Goal: Transaction & Acquisition: Purchase product/service

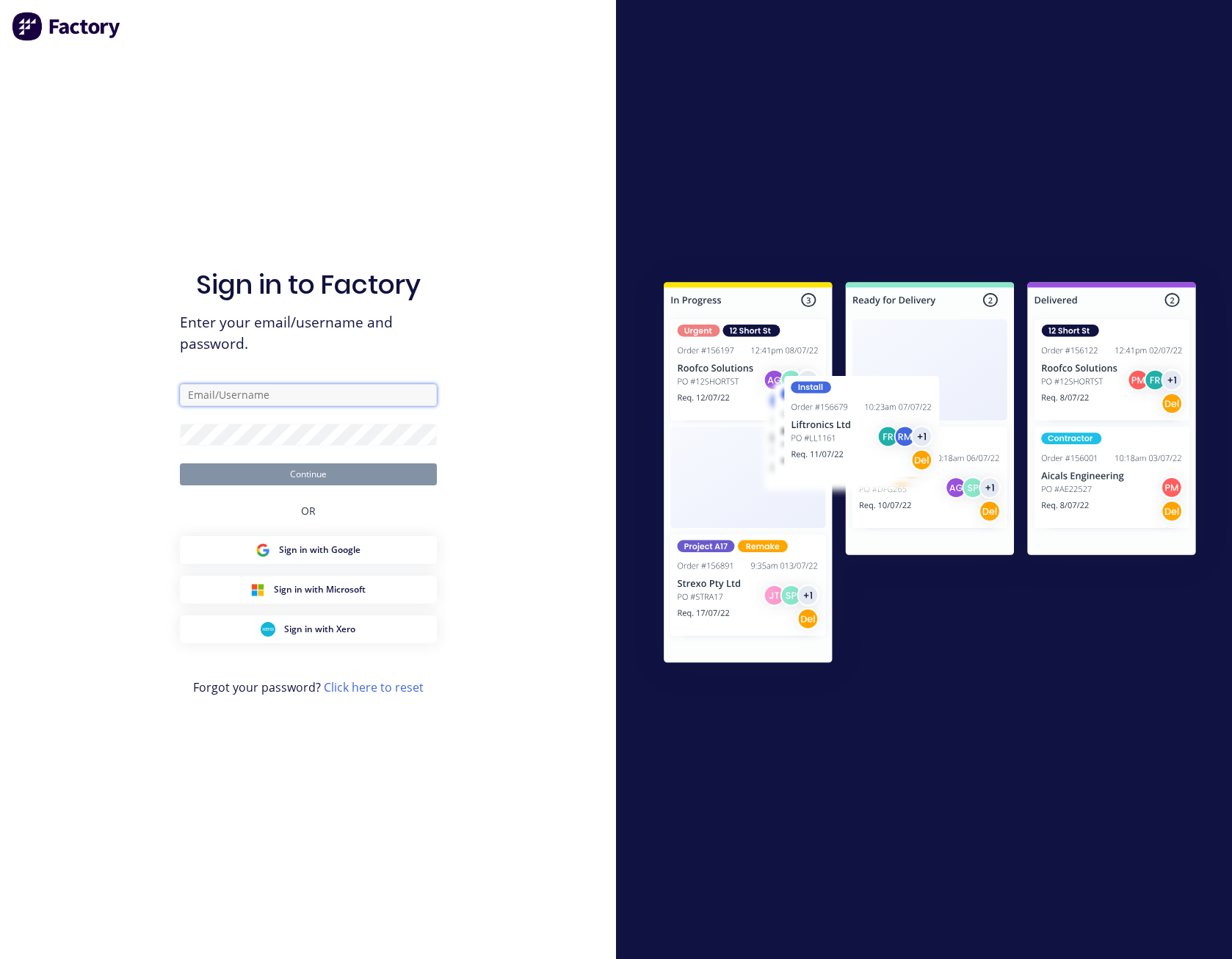
click at [288, 390] on input "text" at bounding box center [308, 394] width 257 height 22
type input "[PERSON_NAME][EMAIL_ADDRESS][PERSON_NAME][DOMAIN_NAME]"
click at [180, 463] on button "Continue" at bounding box center [308, 473] width 257 height 22
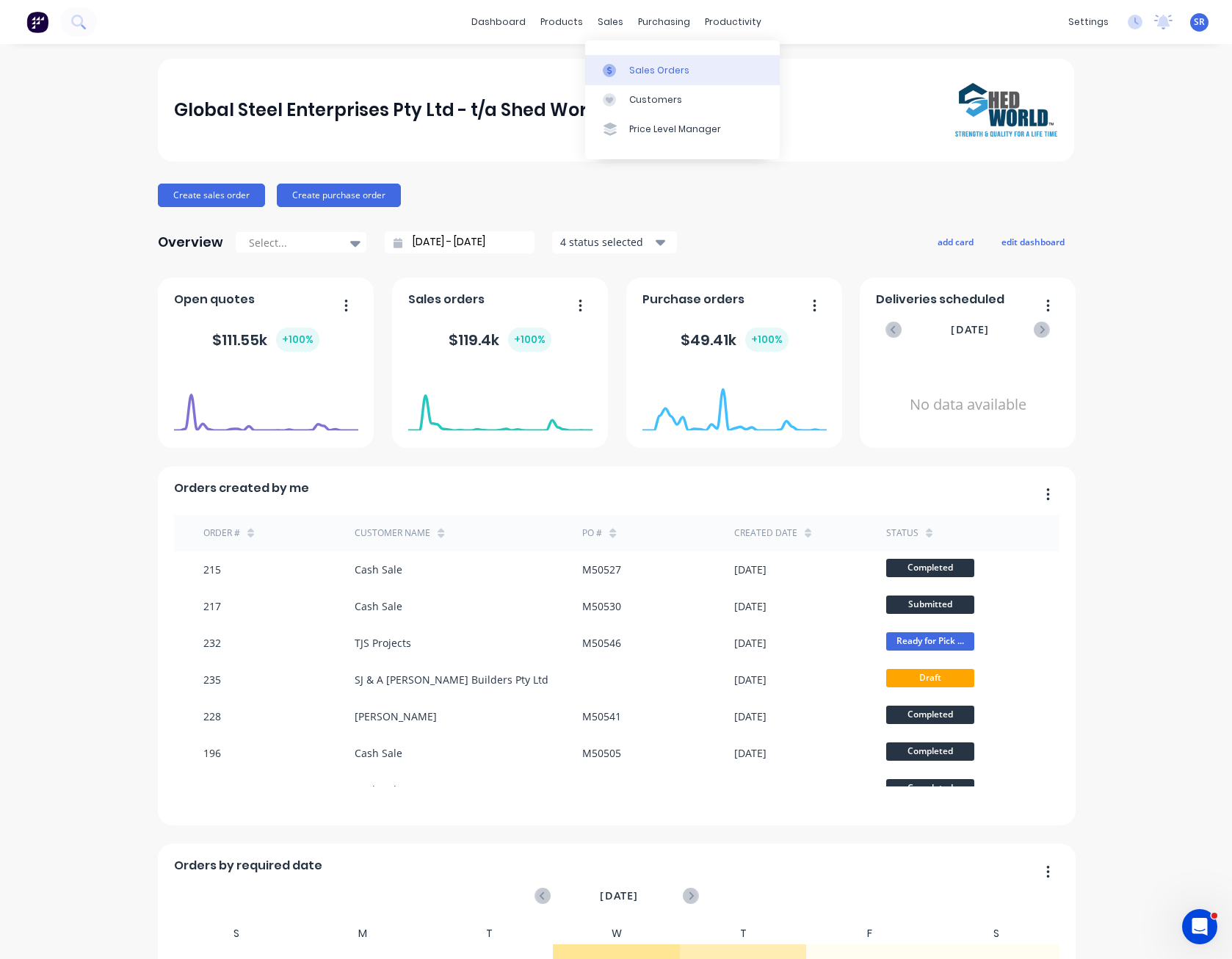
click at [668, 75] on div "Sales Orders" at bounding box center [659, 70] width 61 height 13
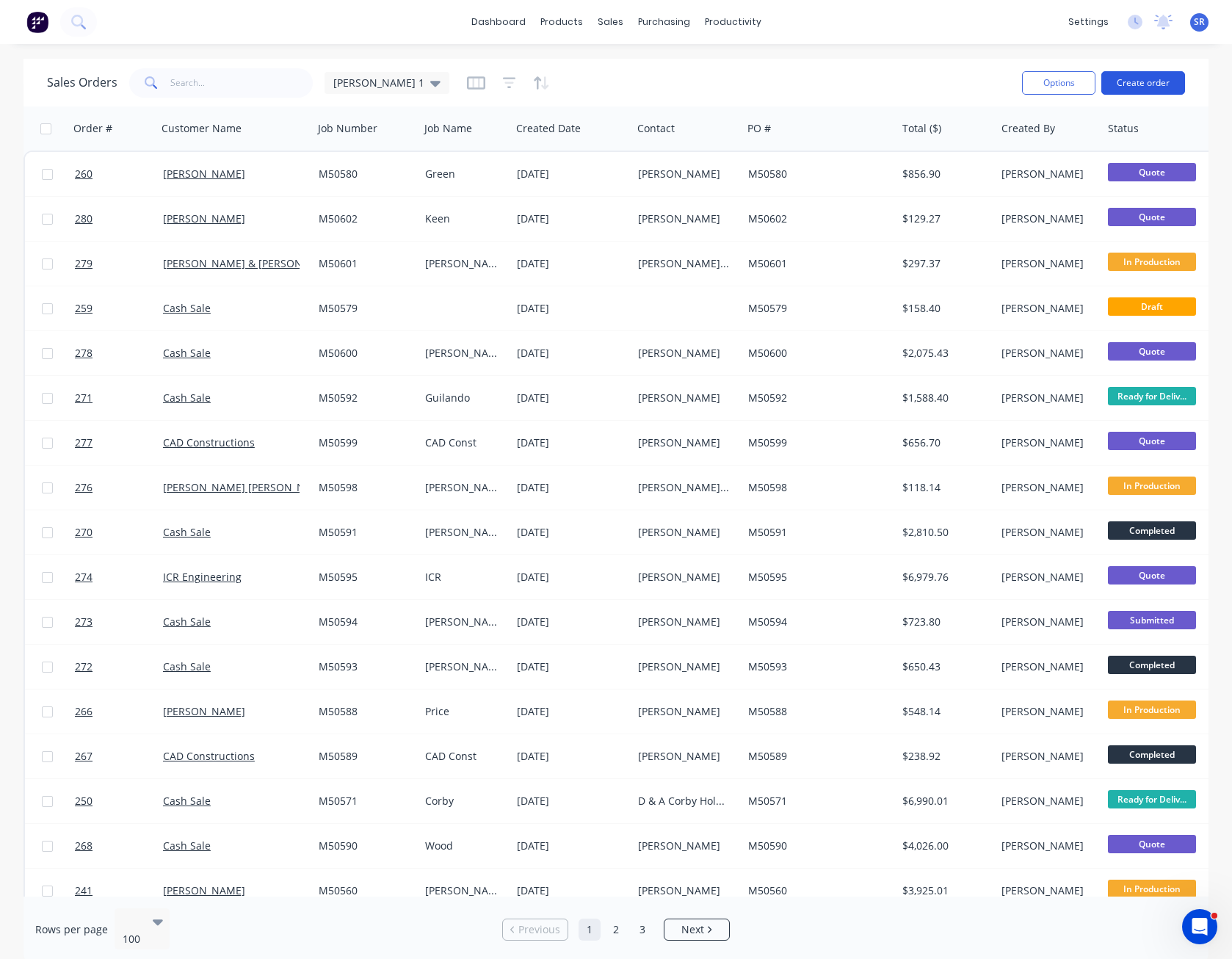
click at [1162, 80] on button "Create order" at bounding box center [1143, 82] width 84 height 23
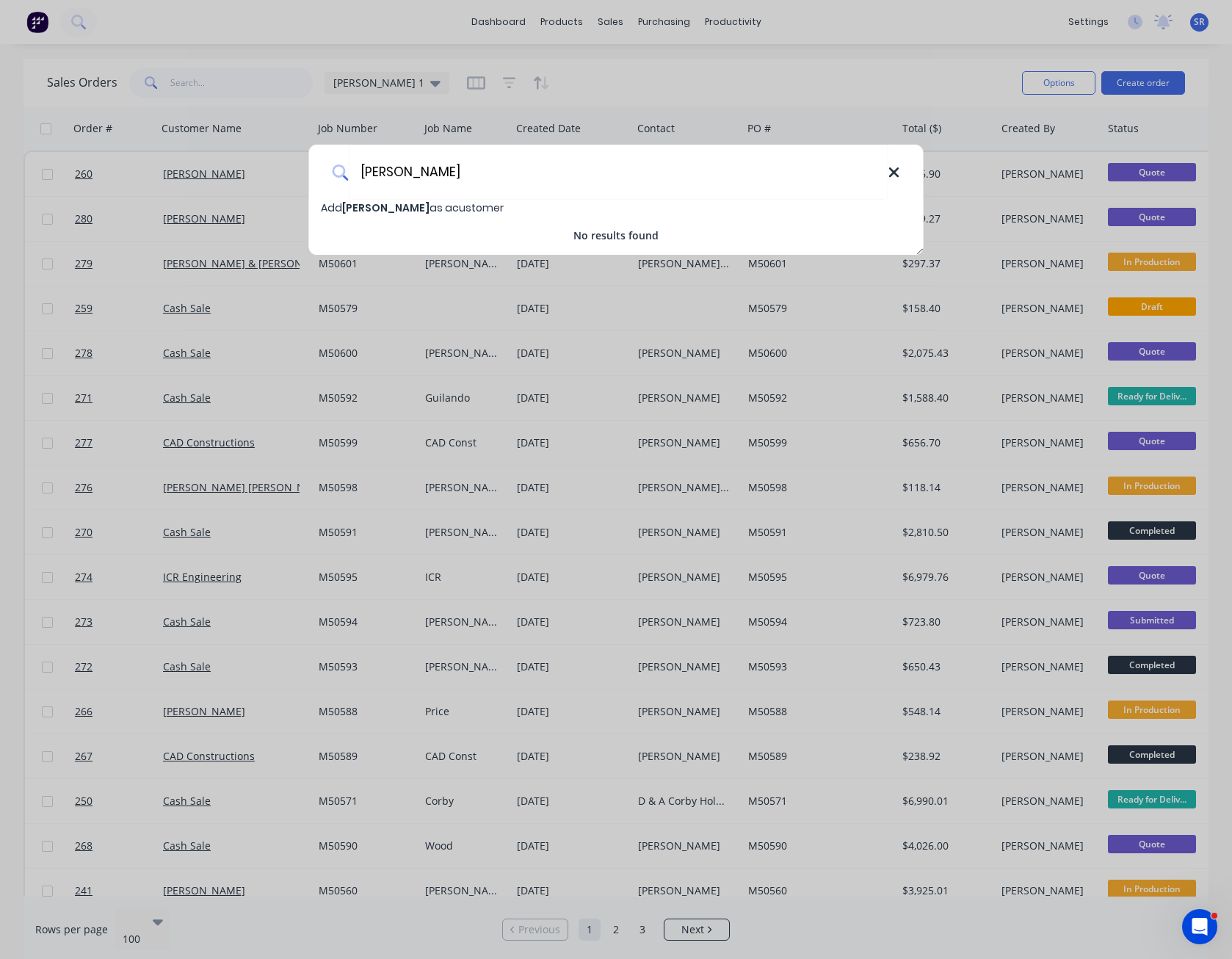
type input "[PERSON_NAME]"
click at [896, 173] on icon at bounding box center [893, 173] width 12 height 16
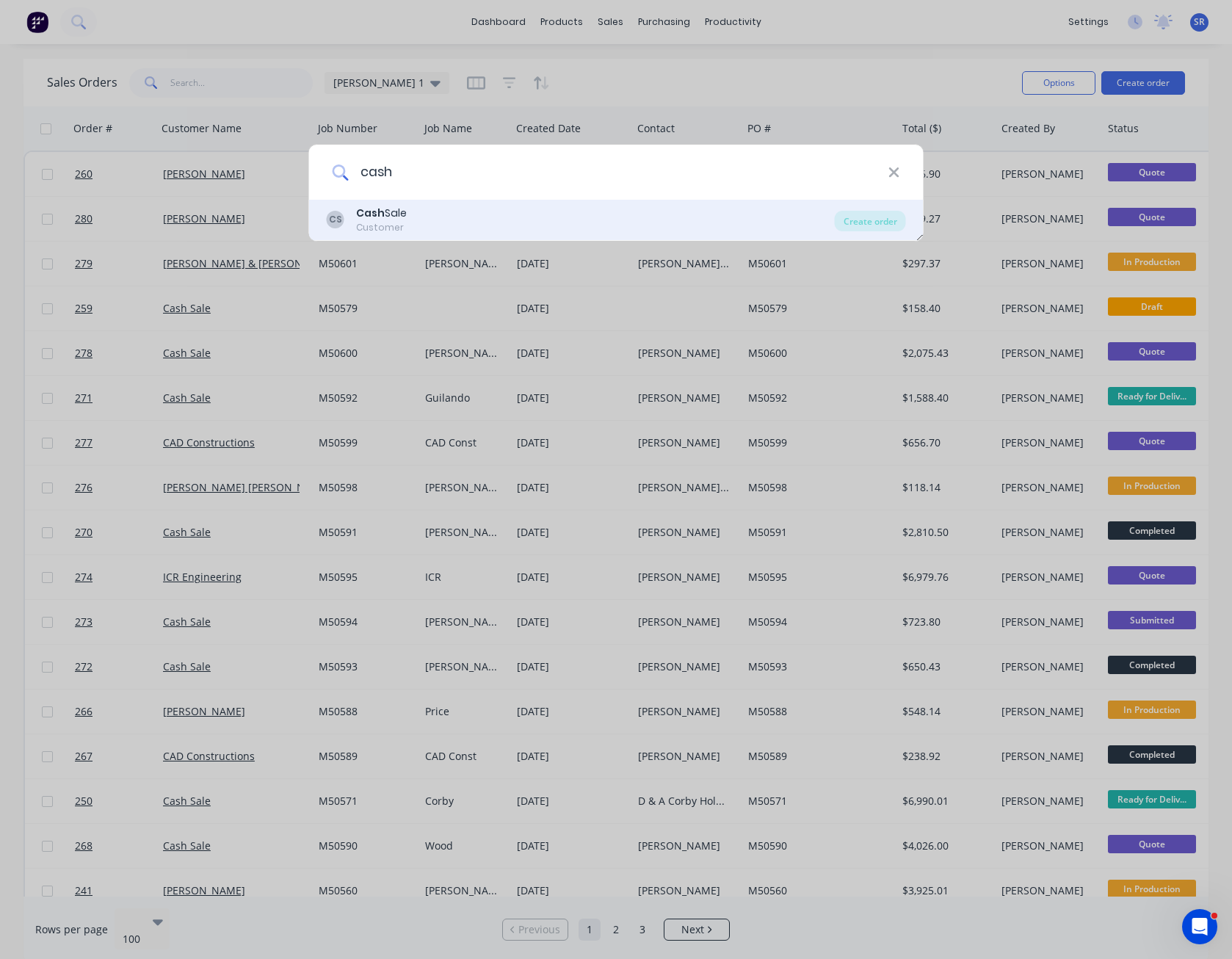
type input "cash"
click at [434, 216] on div "CS Cash Sale Customer" at bounding box center [581, 219] width 508 height 28
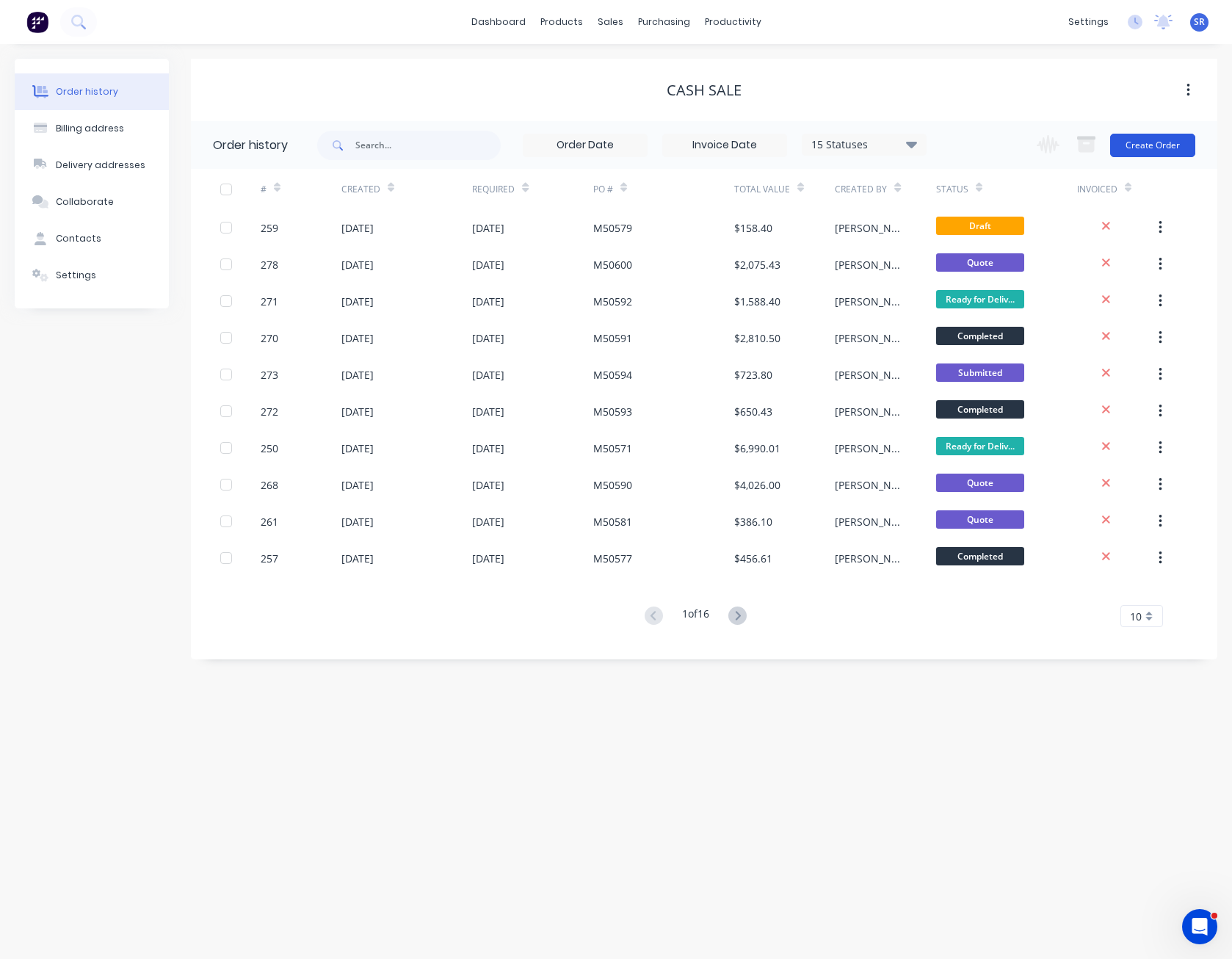
click at [1156, 148] on button "Create Order" at bounding box center [1153, 145] width 86 height 23
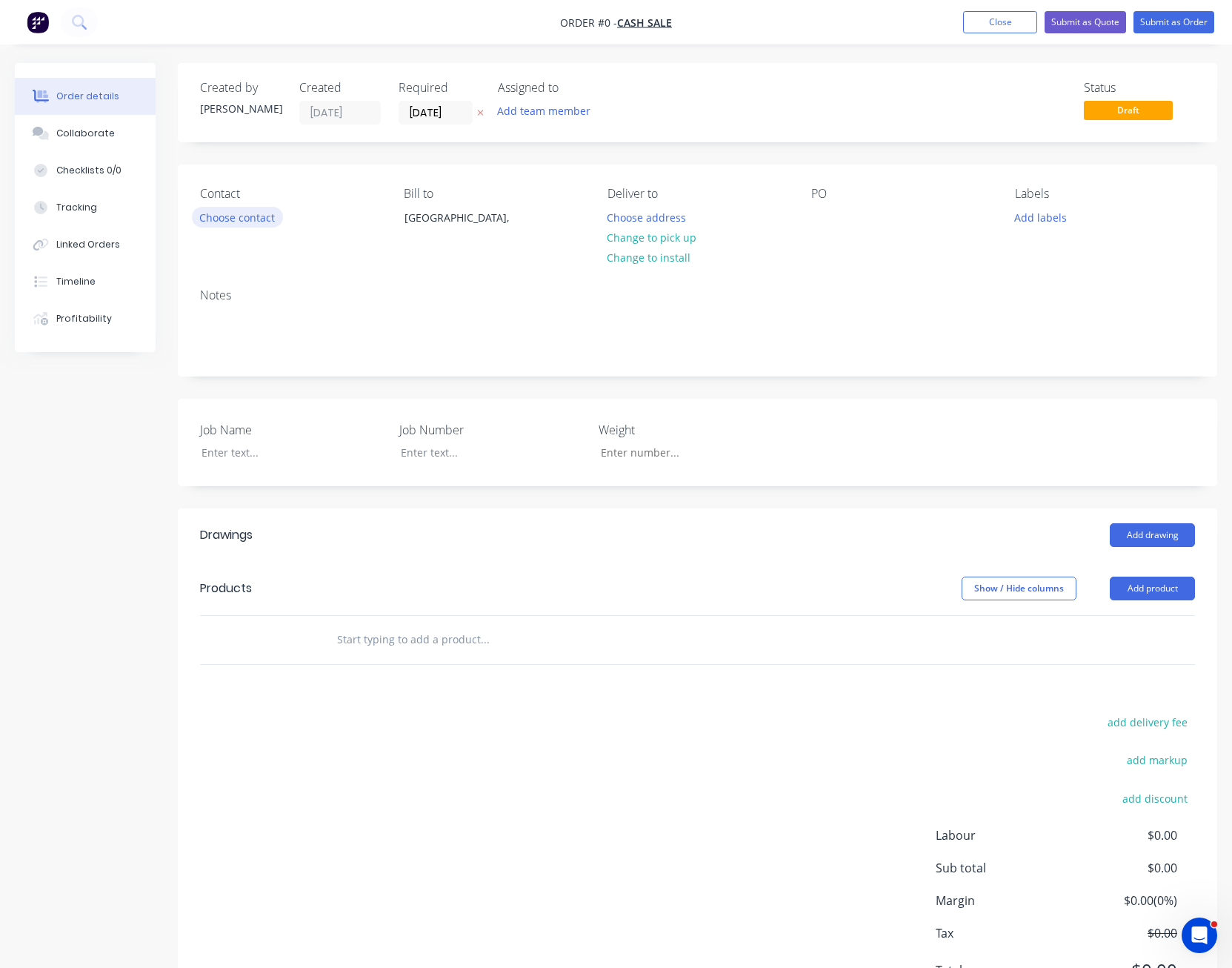
click at [241, 220] on button "Choose contact" at bounding box center [238, 217] width 91 height 20
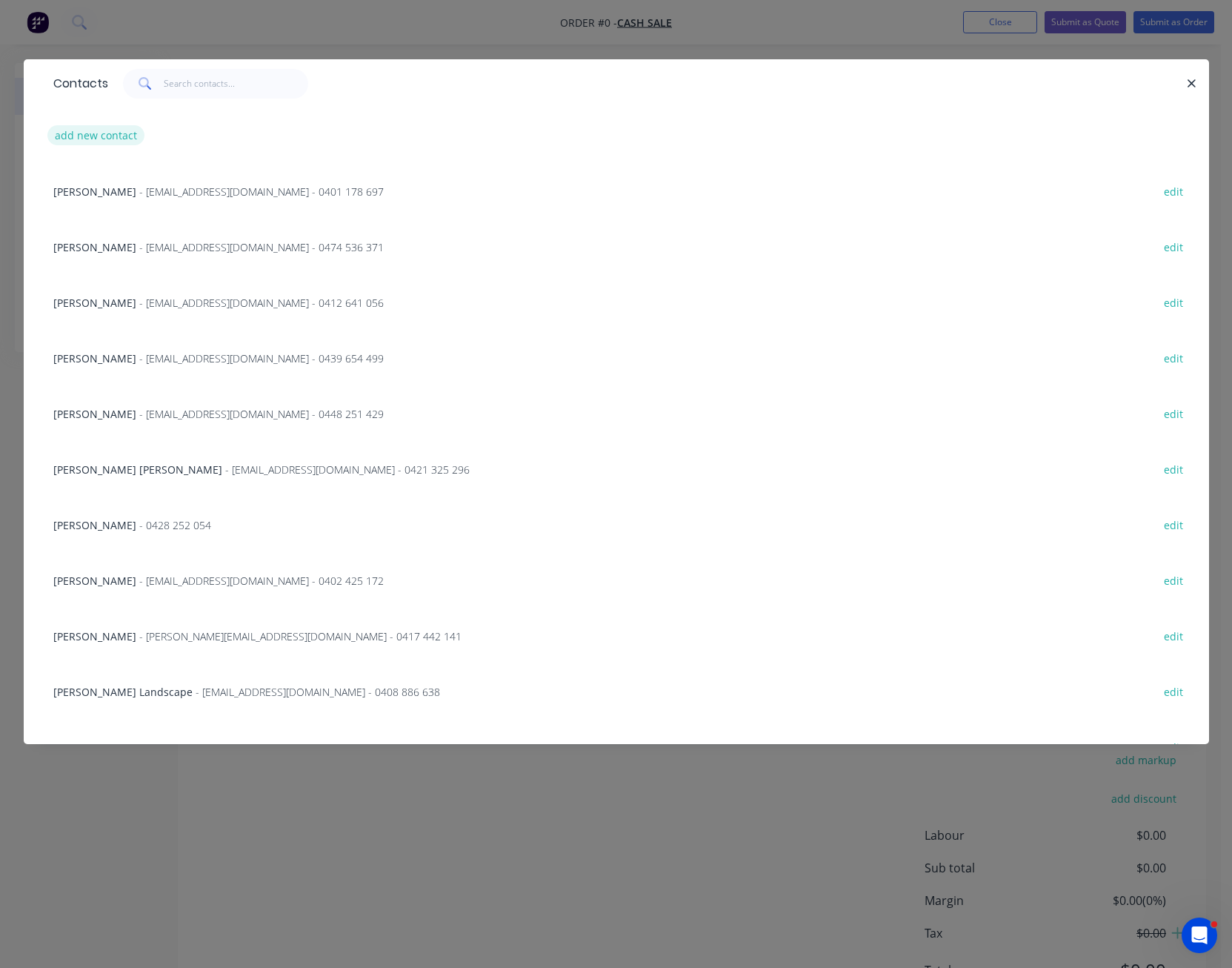
click at [111, 138] on button "add new contact" at bounding box center [96, 135] width 98 height 20
select select "AU"
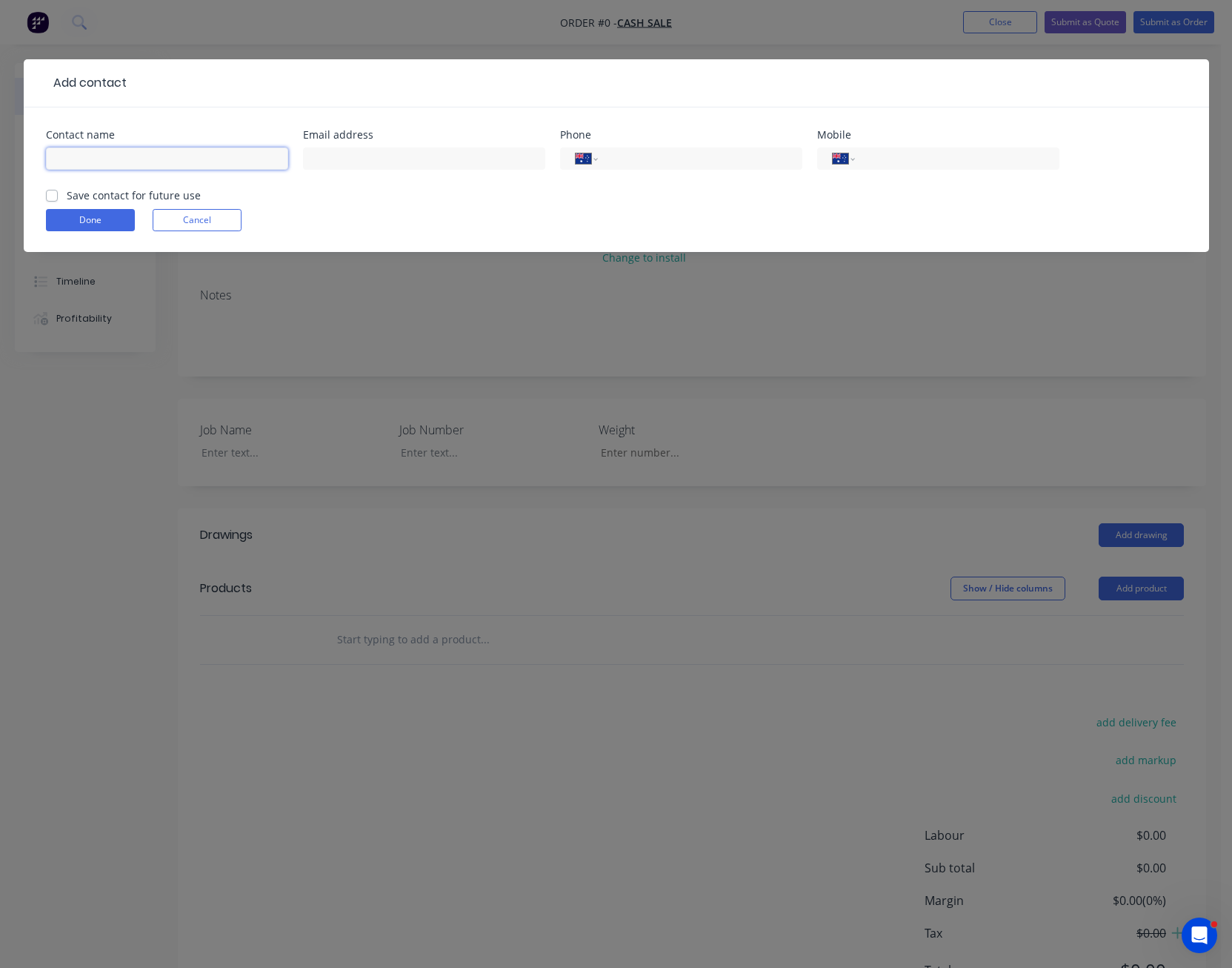
click at [133, 160] on input "text" at bounding box center [167, 158] width 243 height 22
type input "[PERSON_NAME]"
click at [385, 154] on input "text" at bounding box center [424, 158] width 243 height 22
type input "[EMAIL_ADDRESS][DOMAIN_NAME]"
click at [887, 158] on input "tel" at bounding box center [954, 159] width 178 height 17
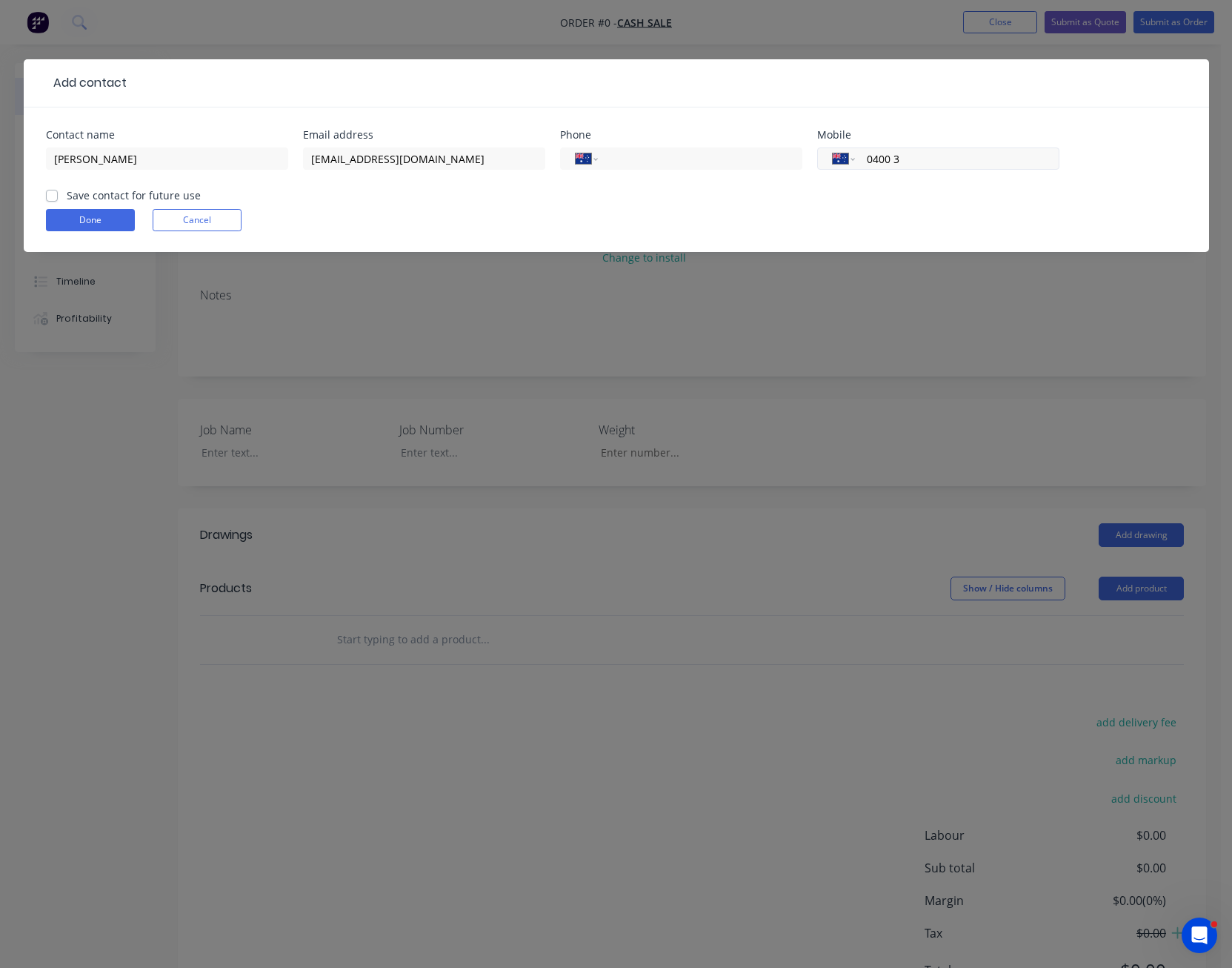
type input "0400 311 338"
click at [67, 195] on label "Save contact for future use" at bounding box center [134, 195] width 134 height 15
click at [56, 195] on input "Save contact for future use" at bounding box center [51, 194] width 12 height 14
checkbox input "true"
click at [65, 217] on button "Done" at bounding box center [90, 220] width 89 height 22
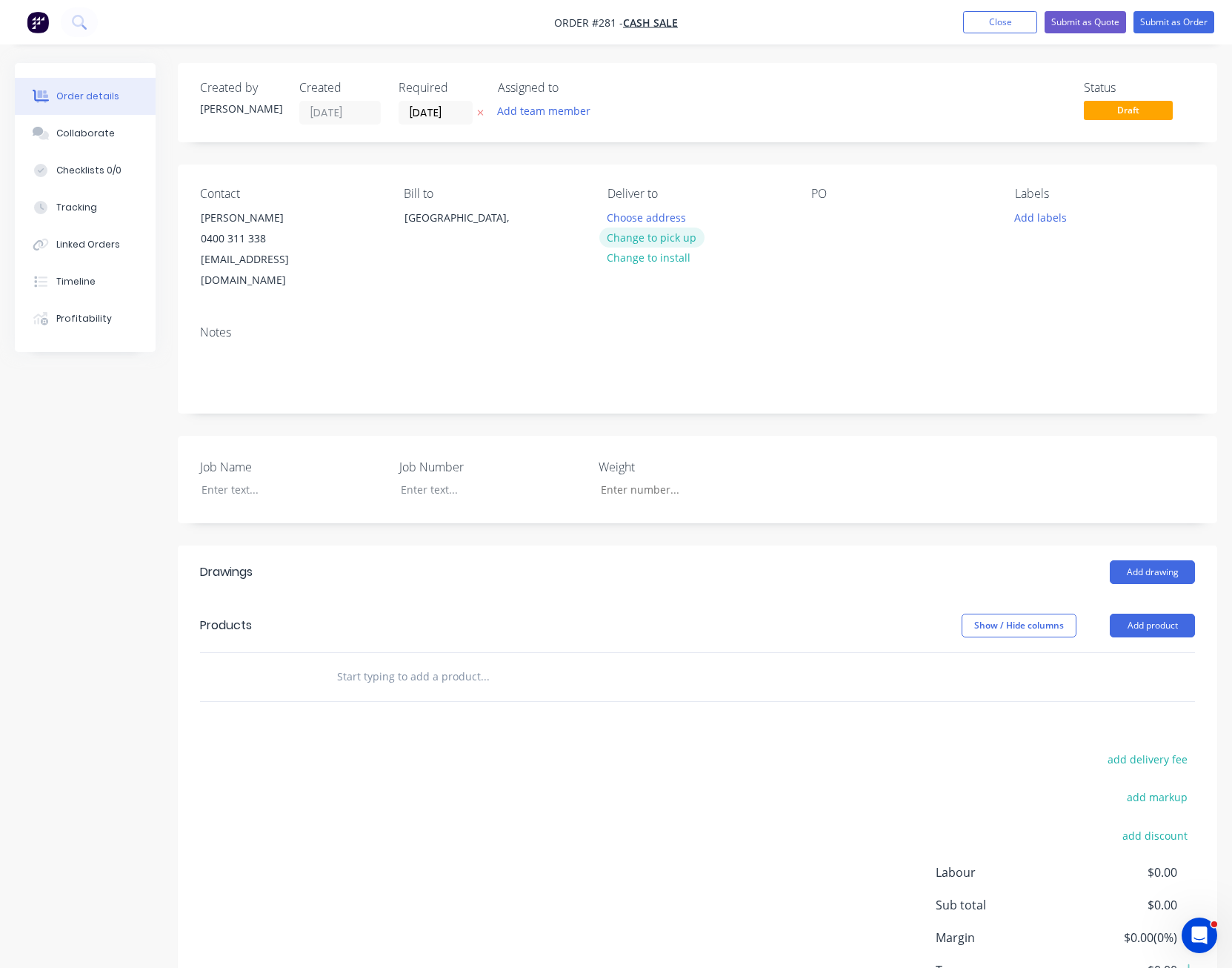
click at [669, 233] on button "Change to pick up" at bounding box center [651, 237] width 105 height 20
click at [813, 220] on div at bounding box center [823, 217] width 24 height 21
click at [247, 479] on div at bounding box center [283, 489] width 186 height 21
click at [1161, 614] on button "Add product" at bounding box center [1152, 625] width 85 height 24
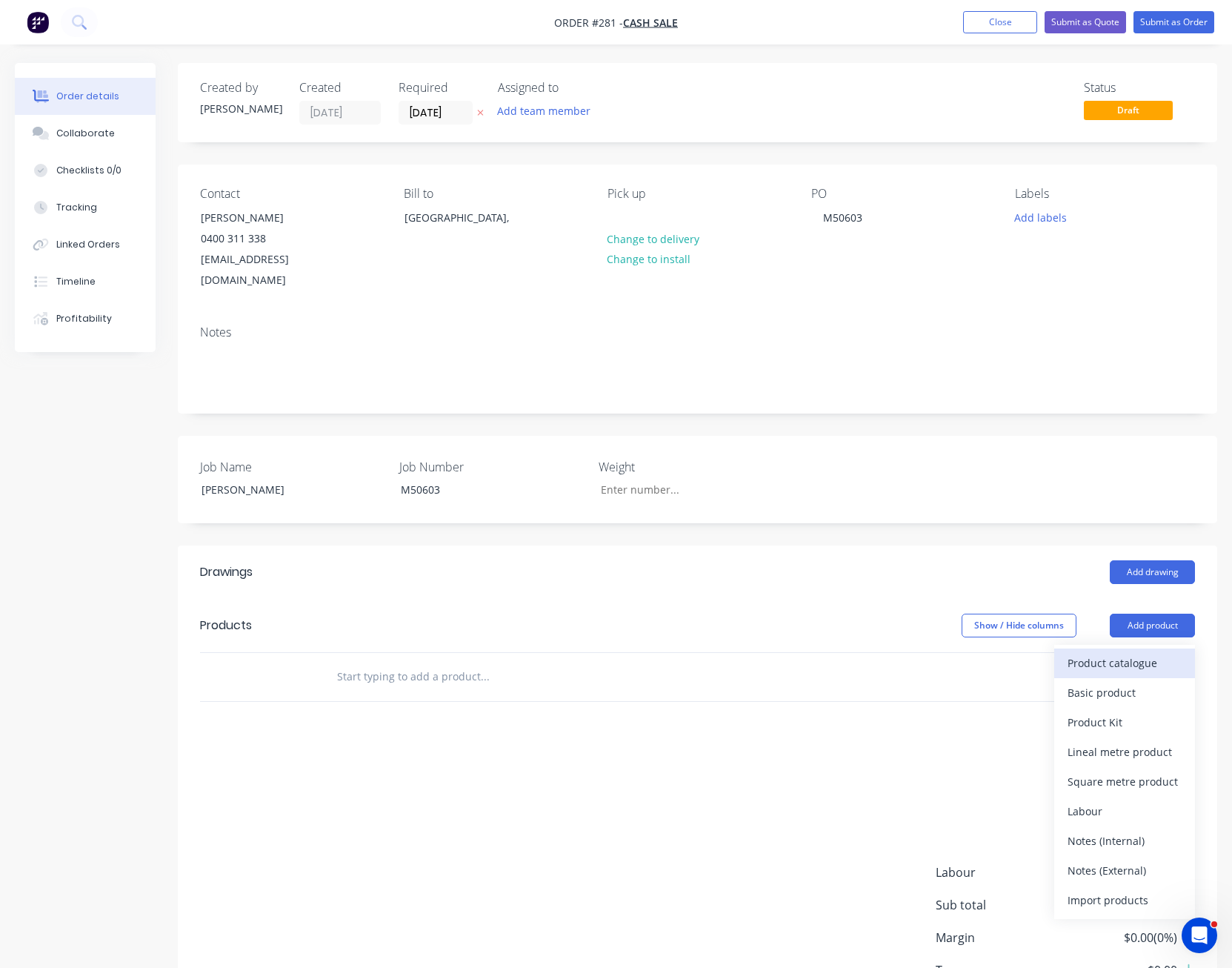
click at [1153, 652] on div "Product catalogue" at bounding box center [1125, 663] width 114 height 21
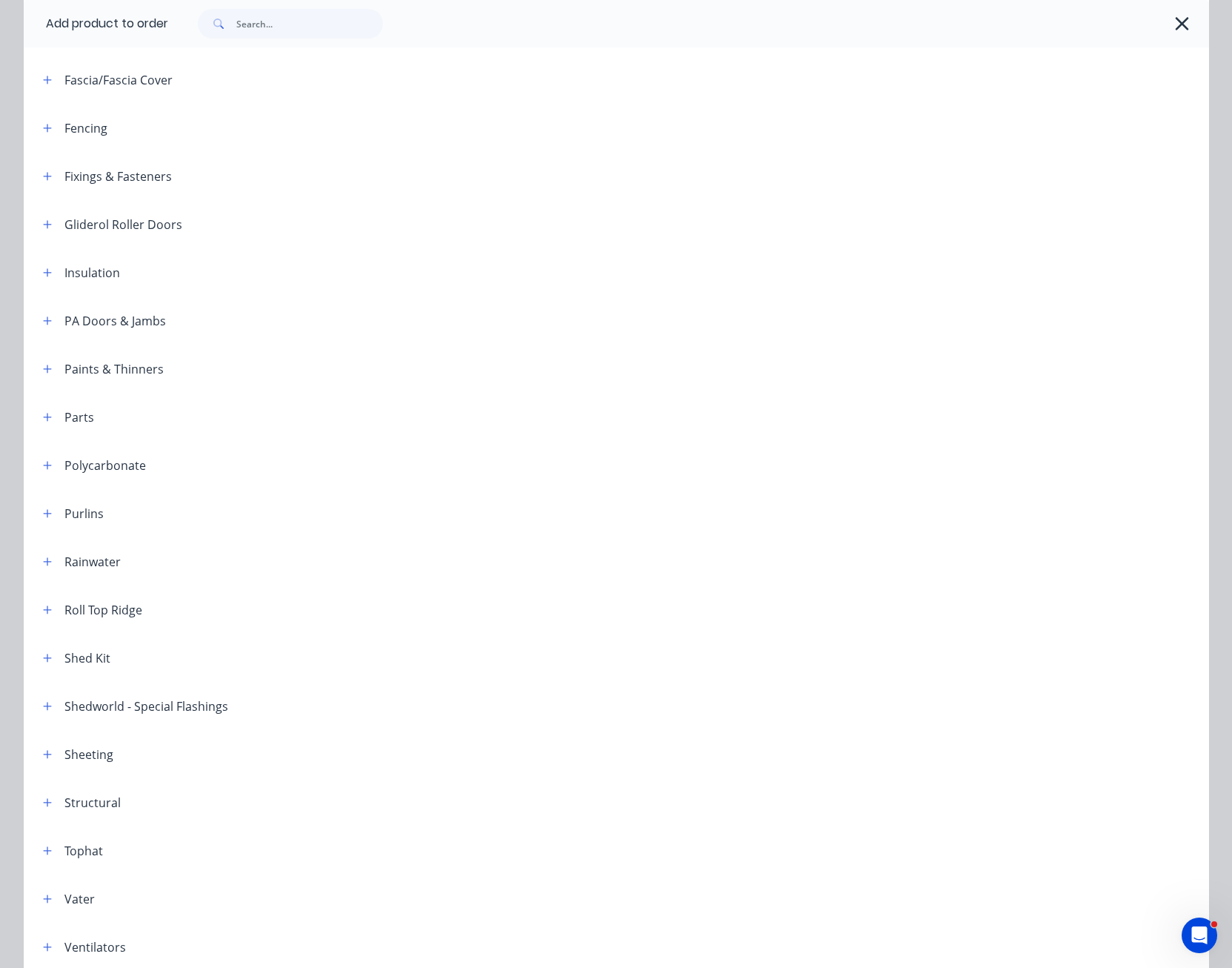
scroll to position [560, 0]
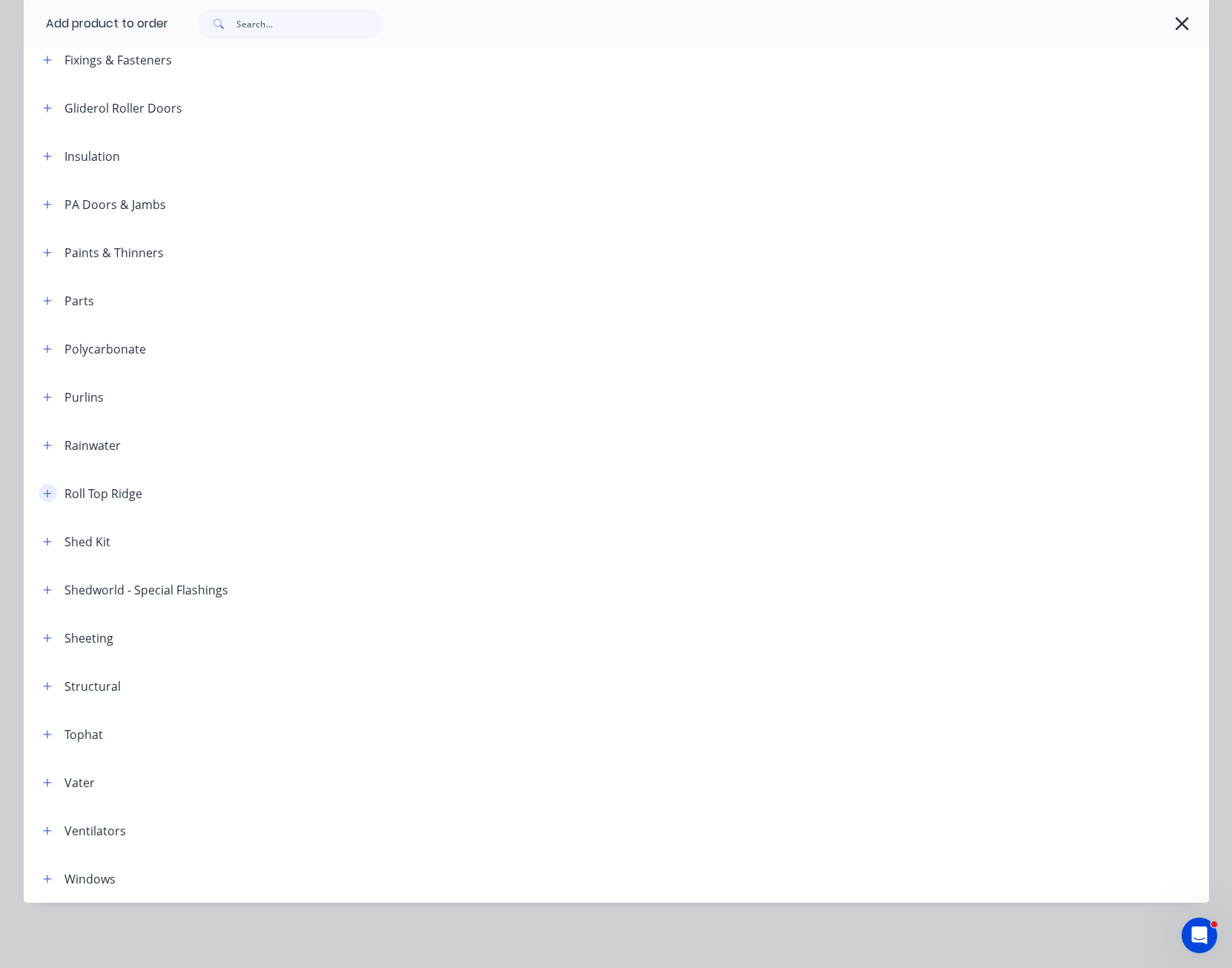
click at [43, 491] on icon "button" at bounding box center [47, 493] width 8 height 8
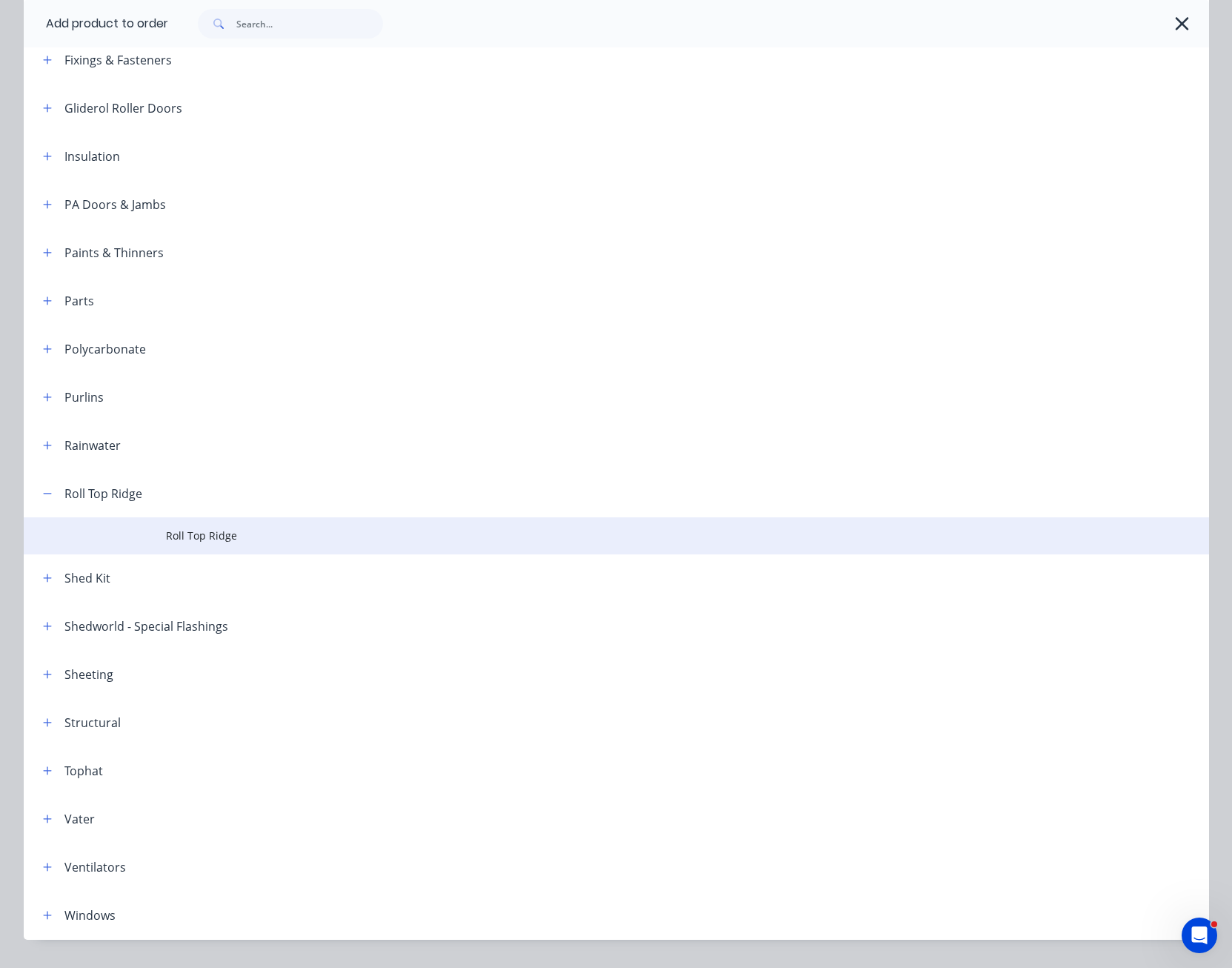
click at [166, 532] on span "Roll Top Ridge" at bounding box center [583, 535] width 835 height 15
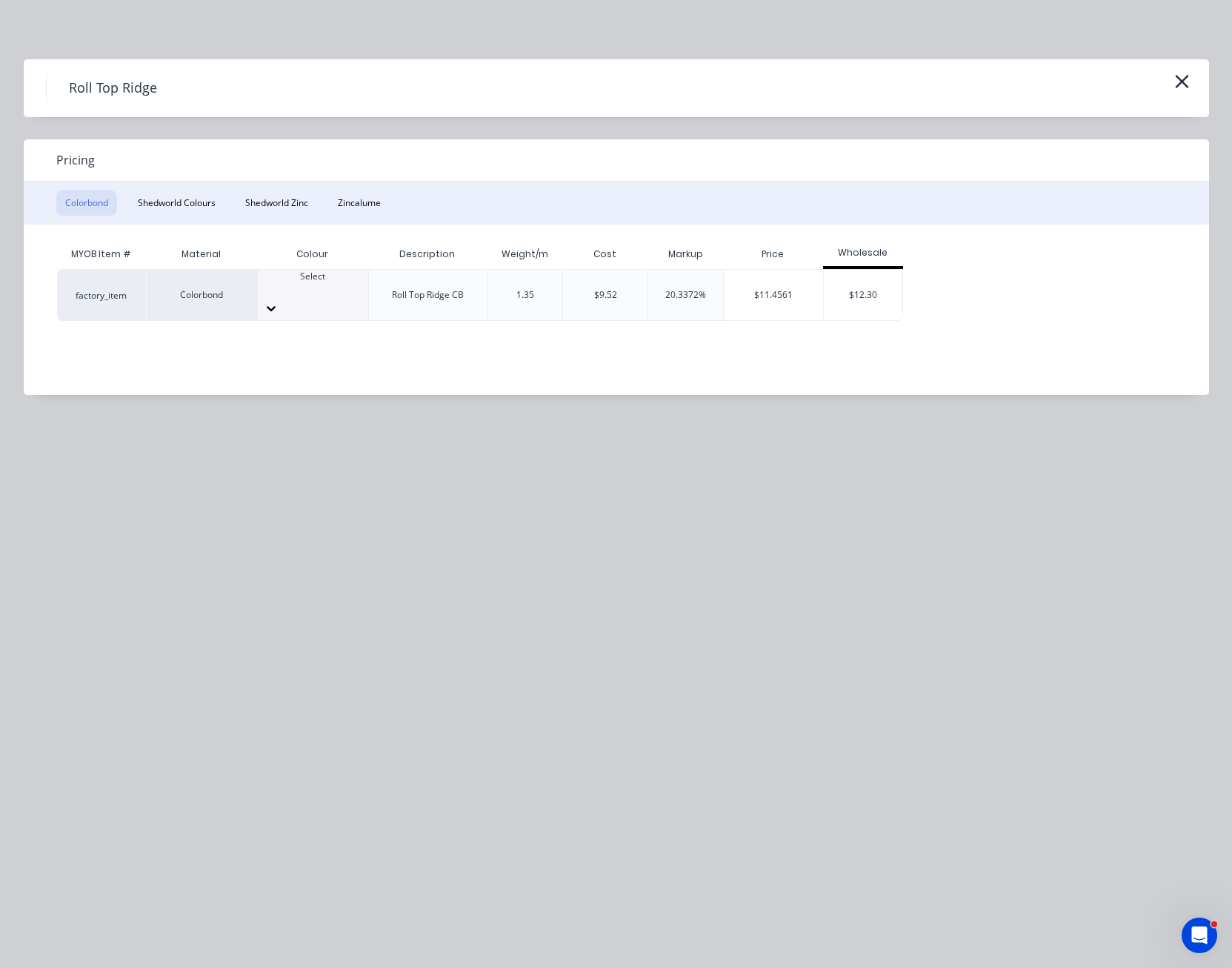
click at [278, 300] on icon at bounding box center [271, 308] width 15 height 15
click at [780, 291] on div "$11.4561" at bounding box center [774, 295] width 99 height 50
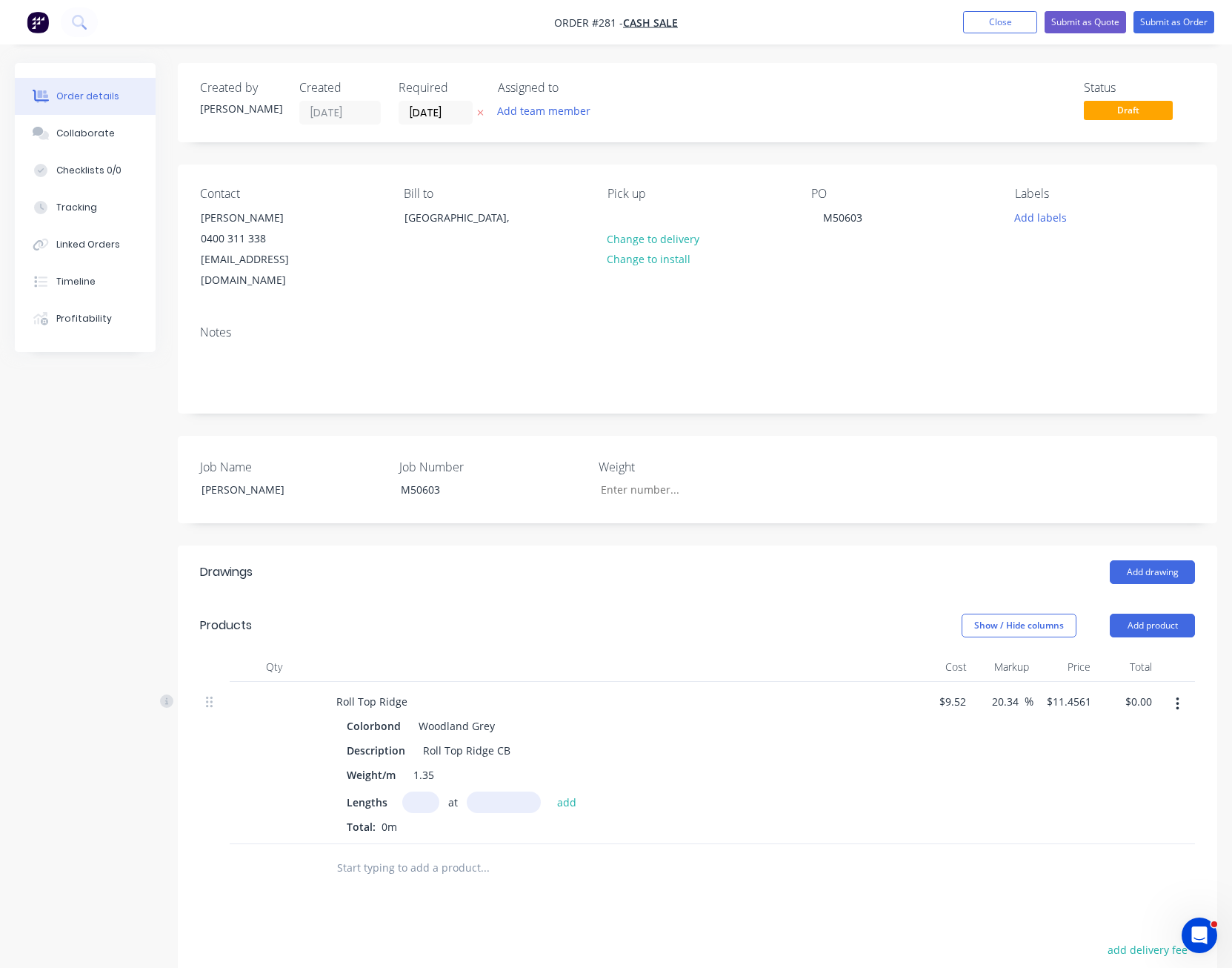
click at [418, 791] on input "text" at bounding box center [421, 802] width 37 height 21
type input "2"
type input "6000"
click at [550, 791] on button "add" at bounding box center [567, 801] width 35 height 20
type input "$137.47"
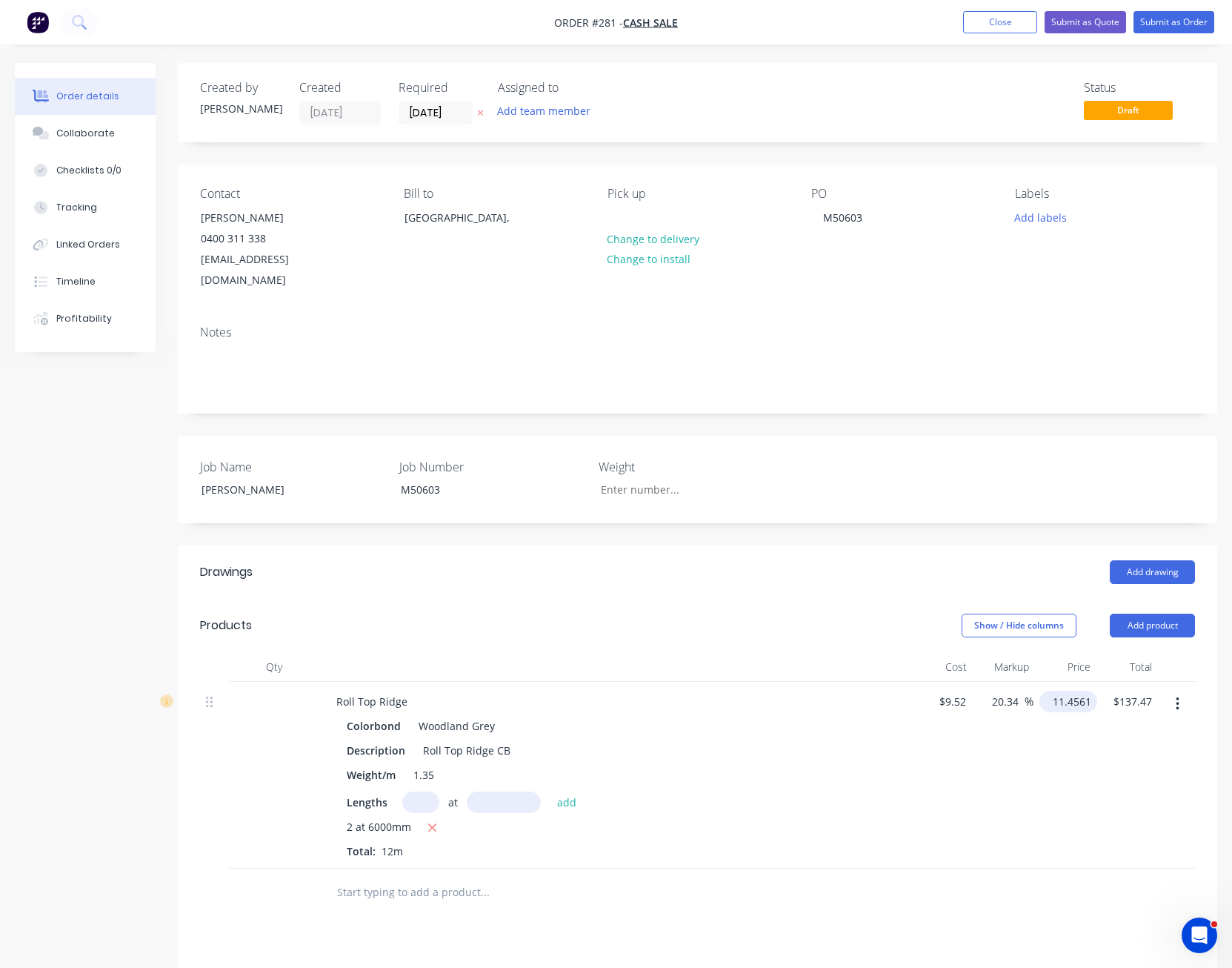
click at [1088, 690] on input "11.4561" at bounding box center [1072, 701] width 52 height 21
type input "11.50"
type input "20.8"
type input "$11.50"
type input "$138.00"
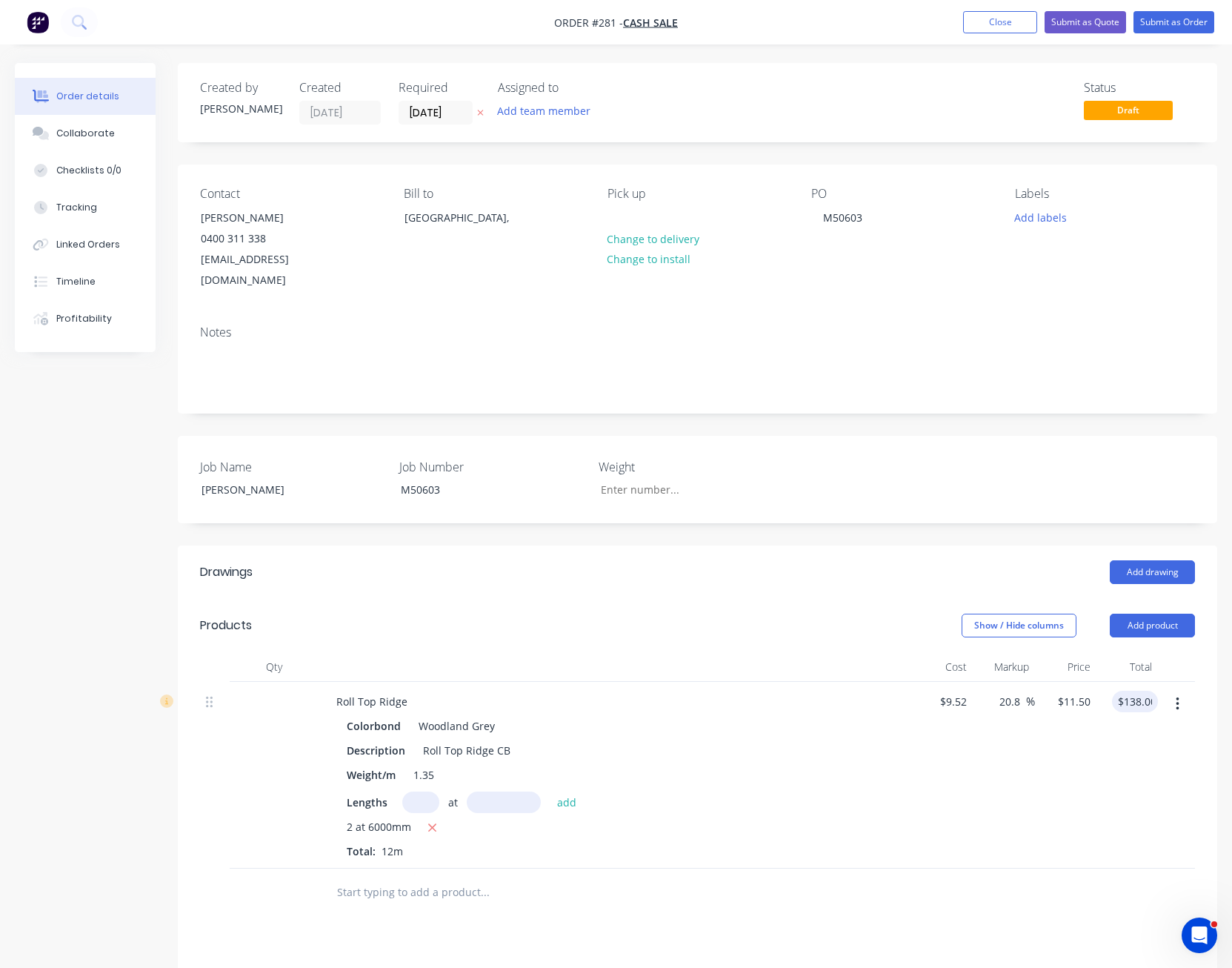
click at [1117, 843] on div "$138.00 138.00" at bounding box center [1128, 774] width 62 height 186
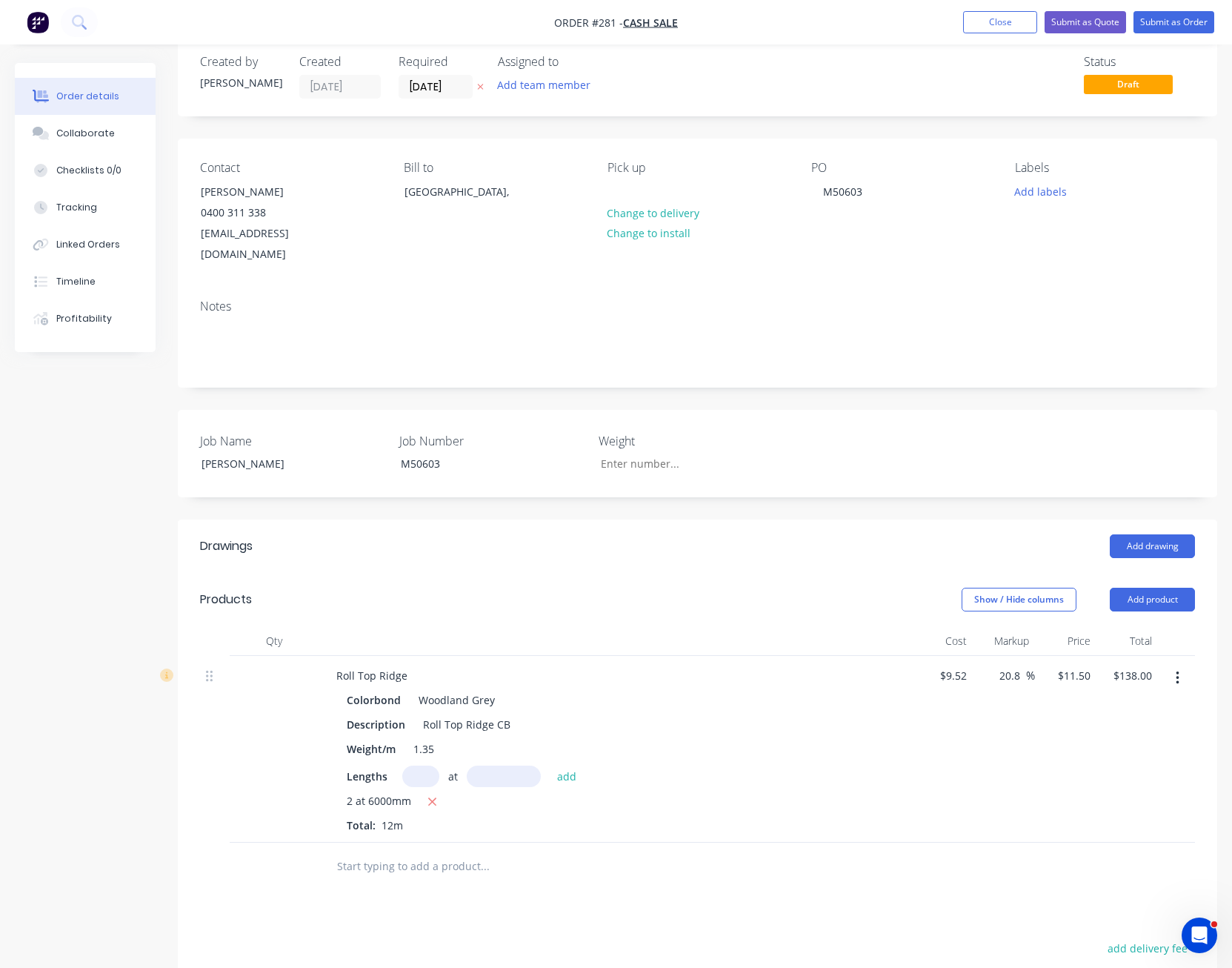
scroll to position [0, 0]
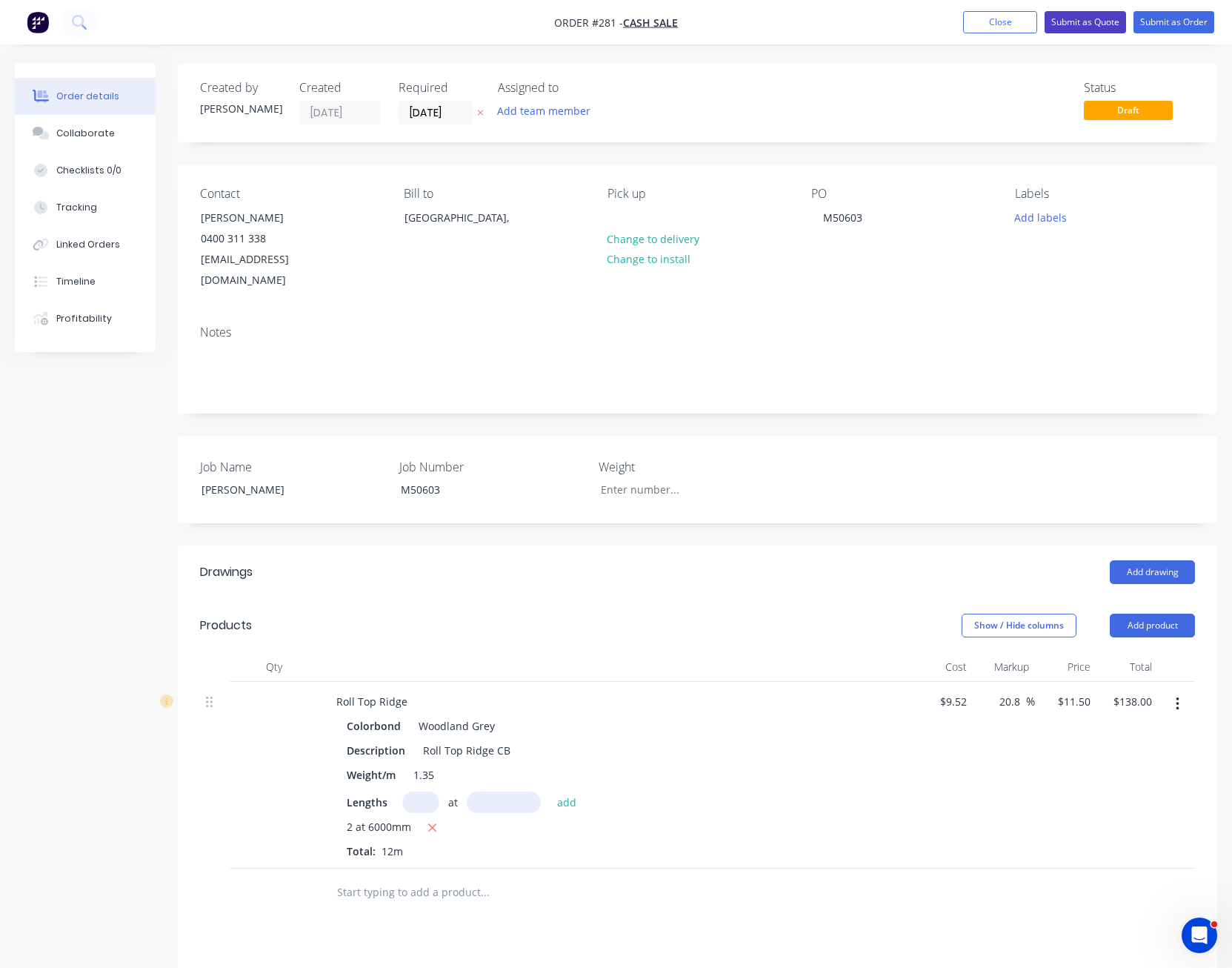
click at [1098, 20] on button "Submit as Quote" at bounding box center [1085, 22] width 81 height 22
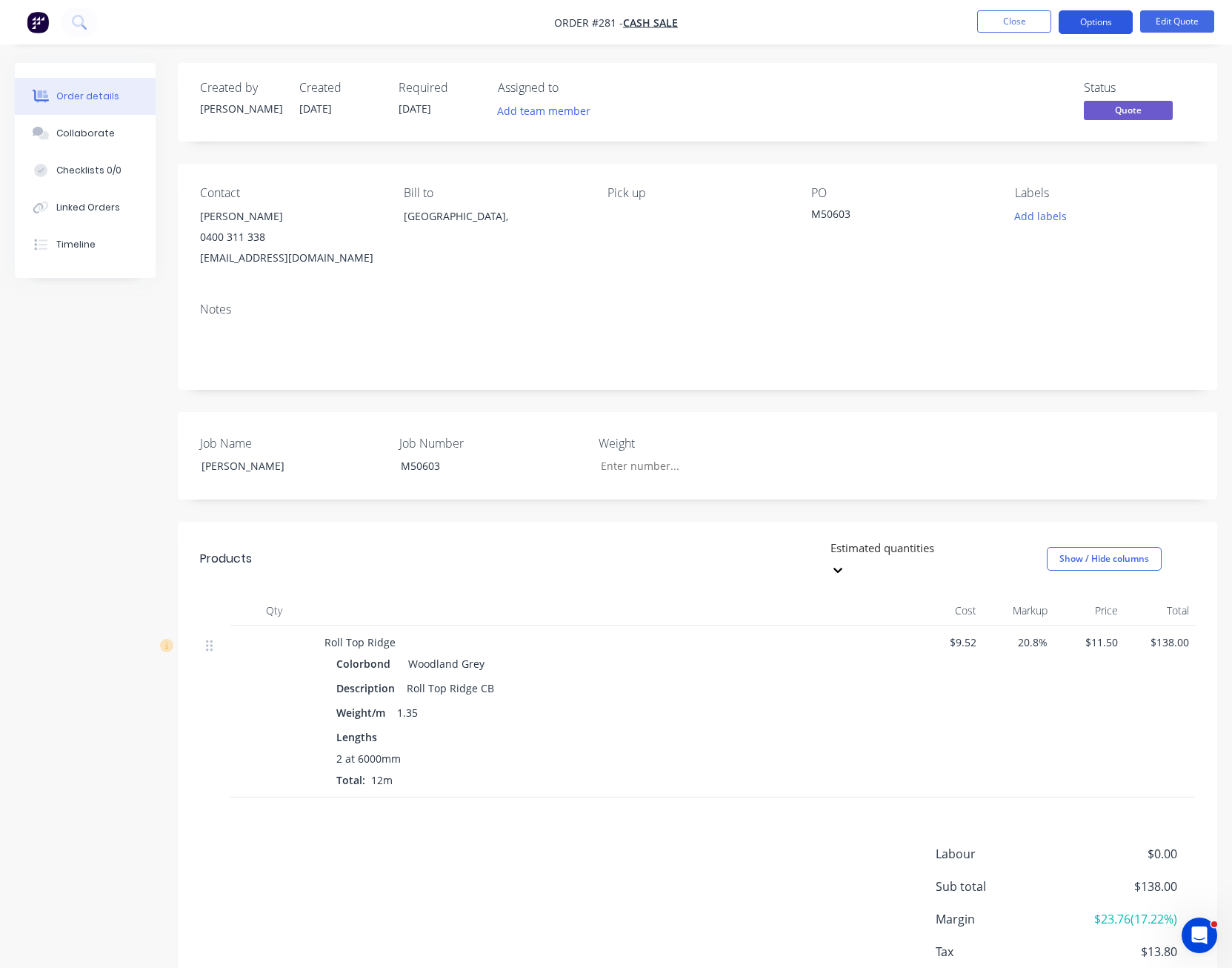
click at [1107, 28] on button "Options" at bounding box center [1095, 22] width 74 height 24
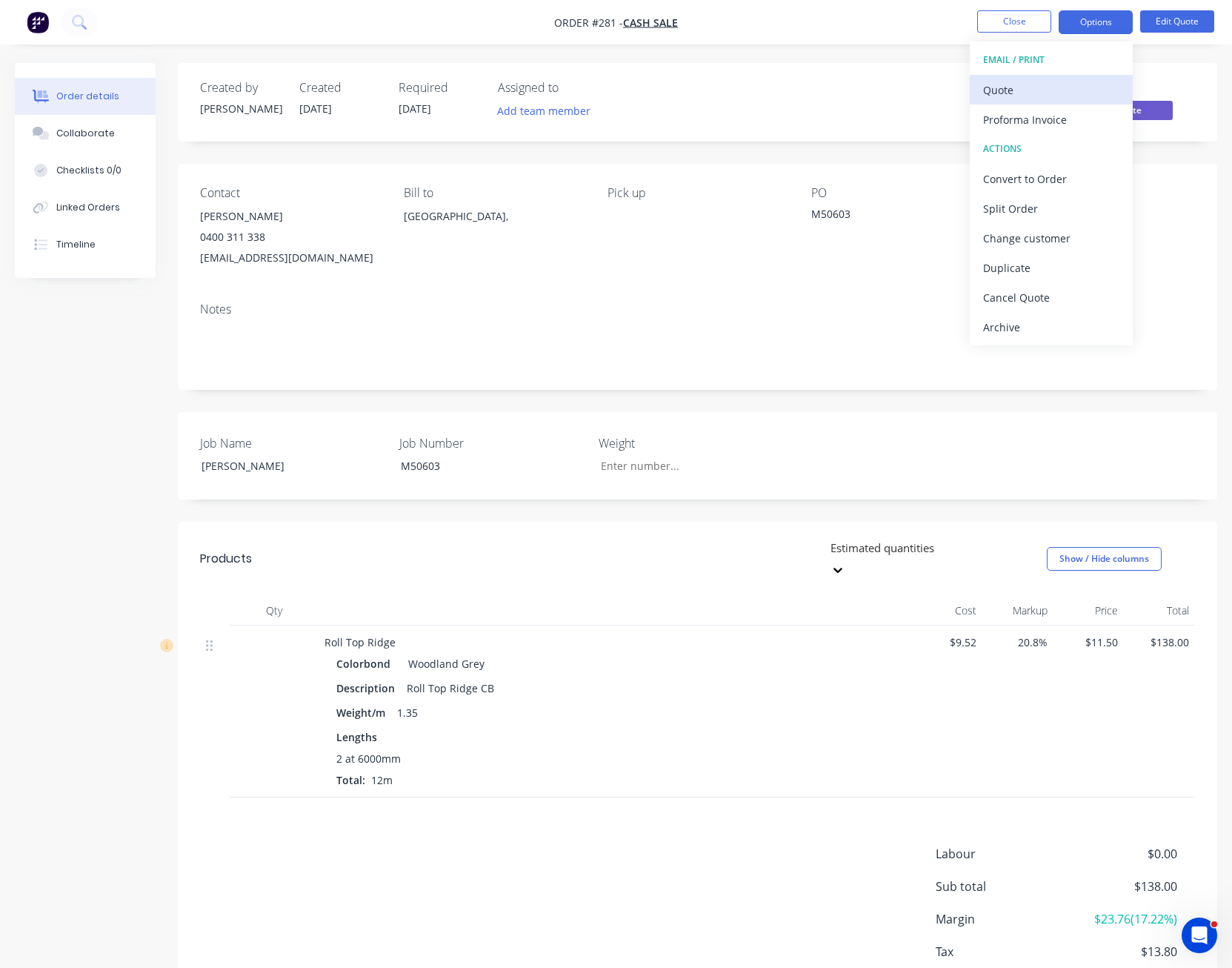
click at [1076, 81] on div "Quote" at bounding box center [1051, 90] width 136 height 21
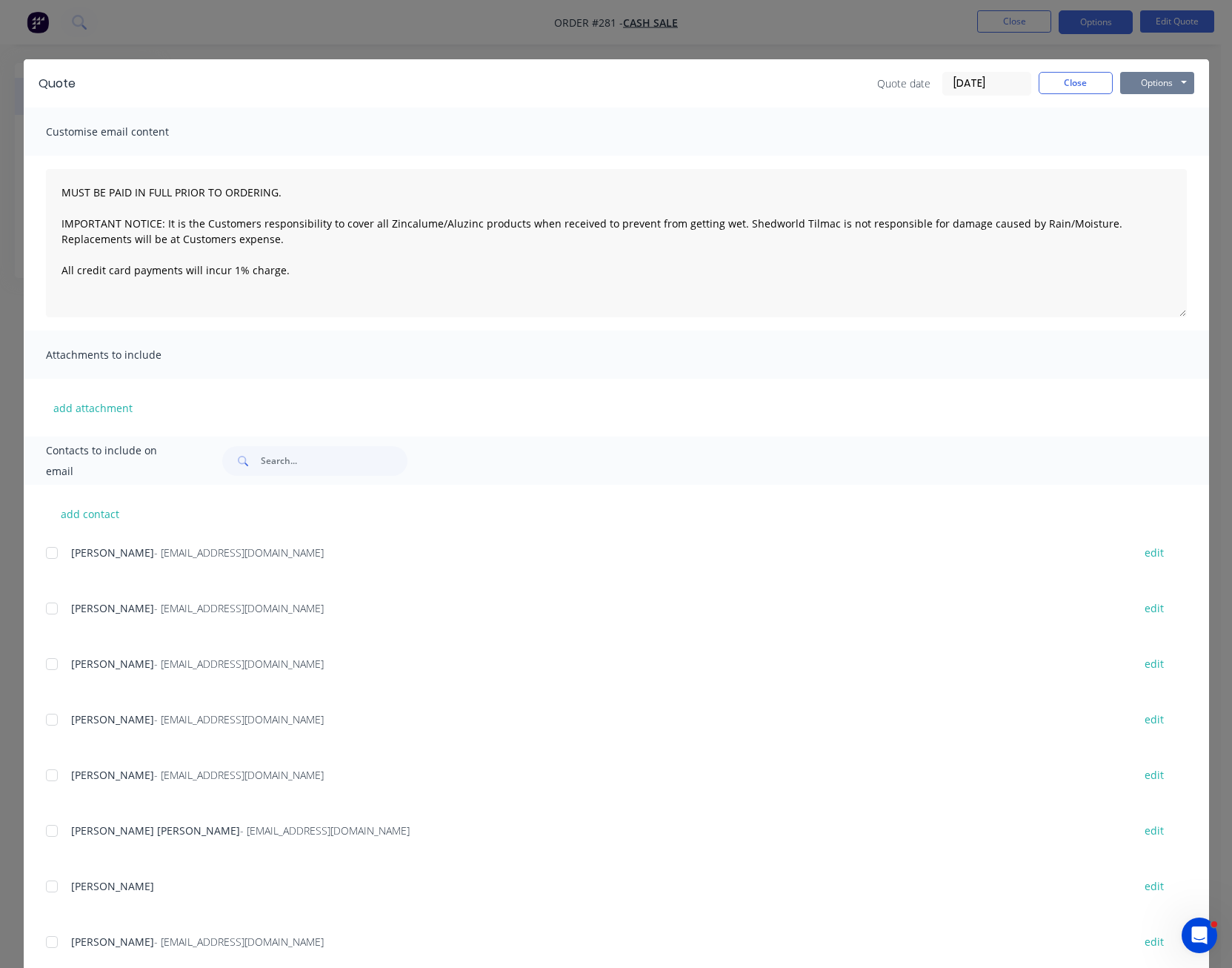
click at [1148, 80] on button "Options" at bounding box center [1157, 82] width 74 height 22
click at [1154, 134] on button "Print" at bounding box center [1168, 134] width 94 height 24
click at [1081, 93] on button "Close" at bounding box center [1076, 82] width 74 height 22
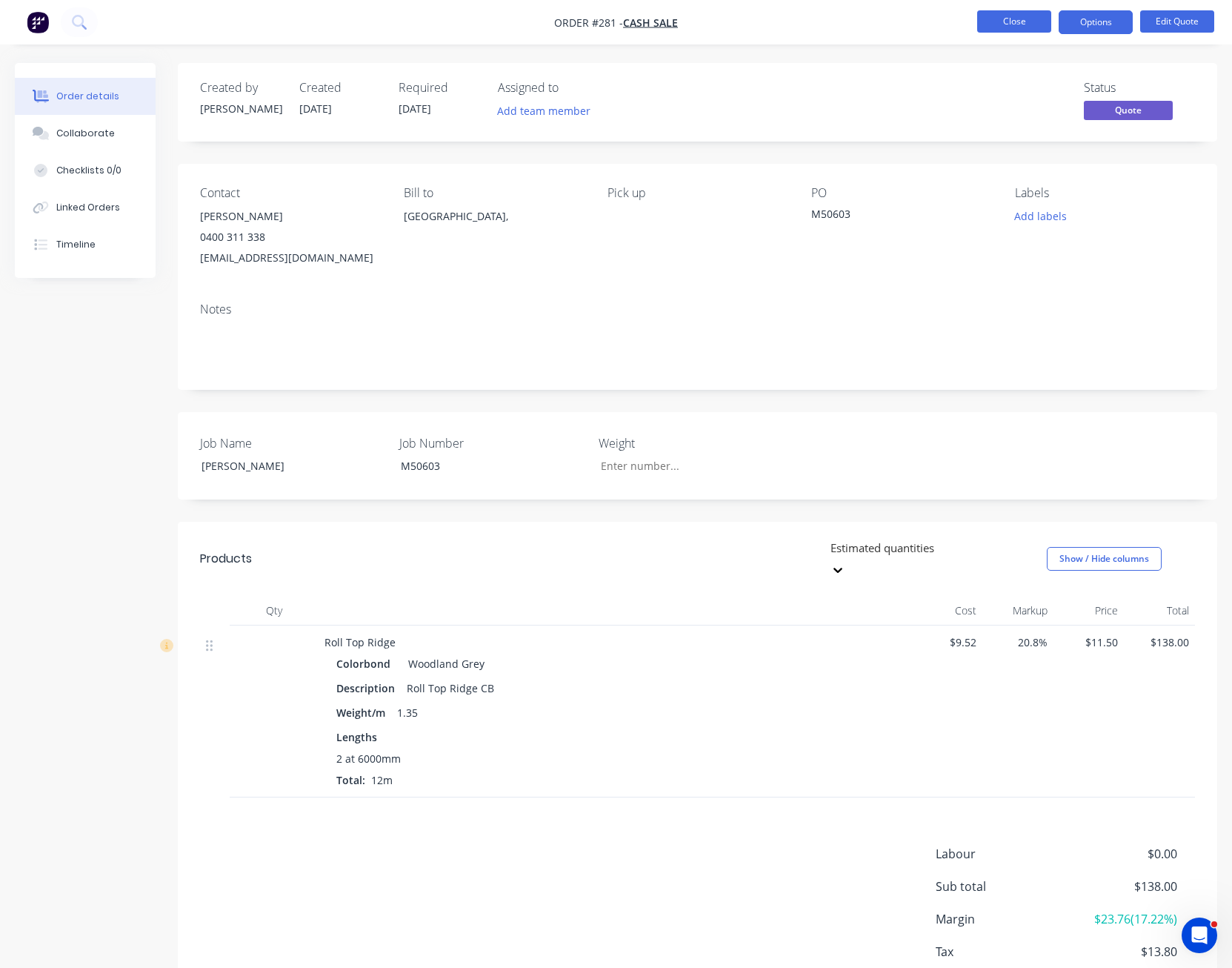
click at [1019, 24] on button "Close" at bounding box center [1014, 21] width 74 height 22
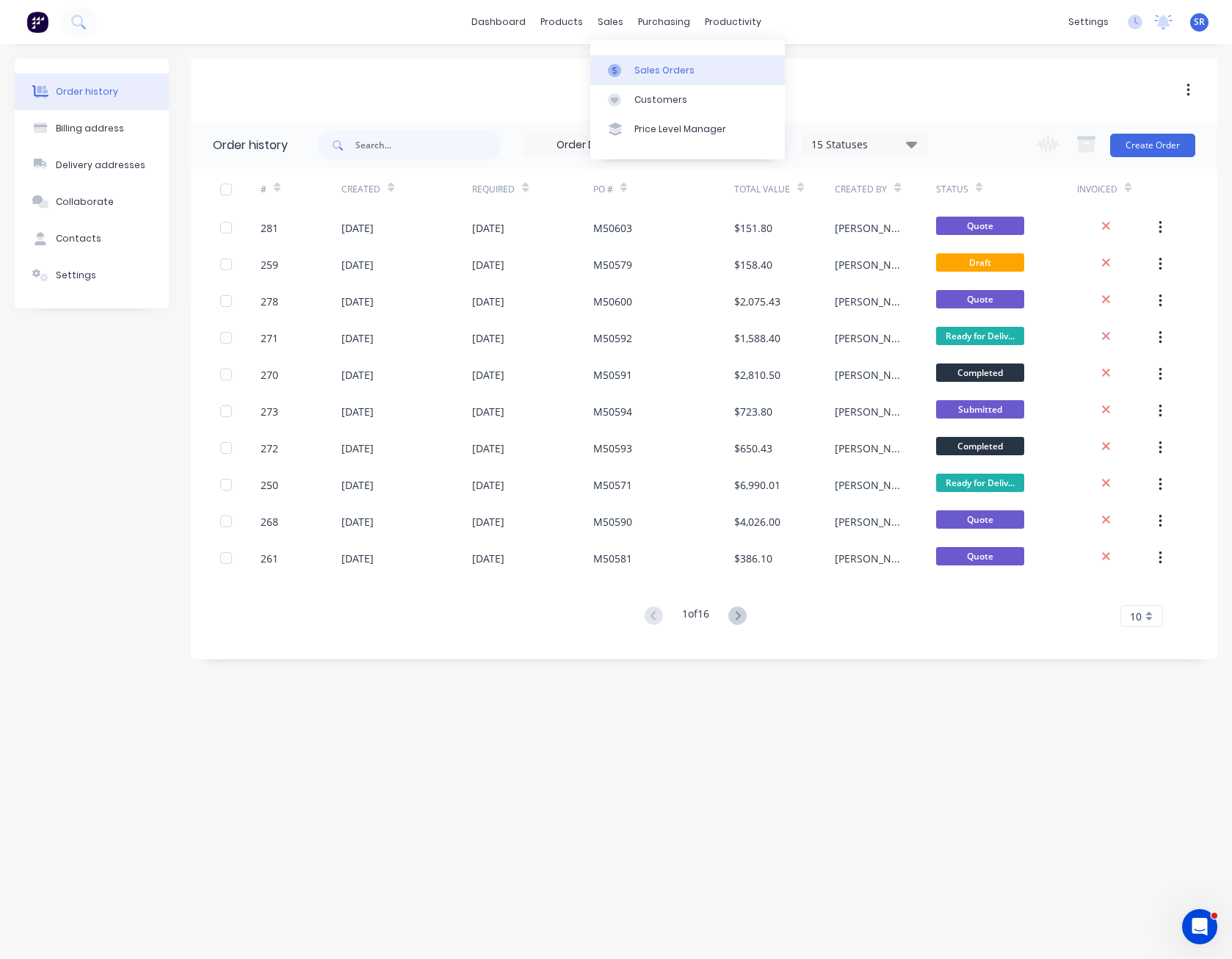
click at [632, 61] on link "Sales Orders" at bounding box center [687, 69] width 194 height 29
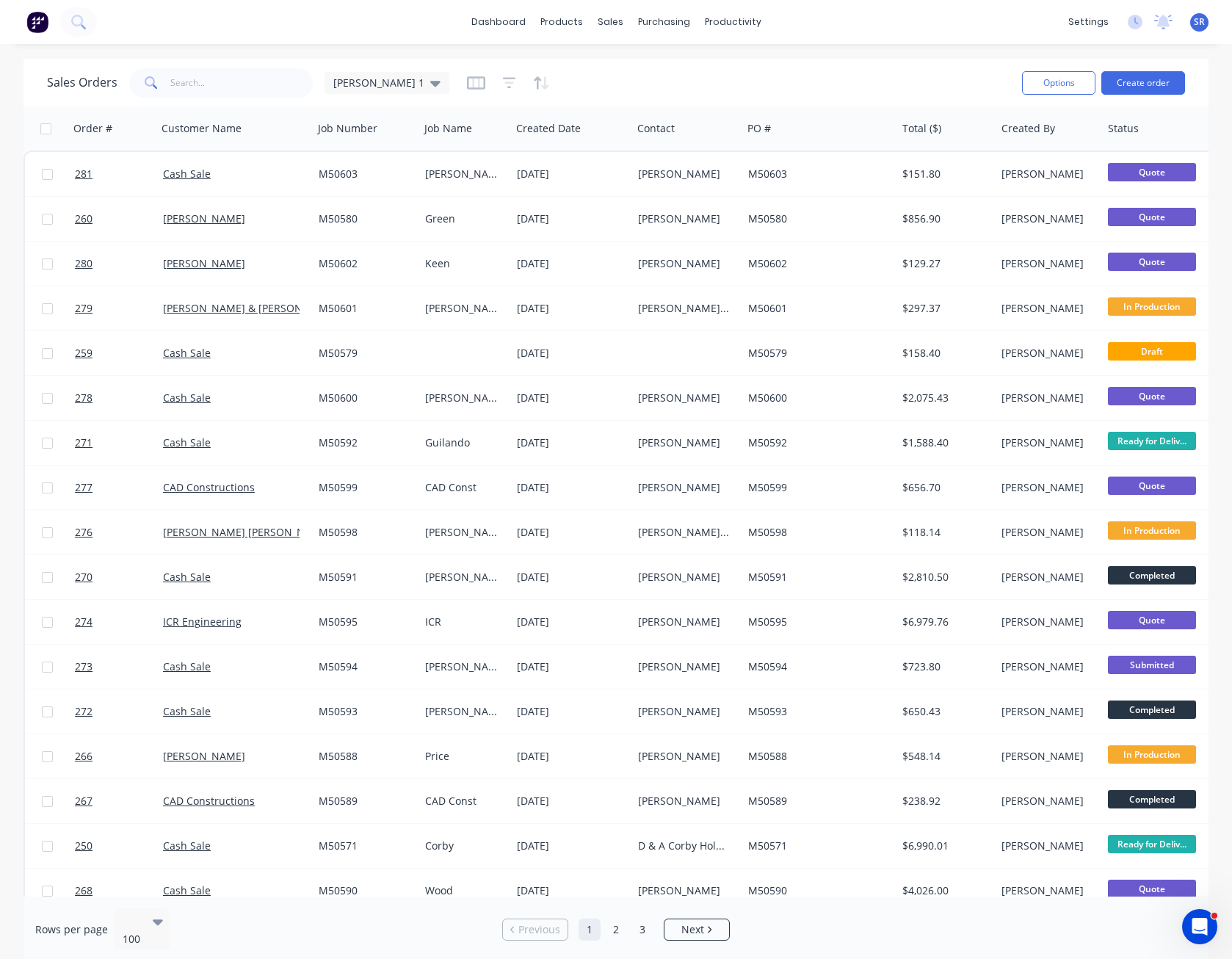
drag, startPoint x: 627, startPoint y: 62, endPoint x: 605, endPoint y: 65, distance: 22.2
click at [605, 65] on div "Sales Orders [PERSON_NAME] 1" at bounding box center [528, 82] width 963 height 36
click at [576, 56] on div "dashboard products sales purchasing productivity dashboard products Product Cat…" at bounding box center [616, 479] width 1232 height 959
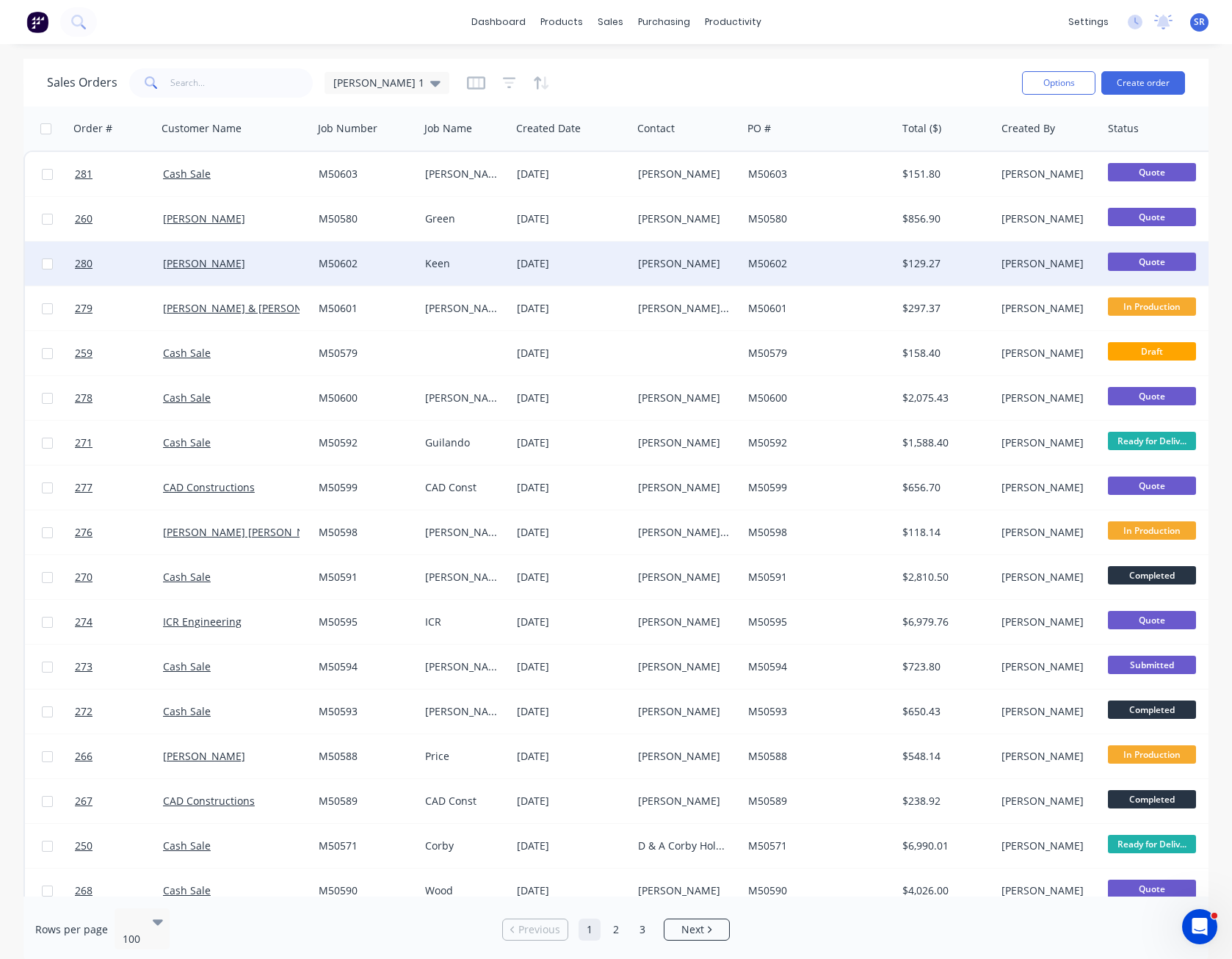
click at [1024, 259] on div "[PERSON_NAME]" at bounding box center [1046, 264] width 90 height 15
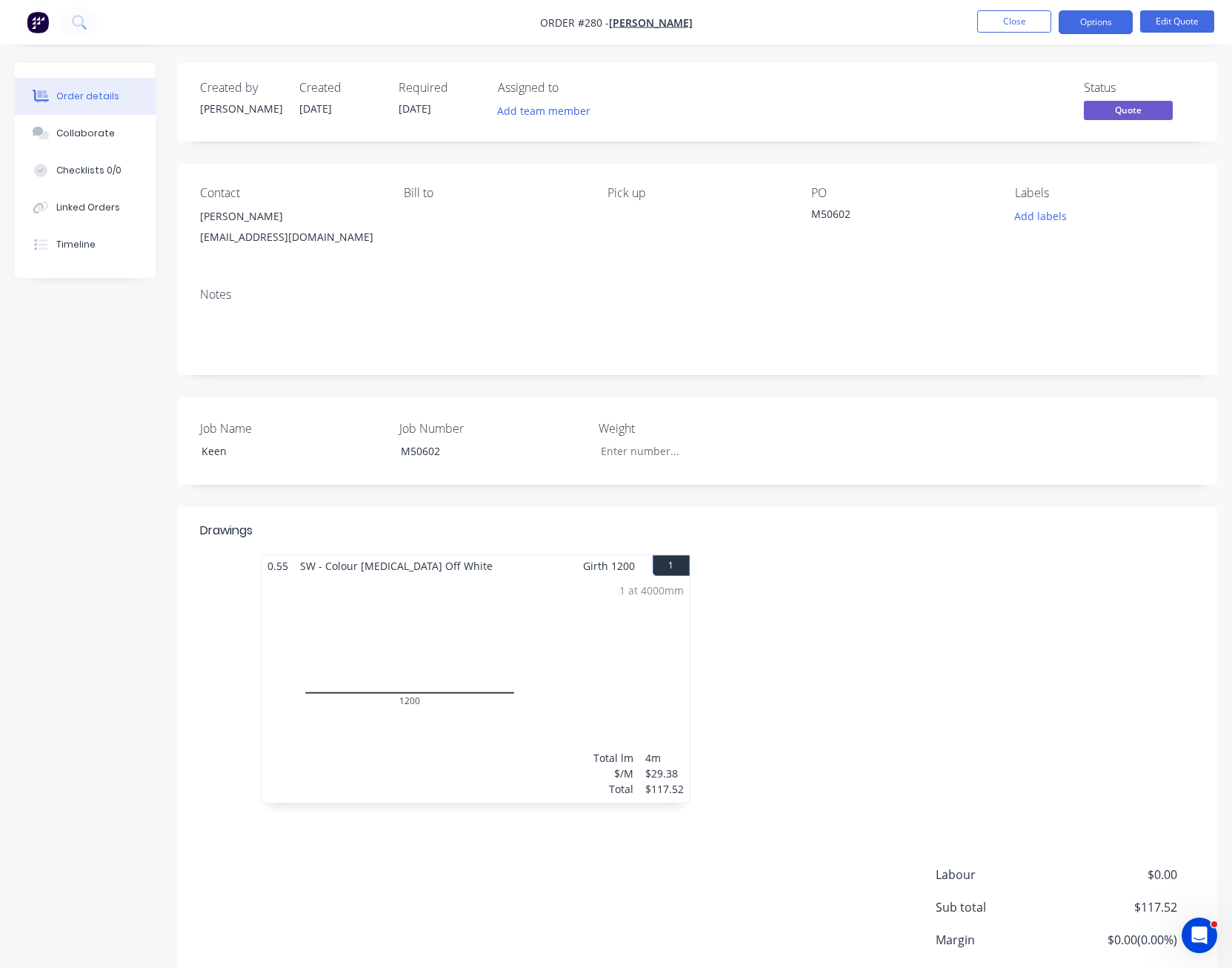
click at [1005, 36] on nav "Order #280 - [PERSON_NAME] Close Options Edit Quote" at bounding box center [616, 22] width 1232 height 45
click at [1021, 17] on button "Close" at bounding box center [1014, 21] width 74 height 22
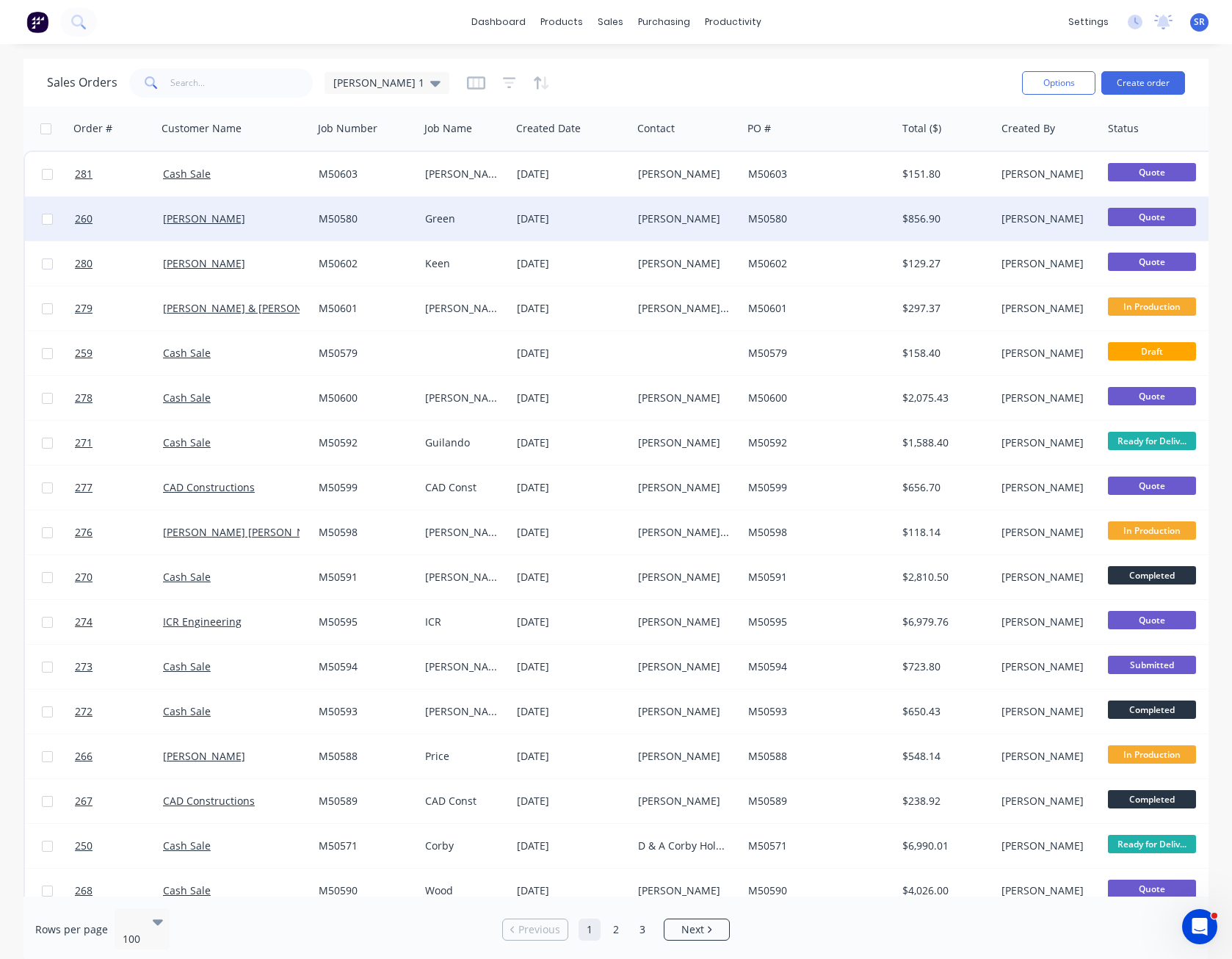
click at [754, 212] on div "M50580" at bounding box center [816, 219] width 136 height 15
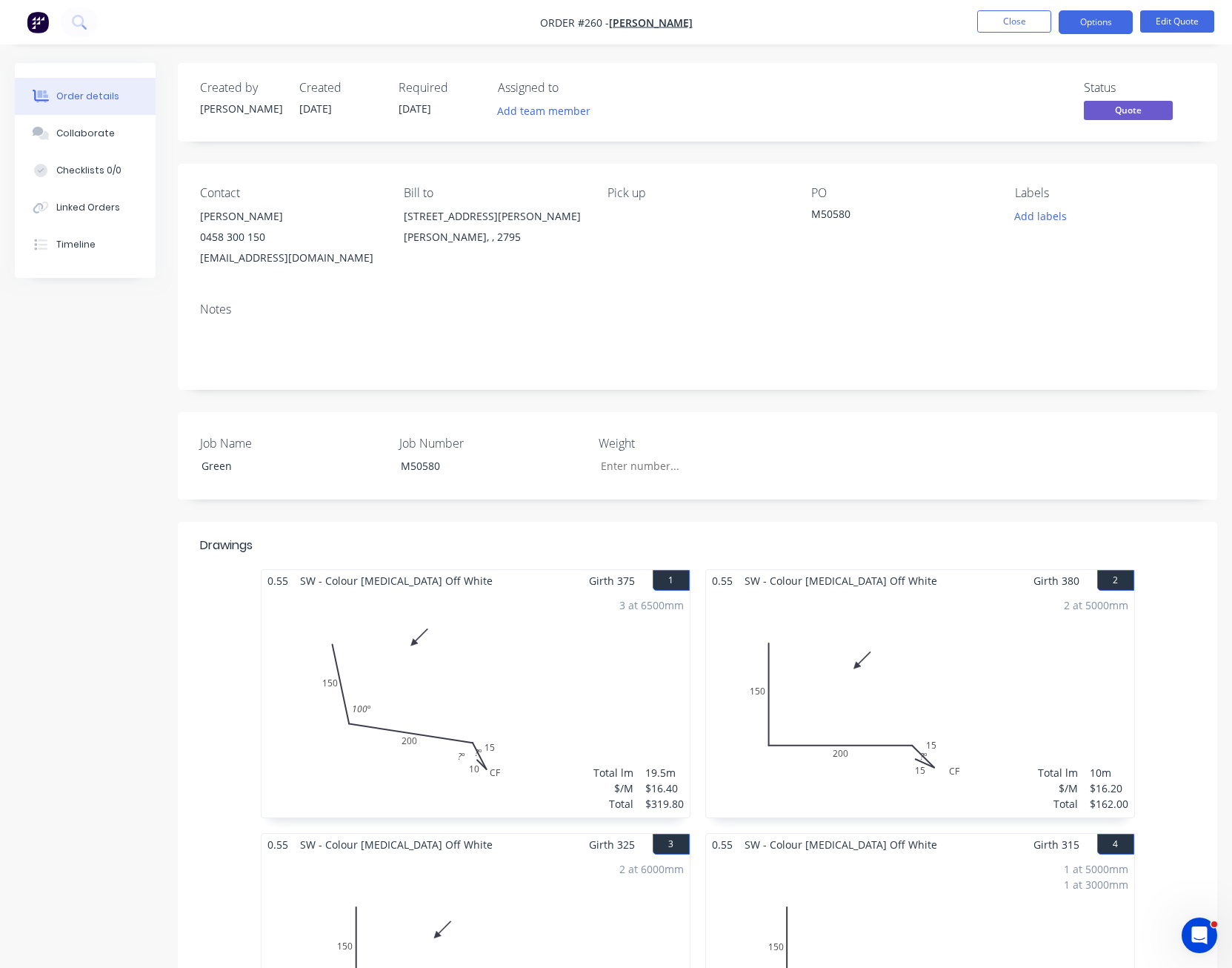
scroll to position [296, 0]
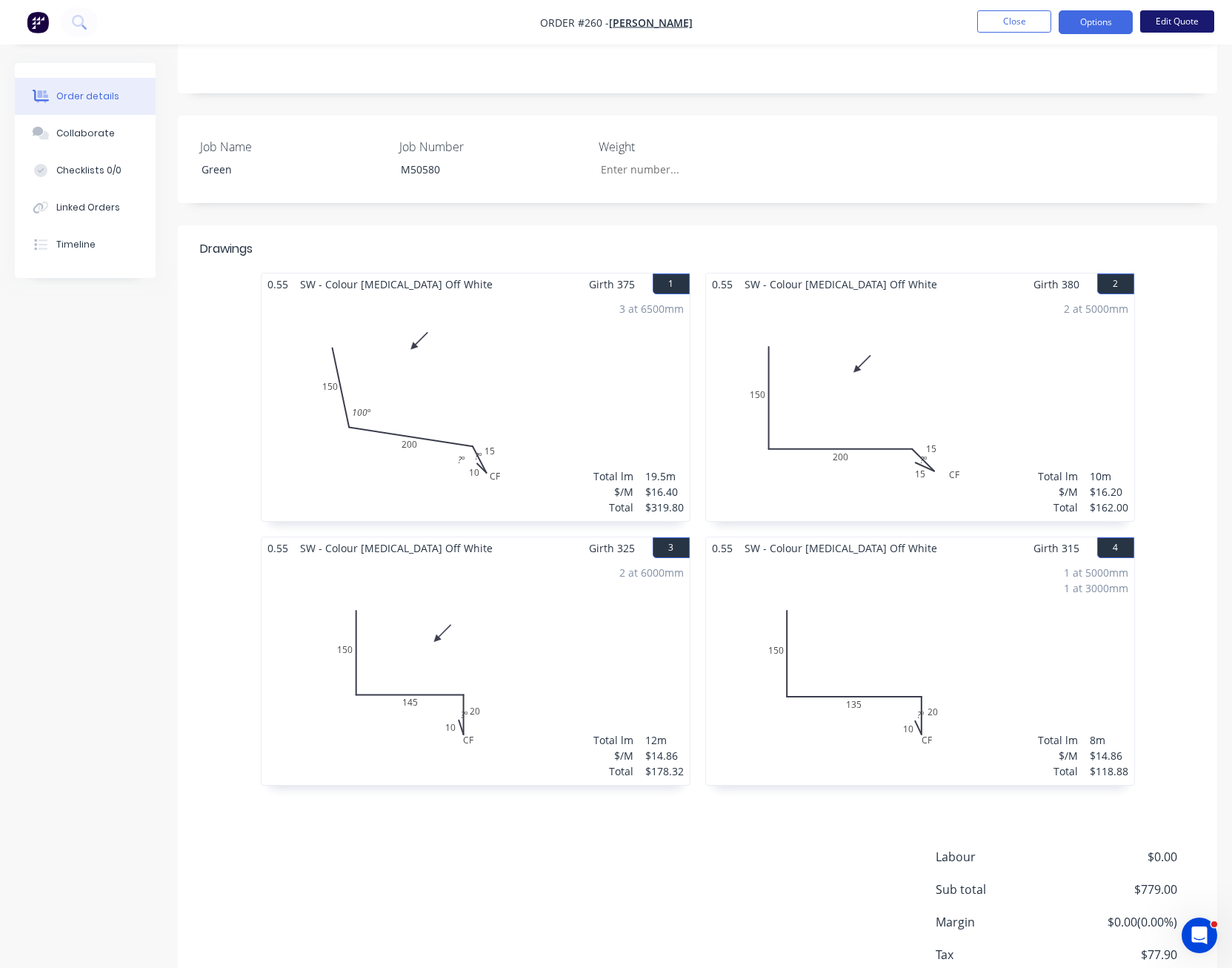
click at [1176, 28] on button "Edit Quote" at bounding box center [1177, 21] width 74 height 22
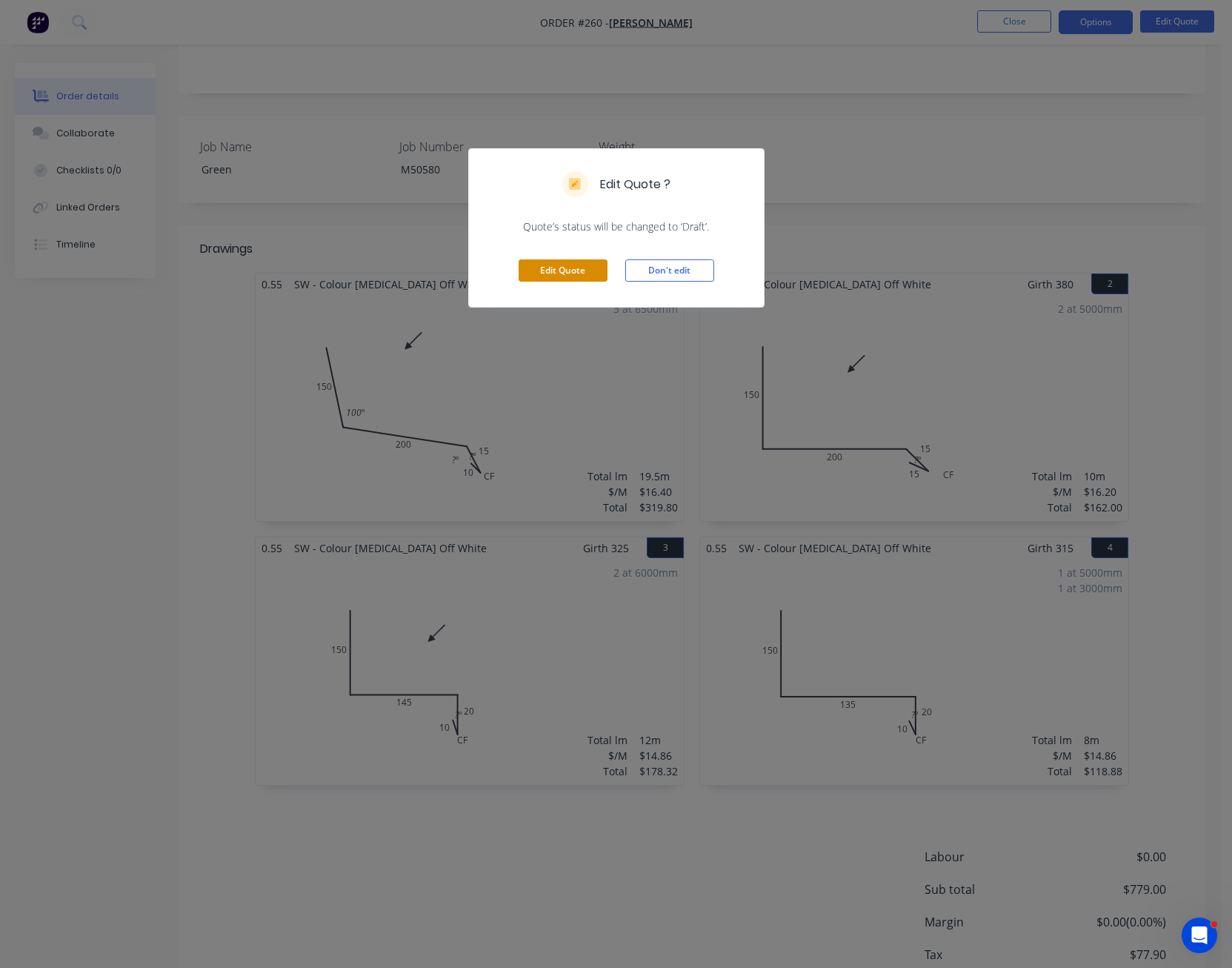
click at [581, 264] on button "Edit Quote" at bounding box center [563, 270] width 89 height 22
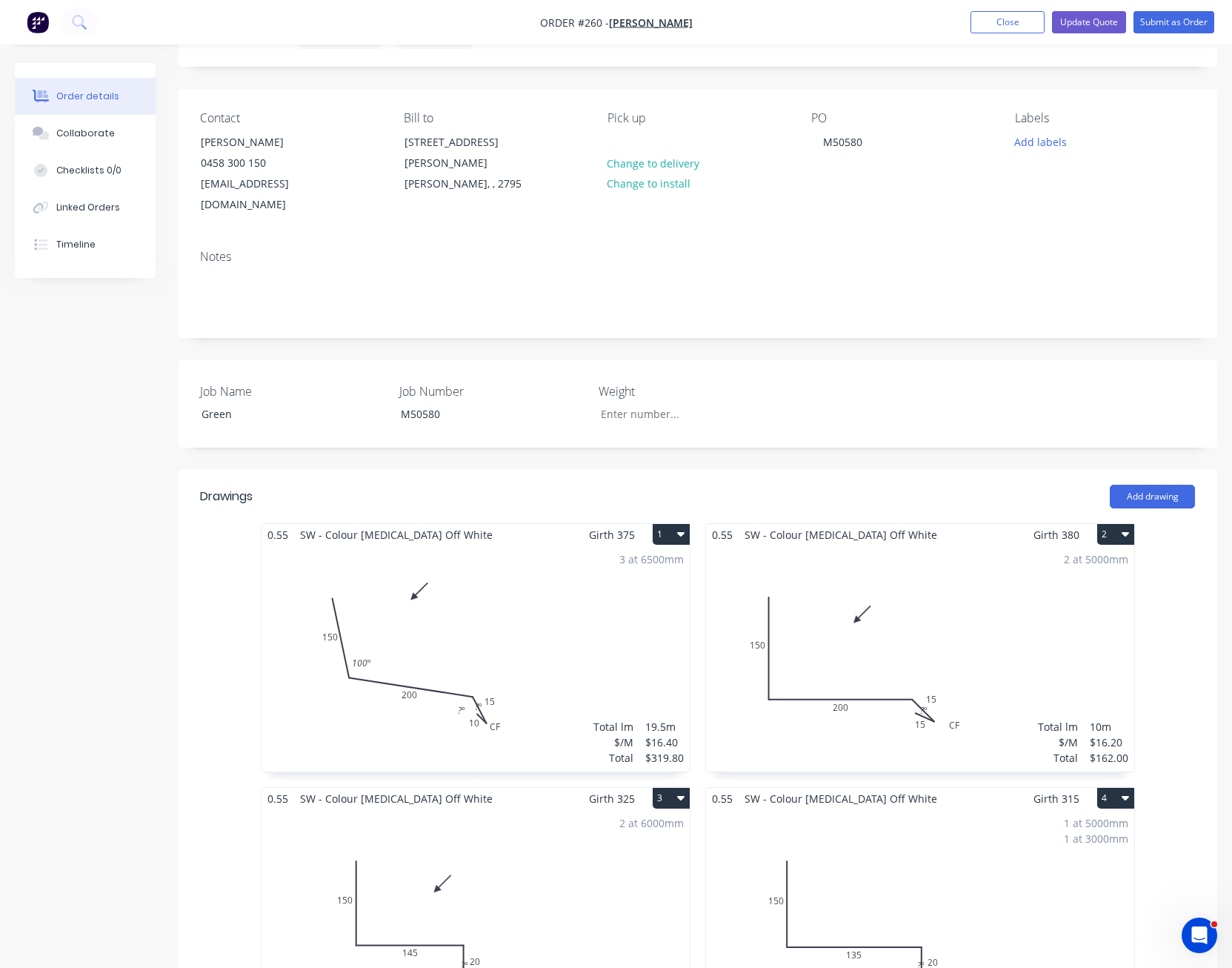
scroll to position [148, 0]
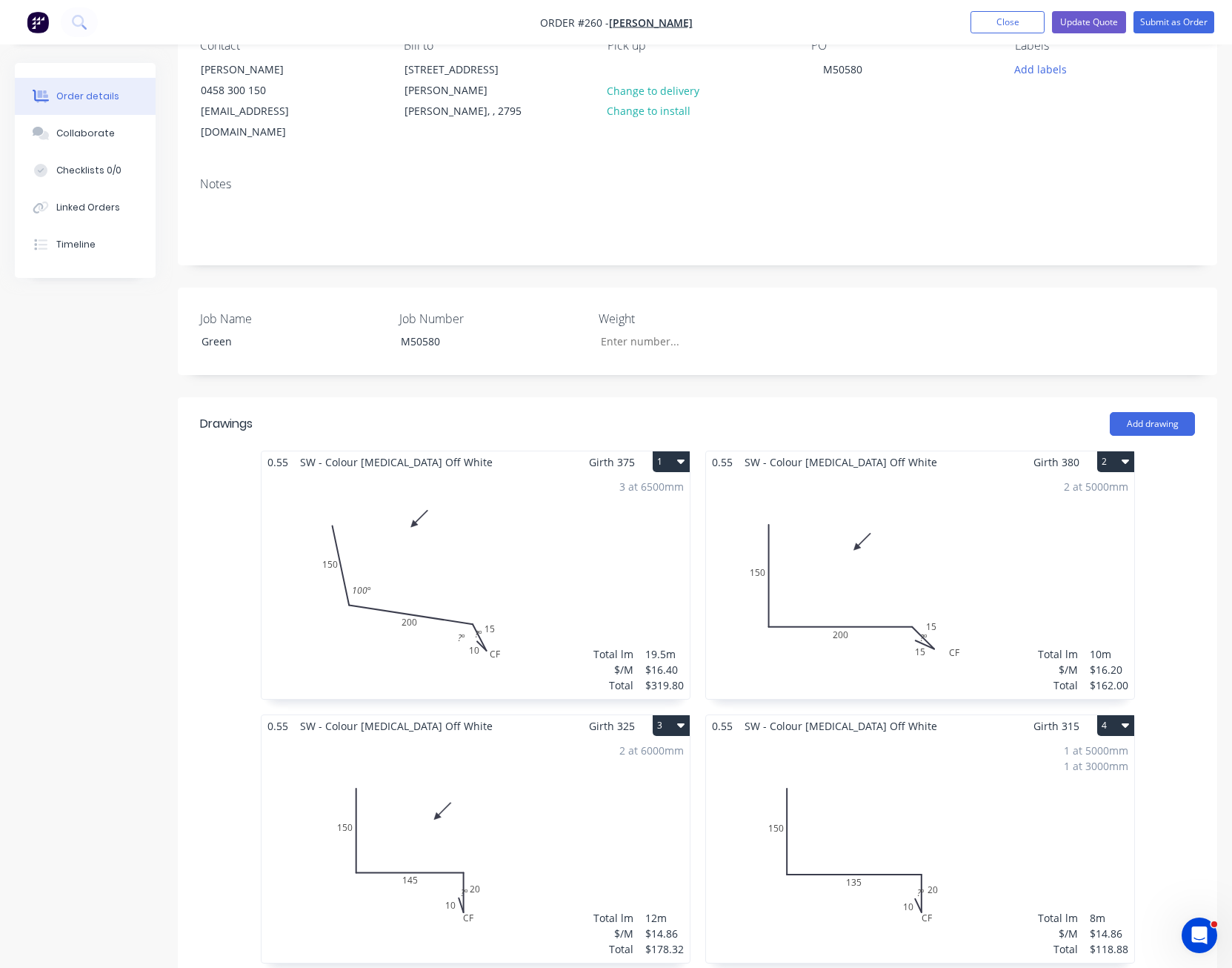
click at [569, 524] on div "3 at 6500mm Total lm $/M Total 19.5m $16.40 $319.80" at bounding box center [476, 586] width 428 height 226
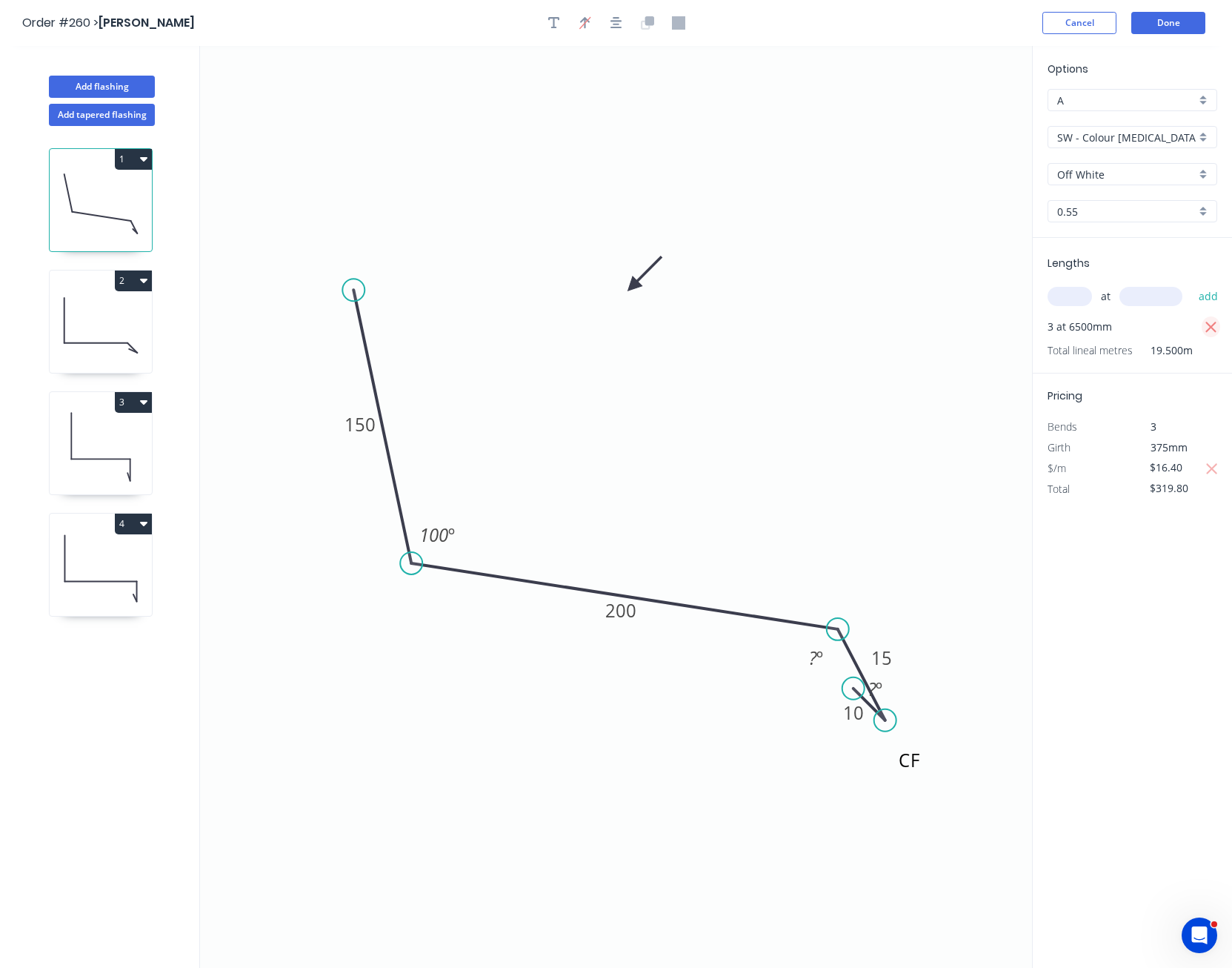
click at [1208, 327] on icon "button" at bounding box center [1212, 327] width 13 height 18
type input "$0.00"
click at [1068, 298] on input "text" at bounding box center [1070, 296] width 45 height 20
type input "2"
type input "6500"
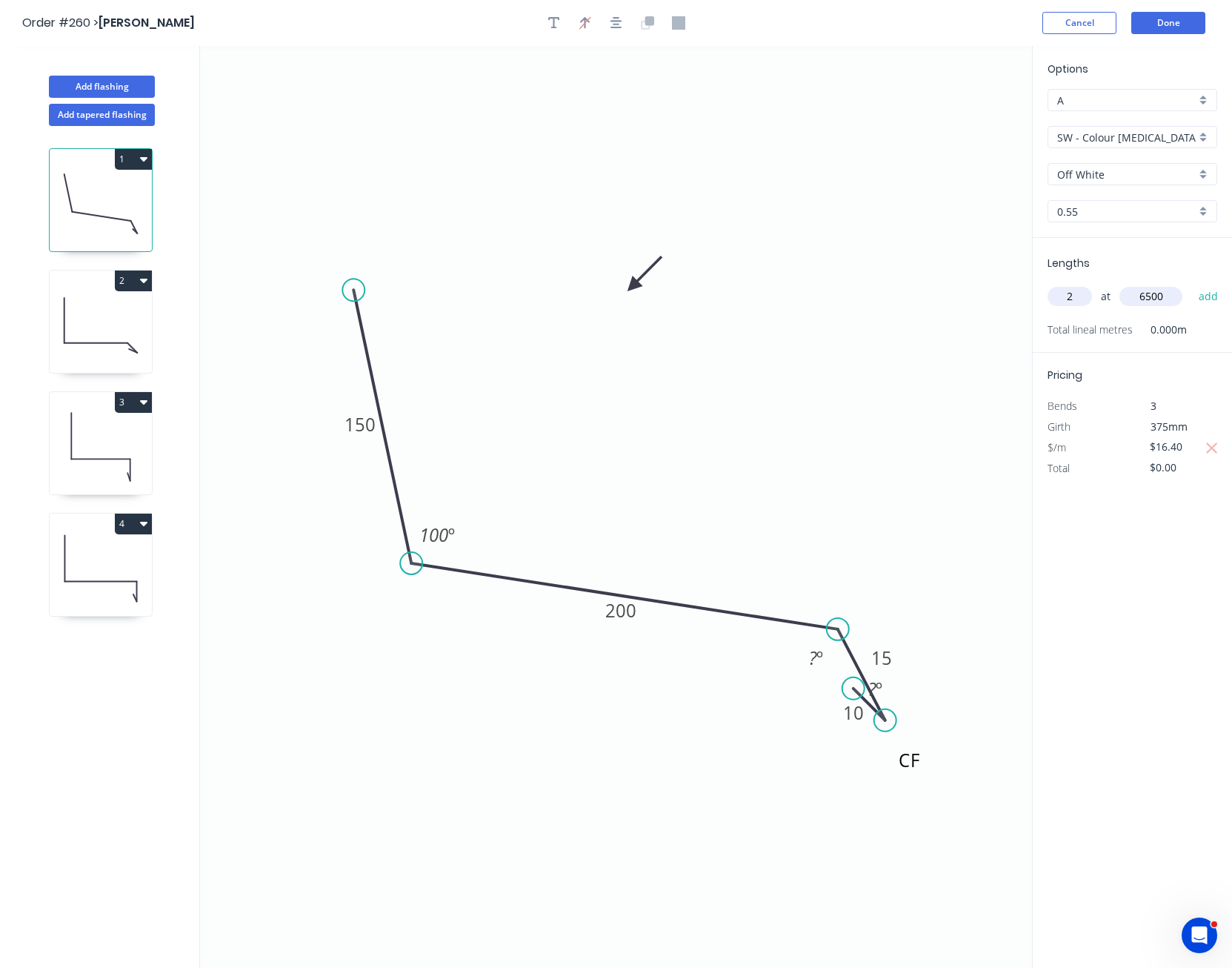
click at [1191, 284] on button "add" at bounding box center [1208, 296] width 35 height 25
type input "$213.20"
click at [1168, 27] on button "Done" at bounding box center [1168, 23] width 74 height 22
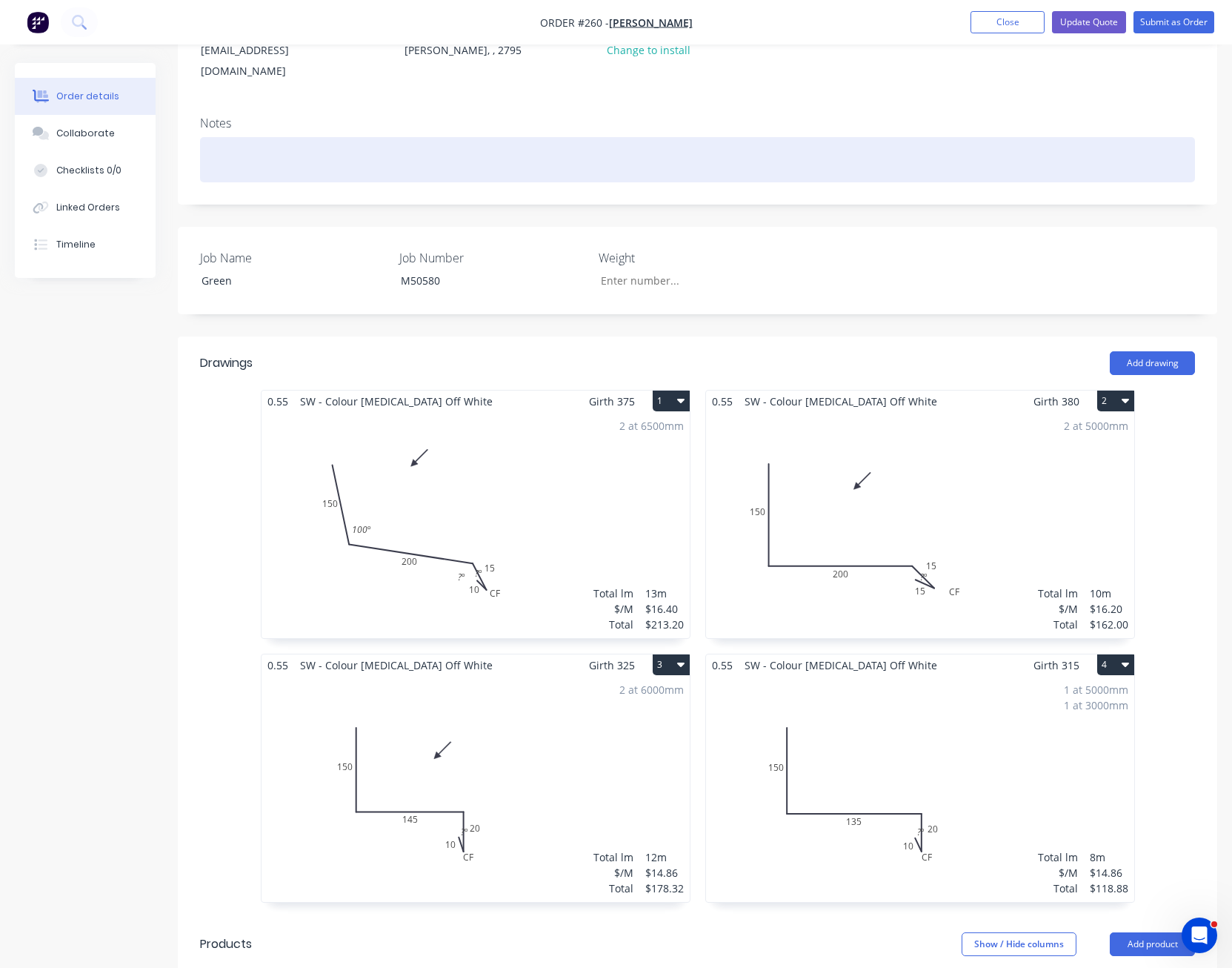
scroll to position [222, 0]
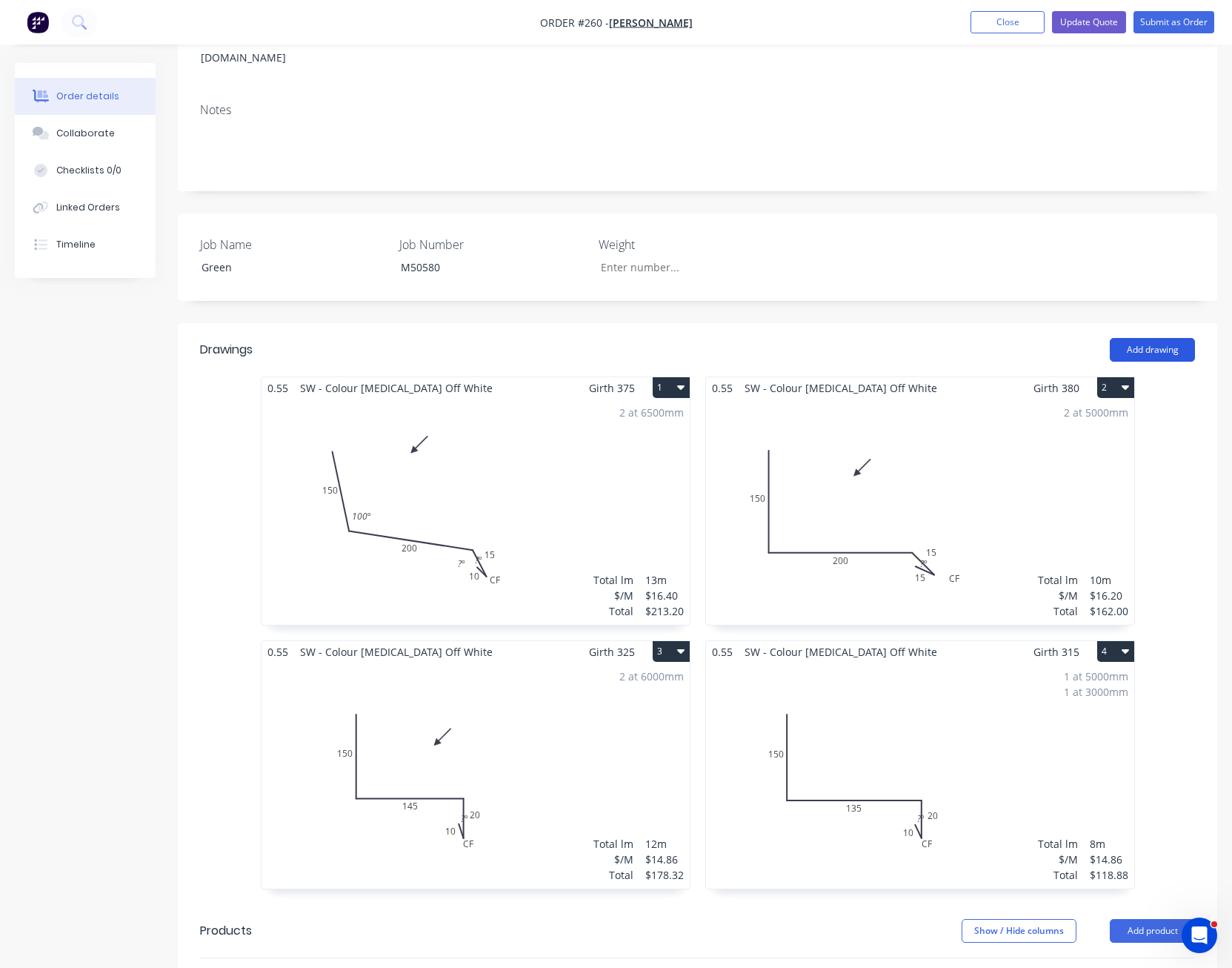
click at [1144, 352] on button "Add drawing" at bounding box center [1152, 349] width 85 height 24
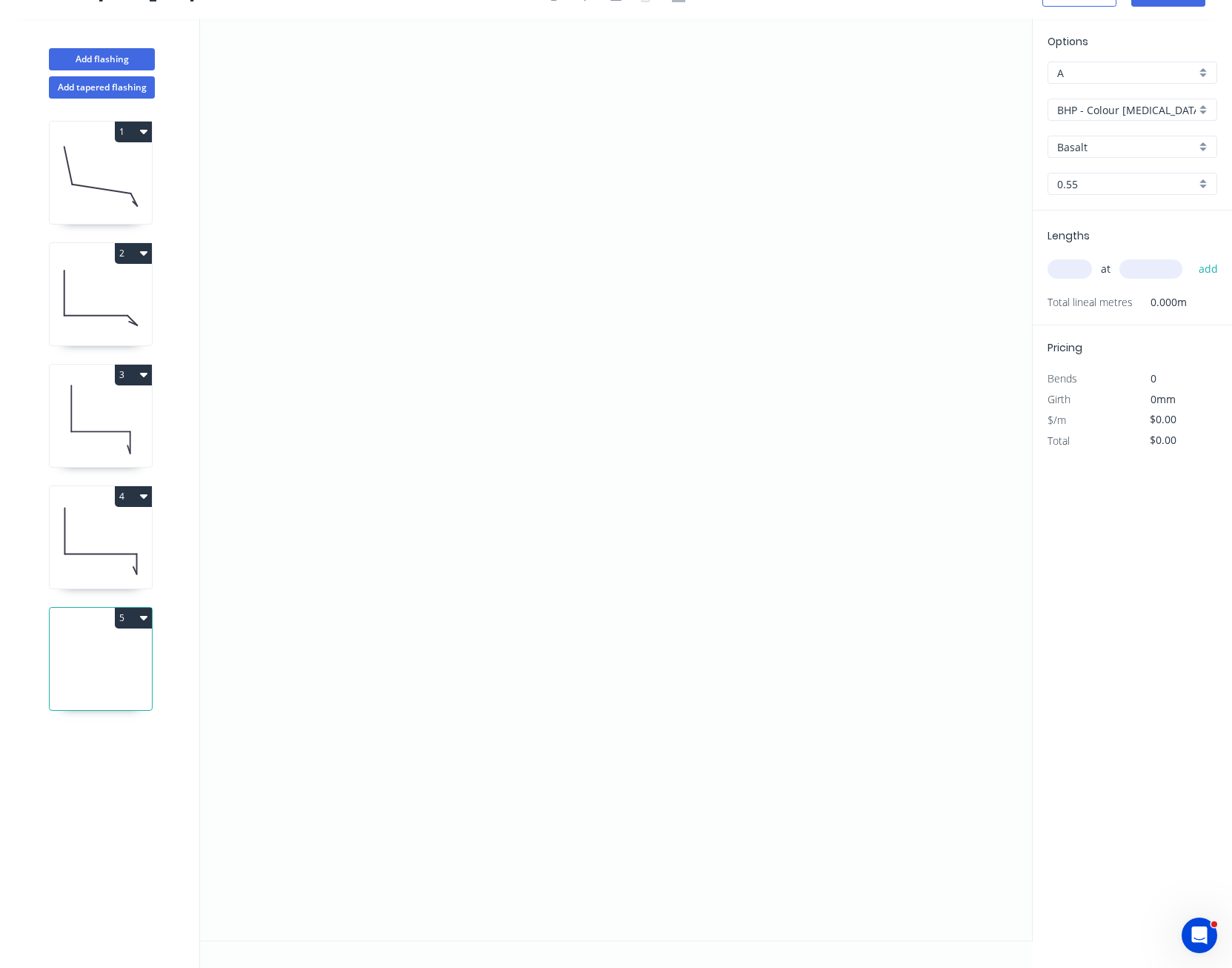
scroll to position [28, 0]
click at [446, 262] on icon "0" at bounding box center [616, 480] width 832 height 922
click at [443, 508] on icon "0" at bounding box center [616, 480] width 832 height 922
click at [856, 528] on icon "0 ?" at bounding box center [616, 480] width 832 height 922
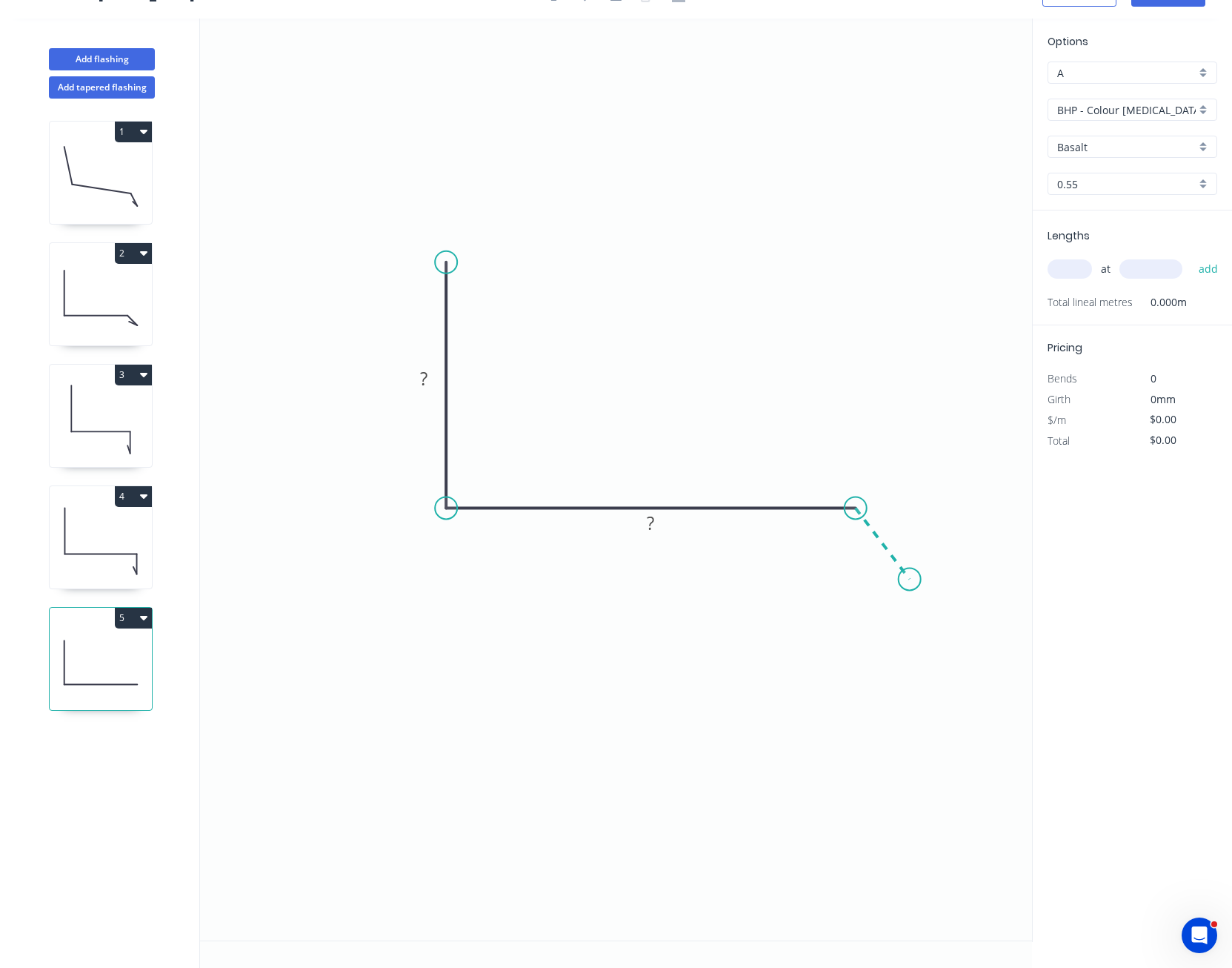
click at [910, 580] on icon "0 ? ?" at bounding box center [616, 480] width 832 height 922
click at [865, 558] on icon at bounding box center [888, 567] width 46 height 21
click at [865, 558] on circle at bounding box center [864, 557] width 22 height 22
click at [887, 593] on rect at bounding box center [877, 580] width 48 height 30
click at [874, 580] on tspan "?" at bounding box center [877, 581] width 7 height 24
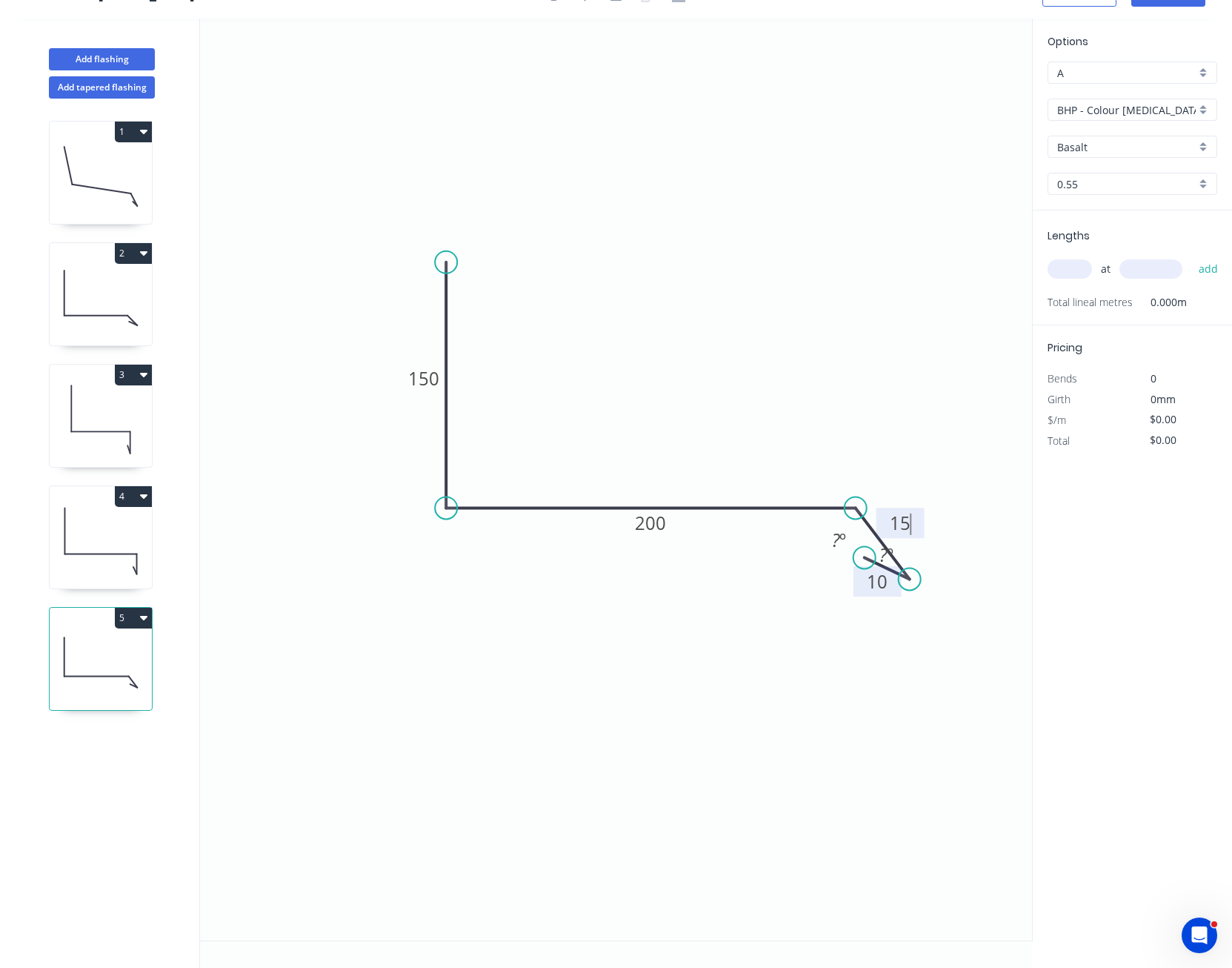
type input "$14.86"
click at [843, 541] on tspan "º" at bounding box center [843, 540] width 7 height 24
click at [989, 466] on icon "0 150 200 15 10 135 º ? º" at bounding box center [616, 480] width 832 height 922
click at [1106, 104] on input "BHP - Colour [MEDICAL_DATA] (M)" at bounding box center [1127, 110] width 138 height 15
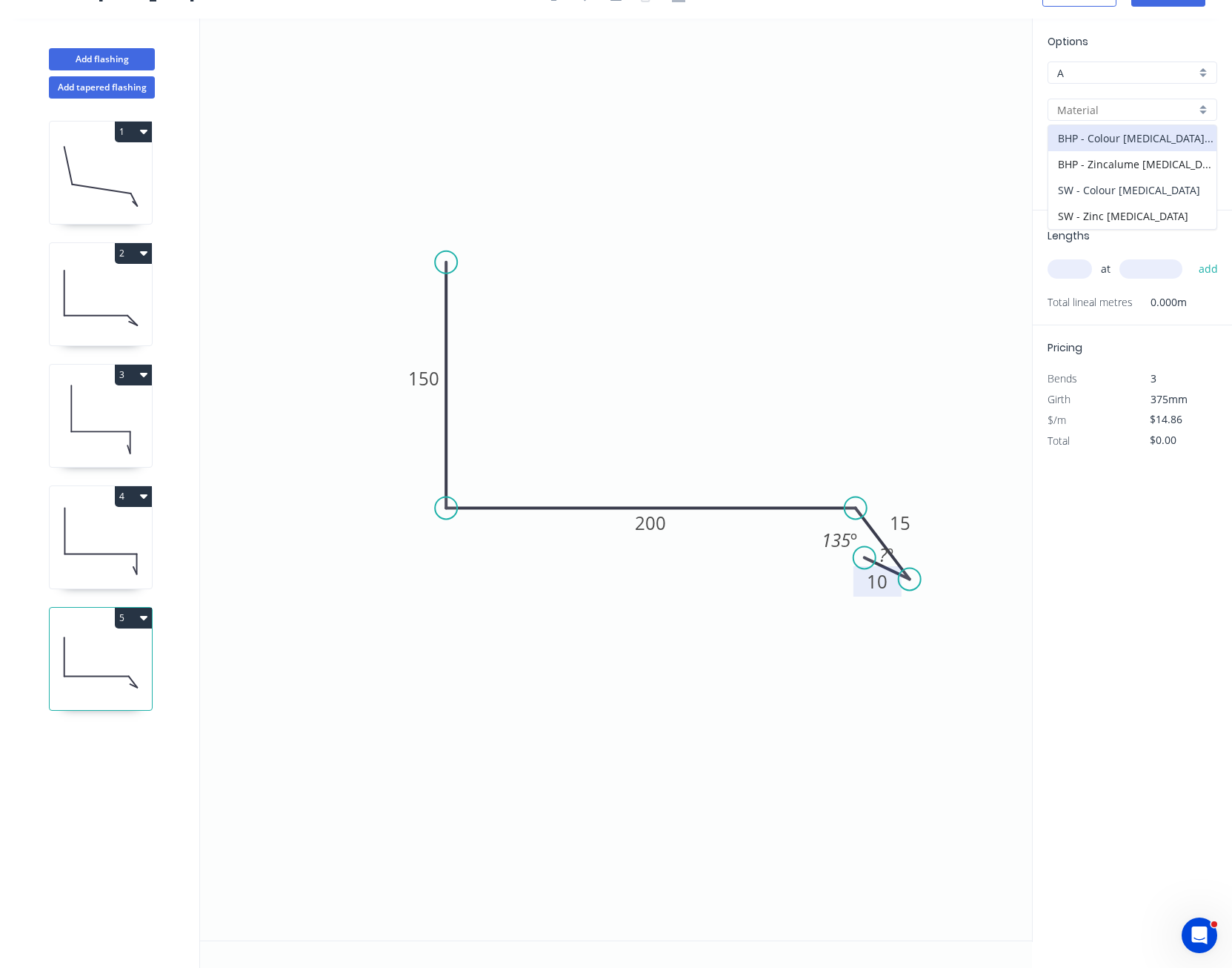
click at [1106, 186] on div "SW - Colour [MEDICAL_DATA]" at bounding box center [1133, 191] width 169 height 26
type input "SW - Colour [MEDICAL_DATA]"
click at [1108, 146] on input "Basalt" at bounding box center [1127, 147] width 138 height 15
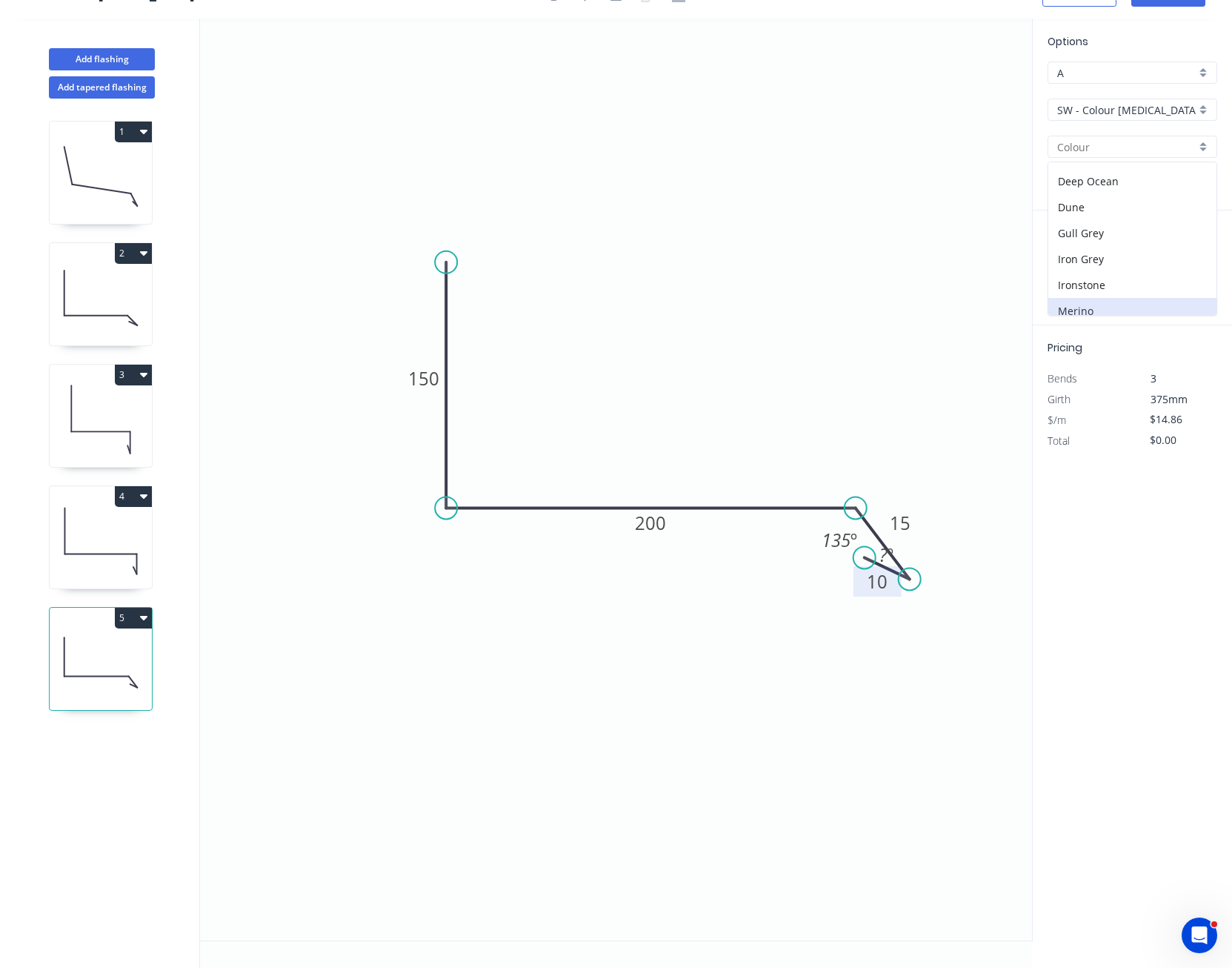
scroll to position [370, 0]
click at [1107, 226] on div "Off White" at bounding box center [1133, 220] width 169 height 26
type input "Off White"
click at [1074, 268] on input "text" at bounding box center [1070, 269] width 45 height 20
type input "1"
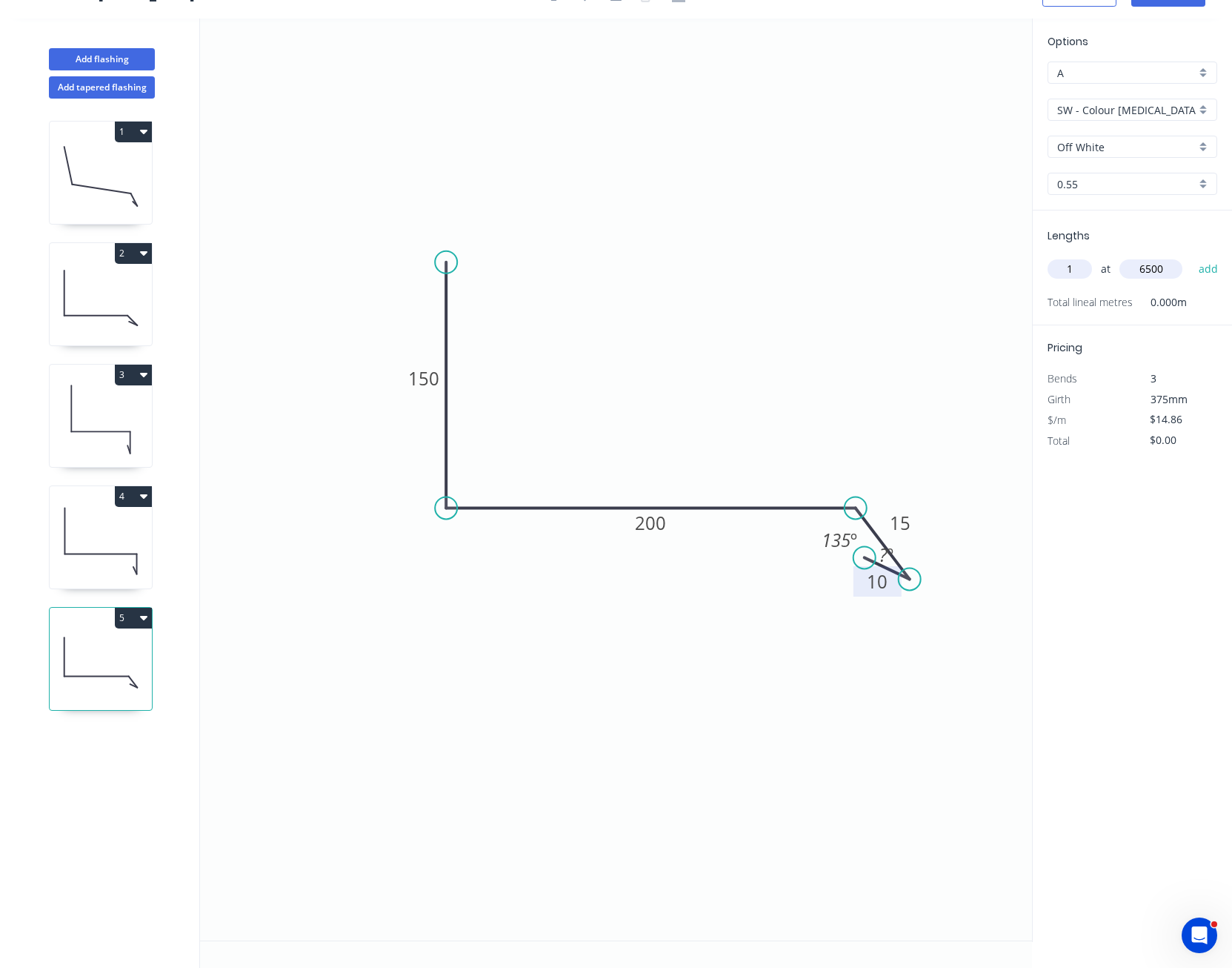
type input "6500"
click at [1191, 256] on button "add" at bounding box center [1208, 269] width 35 height 25
type input "$96.59"
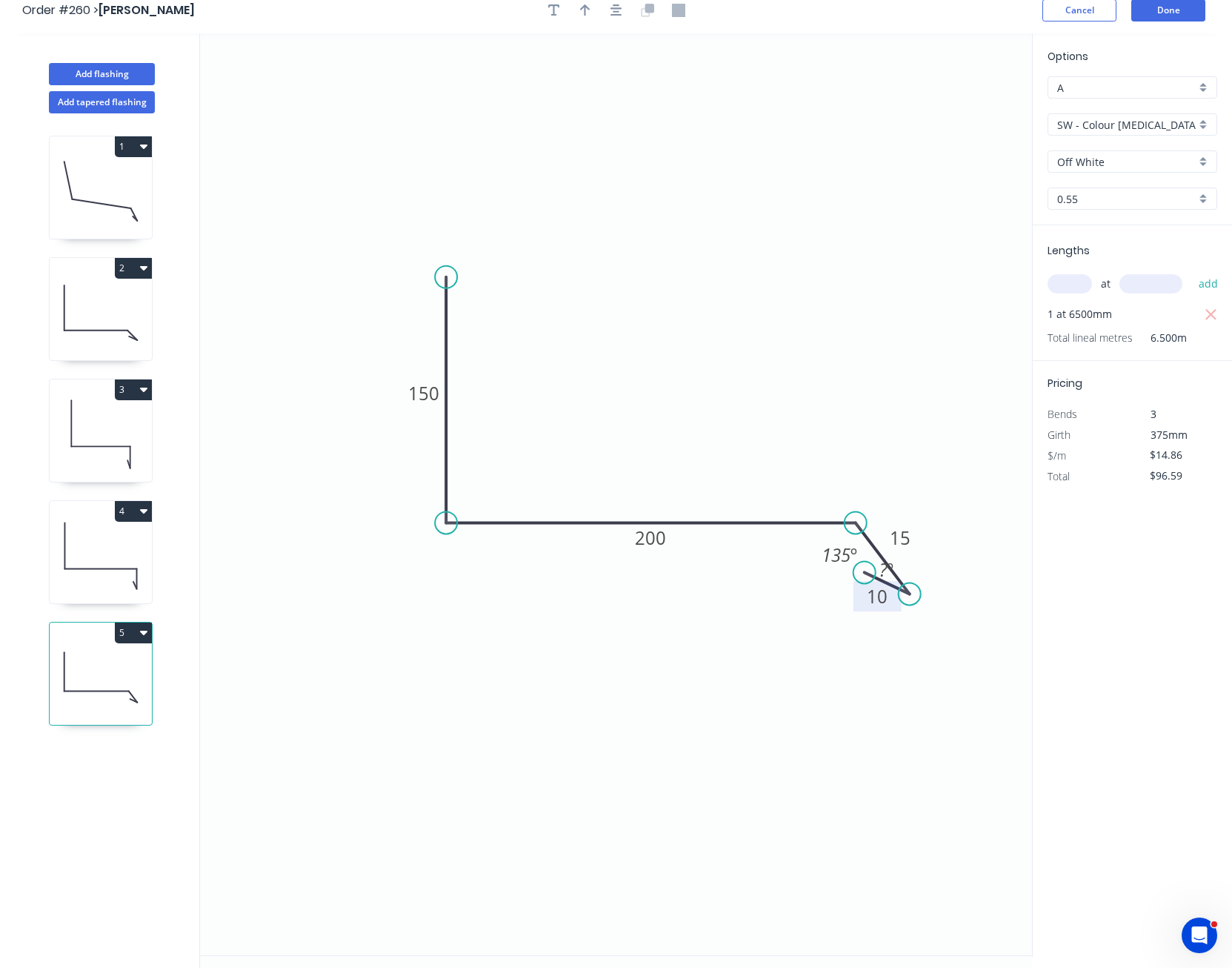
scroll to position [0, 0]
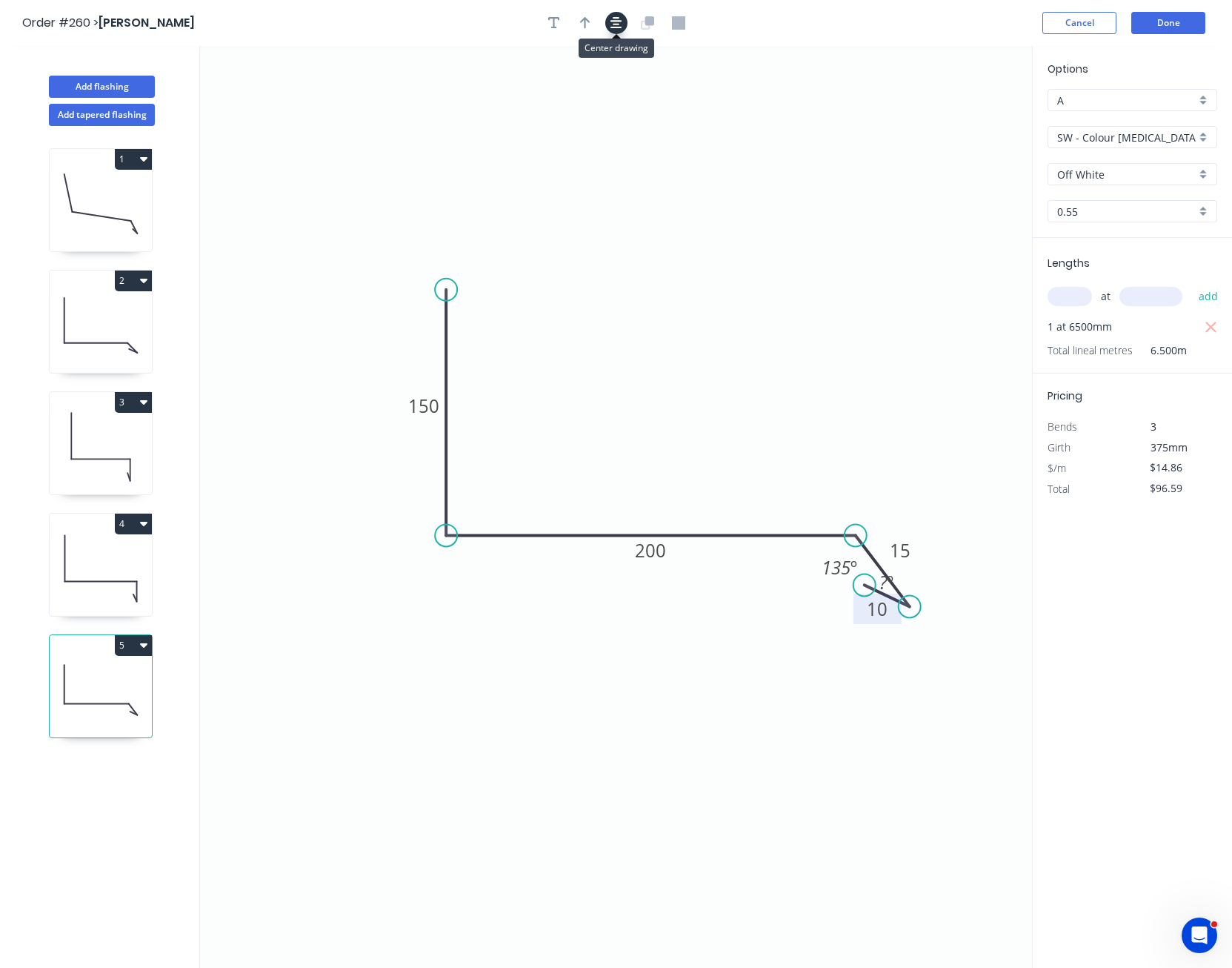
click at [611, 23] on icon "button" at bounding box center [616, 23] width 12 height 13
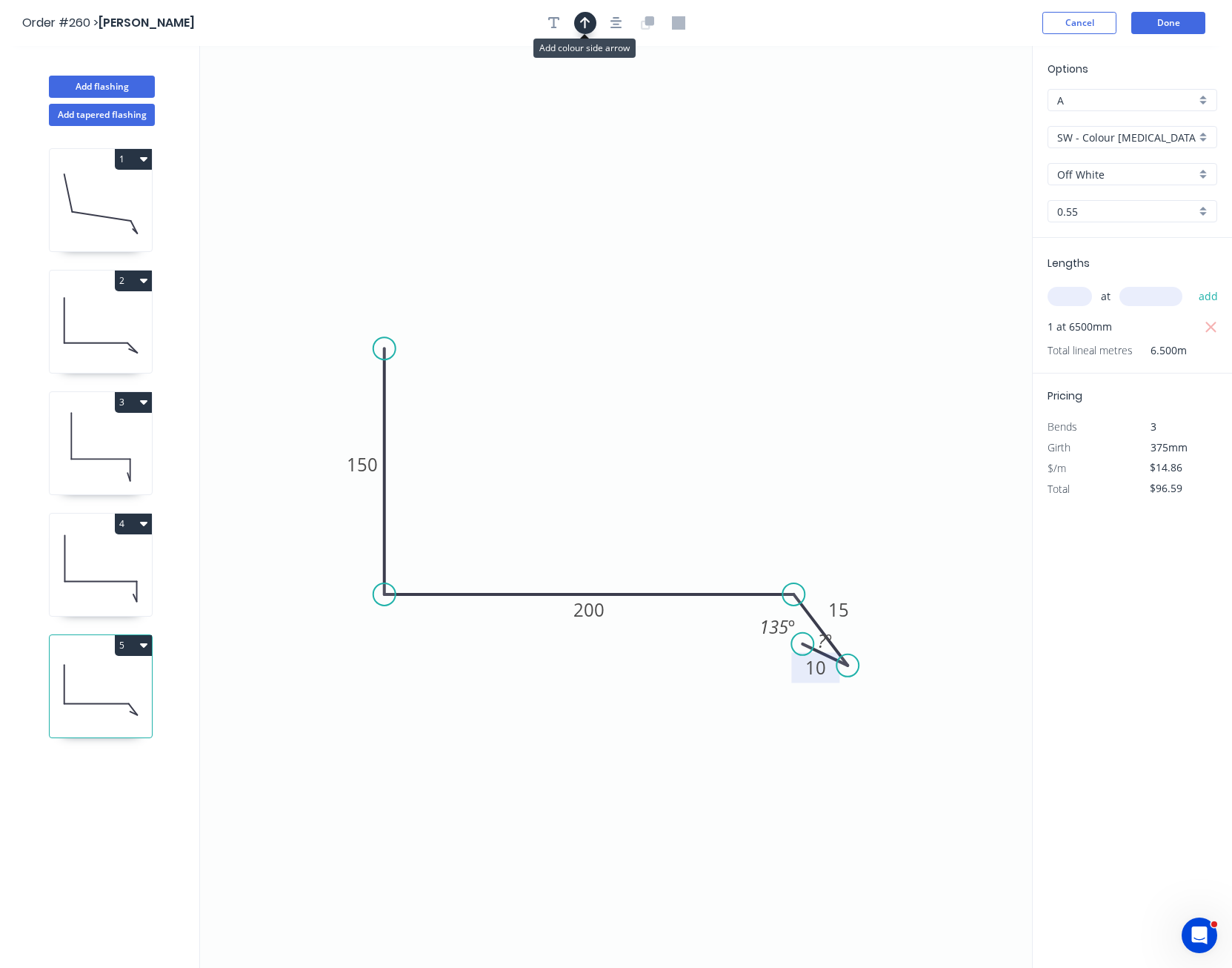
click at [590, 22] on icon "button" at bounding box center [585, 23] width 11 height 12
drag, startPoint x: 953, startPoint y: 120, endPoint x: 787, endPoint y: 256, distance: 214.6
click at [783, 257] on icon "0 150 200 15 10 135 º ? º" at bounding box center [616, 506] width 832 height 922
drag, startPoint x: 957, startPoint y: 119, endPoint x: 657, endPoint y: 392, distance: 405.6
click at [686, 392] on icon at bounding box center [692, 371] width 13 height 47
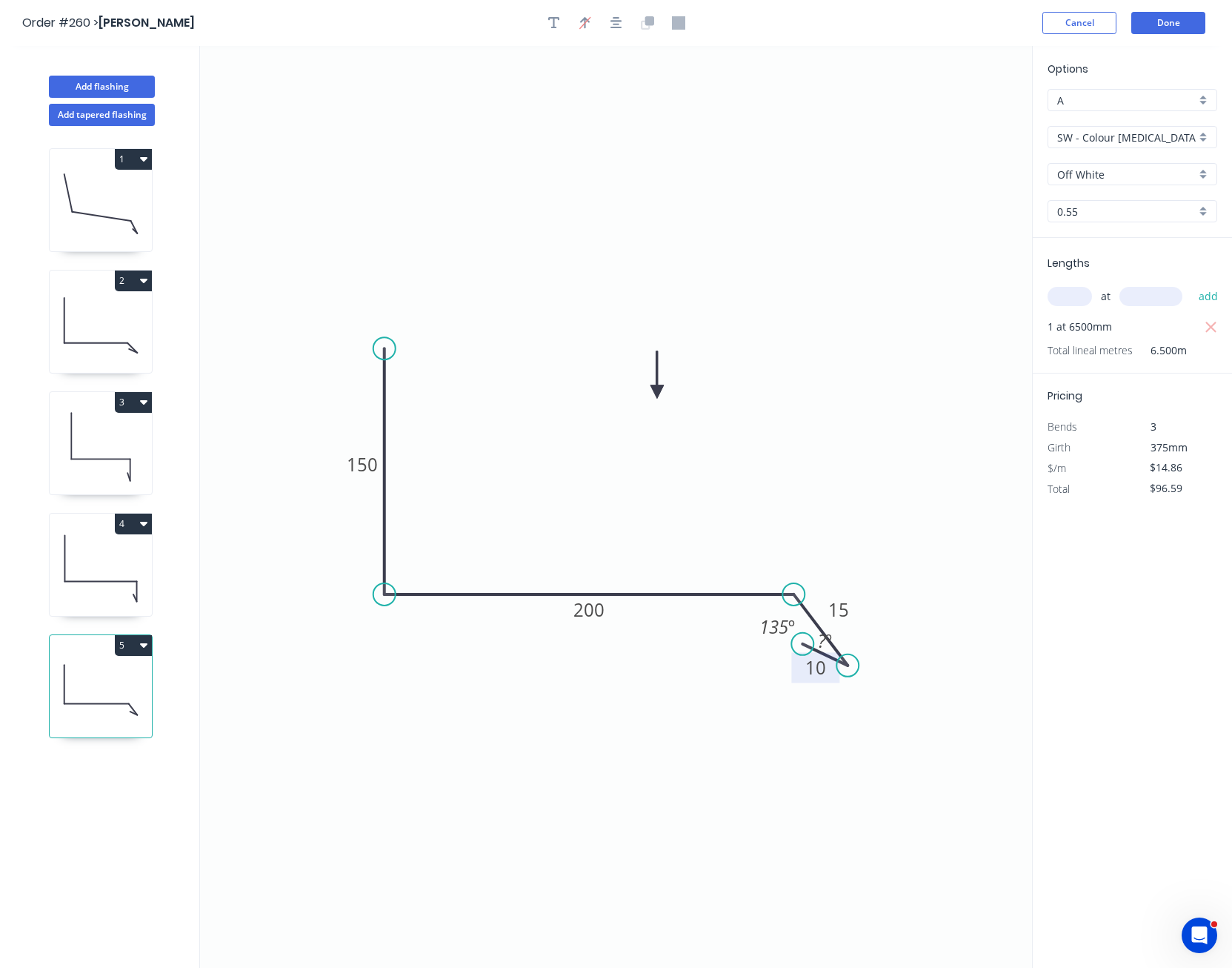
click at [657, 392] on icon at bounding box center [657, 374] width 13 height 47
click at [1168, 28] on button "Done" at bounding box center [1168, 23] width 74 height 22
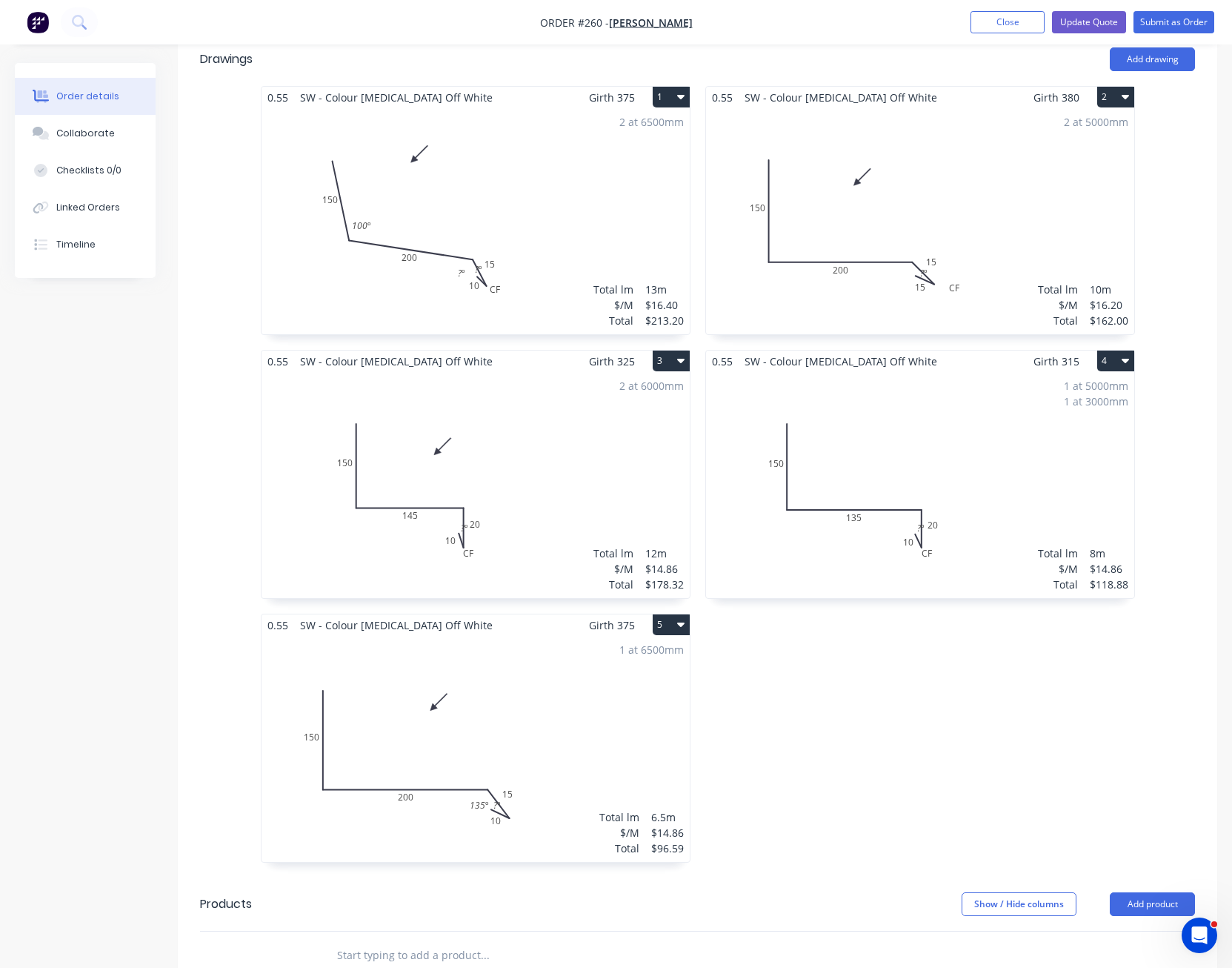
scroll to position [519, 0]
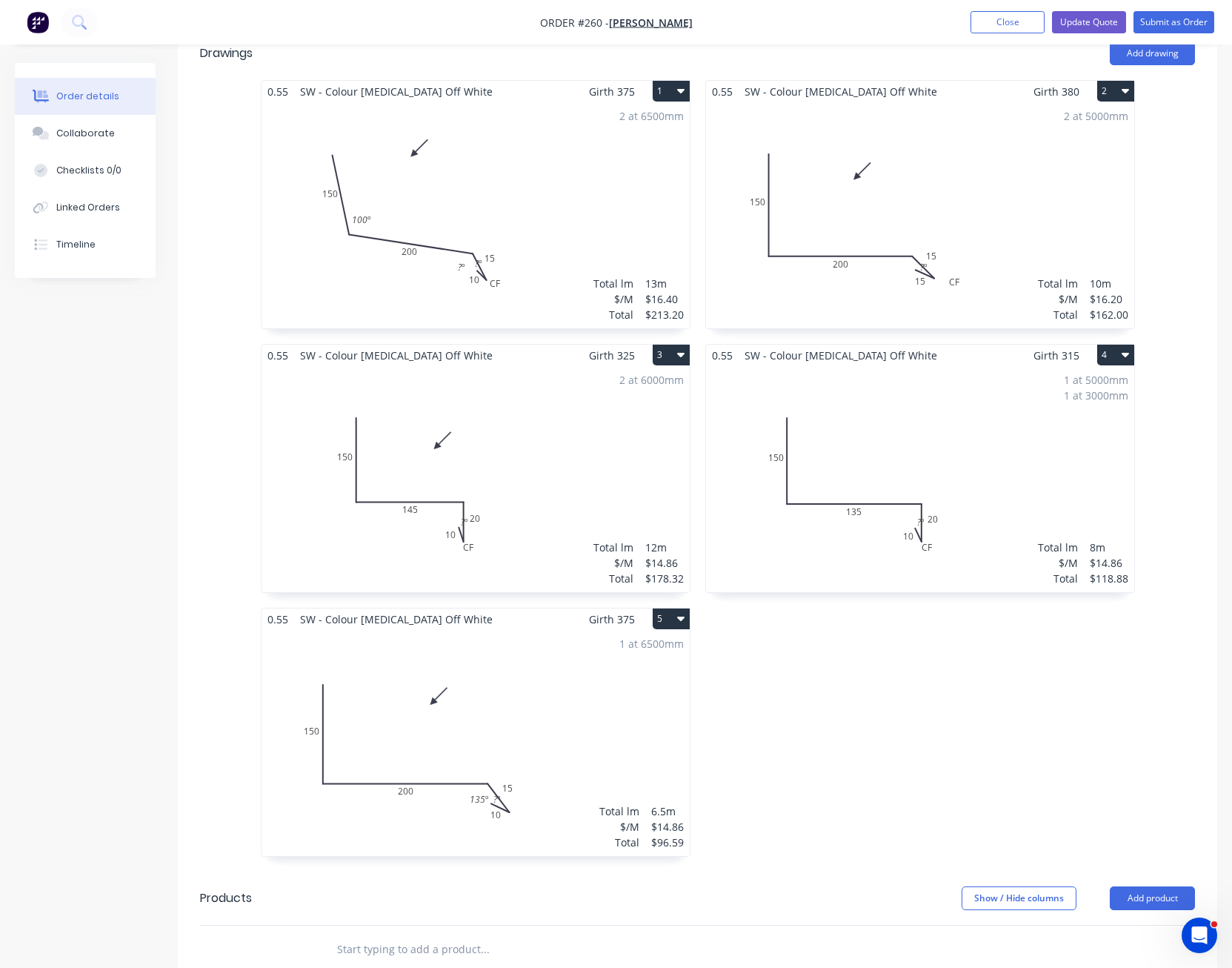
click at [579, 765] on div "1 at 6500mm Total lm $/M Total 6.5m $14.86 $96.59" at bounding box center [476, 743] width 428 height 226
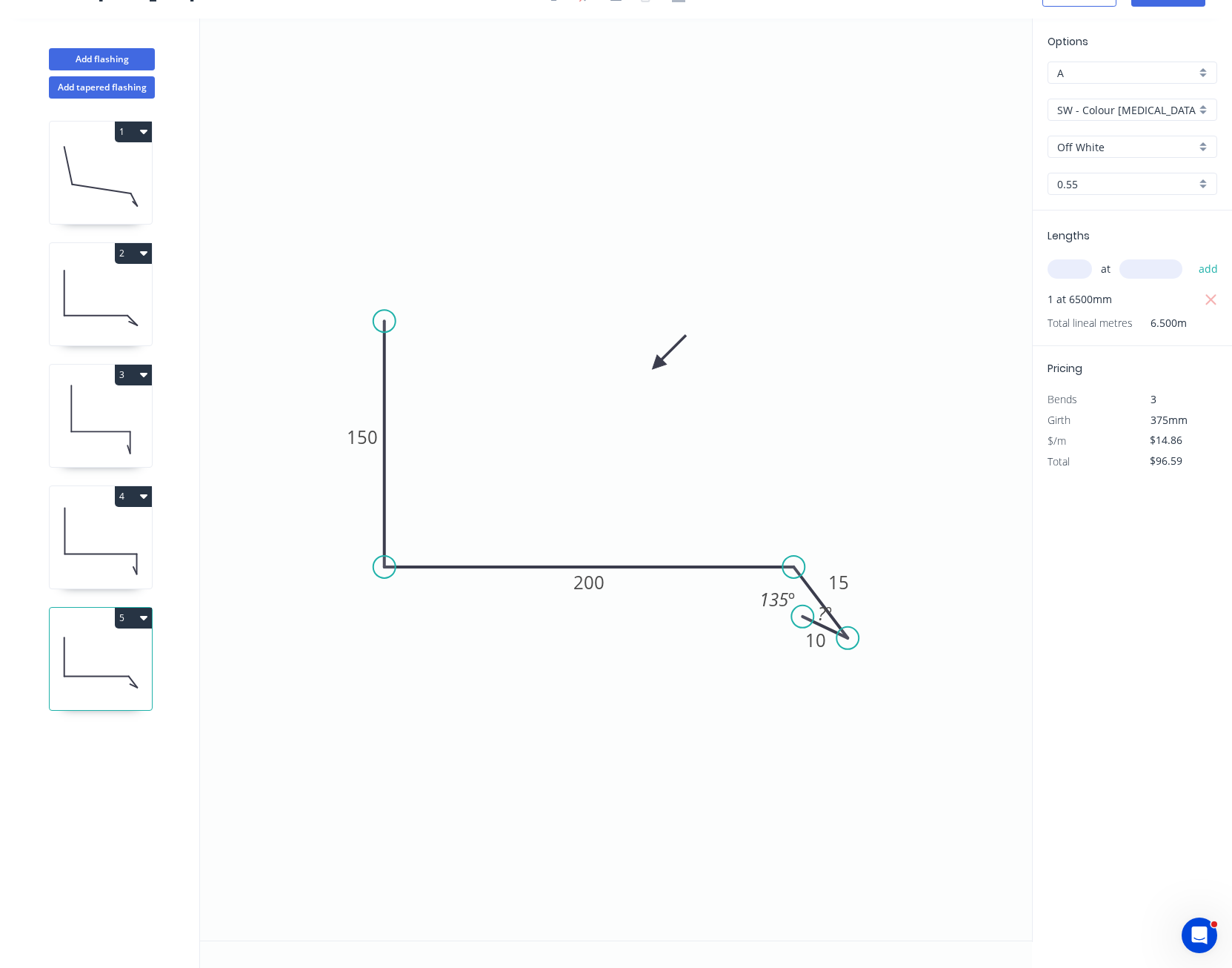
scroll to position [28, 0]
click at [1172, 442] on input "$14.86" at bounding box center [1175, 440] width 50 height 20
type input "$16.40"
type input "$106.60"
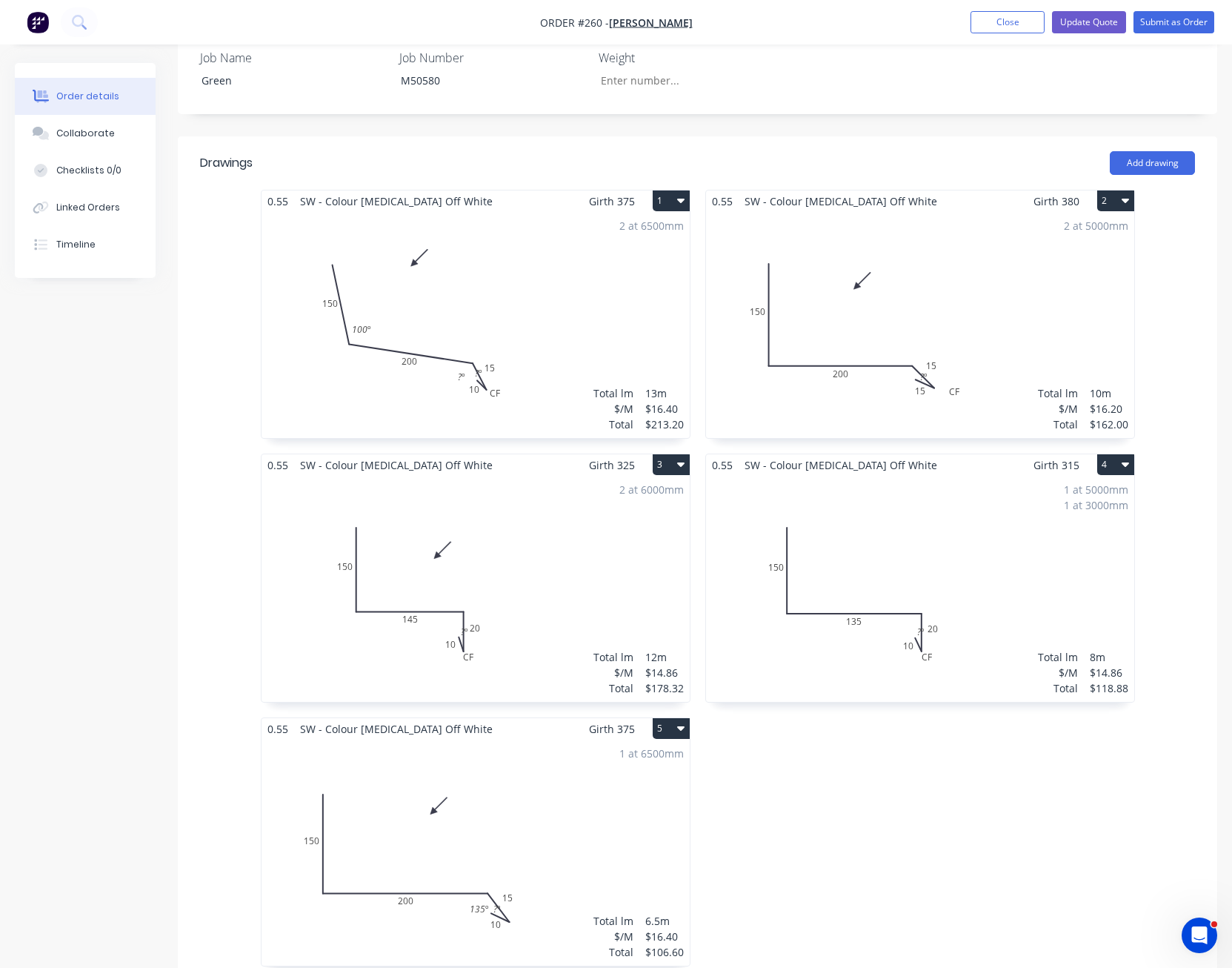
scroll to position [445, 0]
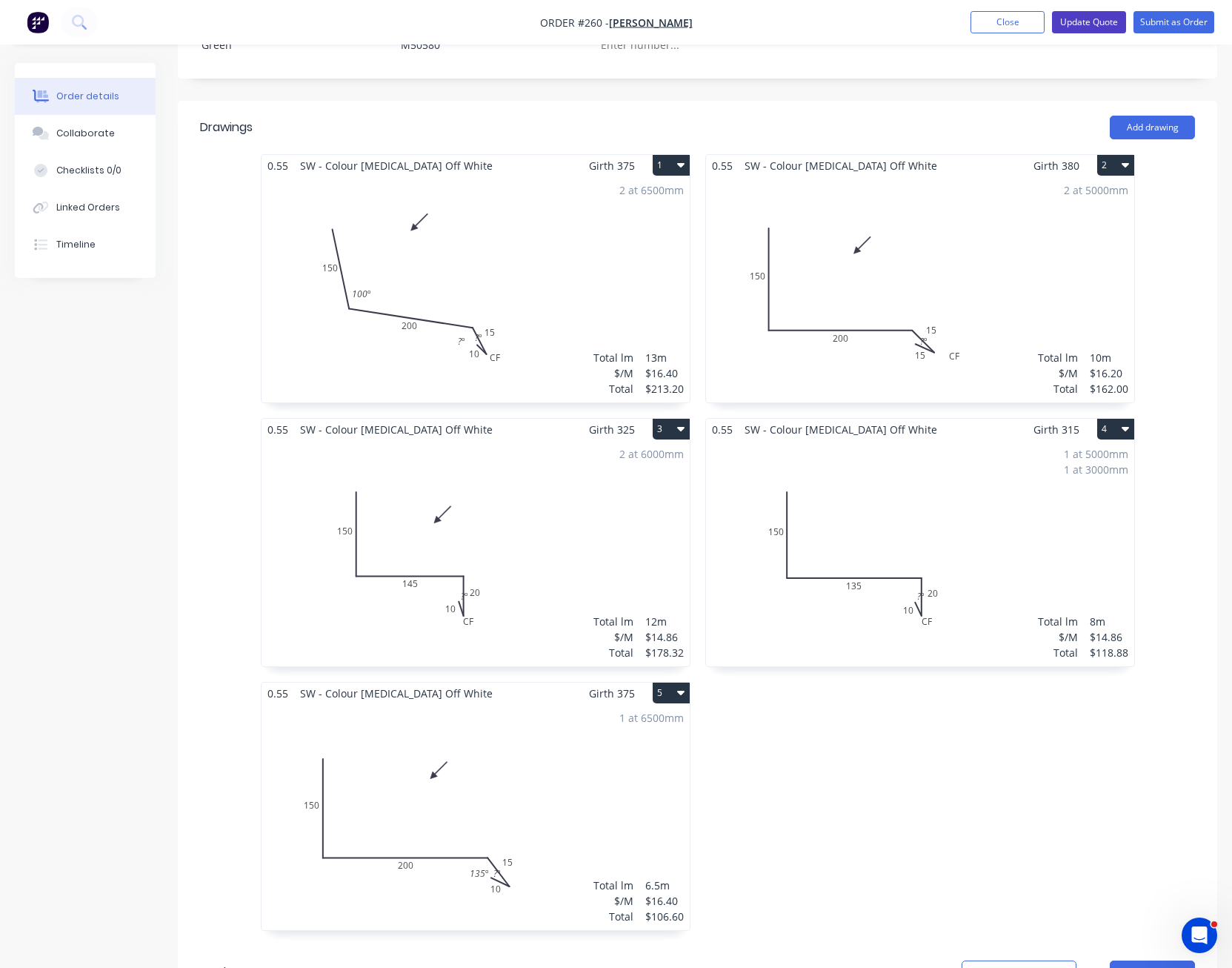
click at [1092, 16] on button "Update Quote" at bounding box center [1089, 22] width 74 height 22
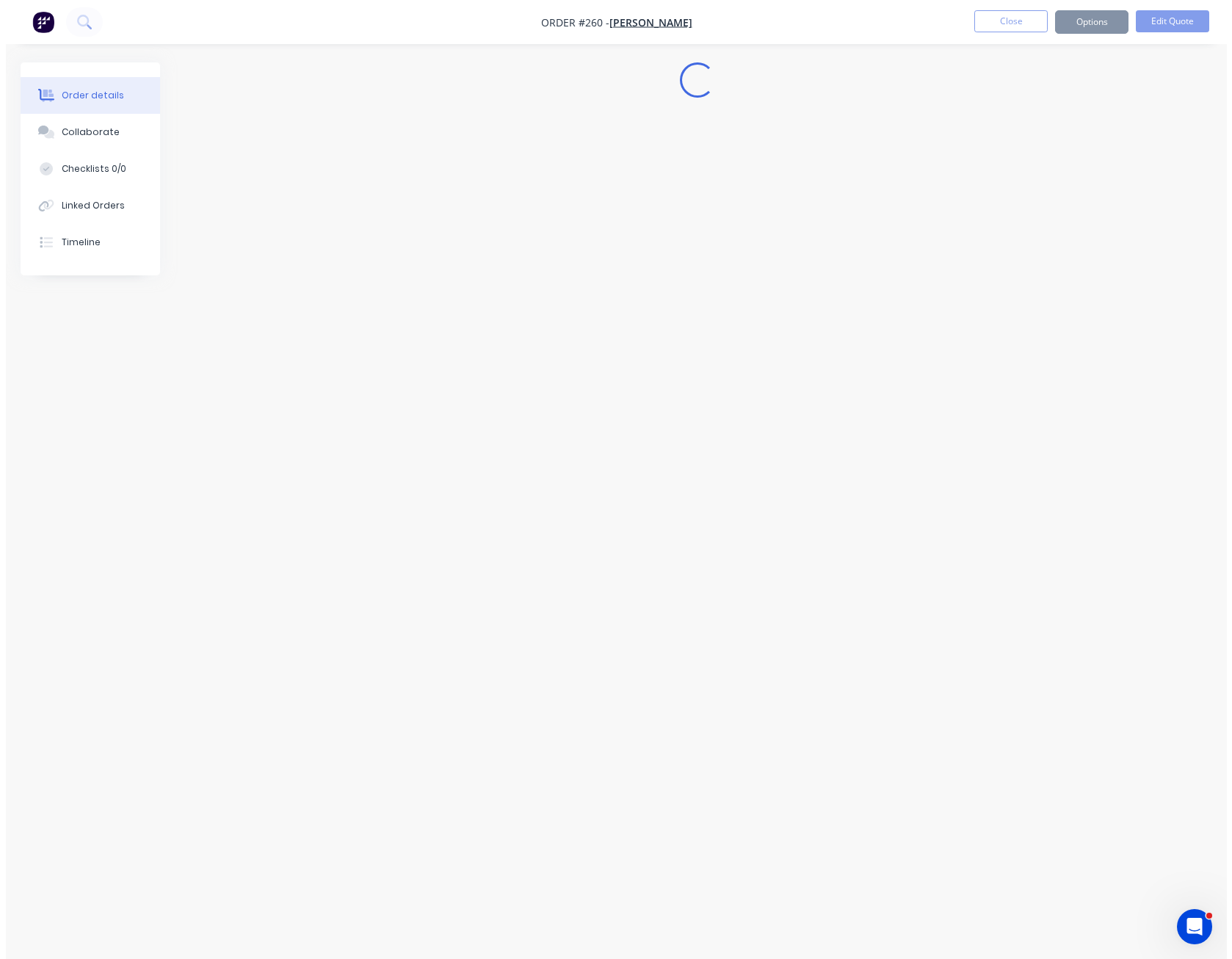
scroll to position [0, 0]
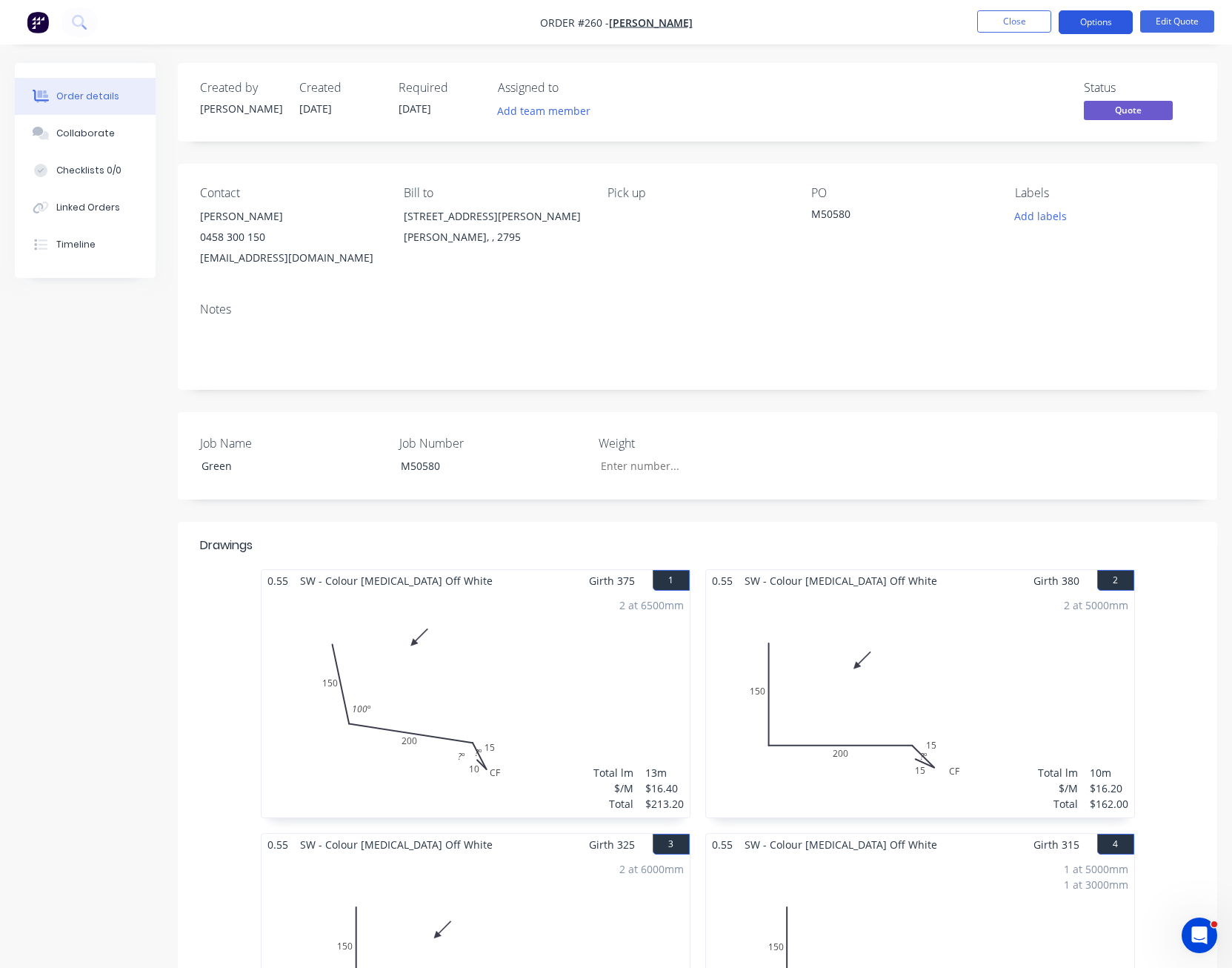
click at [1096, 27] on button "Options" at bounding box center [1095, 22] width 74 height 24
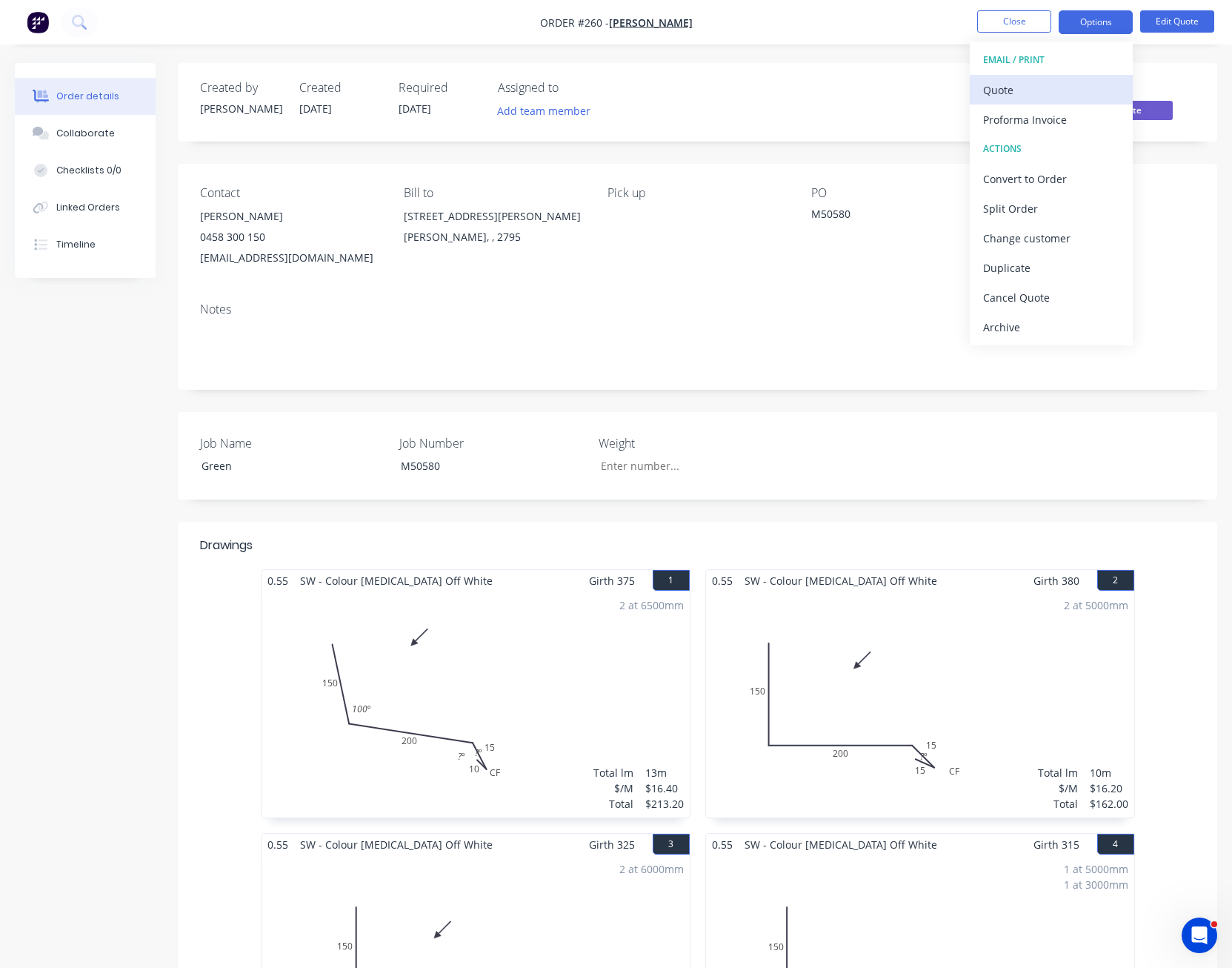
click at [1071, 88] on div "Quote" at bounding box center [1051, 90] width 136 height 21
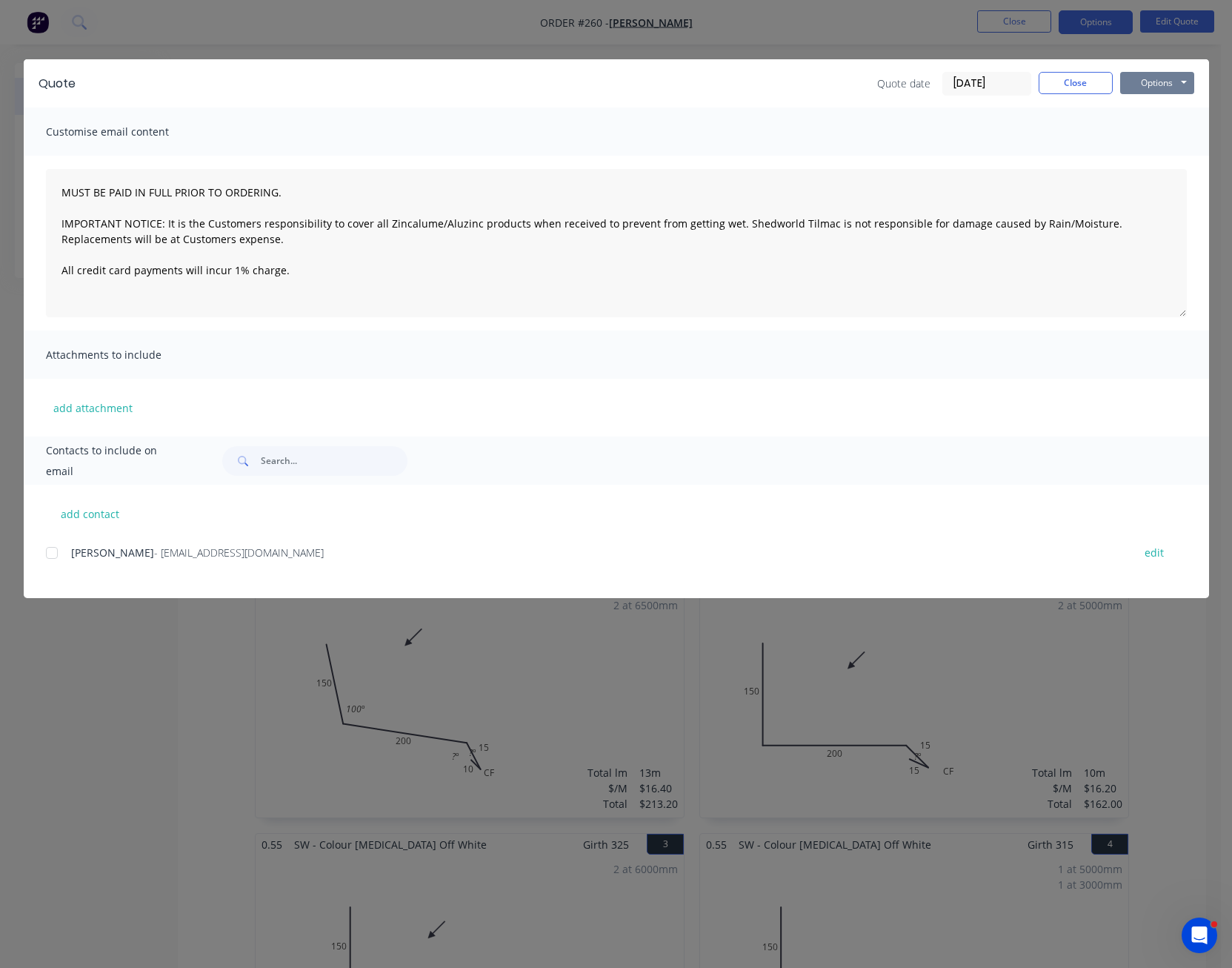
click at [1163, 78] on button "Options" at bounding box center [1157, 82] width 74 height 22
click at [1152, 128] on button "Print" at bounding box center [1168, 134] width 94 height 24
click at [1063, 73] on button "Close" at bounding box center [1076, 82] width 74 height 22
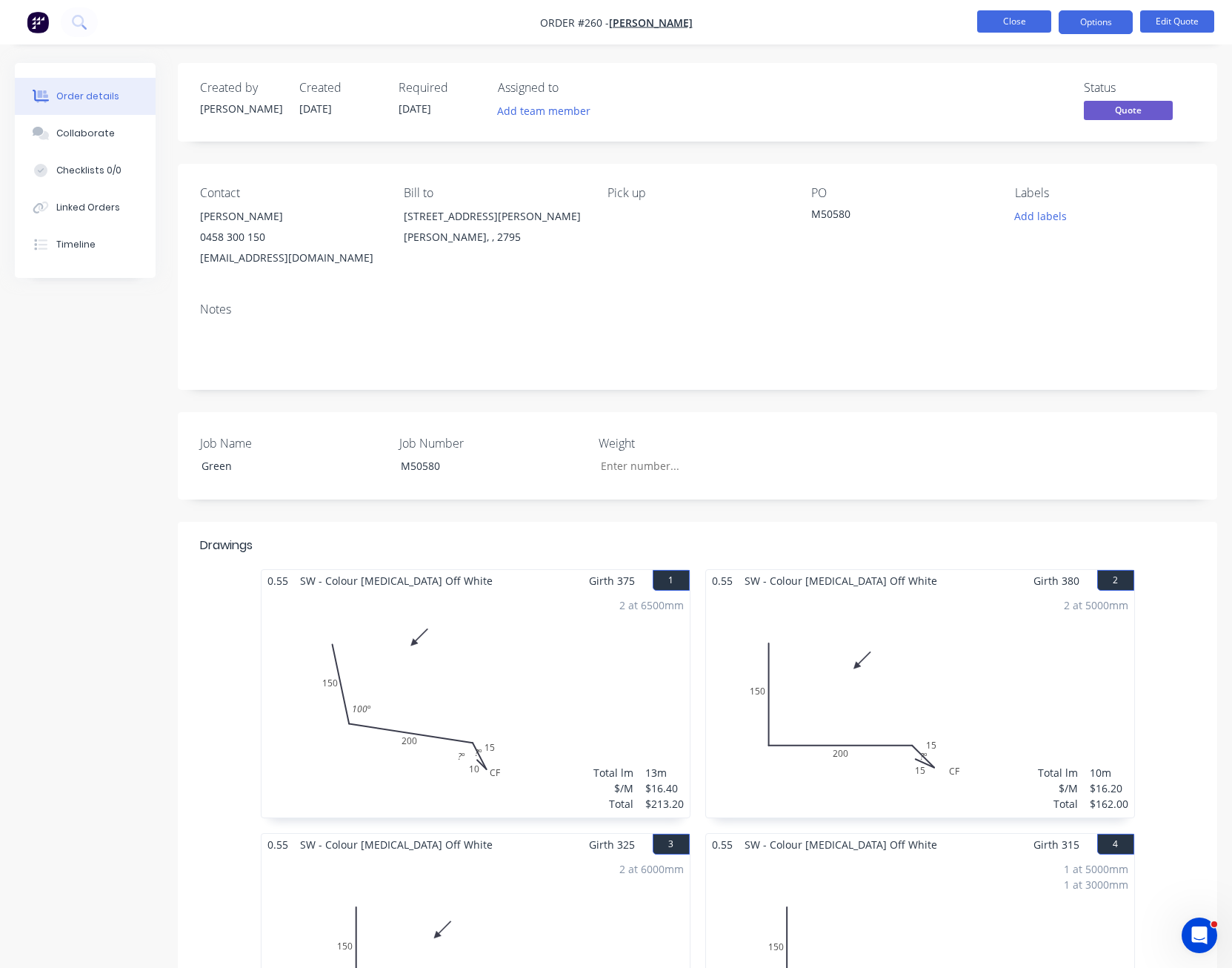
click at [1034, 20] on button "Close" at bounding box center [1014, 21] width 74 height 22
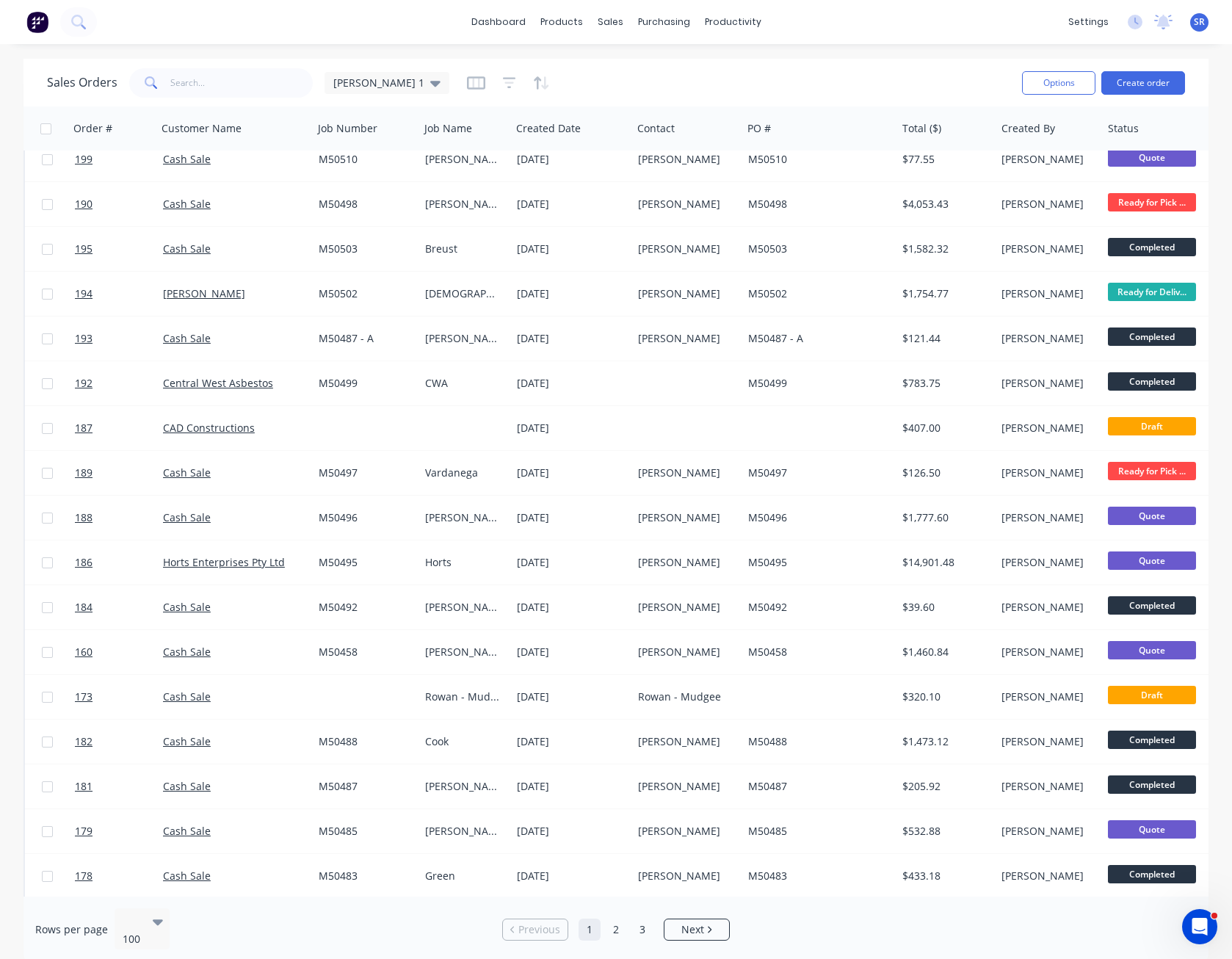
scroll to position [3739, 0]
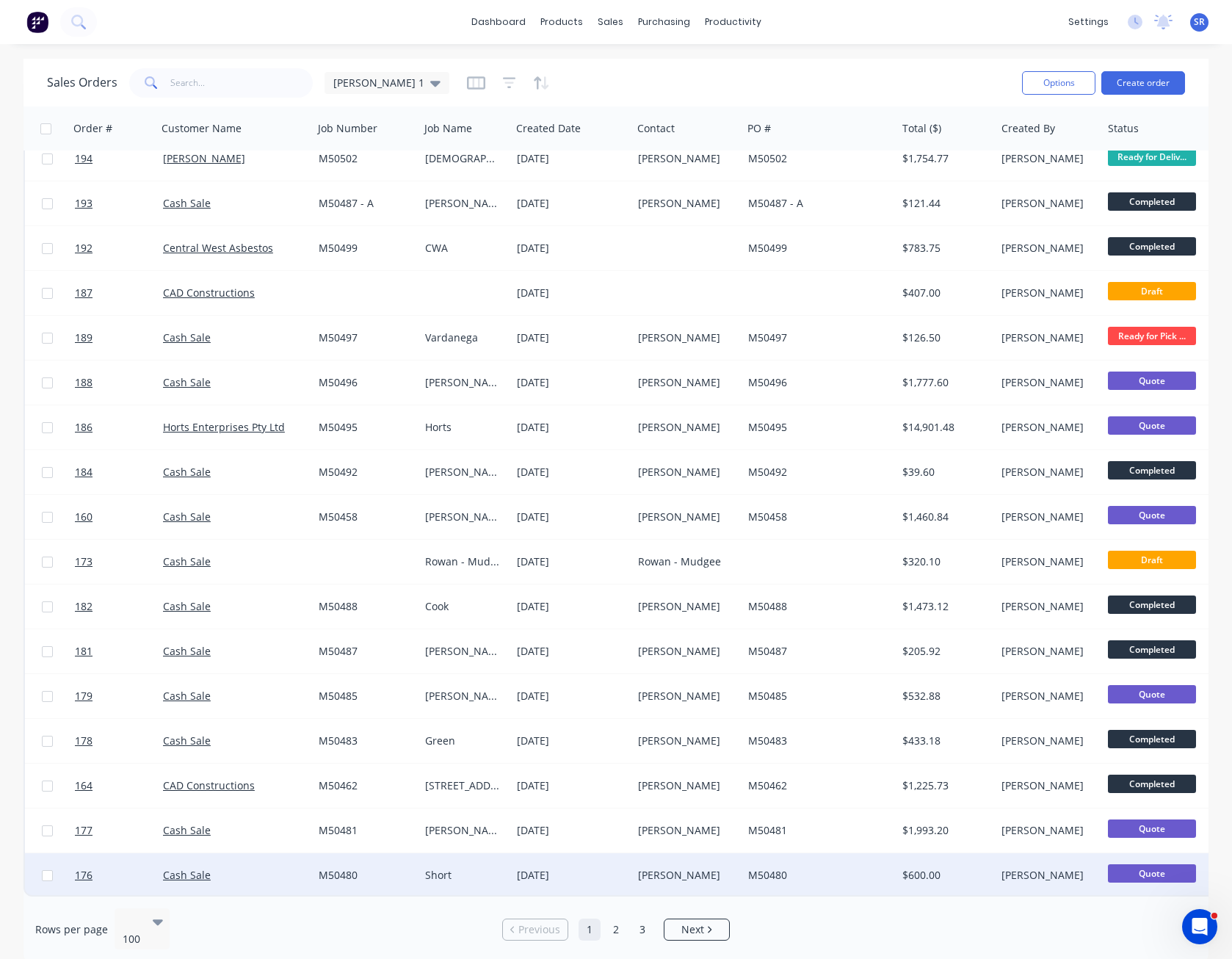
click at [716, 868] on div "[PERSON_NAME]" at bounding box center [685, 875] width 94 height 15
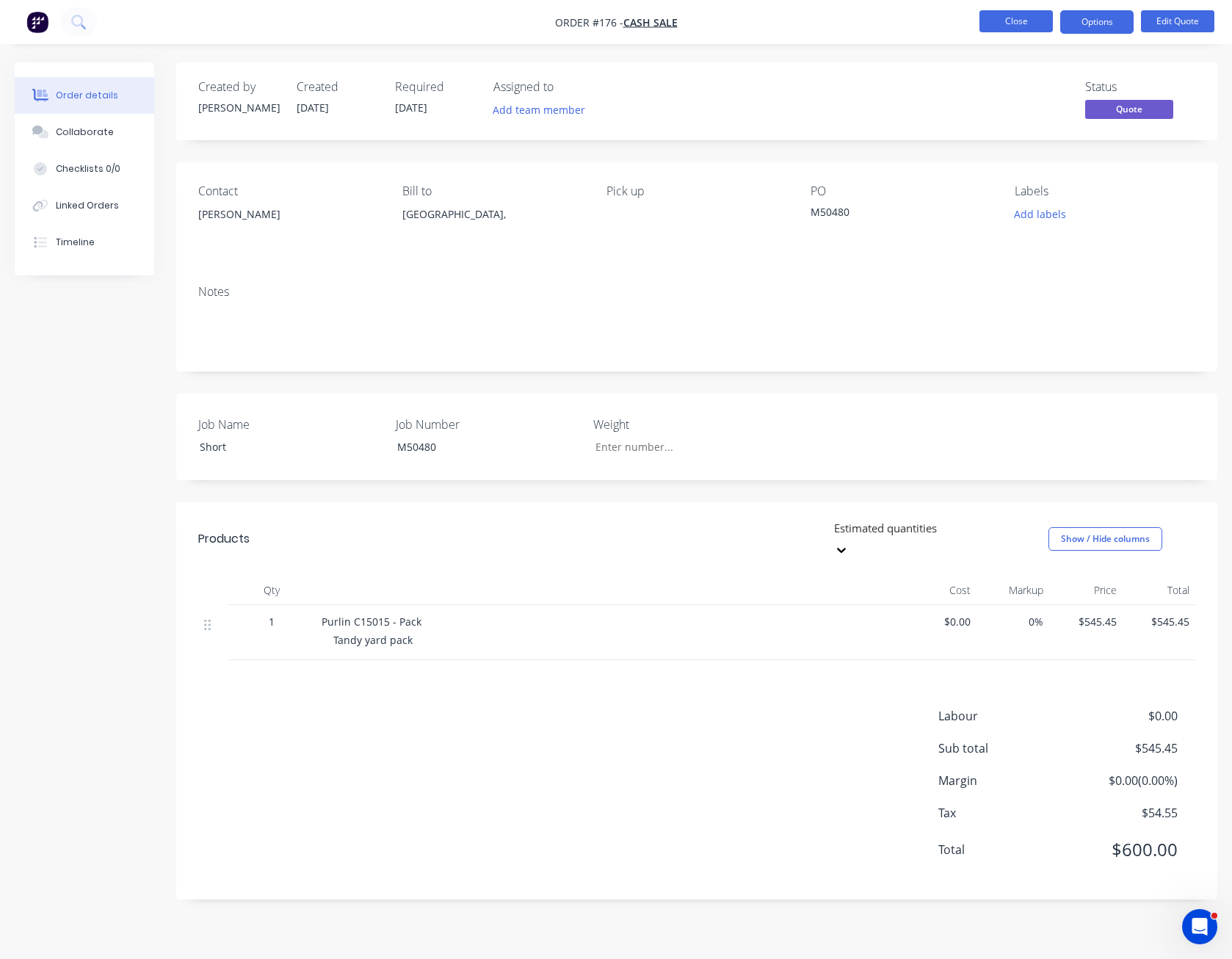
click at [1025, 28] on button "Close" at bounding box center [1016, 21] width 73 height 22
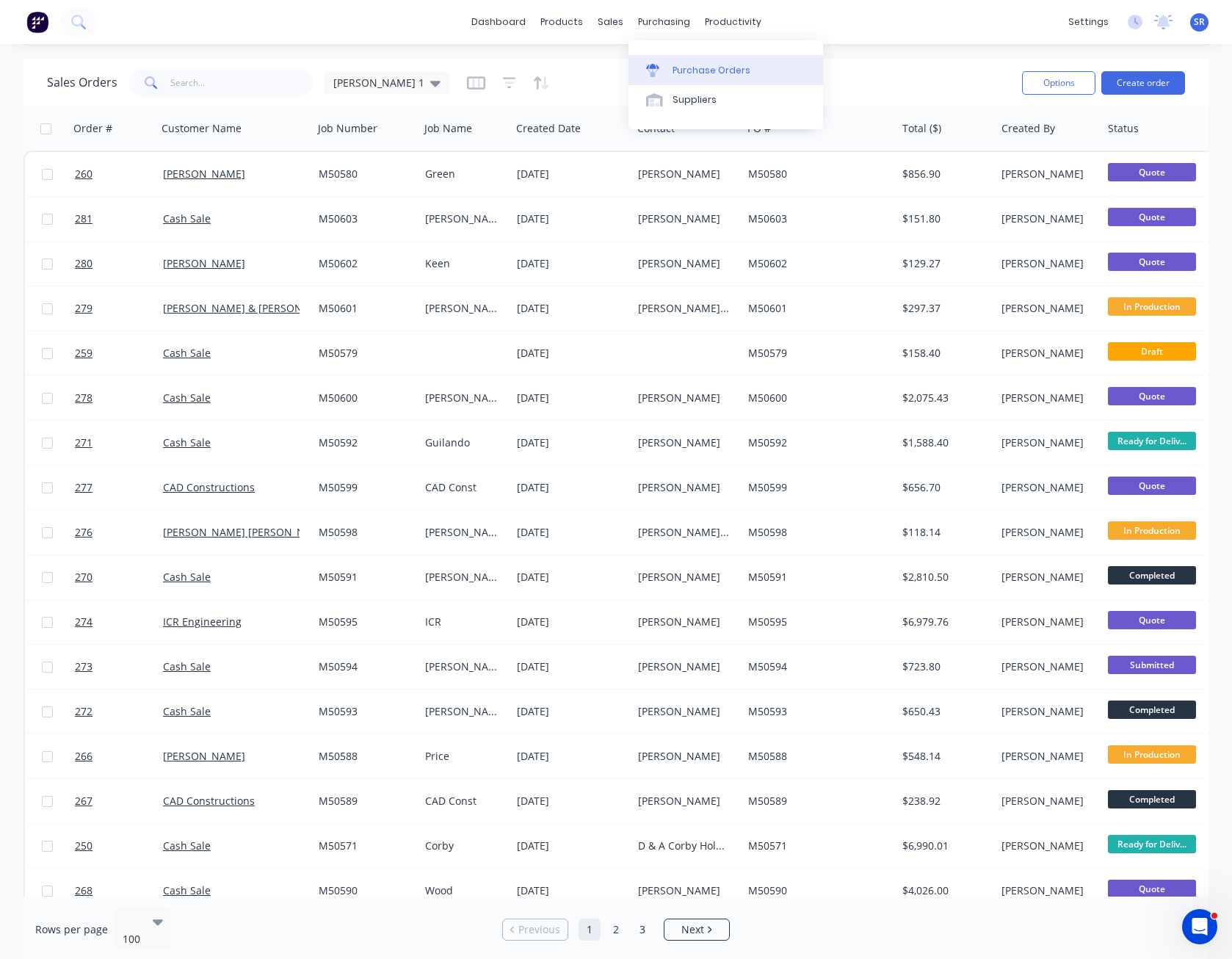
click at [681, 62] on link "Purchase Orders" at bounding box center [725, 69] width 194 height 29
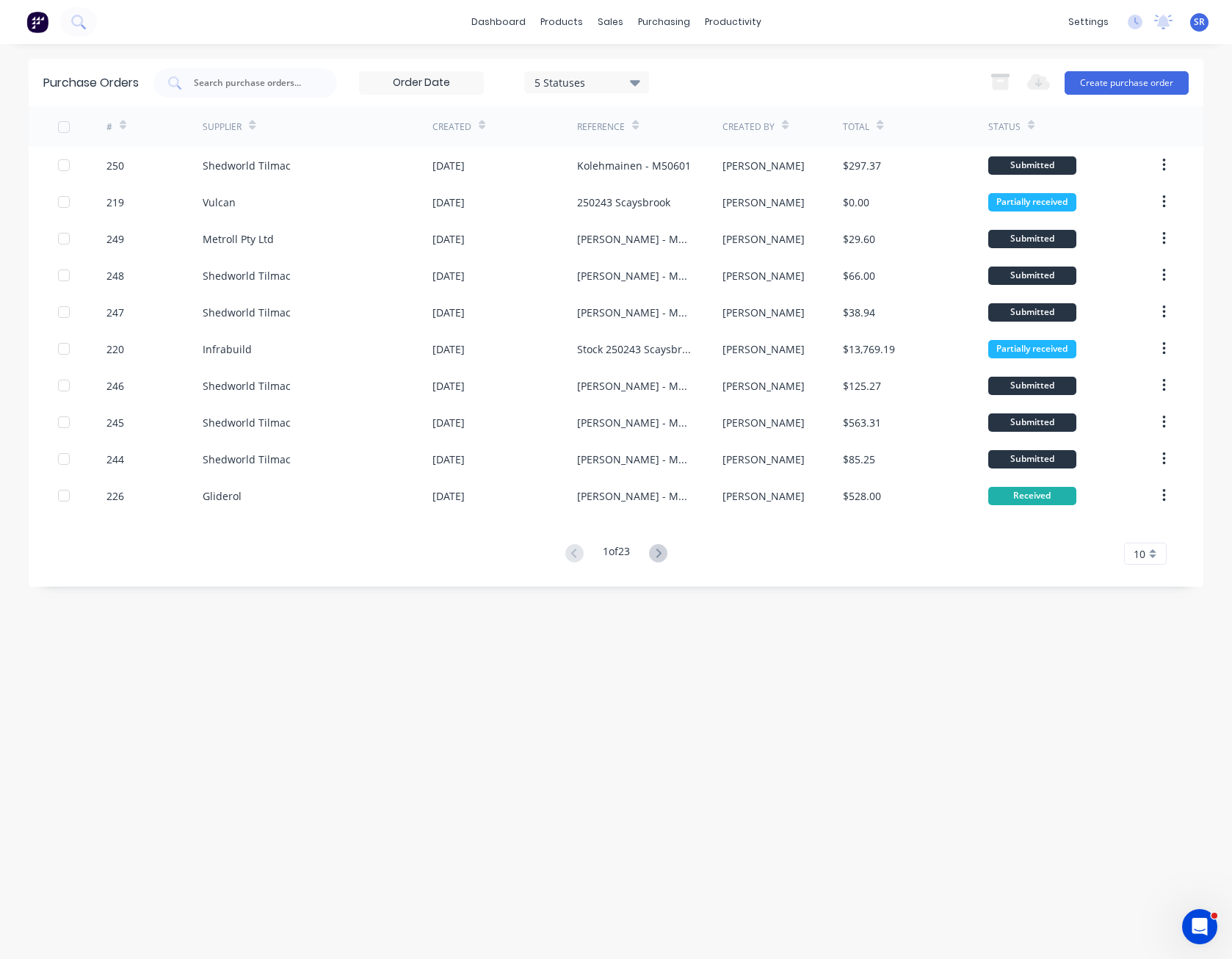
click at [1150, 551] on div "10" at bounding box center [1145, 553] width 43 height 22
click at [1147, 736] on div "35" at bounding box center [1145, 736] width 41 height 26
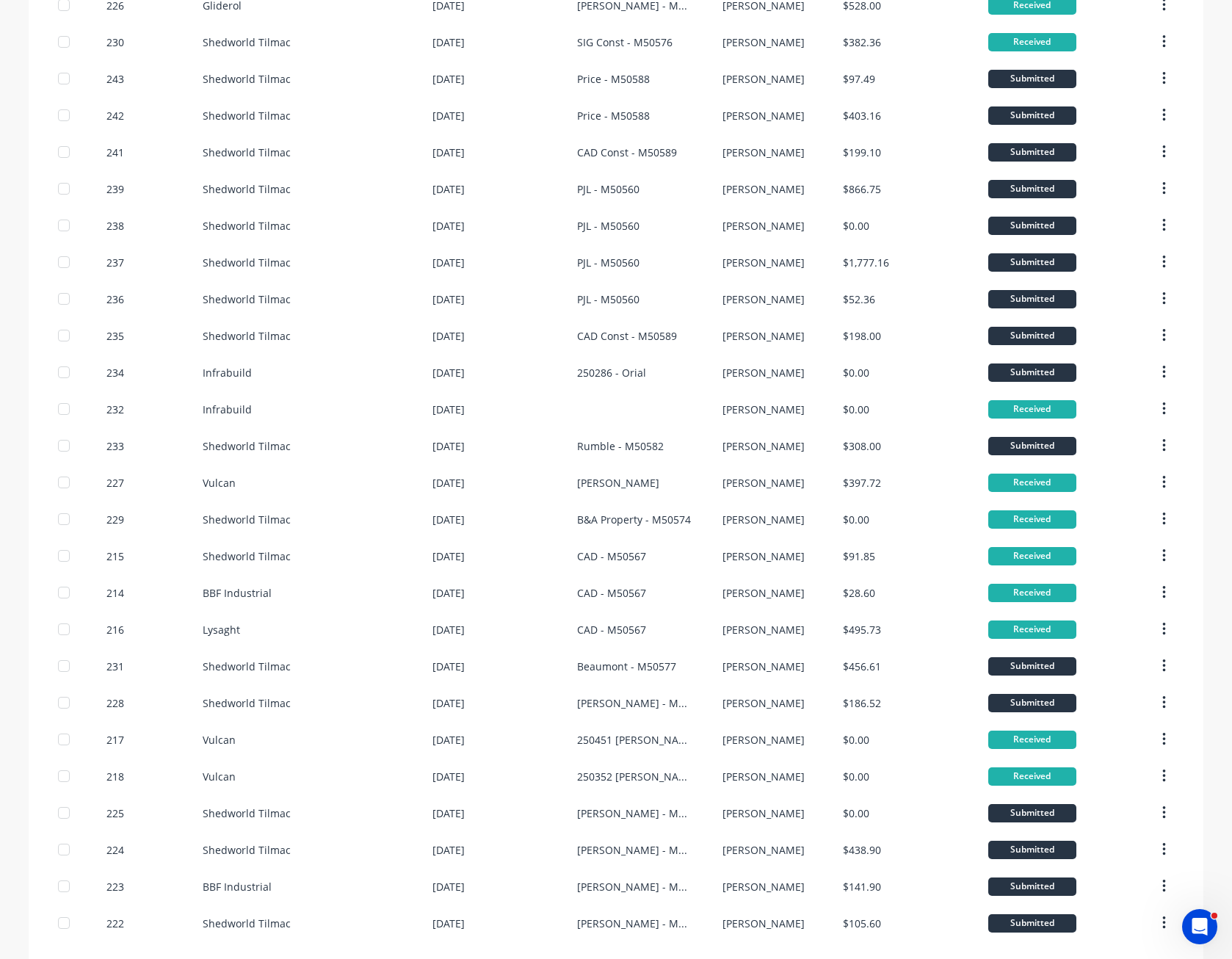
scroll to position [560, 0]
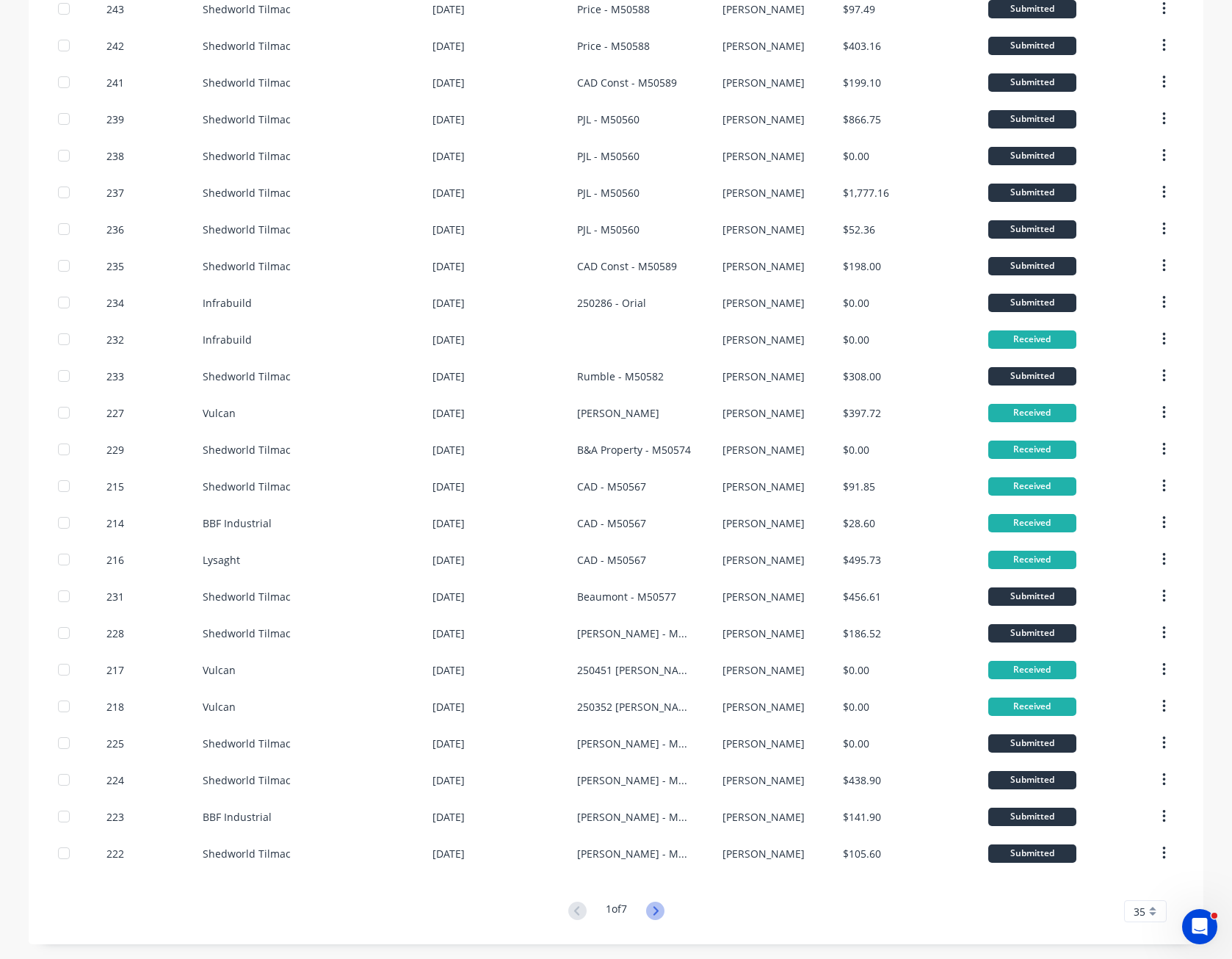
click at [654, 903] on icon at bounding box center [655, 911] width 19 height 19
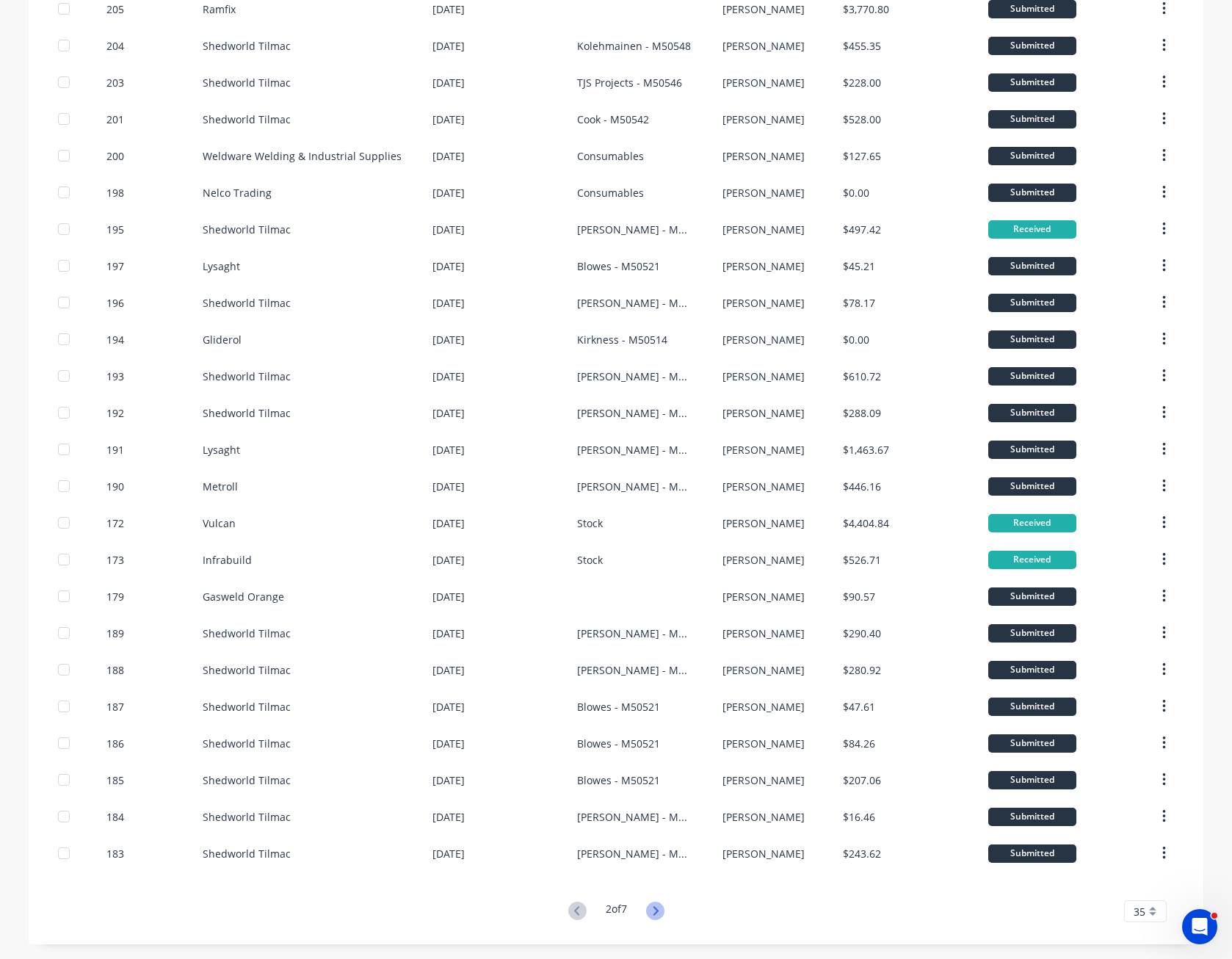
click at [654, 913] on icon at bounding box center [655, 911] width 19 height 19
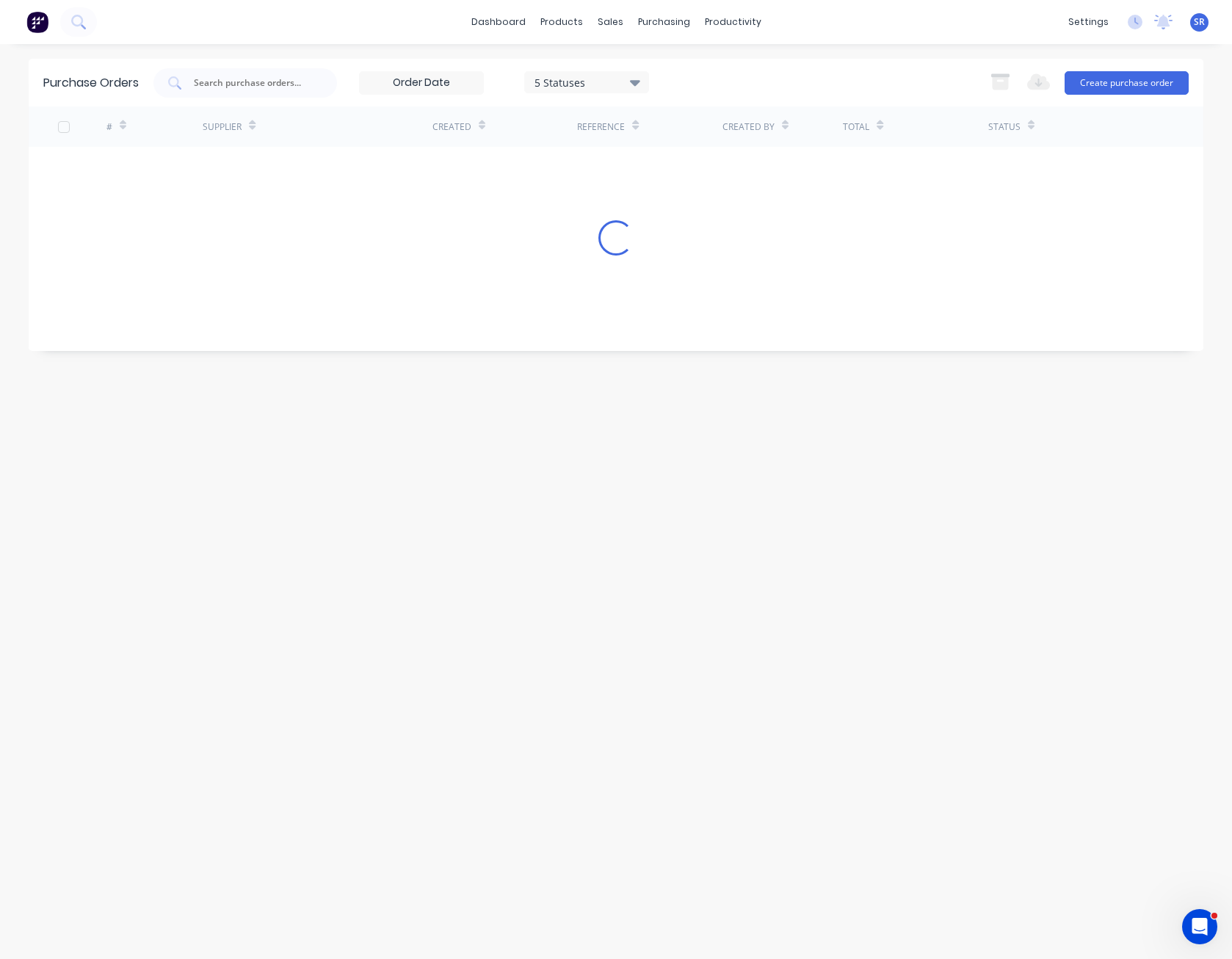
scroll to position [0, 0]
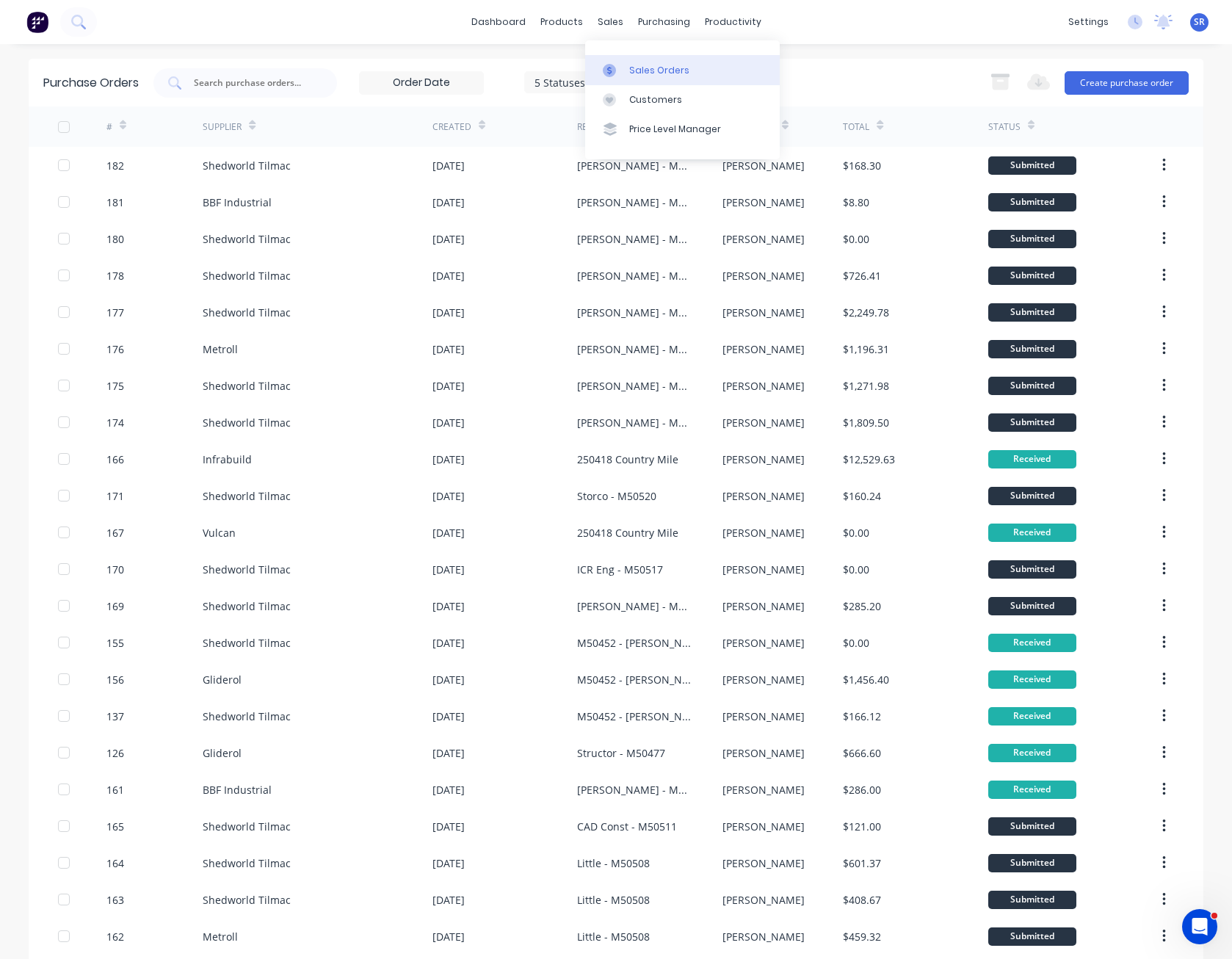
click at [628, 57] on link "Sales Orders" at bounding box center [682, 69] width 194 height 29
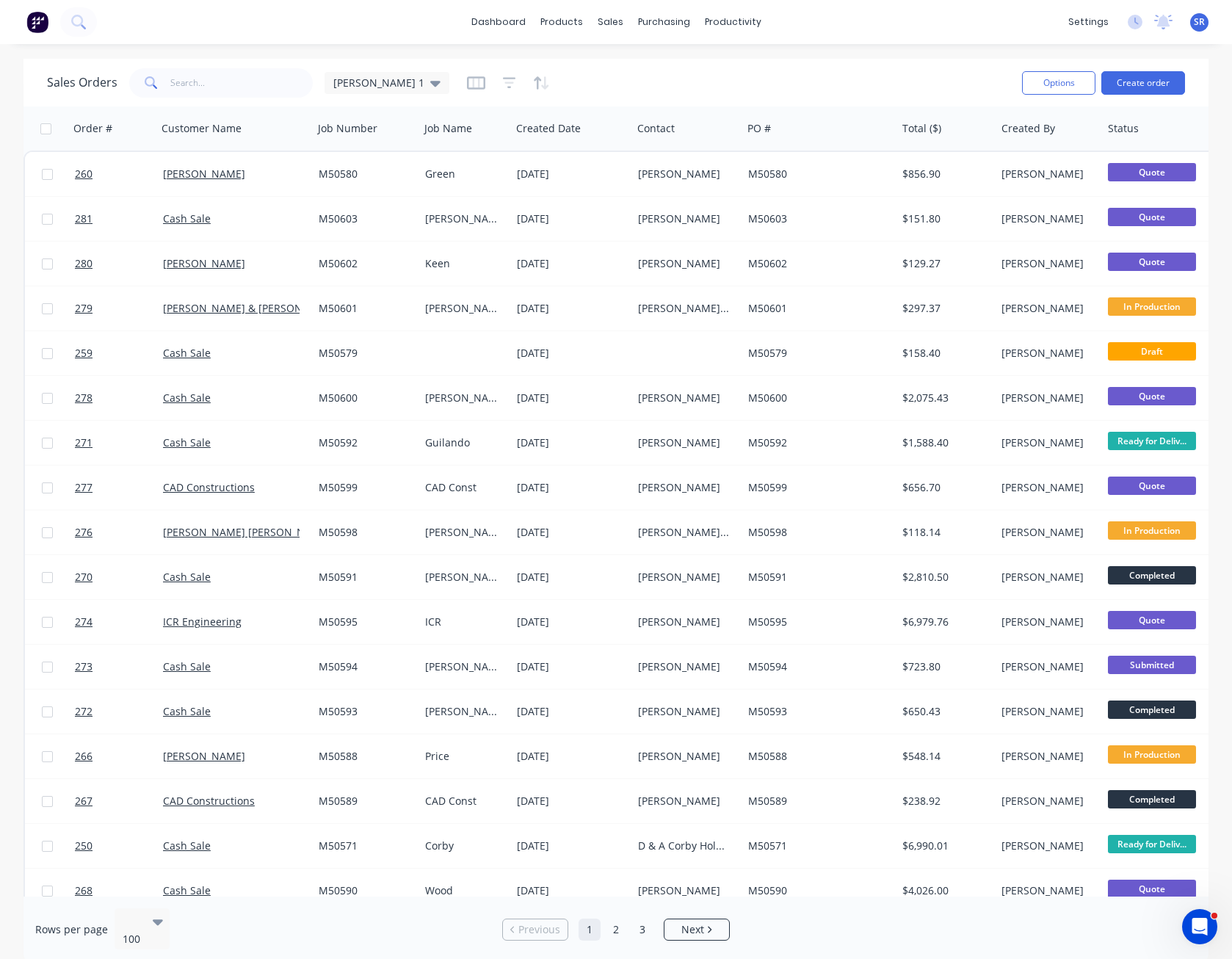
drag, startPoint x: 791, startPoint y: 102, endPoint x: 789, endPoint y: 77, distance: 25.1
click at [789, 77] on div "Sales Orders [PERSON_NAME] 1" at bounding box center [528, 82] width 963 height 36
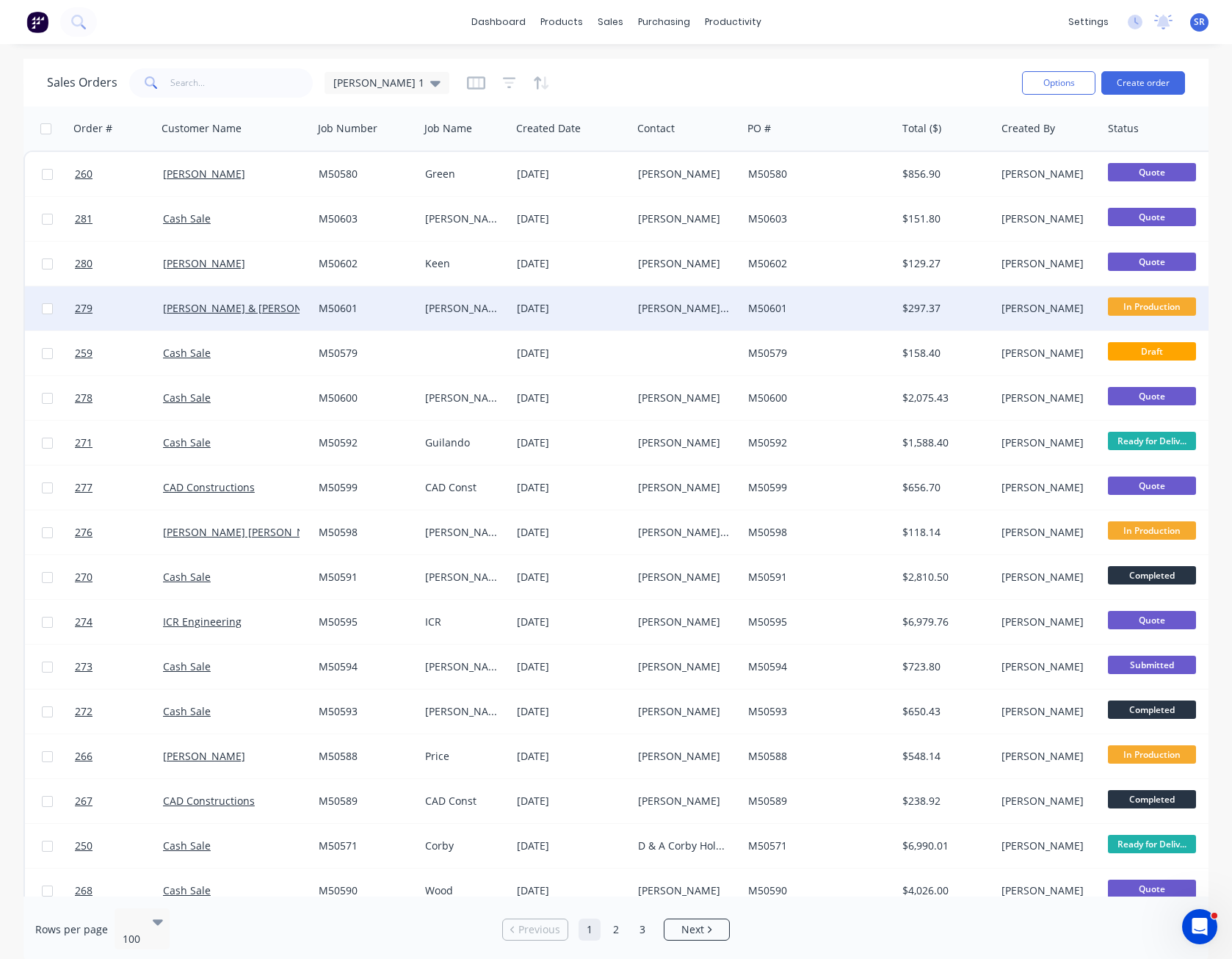
click at [737, 323] on div "[PERSON_NAME] & [PERSON_NAME]" at bounding box center [687, 308] width 111 height 44
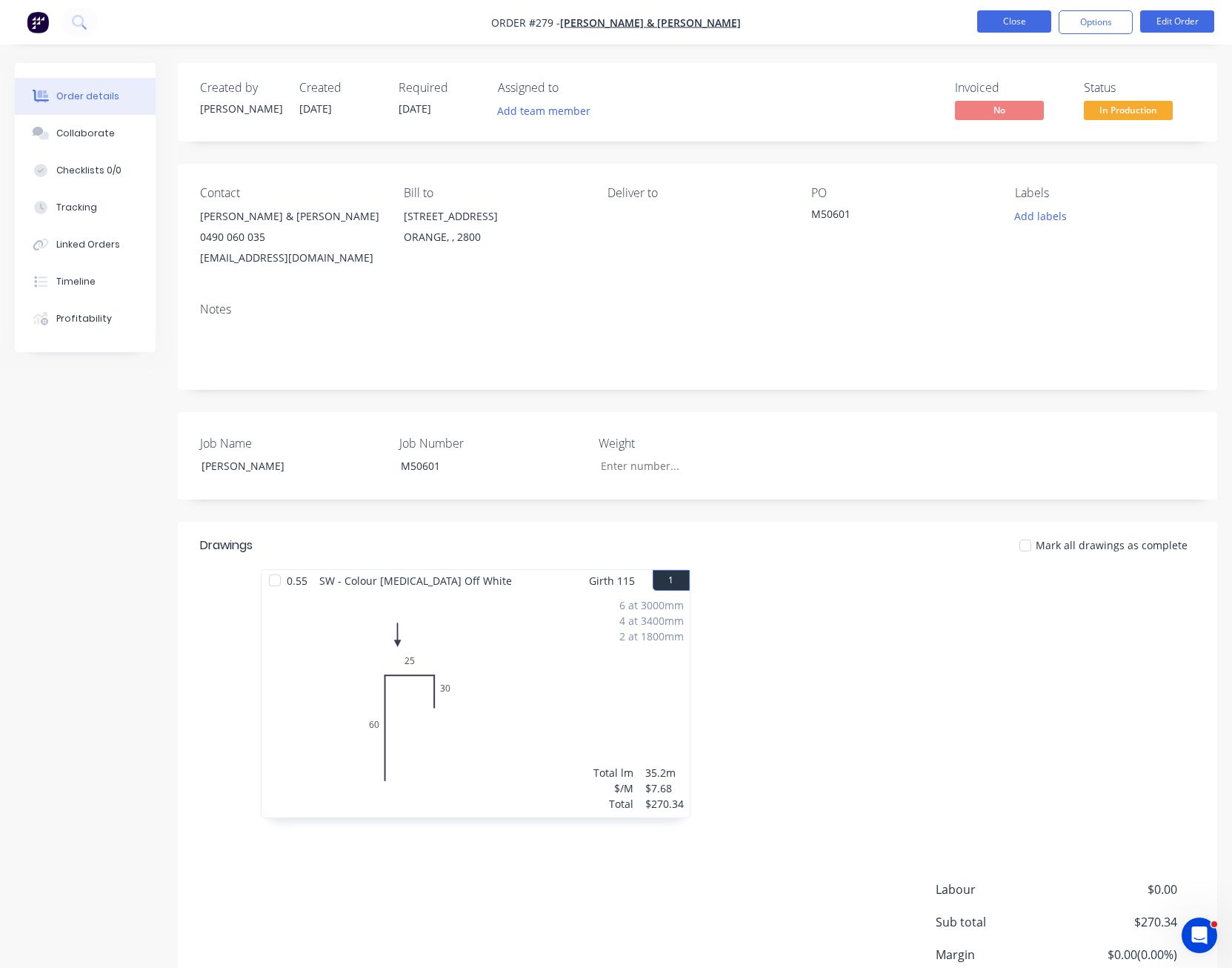
click at [1029, 25] on button "Close" at bounding box center [1014, 21] width 74 height 22
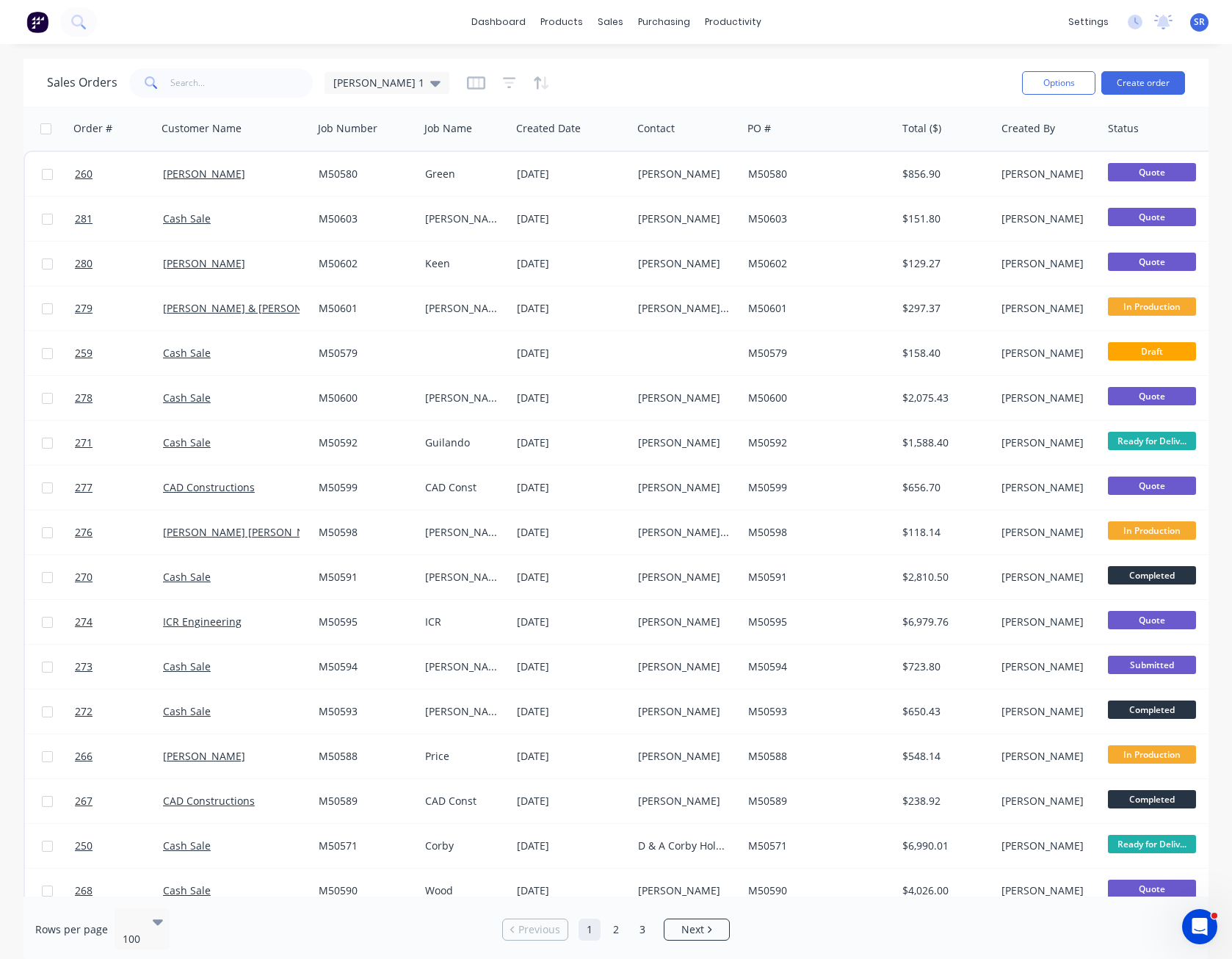
click at [221, 898] on div "Rows per page 100 Previous 1 2 3 Next" at bounding box center [616, 929] width 1185 height 66
click at [803, 91] on div "Sales Orders [PERSON_NAME] 1" at bounding box center [528, 82] width 963 height 36
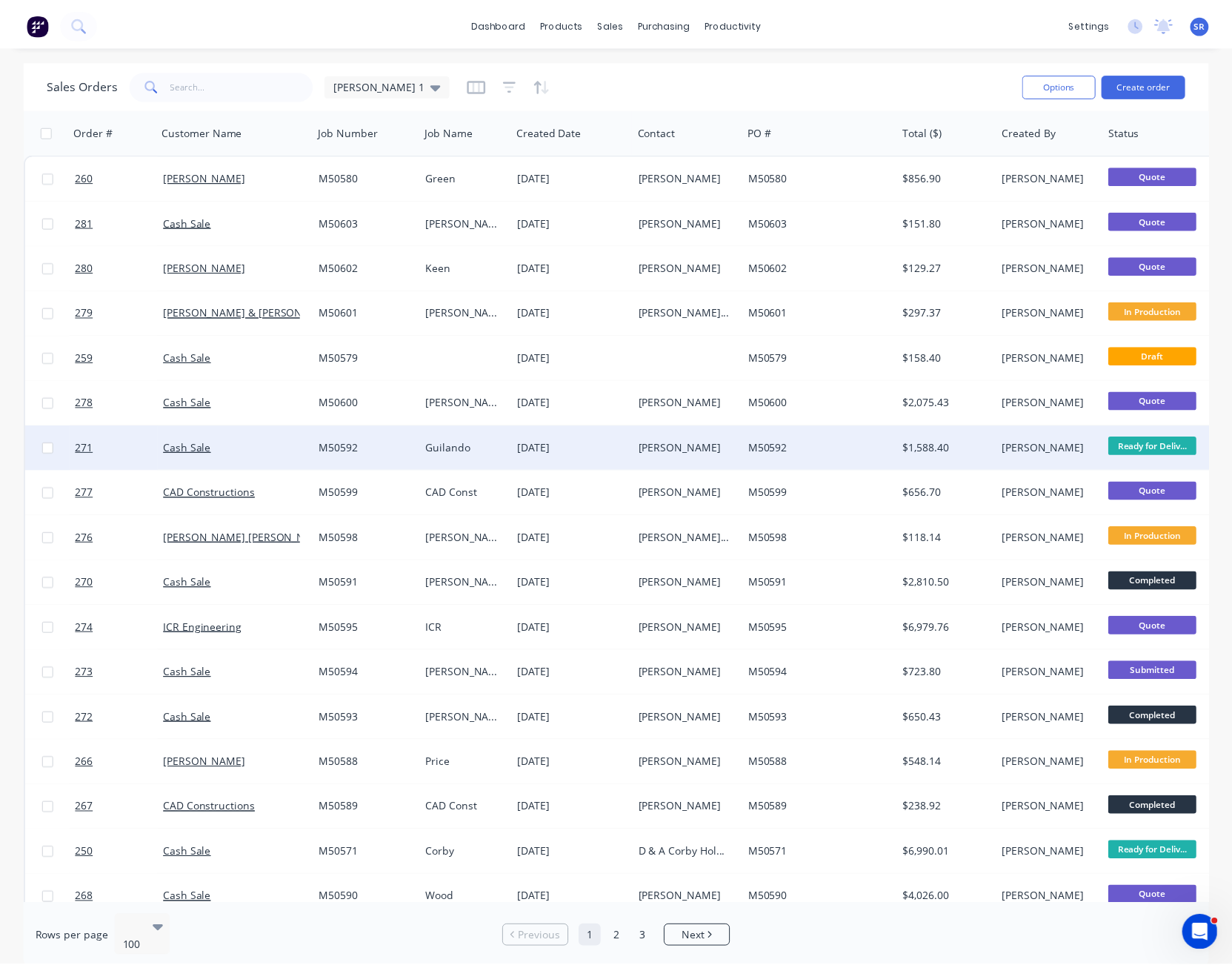
scroll to position [148, 0]
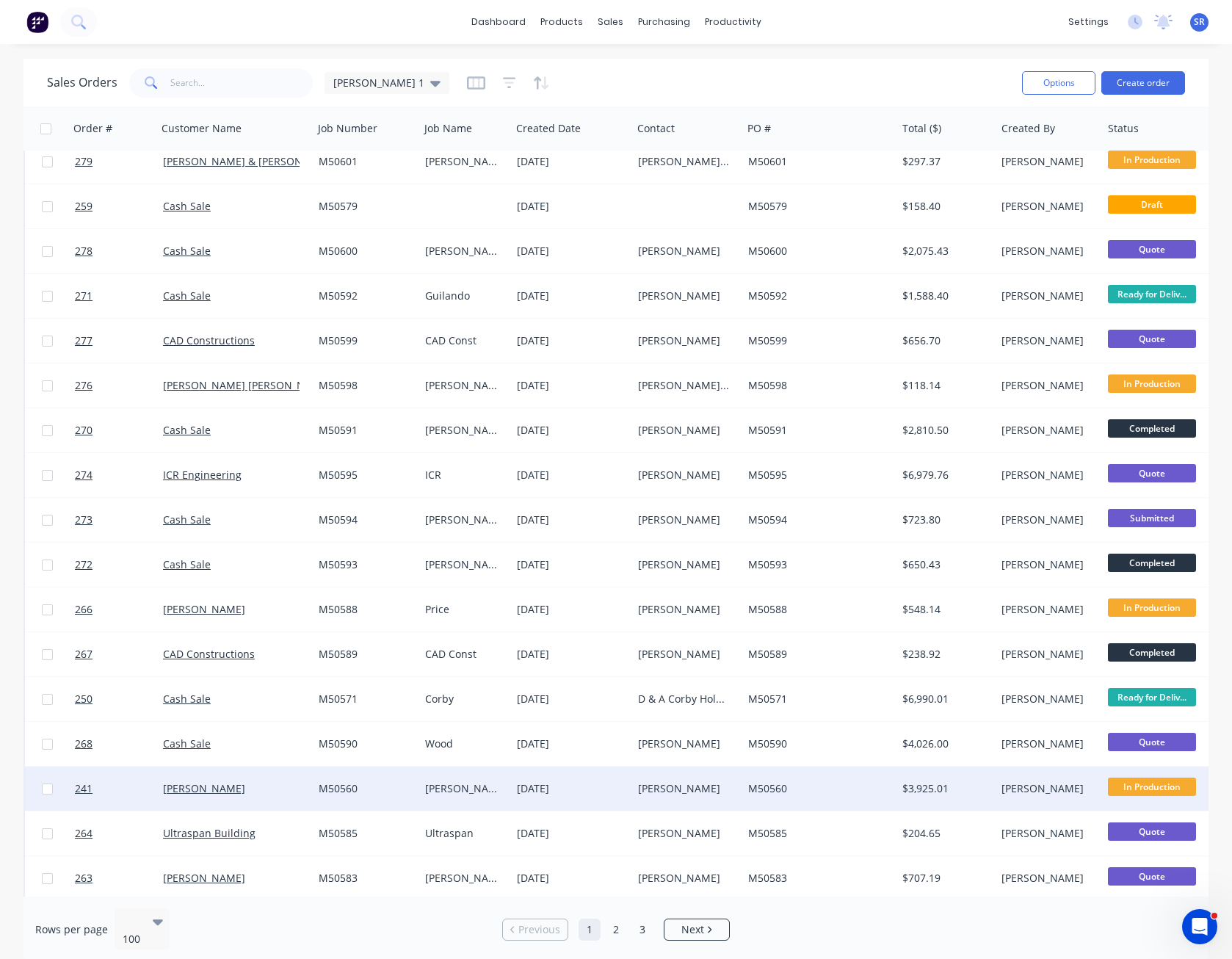
click at [743, 783] on div "M50560" at bounding box center [819, 788] width 154 height 44
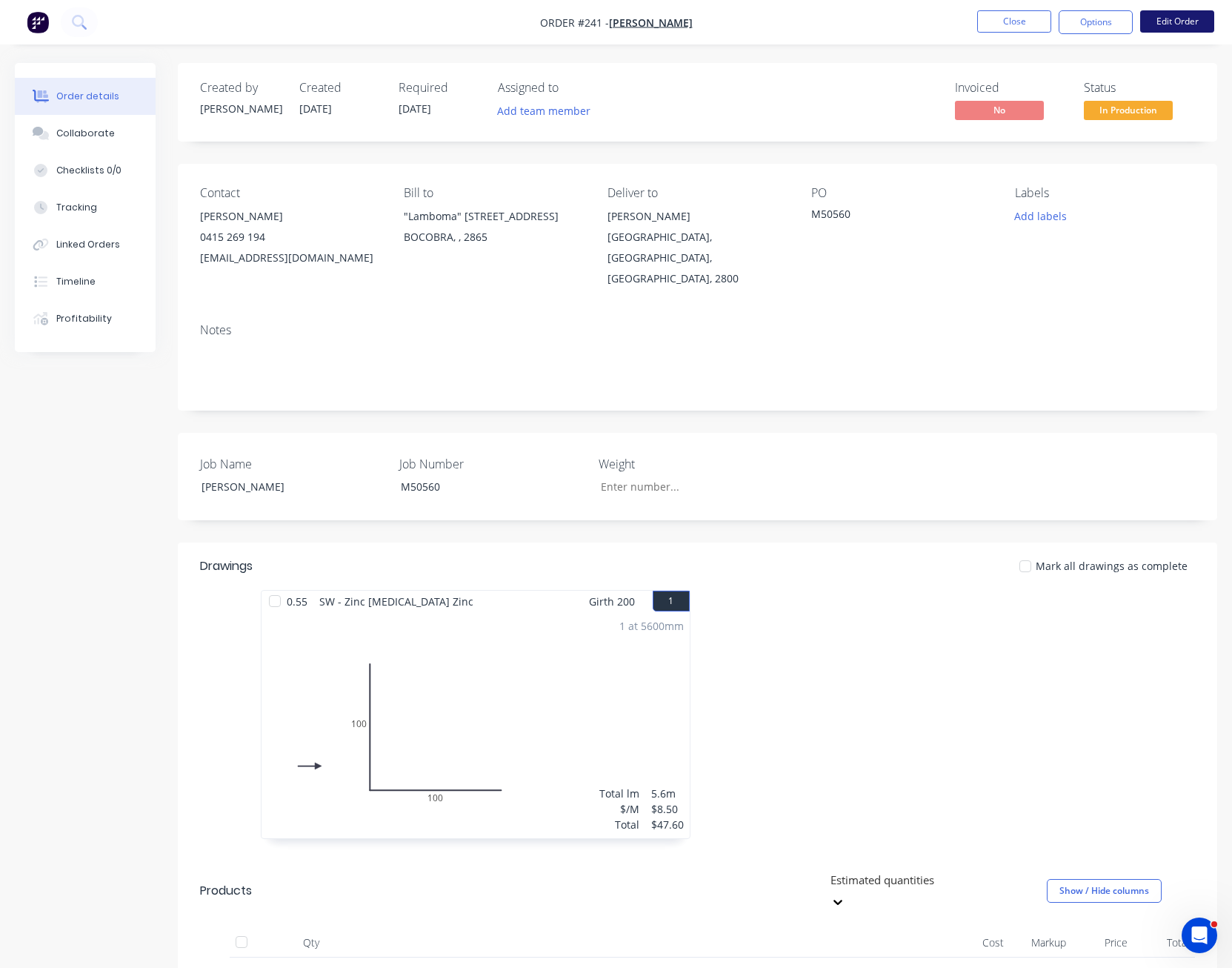
click at [1185, 21] on button "Edit Order" at bounding box center [1177, 21] width 74 height 22
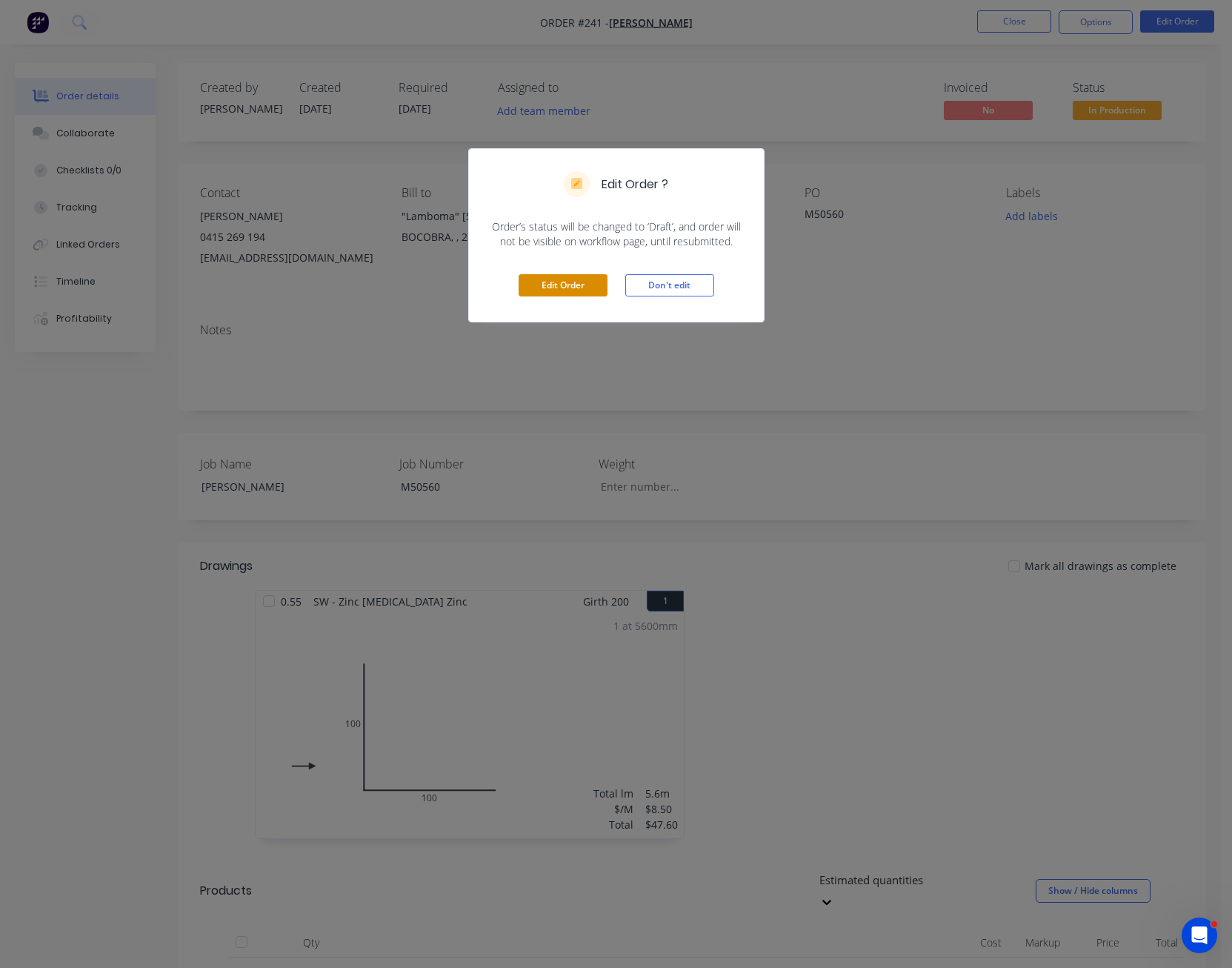
click at [571, 290] on button "Edit Order" at bounding box center [563, 285] width 89 height 22
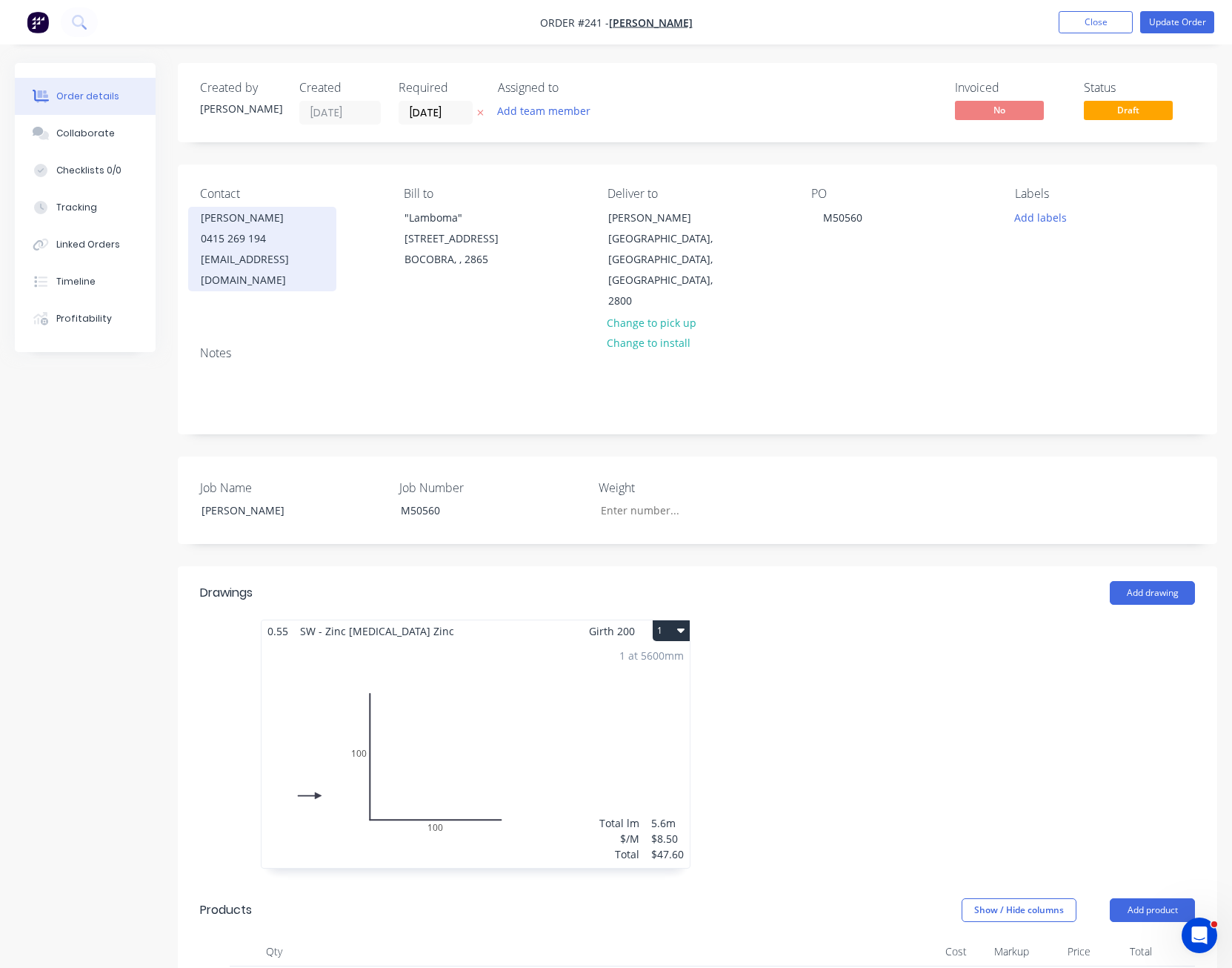
click at [232, 220] on div "[PERSON_NAME]" at bounding box center [262, 217] width 123 height 20
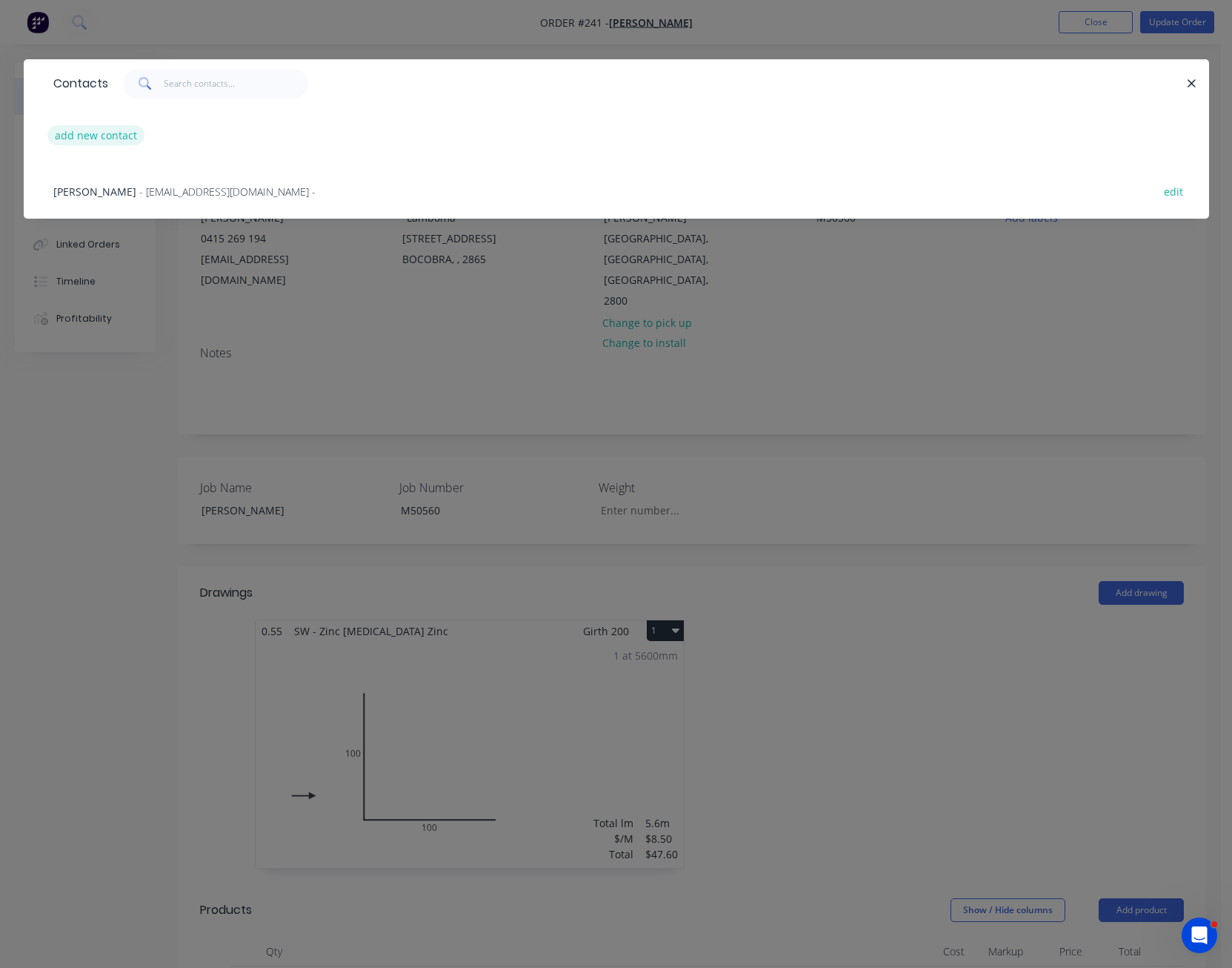
click at [117, 134] on button "add new contact" at bounding box center [96, 135] width 98 height 20
select select "AU"
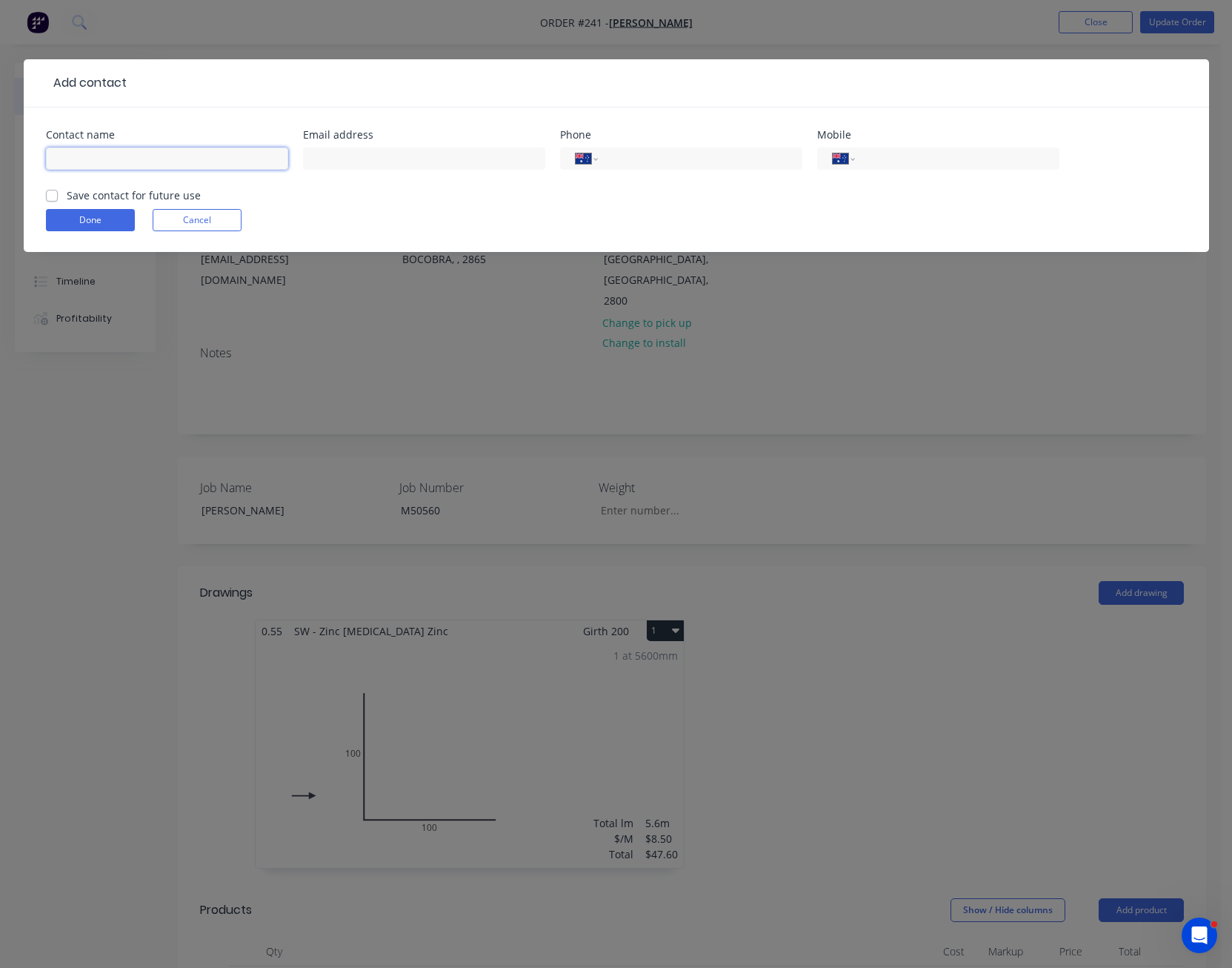
click at [108, 156] on input "text" at bounding box center [167, 158] width 243 height 22
type input "PJL"
click at [326, 155] on input "text" at bounding box center [424, 158] width 243 height 22
paste input "[EMAIL_ADDRESS][DOMAIN_NAME]"
type input "[EMAIL_ADDRESS][DOMAIN_NAME]"
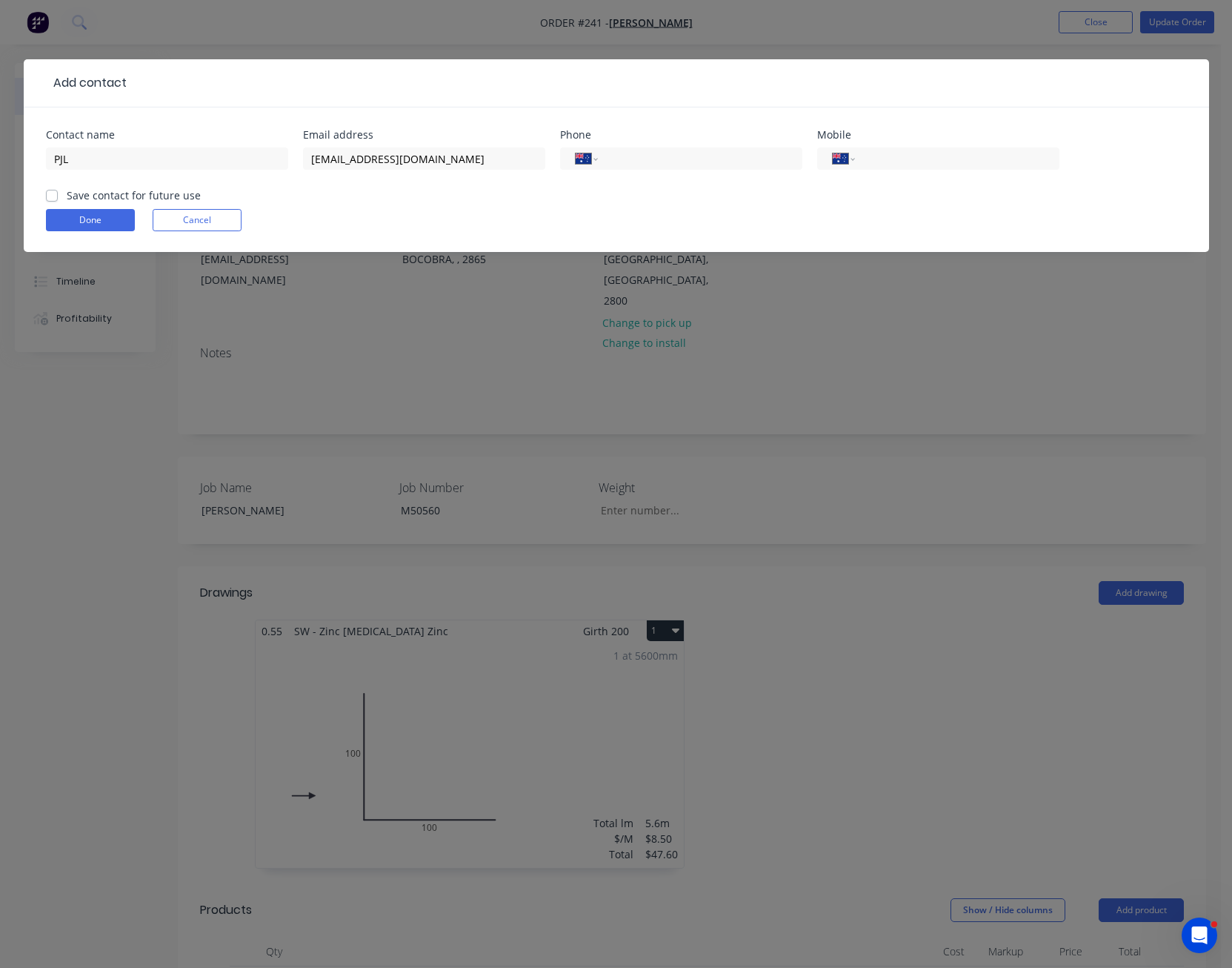
click at [405, 221] on div "Done Cancel" at bounding box center [616, 220] width 1142 height 22
click at [103, 217] on button "Done" at bounding box center [90, 220] width 89 height 22
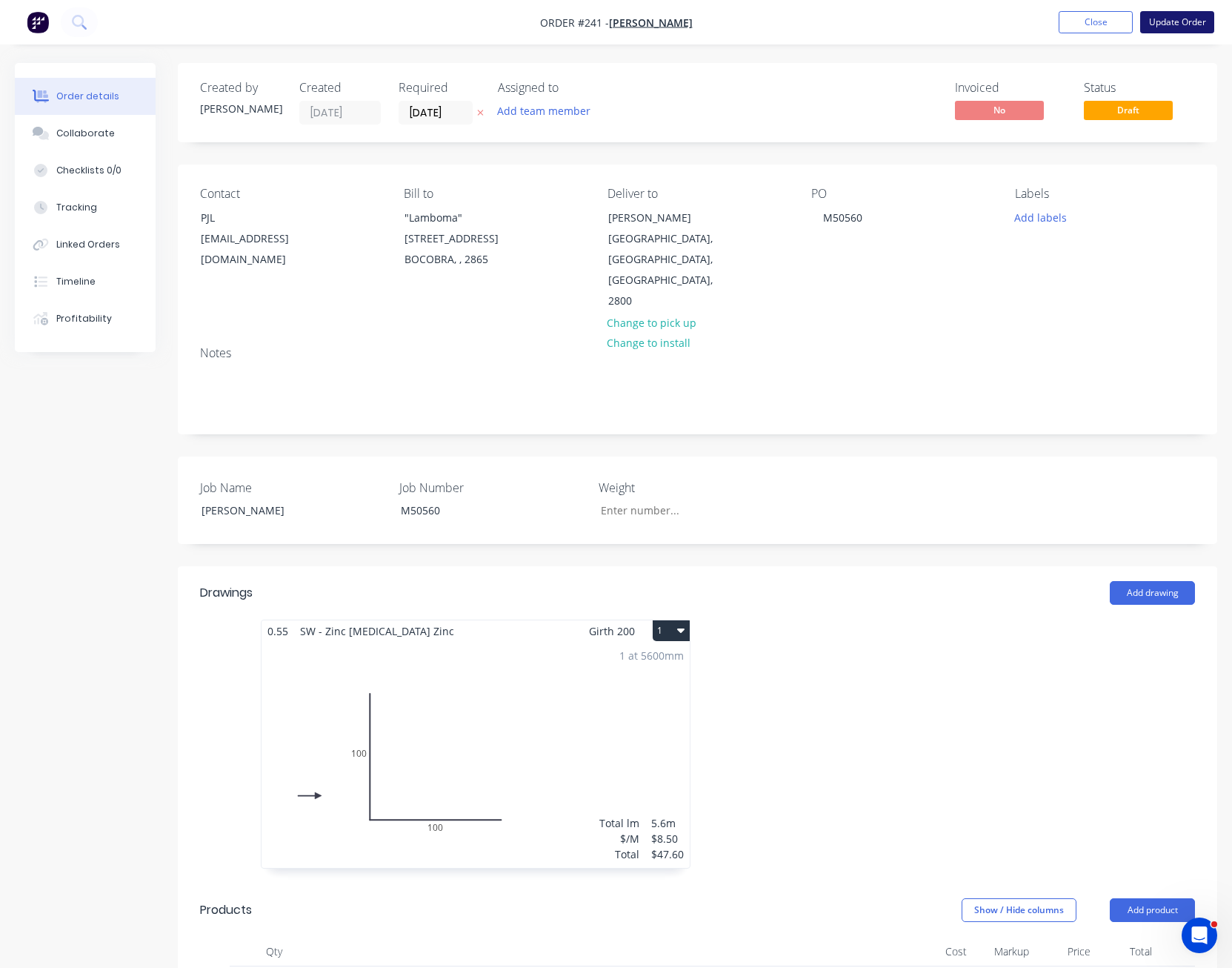
click at [1178, 24] on button "Update Order" at bounding box center [1177, 22] width 74 height 22
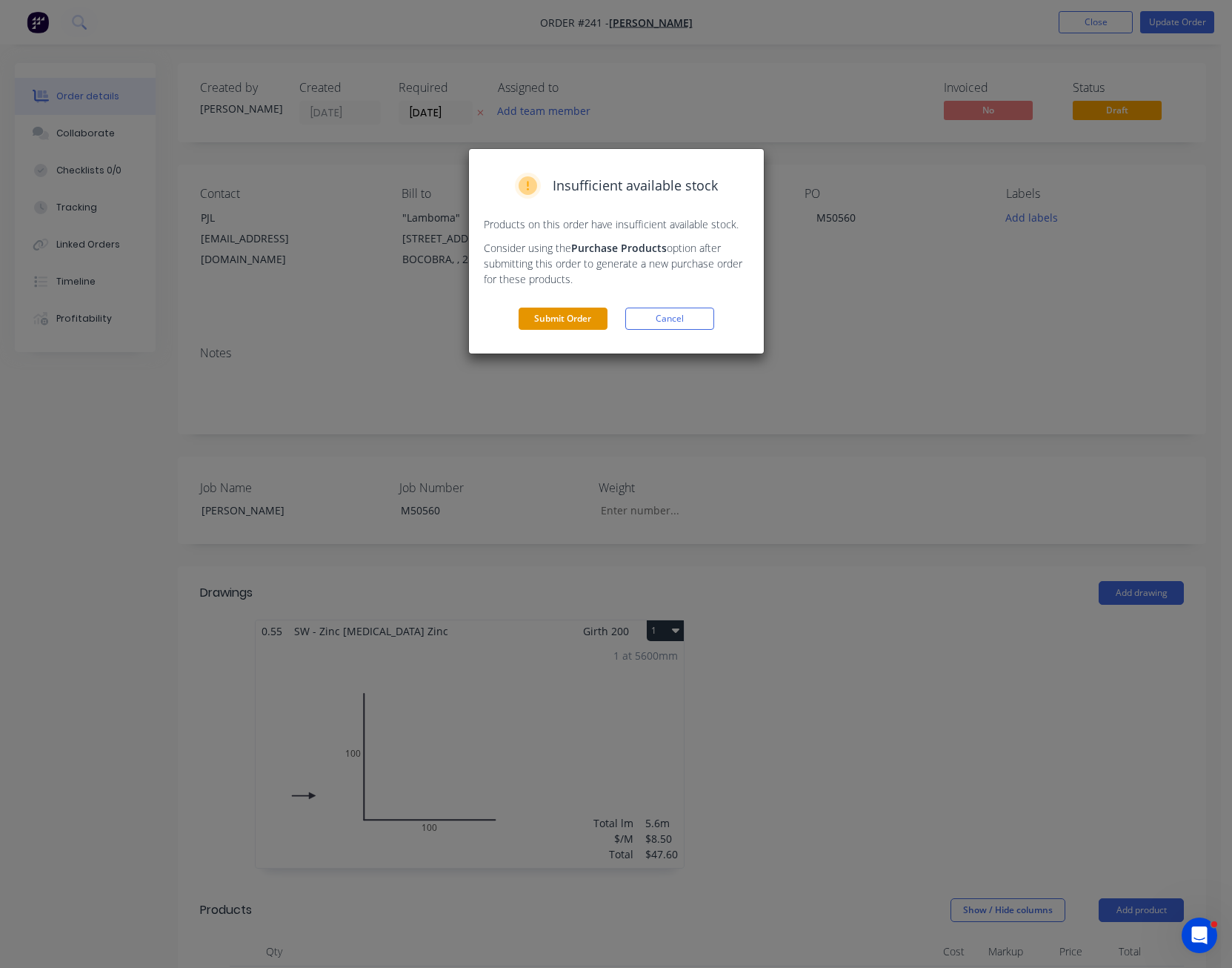
click at [575, 316] on button "Submit Order" at bounding box center [563, 318] width 89 height 22
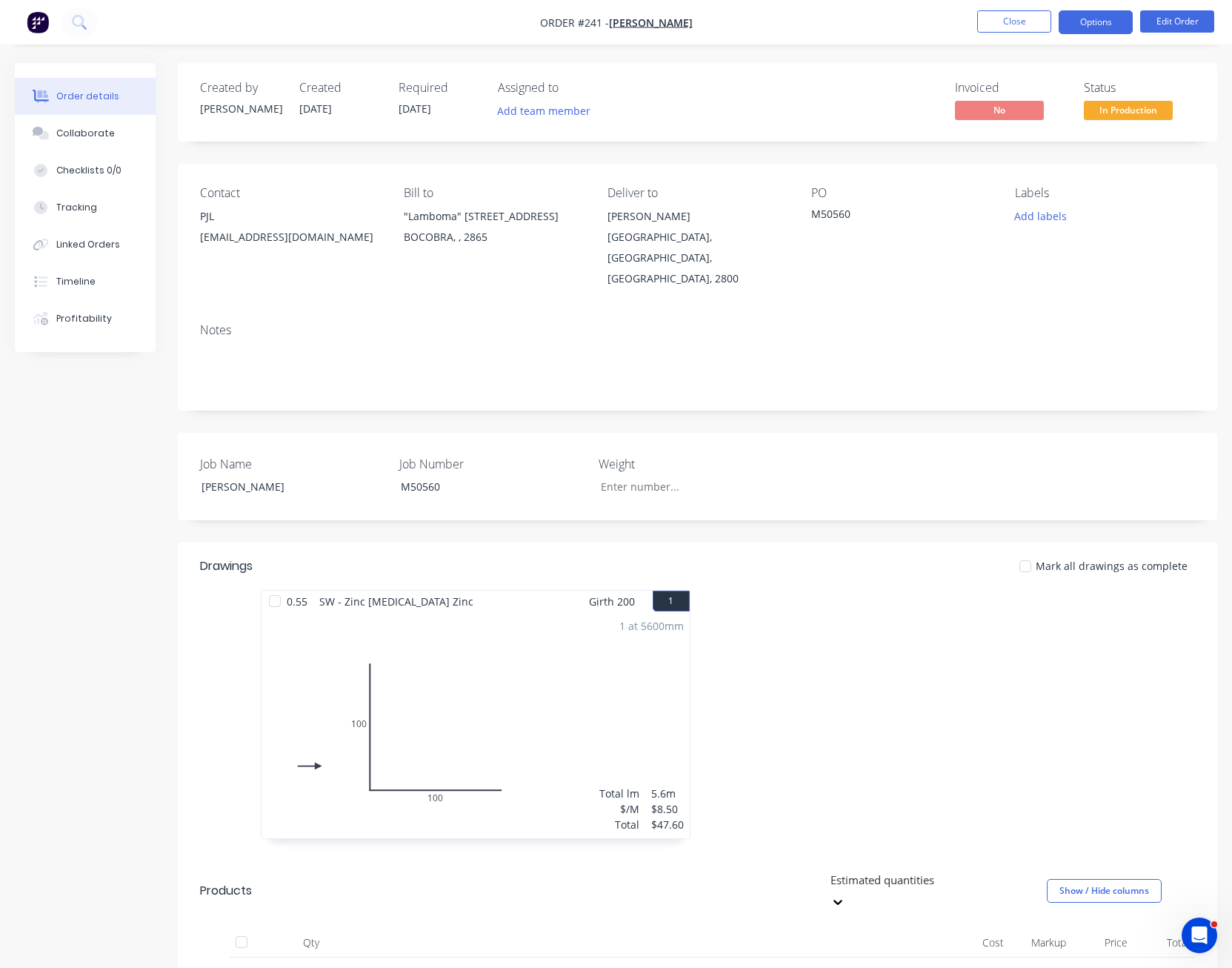
click at [1103, 20] on button "Options" at bounding box center [1095, 22] width 74 height 24
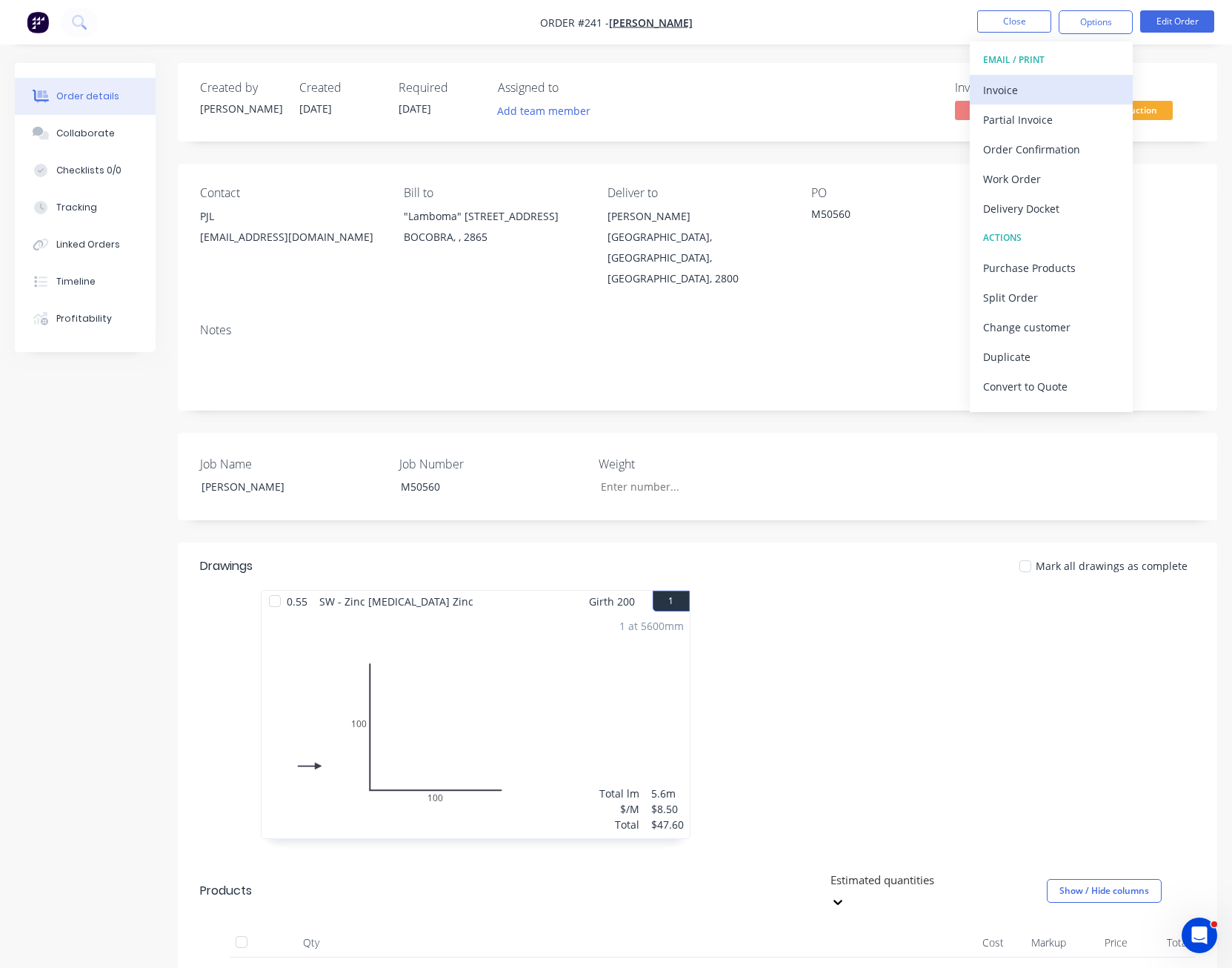
click at [1059, 84] on div "Invoice" at bounding box center [1051, 90] width 136 height 21
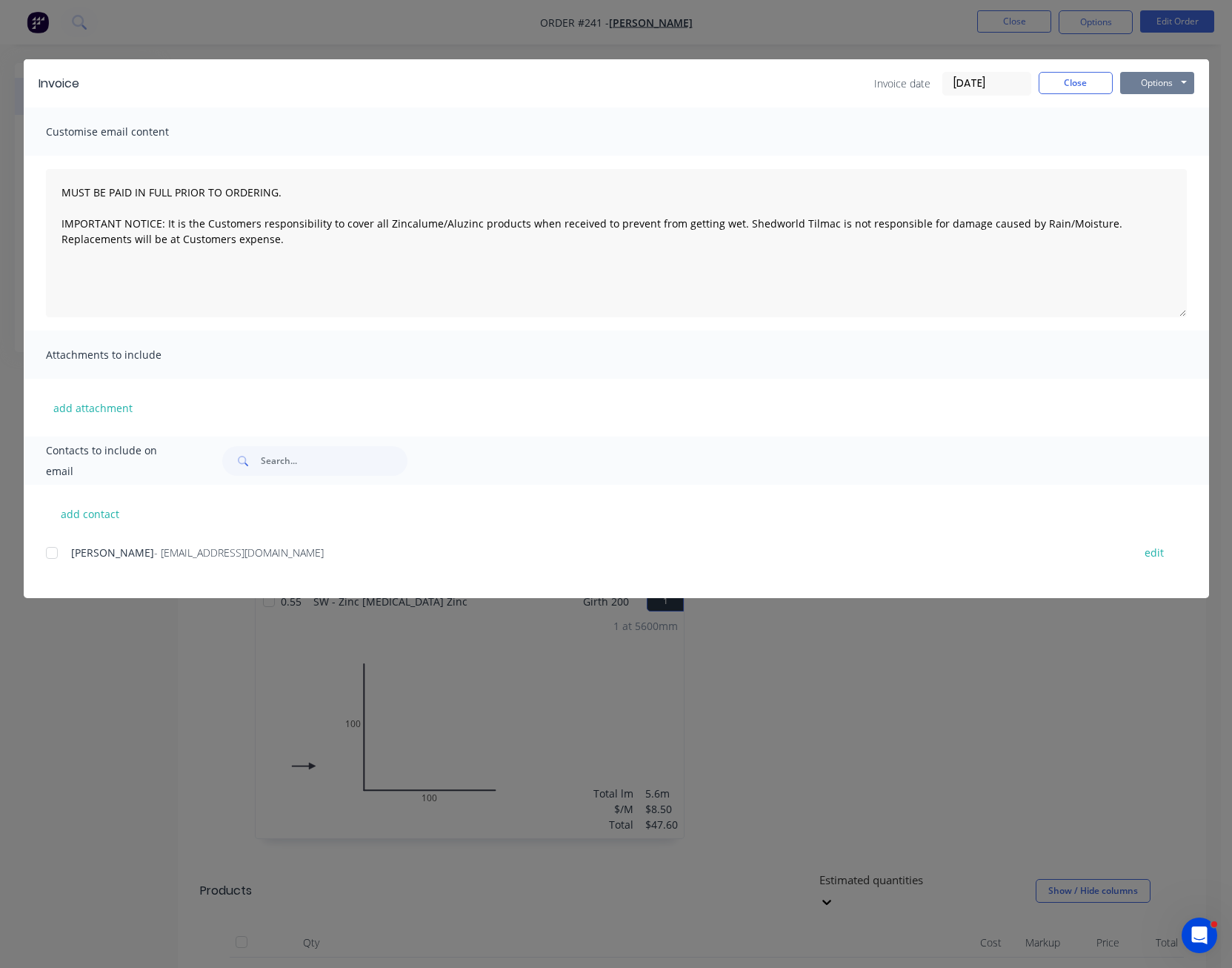
click at [1151, 79] on button "Options" at bounding box center [1157, 82] width 74 height 22
click at [1158, 126] on button "Print" at bounding box center [1168, 134] width 94 height 24
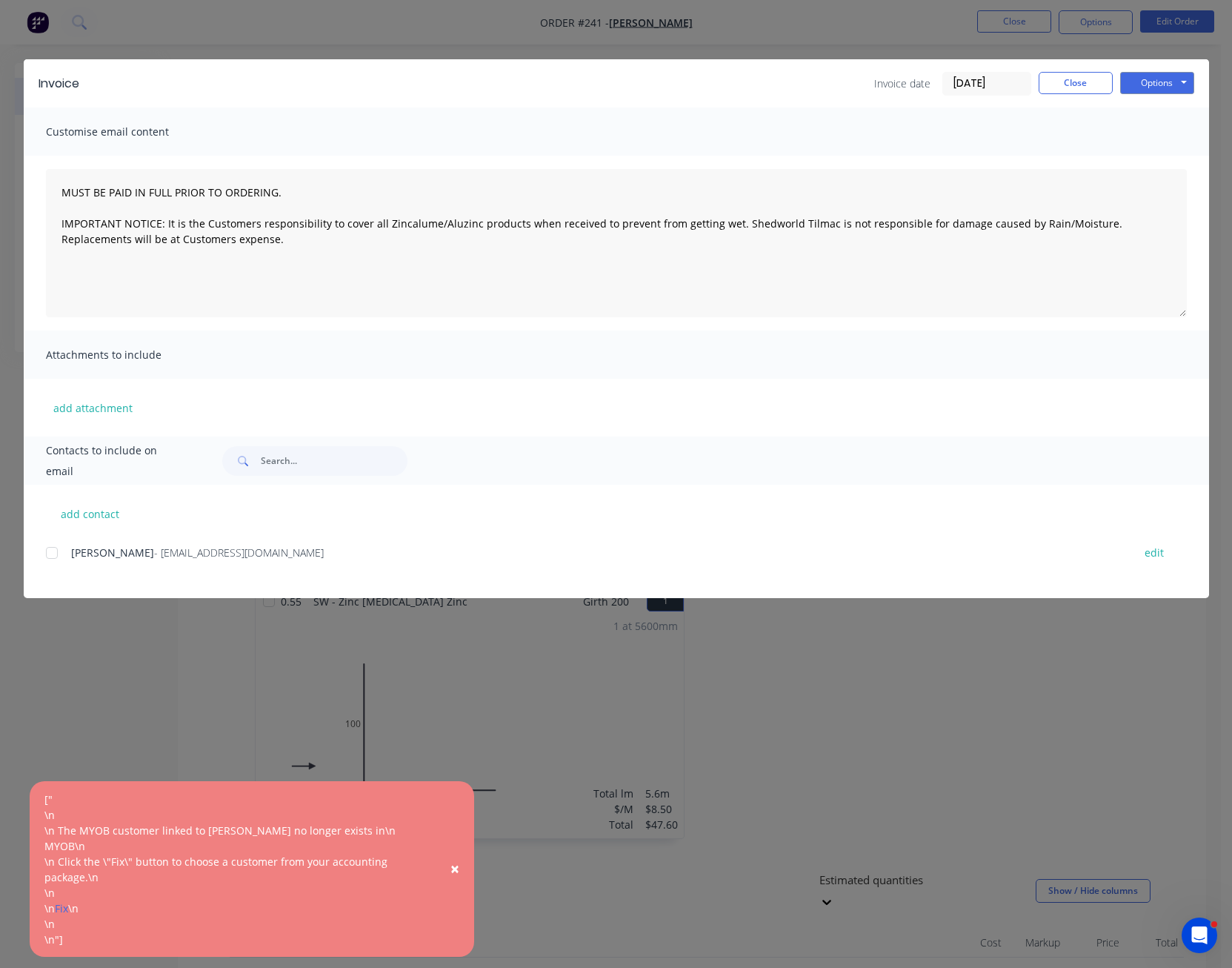
click at [458, 878] on span "×" at bounding box center [454, 868] width 9 height 20
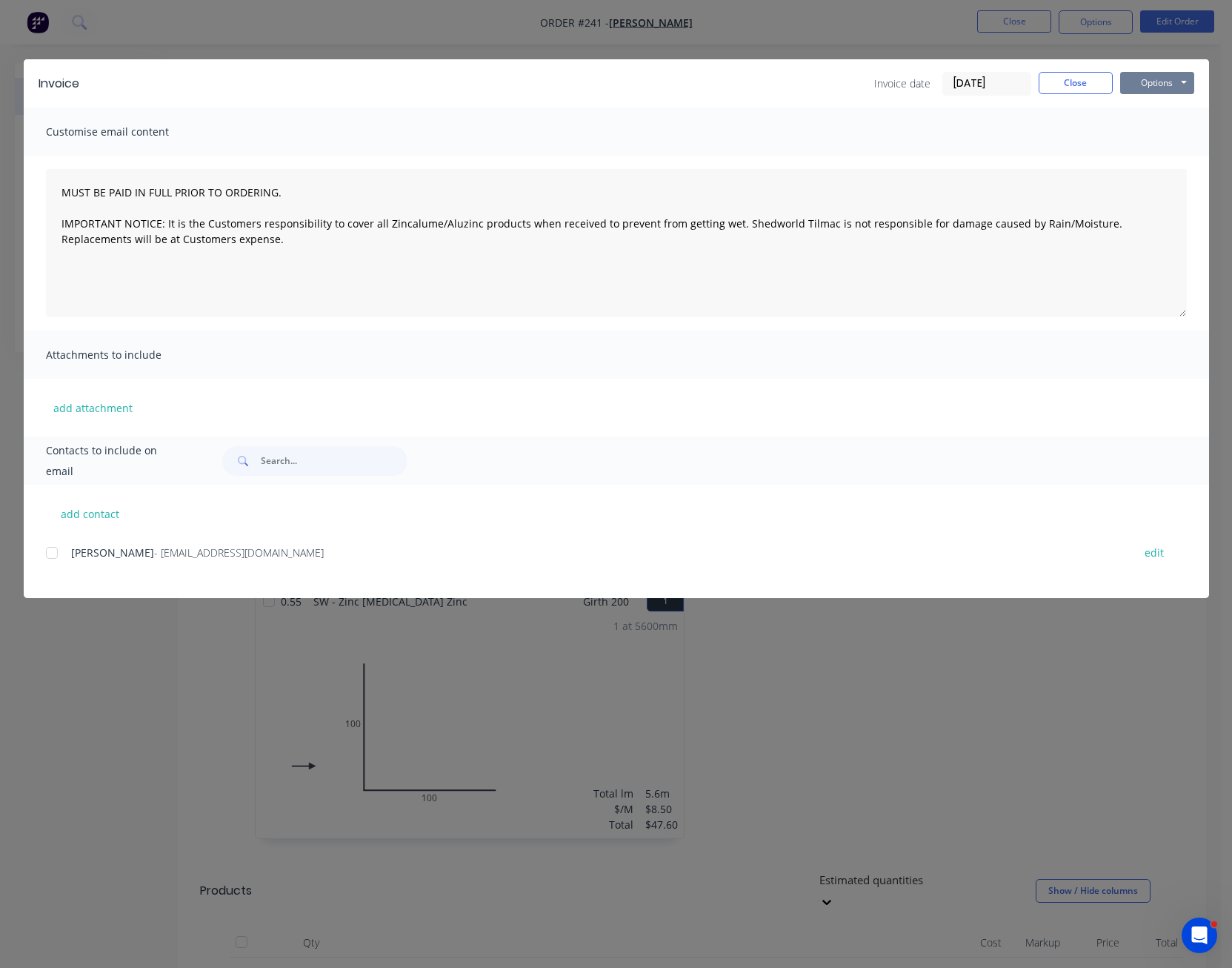
click at [1136, 79] on button "Options" at bounding box center [1157, 82] width 74 height 22
click at [1142, 103] on button "Preview" at bounding box center [1168, 109] width 94 height 24
click at [1068, 74] on button "Close" at bounding box center [1076, 82] width 74 height 22
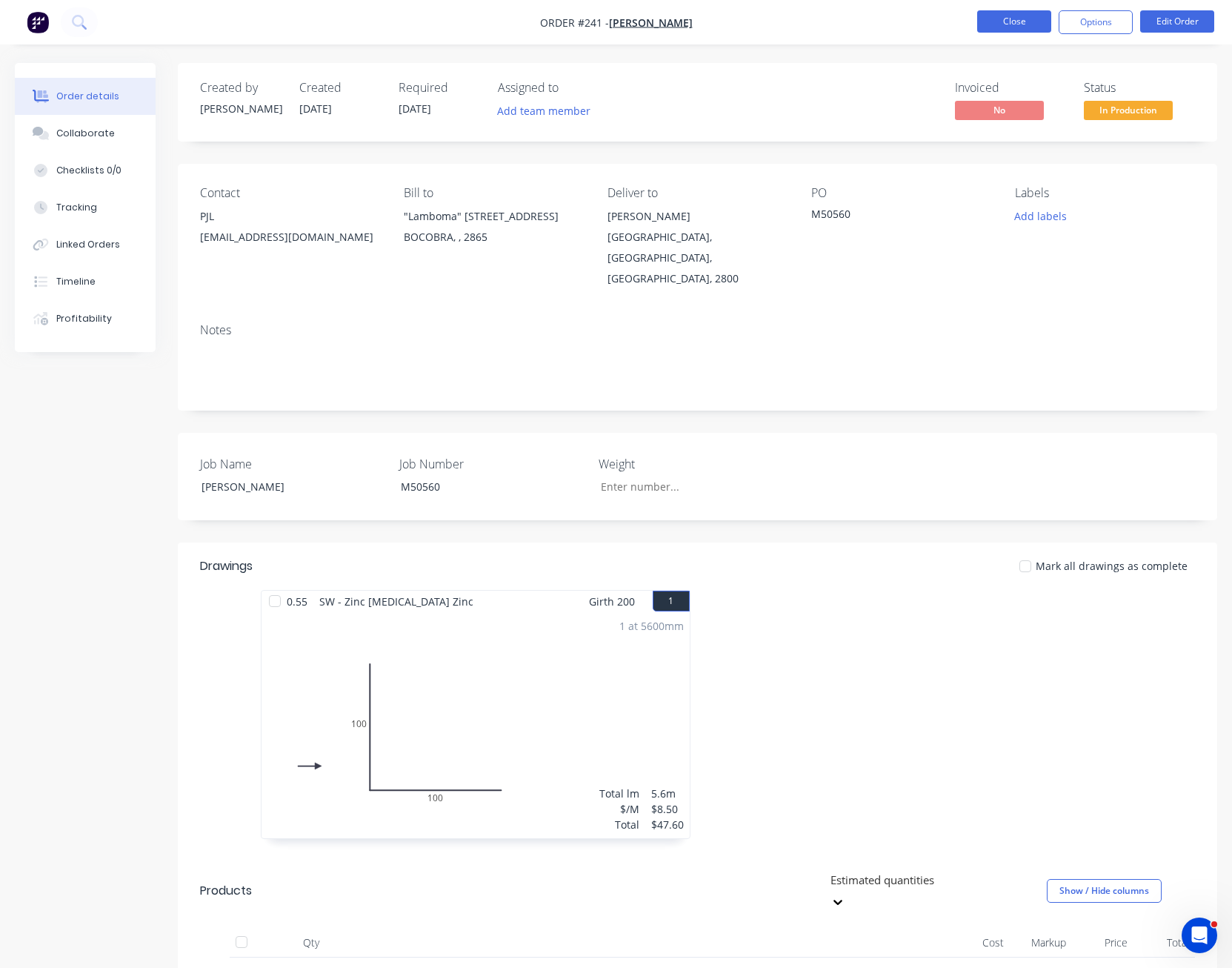
click at [1007, 21] on button "Close" at bounding box center [1014, 21] width 74 height 22
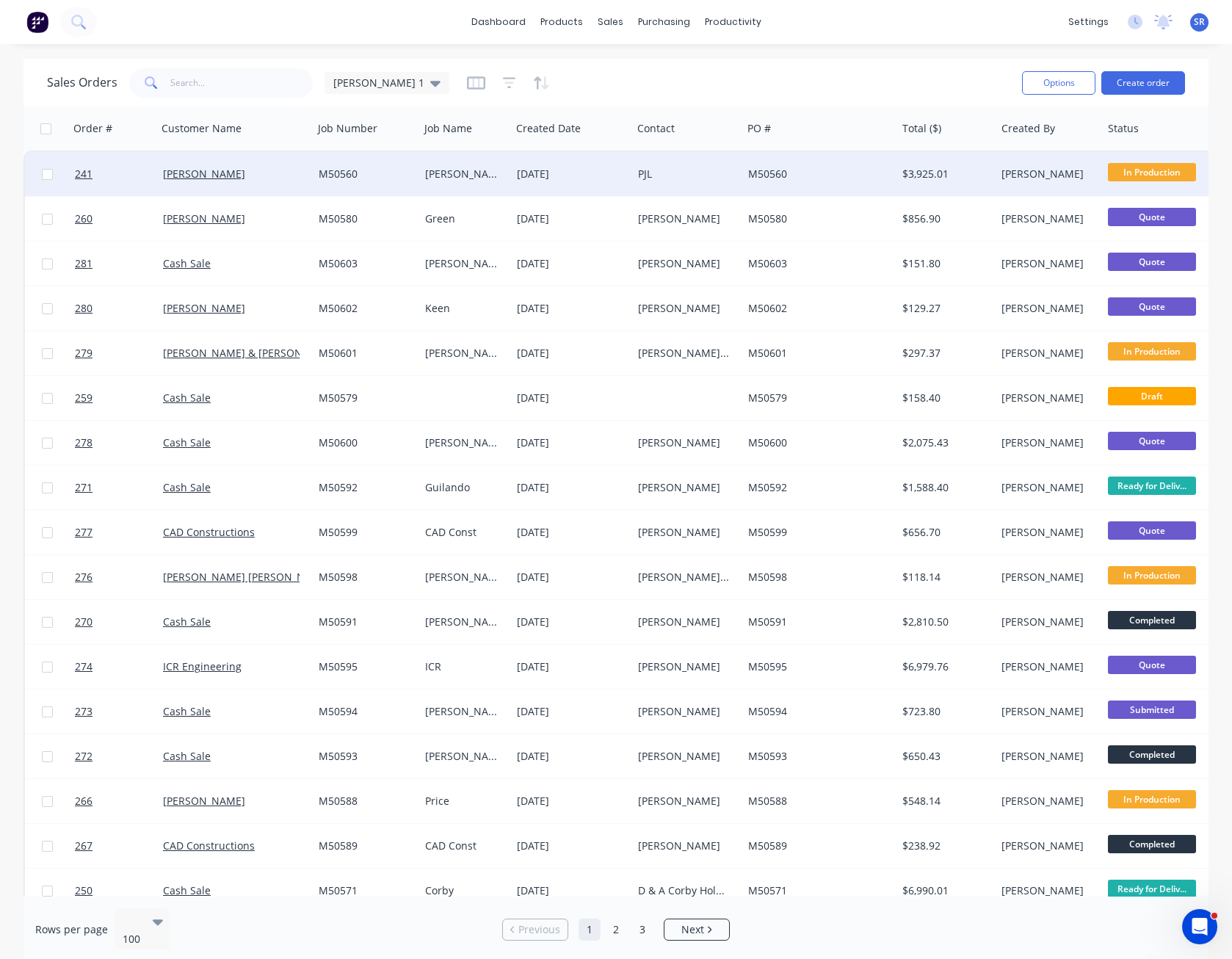
click at [733, 181] on div "PJL" at bounding box center [687, 174] width 98 height 15
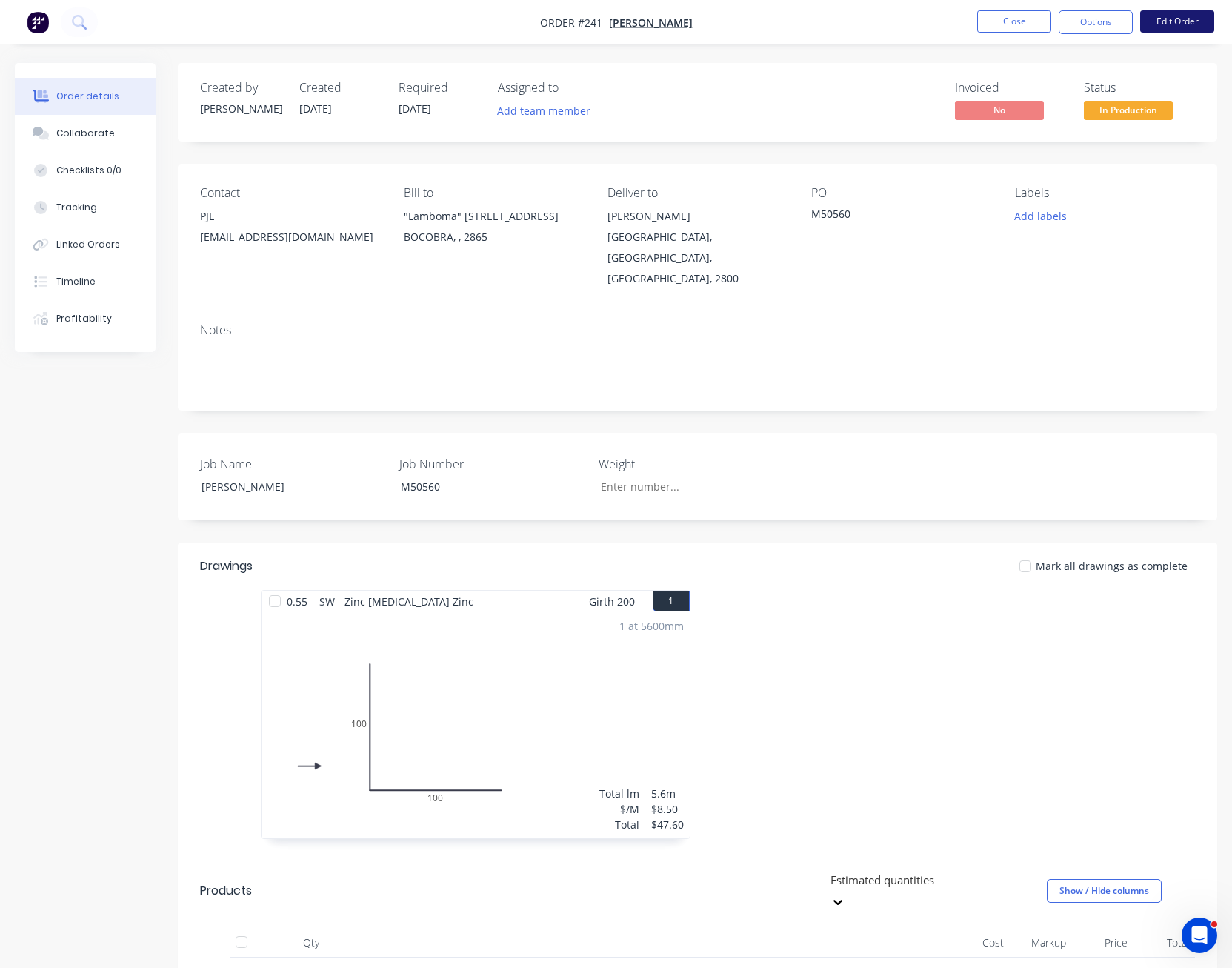
click at [1183, 19] on button "Edit Order" at bounding box center [1177, 21] width 74 height 22
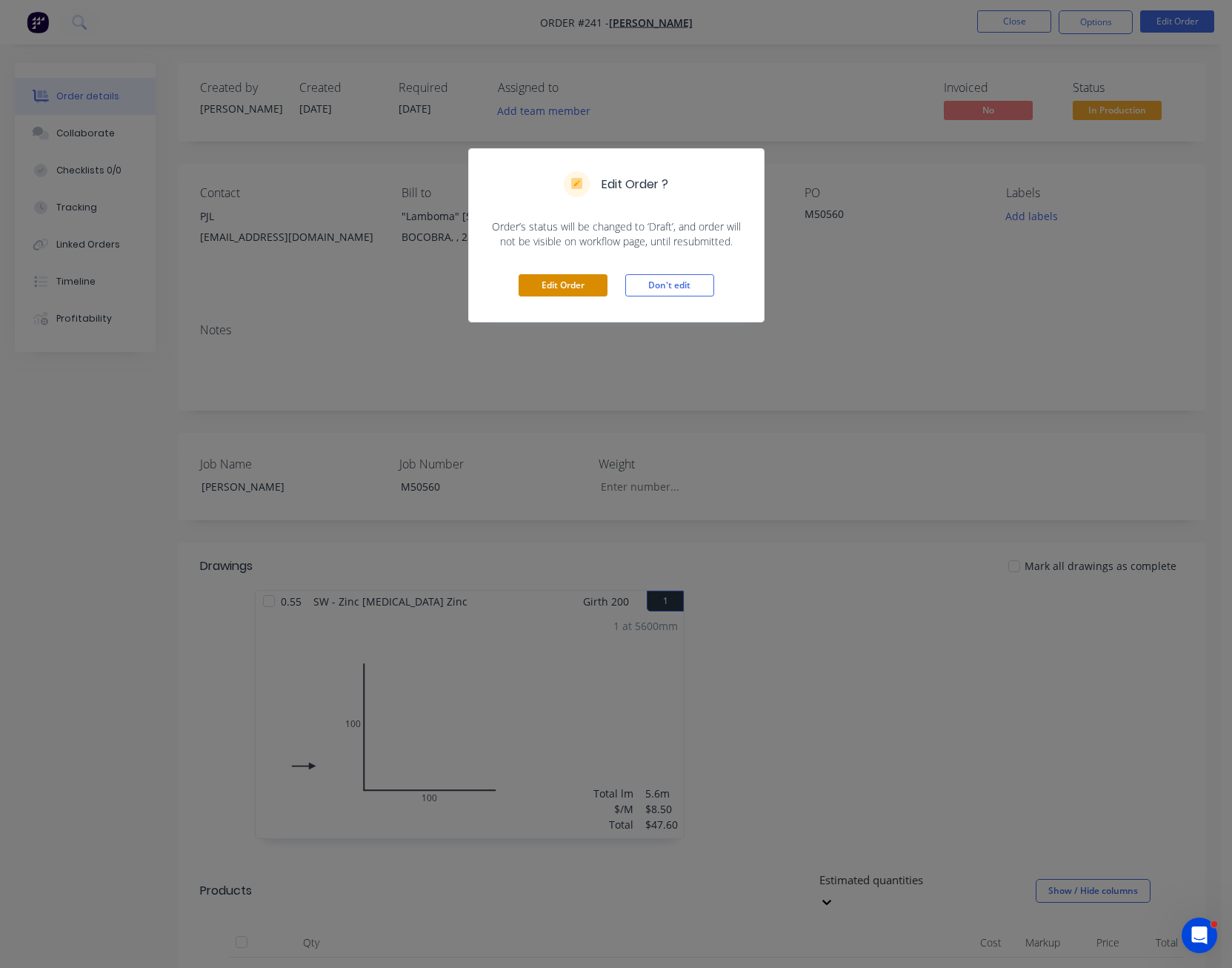
click at [584, 287] on button "Edit Order" at bounding box center [563, 285] width 89 height 22
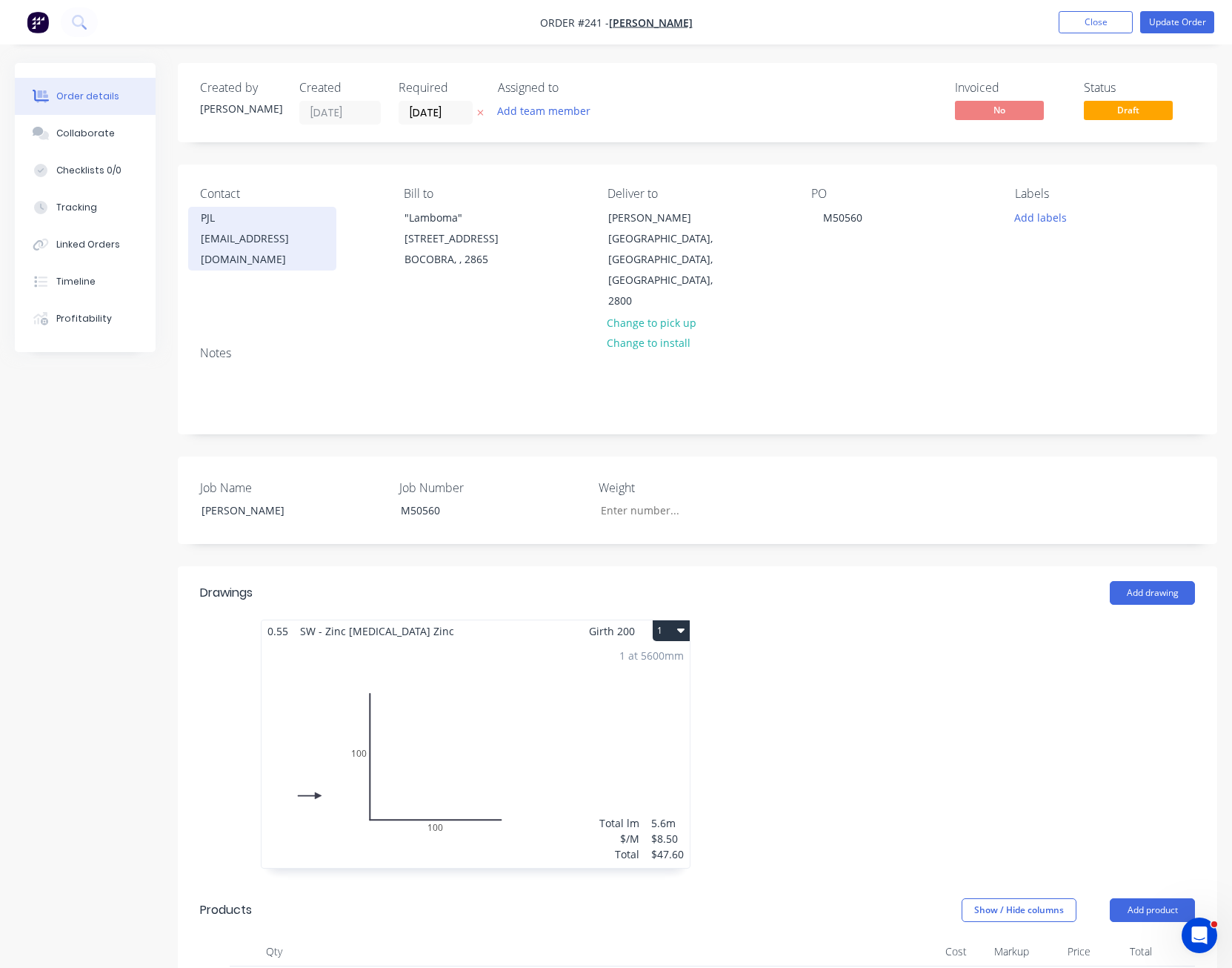
click at [254, 223] on div "PJL" at bounding box center [262, 217] width 123 height 20
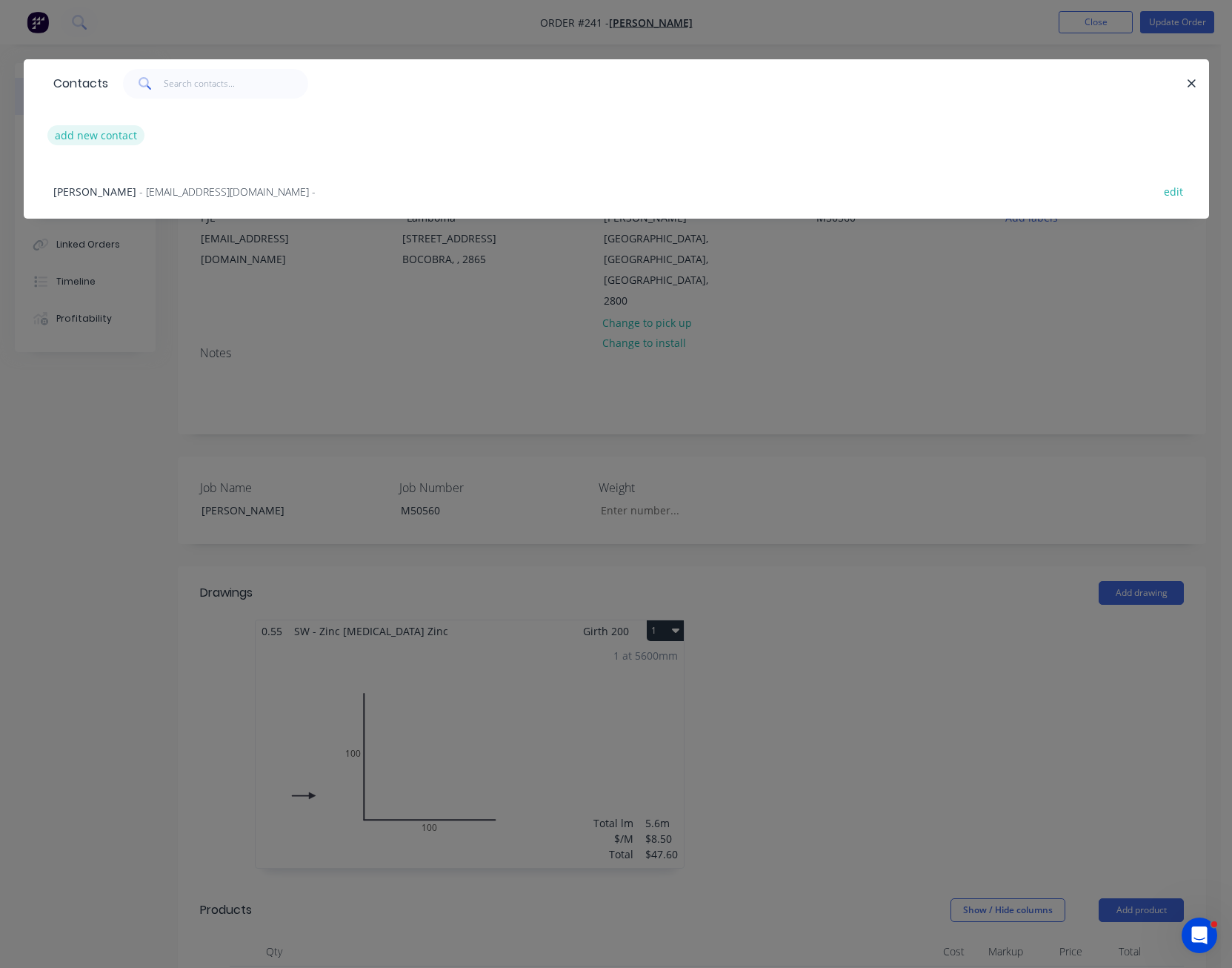
click at [114, 137] on button "add new contact" at bounding box center [96, 135] width 98 height 20
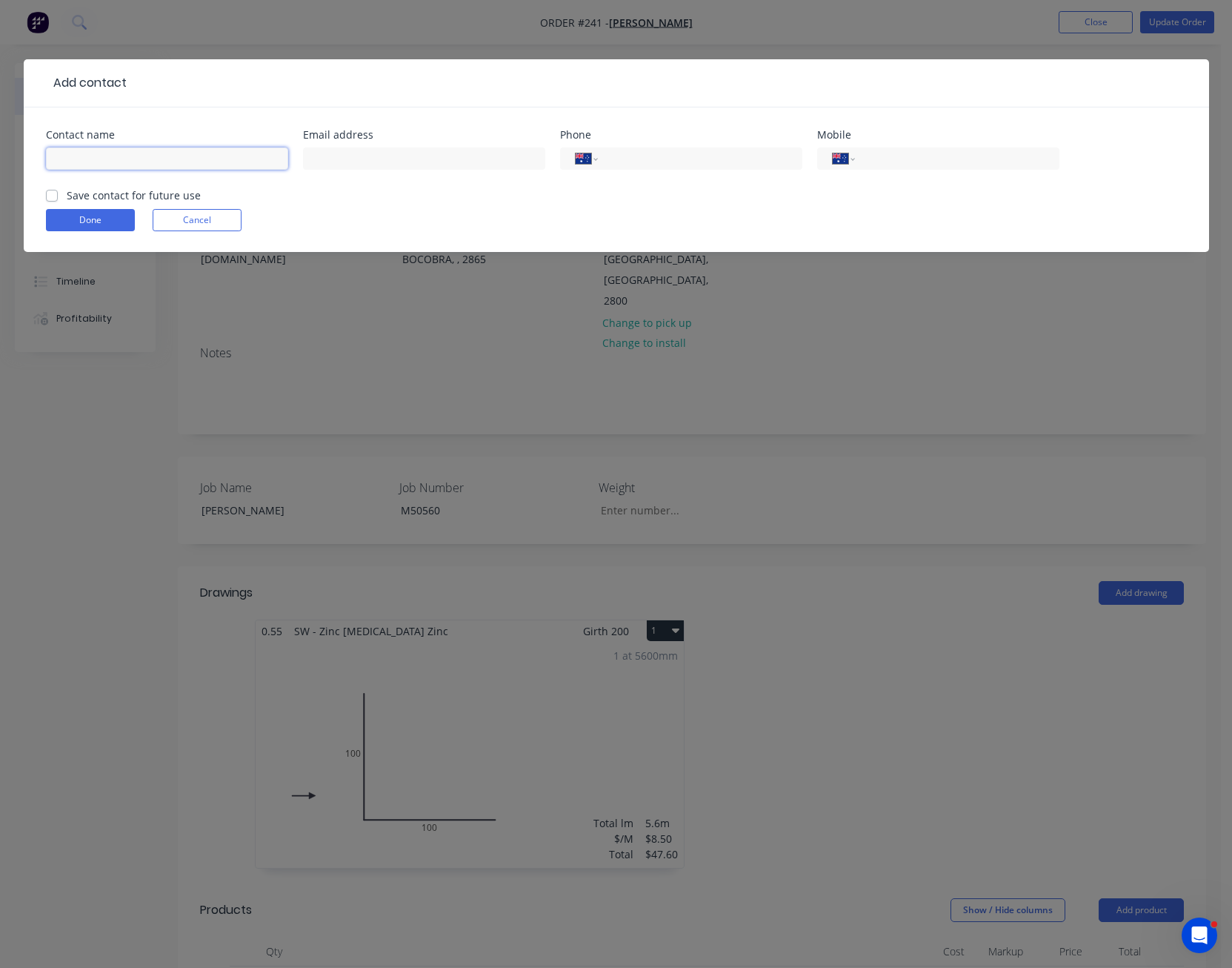
click at [94, 160] on input "text" at bounding box center [167, 158] width 243 height 22
type input "PJL Group Pty Ltd"
click at [445, 160] on input "text" at bounding box center [424, 158] width 243 height 22
paste input "[EMAIL_ADDRESS][DOMAIN_NAME]"
type input "[EMAIL_ADDRESS][DOMAIN_NAME]"
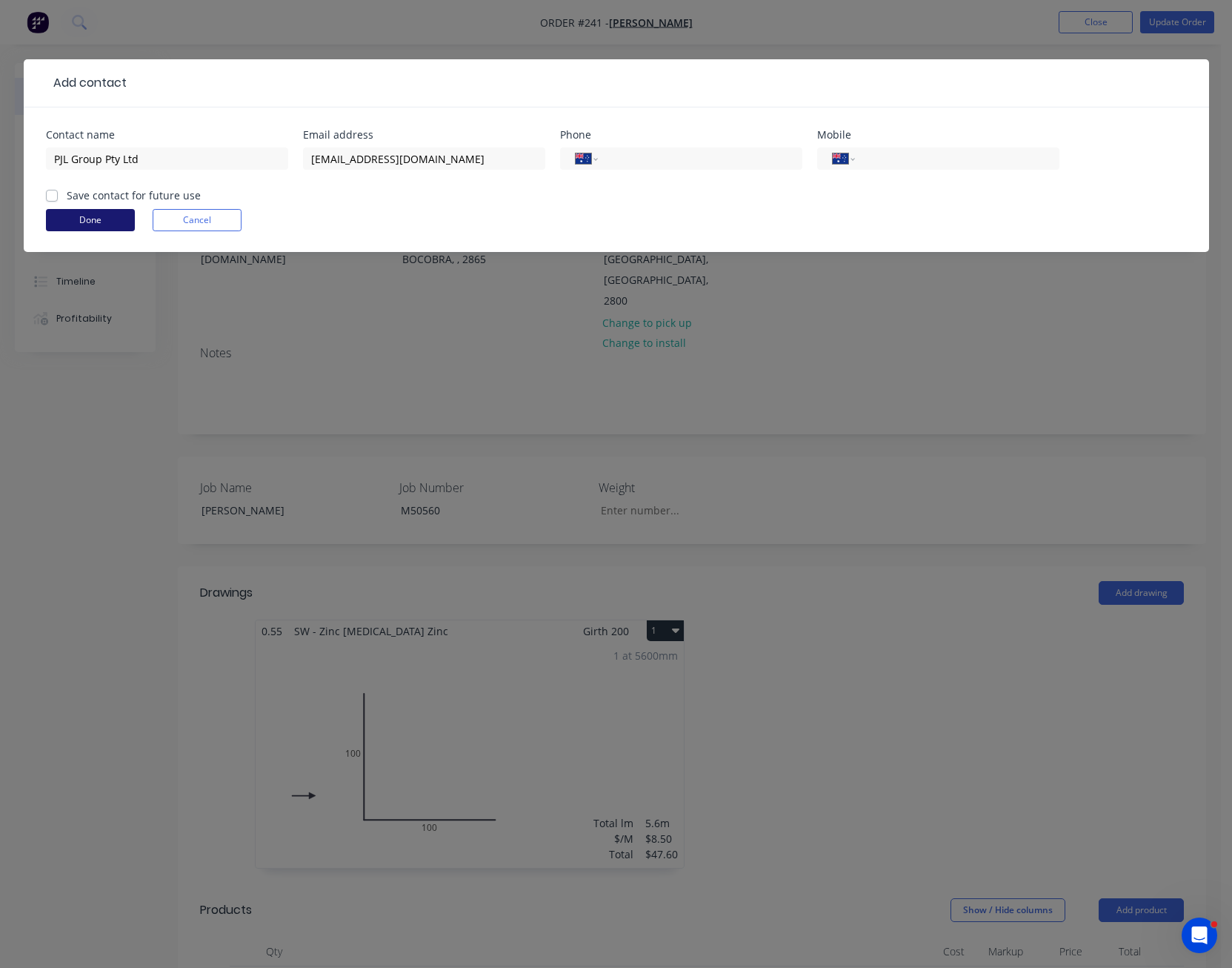
click at [121, 223] on button "Done" at bounding box center [90, 220] width 89 height 22
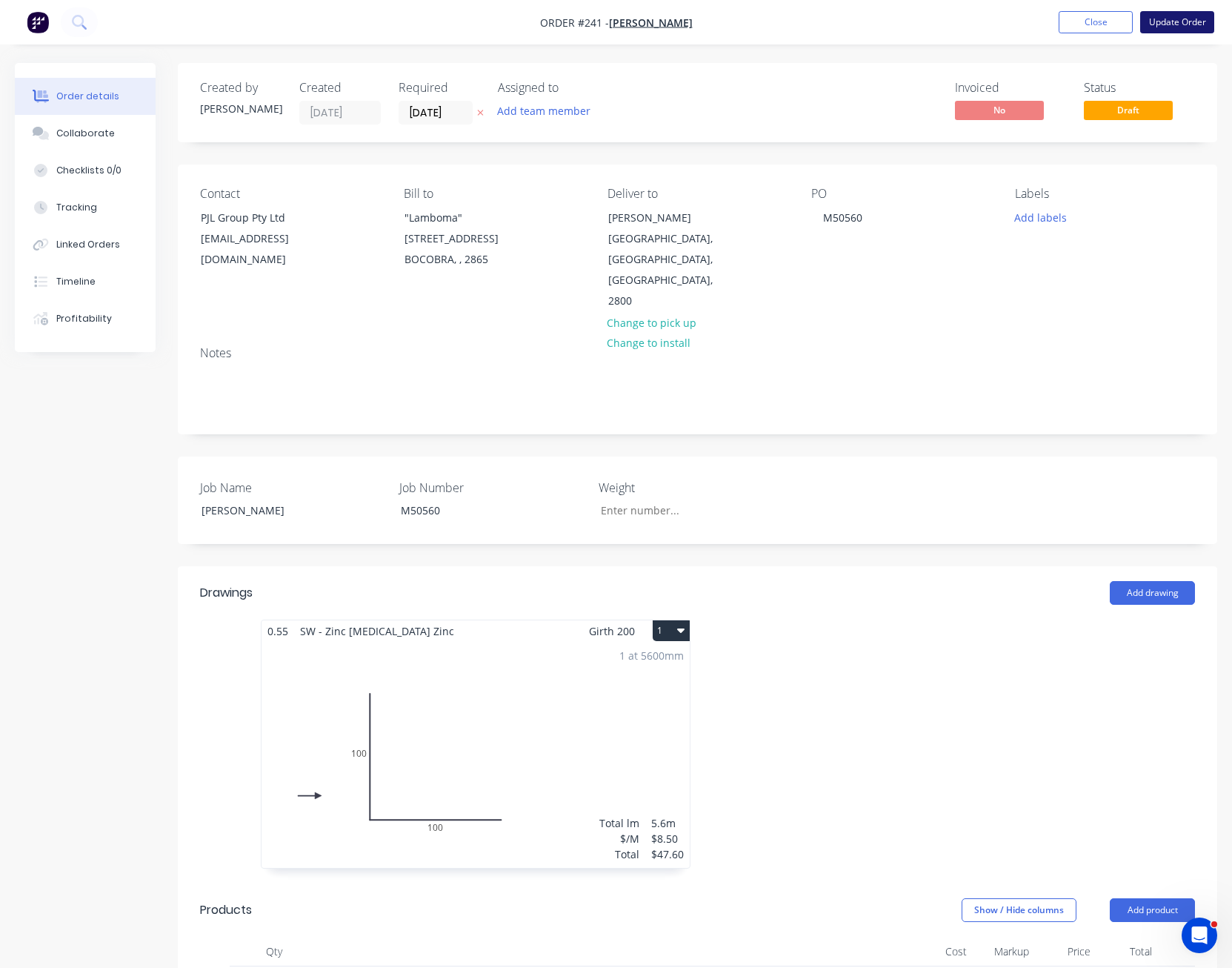
click at [1176, 13] on button "Update Order" at bounding box center [1177, 22] width 74 height 22
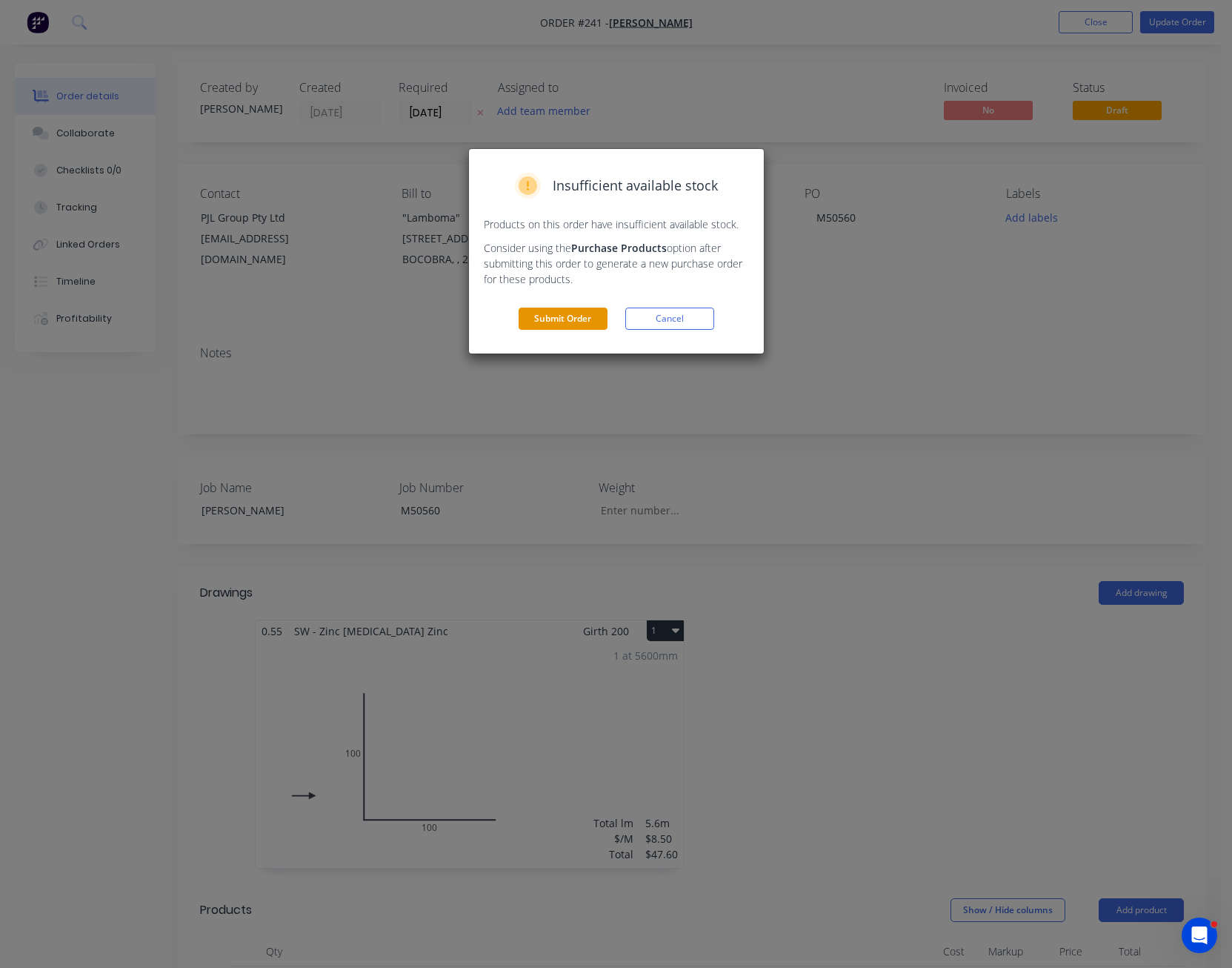
click at [547, 322] on button "Submit Order" at bounding box center [563, 318] width 89 height 22
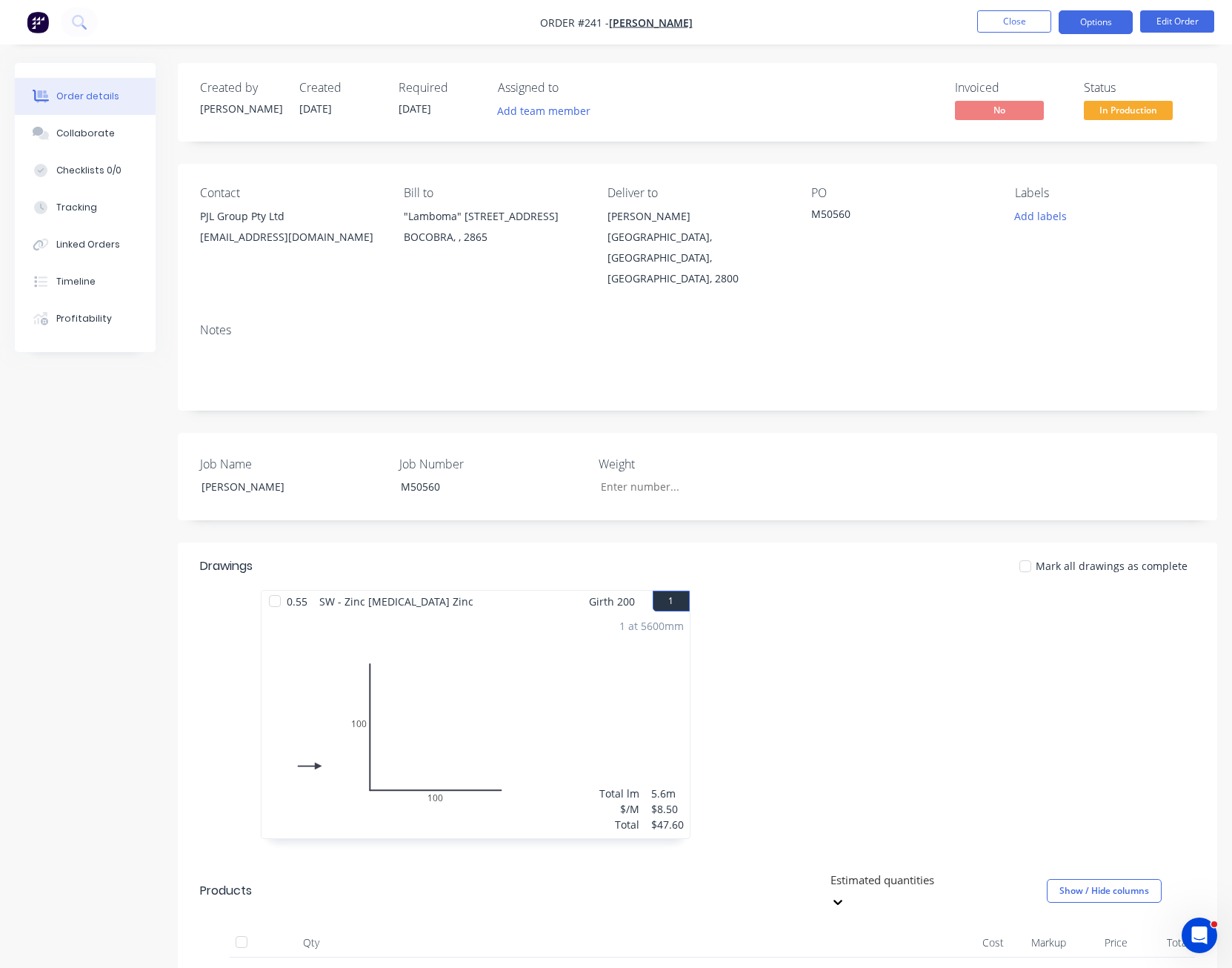
click at [1082, 18] on button "Options" at bounding box center [1095, 22] width 74 height 24
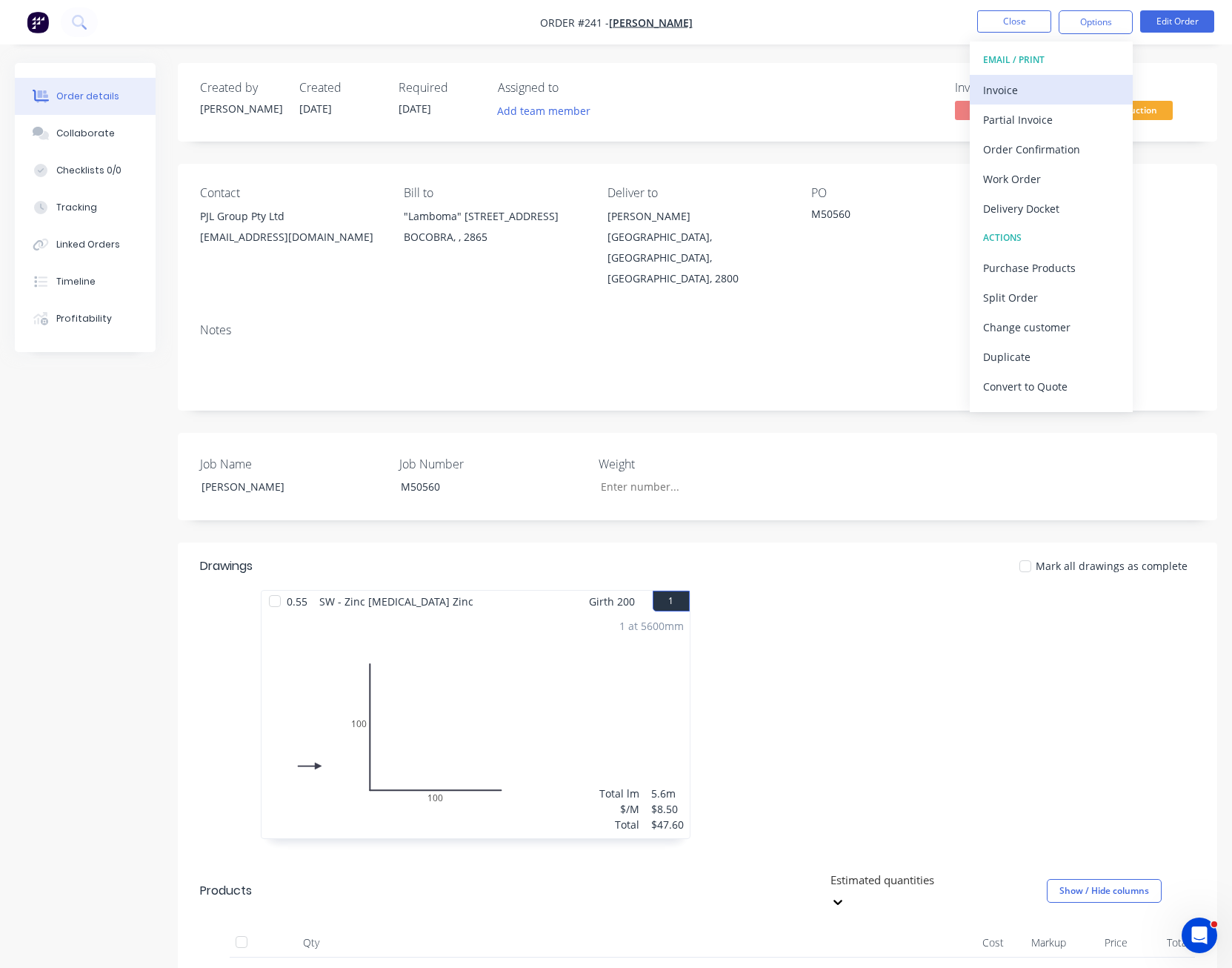
click at [1081, 78] on button "Invoice" at bounding box center [1051, 90] width 163 height 29
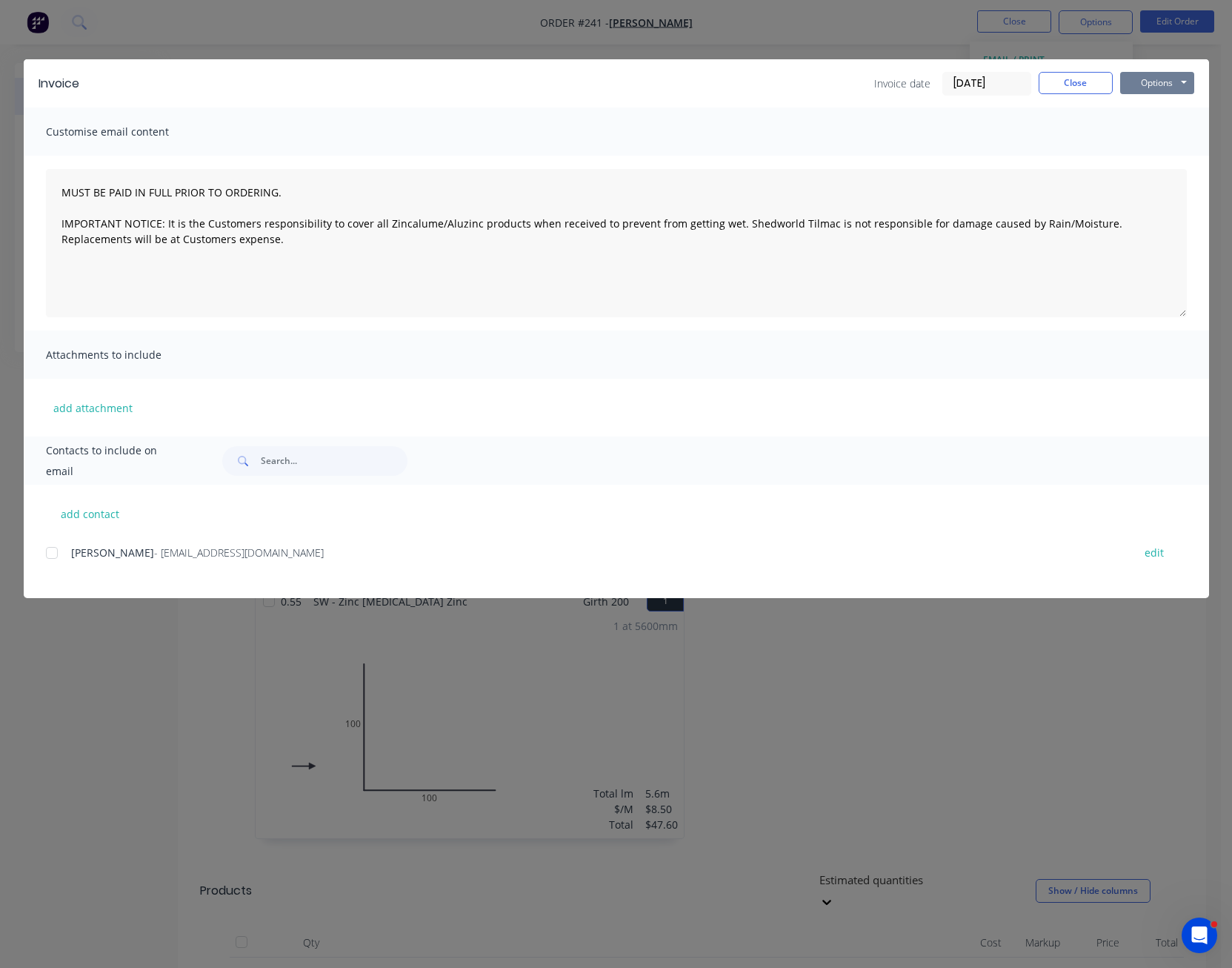
click at [1156, 86] on button "Options" at bounding box center [1157, 82] width 74 height 22
click at [1161, 109] on button "Preview" at bounding box center [1168, 109] width 94 height 24
click at [1092, 84] on button "Close" at bounding box center [1076, 82] width 74 height 22
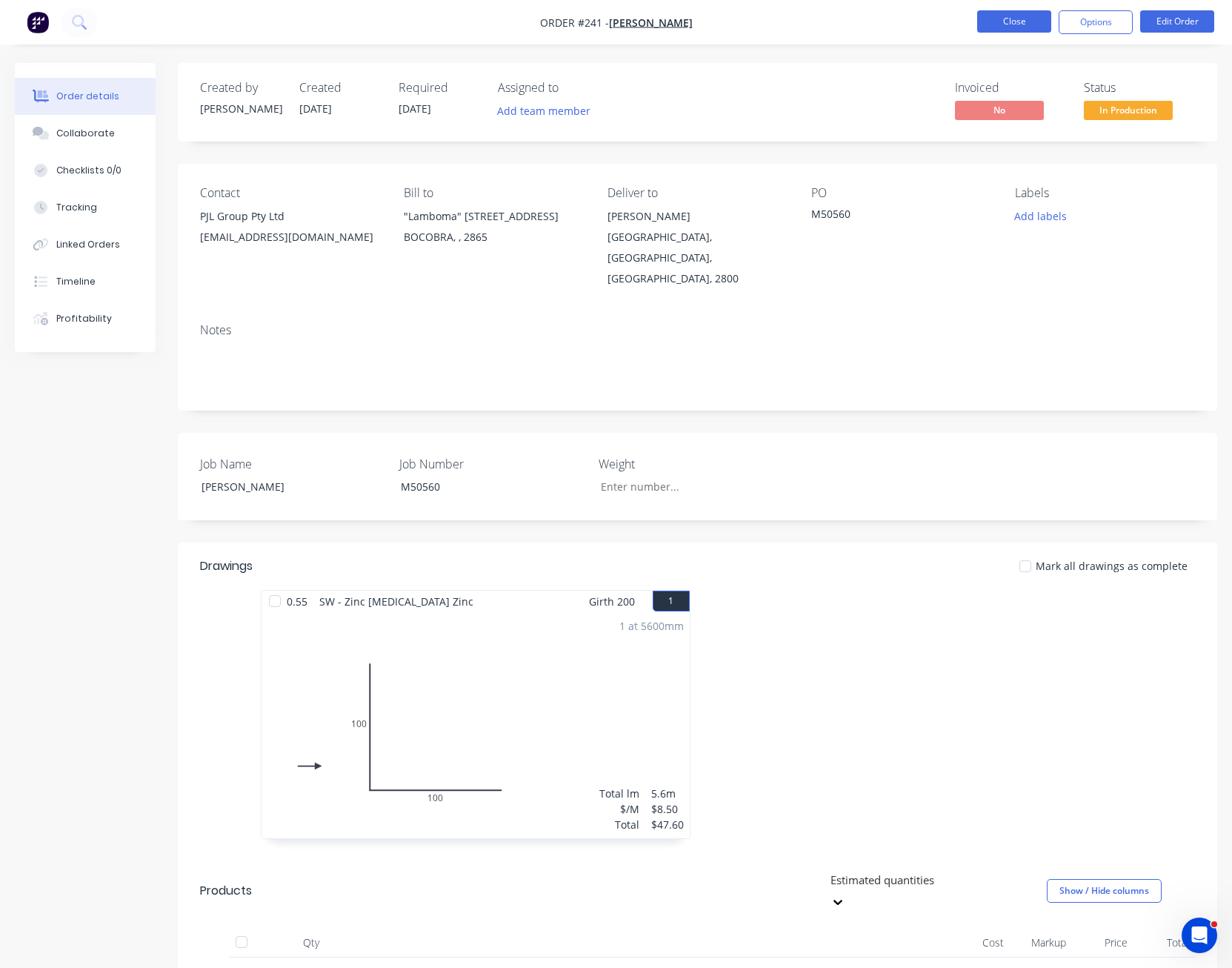
click at [1018, 18] on button "Close" at bounding box center [1014, 21] width 74 height 22
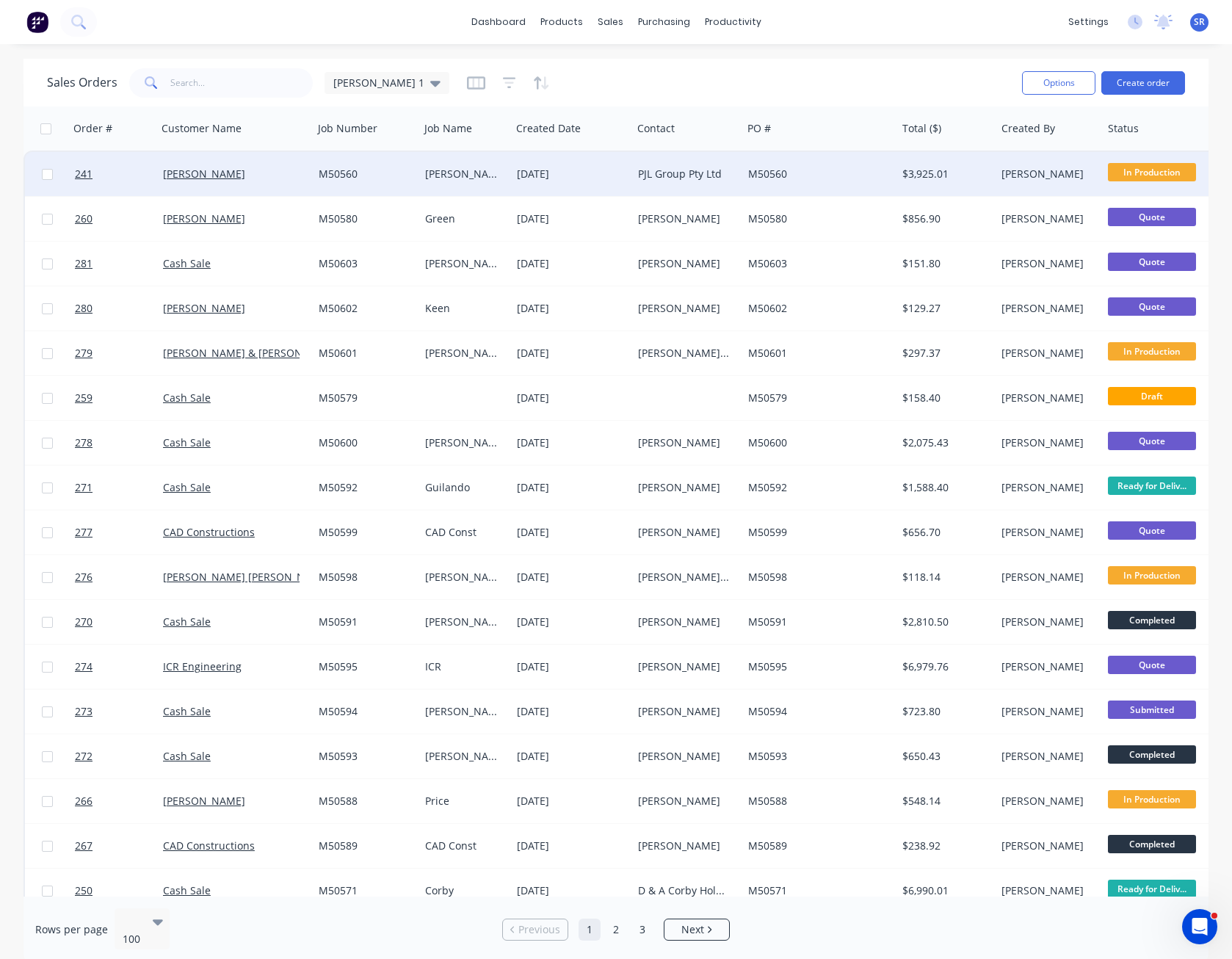
click at [733, 183] on div "PJL Group Pty Ltd" at bounding box center [687, 173] width 111 height 44
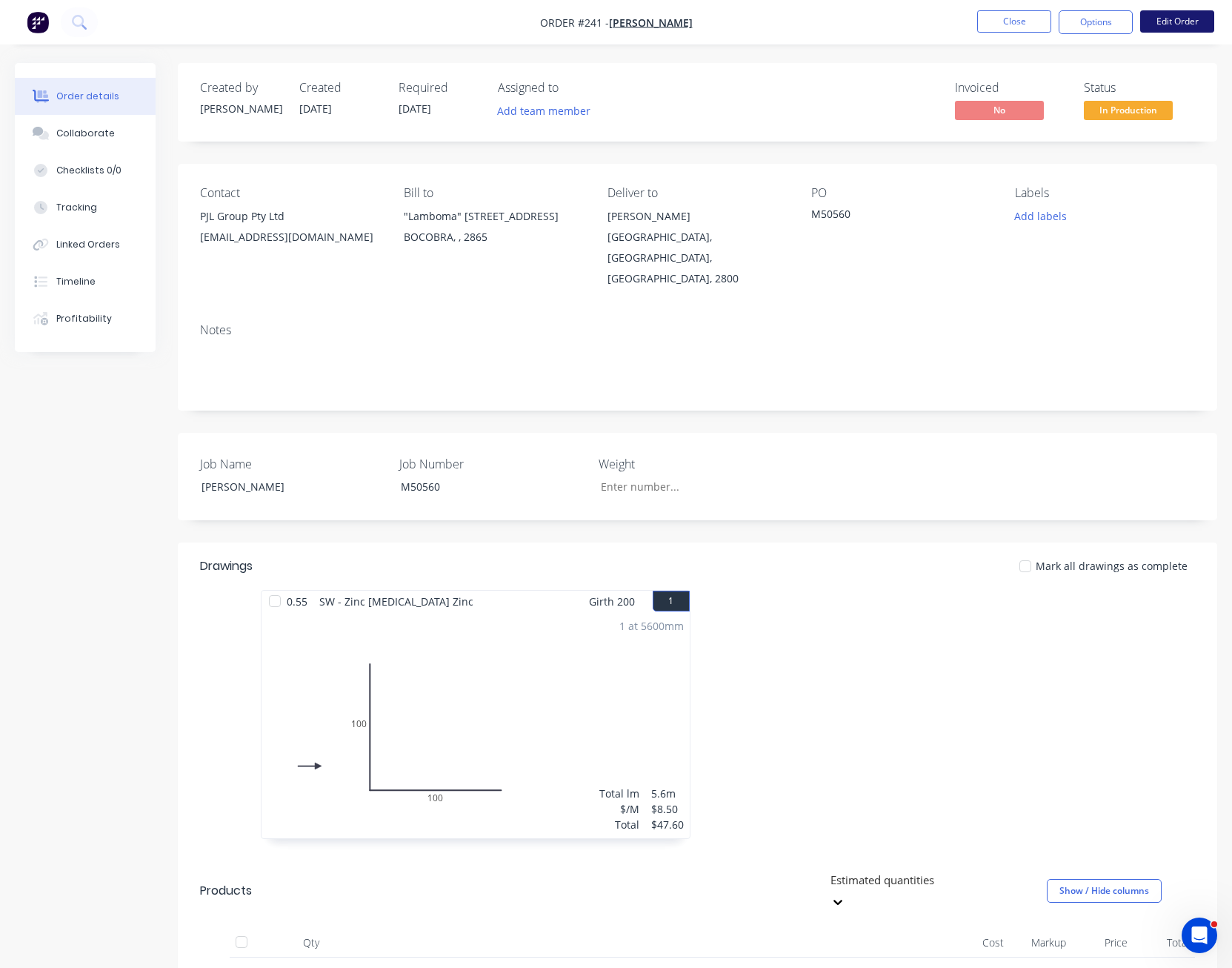
click at [1193, 26] on button "Edit Order" at bounding box center [1177, 21] width 74 height 22
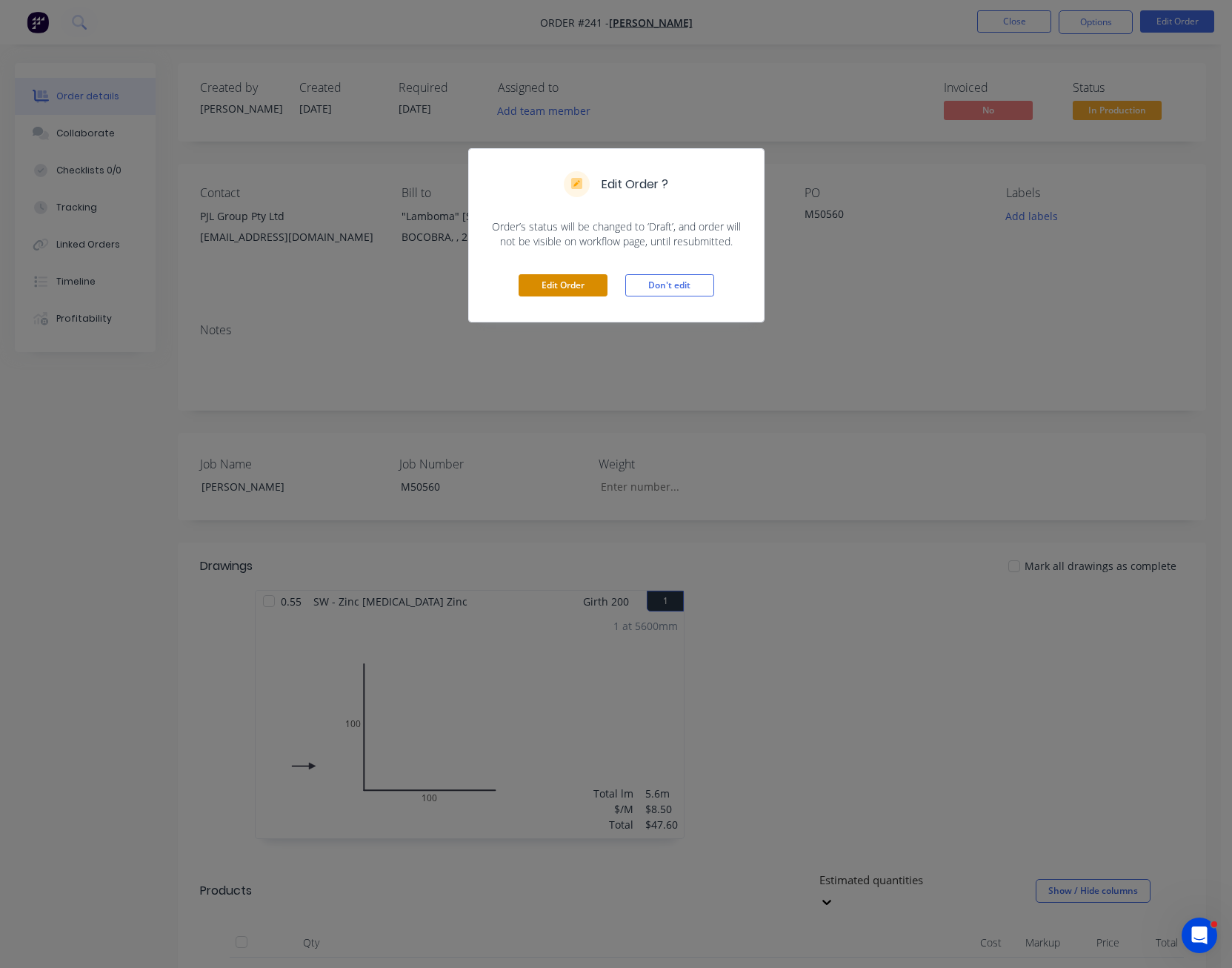
click at [571, 281] on button "Edit Order" at bounding box center [563, 285] width 89 height 22
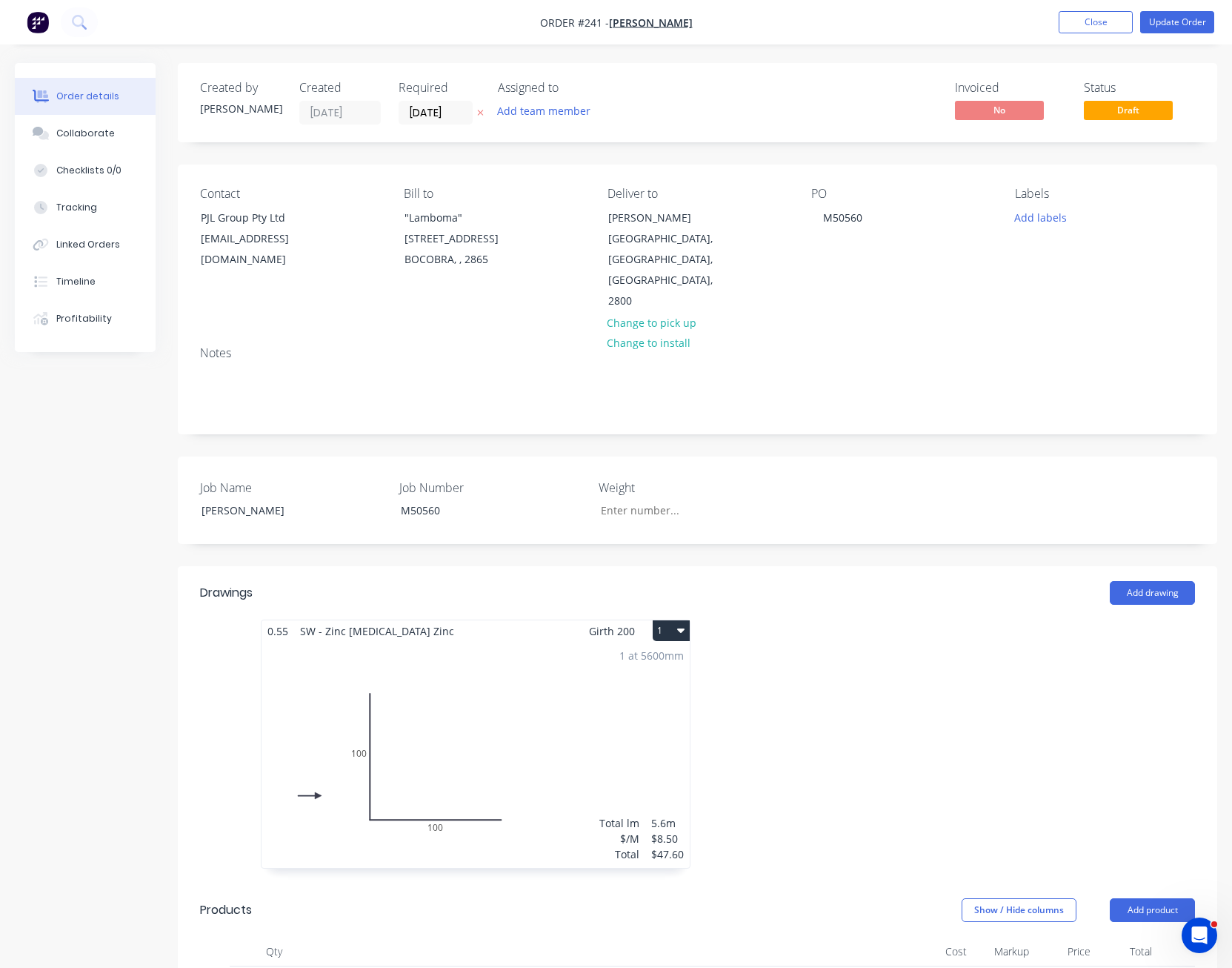
click at [116, 101] on button "Order details" at bounding box center [85, 97] width 141 height 37
click at [679, 22] on span "[PERSON_NAME]" at bounding box center [651, 22] width 84 height 14
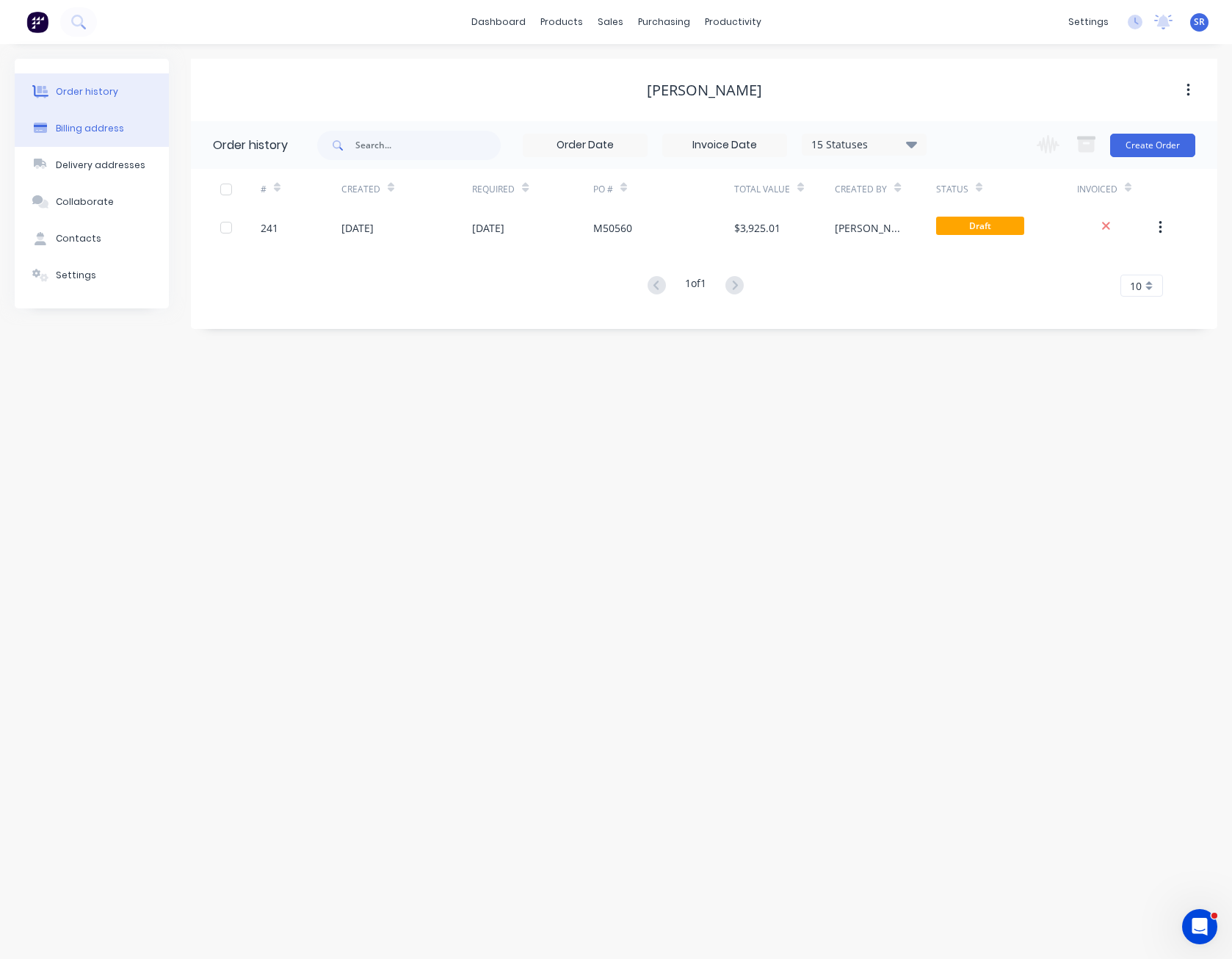
click at [85, 123] on div "Billing address" at bounding box center [90, 128] width 69 height 13
select select "AU"
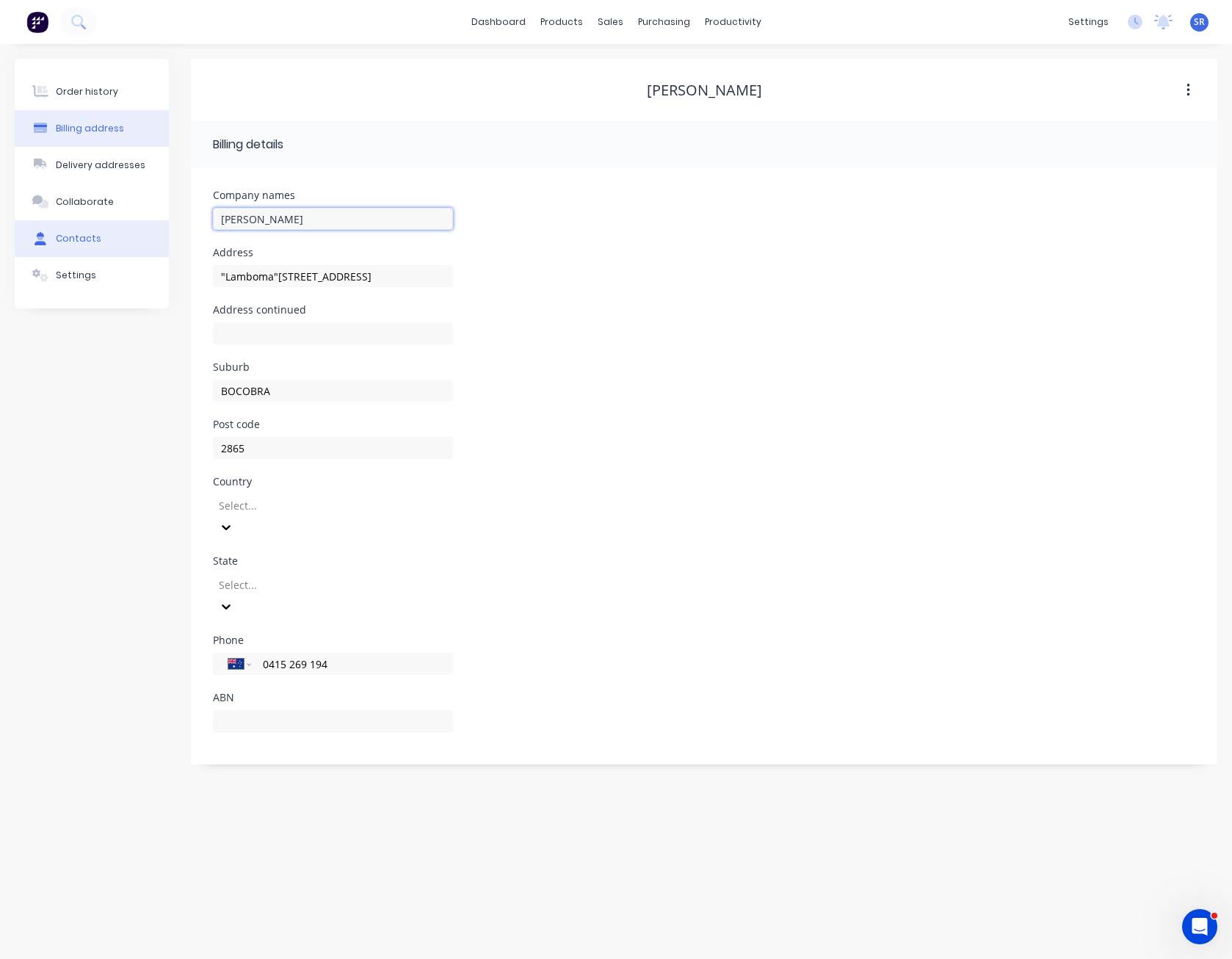
drag, startPoint x: 293, startPoint y: 224, endPoint x: 144, endPoint y: 223, distance: 149.0
click at [144, 223] on div "Order history Billing address Delivery addresses Collaborate Contacts Settings …" at bounding box center [616, 411] width 1203 height 706
type input "P"
type input ""Lamboma"[STREET_ADDRESS]"
type input "PJ"
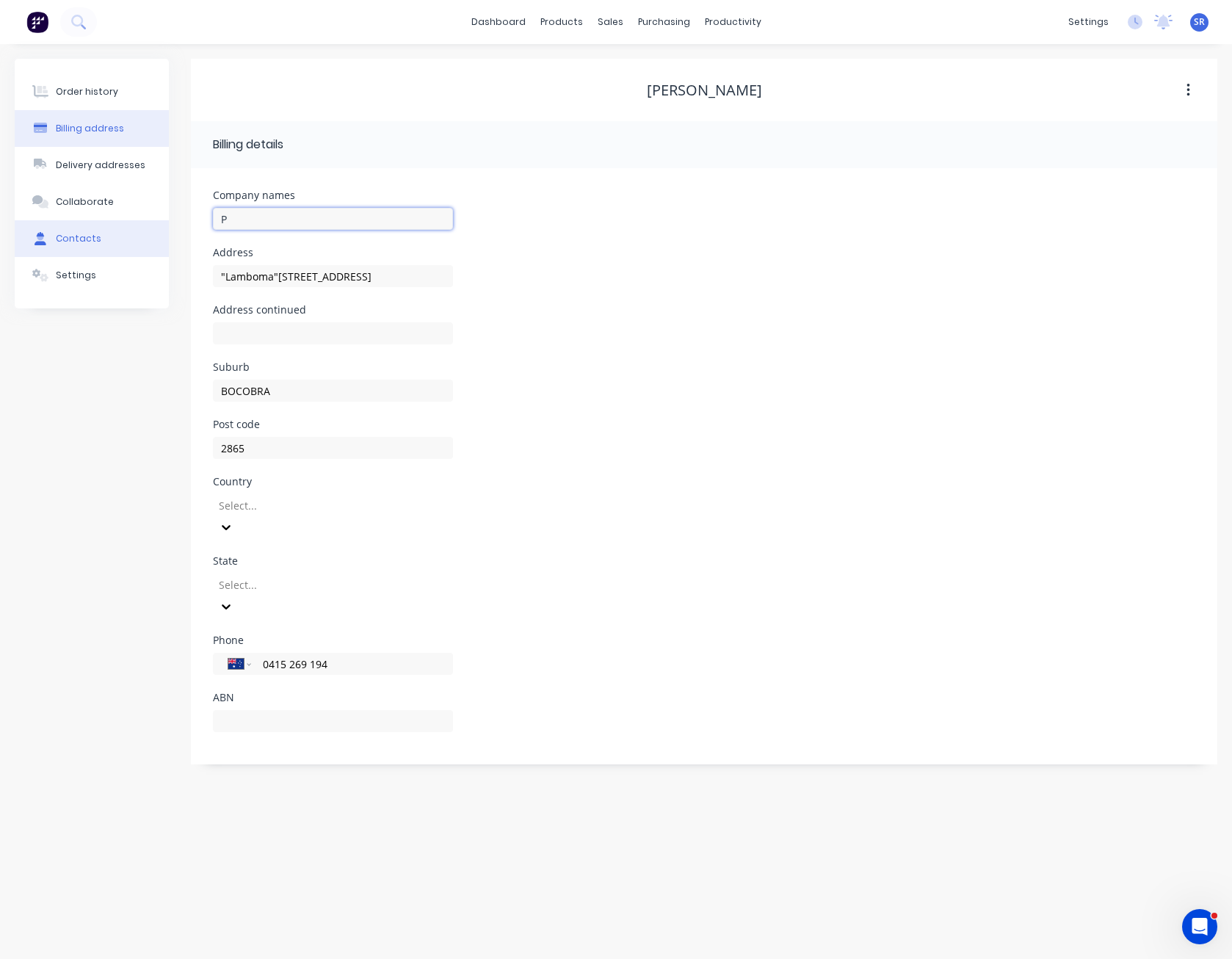
type input ""Lamboma"[STREET_ADDRESS]"
type input "PJL"
type input ""Lamboma"[STREET_ADDRESS]"
type input "PJL"
type input ""Lamboma"[STREET_ADDRESS]"
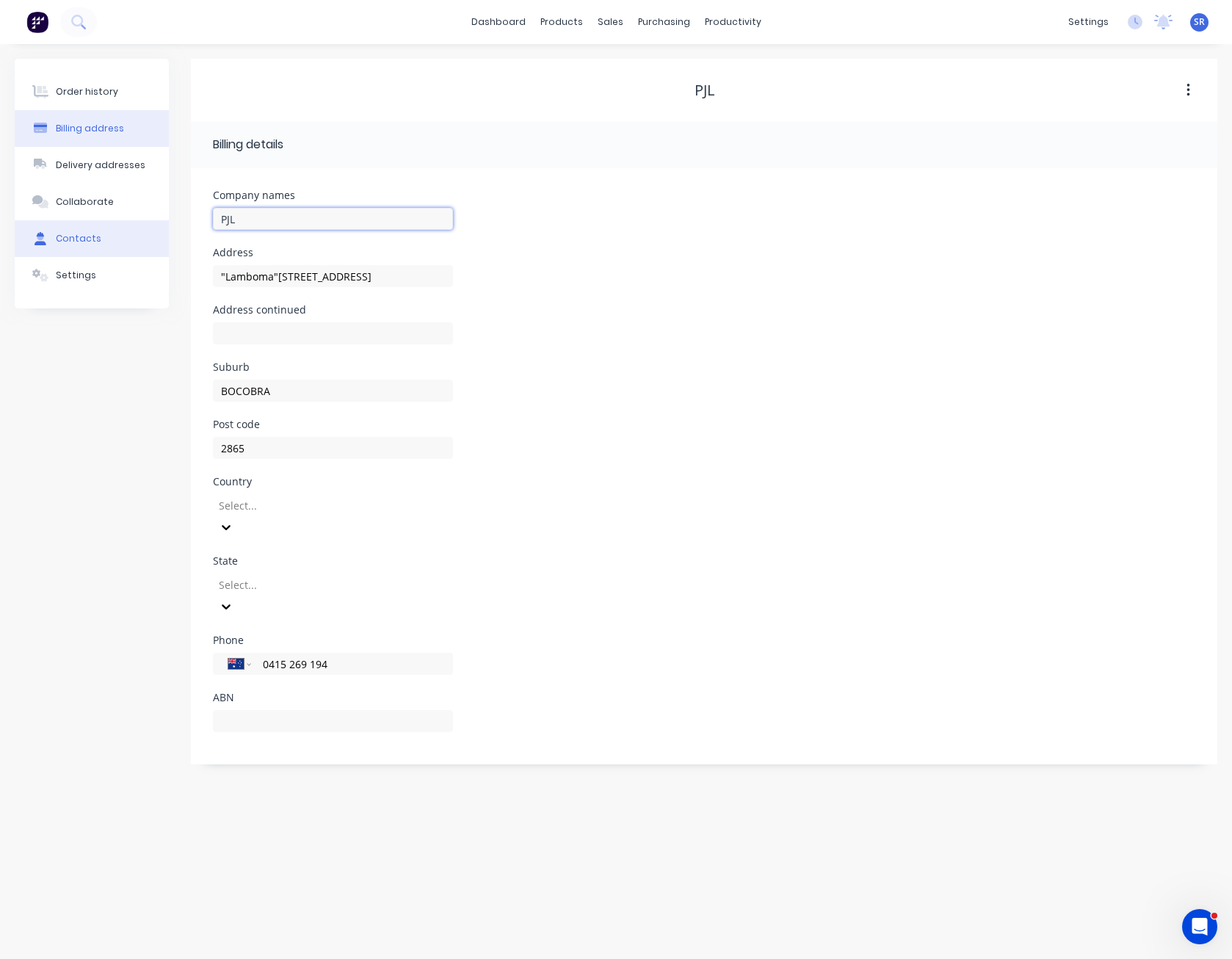
type input "PJL G"
type input ""Lamboma"[STREET_ADDRESS]"
type input "PJL Gr"
type input ""Lamboma"[STREET_ADDRESS]"
type input "PJL Gro"
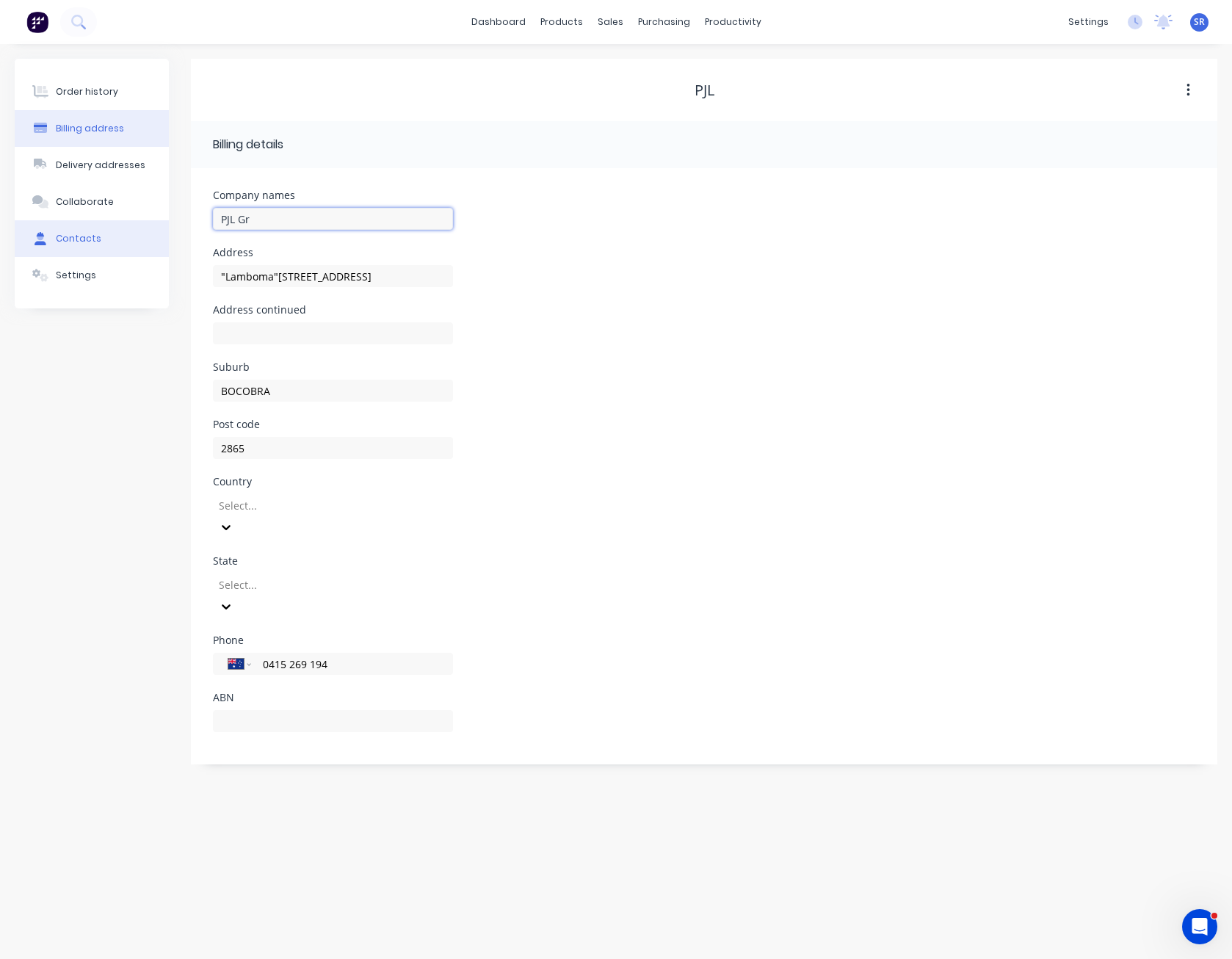
type input ""Lamboma"[STREET_ADDRESS]"
type input "PJL Grou"
type input ""Lamboma"[STREET_ADDRESS]"
type input "PJL Group"
type input ""Lamboma"[STREET_ADDRESS]"
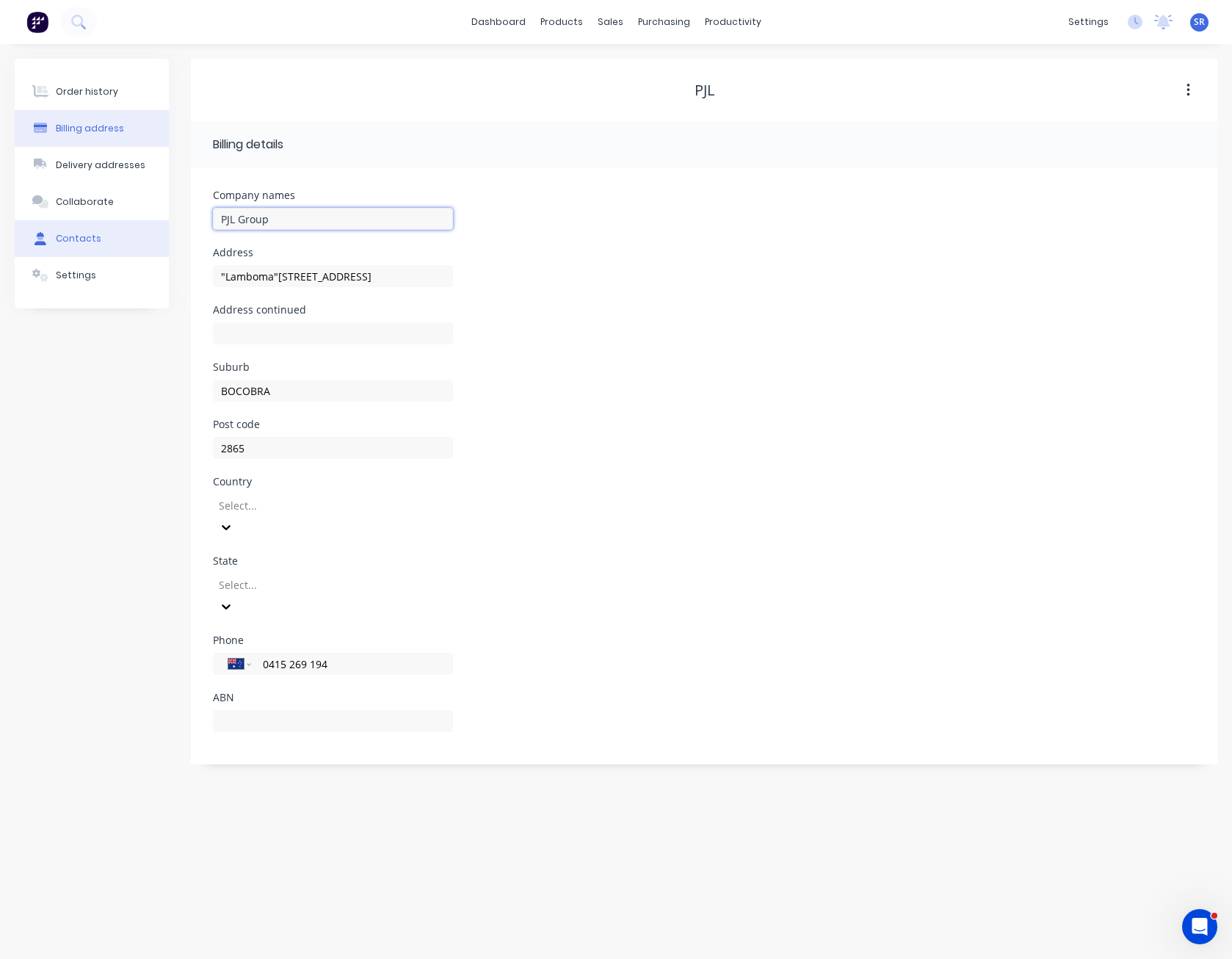
type input "PJL Group"
type input ""Lamboma"[STREET_ADDRESS]"
type input "PJL Group P"
type input ""Lamboma"[STREET_ADDRESS]"
type input "PJL Group Pt"
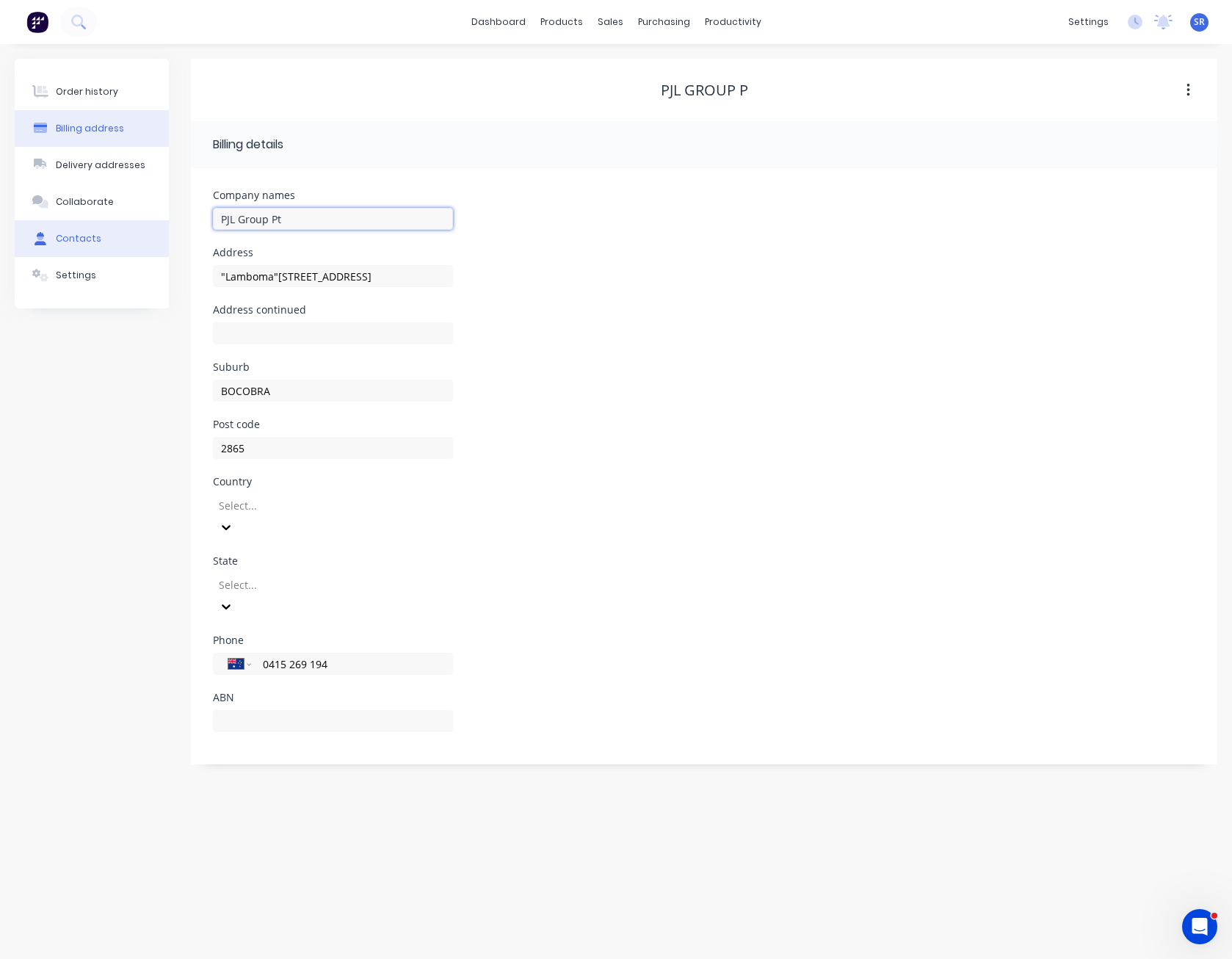
type input ""Lamboma"[STREET_ADDRESS]"
type input "PJL Group Pty"
type input ""Lamboma"[STREET_ADDRESS]"
type input "PJL Group Pty"
type input ""Lamboma"[STREET_ADDRESS]"
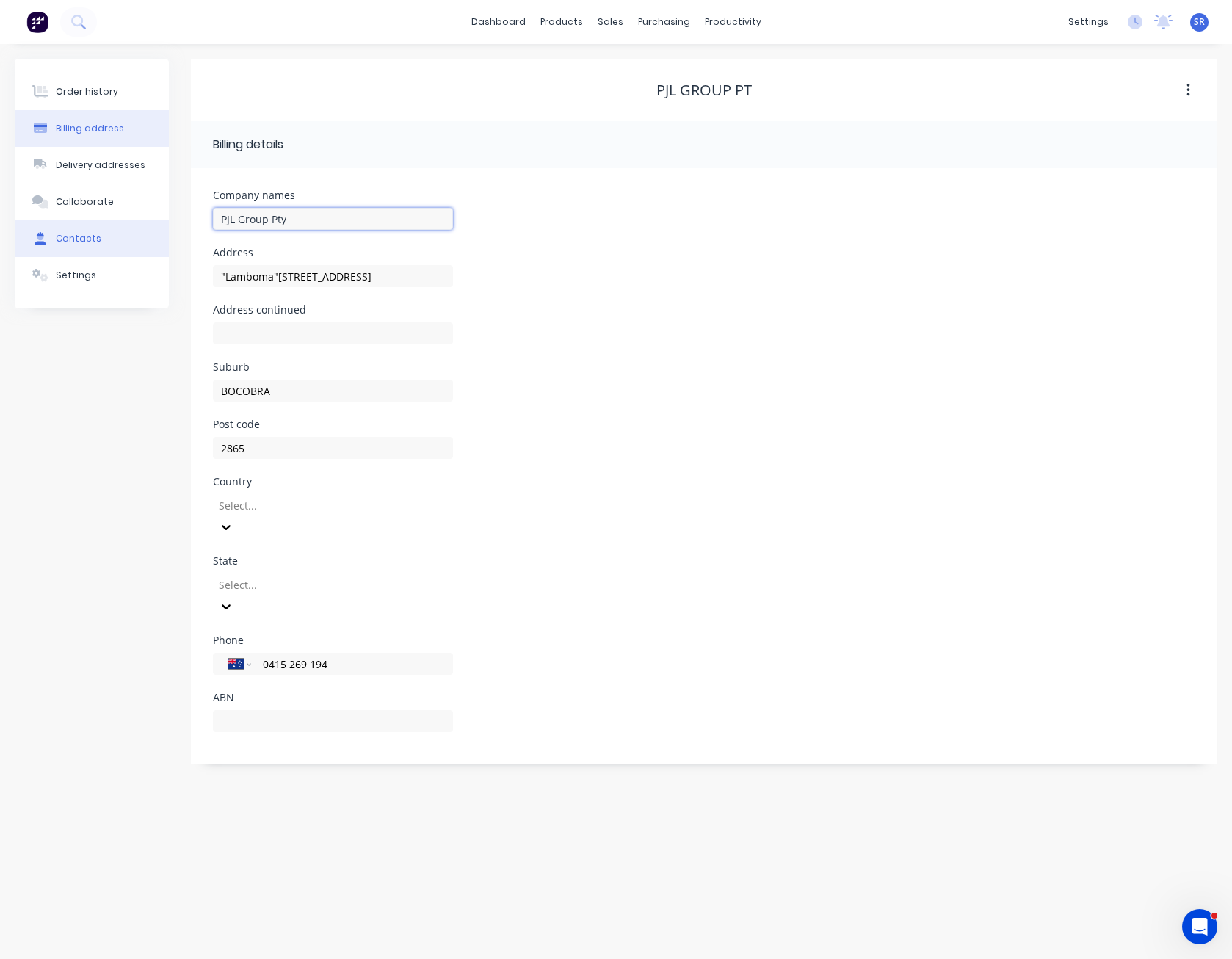
type input "PJL Group Pty L"
type input ""Lamboma"[STREET_ADDRESS]"
type input "PJL Group Pty Lt"
type input ""Lamboma"[STREET_ADDRESS]"
type input "PJL Group Pty Ltd"
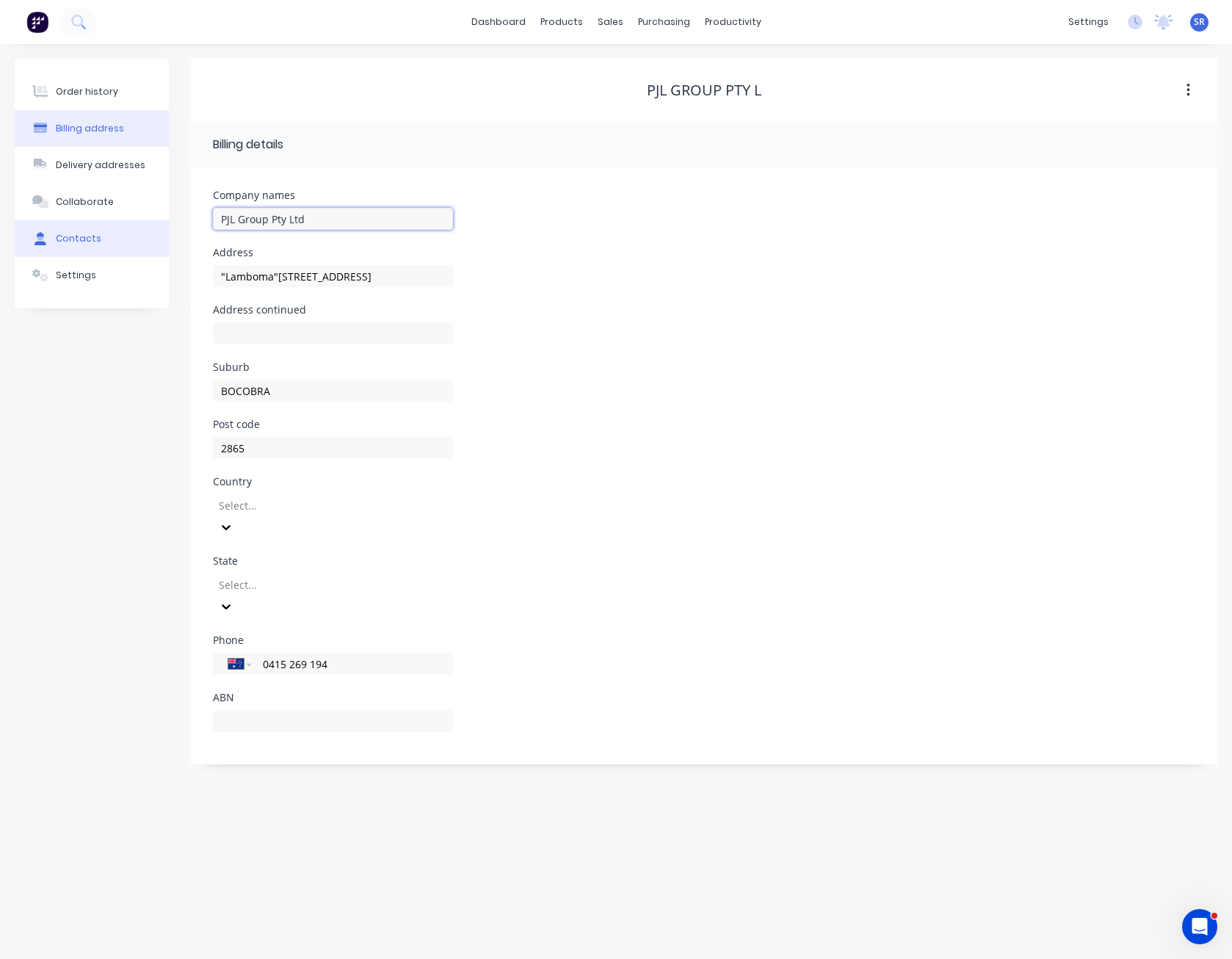
type input ""Lamboma"[STREET_ADDRESS]"
type input "PJL Group Pty Ltd"
type input ""Lamboma"[STREET_ADDRESS]"
click at [69, 90] on div "Order history" at bounding box center [86, 92] width 62 height 13
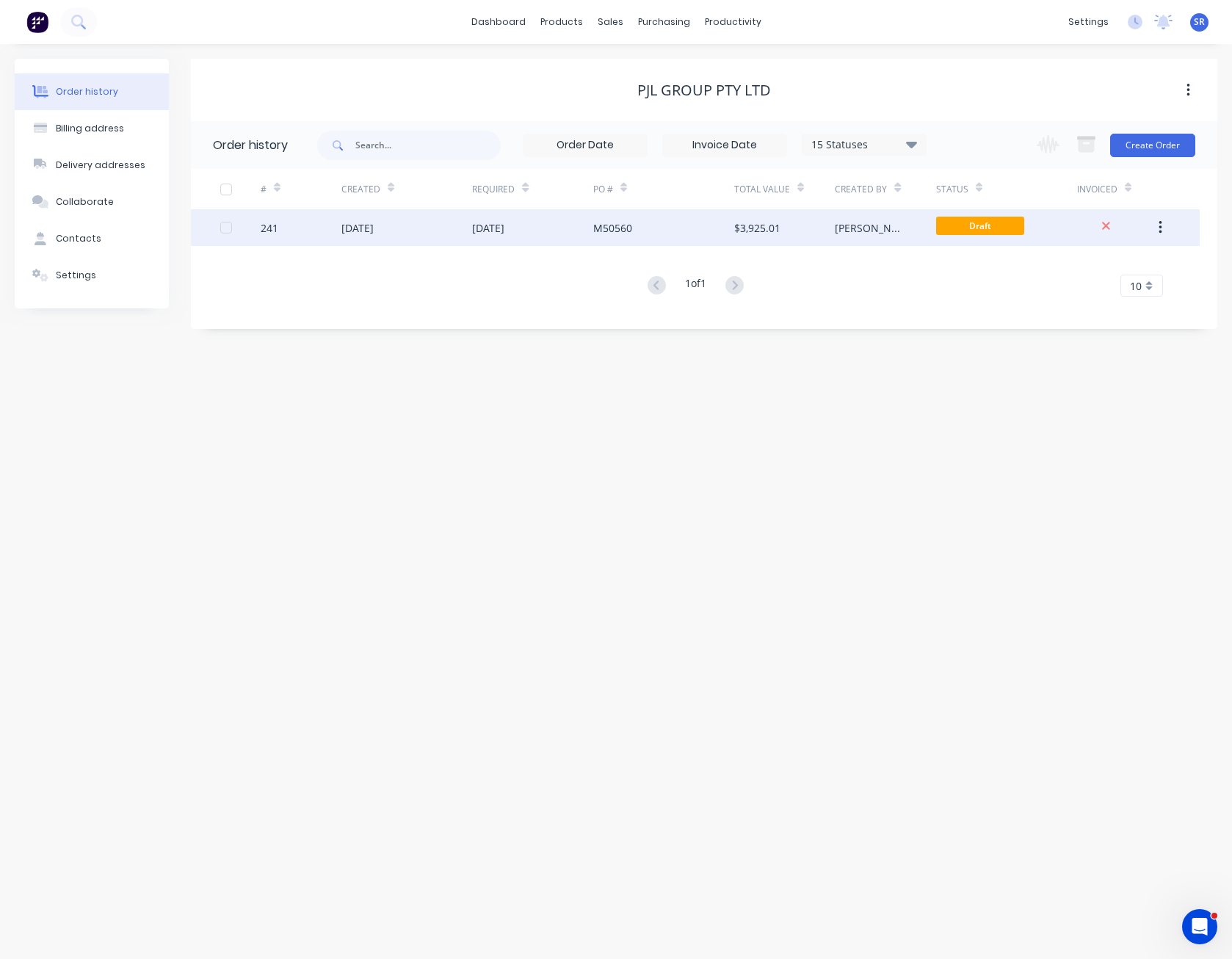
click at [854, 236] on div "[PERSON_NAME]" at bounding box center [885, 227] width 101 height 37
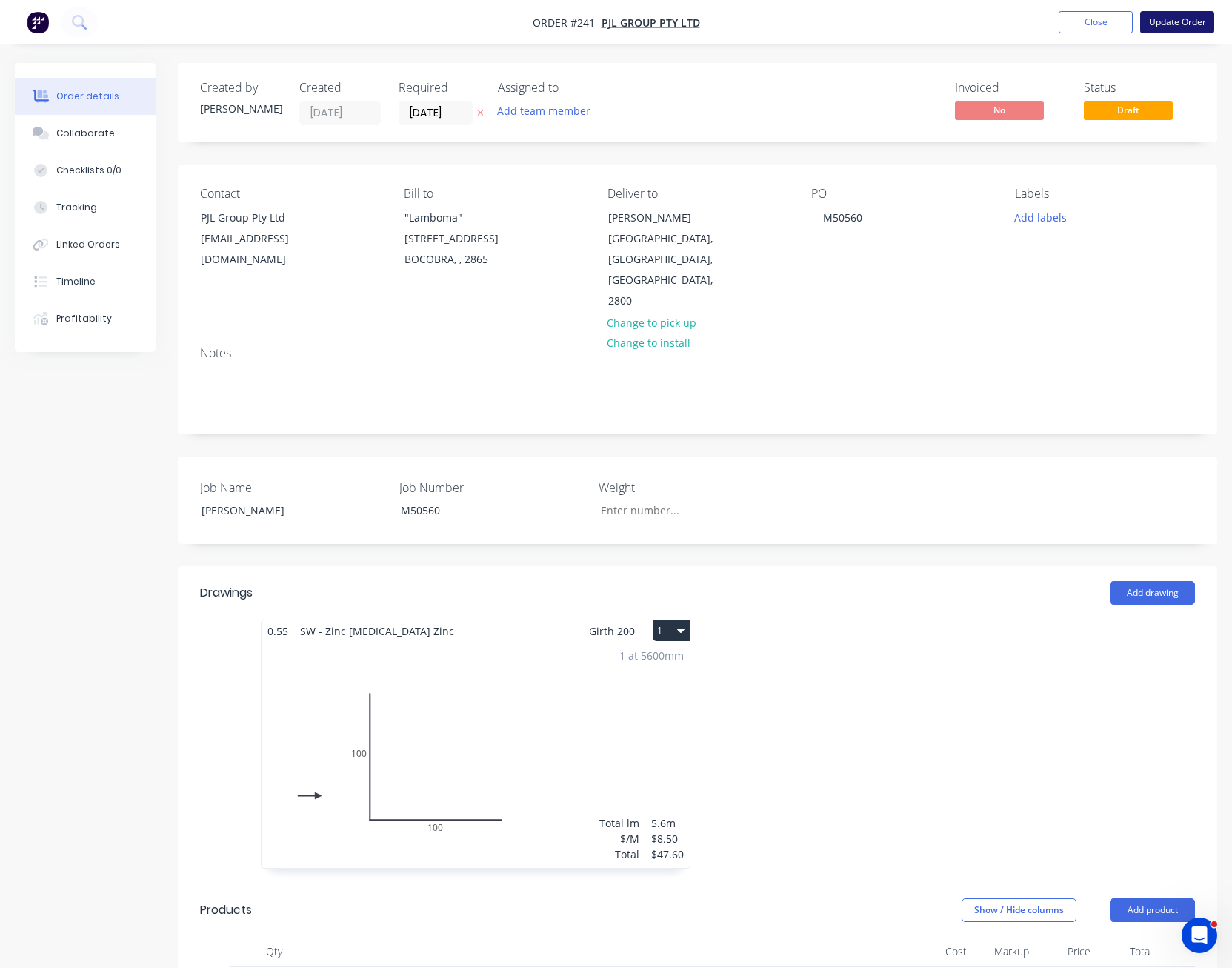
click at [1166, 23] on button "Update Order" at bounding box center [1177, 22] width 74 height 22
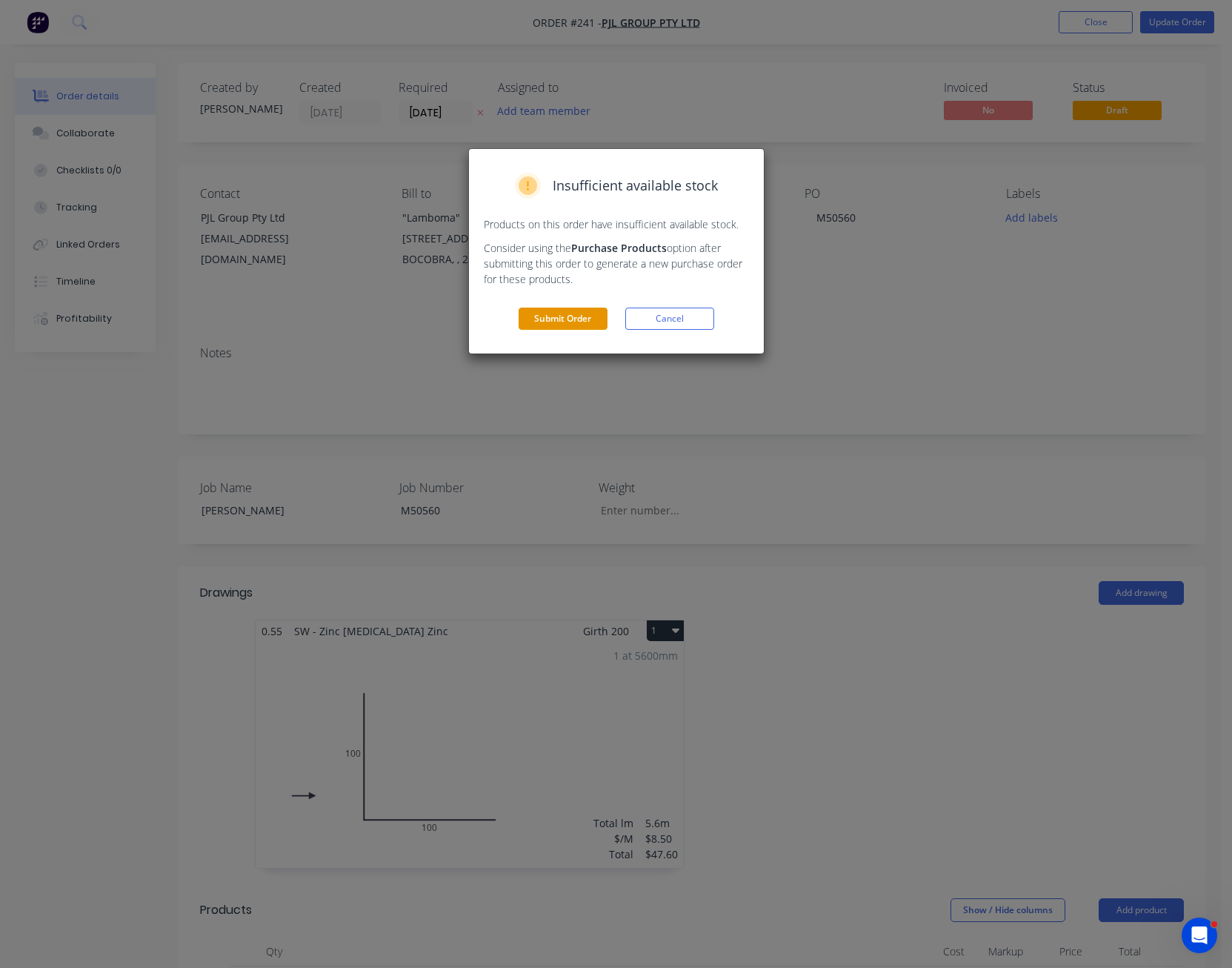
click at [577, 314] on button "Submit Order" at bounding box center [563, 318] width 89 height 22
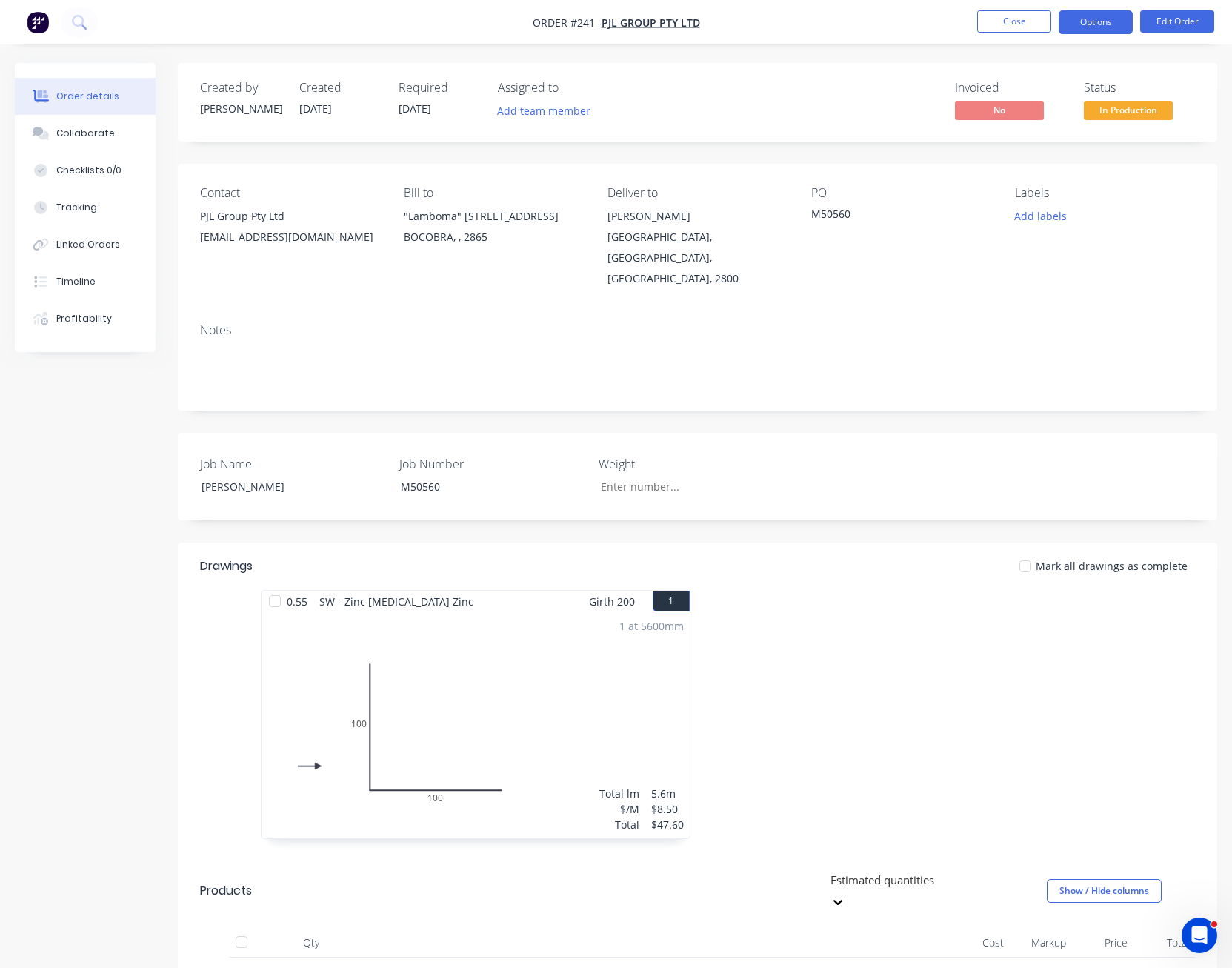
click at [1107, 21] on button "Options" at bounding box center [1095, 22] width 74 height 24
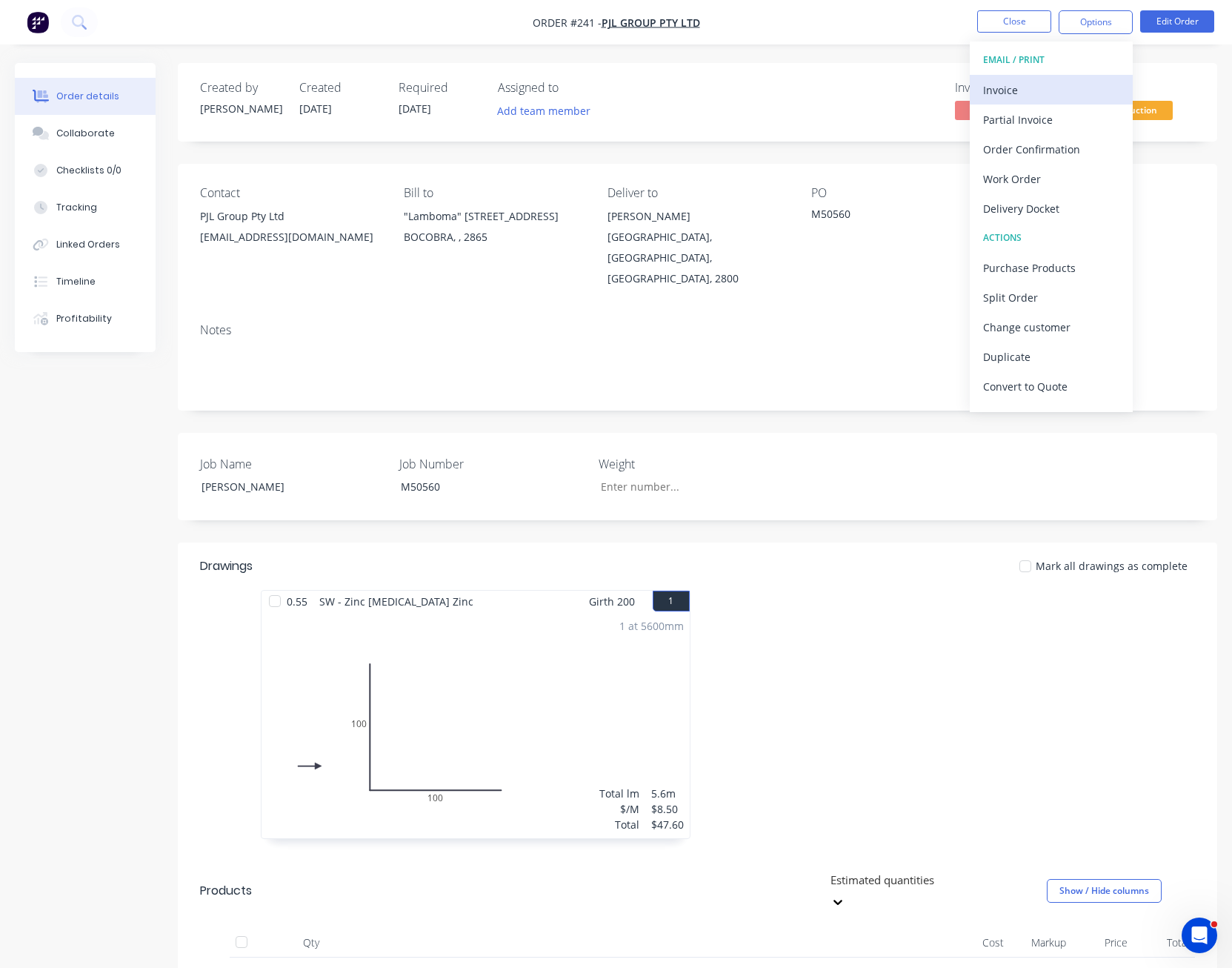
click at [1067, 81] on div "Invoice" at bounding box center [1051, 90] width 136 height 21
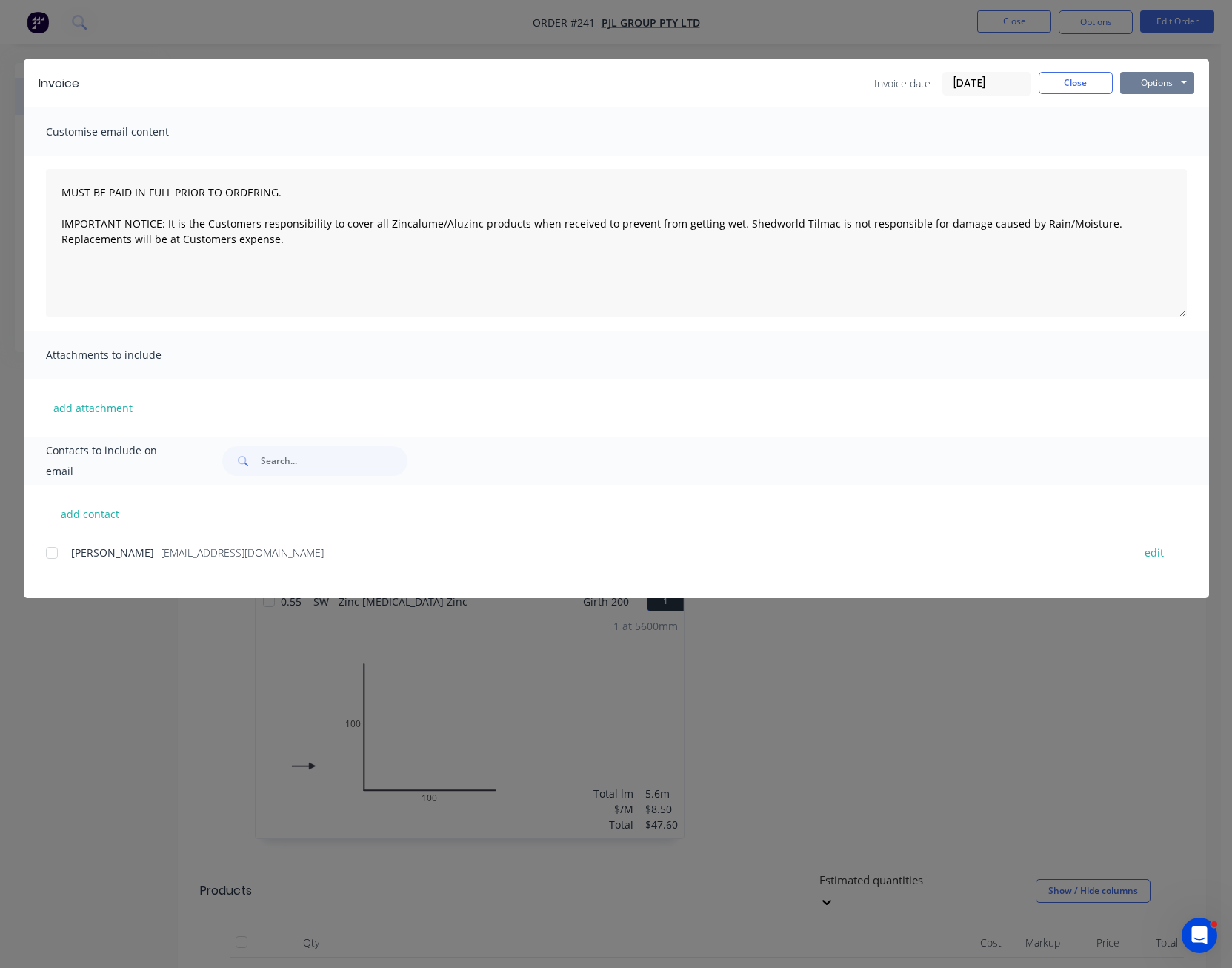
click at [1174, 86] on button "Options" at bounding box center [1157, 82] width 74 height 22
click at [1142, 112] on button "Preview" at bounding box center [1168, 109] width 94 height 24
click at [1079, 88] on button "Close" at bounding box center [1076, 82] width 74 height 22
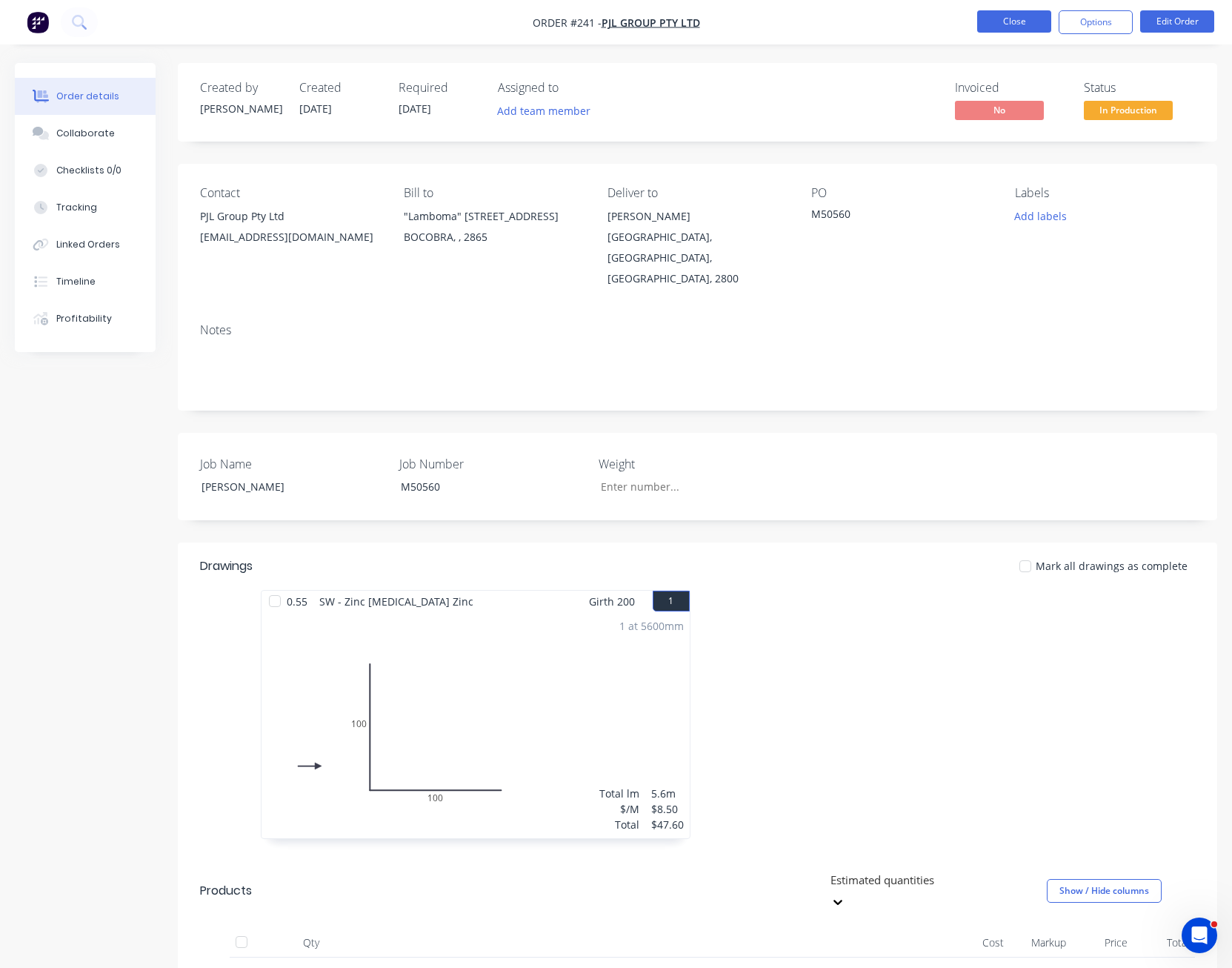
click at [1031, 26] on button "Close" at bounding box center [1014, 21] width 74 height 22
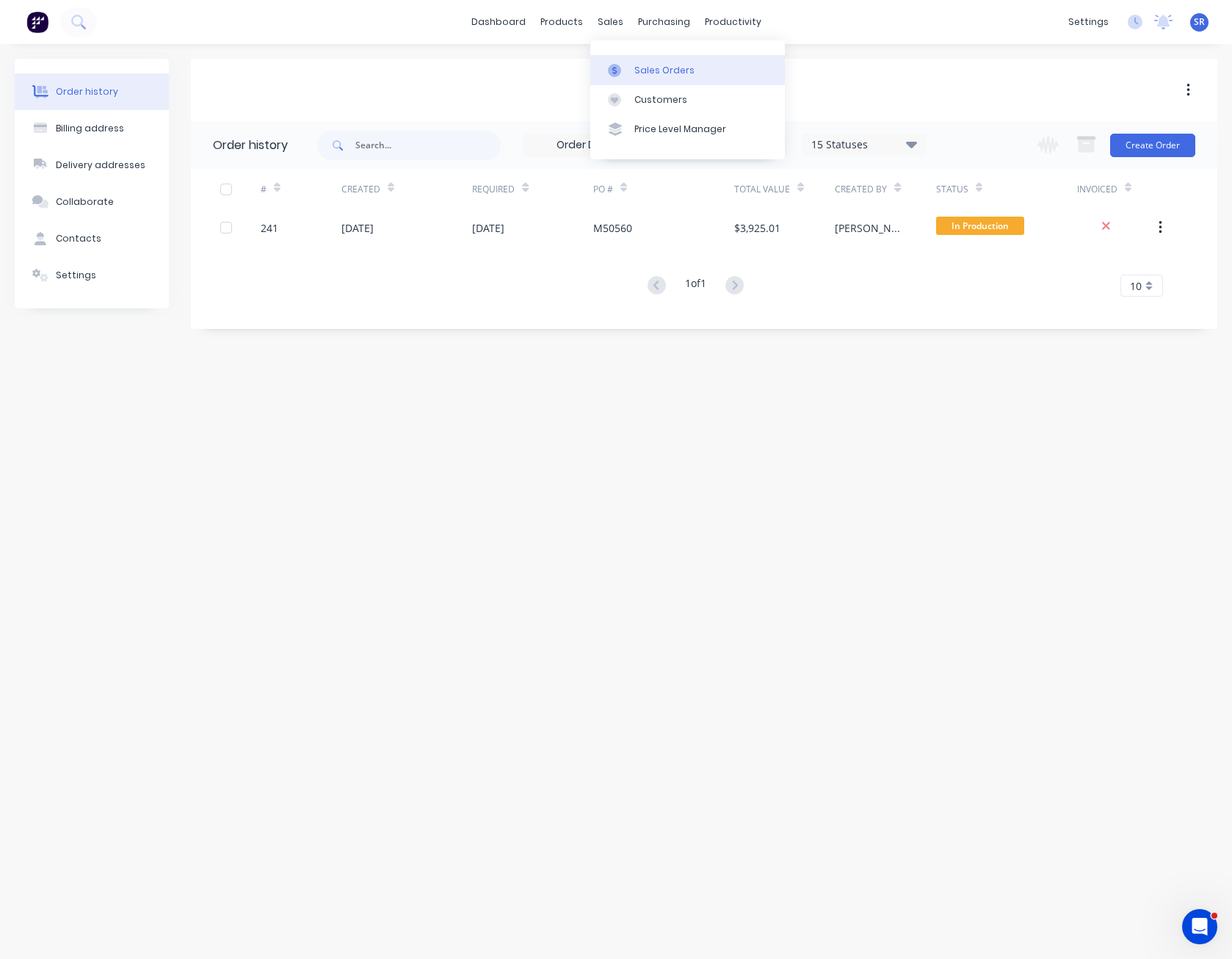
click at [631, 65] on link "Sales Orders" at bounding box center [687, 69] width 194 height 29
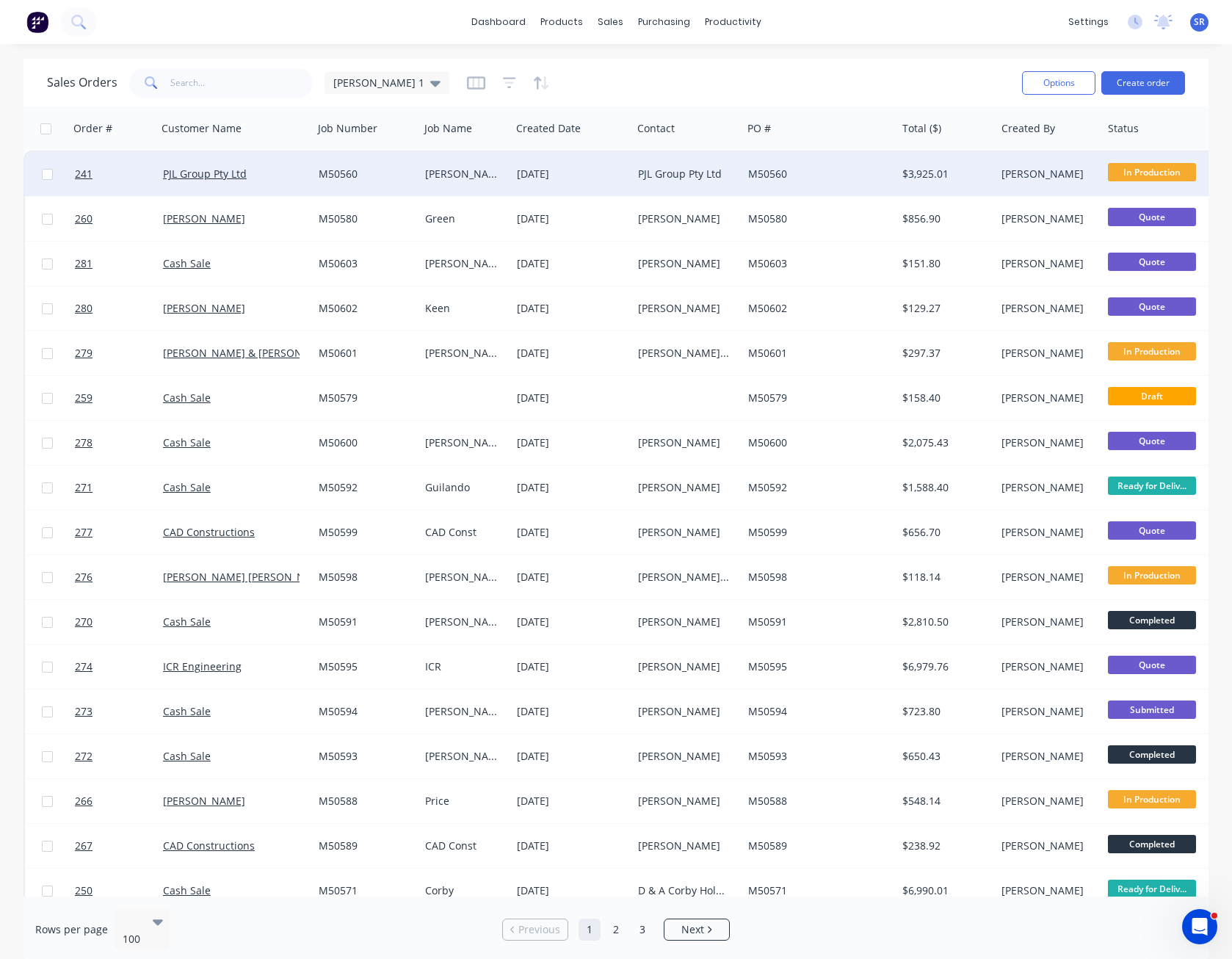
click at [1155, 175] on span "In Production" at bounding box center [1151, 172] width 88 height 19
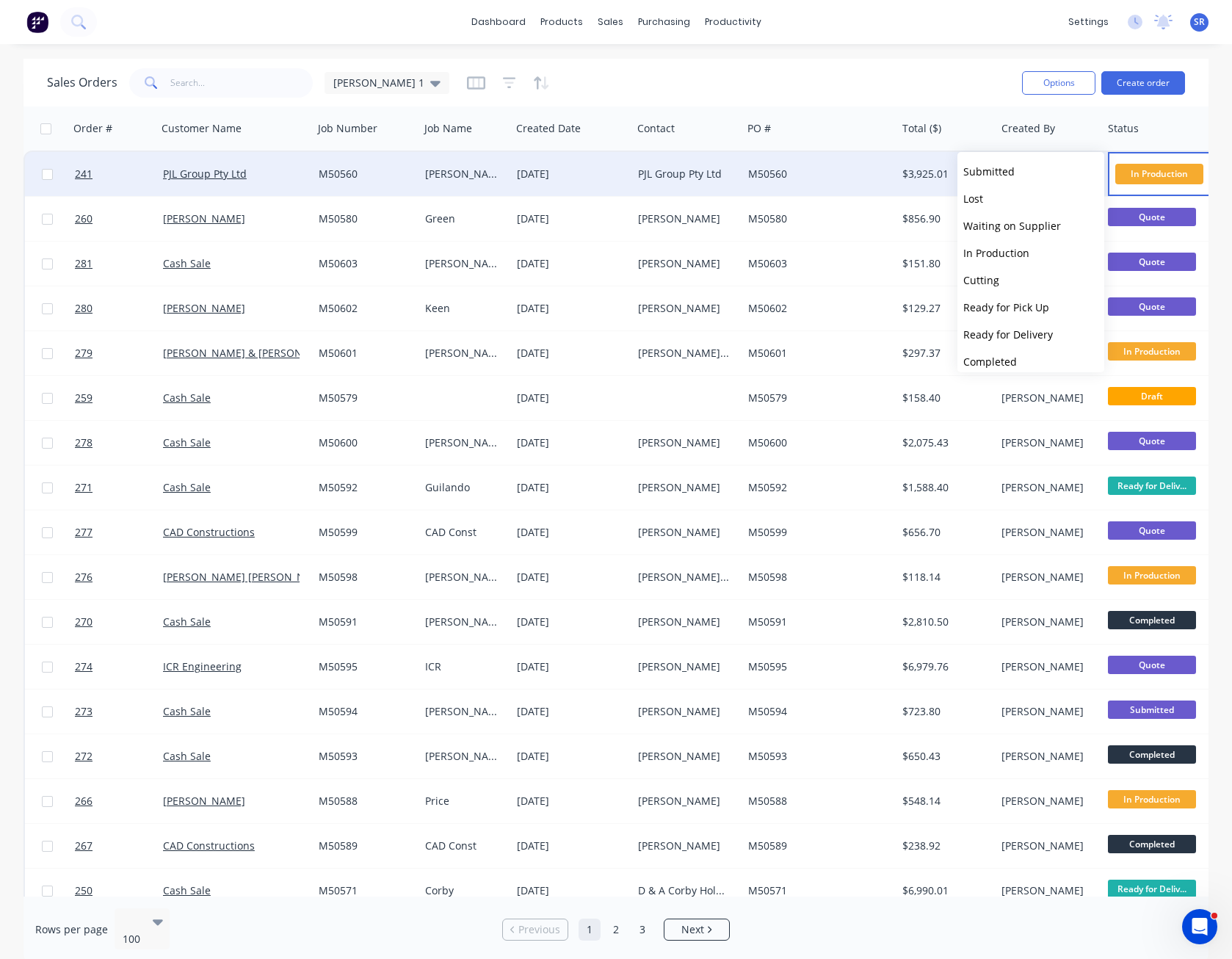
click at [1155, 175] on span "In Production" at bounding box center [1159, 173] width 88 height 20
click at [904, 83] on div "Sales Orders [PERSON_NAME] 1" at bounding box center [528, 82] width 963 height 36
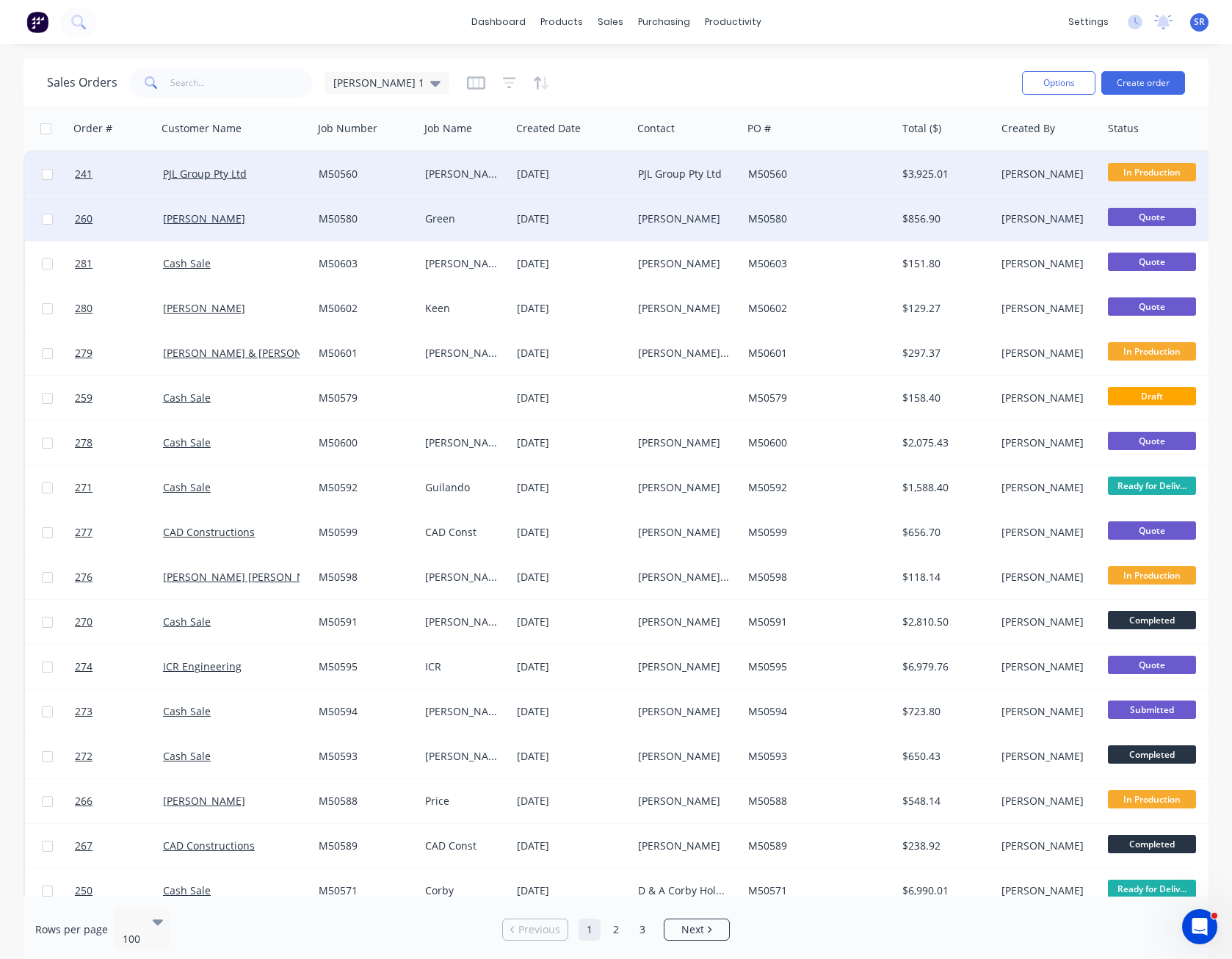
click at [750, 226] on div "M50580" at bounding box center [819, 219] width 154 height 44
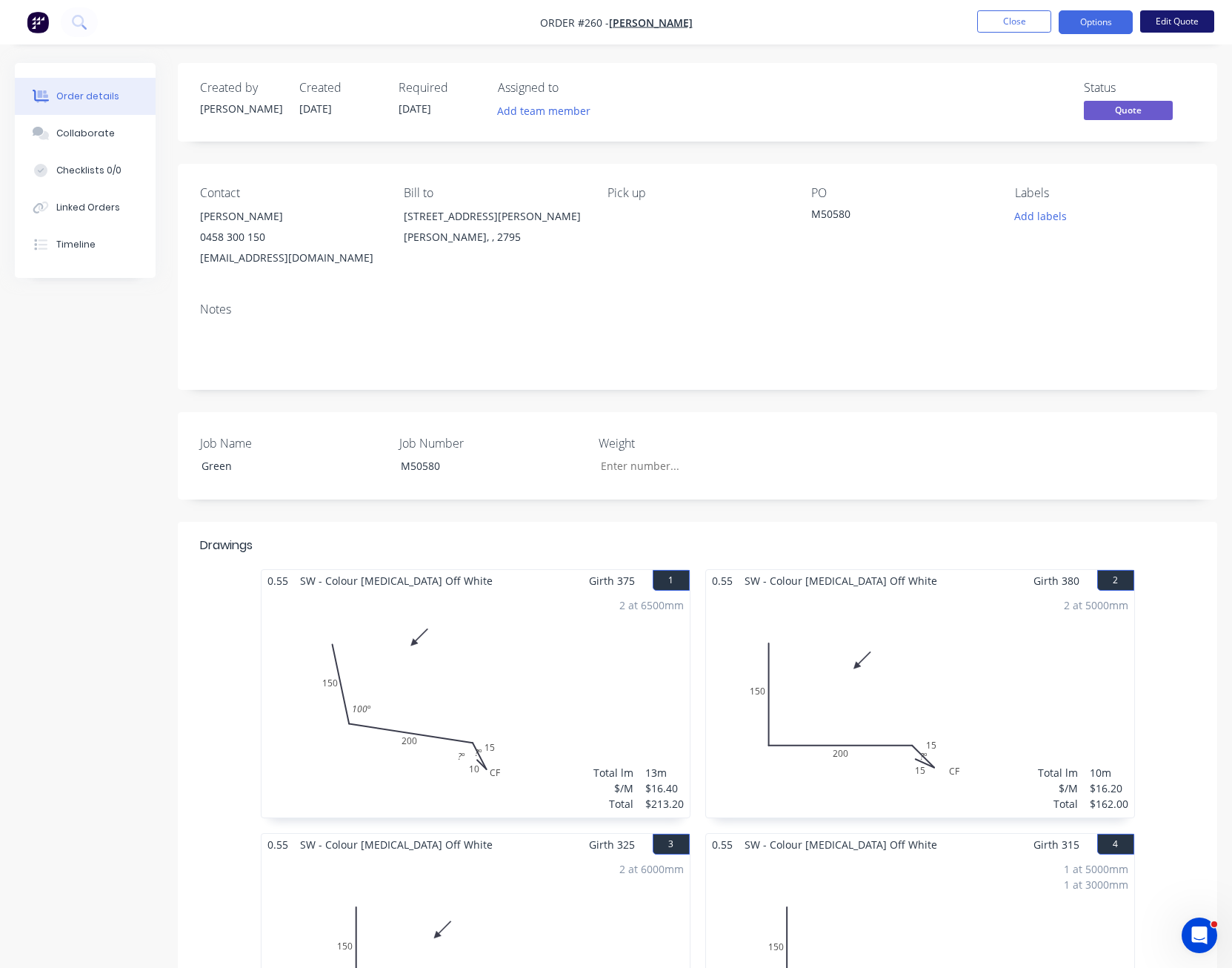
click at [1188, 28] on button "Edit Quote" at bounding box center [1177, 21] width 74 height 22
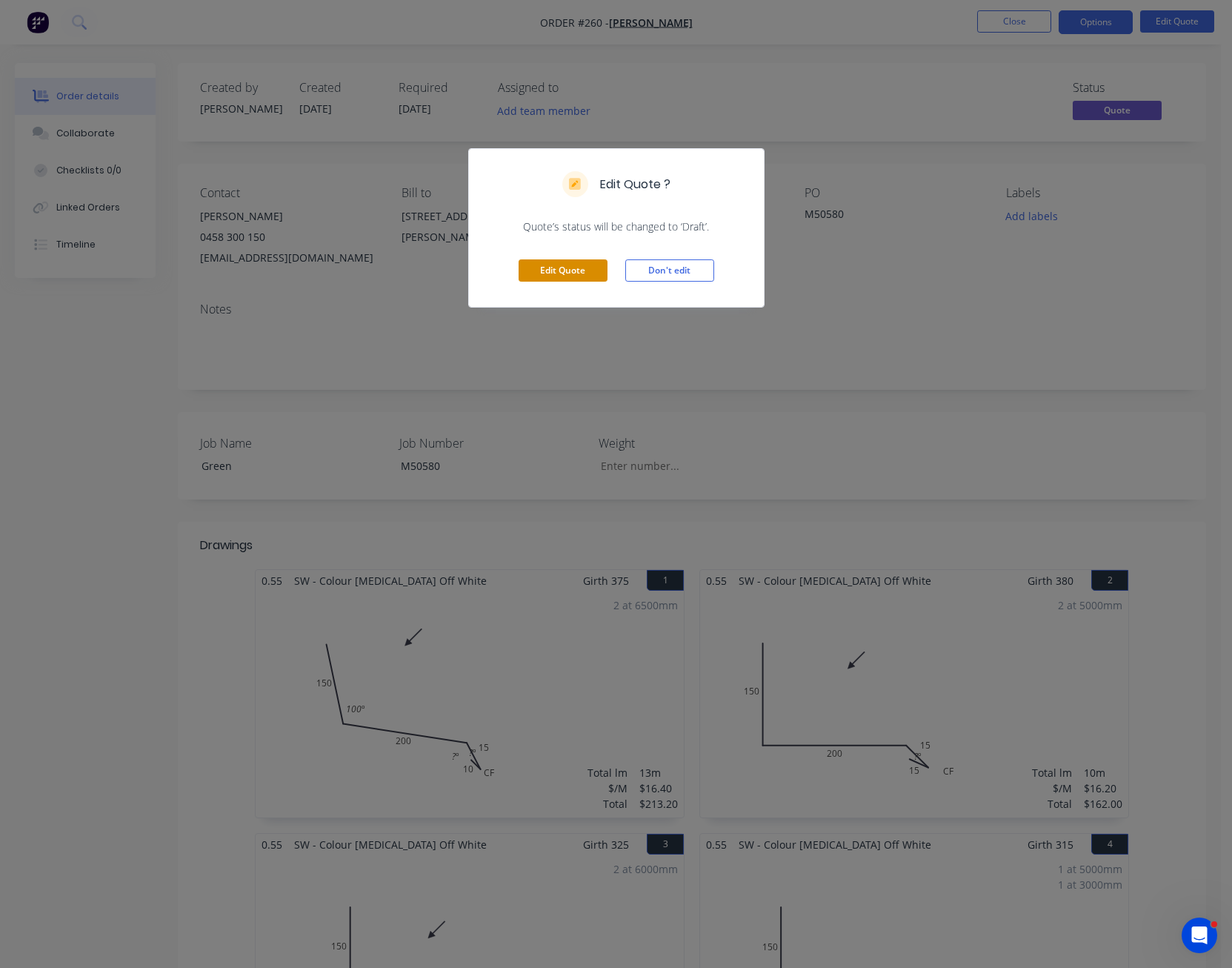
click at [556, 267] on button "Edit Quote" at bounding box center [563, 270] width 89 height 22
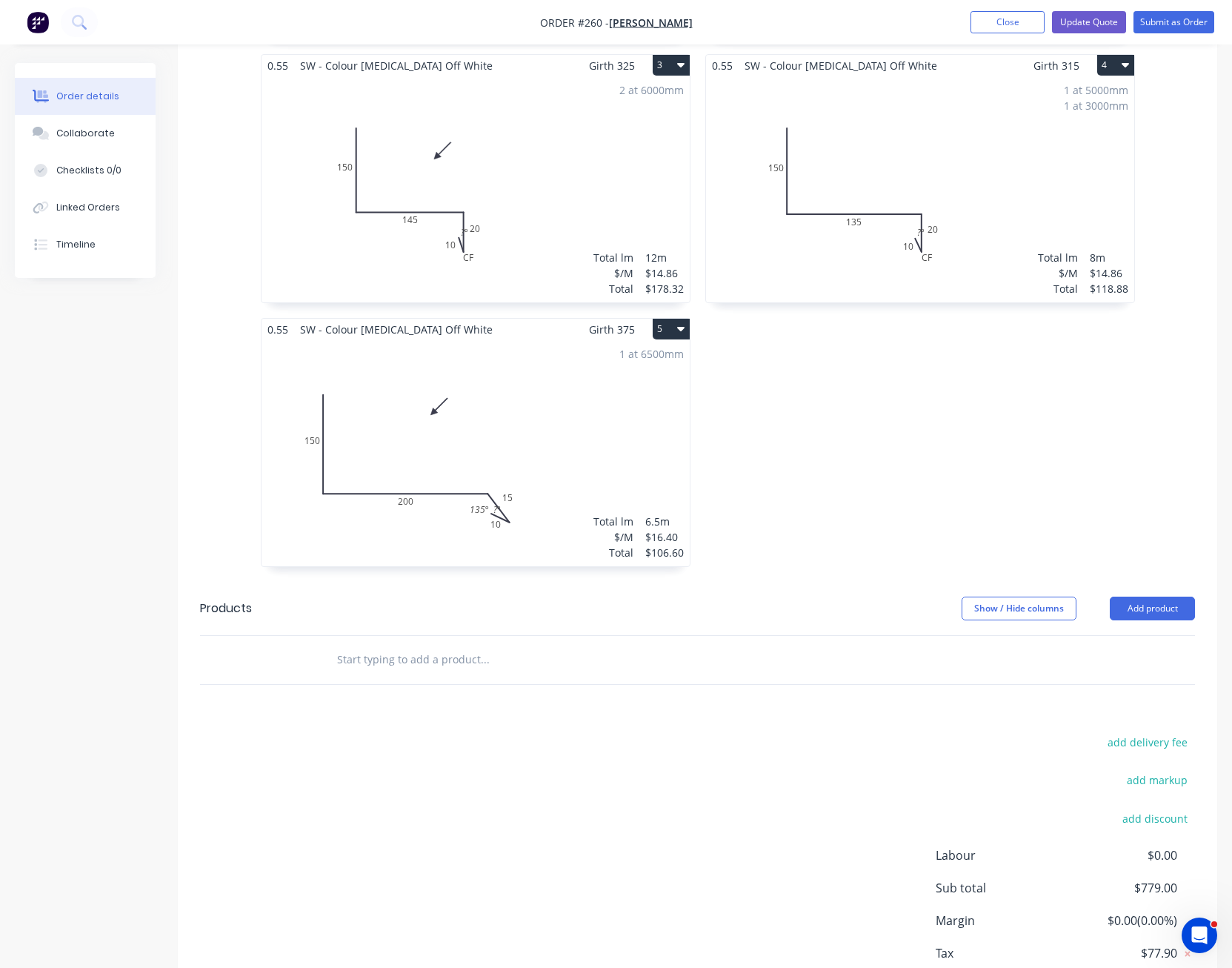
scroll to position [903, 0]
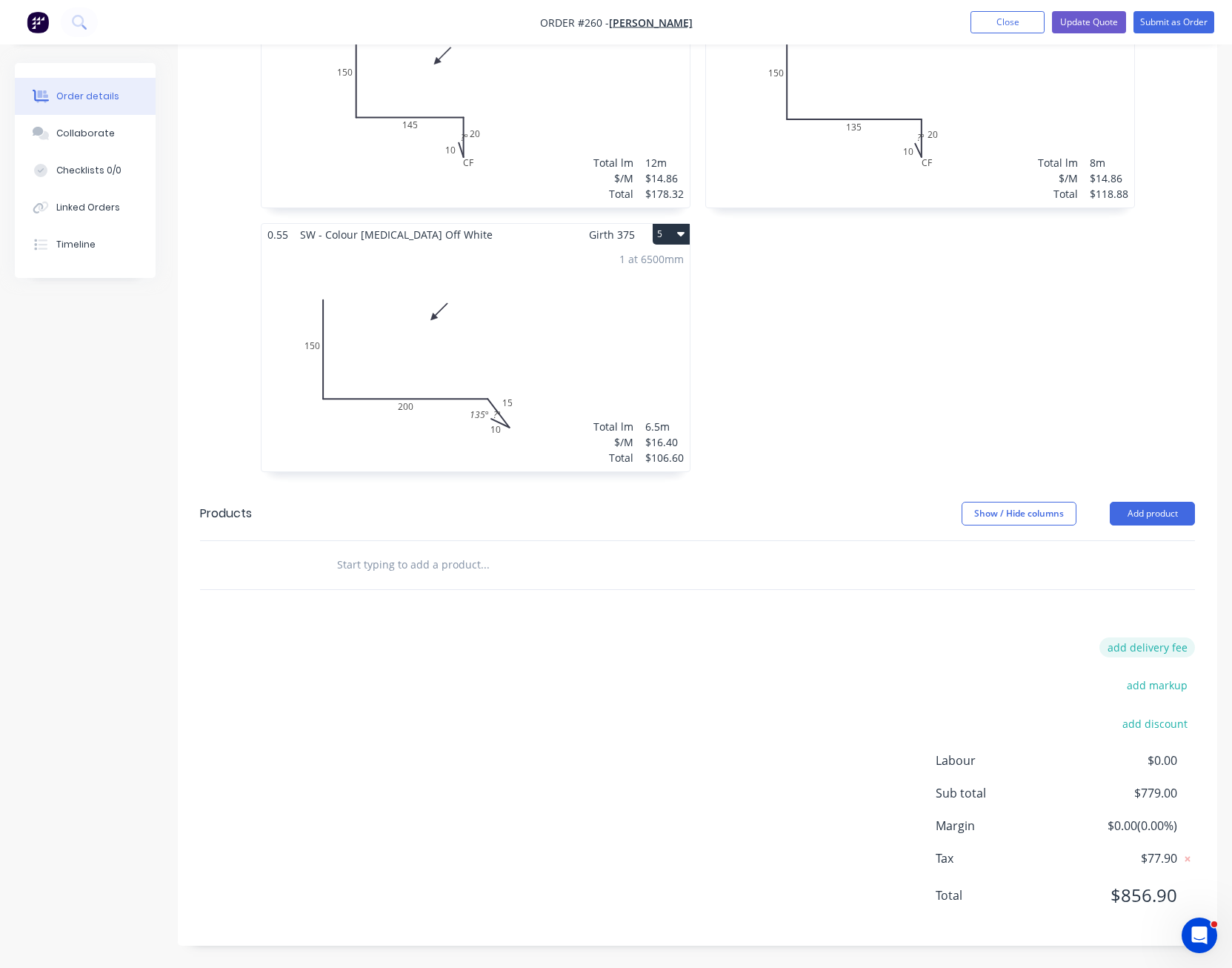
click at [1142, 647] on button "add delivery fee" at bounding box center [1147, 647] width 95 height 20
type input "125"
click input "submit" at bounding box center [0, 0] width 0 height 0
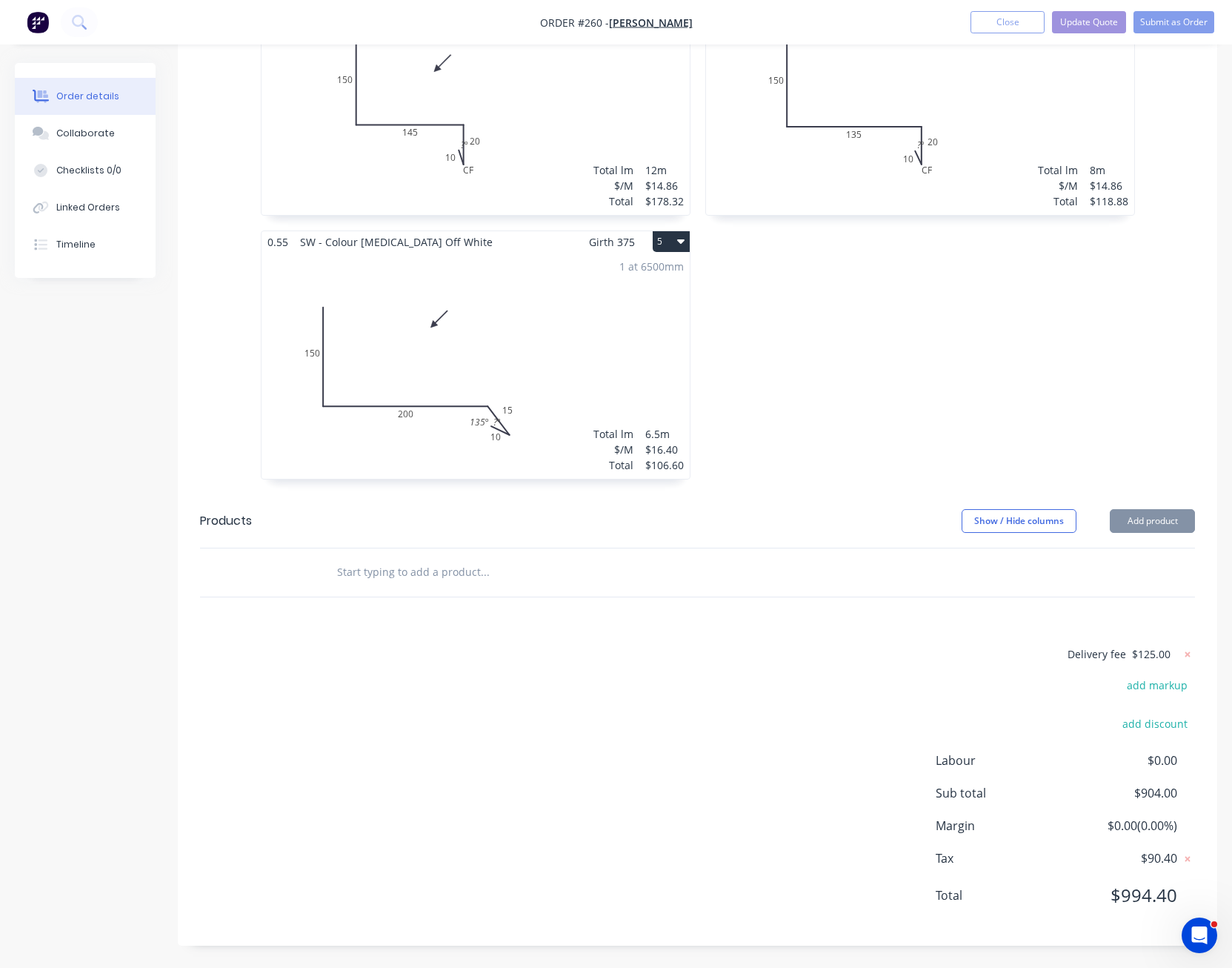
scroll to position [896, 0]
click at [1097, 20] on button "Update Quote" at bounding box center [1089, 22] width 74 height 22
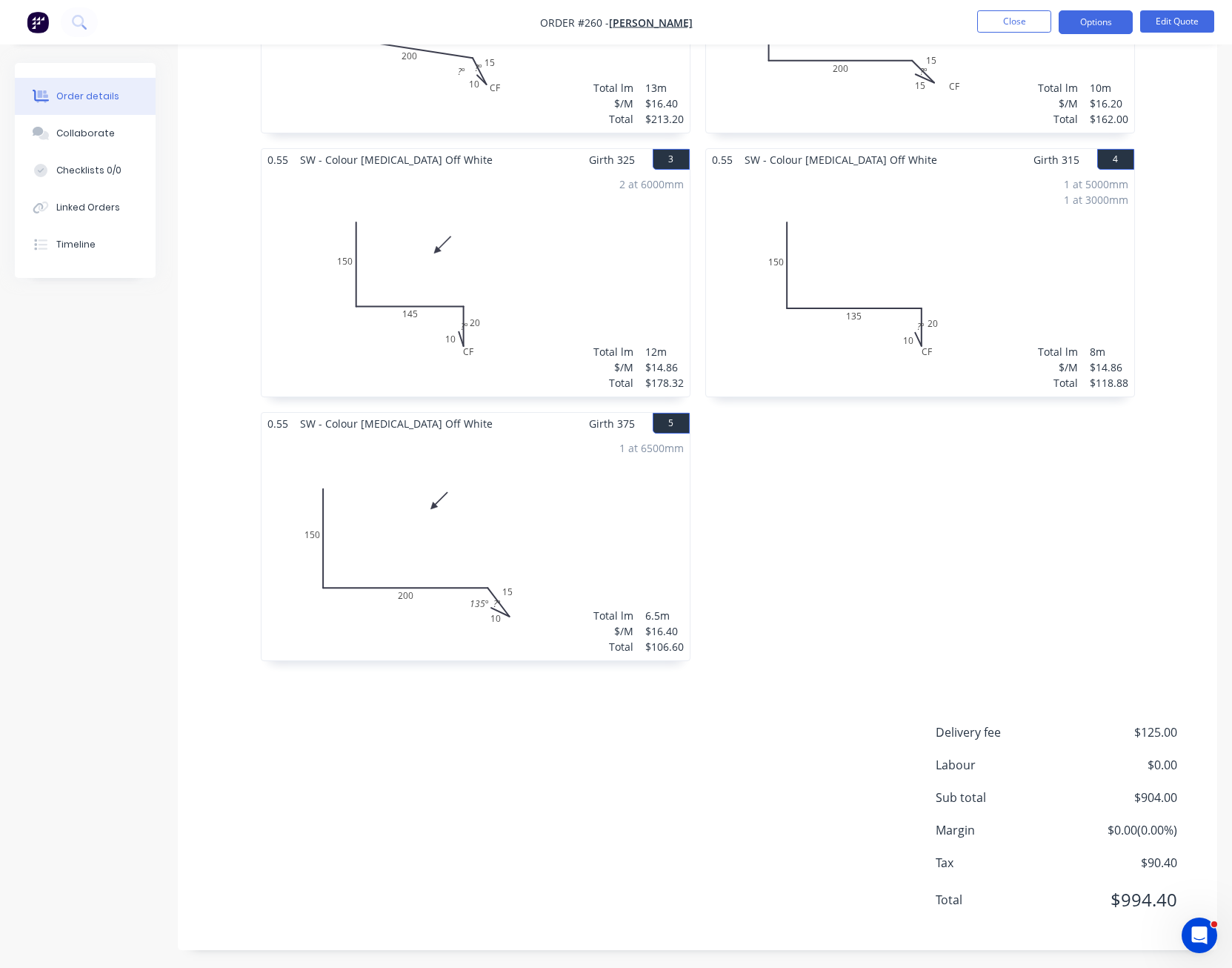
scroll to position [689, 0]
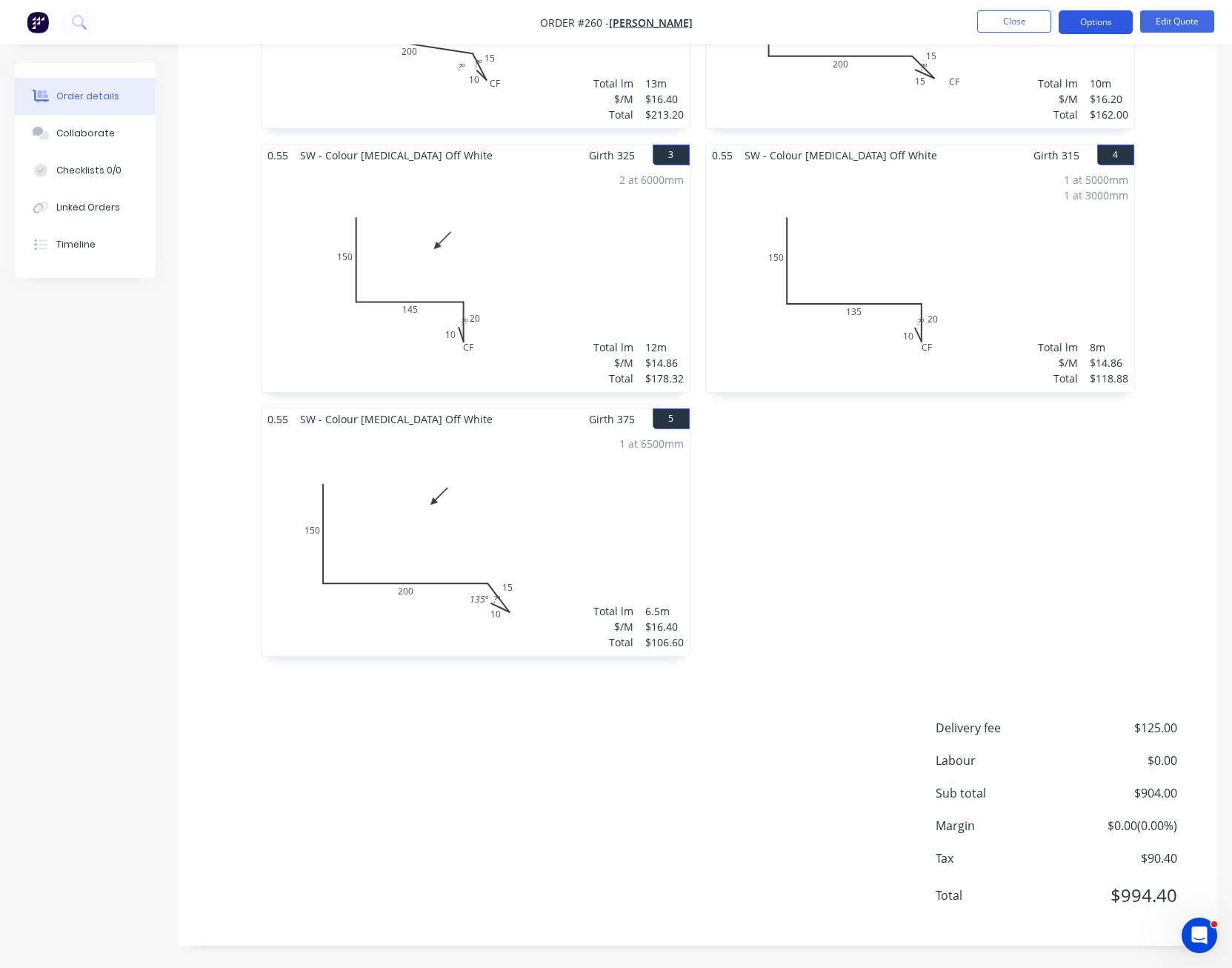
click at [1107, 24] on button "Options" at bounding box center [1095, 22] width 74 height 24
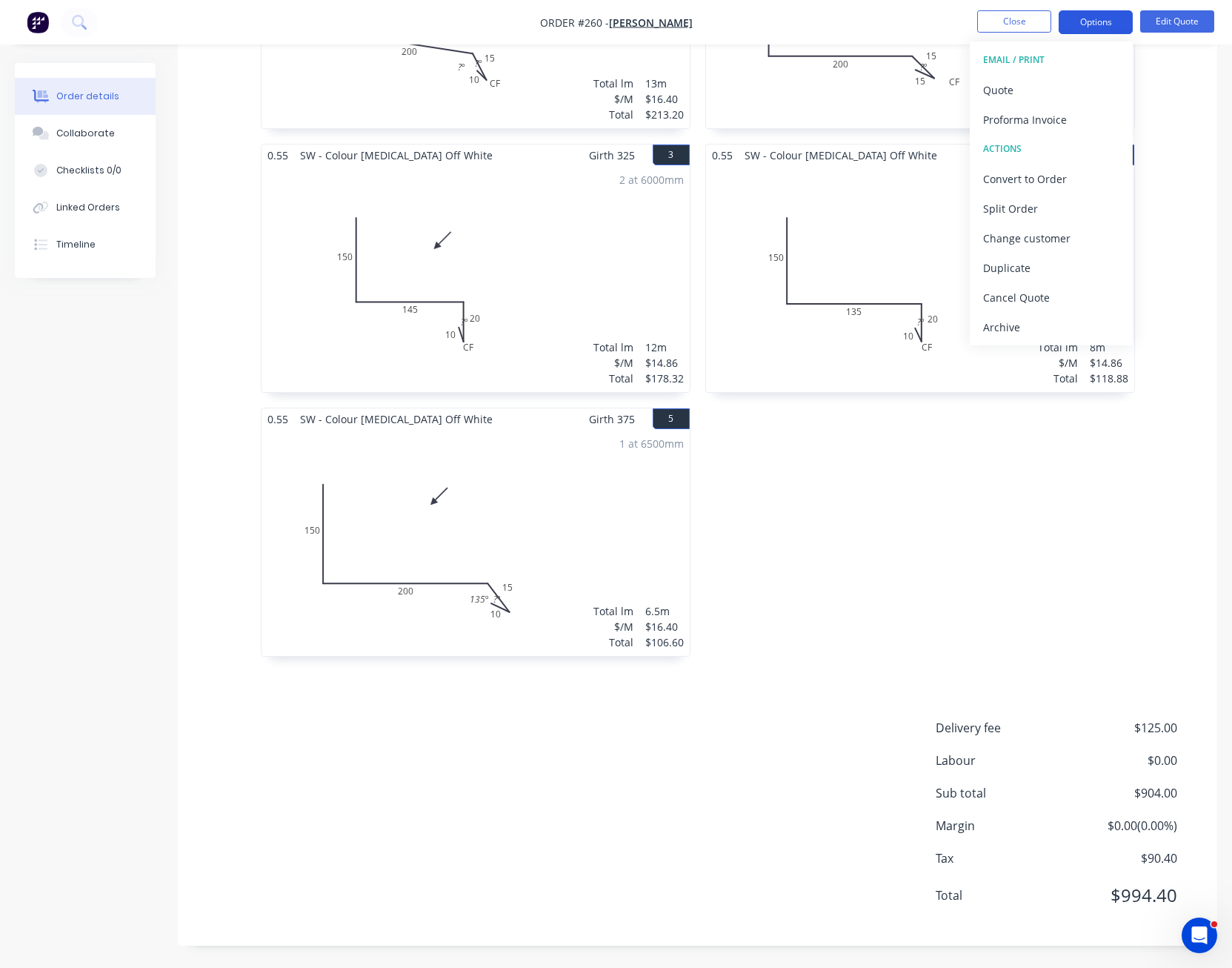
click at [1107, 24] on button "Options" at bounding box center [1095, 22] width 74 height 24
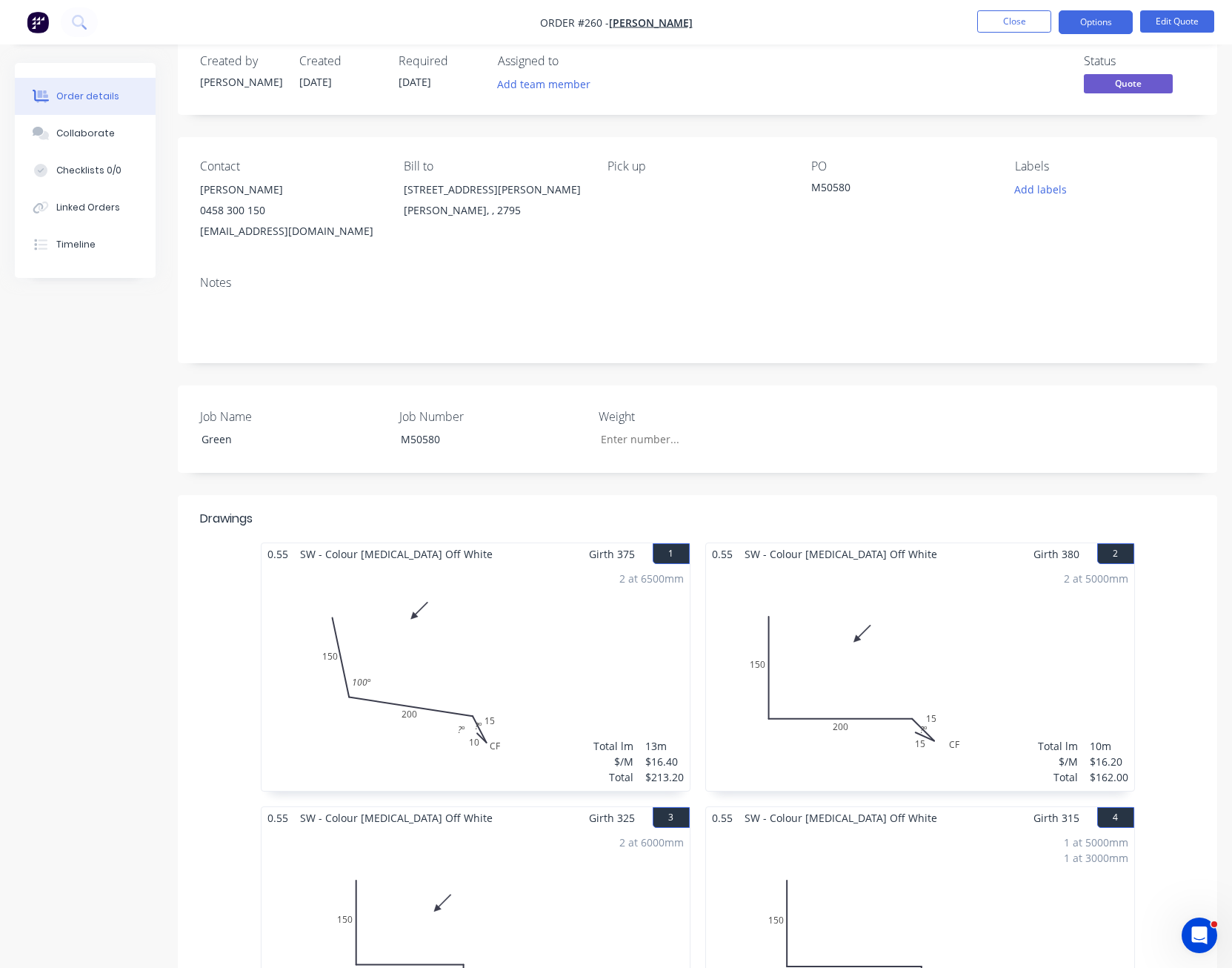
scroll to position [0, 0]
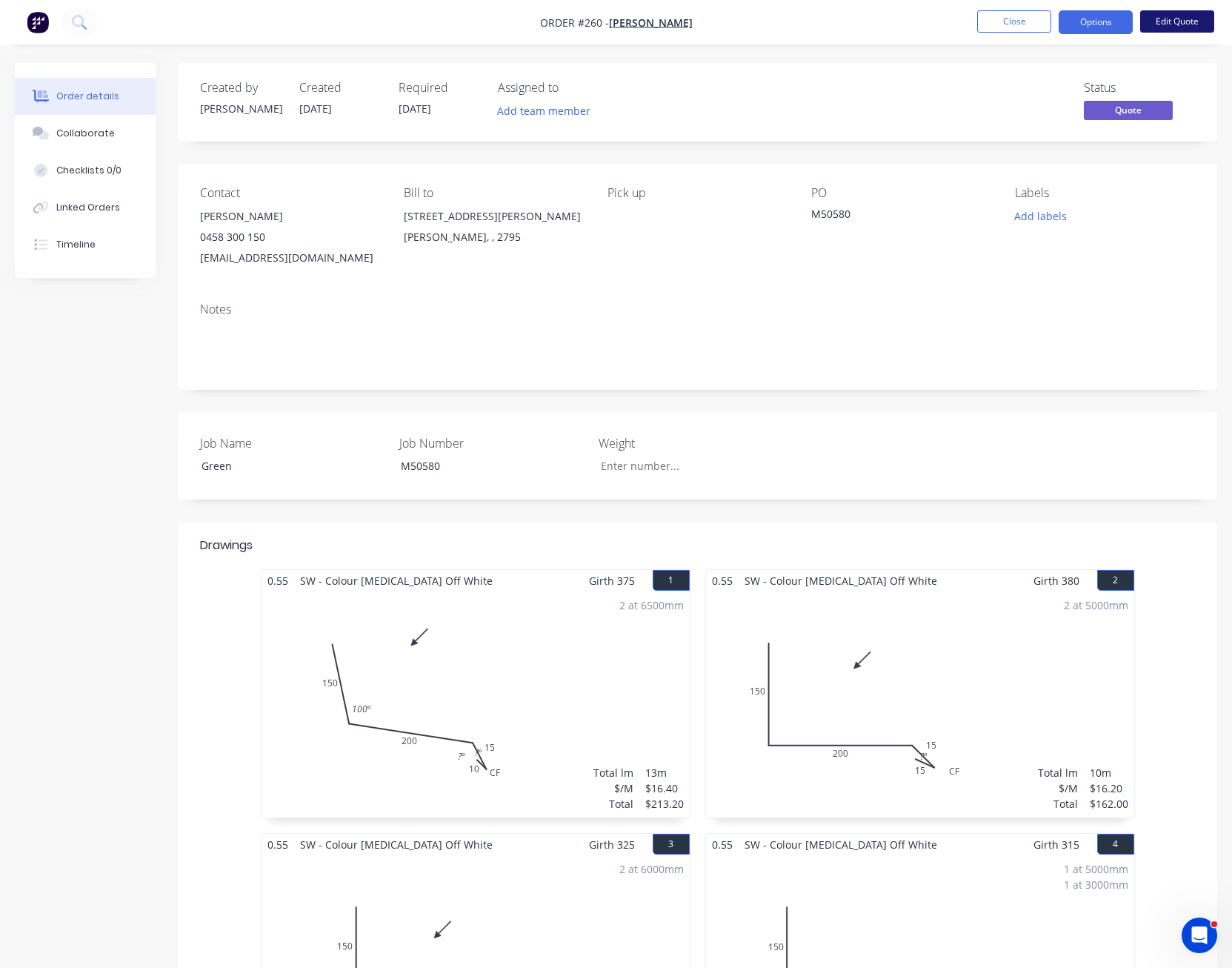
click at [1173, 26] on button "Edit Quote" at bounding box center [1177, 21] width 74 height 22
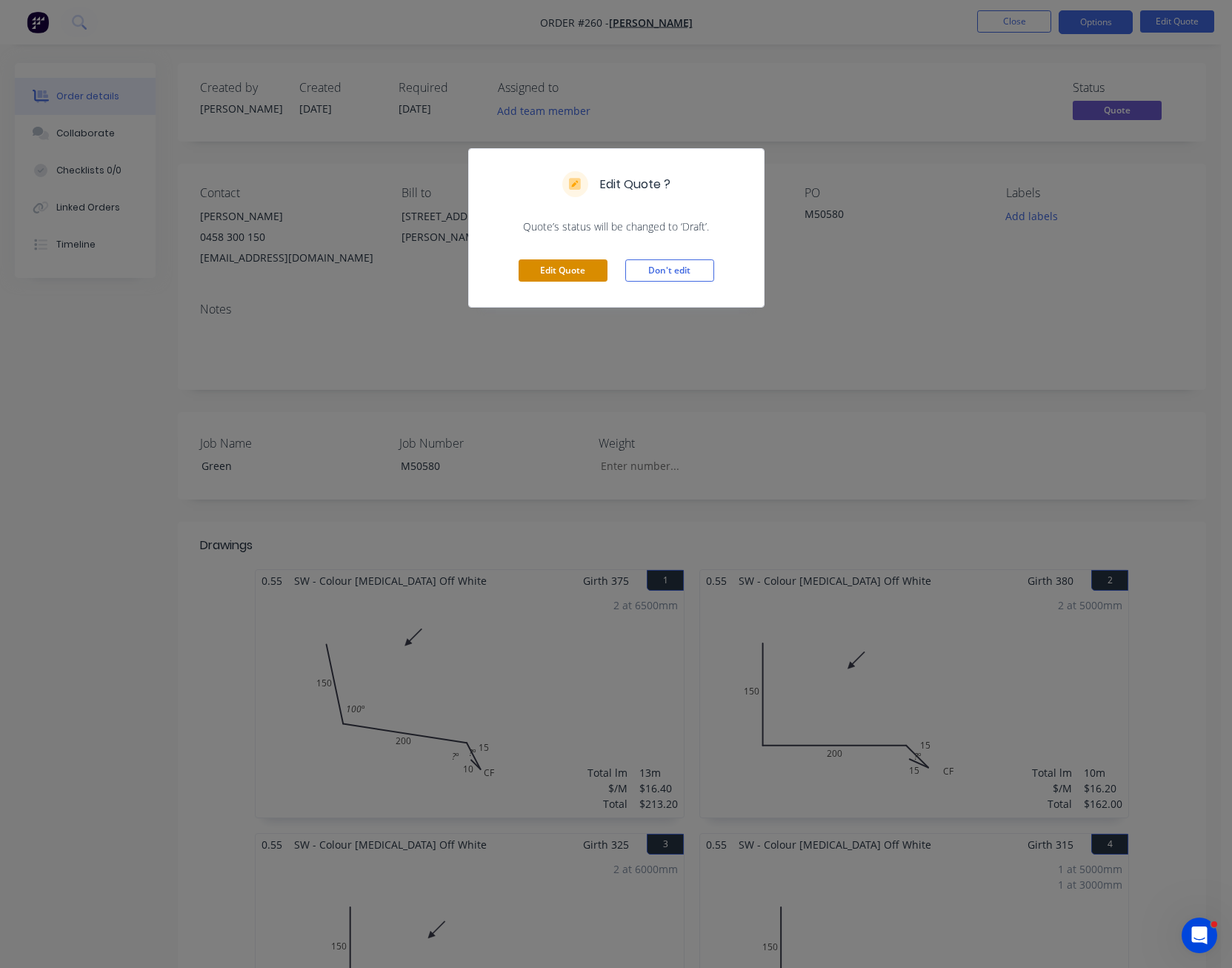
click at [562, 271] on button "Edit Quote" at bounding box center [563, 270] width 89 height 22
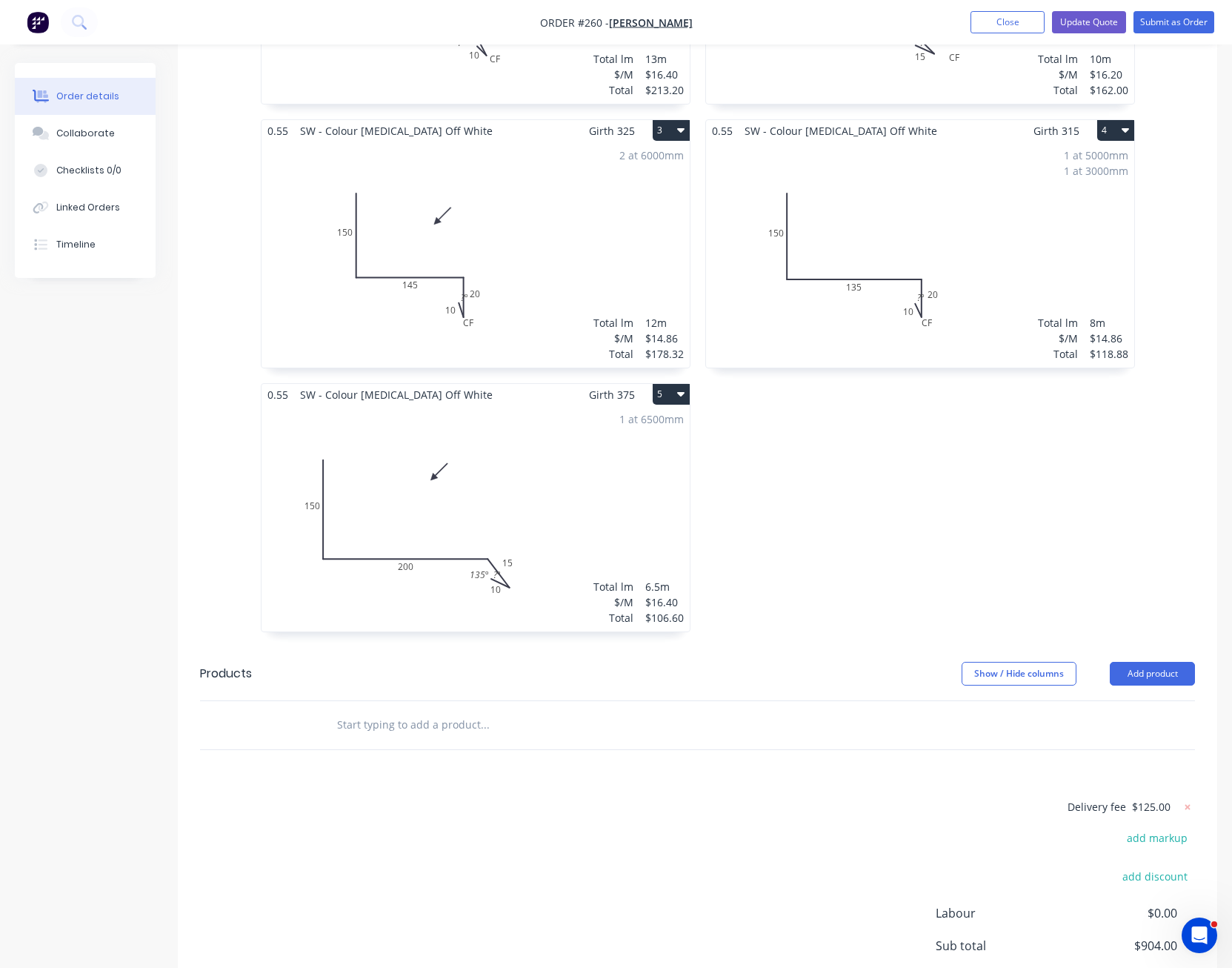
scroll to position [815, 0]
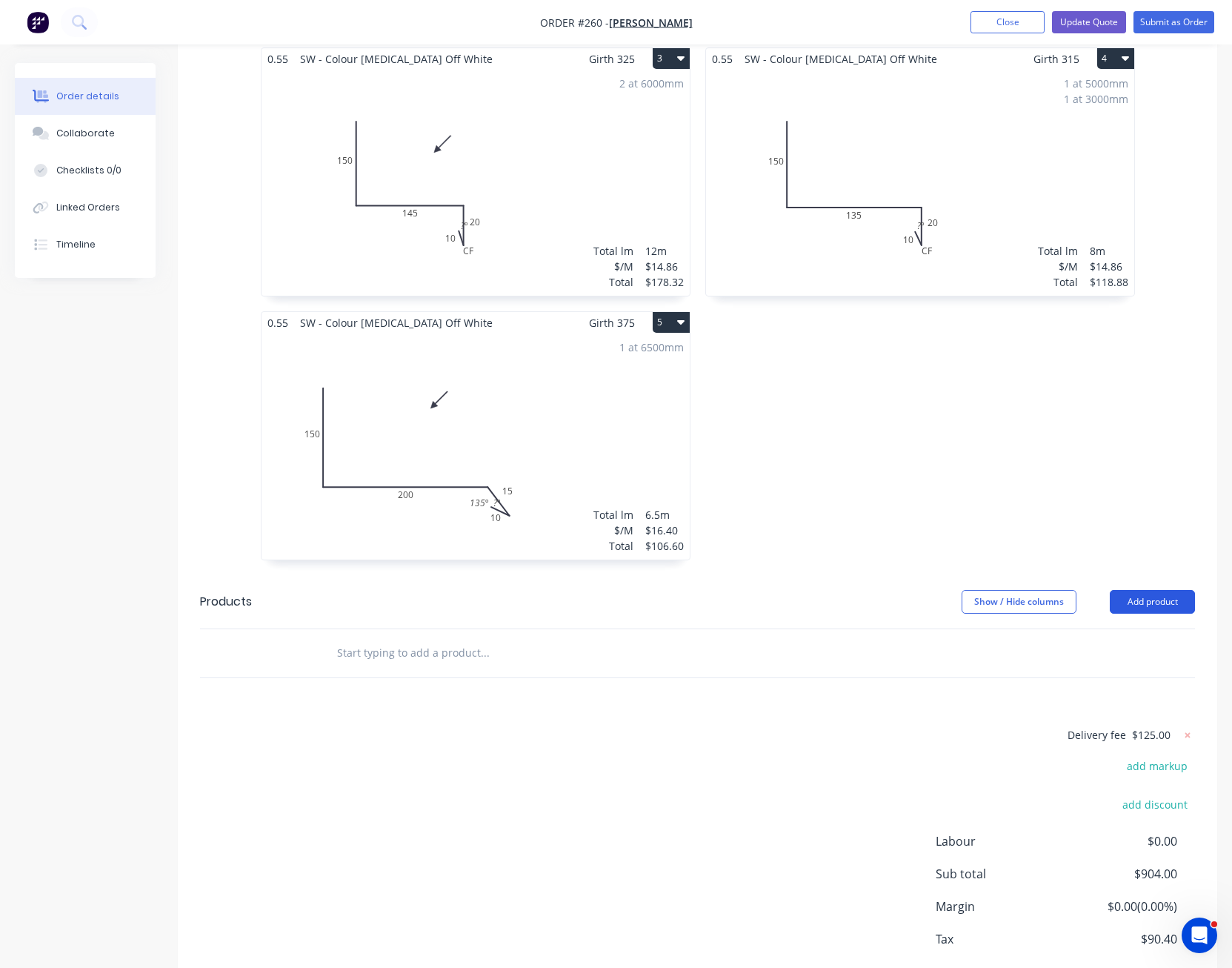
click at [1170, 603] on button "Add product" at bounding box center [1152, 601] width 85 height 24
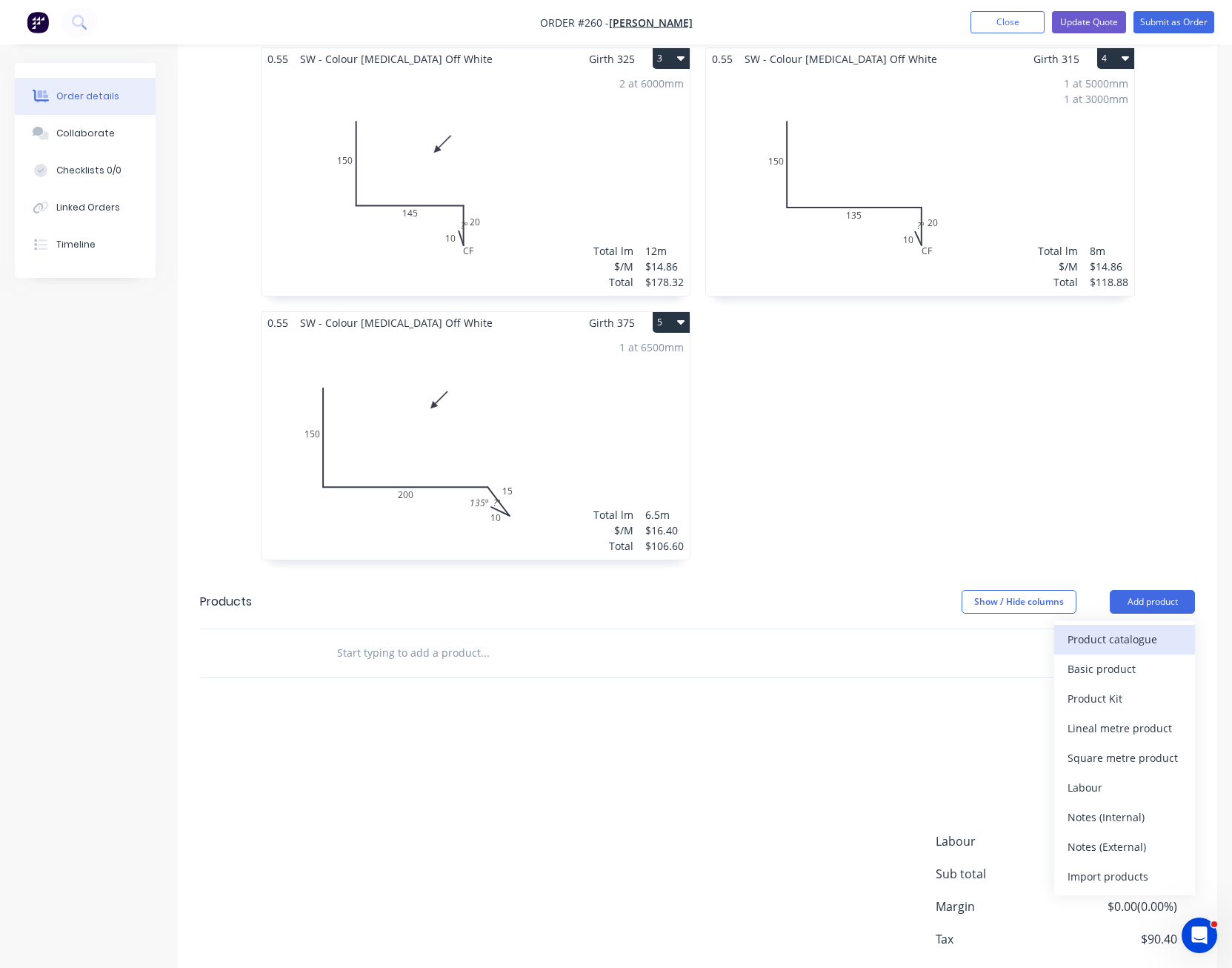
click at [1142, 637] on div "Product catalogue" at bounding box center [1125, 639] width 114 height 21
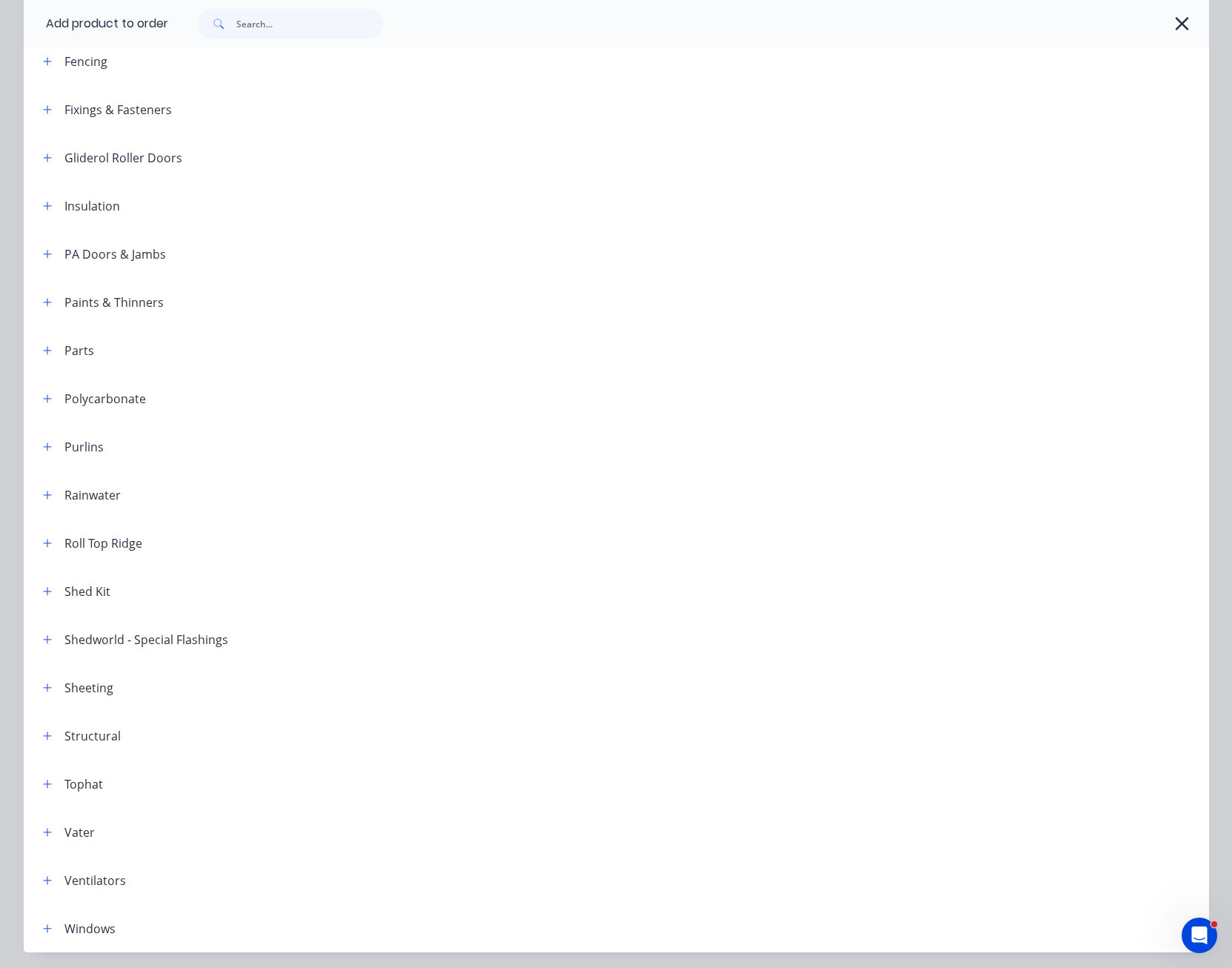
scroll to position [560, 0]
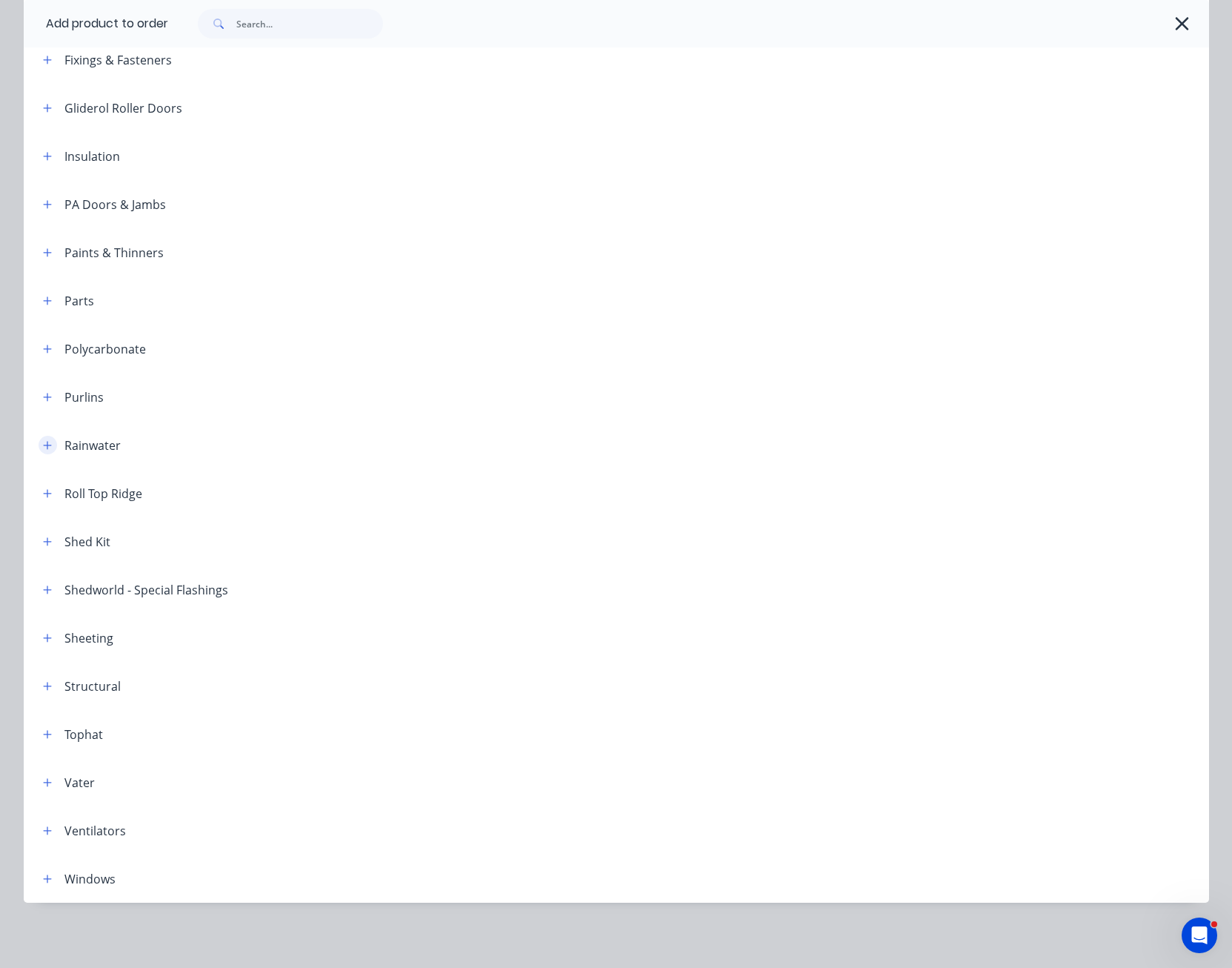
click at [43, 444] on icon "button" at bounding box center [47, 445] width 9 height 11
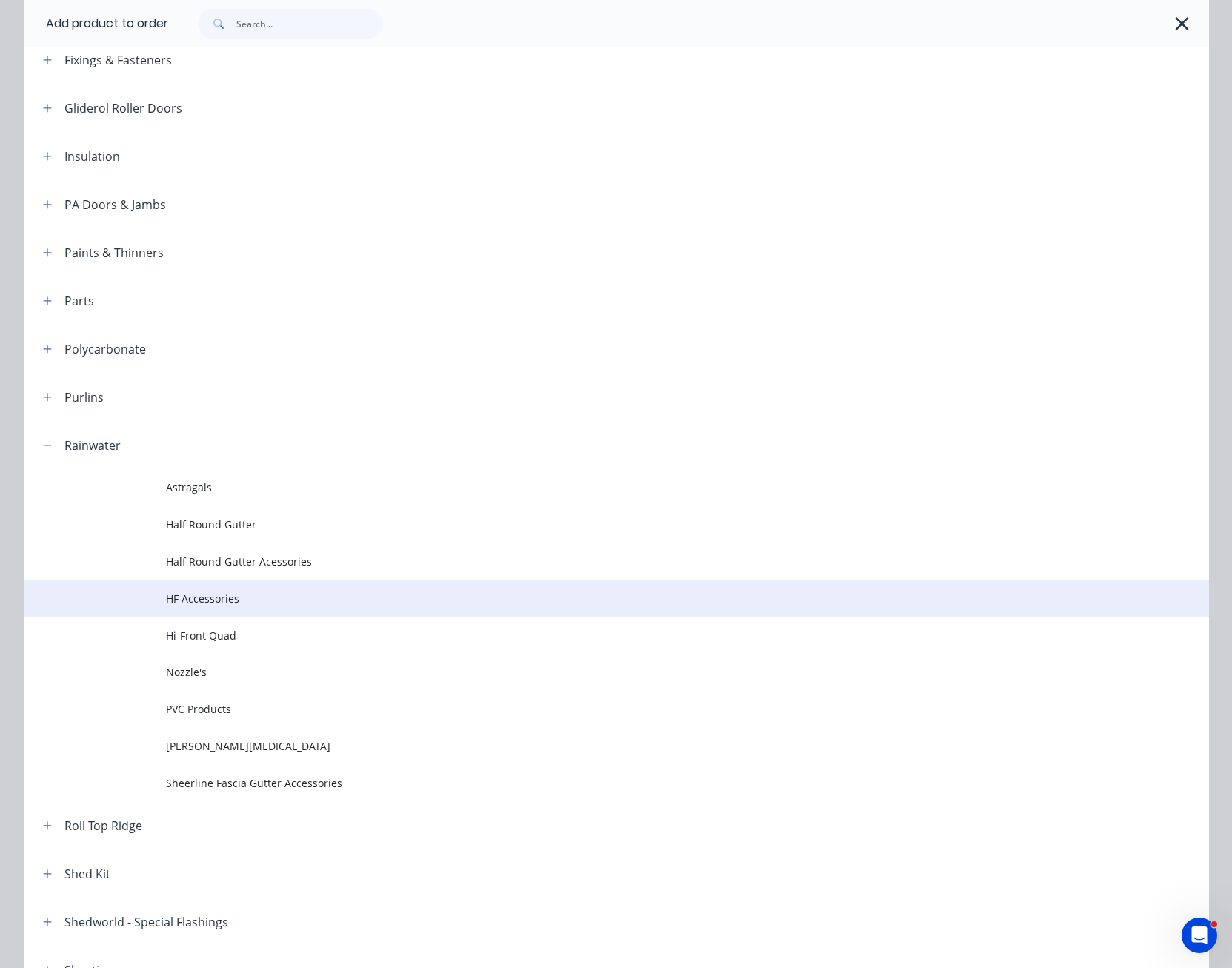
click at [214, 602] on span "HF Accessories" at bounding box center [583, 598] width 835 height 15
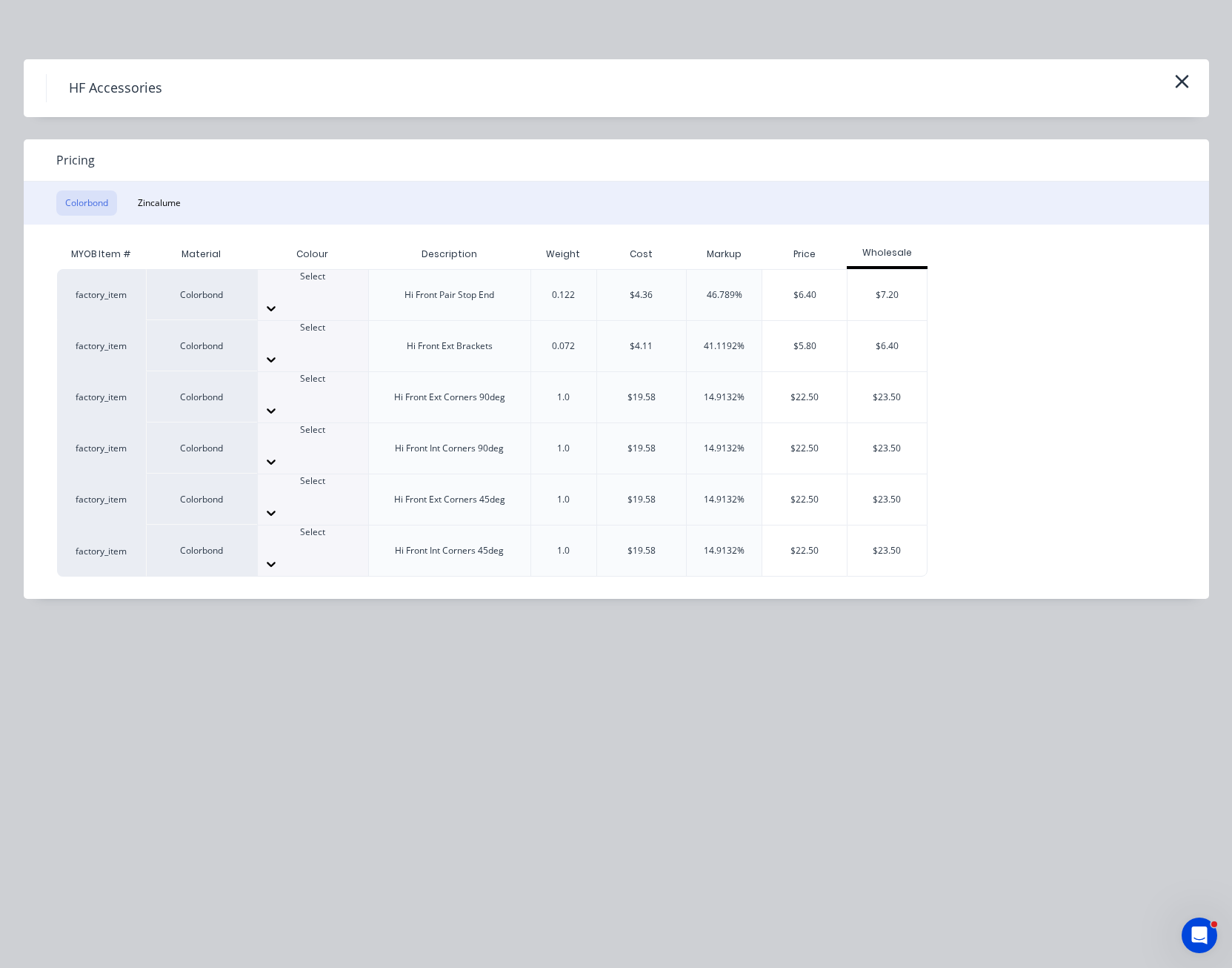
click at [278, 300] on icon at bounding box center [271, 308] width 15 height 15
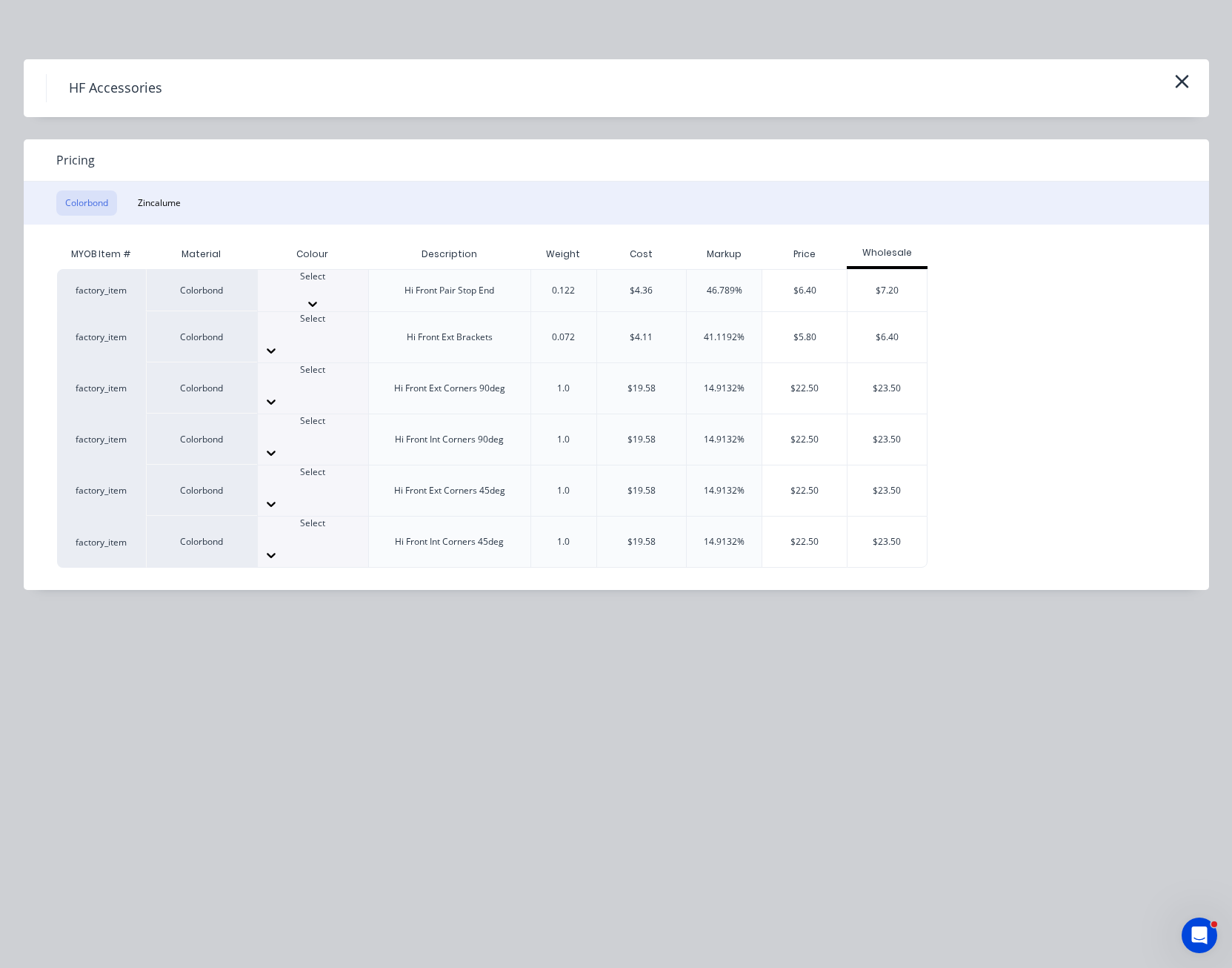
scroll to position [296, 0]
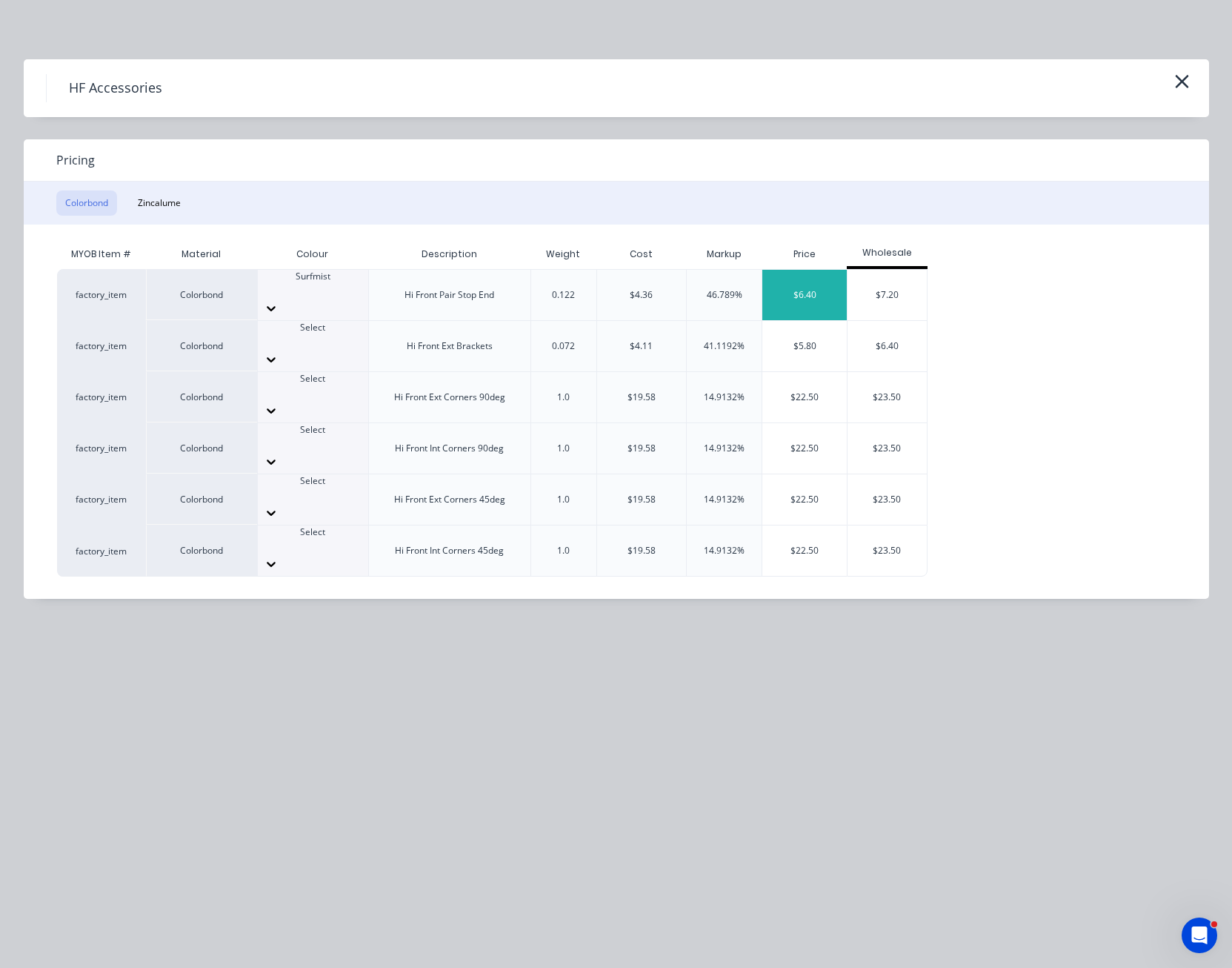
click at [804, 282] on div "$6.40" at bounding box center [805, 295] width 85 height 50
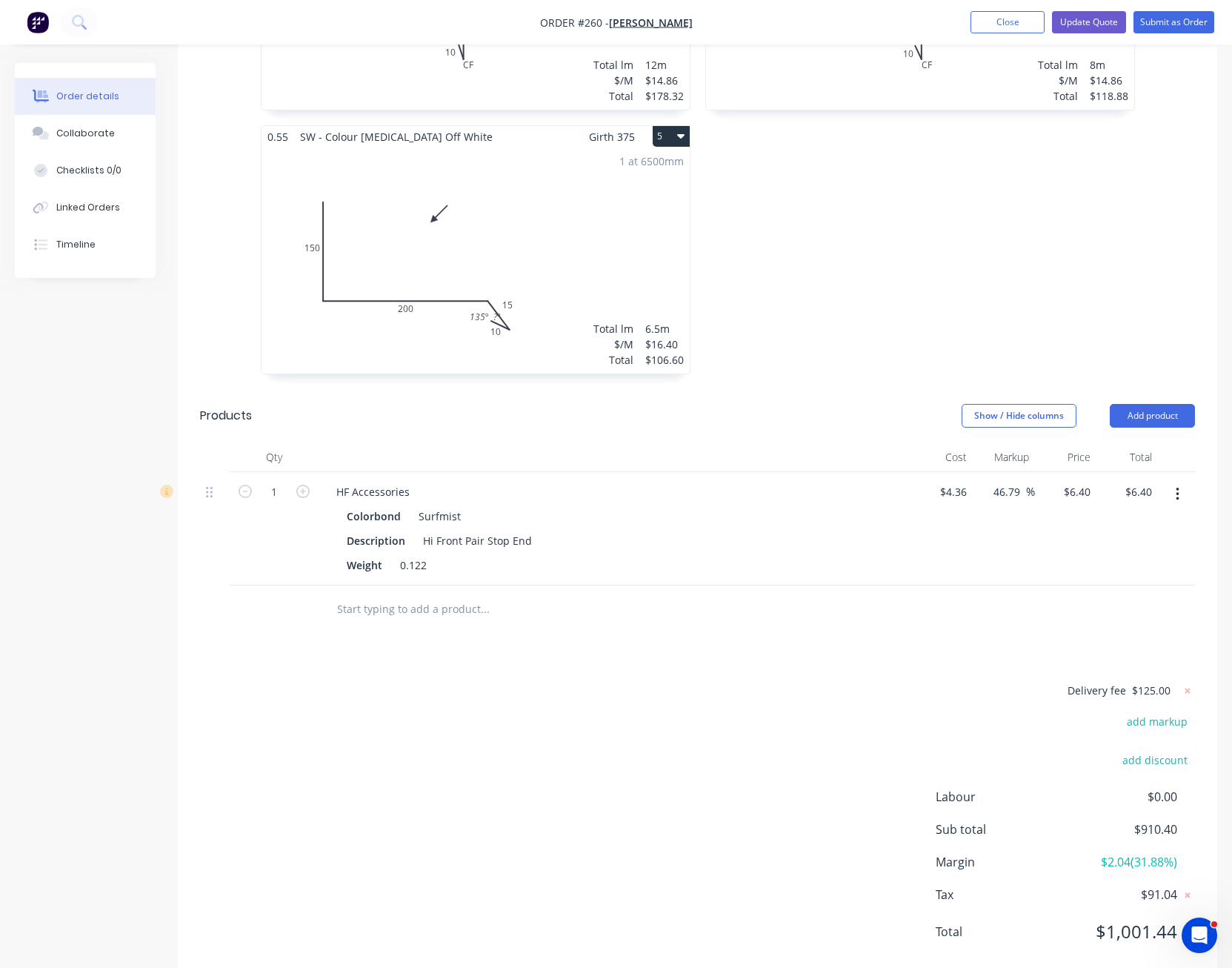
scroll to position [1037, 0]
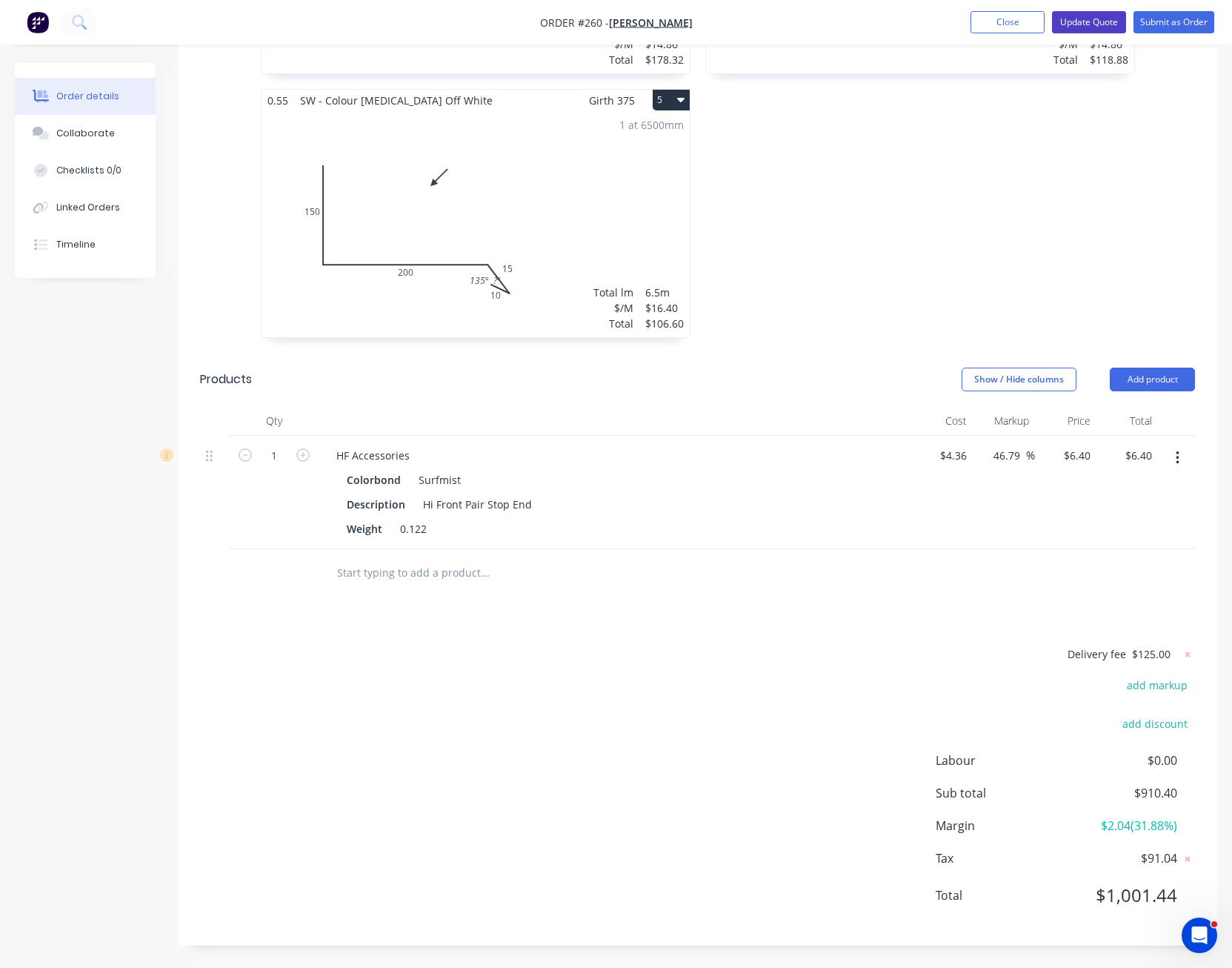
click at [1090, 21] on button "Update Quote" at bounding box center [1089, 22] width 74 height 22
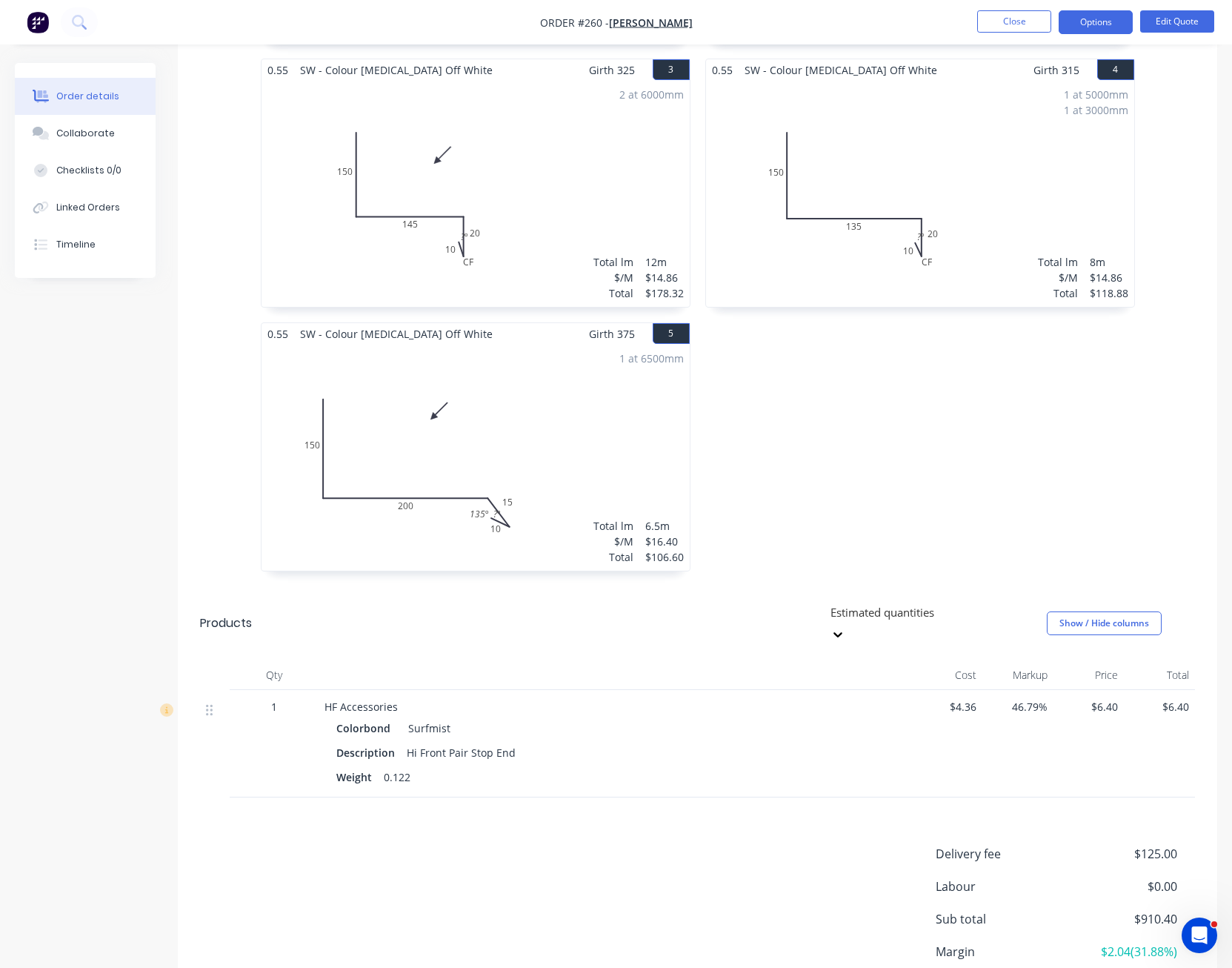
scroll to position [879, 0]
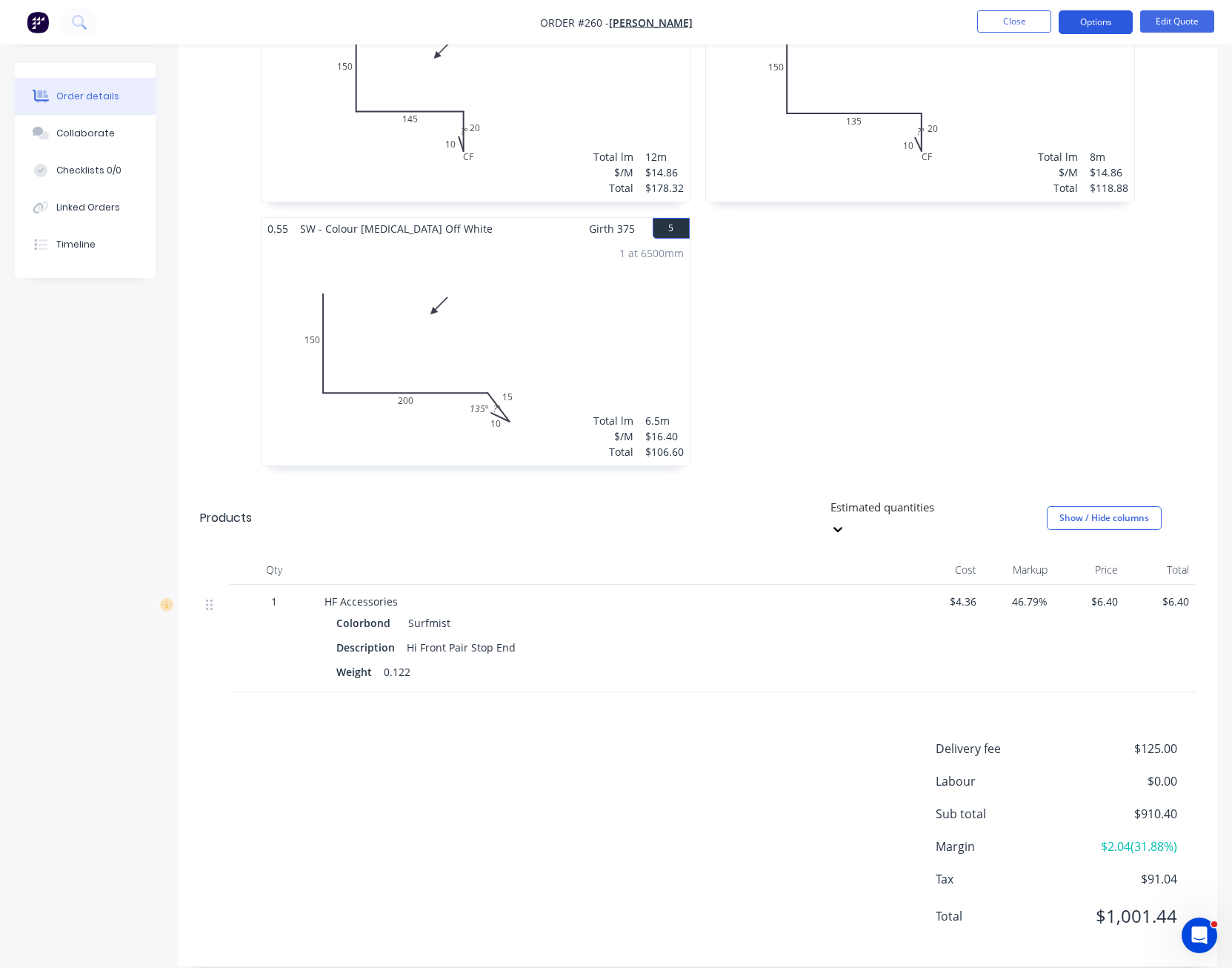
click at [1113, 21] on button "Options" at bounding box center [1095, 22] width 74 height 24
click at [1078, 169] on div "Convert to Order" at bounding box center [1051, 179] width 136 height 21
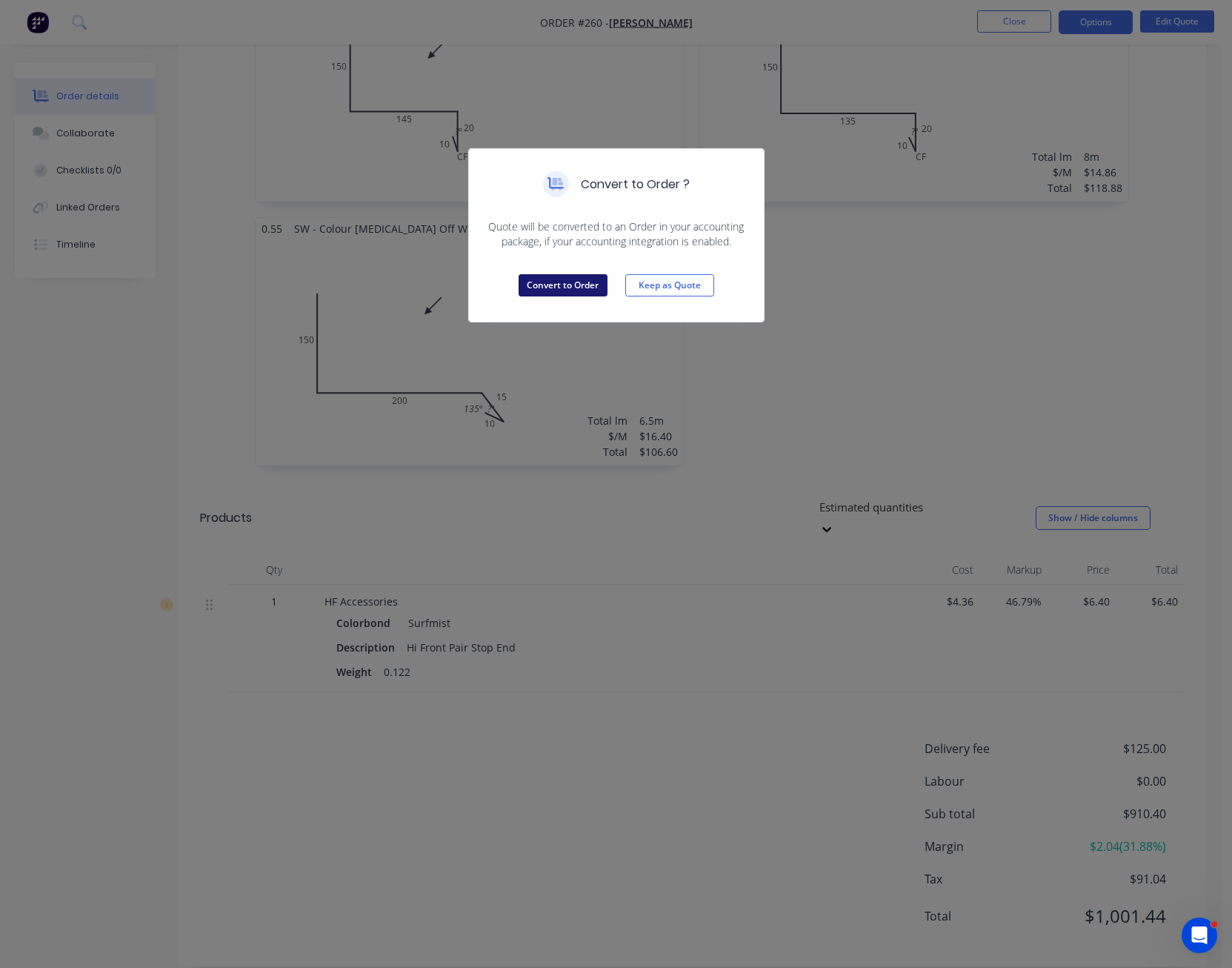
click at [577, 279] on button "Convert to Order" at bounding box center [563, 285] width 89 height 22
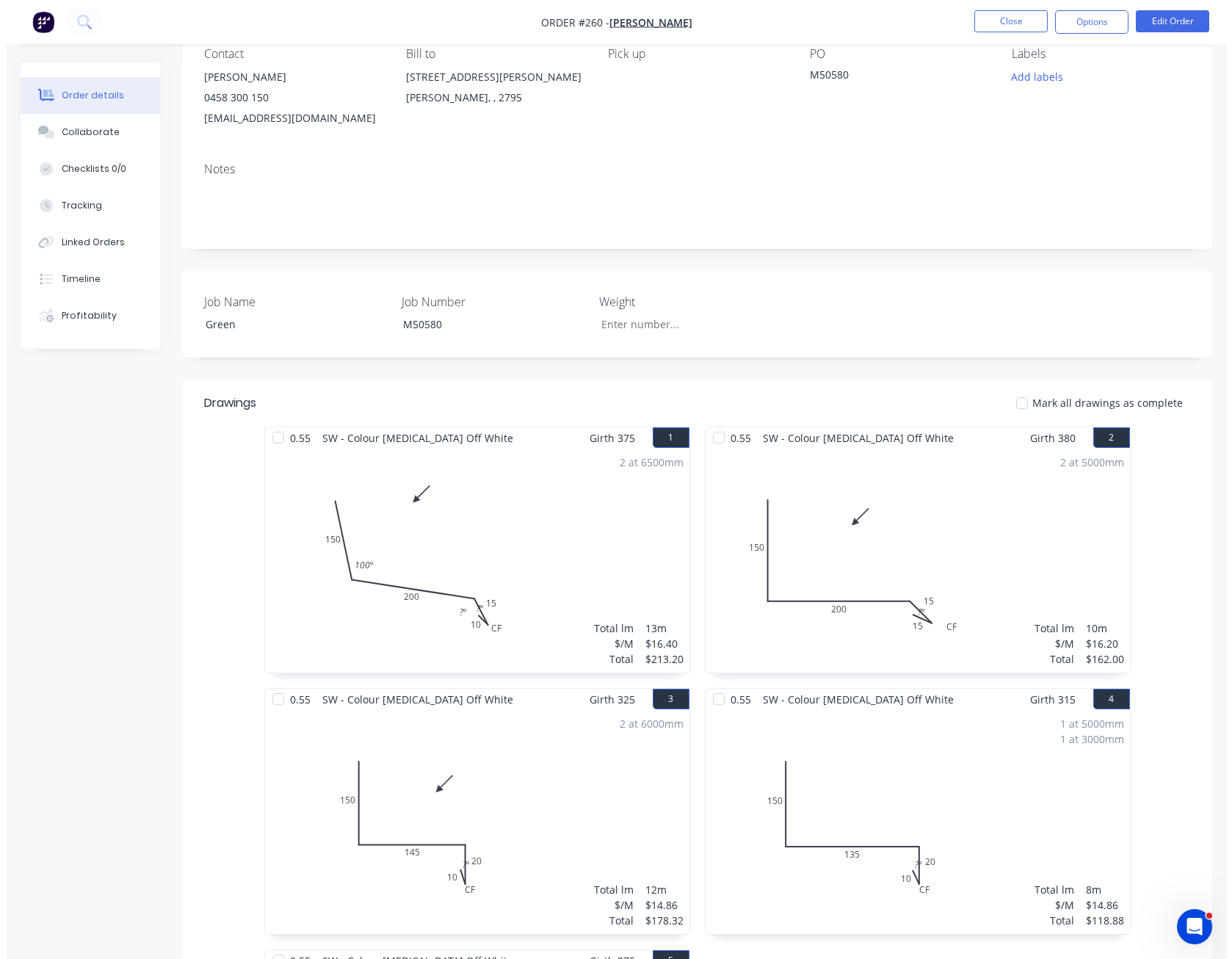
scroll to position [0, 0]
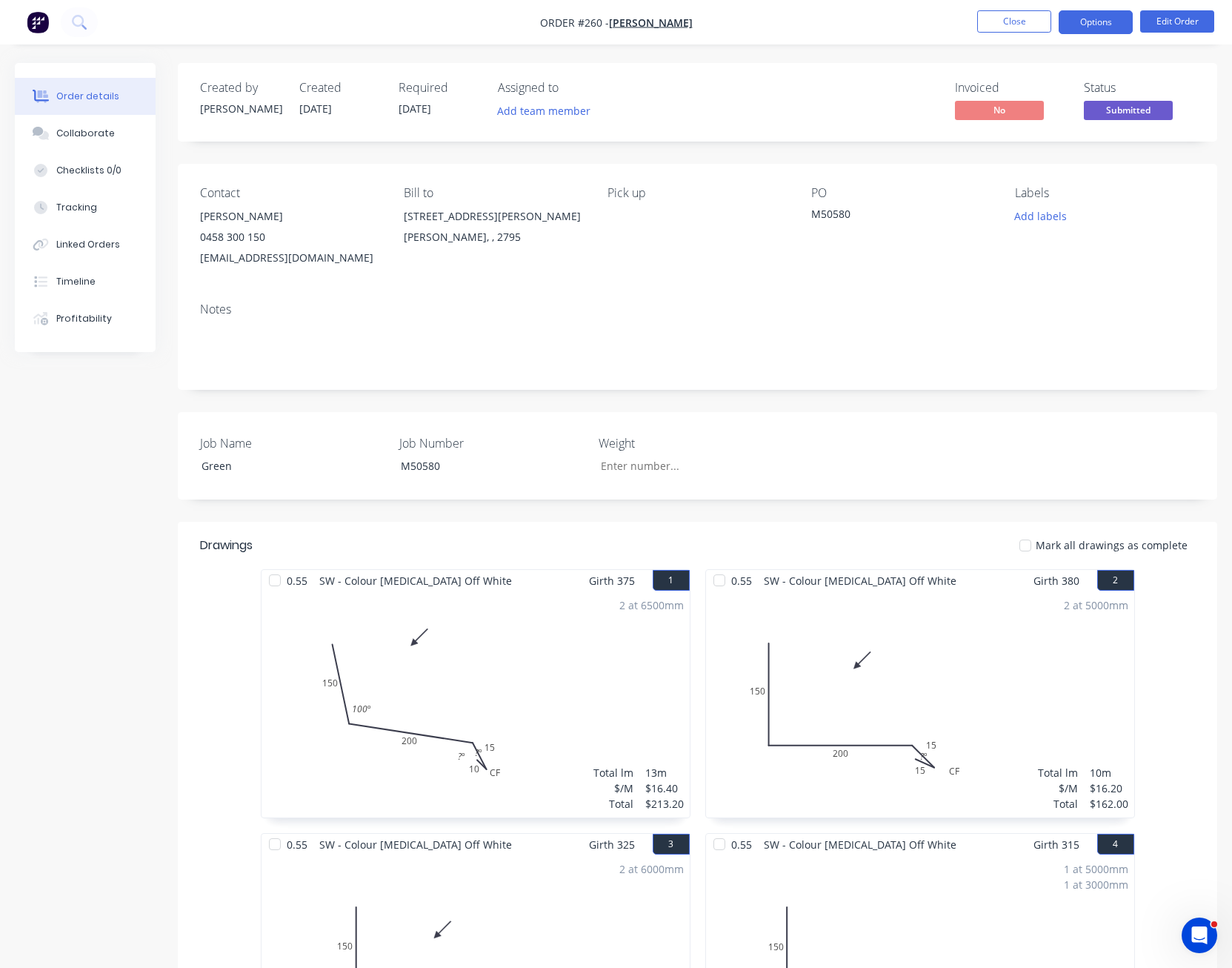
click at [1083, 28] on button "Options" at bounding box center [1095, 22] width 74 height 24
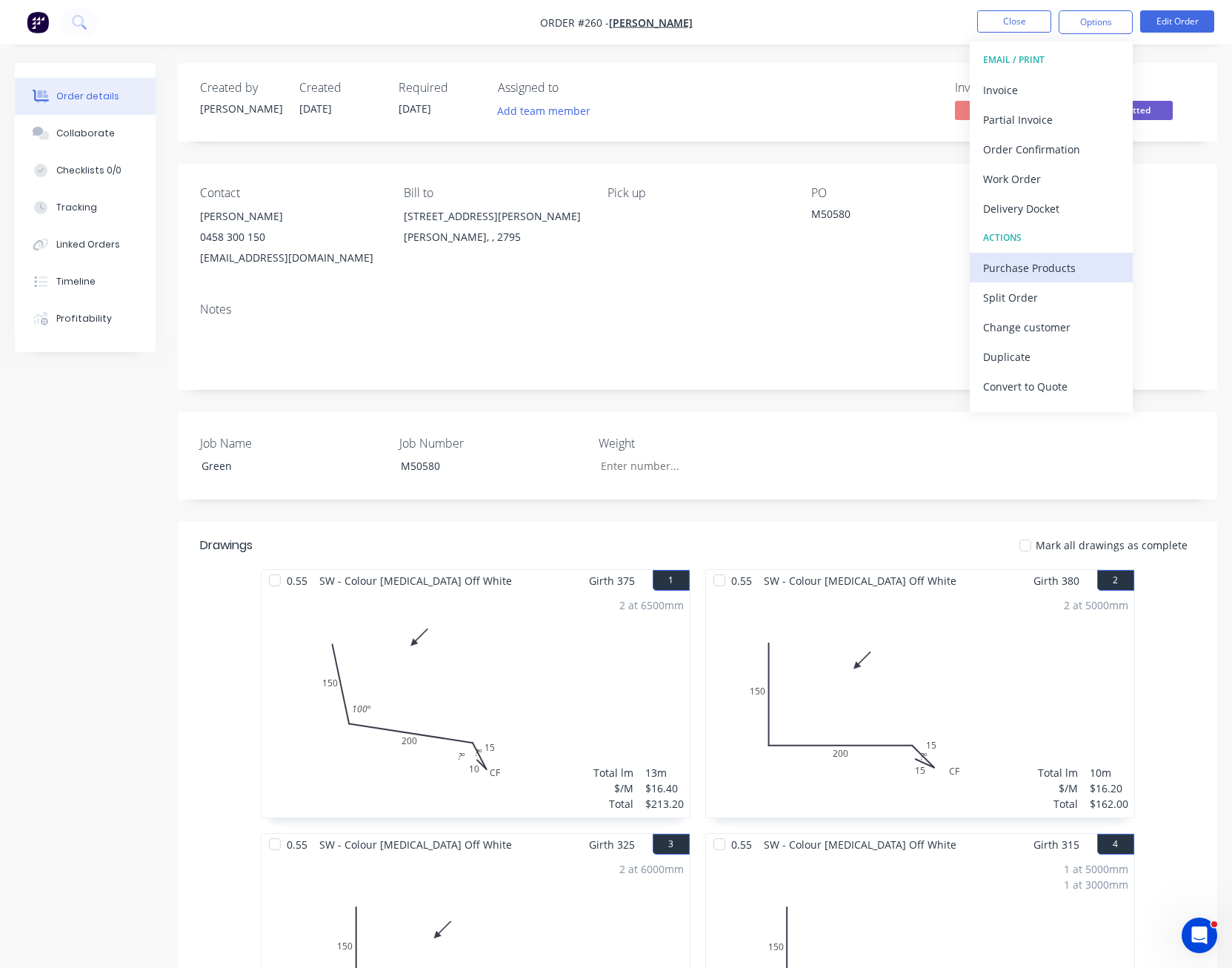
click at [1061, 273] on div "Purchase Products" at bounding box center [1051, 268] width 136 height 21
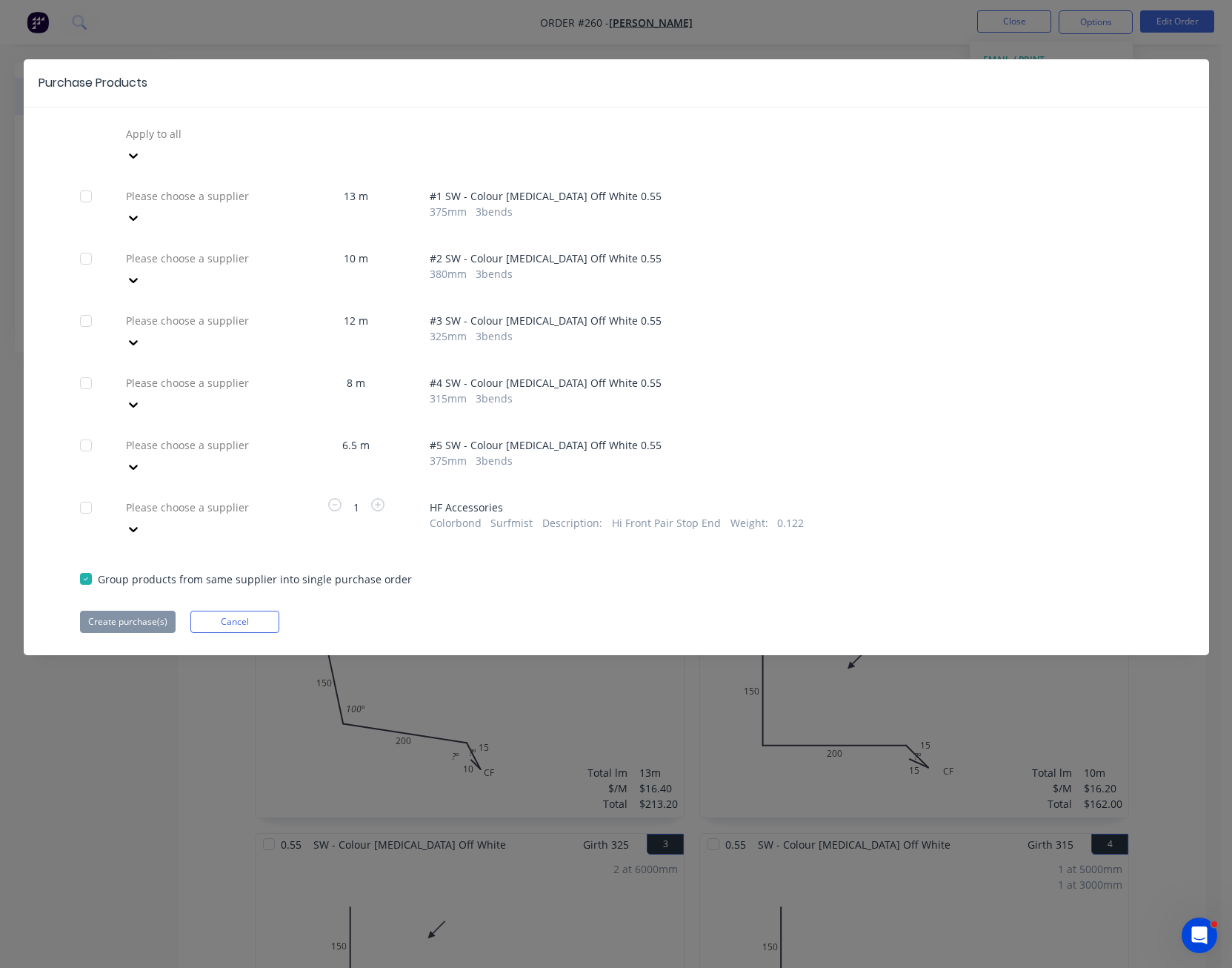
click at [141, 210] on icon at bounding box center [134, 217] width 15 height 15
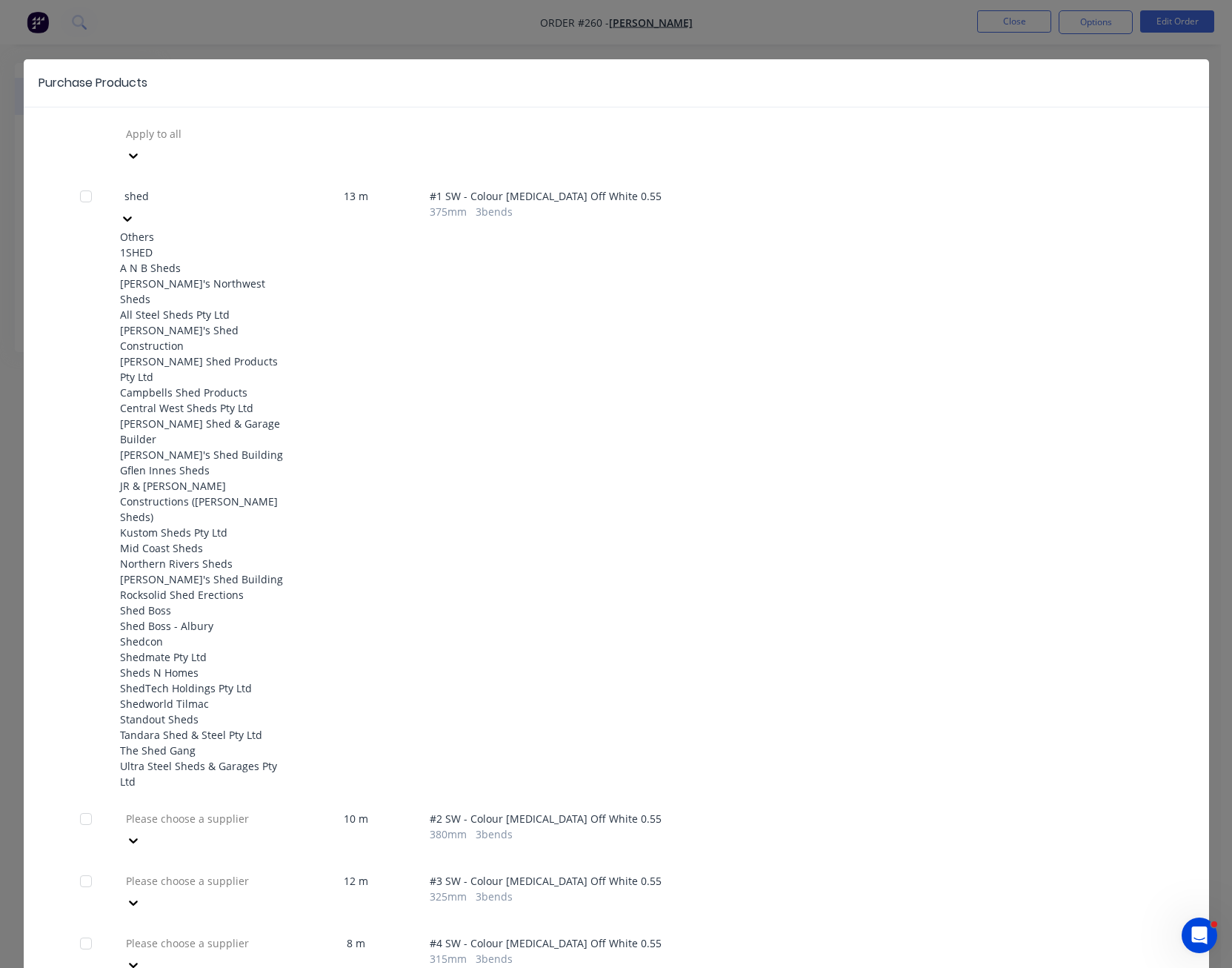
type input "shedw"
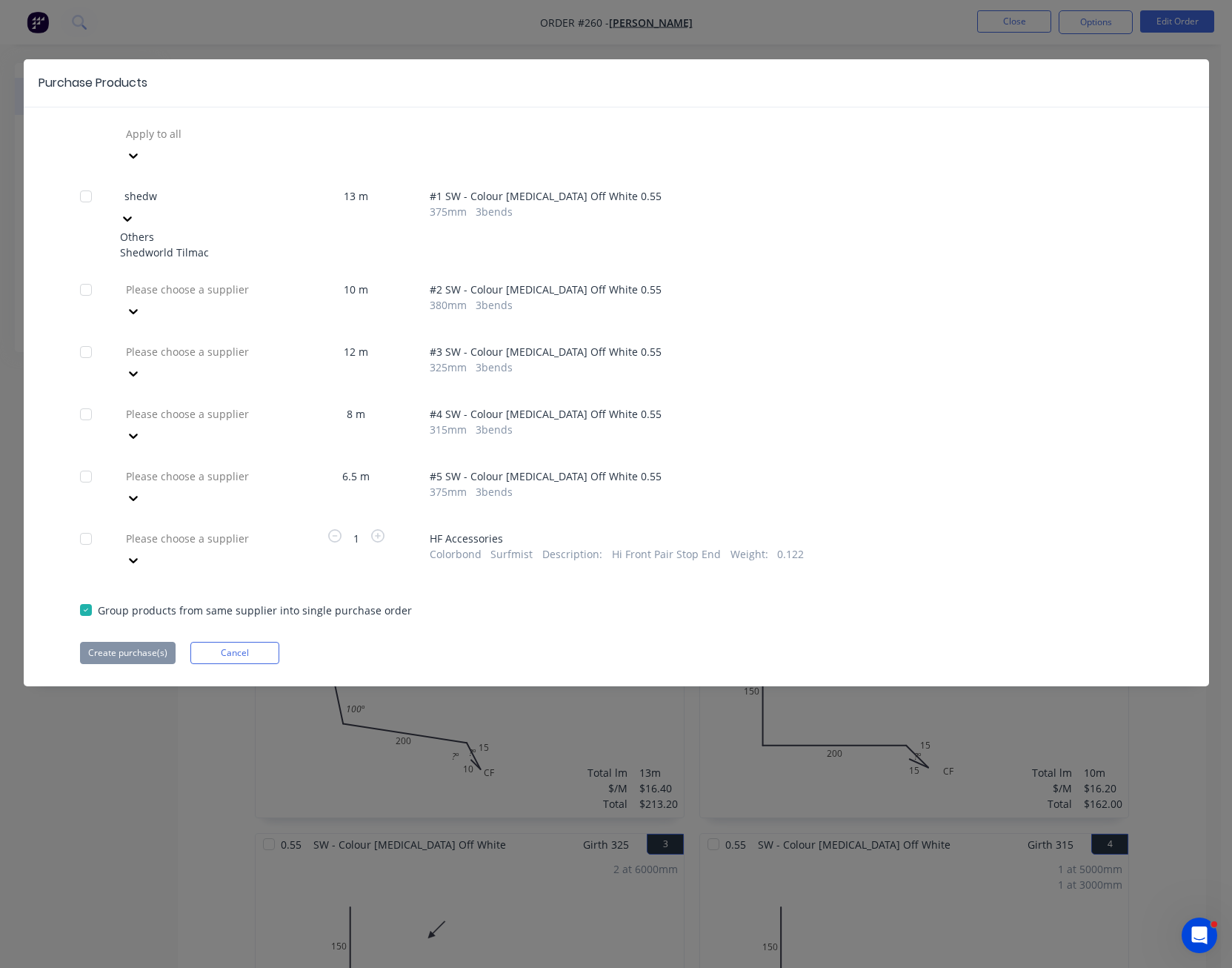
click at [227, 244] on div "Shedworld Tilmac" at bounding box center [201, 252] width 163 height 15
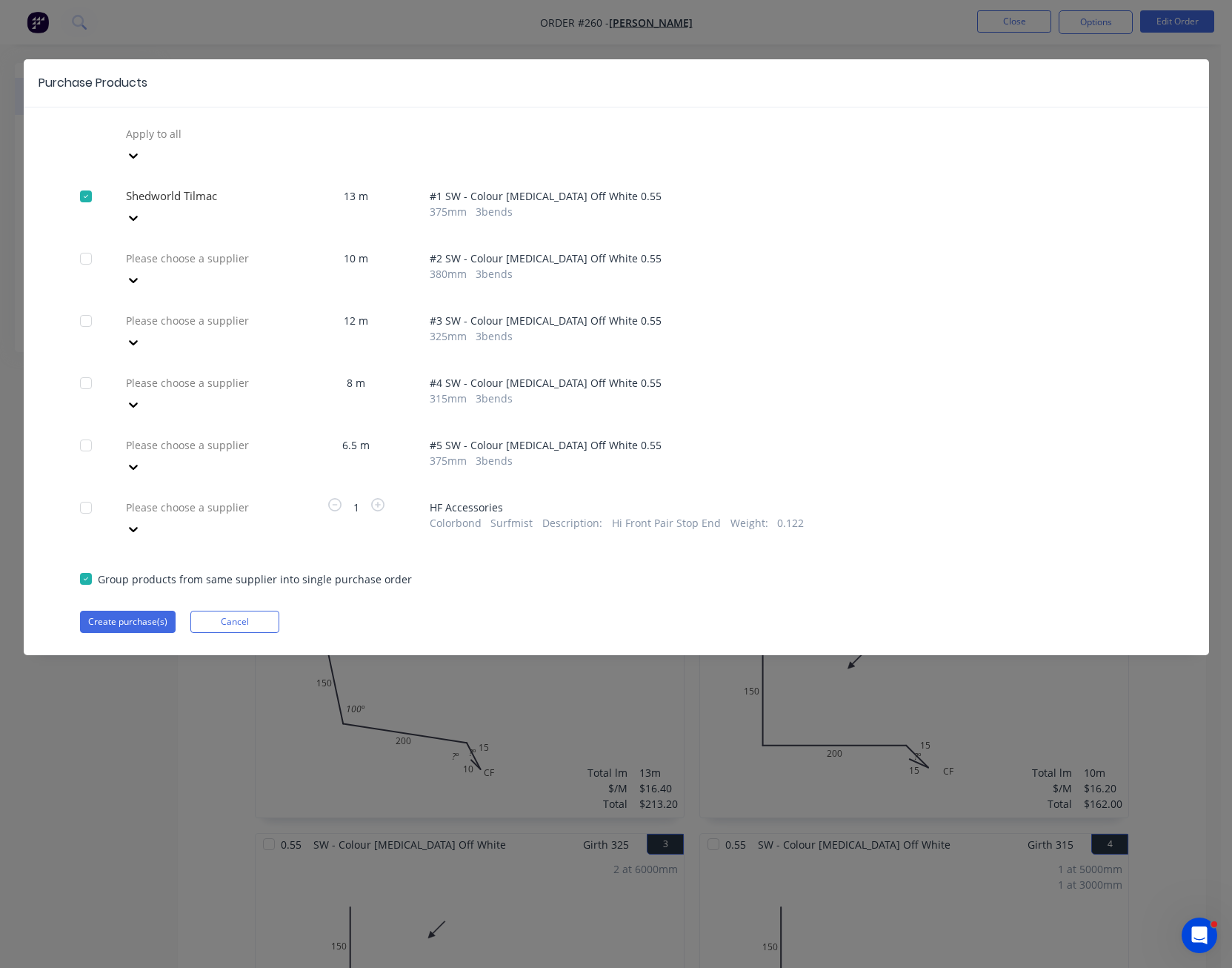
click at [147, 268] on div at bounding box center [133, 279] width 27 height 24
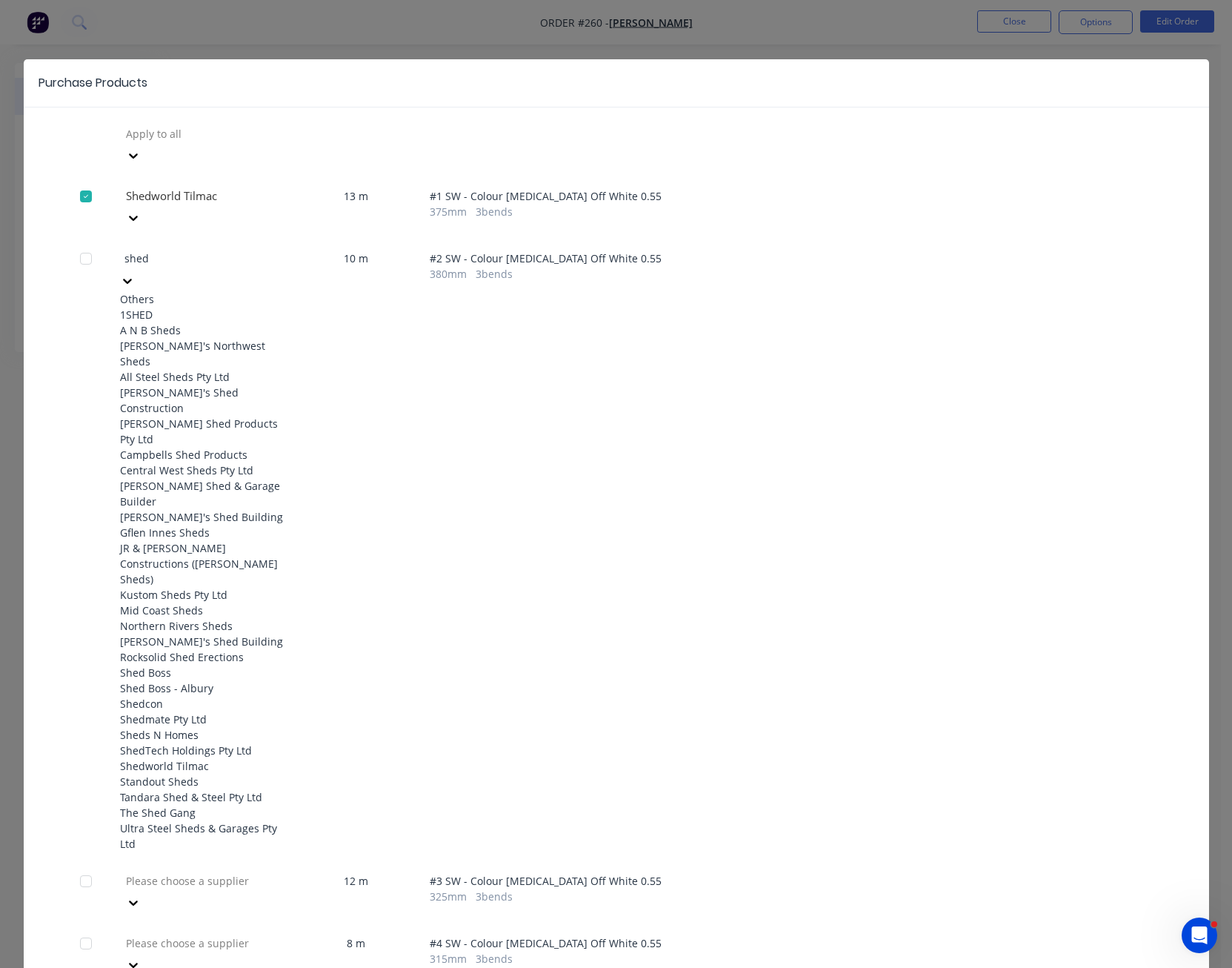
type input "shedw"
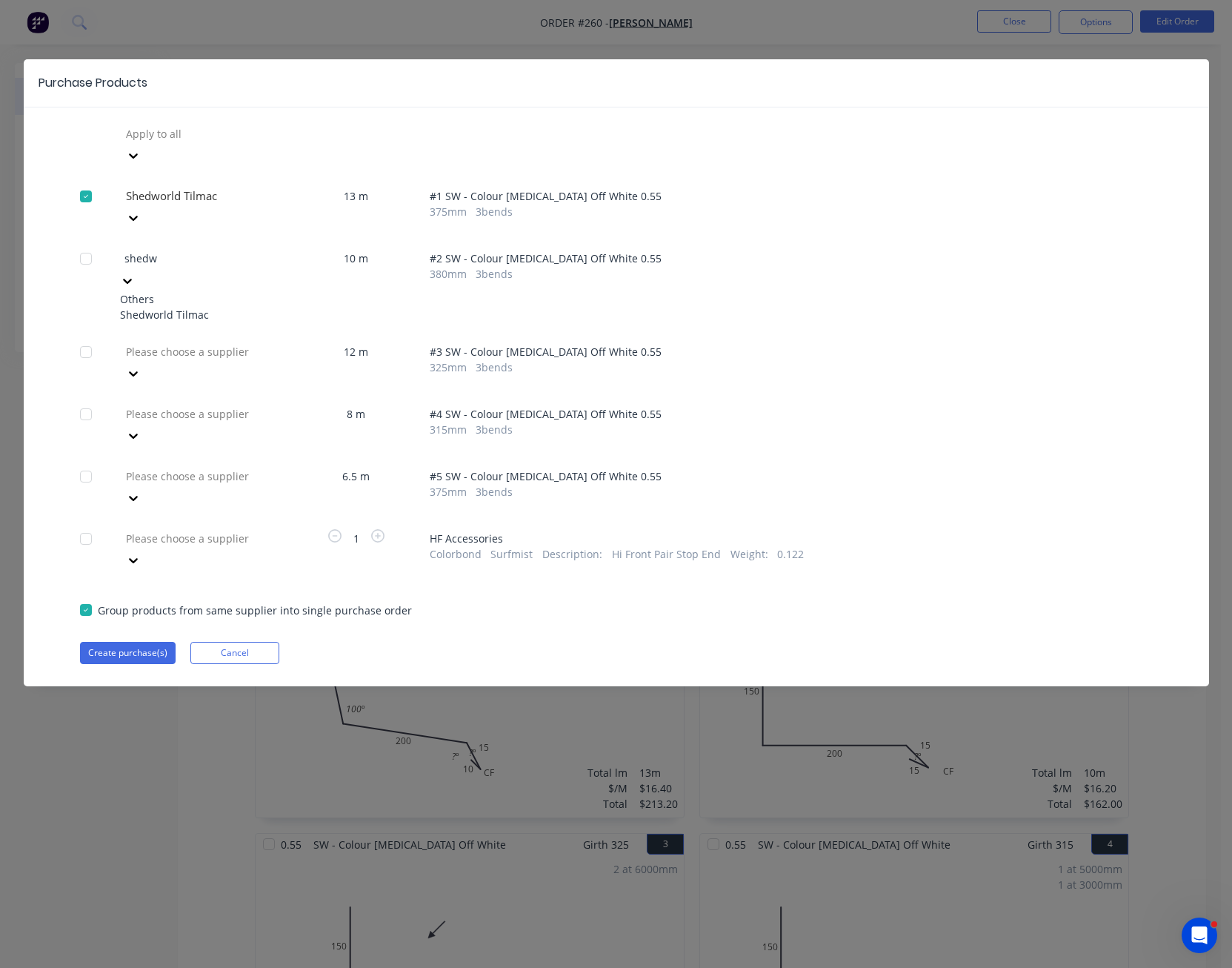
click at [223, 307] on div "Shedworld Tilmac" at bounding box center [201, 314] width 163 height 15
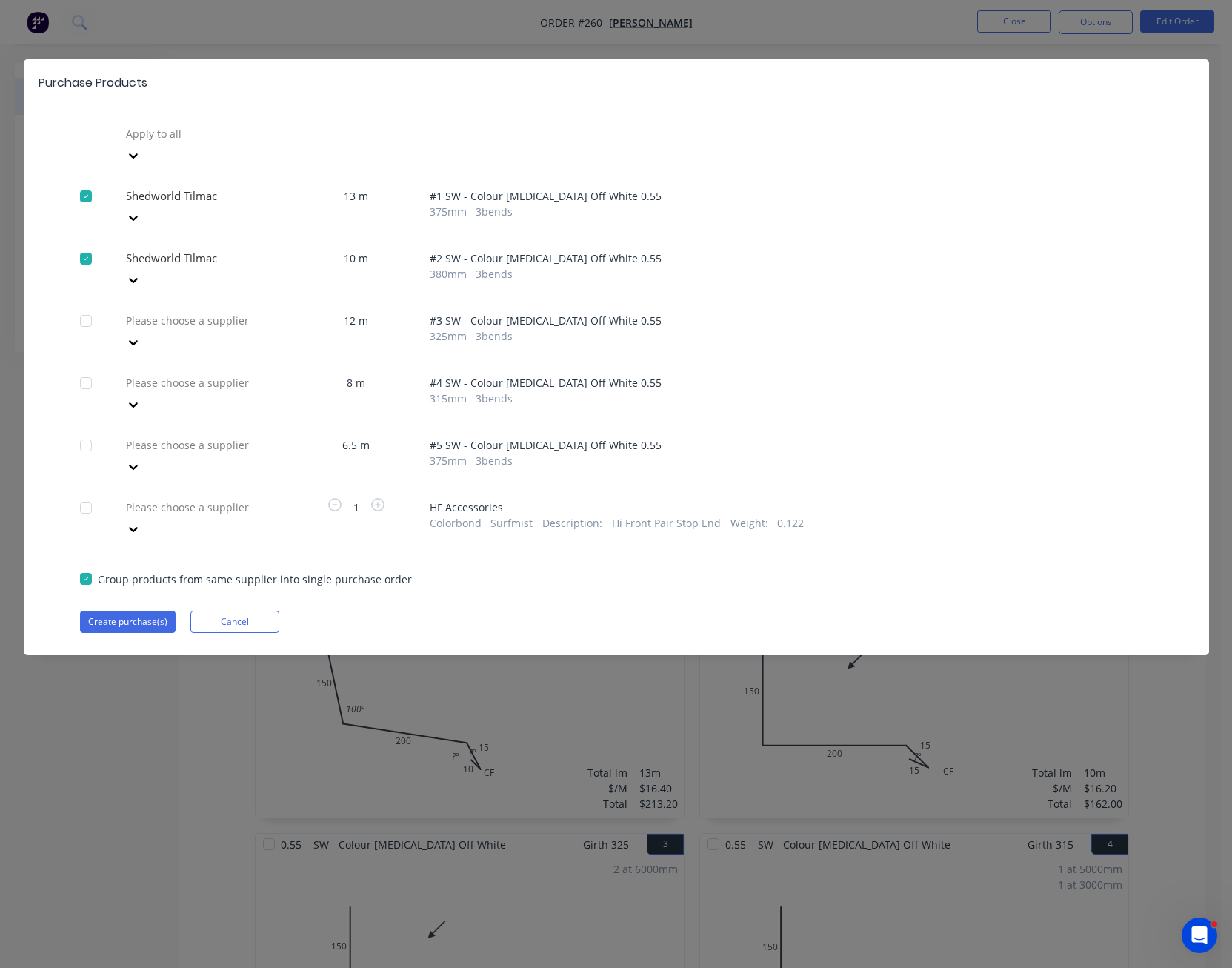
click at [141, 335] on icon at bounding box center [134, 342] width 15 height 15
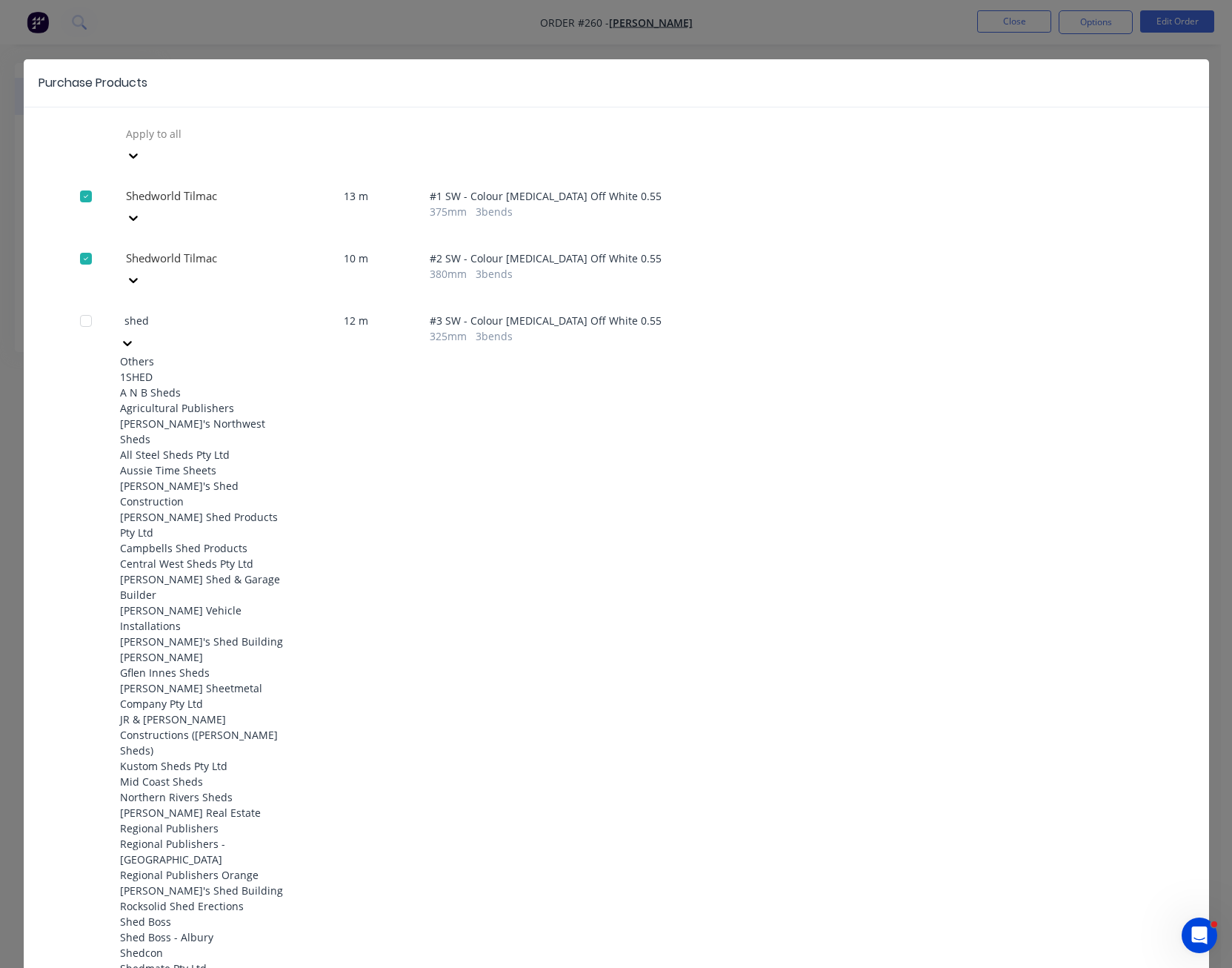
type input "shedw"
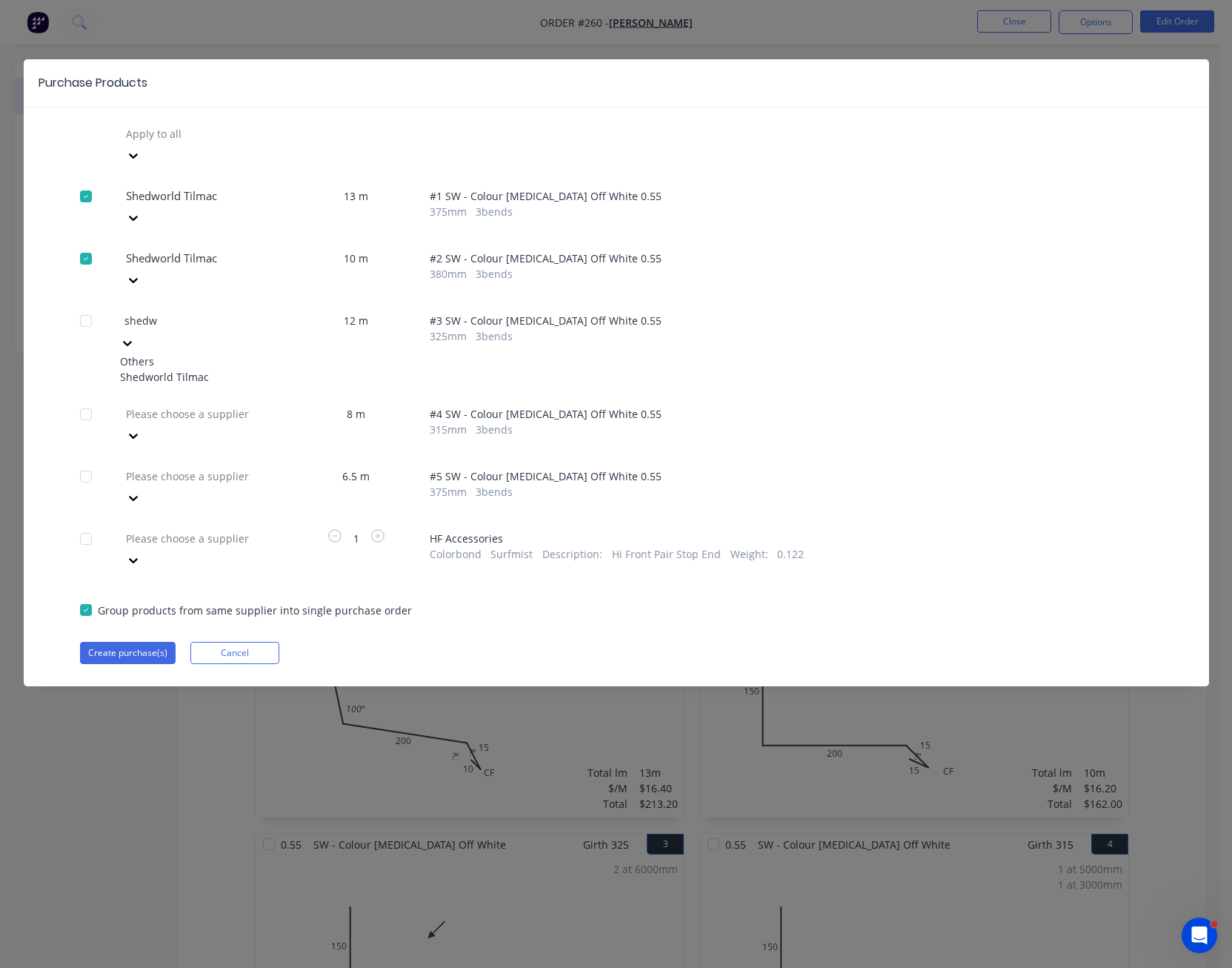
click at [239, 369] on div "Shedworld Tilmac" at bounding box center [201, 376] width 163 height 15
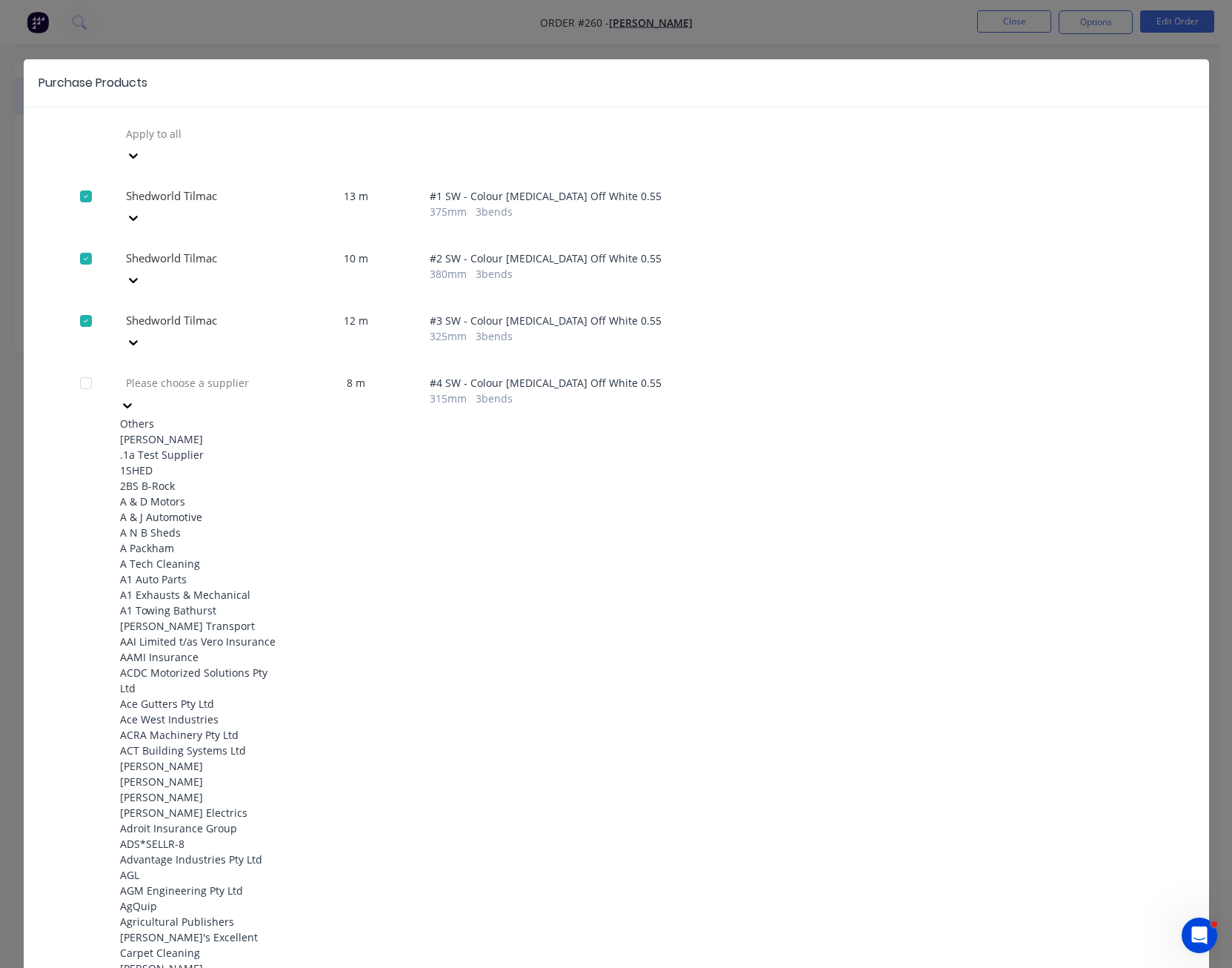
click at [135, 398] on icon at bounding box center [127, 405] width 15 height 15
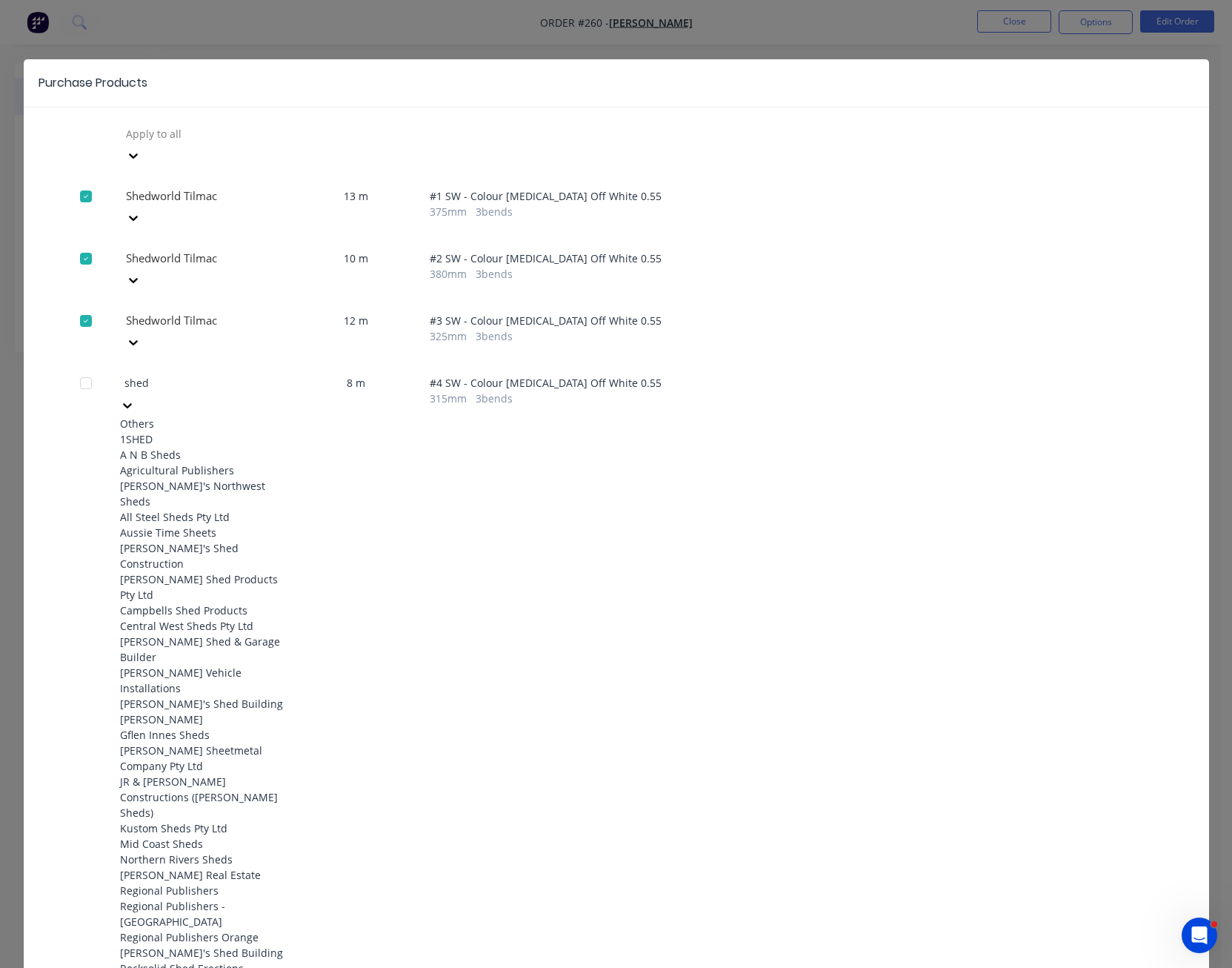
type input "shedw"
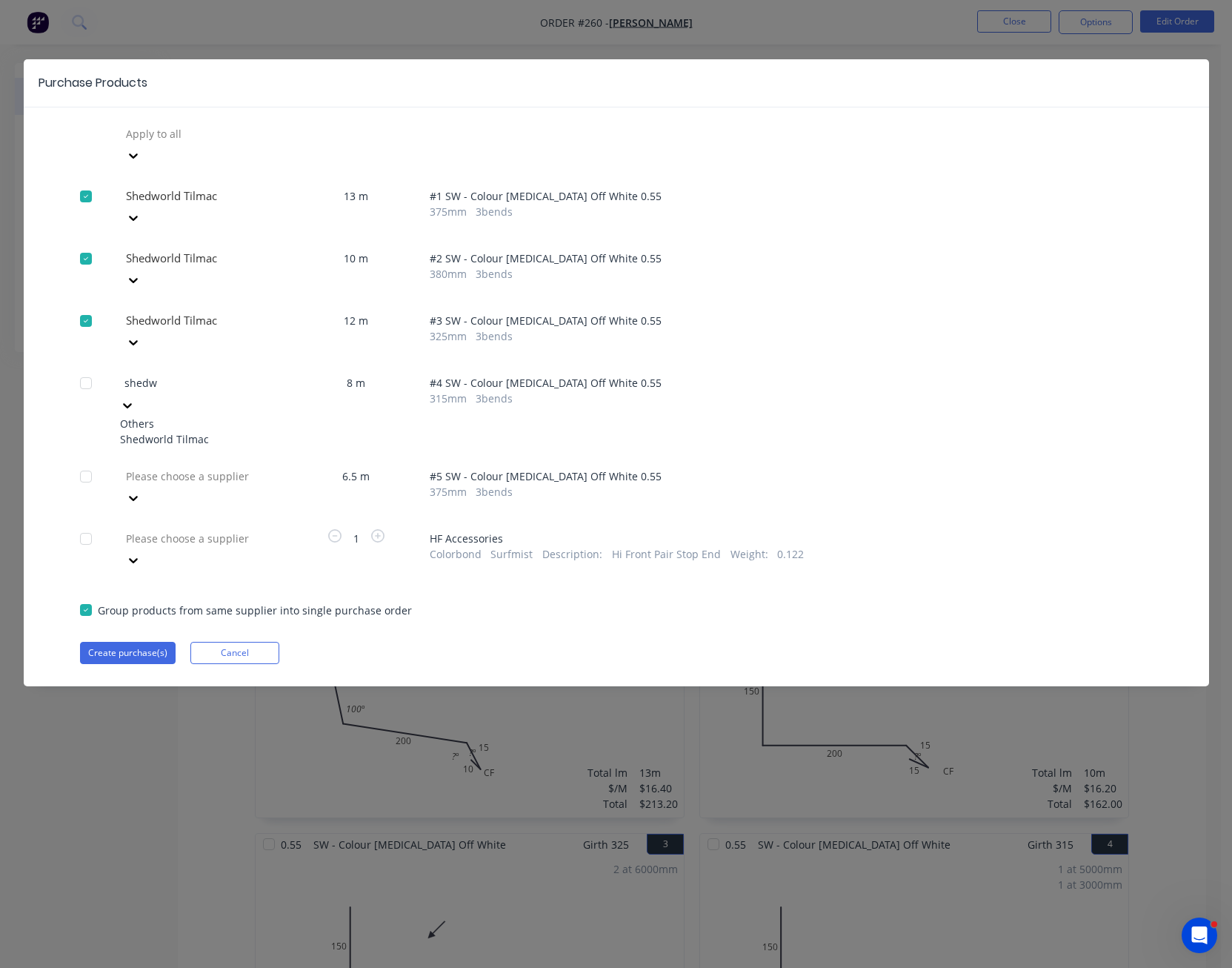
click at [239, 431] on div "Shedworld Tilmac" at bounding box center [201, 439] width 163 height 15
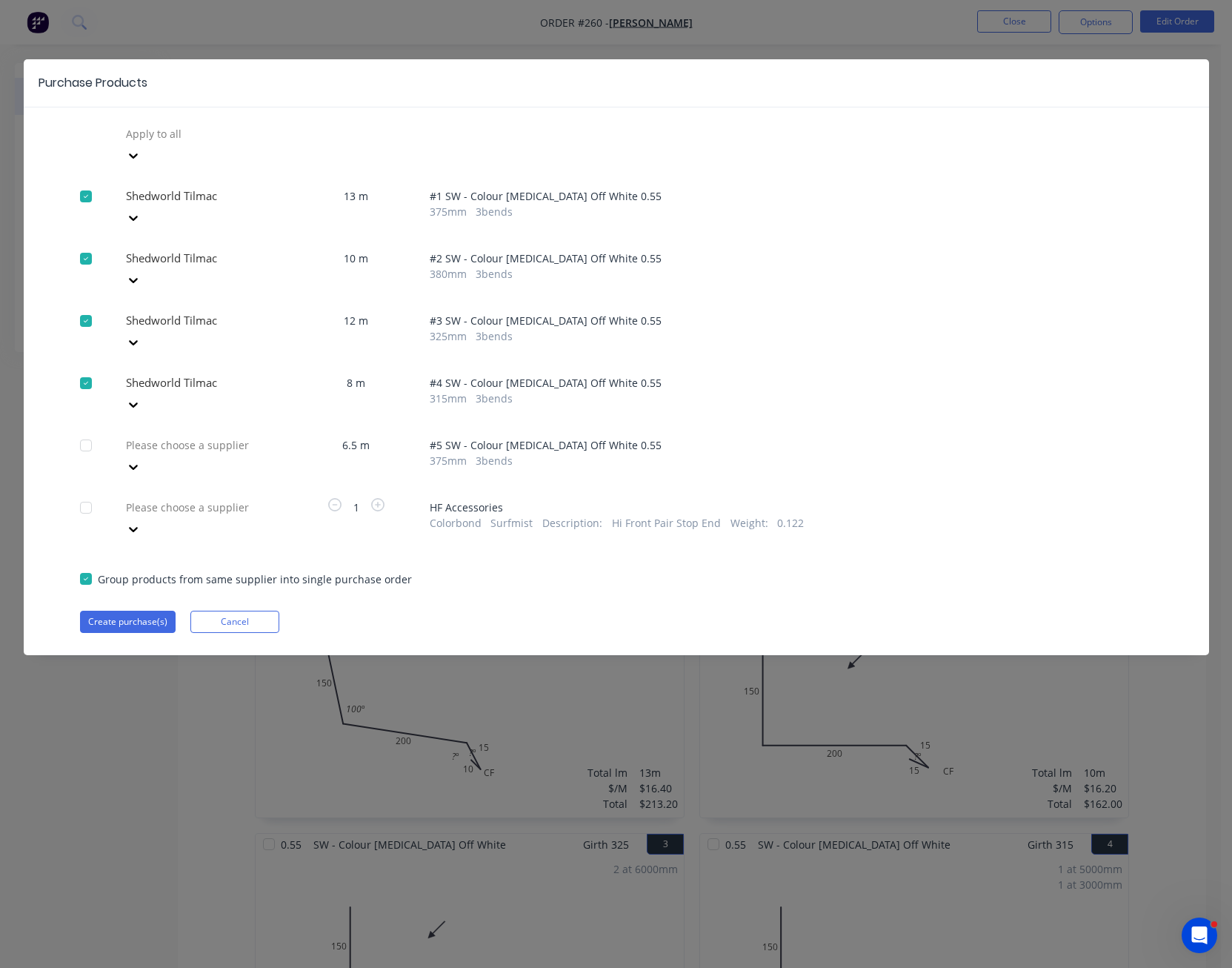
click at [265, 436] on div at bounding box center [231, 445] width 213 height 19
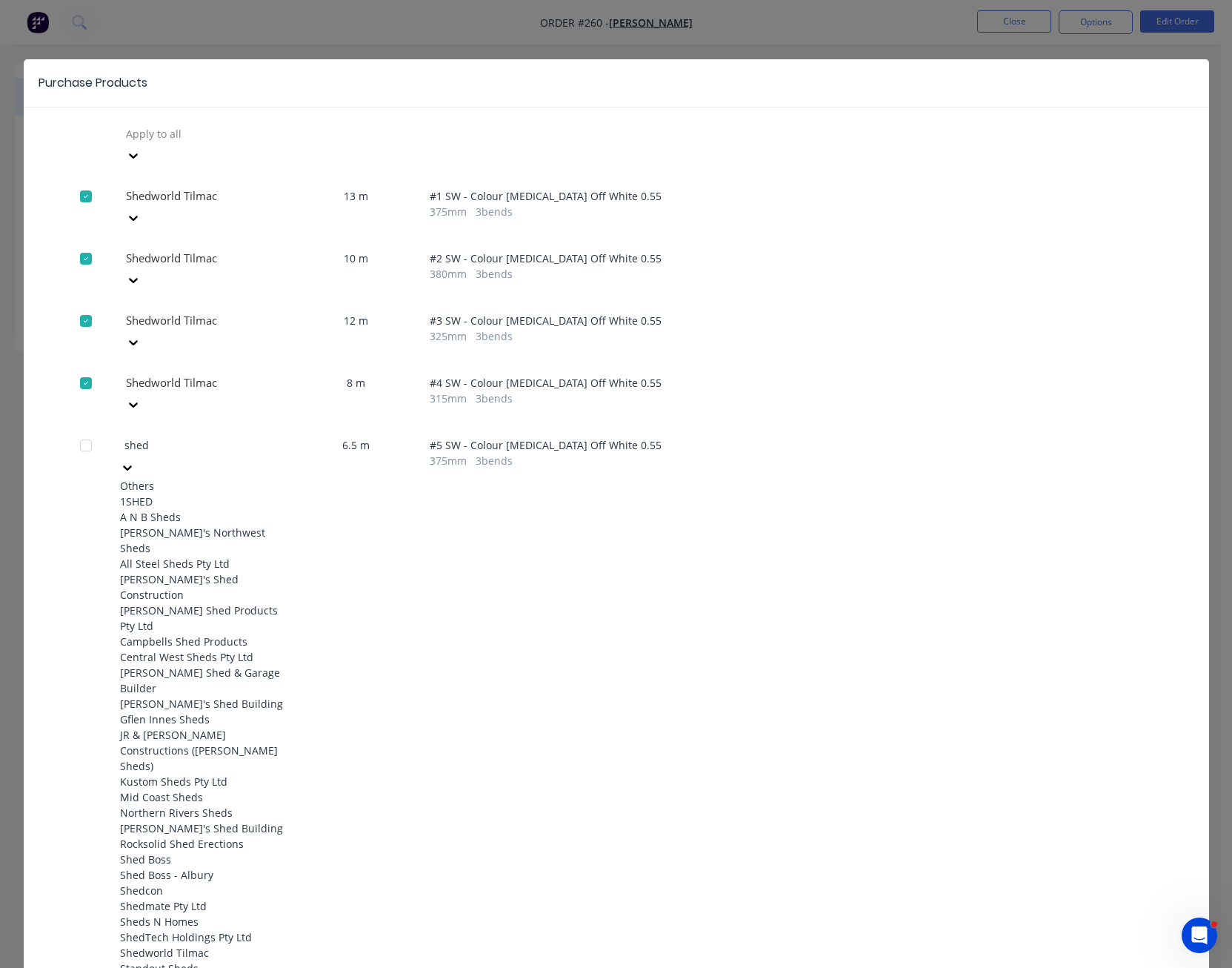
type input "shedw"
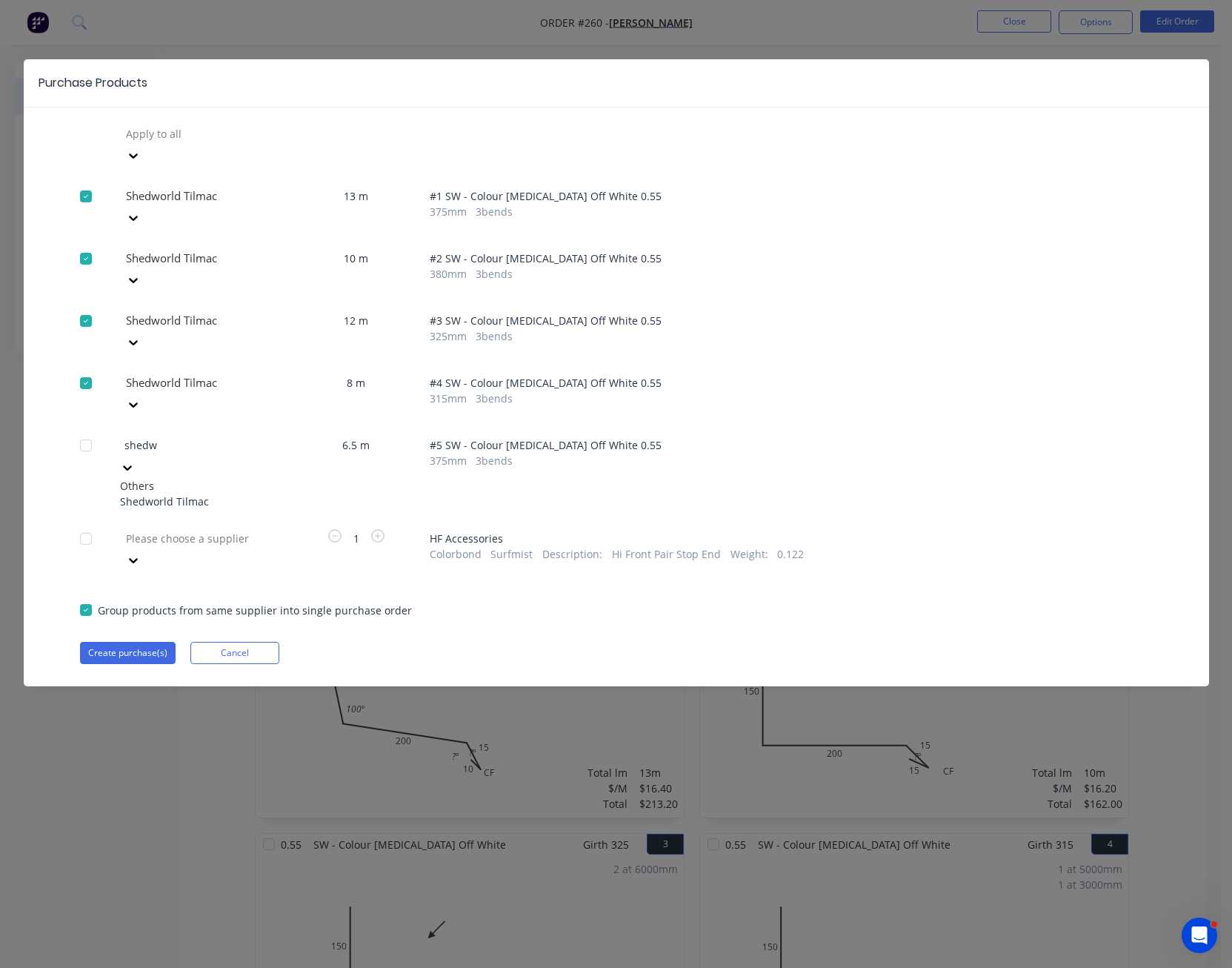
click at [230, 493] on div "Shedworld Tilmac" at bounding box center [201, 501] width 163 height 15
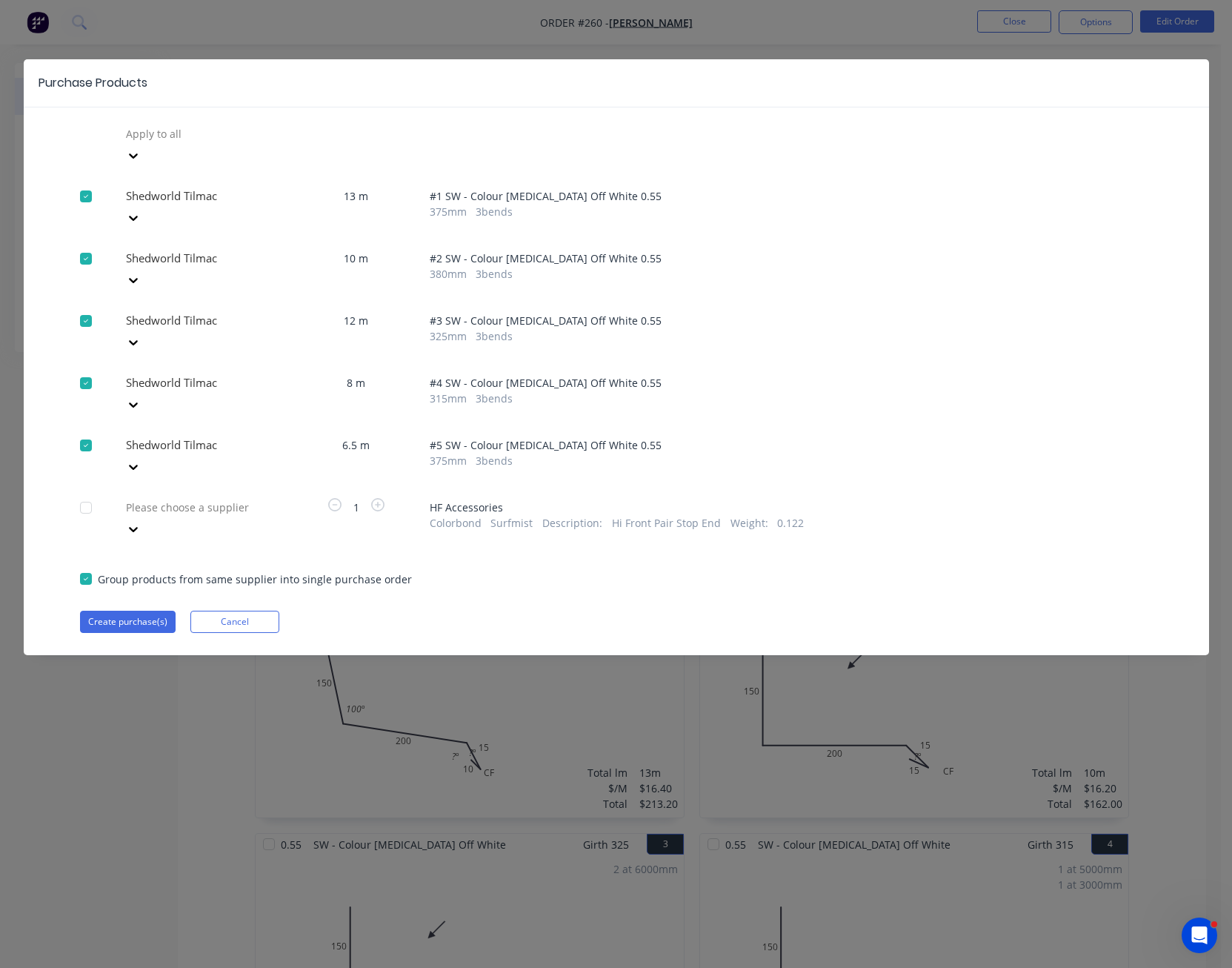
click at [147, 517] on div at bounding box center [133, 528] width 27 height 24
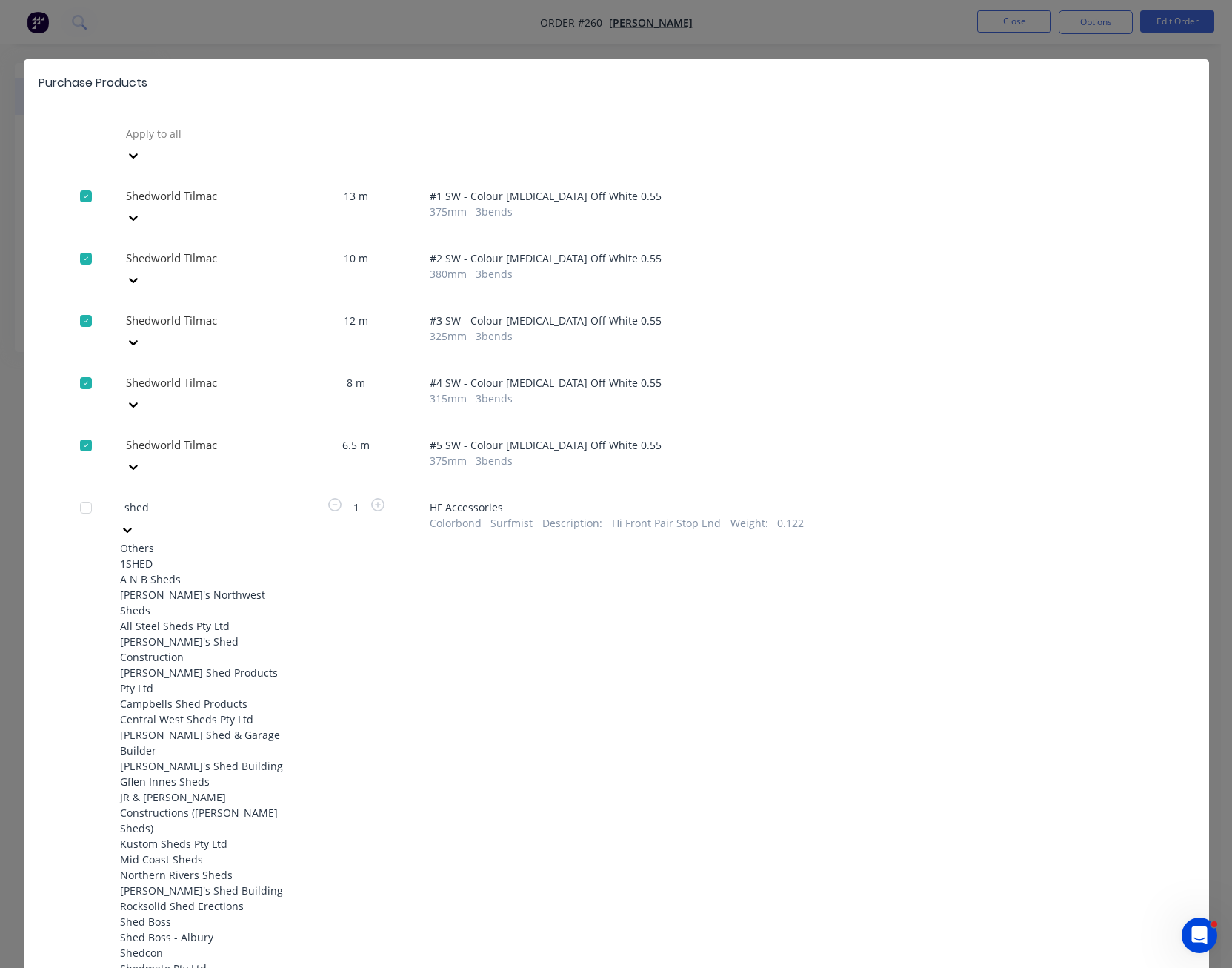
type input "shedw"
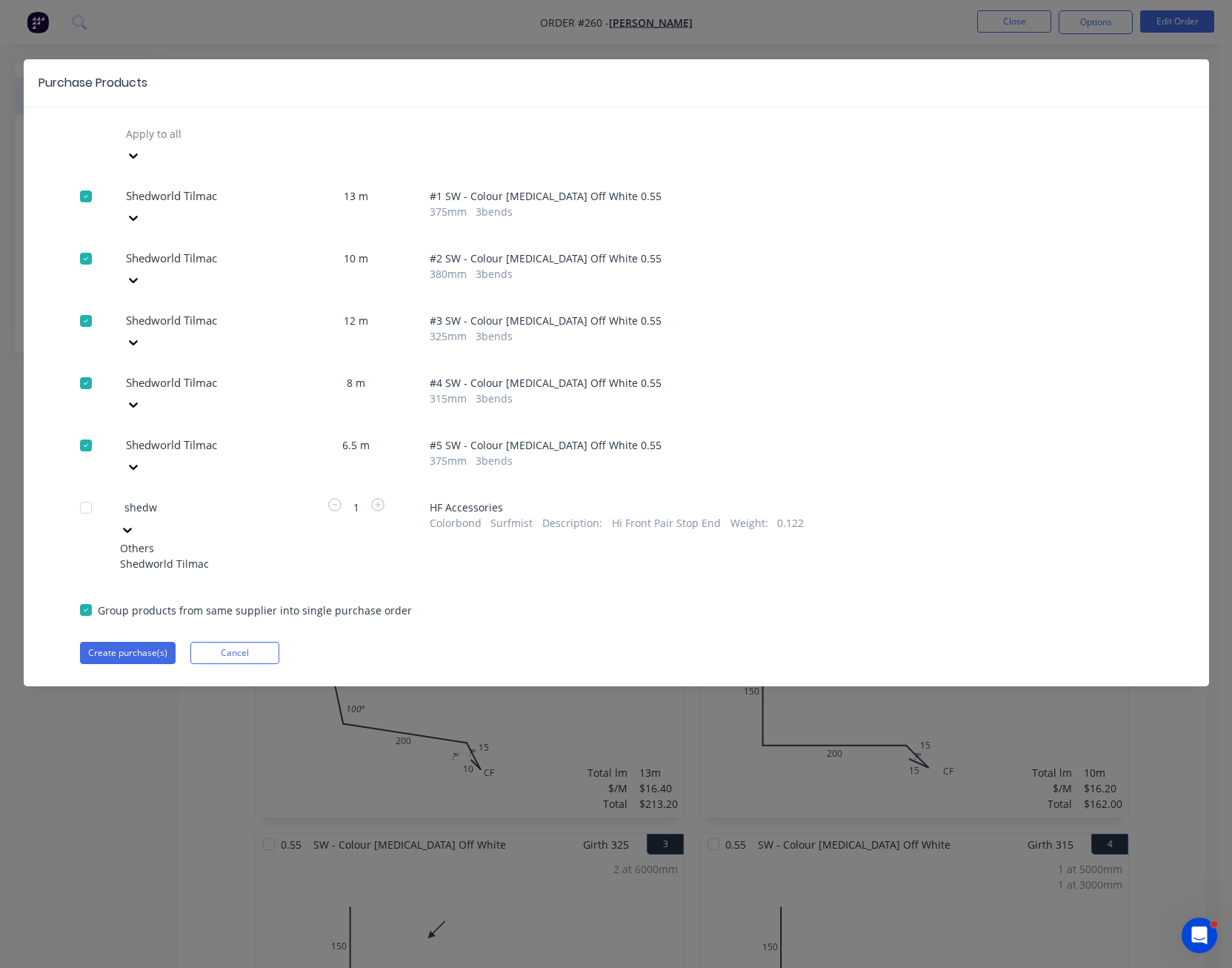
click at [216, 556] on div "Shedworld Tilmac" at bounding box center [201, 563] width 163 height 15
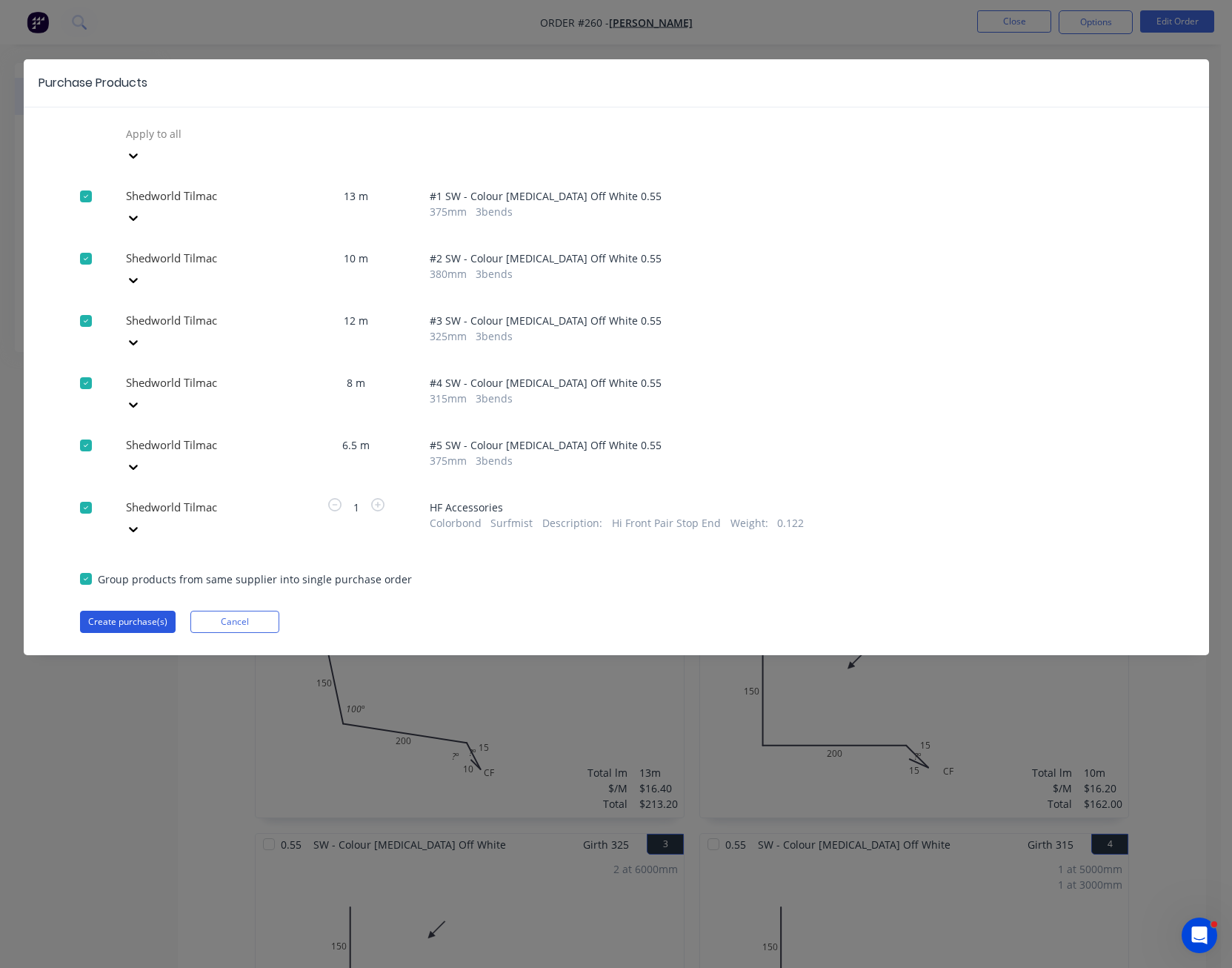
click at [153, 611] on button "Create purchase(s)" at bounding box center [127, 621] width 95 height 22
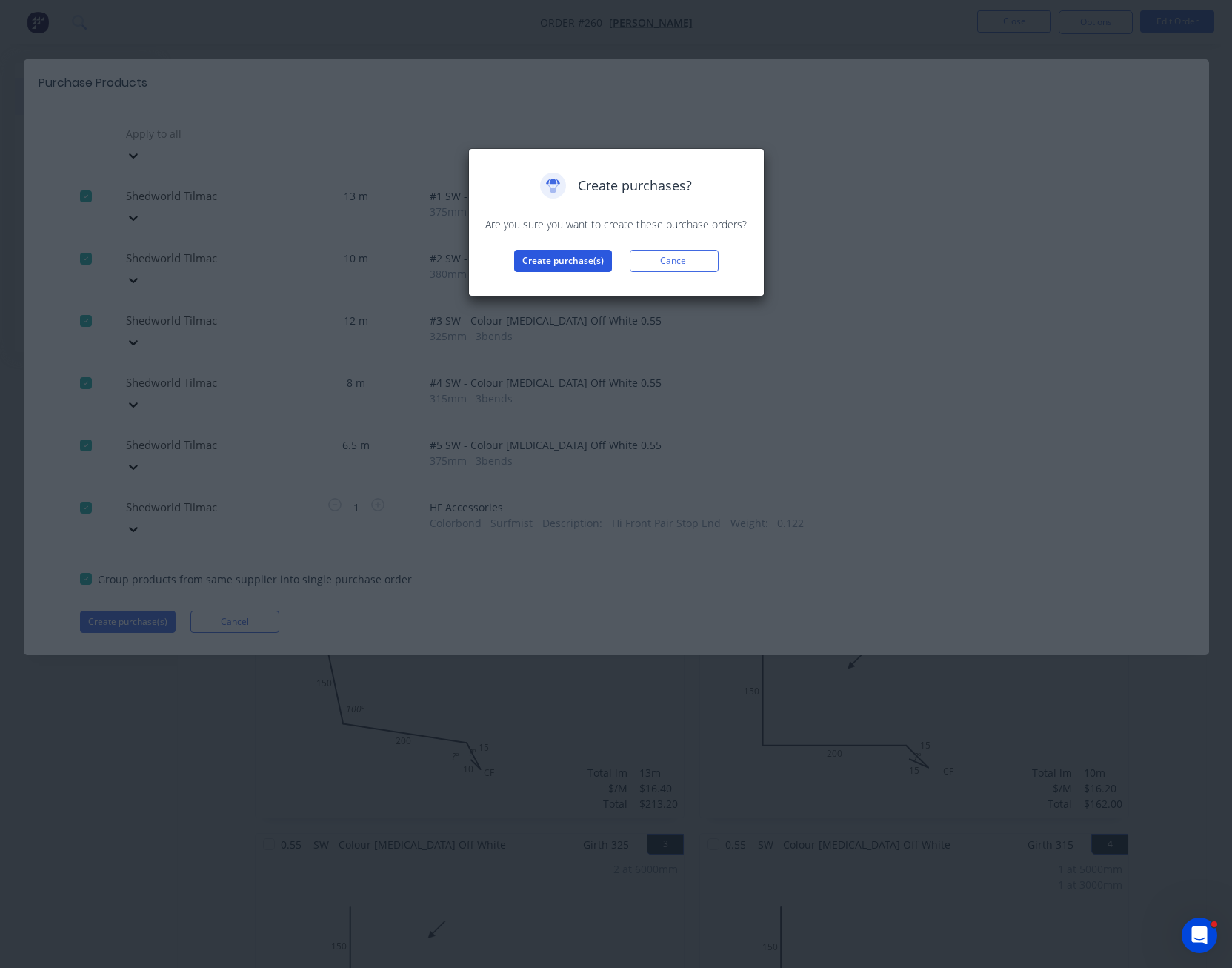
click at [571, 261] on button "Create purchase(s)" at bounding box center [563, 261] width 98 height 22
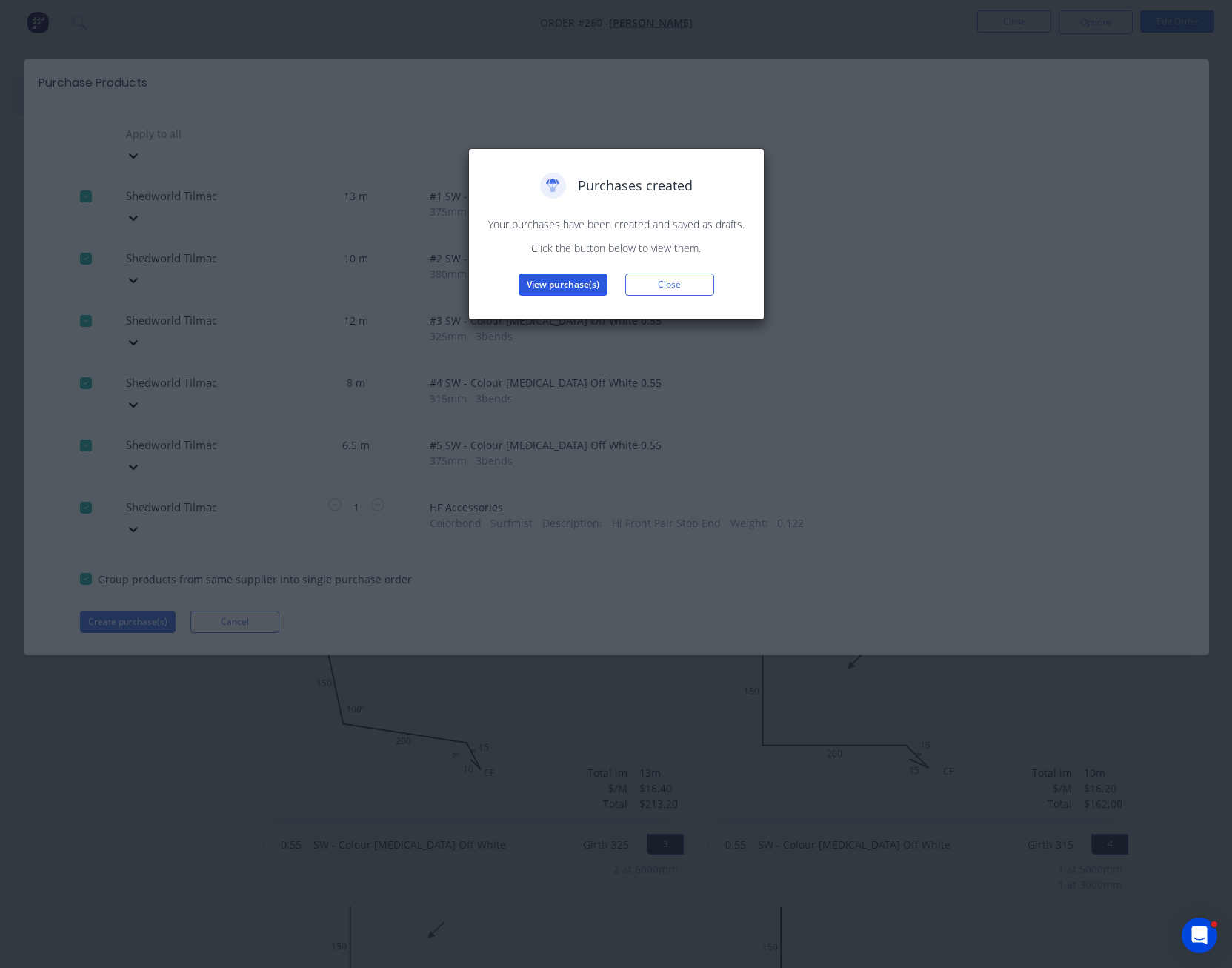
click at [568, 282] on button "View purchase(s)" at bounding box center [563, 284] width 89 height 22
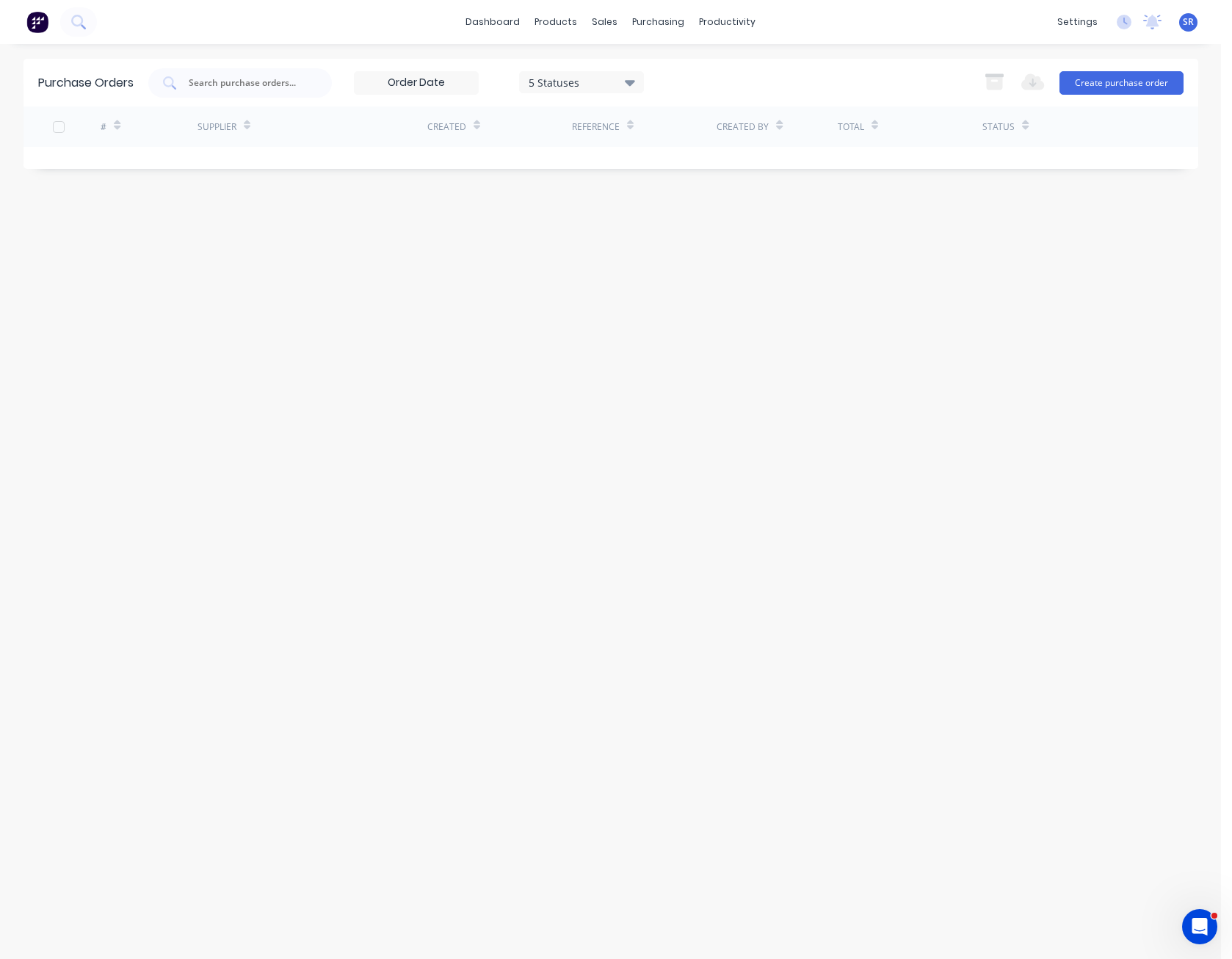
drag, startPoint x: 690, startPoint y: 189, endPoint x: 693, endPoint y: 176, distance: 13.3
click at [690, 187] on div "Purchase Orders 5 Statuses 5 Statuses Export to Excel (XLSX) Create purchase or…" at bounding box center [611, 502] width 1175 height 886
click at [695, 156] on div "Purchase Orders 5 Statuses 5 Statuses Export to Excel (XLSX) Create purchase or…" at bounding box center [611, 114] width 1175 height 110
click at [669, 69] on div "Purchase Orders" at bounding box center [705, 70] width 77 height 13
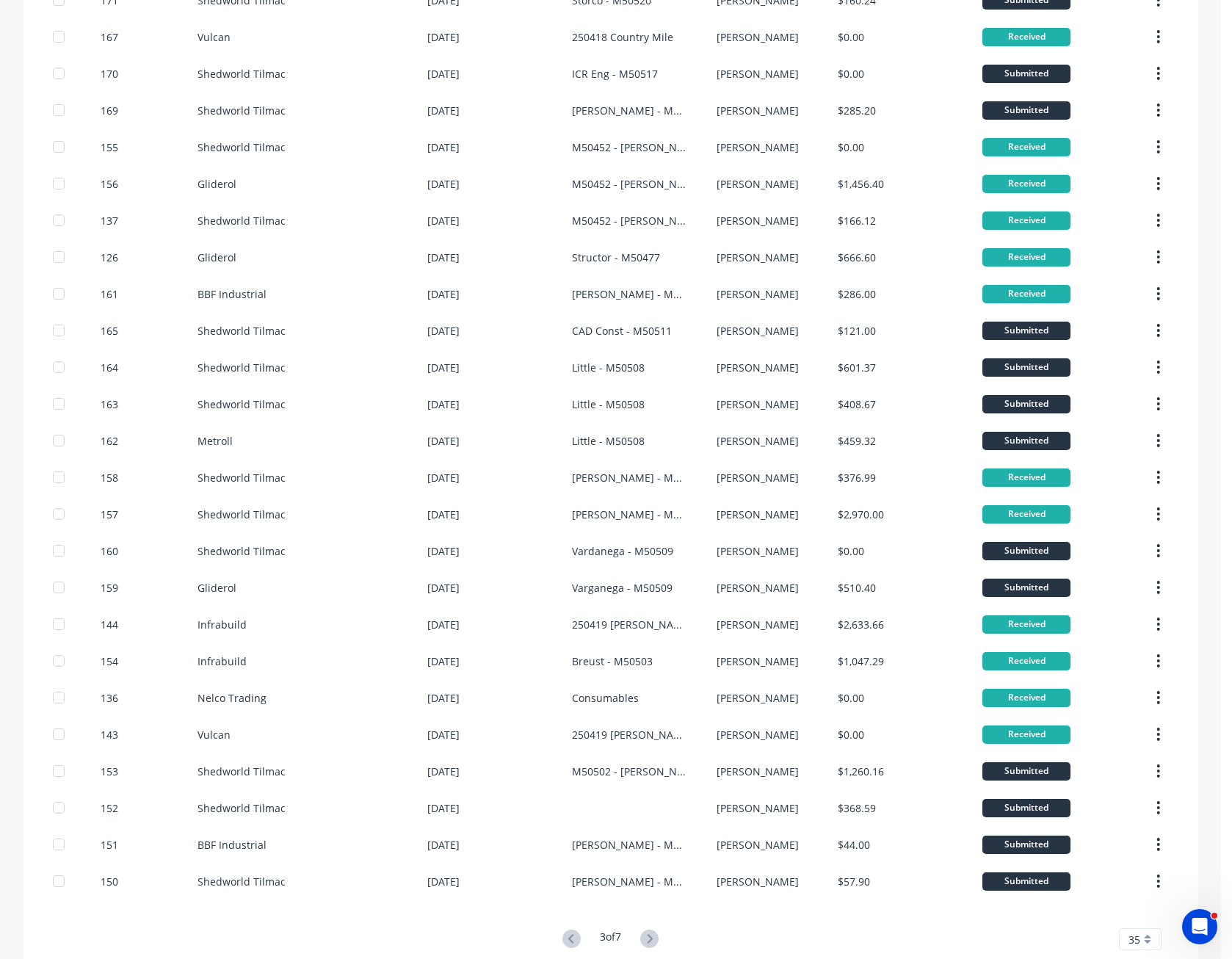
scroll to position [560, 0]
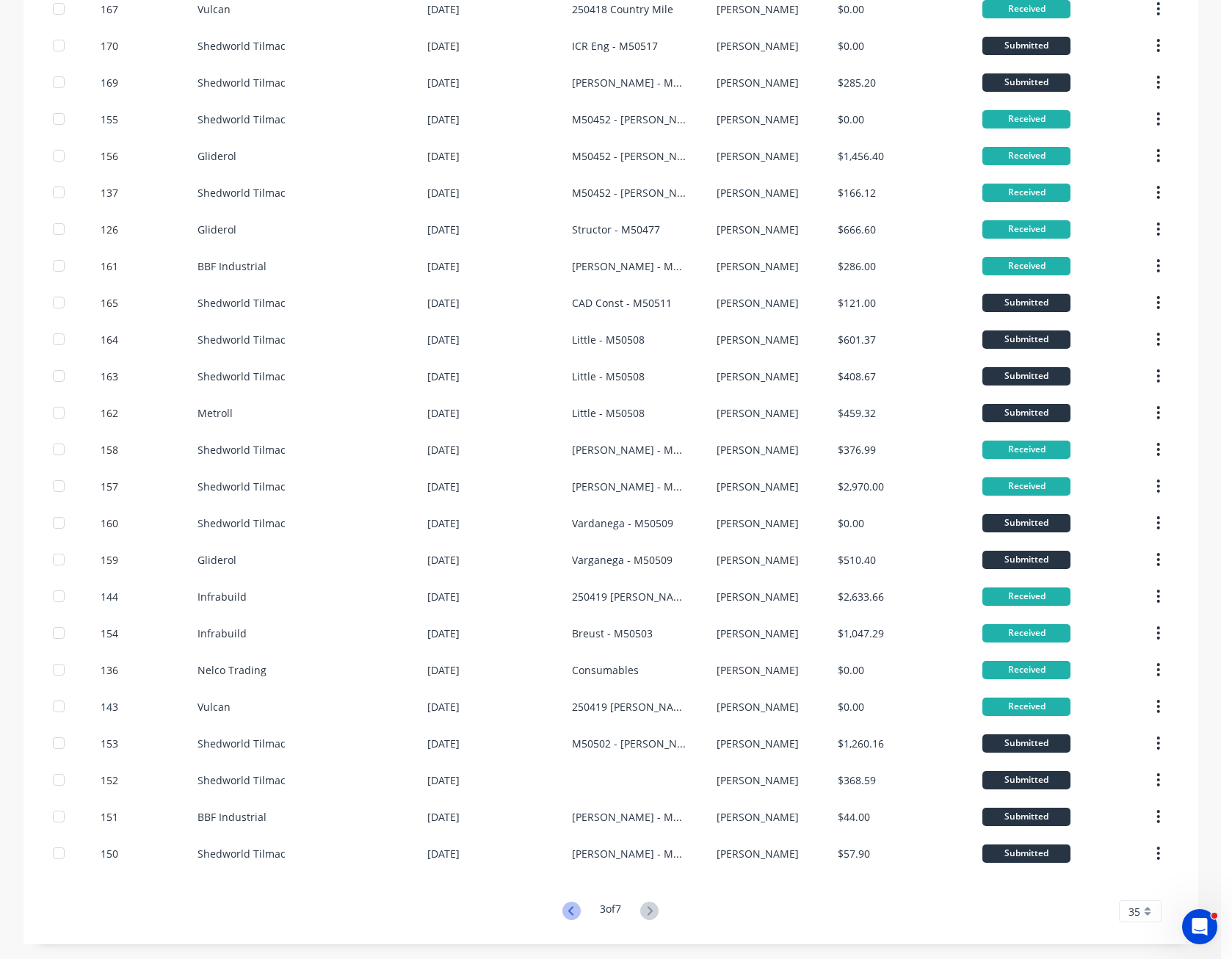
click at [564, 916] on icon at bounding box center [571, 911] width 19 height 19
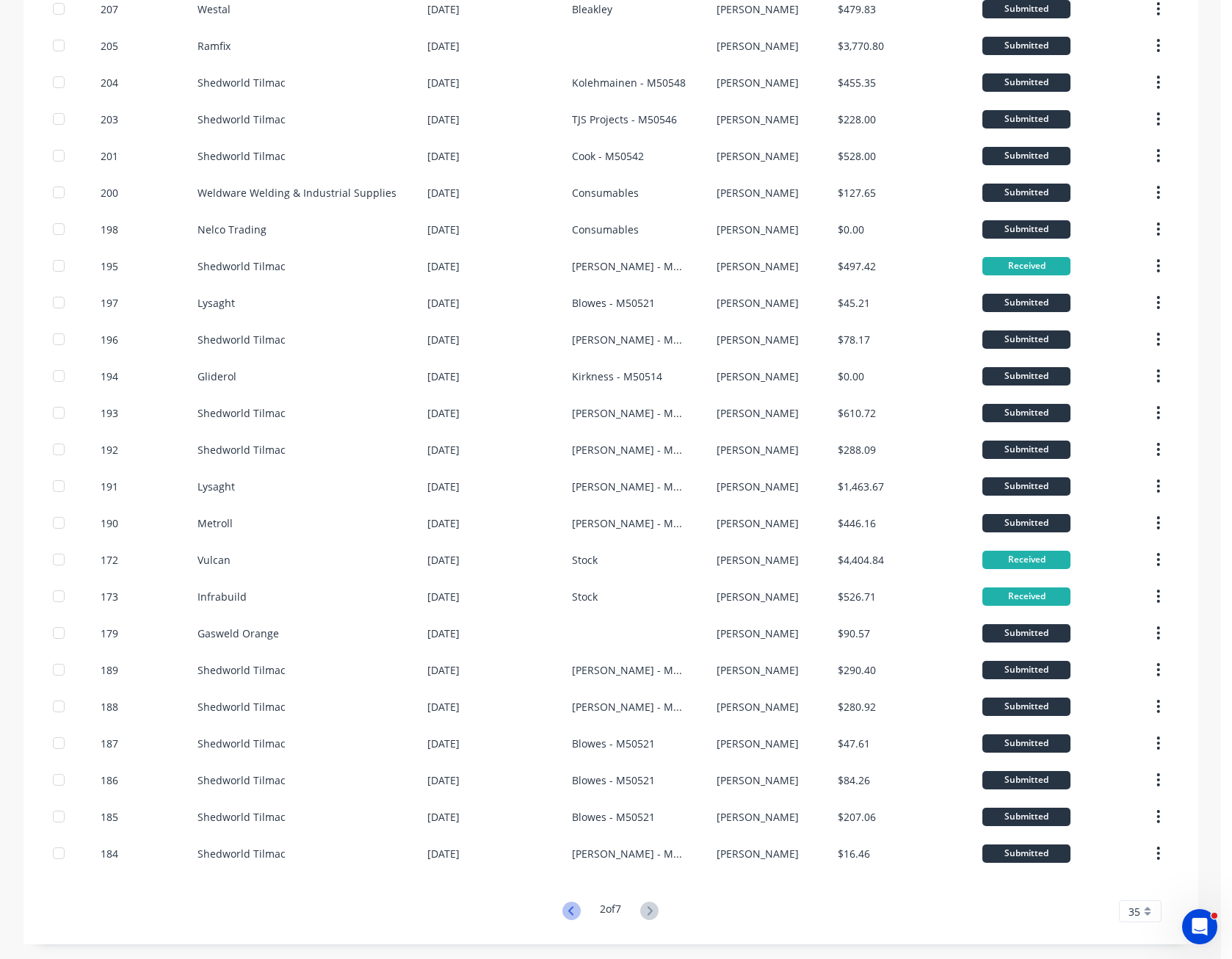
click at [570, 912] on icon at bounding box center [571, 911] width 19 height 19
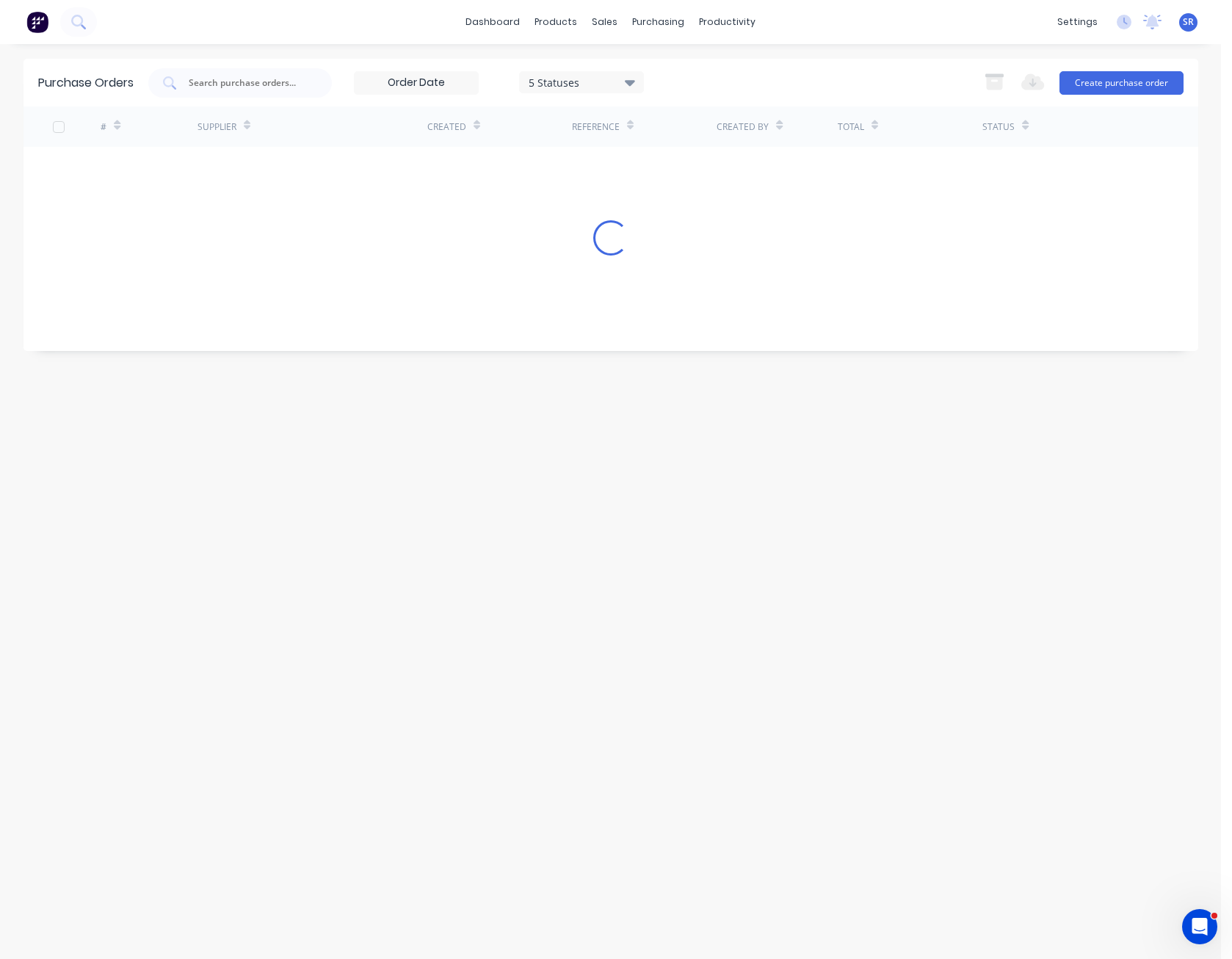
scroll to position [0, 0]
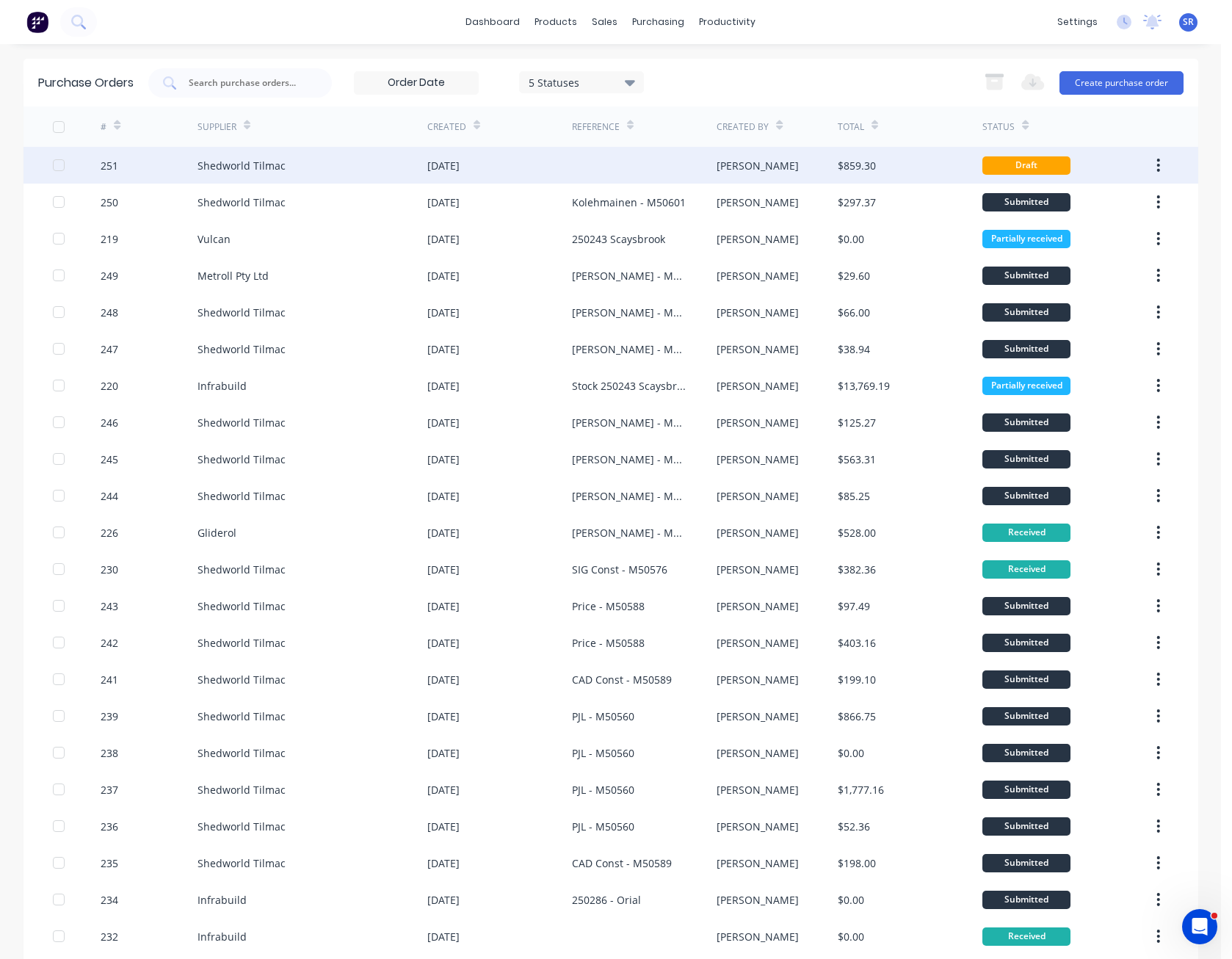
click at [753, 165] on div "[PERSON_NAME]" at bounding box center [777, 165] width 121 height 37
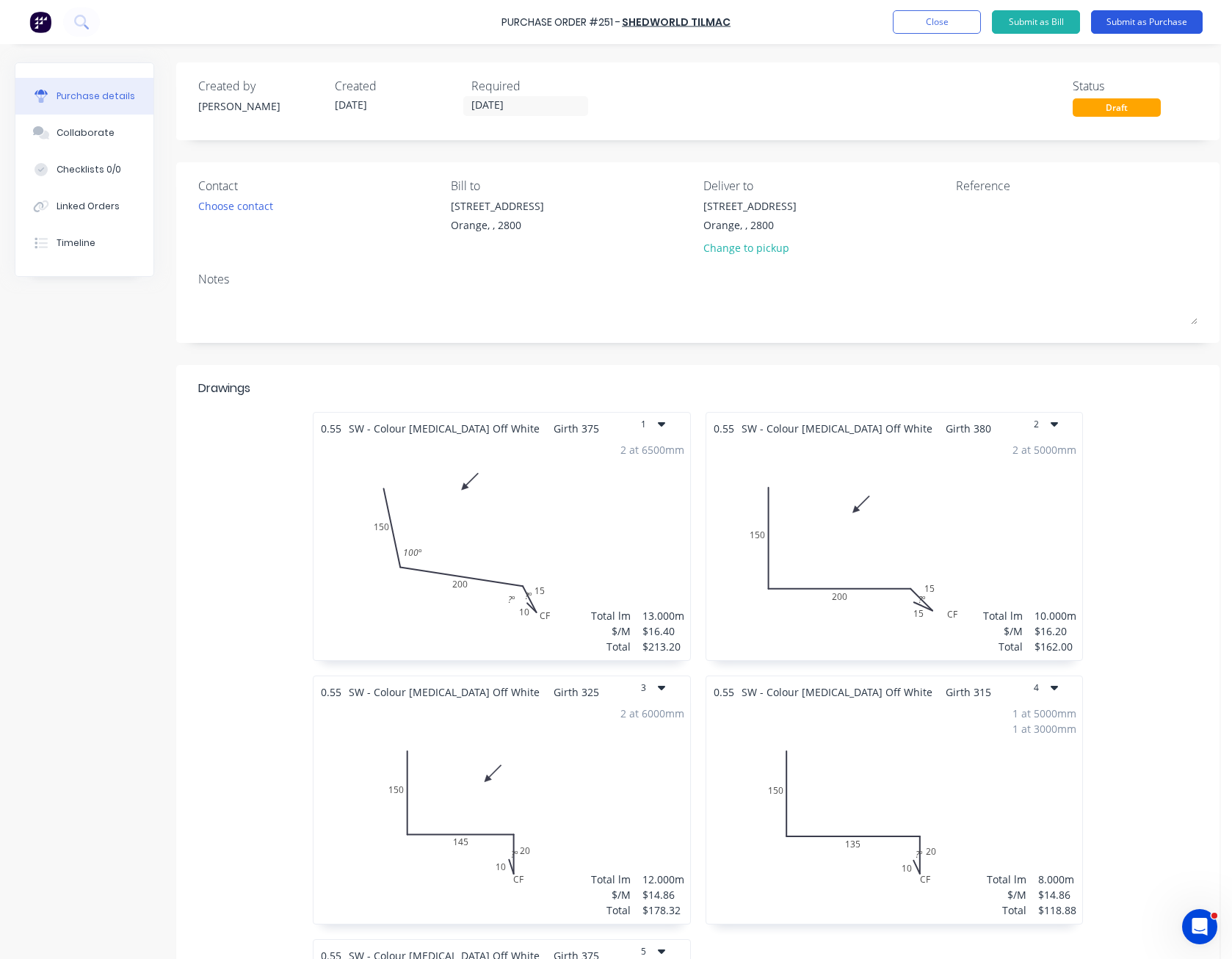
click at [1140, 28] on button "Submit as Purchase" at bounding box center [1146, 22] width 111 height 23
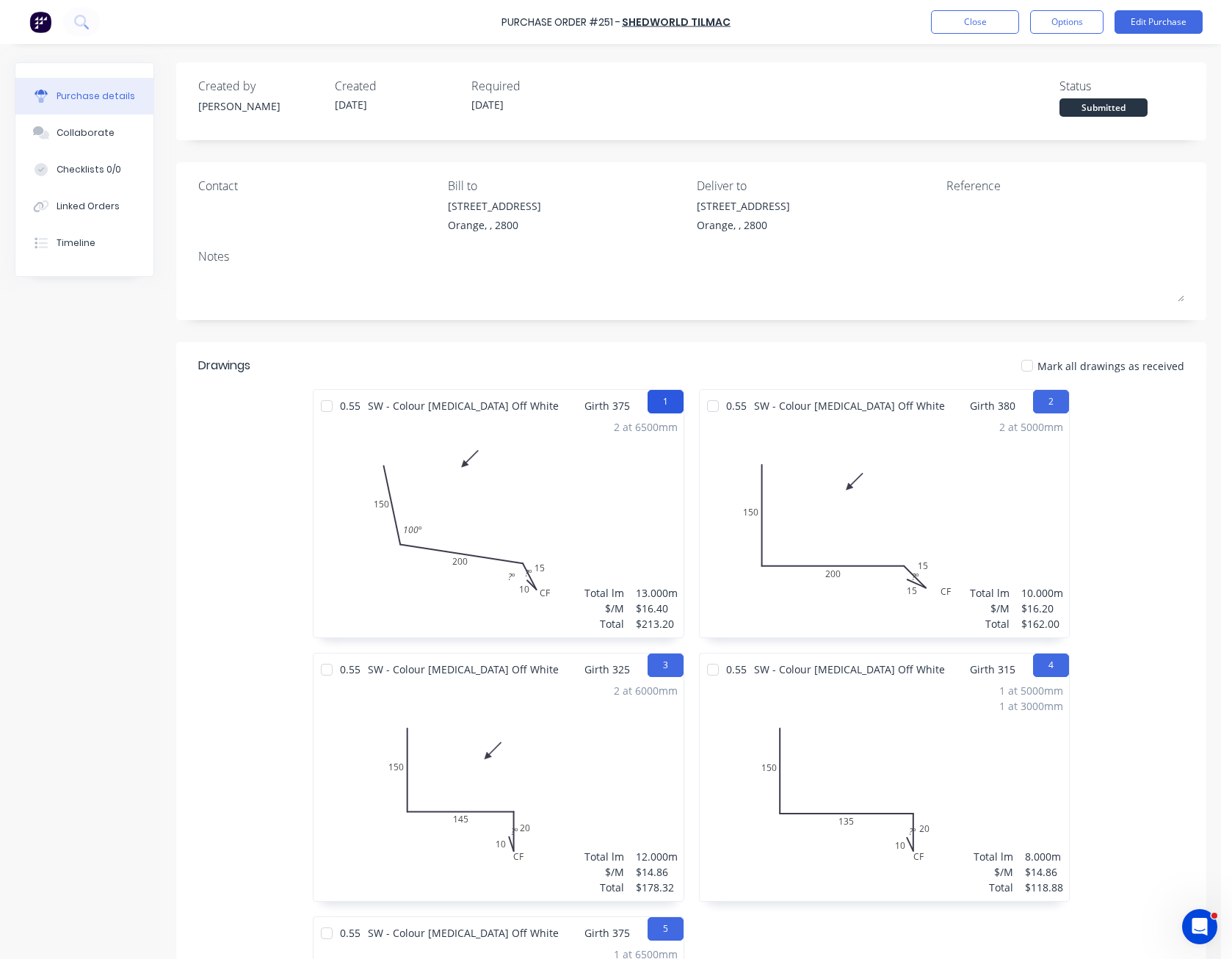
click at [664, 401] on button "1" at bounding box center [666, 401] width 36 height 23
click at [1082, 22] on button "Options" at bounding box center [1067, 22] width 73 height 23
click at [1049, 62] on div "Print / Email" at bounding box center [1034, 60] width 113 height 21
click at [1043, 114] on div "Without pricing" at bounding box center [1034, 119] width 113 height 21
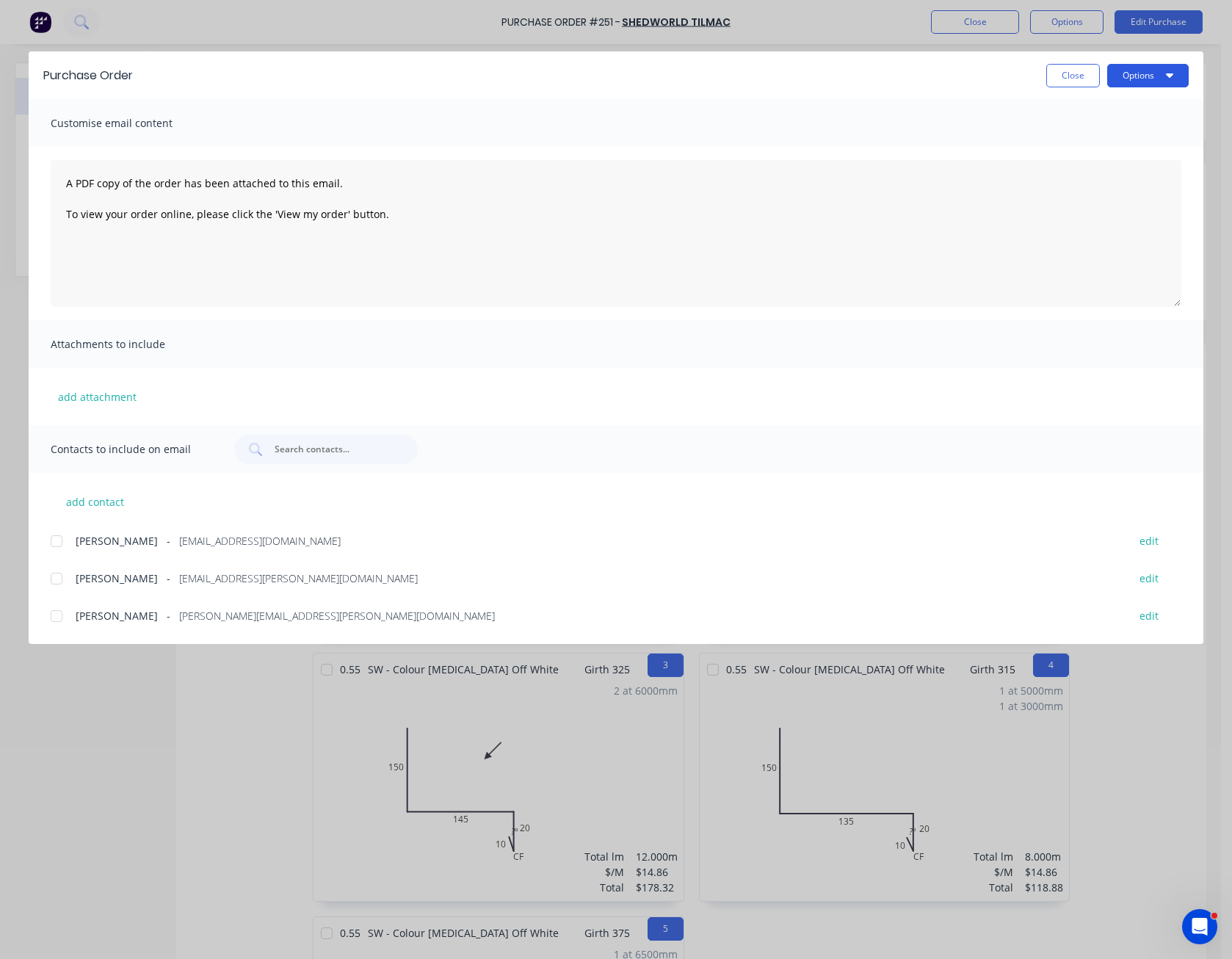
click at [1136, 70] on button "Options" at bounding box center [1147, 75] width 81 height 23
click at [1128, 104] on div "Preview" at bounding box center [1119, 113] width 113 height 21
click at [1082, 72] on button "Close" at bounding box center [1073, 75] width 53 height 23
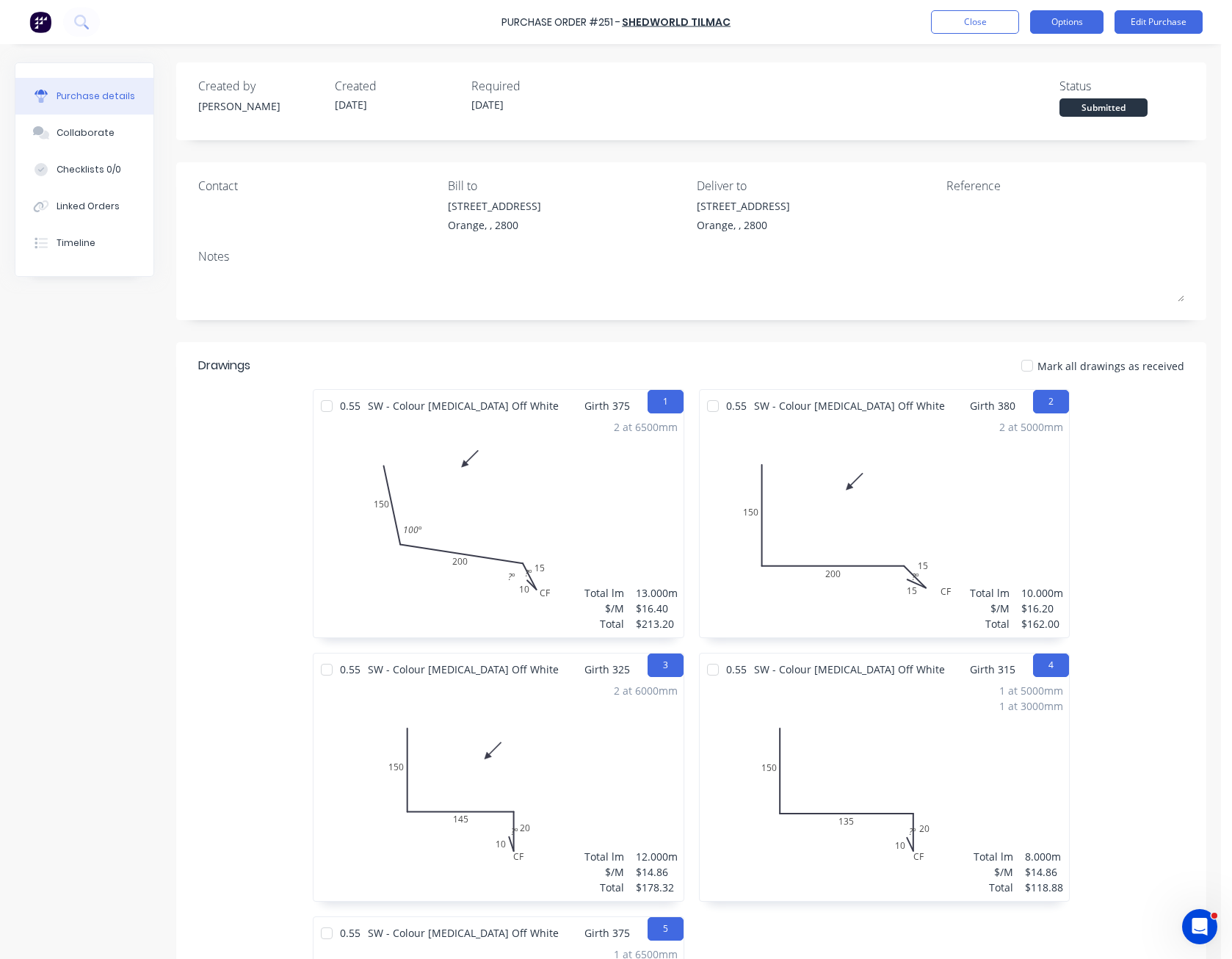
click at [1067, 20] on button "Options" at bounding box center [1067, 22] width 73 height 23
click at [968, 20] on button "Close" at bounding box center [975, 22] width 88 height 23
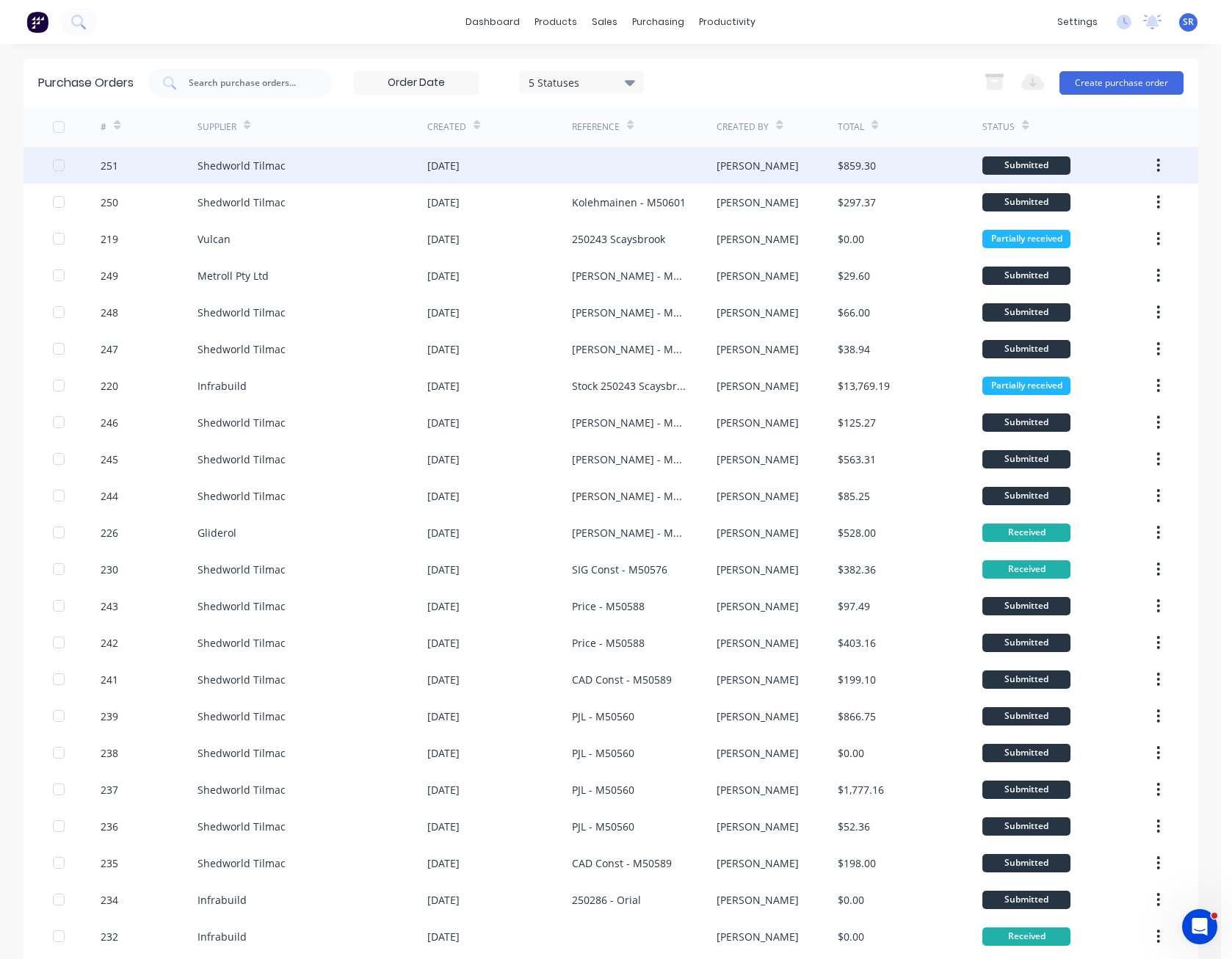
click at [734, 163] on div "[PERSON_NAME]" at bounding box center [777, 165] width 121 height 37
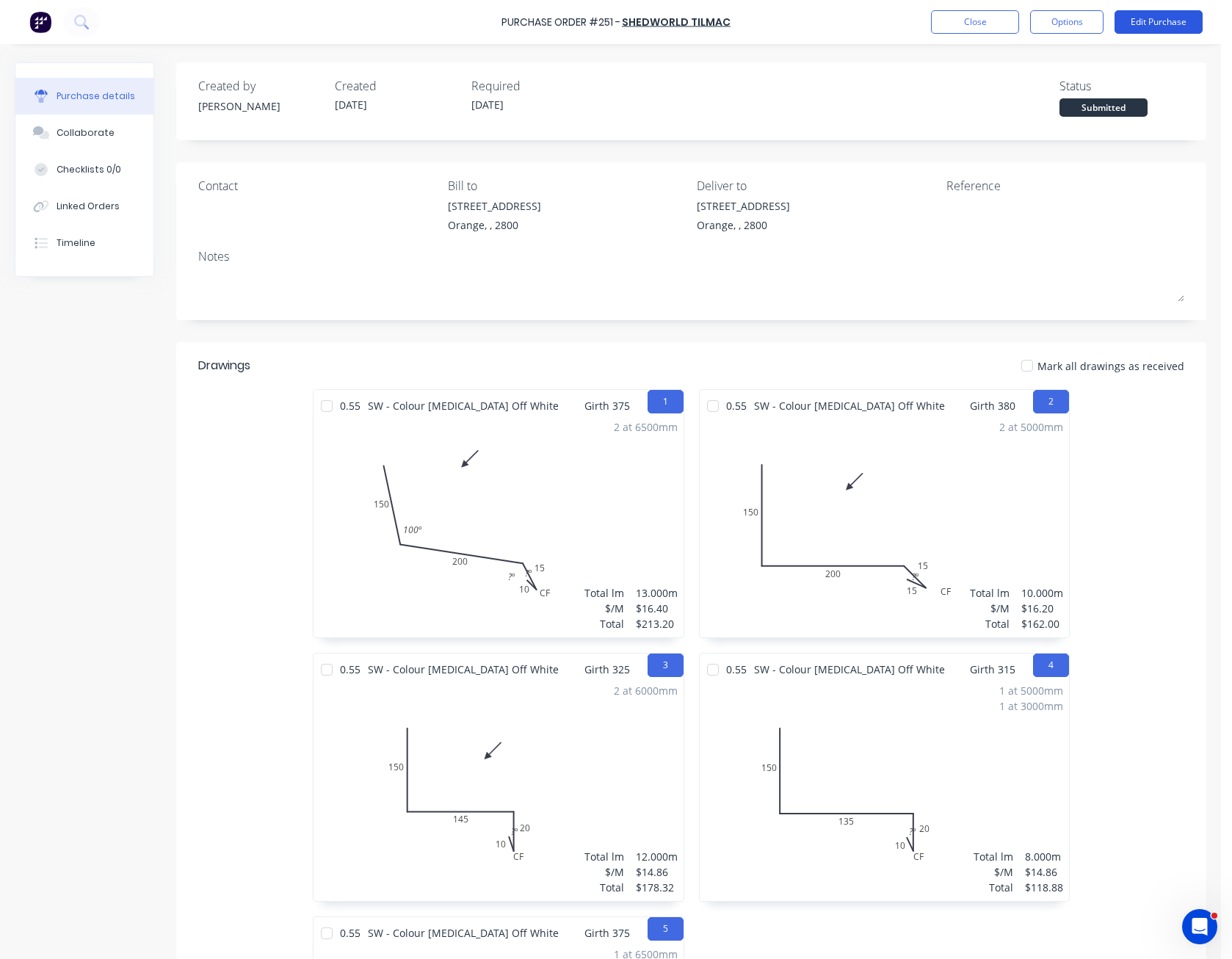
click at [1164, 15] on button "Edit Purchase" at bounding box center [1158, 22] width 88 height 23
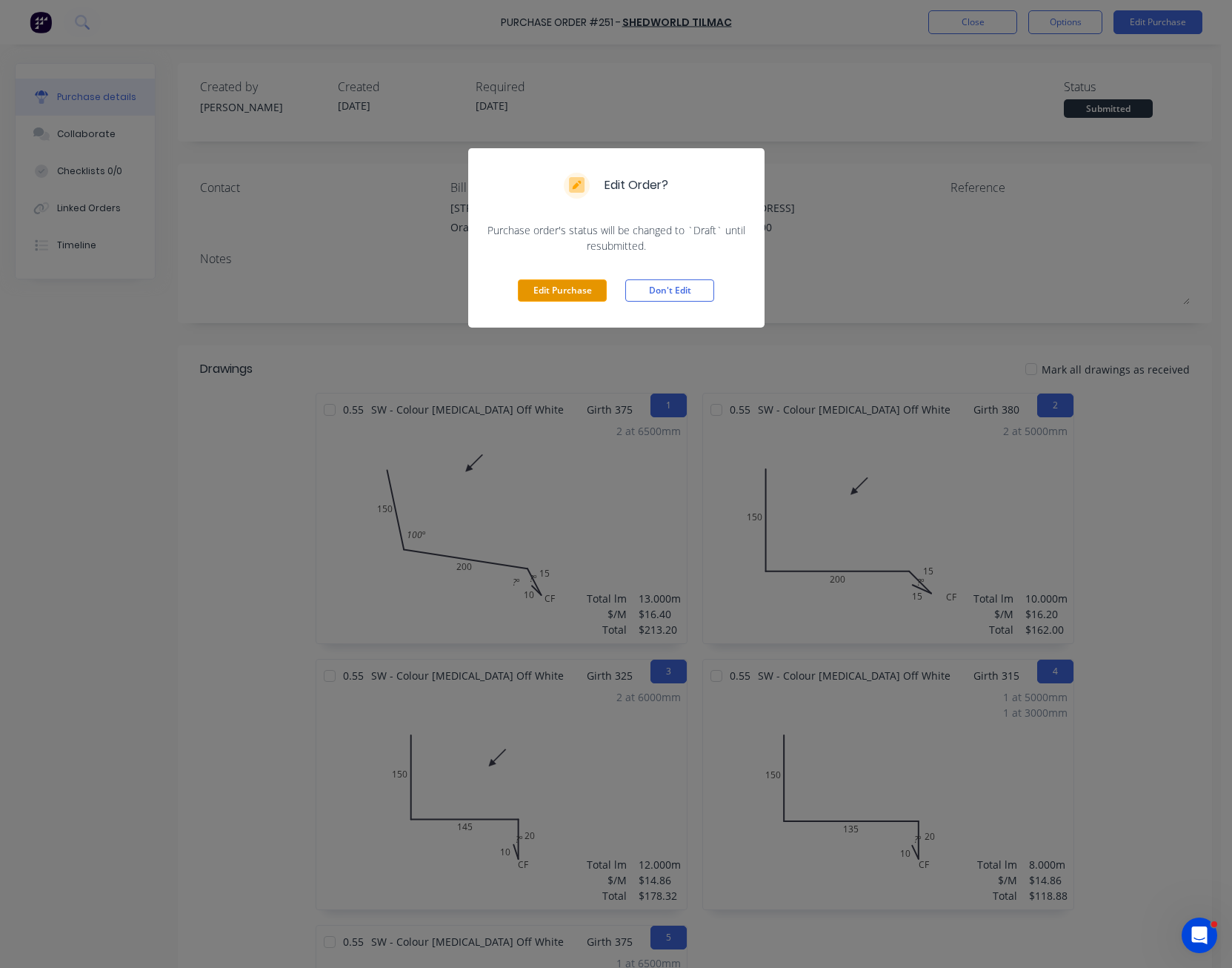
click at [588, 287] on button "Edit Purchase" at bounding box center [562, 290] width 89 height 22
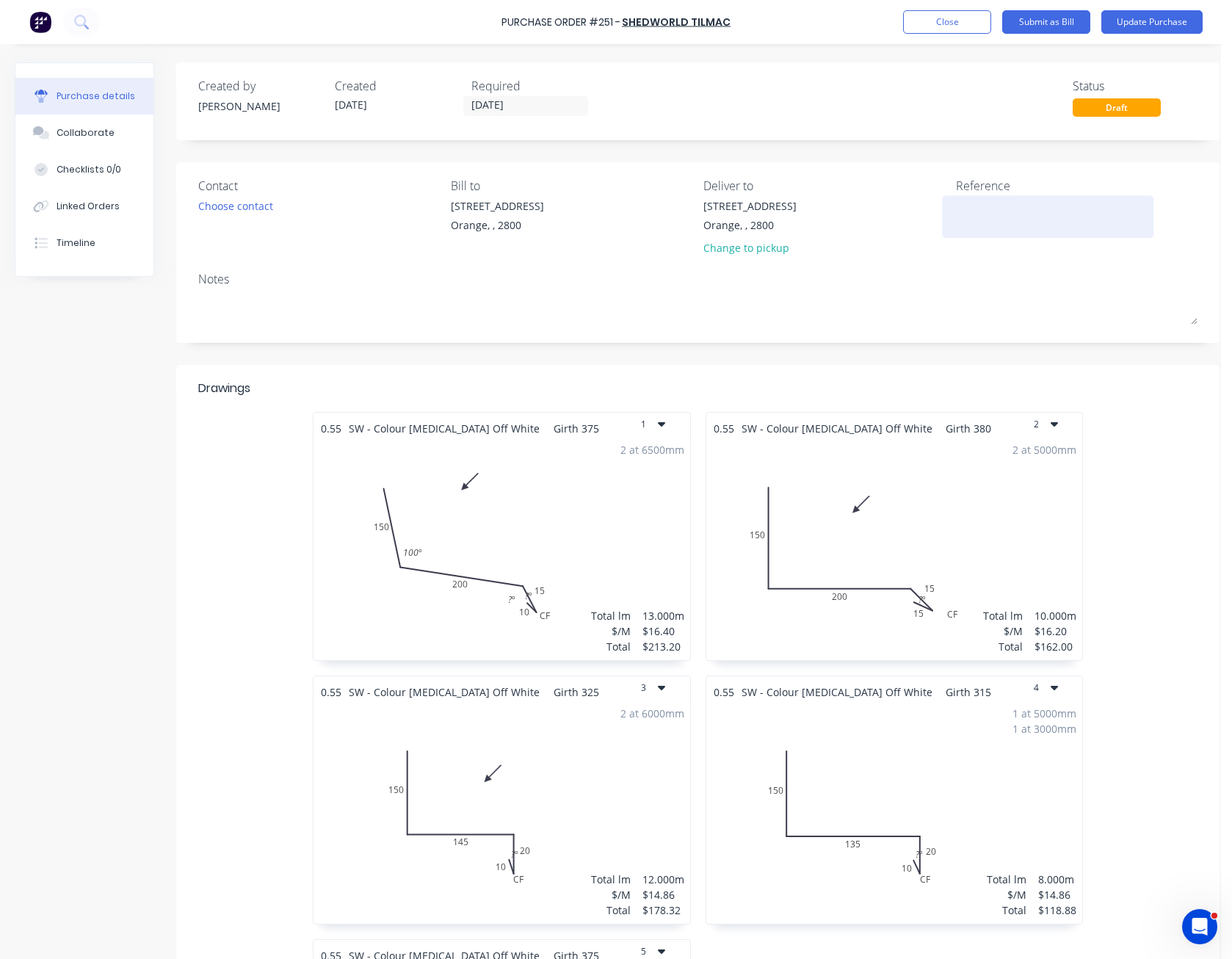
click at [975, 204] on textarea at bounding box center [1048, 215] width 184 height 33
type textarea "Green - M50580"
click at [965, 102] on div "Created by [PERSON_NAME] Created [DATE] Required [DATE] Status Draft" at bounding box center [698, 97] width 1000 height 40
click at [1167, 26] on button "Update Purchase" at bounding box center [1152, 22] width 102 height 23
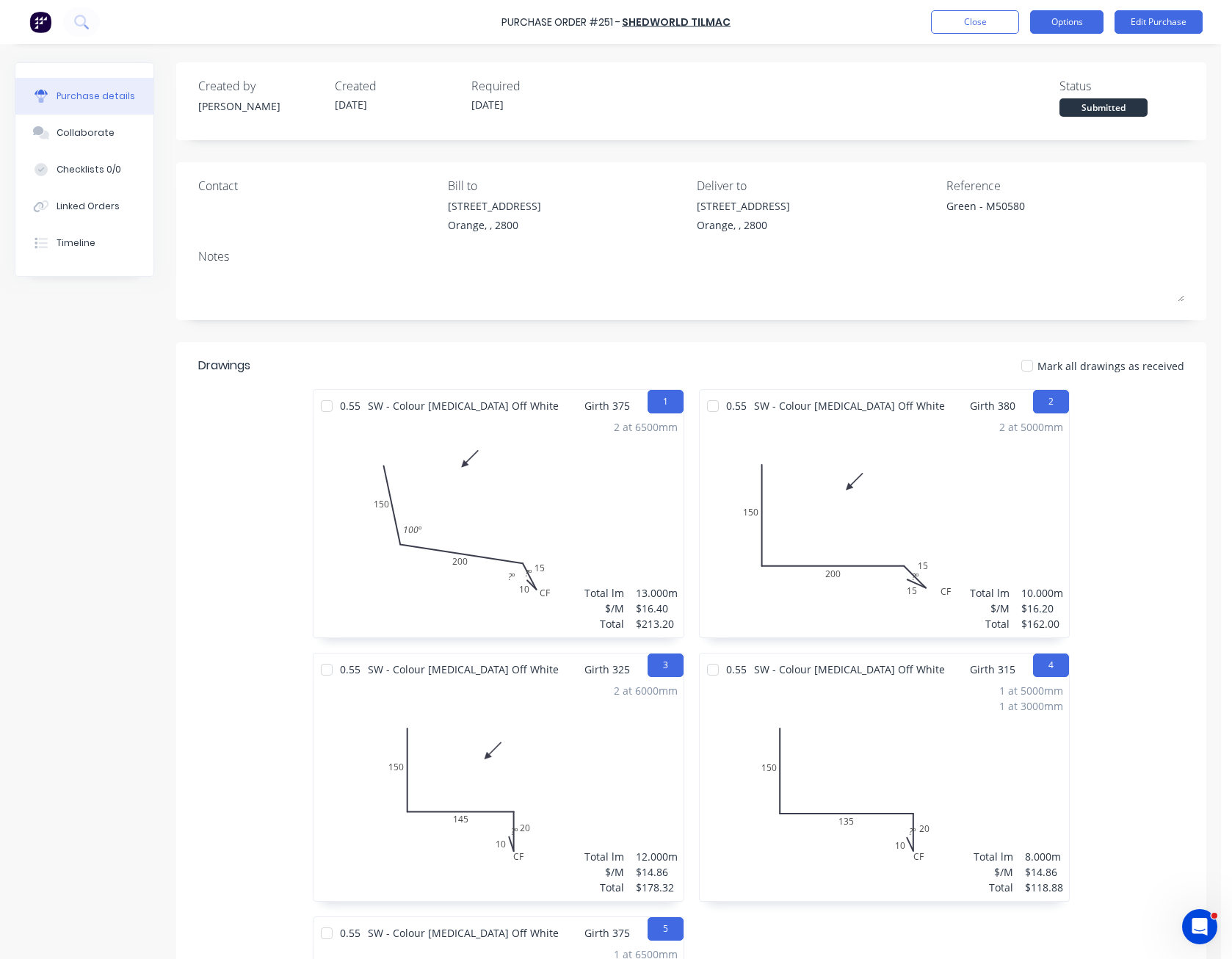
click at [1074, 19] on button "Options" at bounding box center [1067, 22] width 73 height 23
click at [1174, 27] on button "Edit Purchase" at bounding box center [1158, 22] width 88 height 23
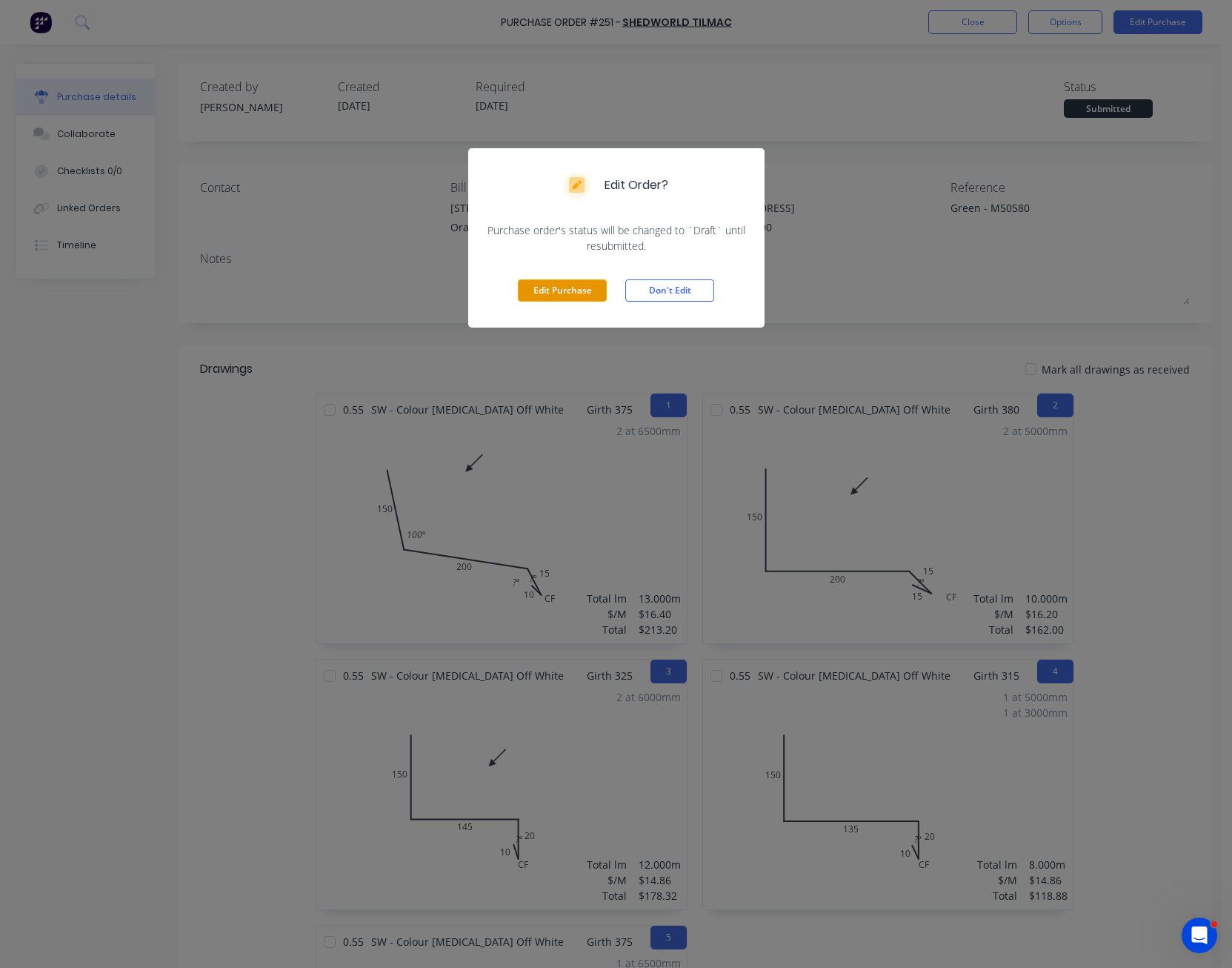
click at [603, 289] on button "Edit Purchase" at bounding box center [562, 290] width 89 height 22
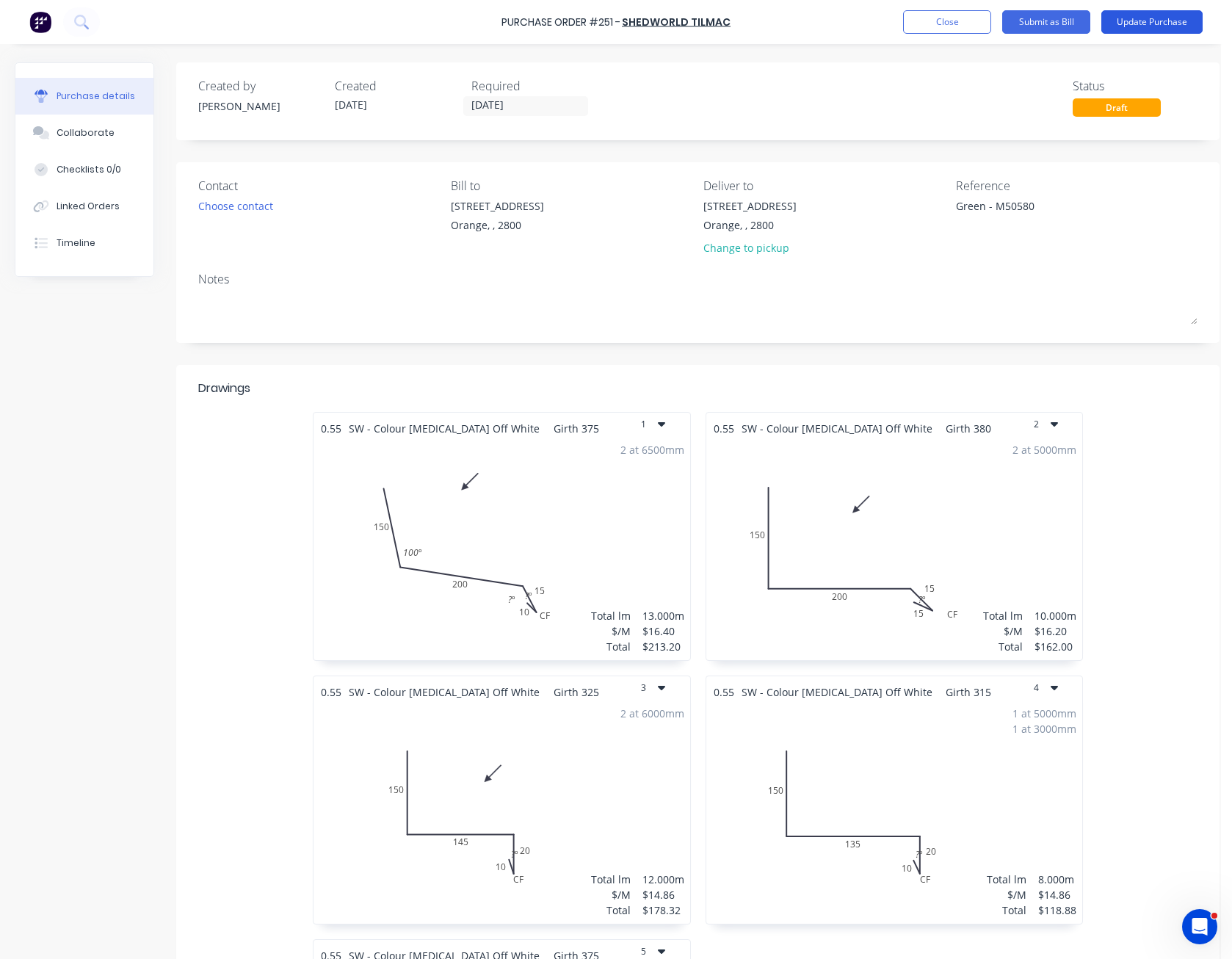
click at [1169, 24] on button "Update Purchase" at bounding box center [1152, 22] width 102 height 23
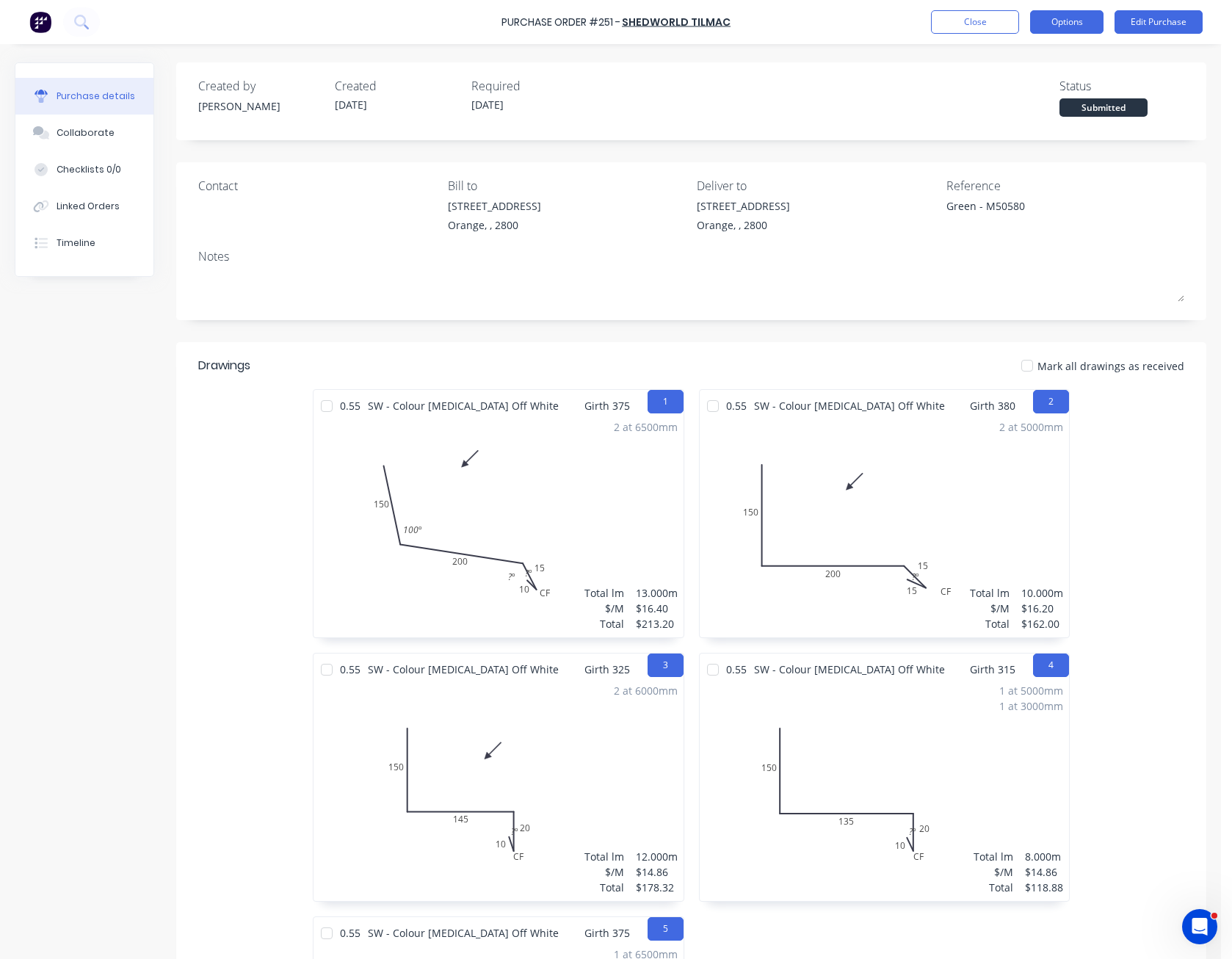
click at [1079, 15] on button "Options" at bounding box center [1067, 22] width 73 height 23
click at [1058, 52] on div "Print / Email" at bounding box center [1034, 60] width 113 height 21
click at [1049, 119] on div "Without pricing" at bounding box center [1034, 119] width 113 height 21
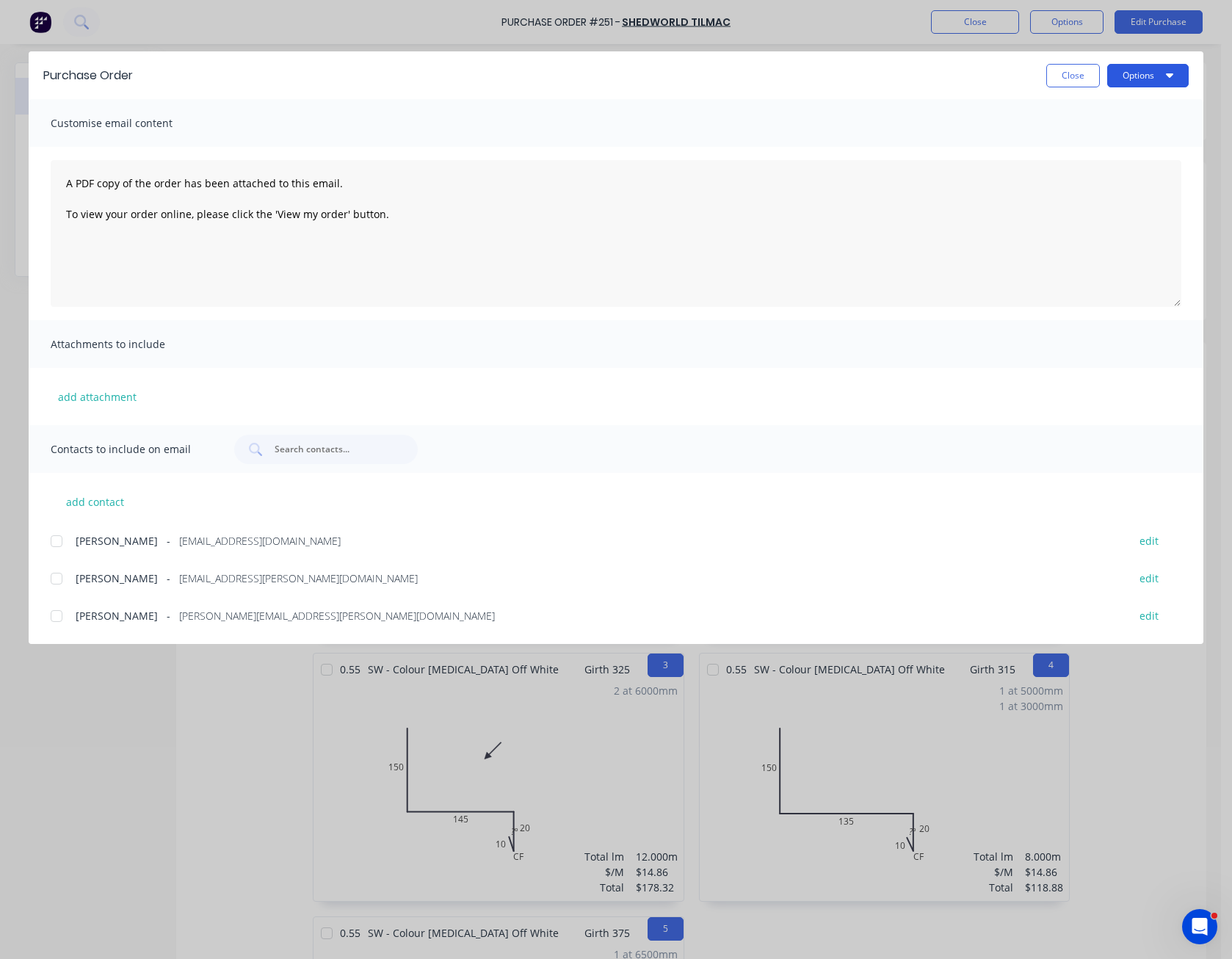
click at [1132, 77] on button "Options" at bounding box center [1147, 75] width 81 height 23
click at [1126, 106] on div "Preview" at bounding box center [1119, 113] width 113 height 21
click at [1071, 76] on button "Close" at bounding box center [1073, 75] width 53 height 23
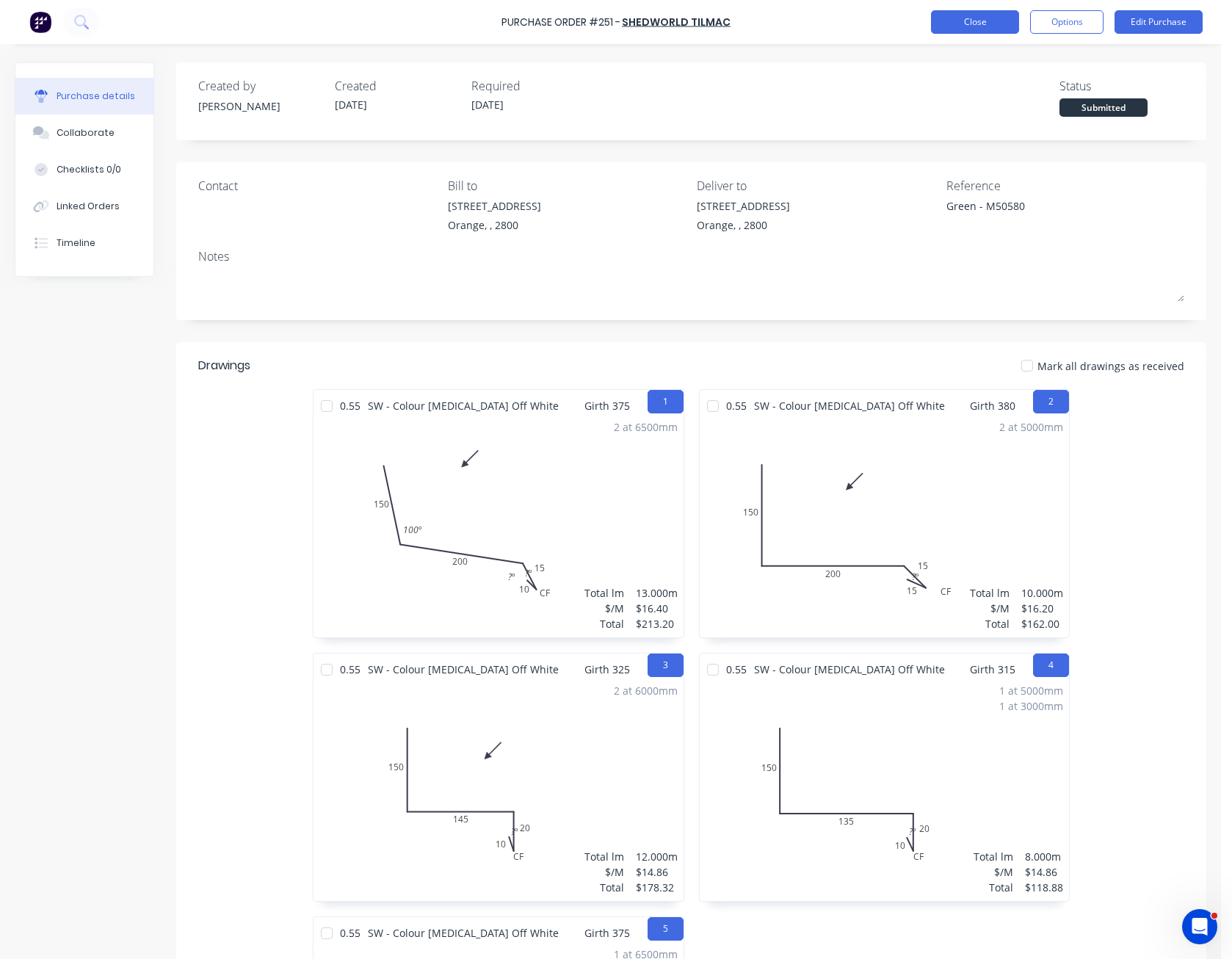
click at [997, 28] on button "Close" at bounding box center [975, 22] width 88 height 23
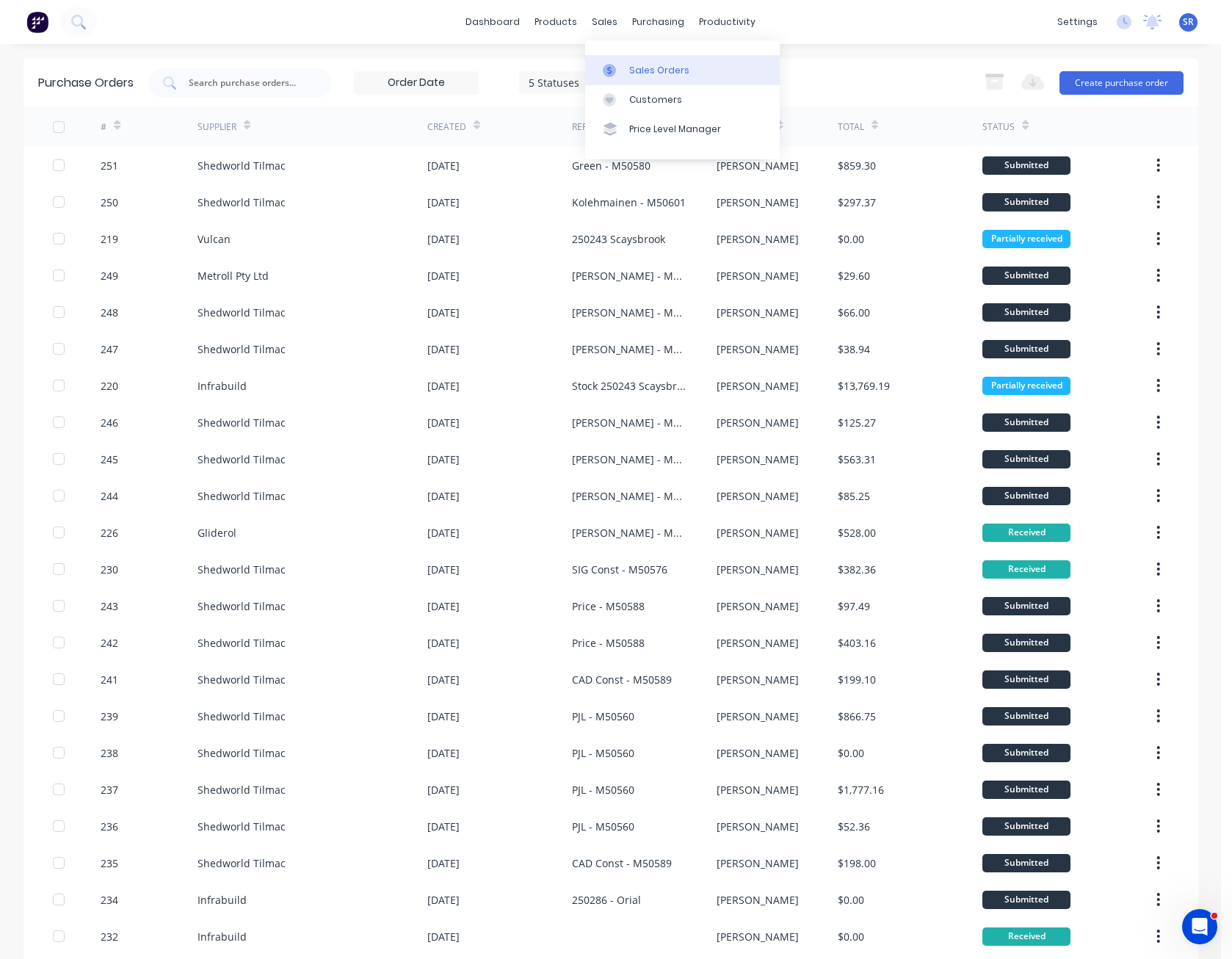
click at [633, 67] on div "Sales Orders" at bounding box center [659, 70] width 61 height 13
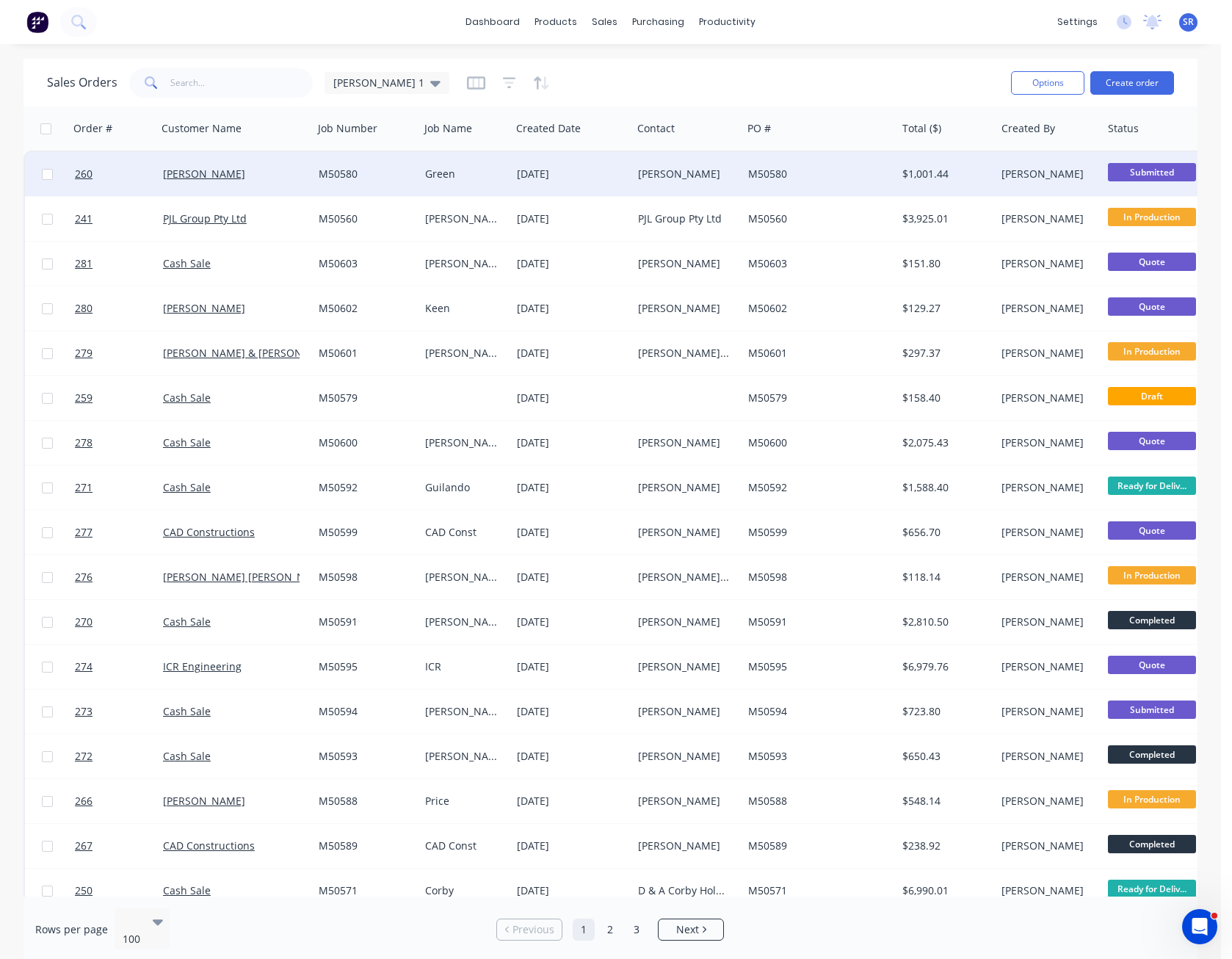
click at [635, 165] on div "[PERSON_NAME]" at bounding box center [687, 173] width 111 height 44
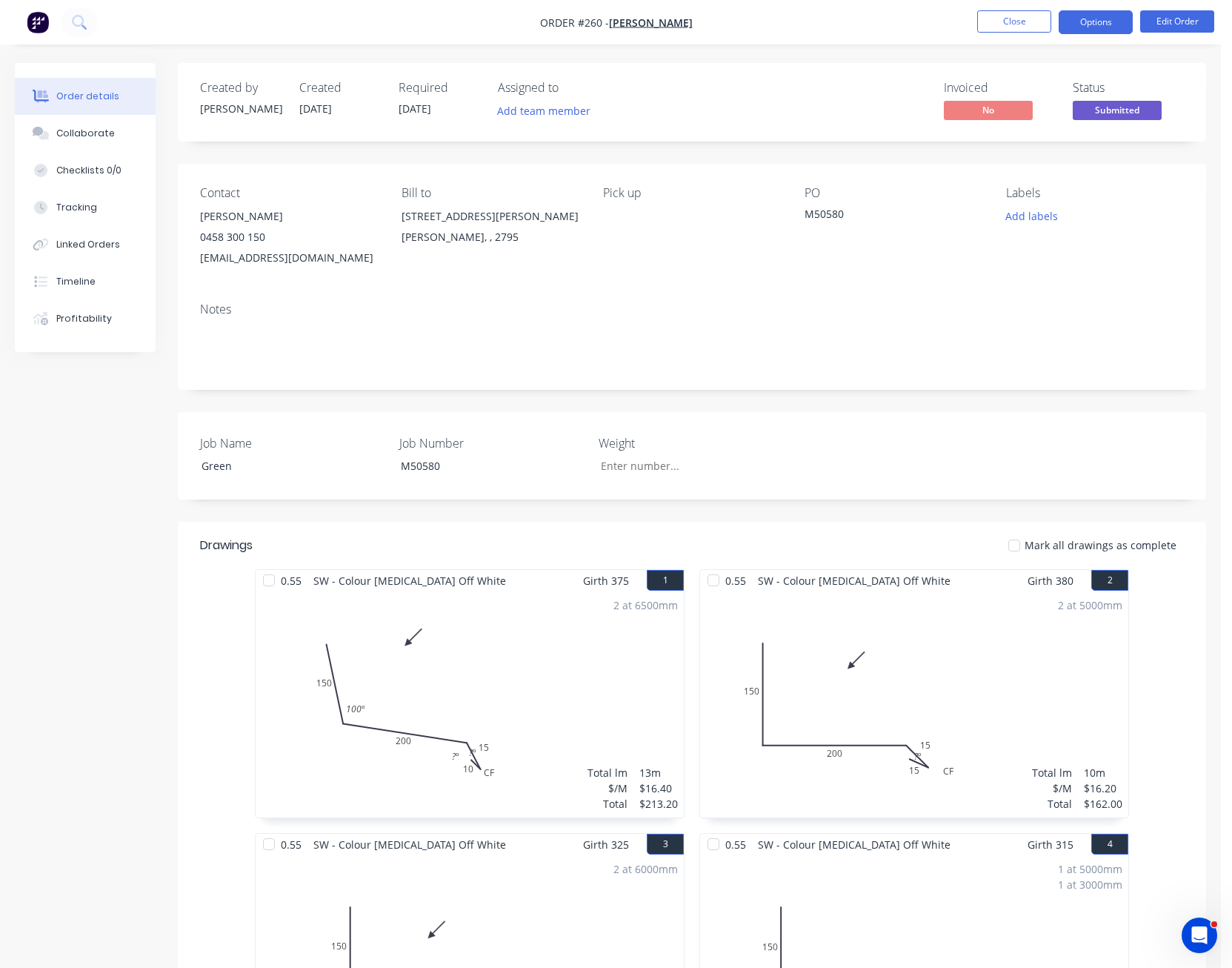
click at [1104, 12] on button "Options" at bounding box center [1095, 22] width 74 height 24
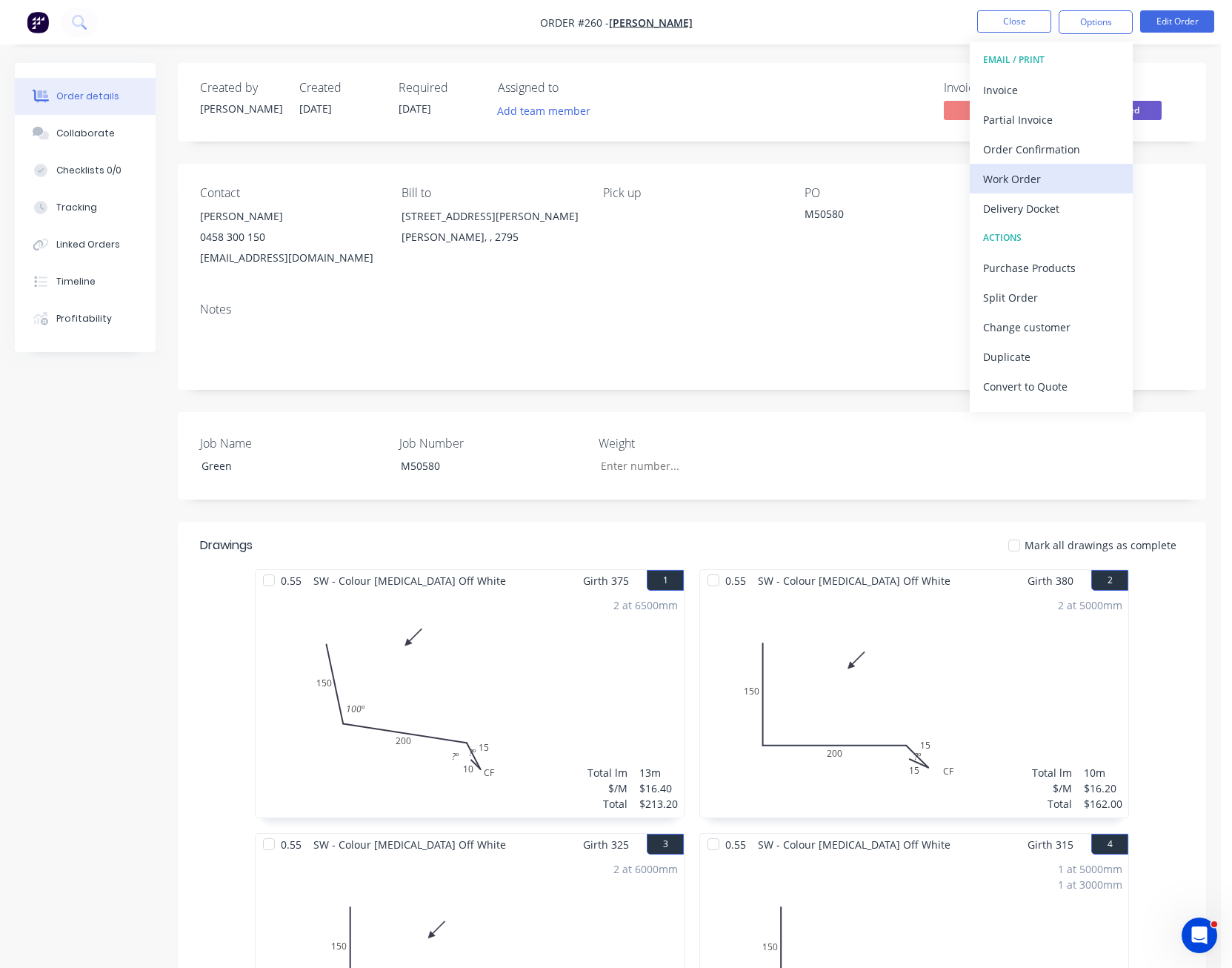
click at [1039, 173] on div "Work Order" at bounding box center [1051, 179] width 136 height 21
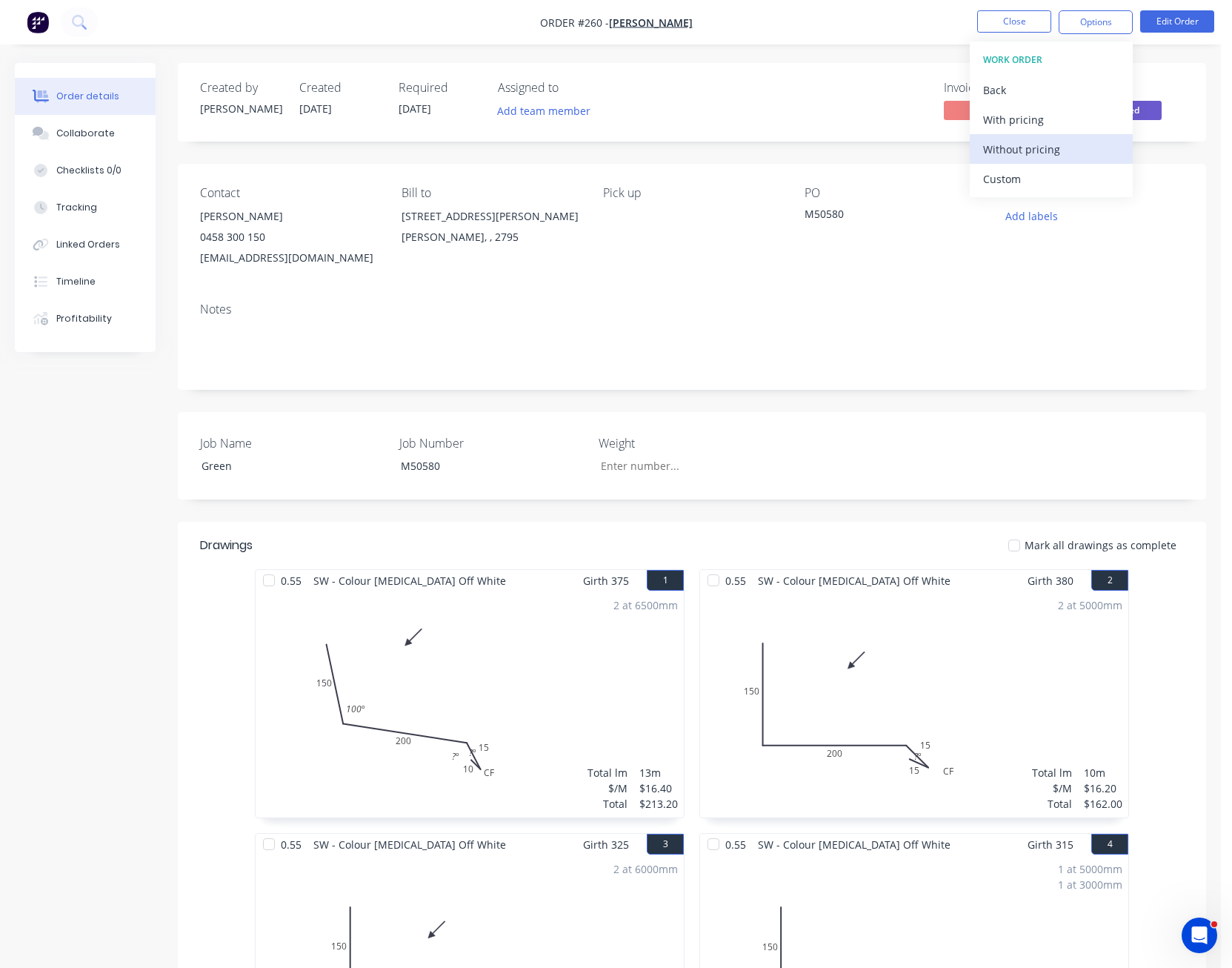
click at [1037, 151] on div "Without pricing" at bounding box center [1051, 149] width 136 height 21
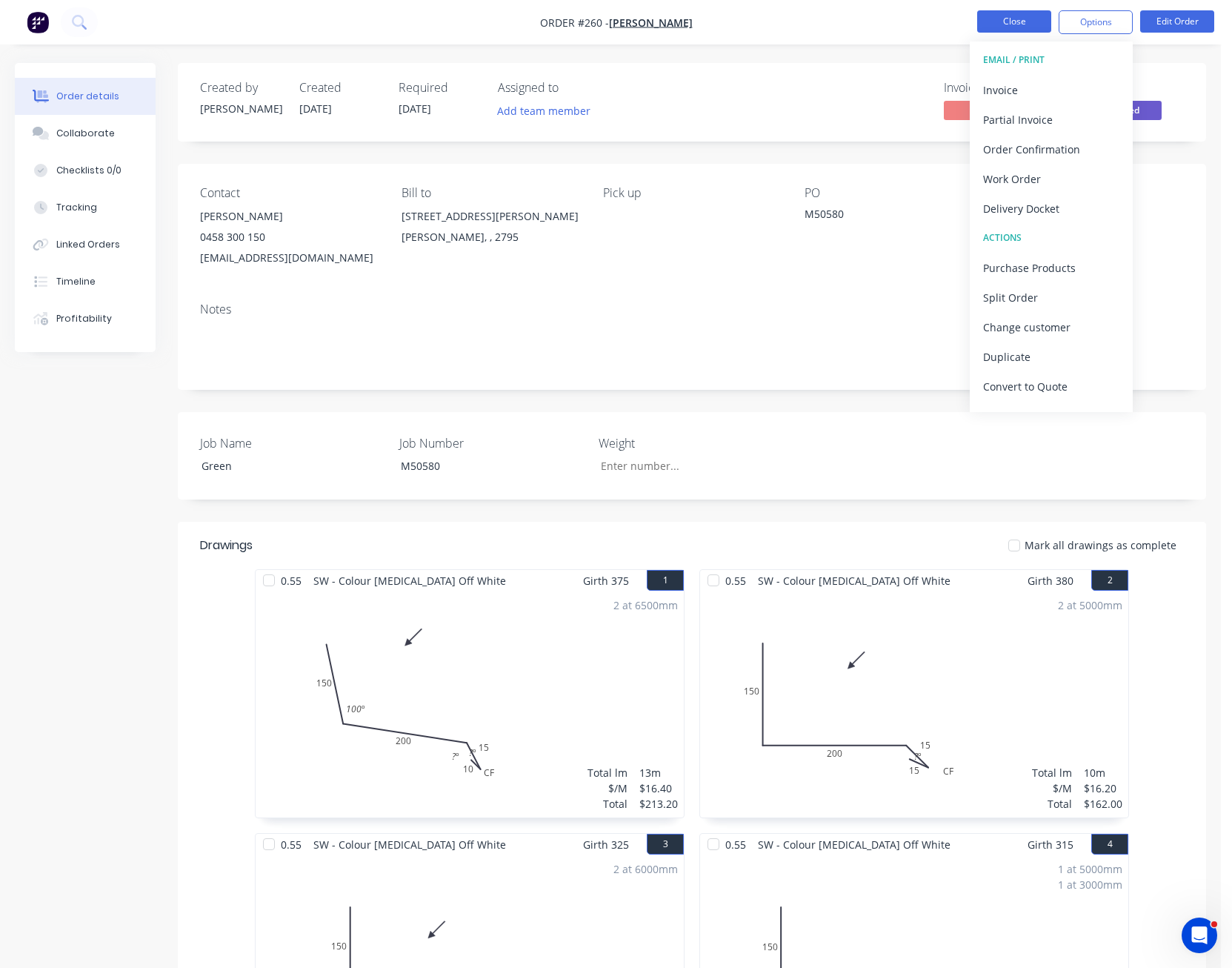
click at [1018, 25] on button "Close" at bounding box center [1014, 21] width 74 height 22
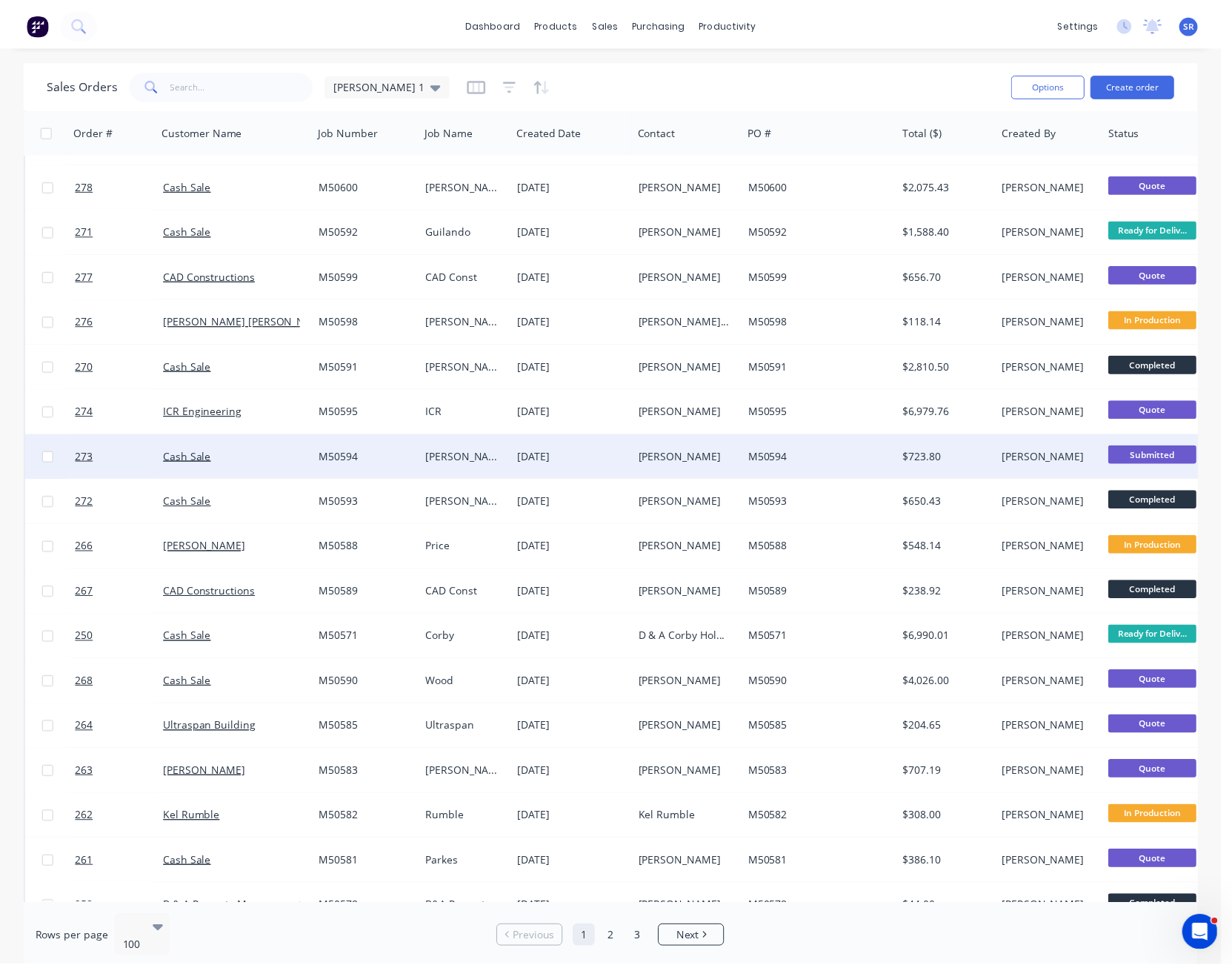
scroll to position [296, 0]
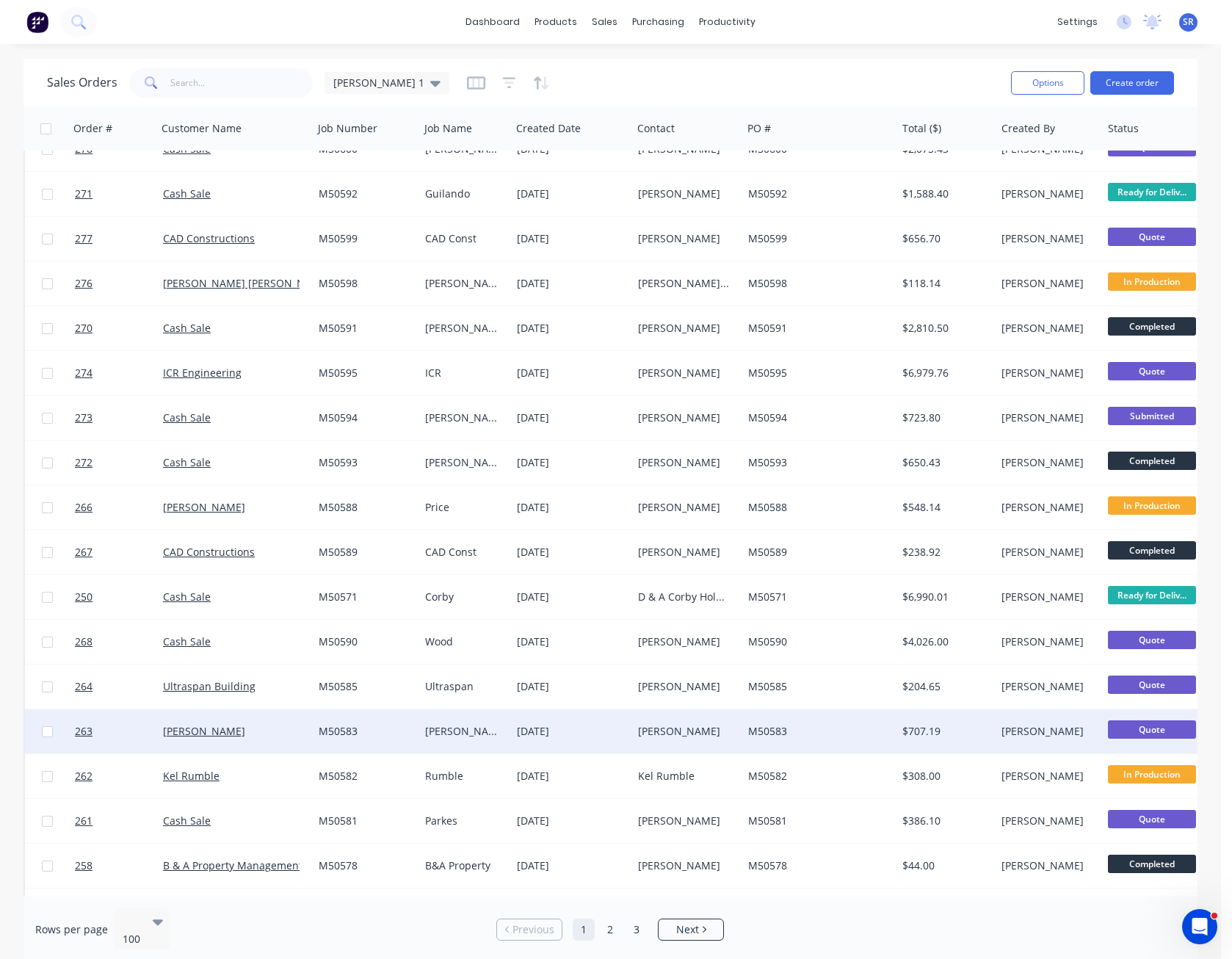
click at [627, 732] on div "[DATE]" at bounding box center [571, 731] width 121 height 44
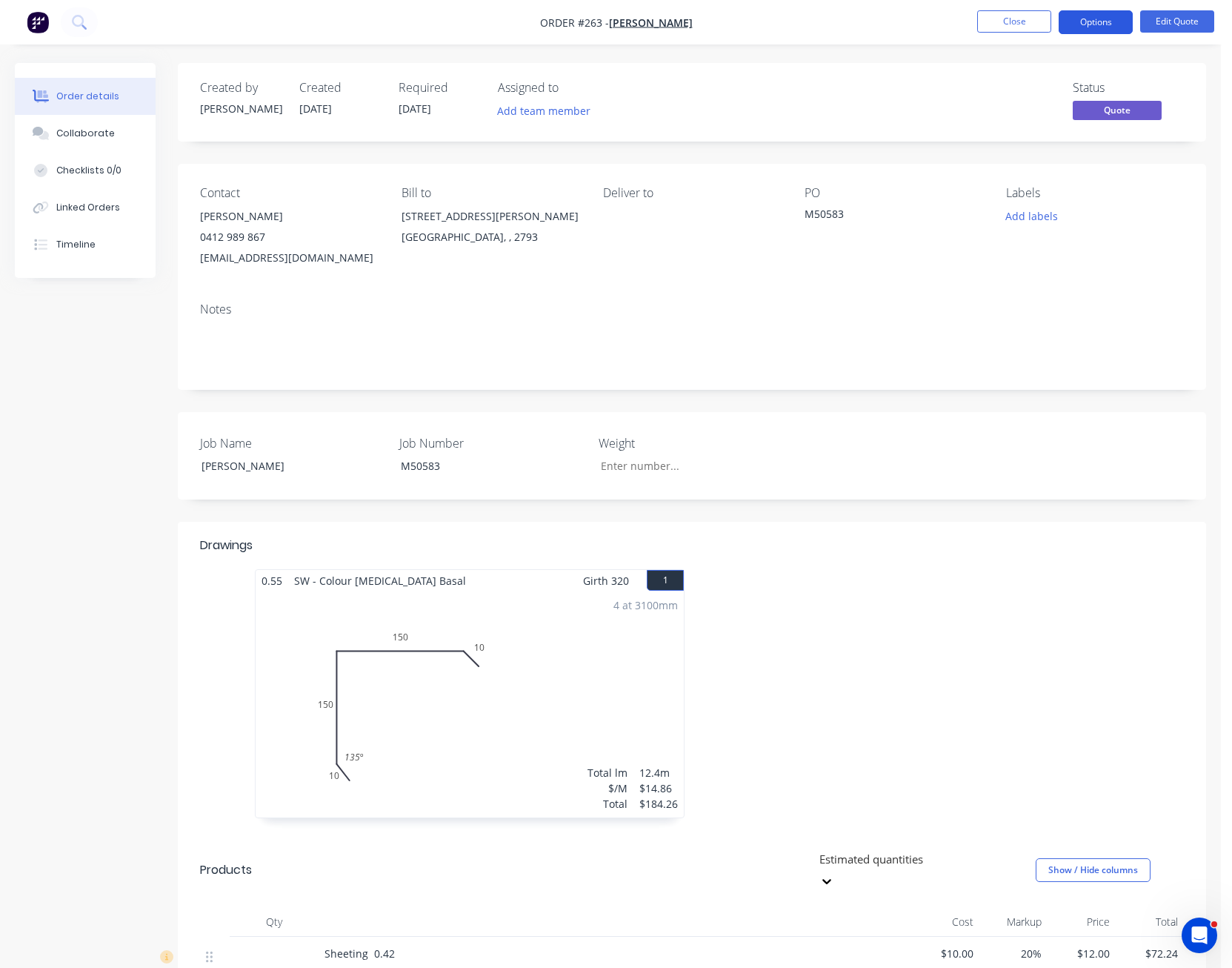
click at [1098, 23] on button "Options" at bounding box center [1095, 22] width 74 height 24
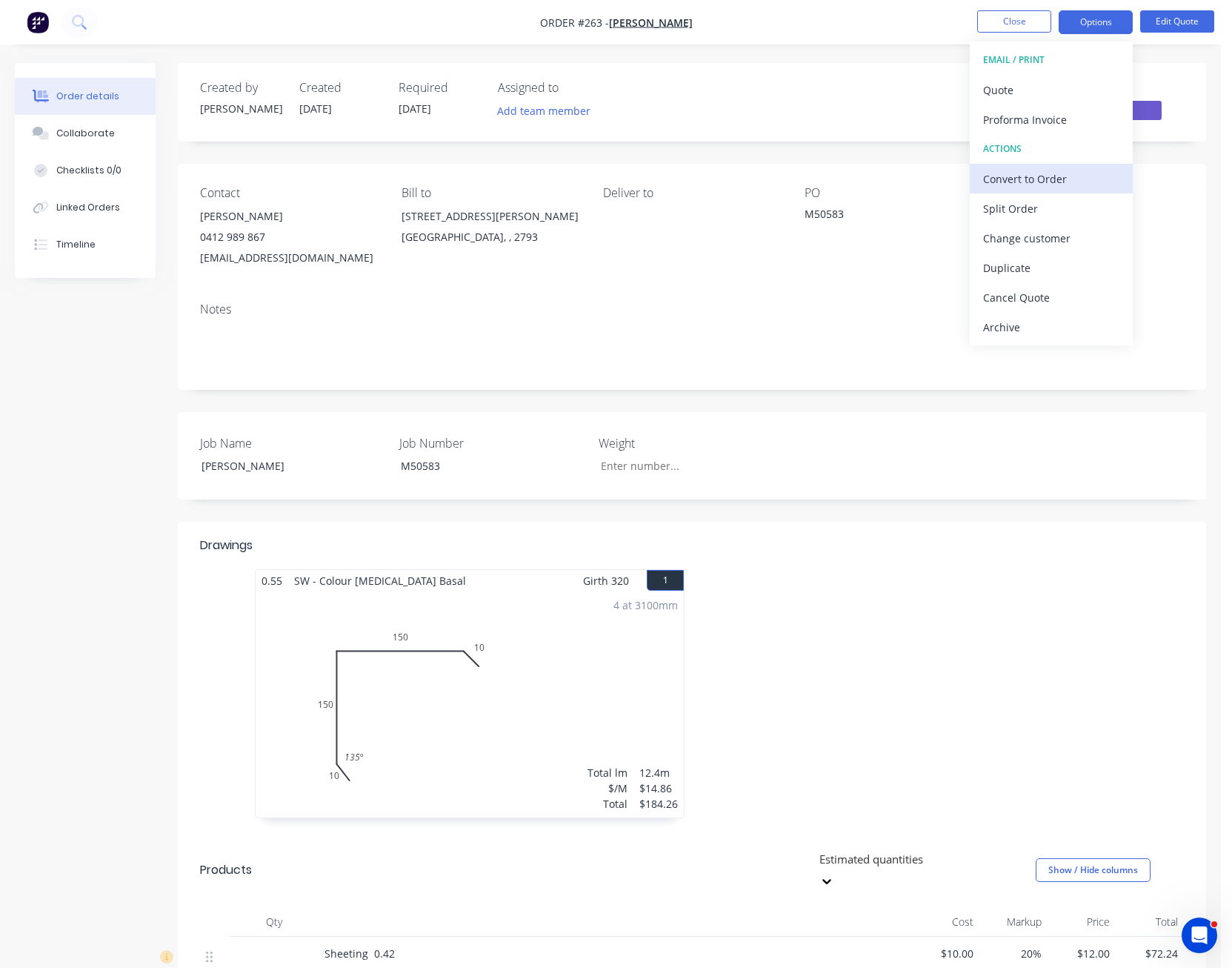
click at [1076, 174] on div "Convert to Order" at bounding box center [1051, 179] width 136 height 21
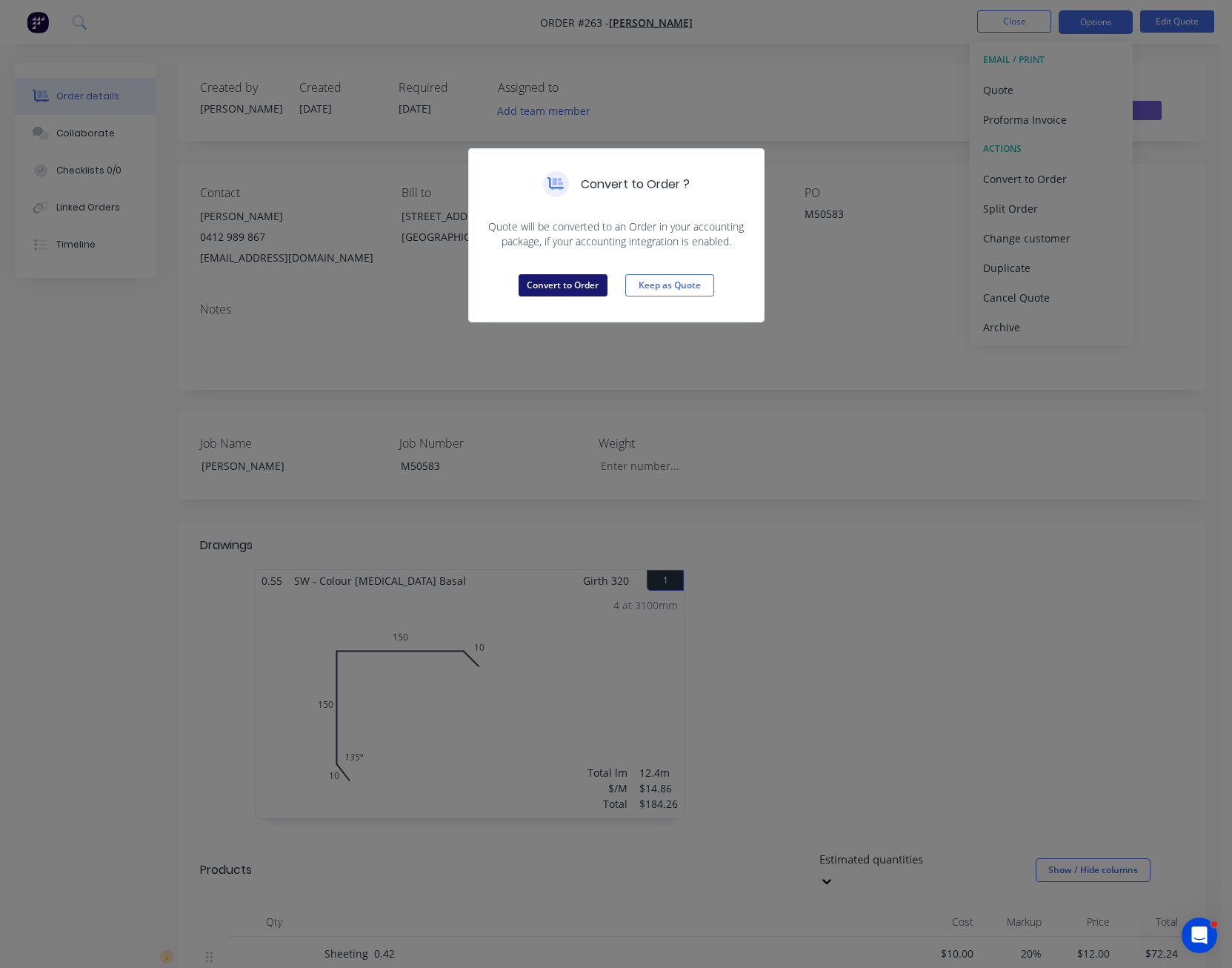
click at [568, 283] on button "Convert to Order" at bounding box center [563, 285] width 89 height 22
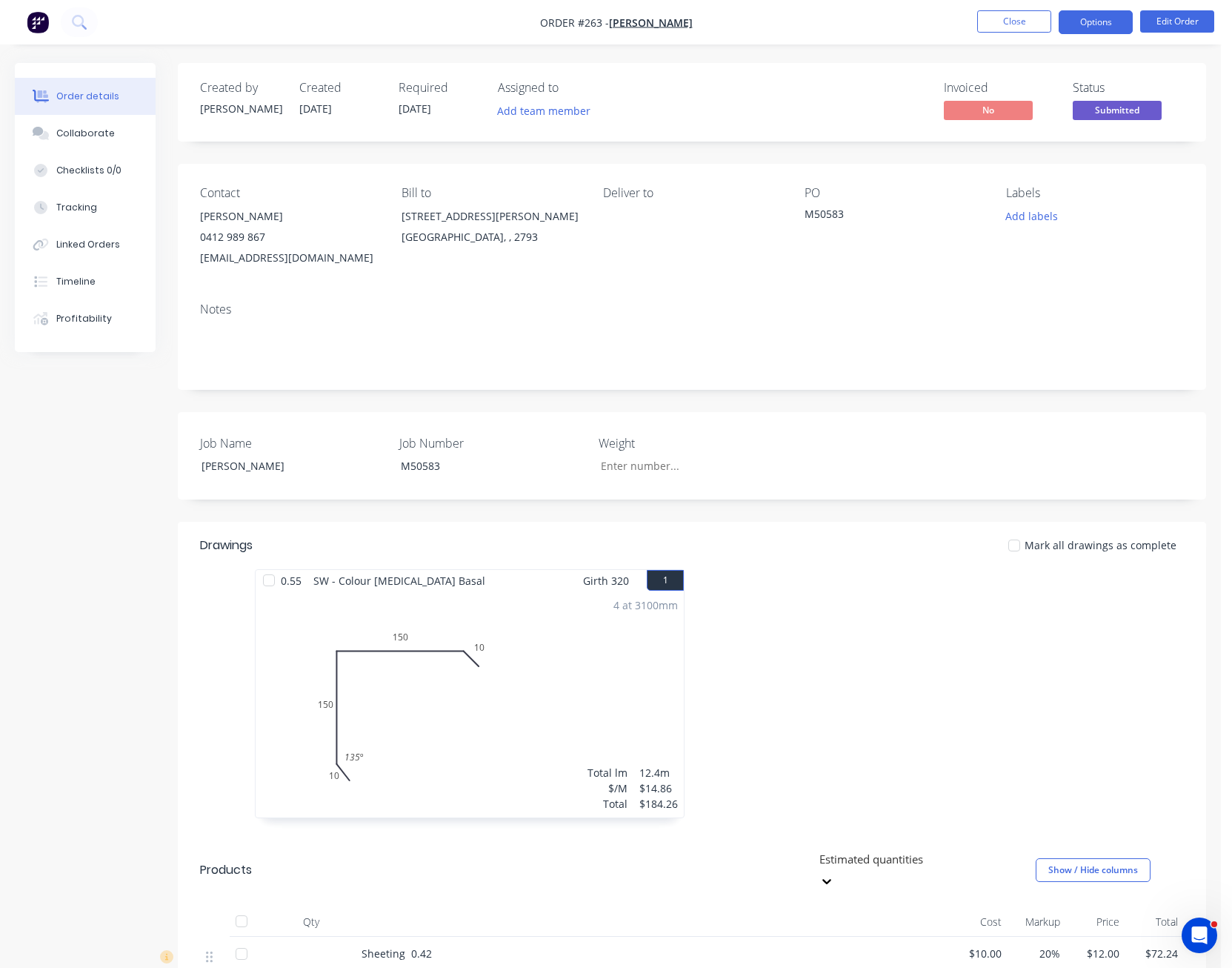
click at [1095, 17] on button "Options" at bounding box center [1095, 22] width 74 height 24
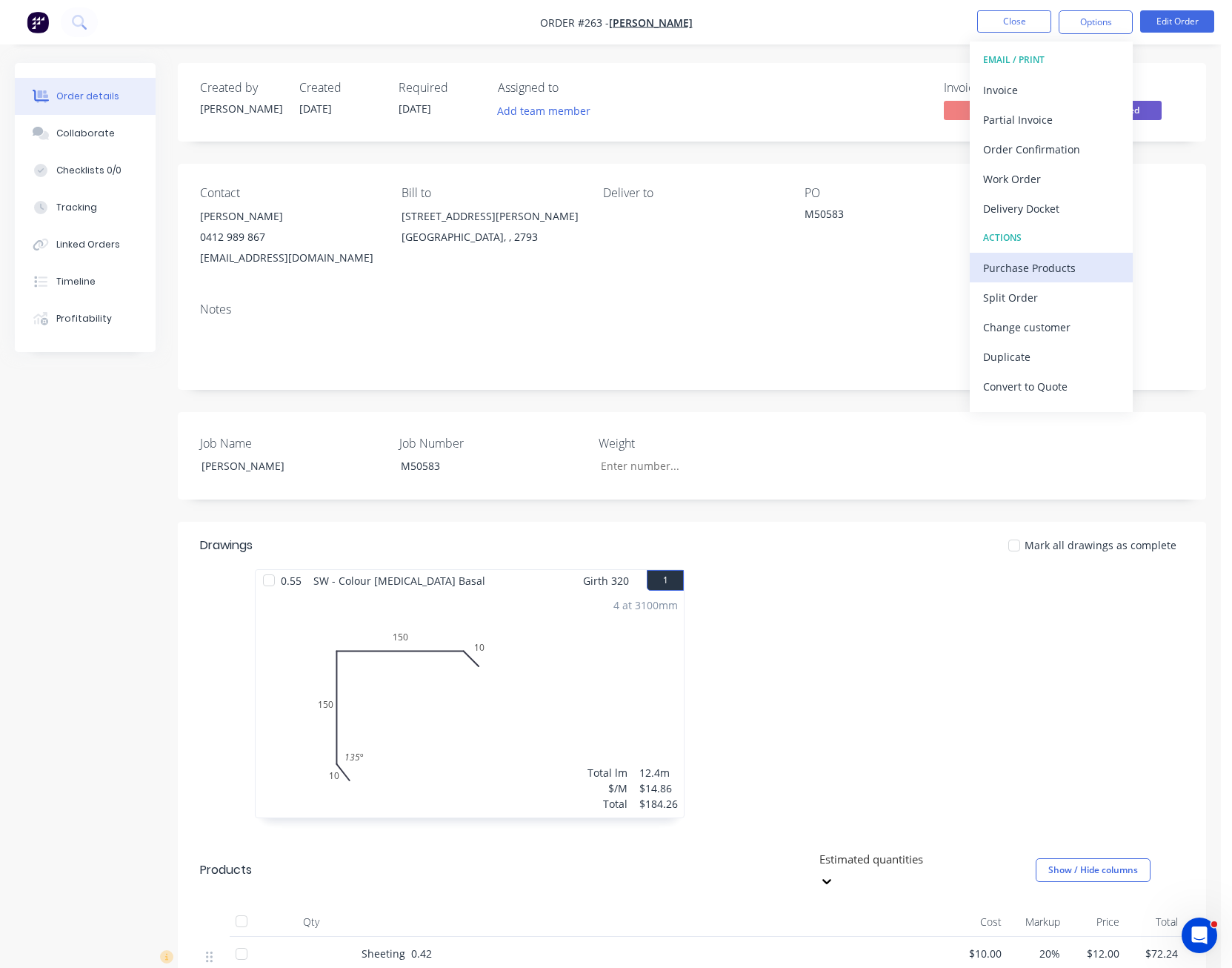
click at [1063, 266] on div "Purchase Products" at bounding box center [1051, 268] width 136 height 21
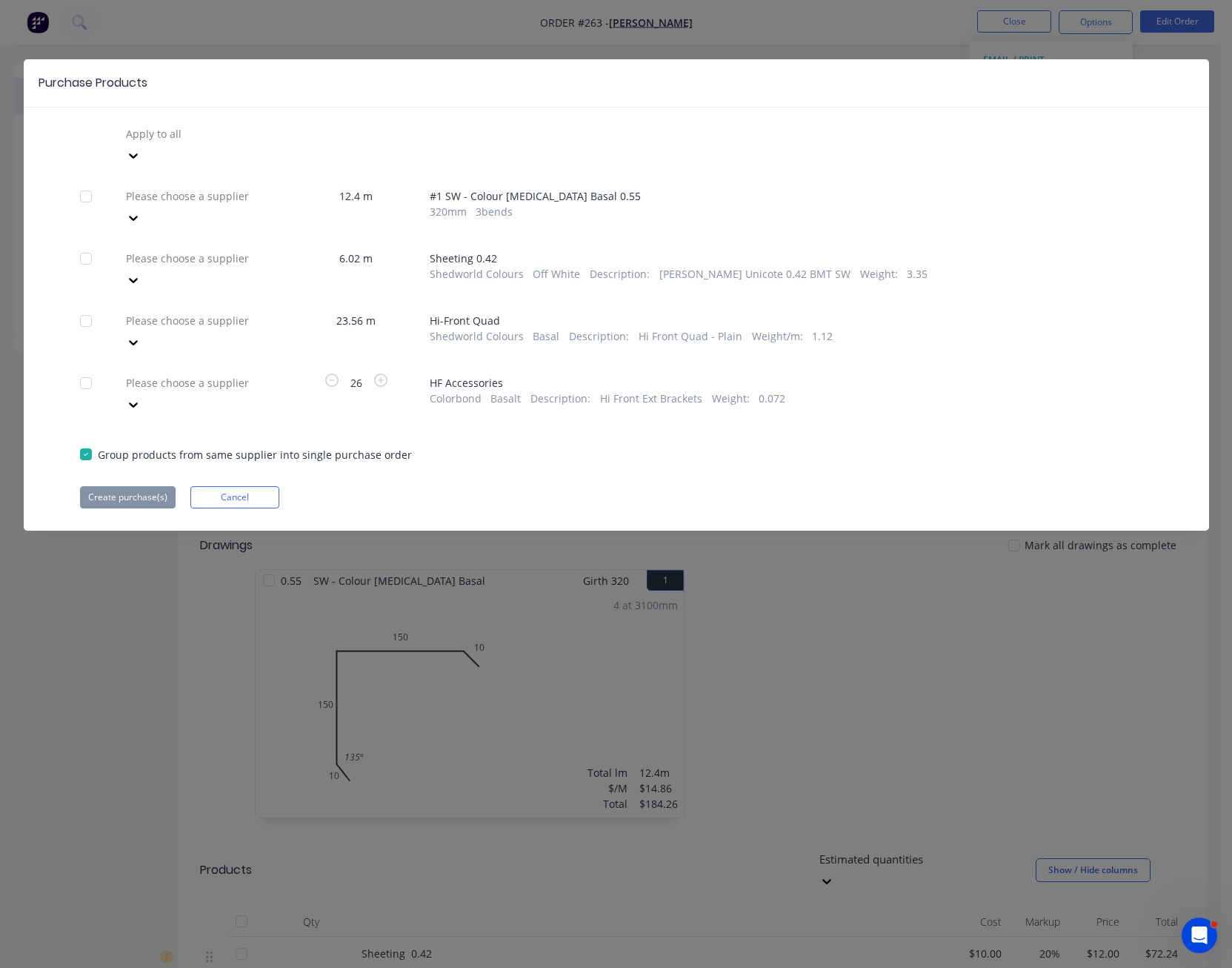
click at [138, 216] on icon at bounding box center [133, 218] width 9 height 5
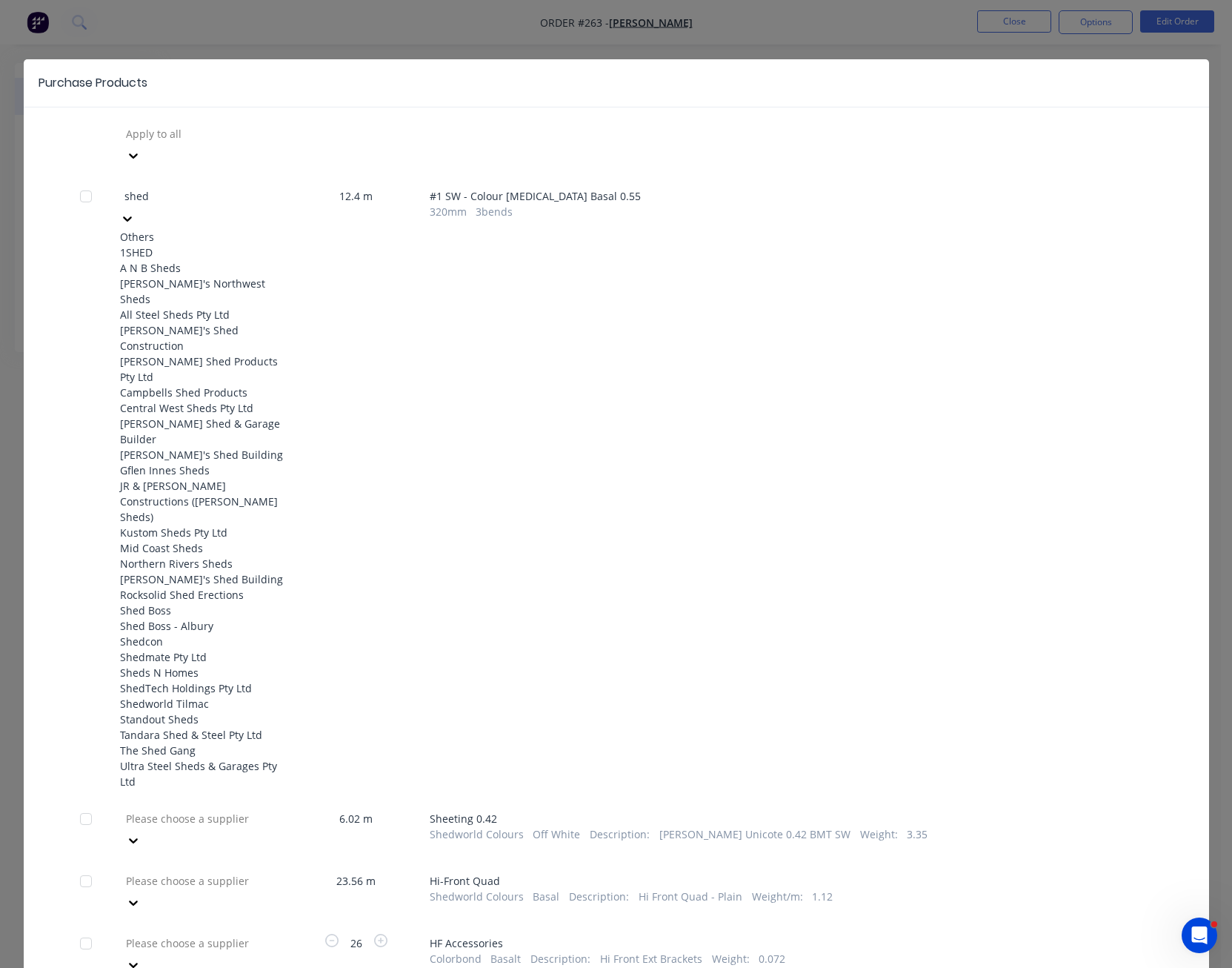
type input "shedw"
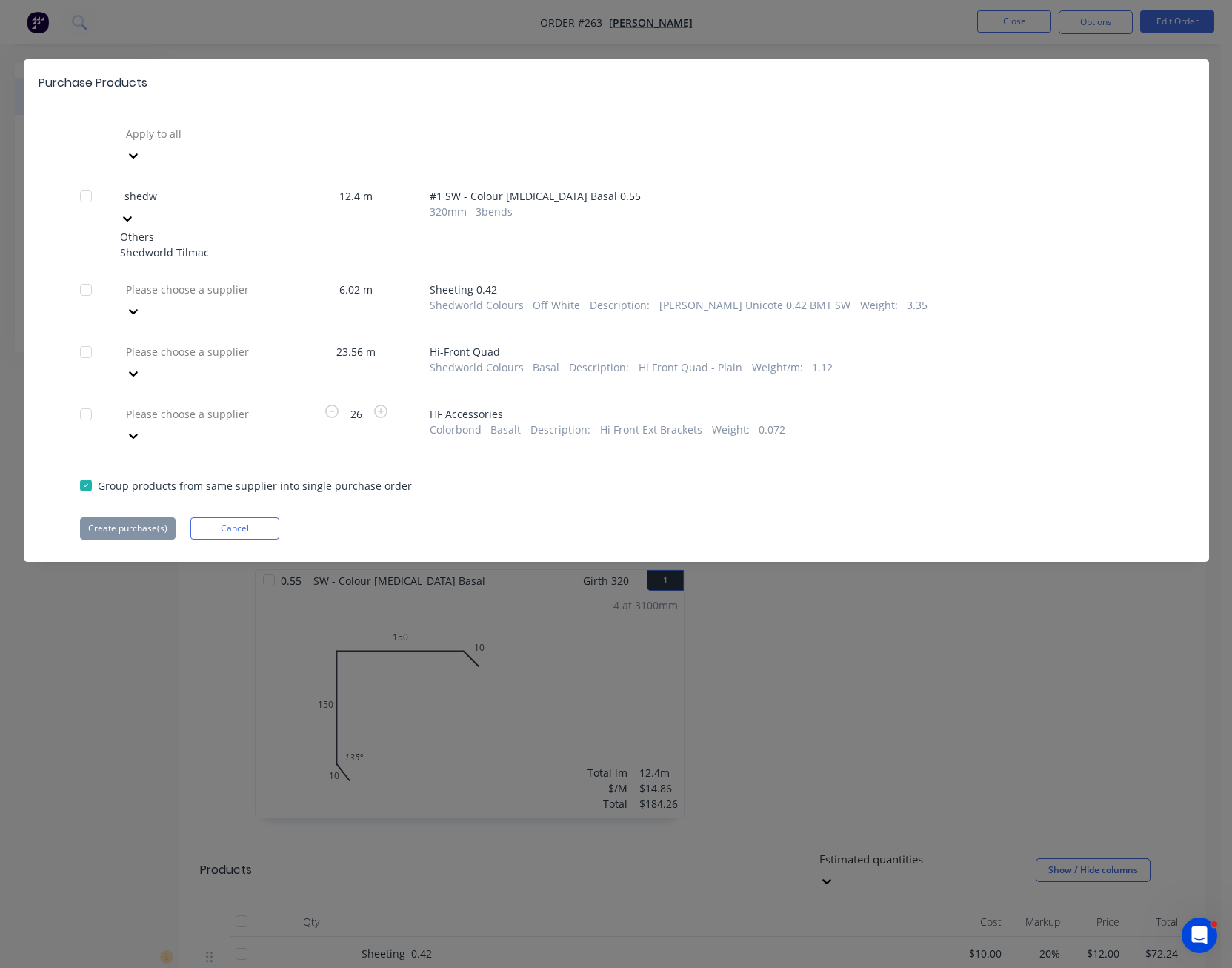
click at [216, 244] on div "Shedworld Tilmac" at bounding box center [201, 252] width 163 height 15
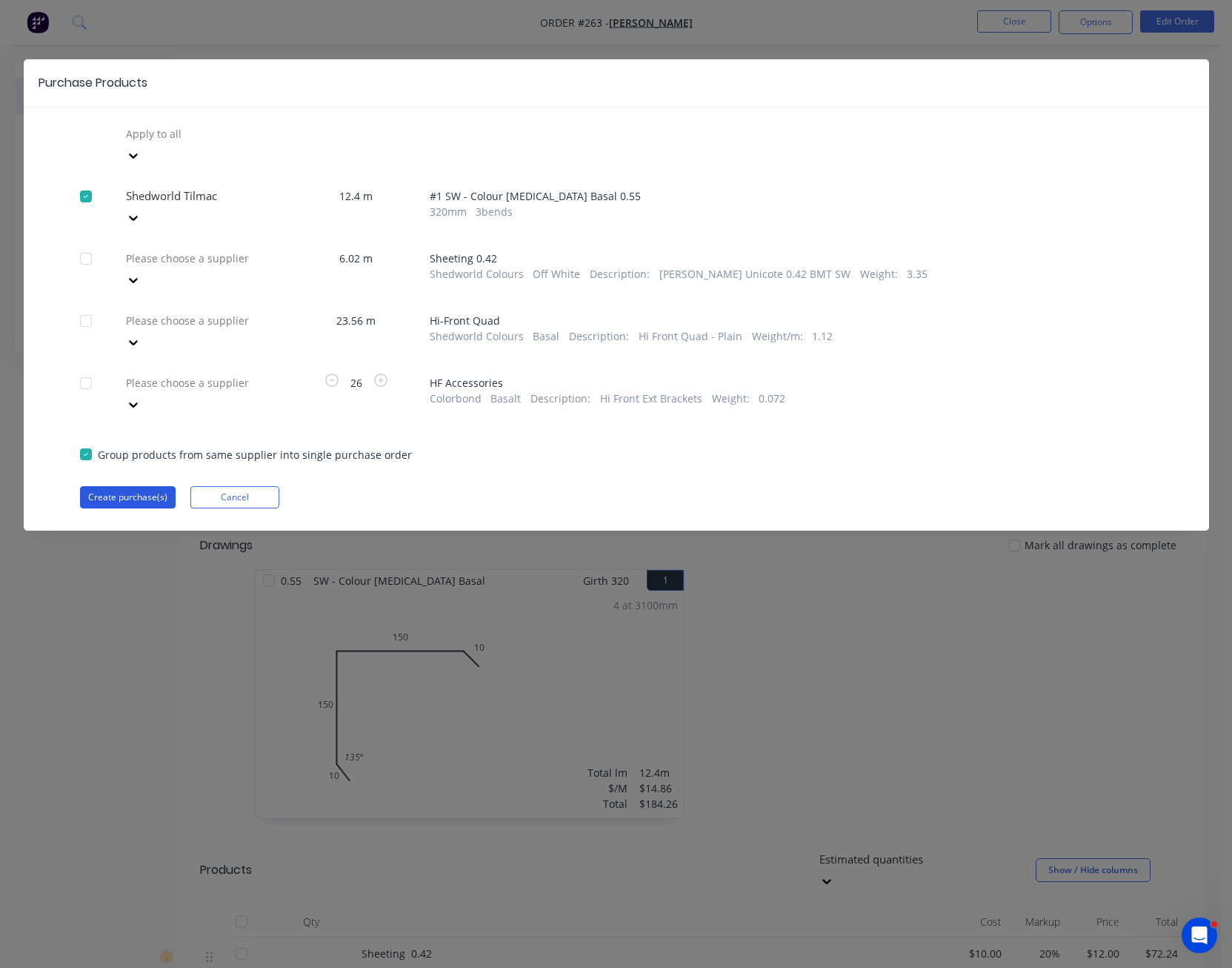
click at [152, 486] on button "Create purchase(s)" at bounding box center [127, 497] width 95 height 22
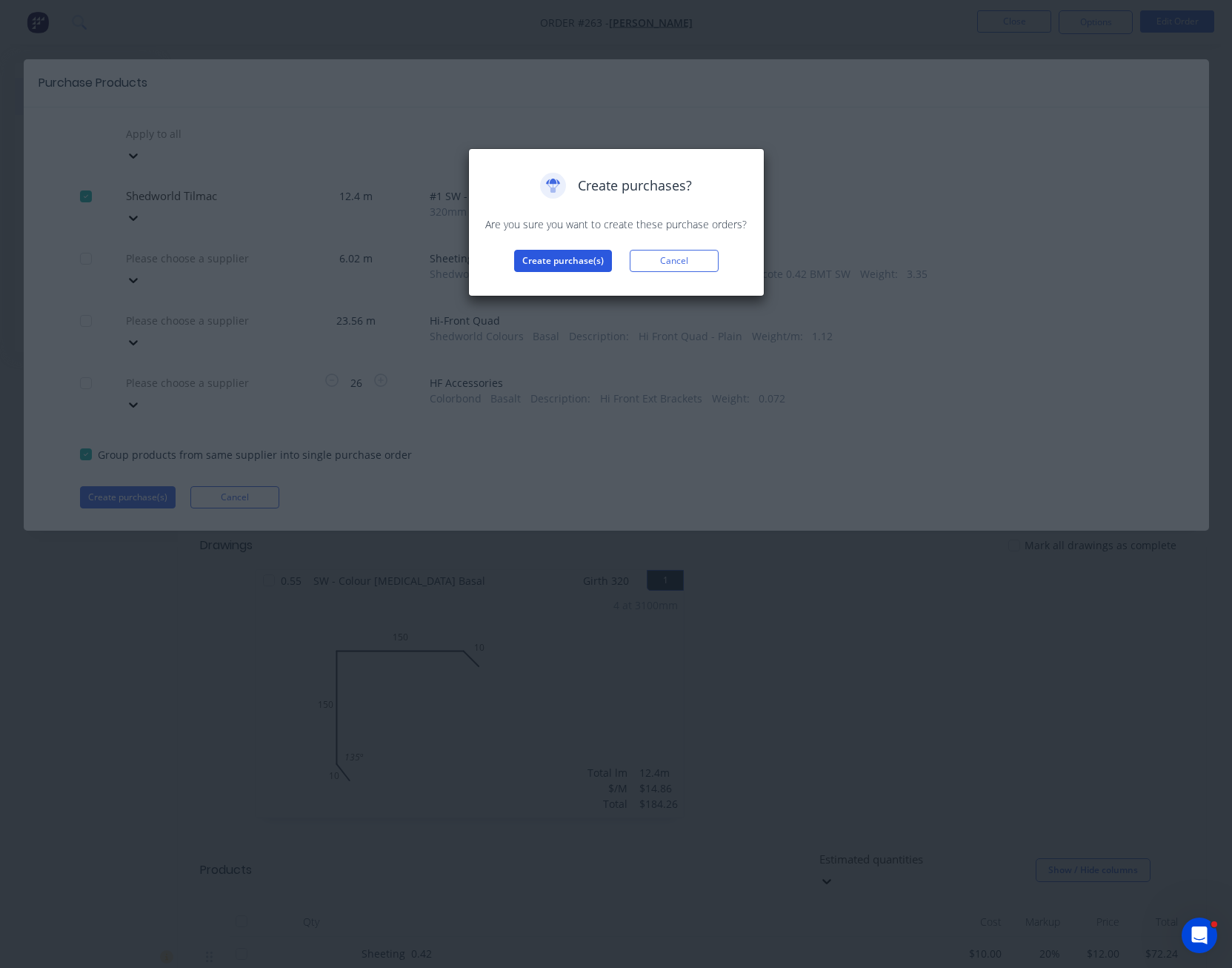
click at [556, 261] on button "Create purchase(s)" at bounding box center [563, 261] width 98 height 22
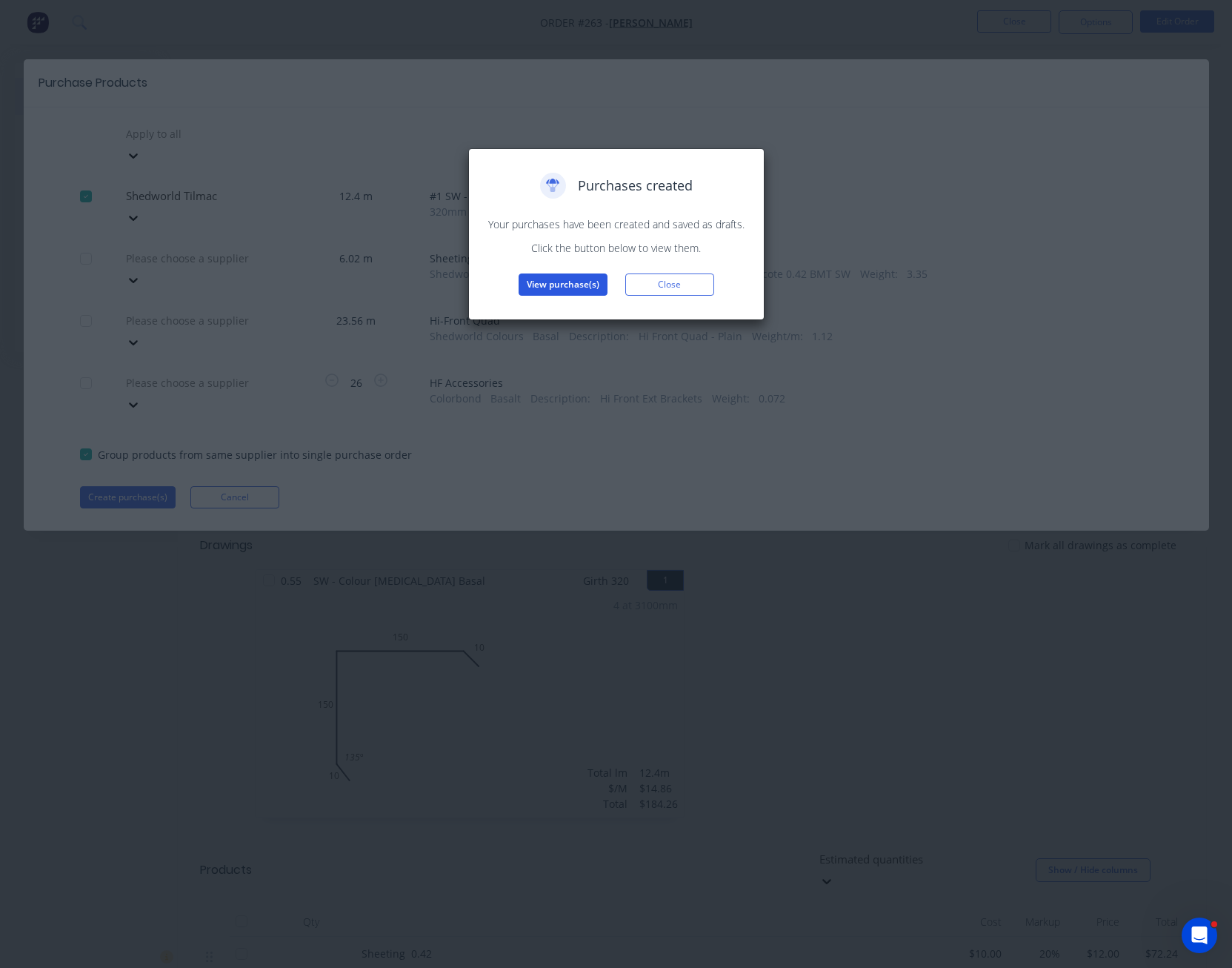
click at [555, 285] on button "View purchase(s)" at bounding box center [563, 284] width 89 height 22
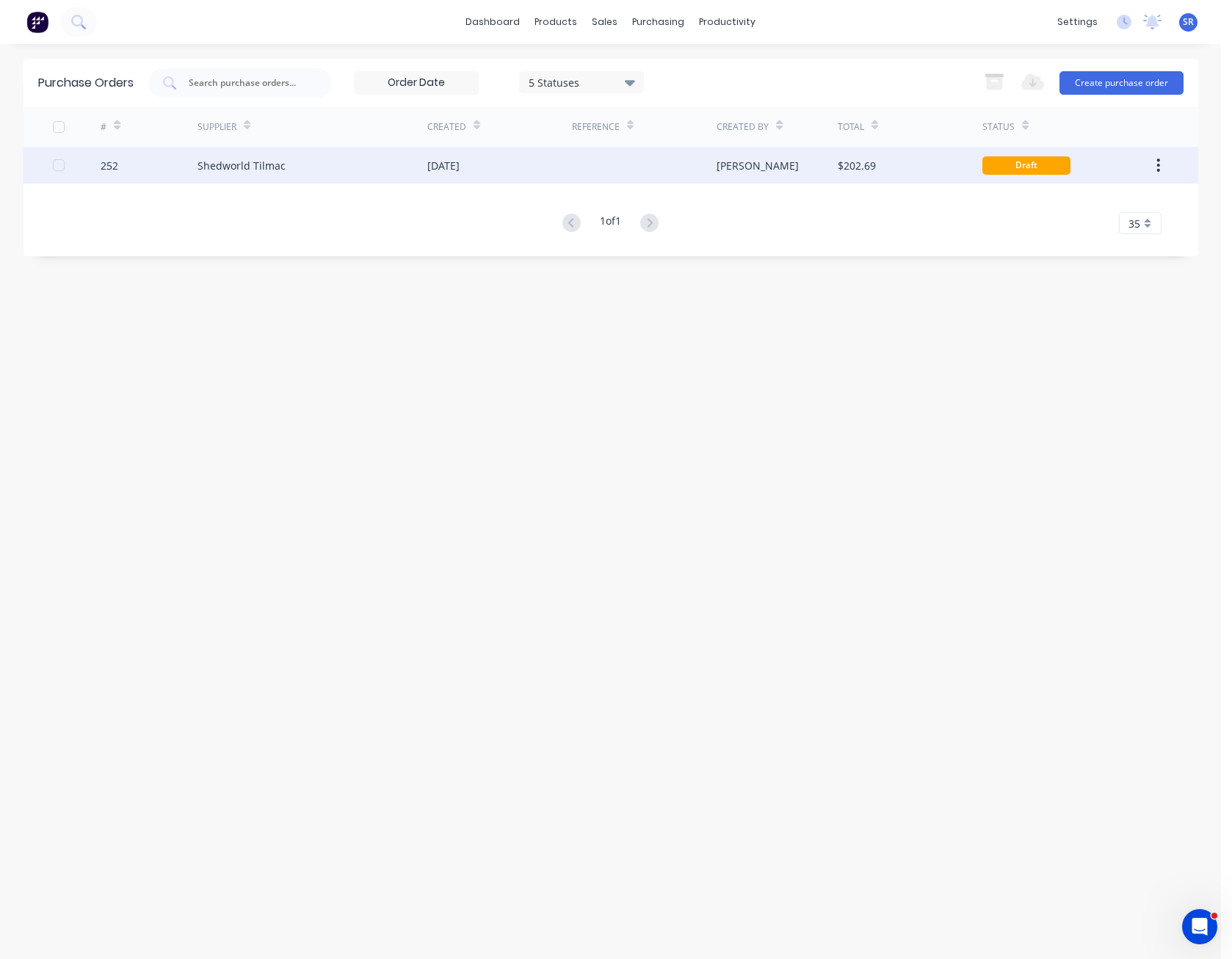
click at [798, 164] on div "[PERSON_NAME]" at bounding box center [777, 165] width 121 height 37
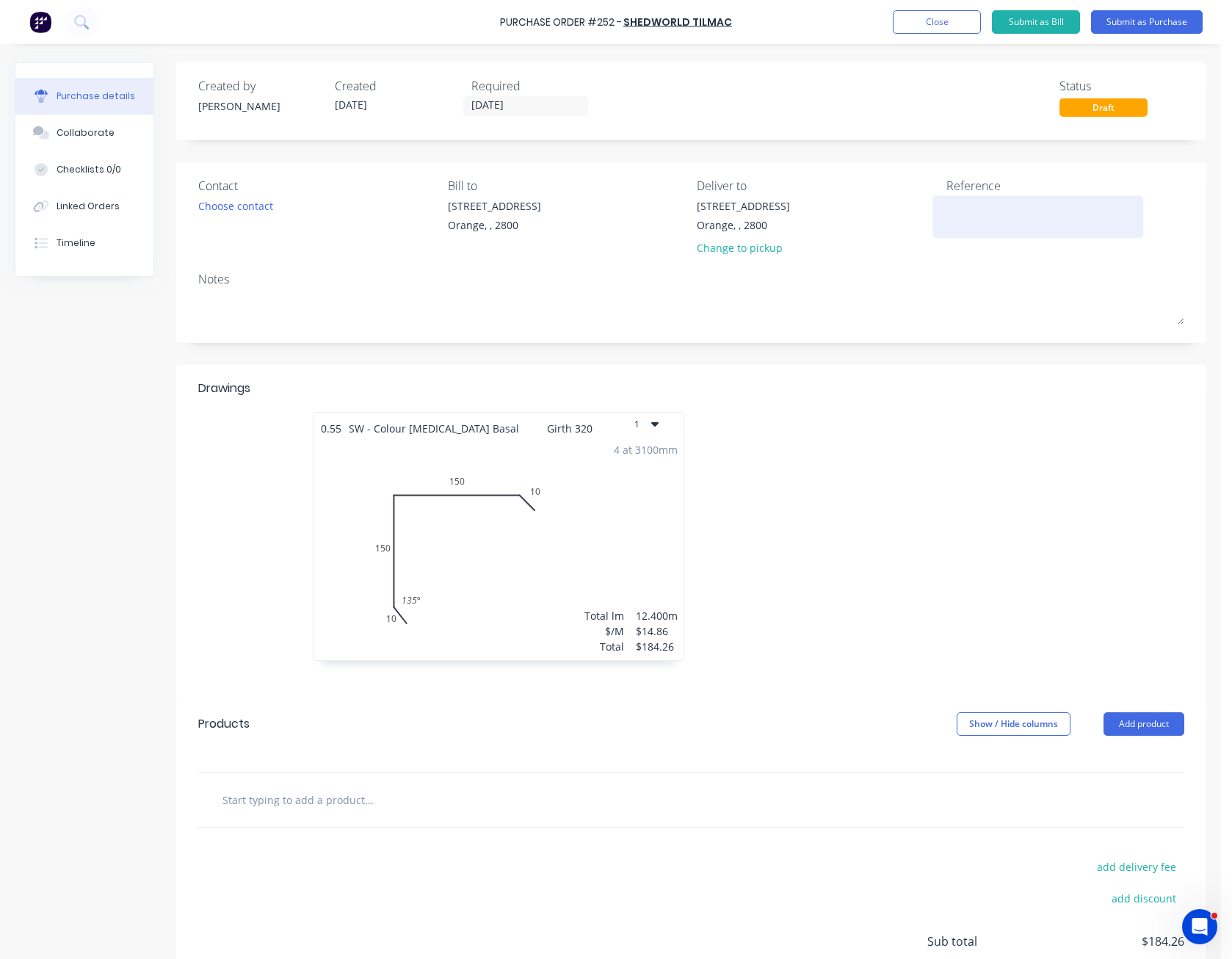
click at [965, 211] on textarea at bounding box center [1038, 215] width 184 height 33
type textarea "[PERSON_NAME] - M50583"
click at [1026, 255] on div "Reference [PERSON_NAME] - M50583" at bounding box center [1066, 219] width 239 height 85
click at [1150, 25] on button "Submit as Purchase" at bounding box center [1146, 22] width 111 height 23
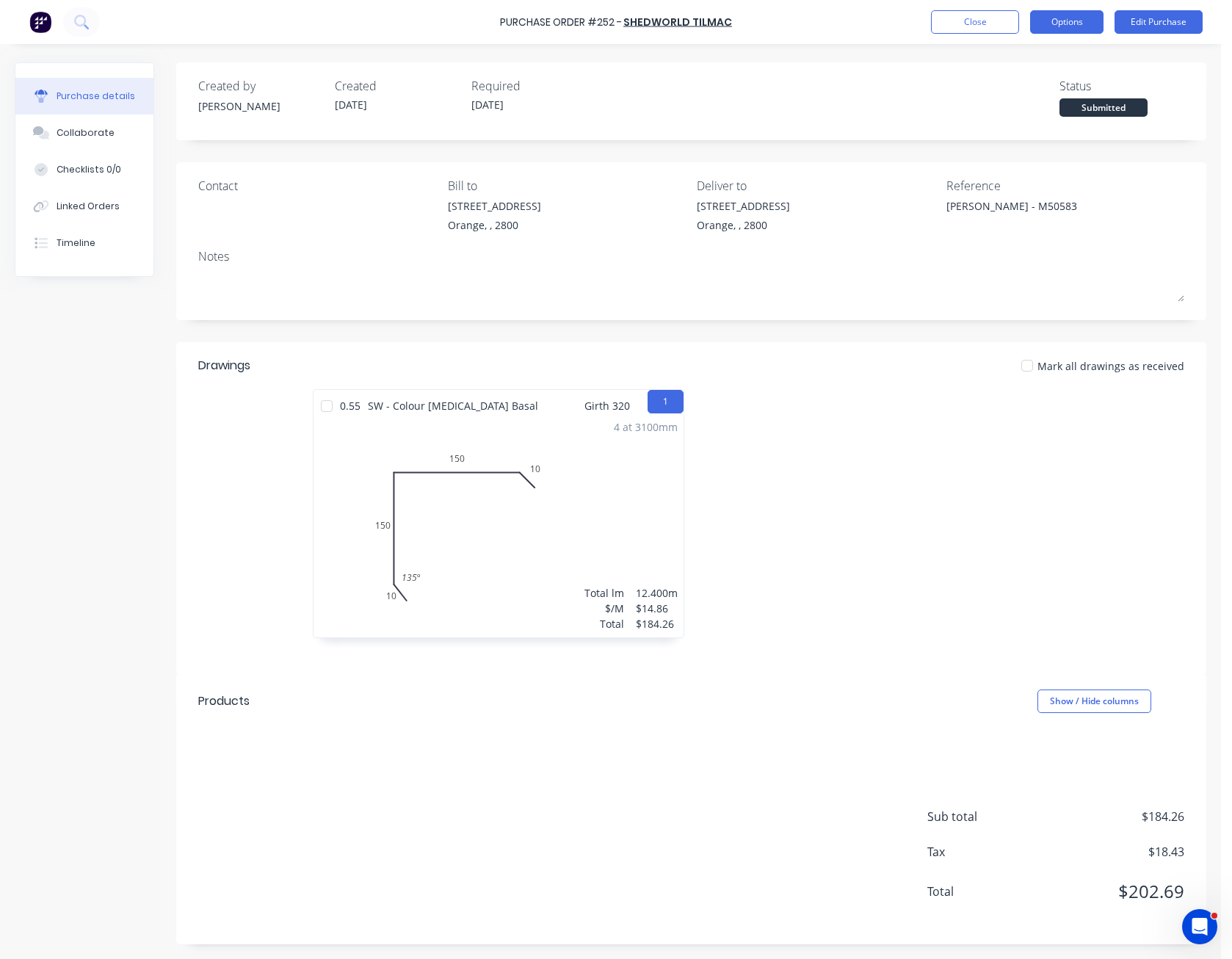
click at [1073, 19] on button "Options" at bounding box center [1067, 22] width 73 height 23
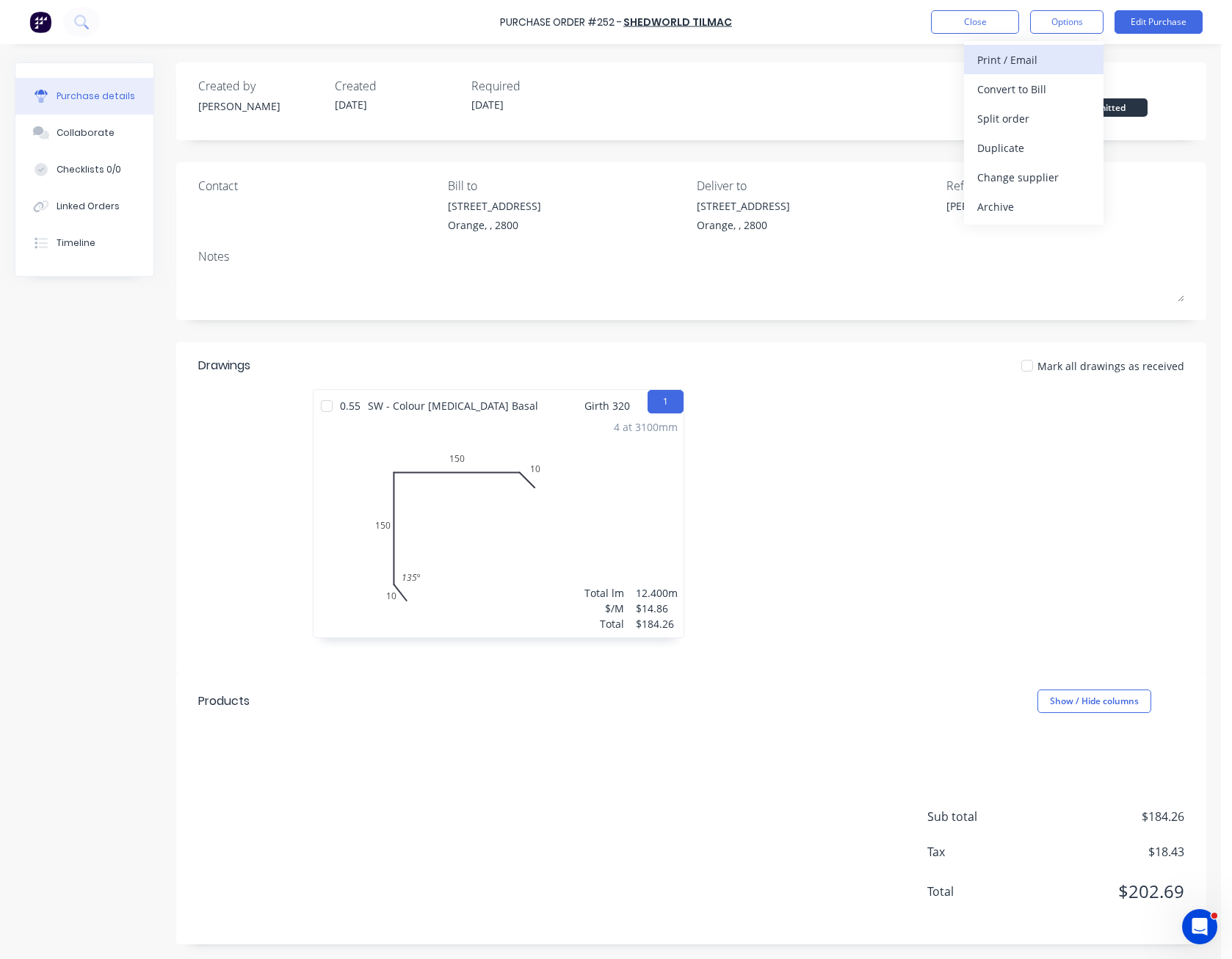
click at [1059, 58] on div "Print / Email" at bounding box center [1034, 60] width 113 height 21
click at [1059, 115] on div "Without pricing" at bounding box center [1034, 119] width 113 height 21
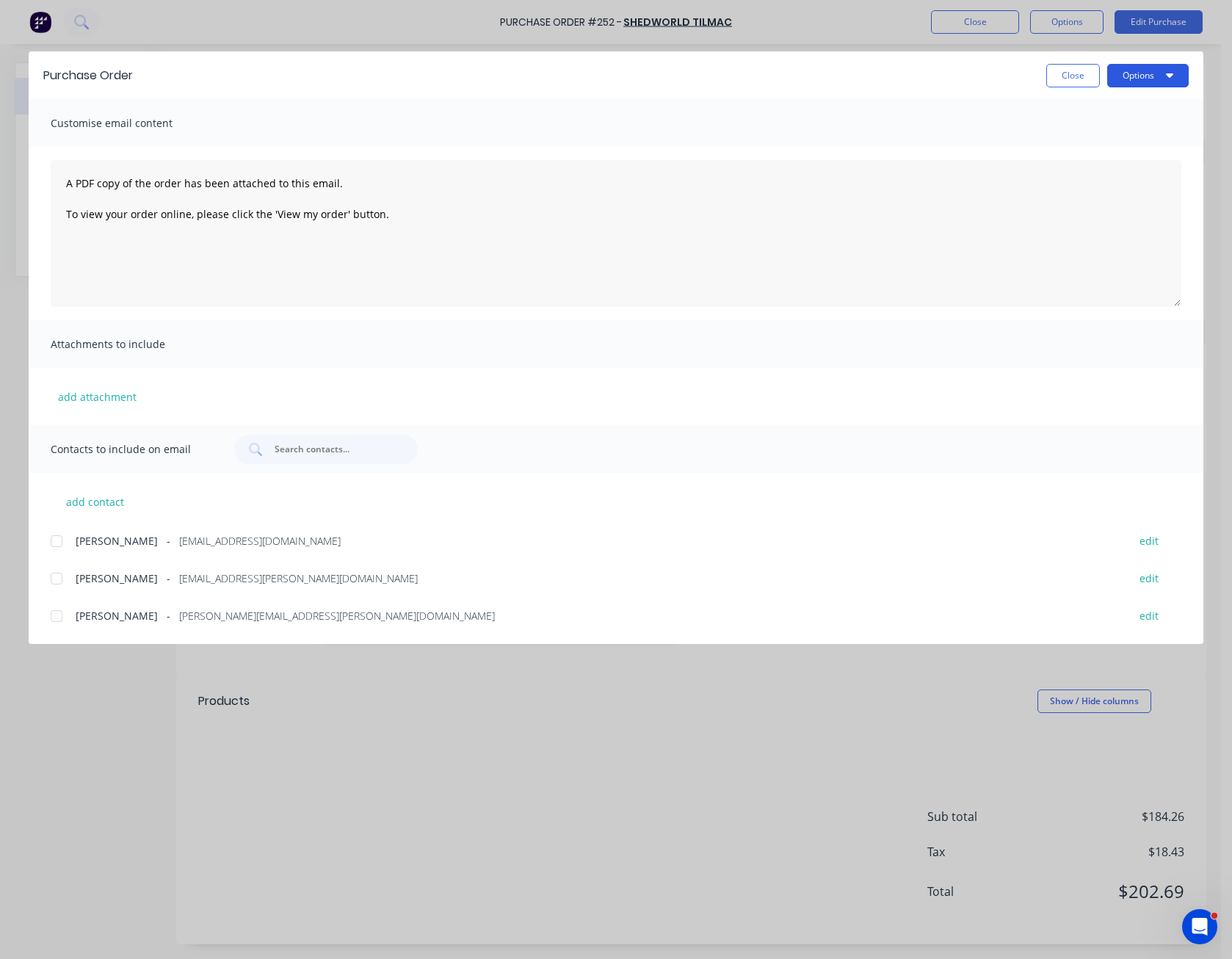
click at [1139, 75] on button "Options" at bounding box center [1147, 75] width 81 height 23
click at [1130, 133] on div "Print" at bounding box center [1119, 142] width 113 height 21
click at [1067, 80] on button "Close" at bounding box center [1073, 75] width 53 height 23
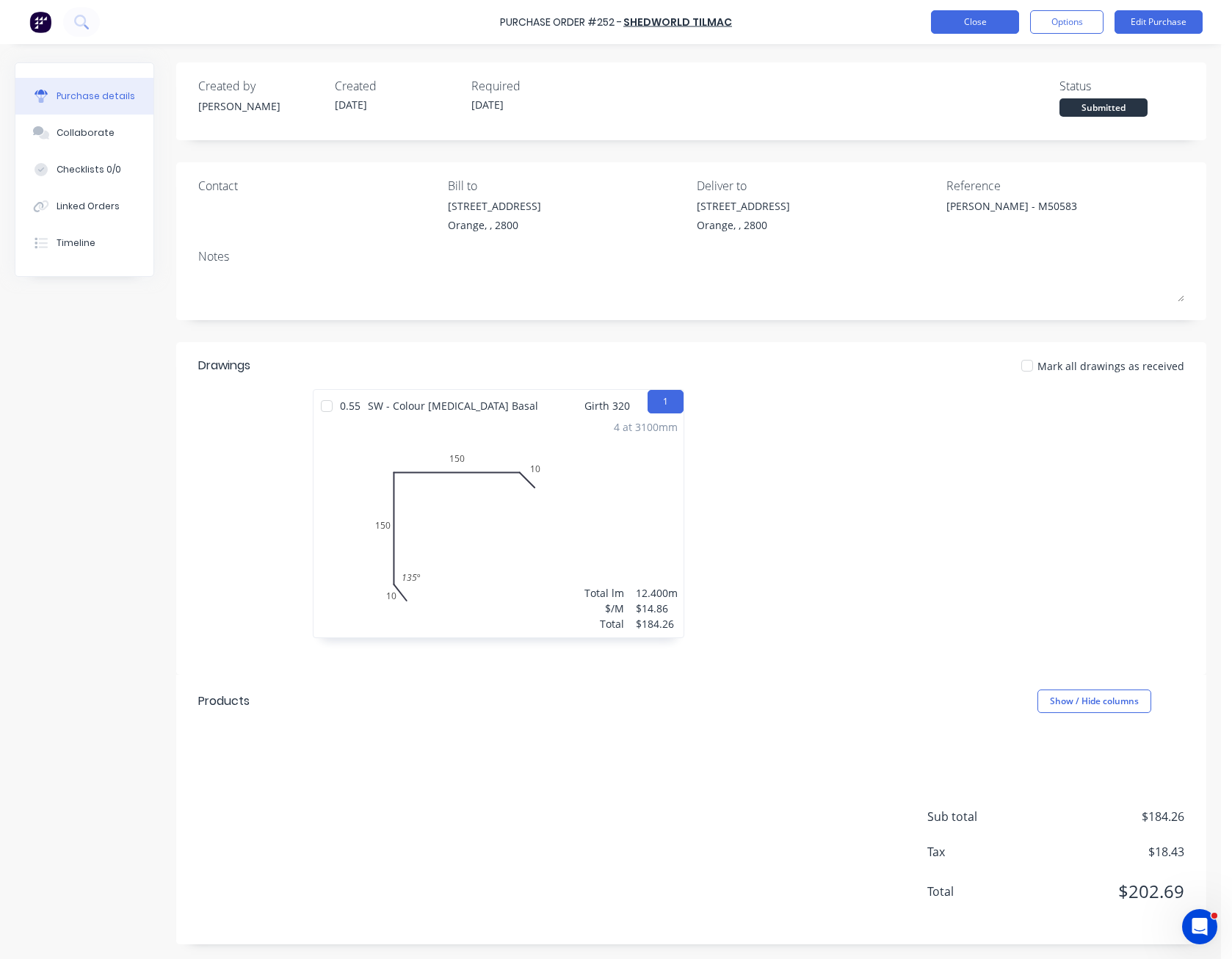
click at [996, 24] on button "Close" at bounding box center [975, 22] width 88 height 23
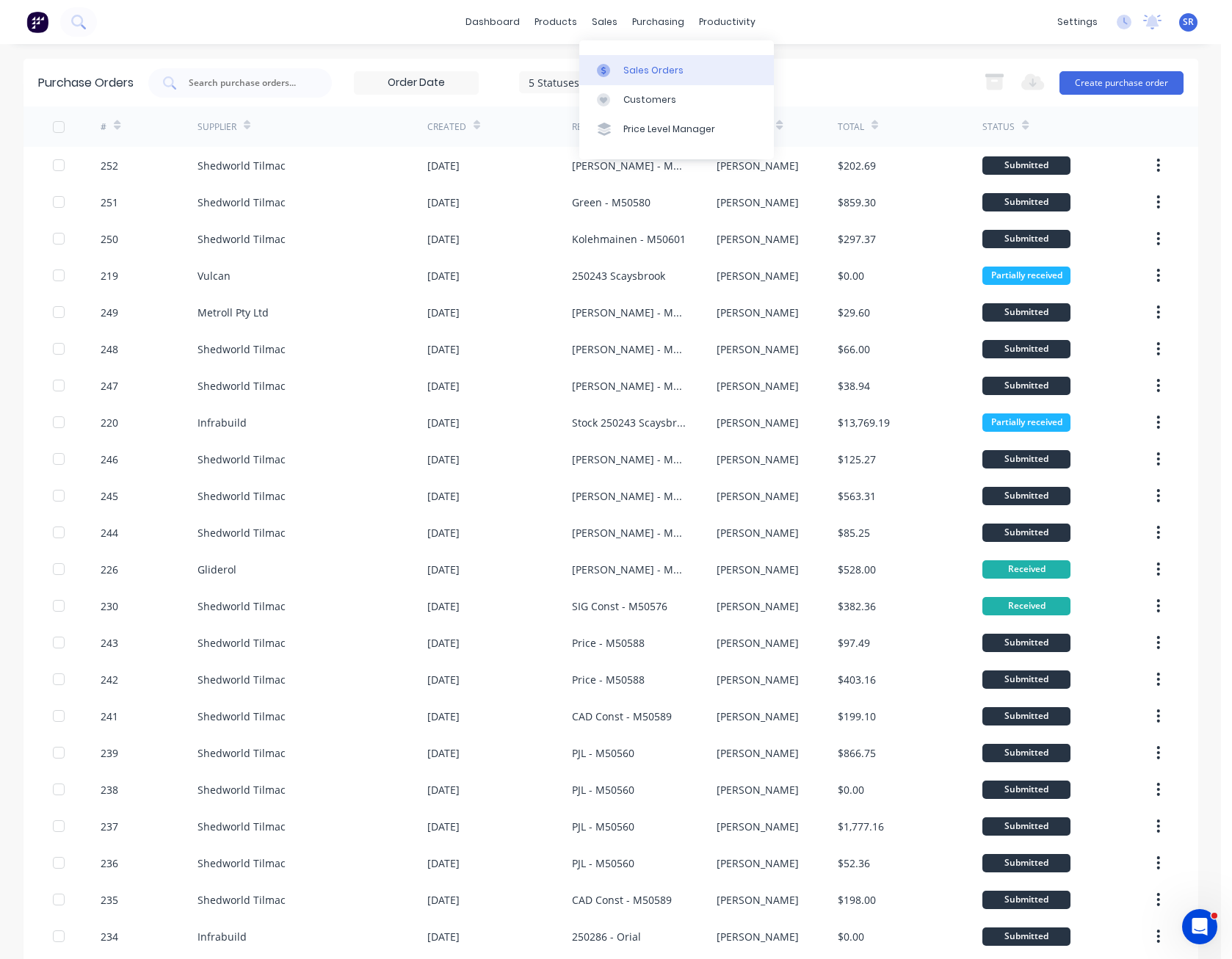
click at [655, 71] on div "Sales Orders" at bounding box center [654, 70] width 61 height 13
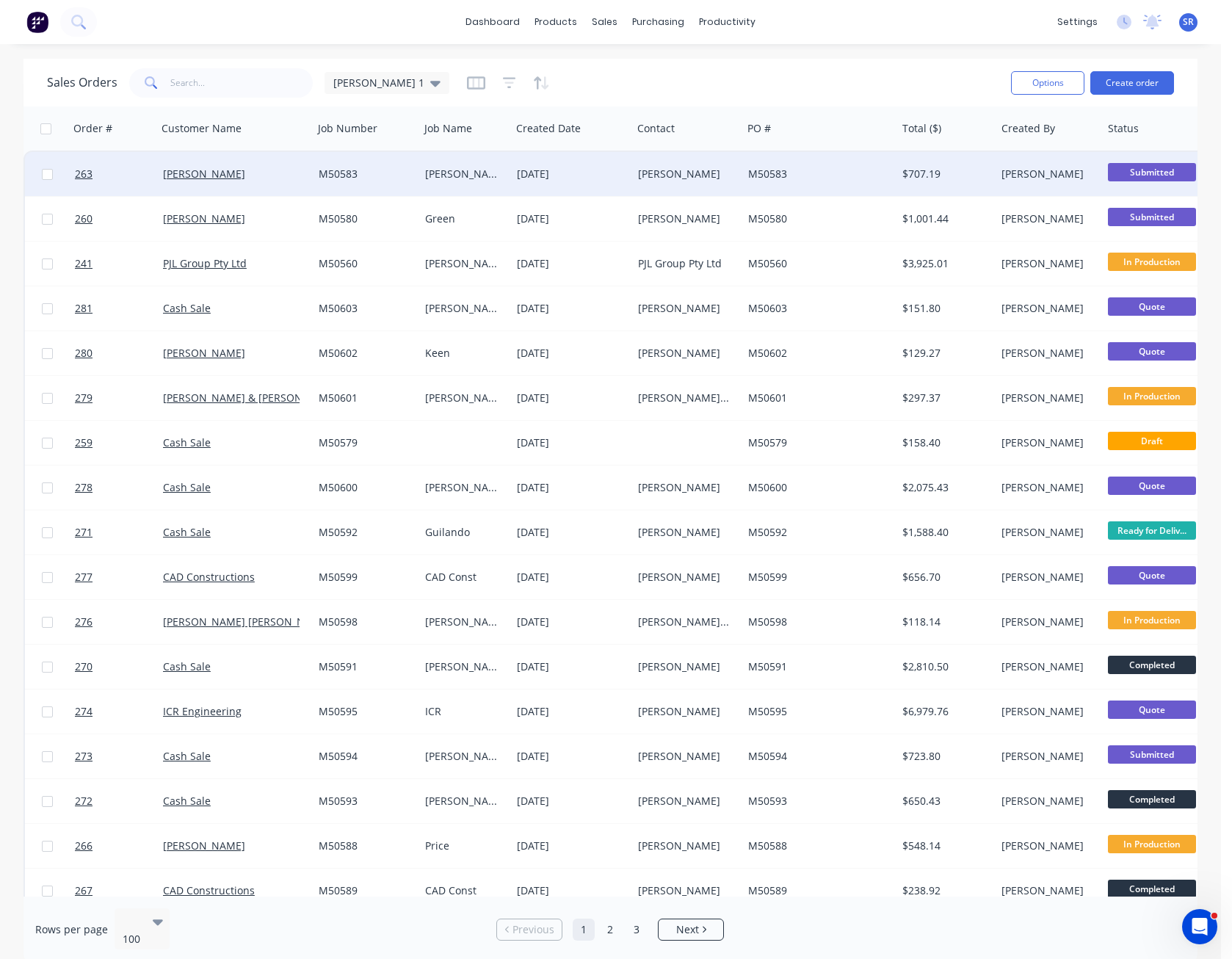
click at [649, 176] on div "[PERSON_NAME]" at bounding box center [685, 174] width 94 height 15
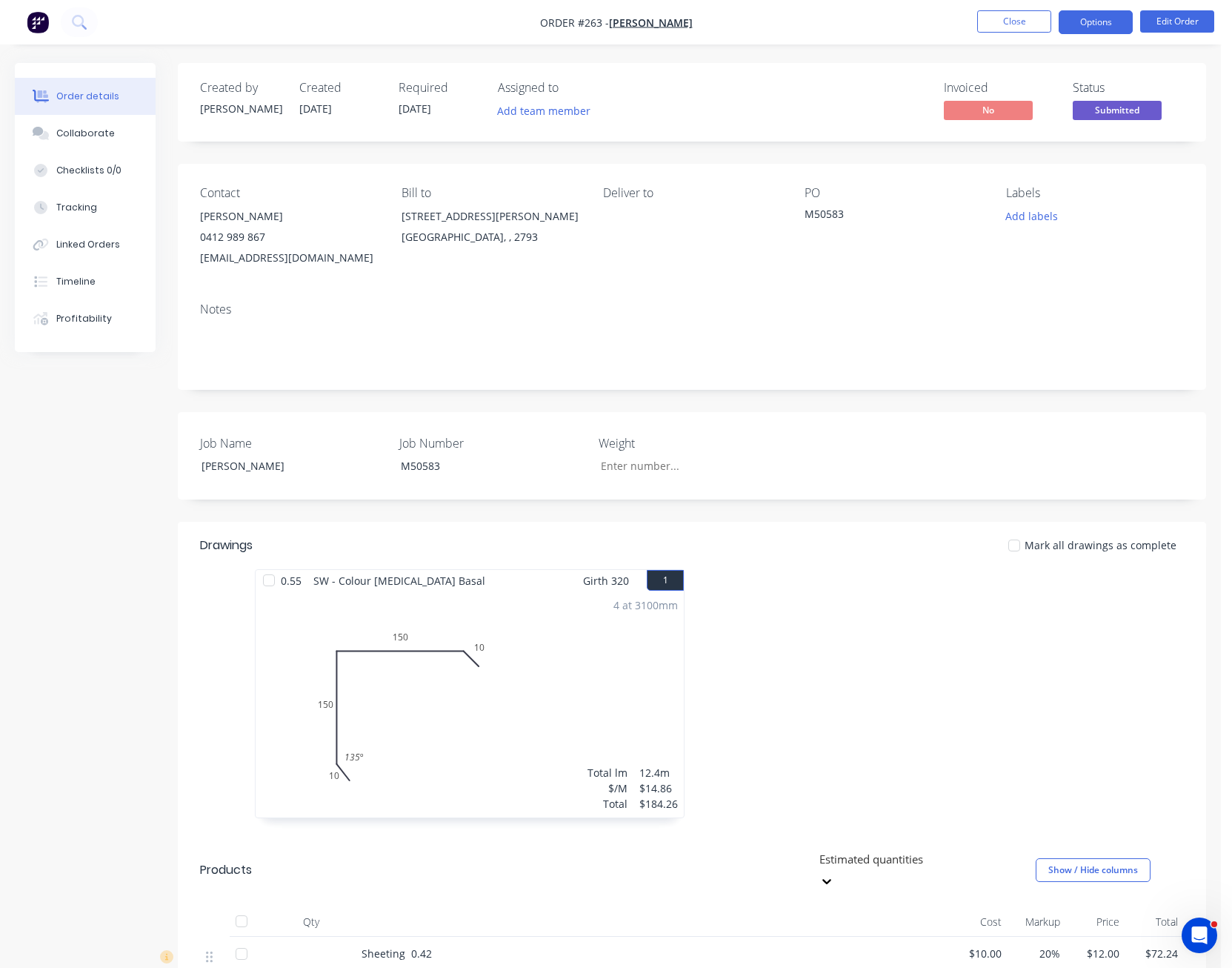
click at [1096, 17] on button "Options" at bounding box center [1095, 22] width 74 height 24
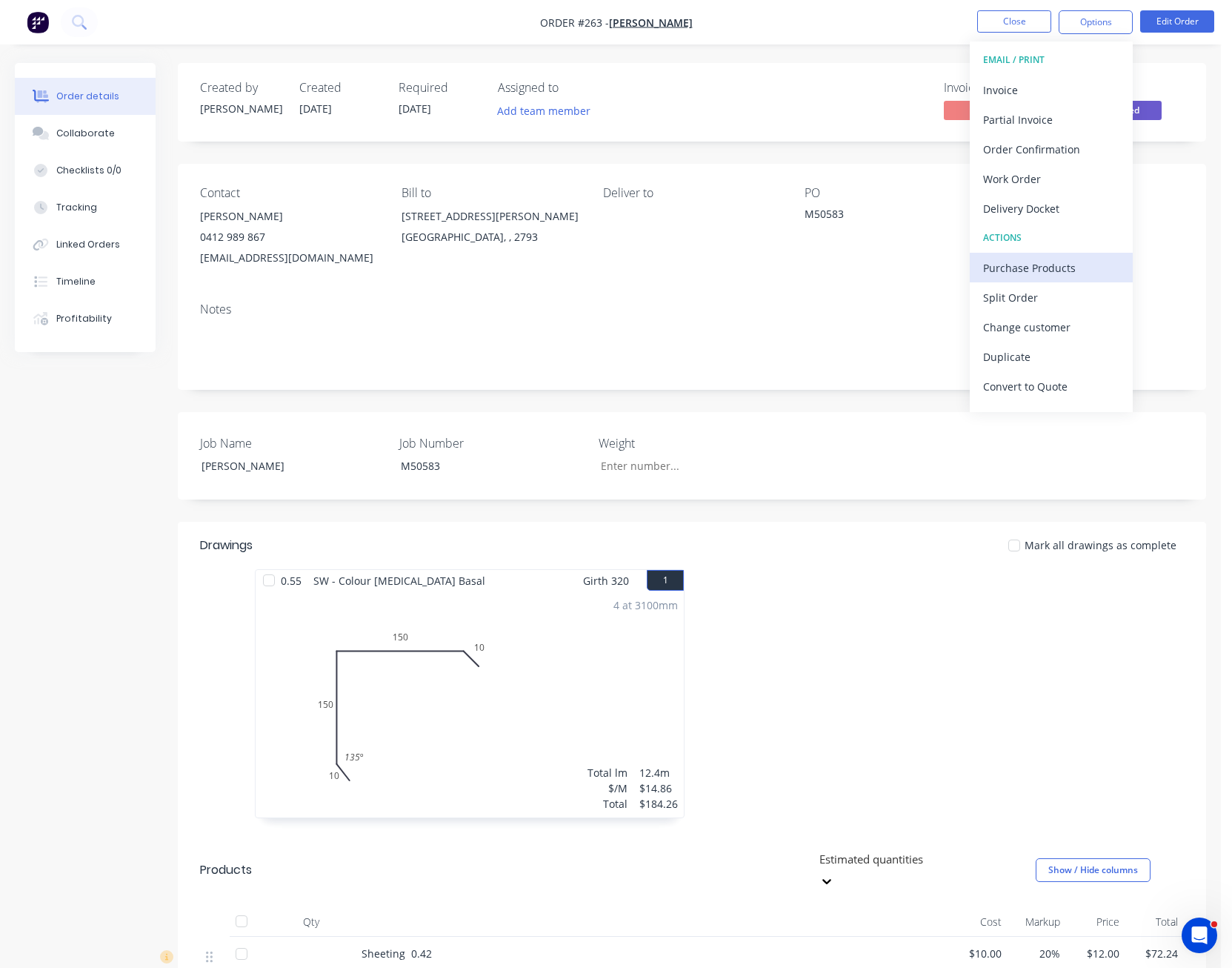
click at [1049, 256] on button "Purchase Products" at bounding box center [1051, 267] width 163 height 29
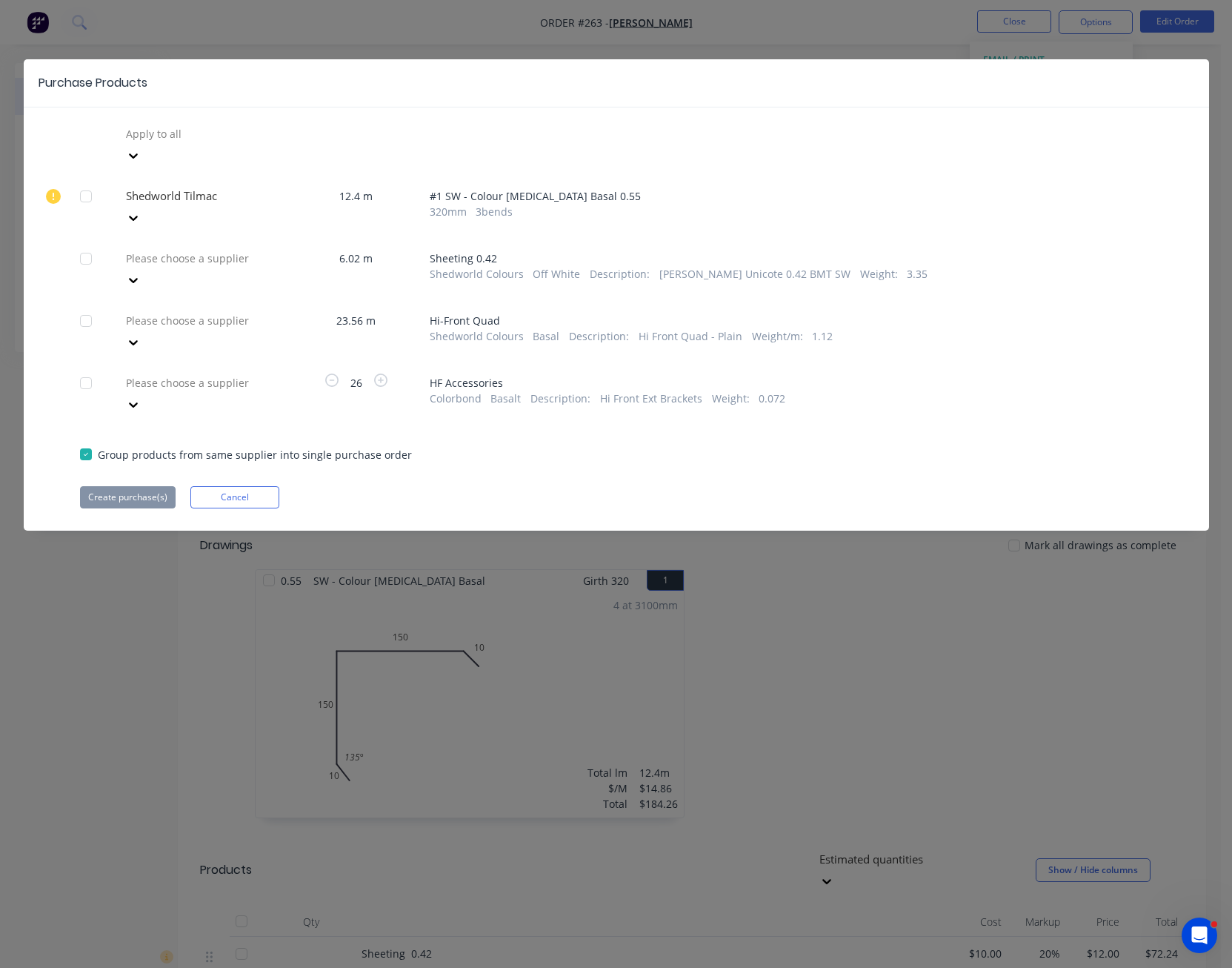
click at [141, 273] on icon at bounding box center [134, 280] width 15 height 15
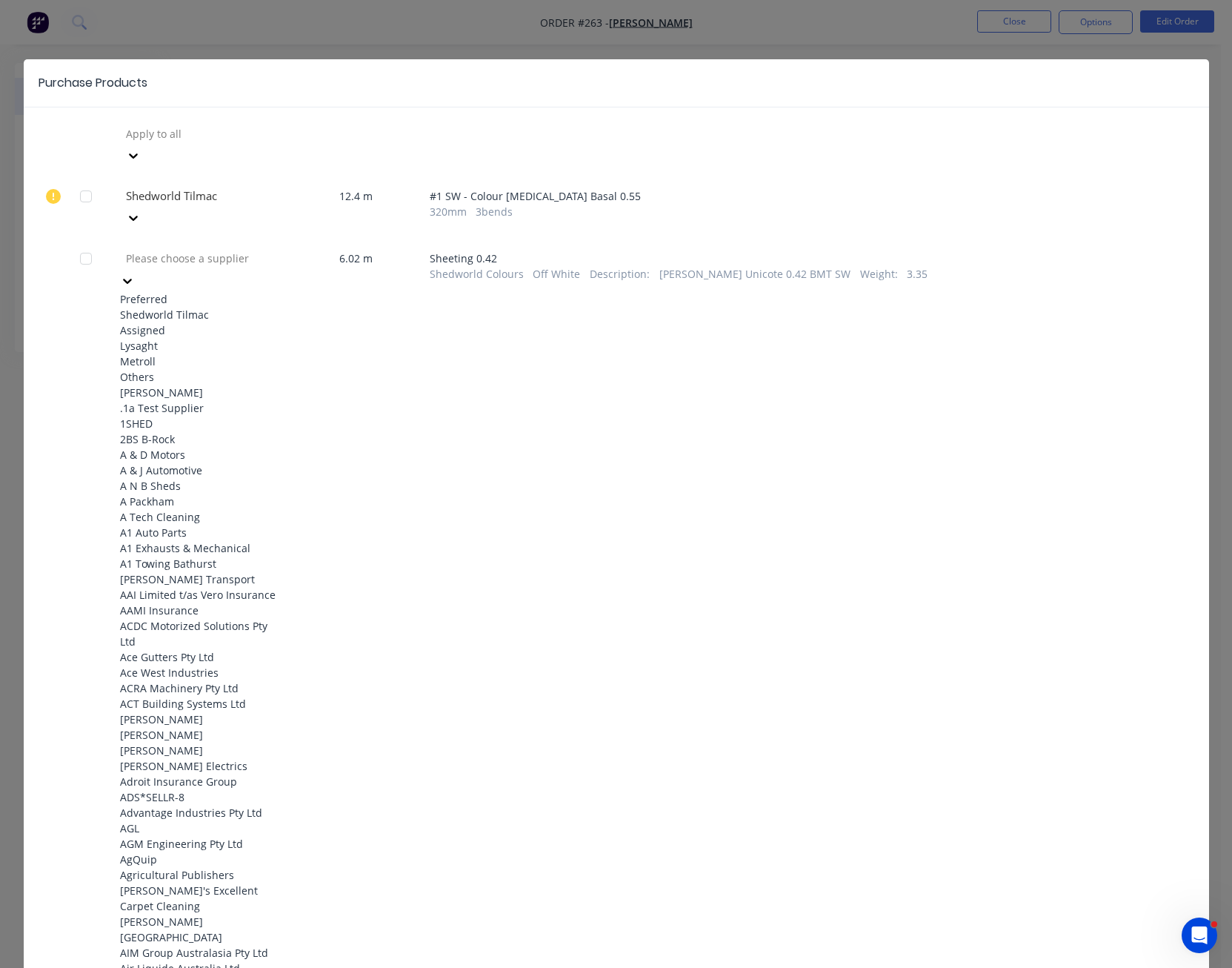
click at [239, 307] on div "Shedworld Tilmac" at bounding box center [201, 314] width 163 height 15
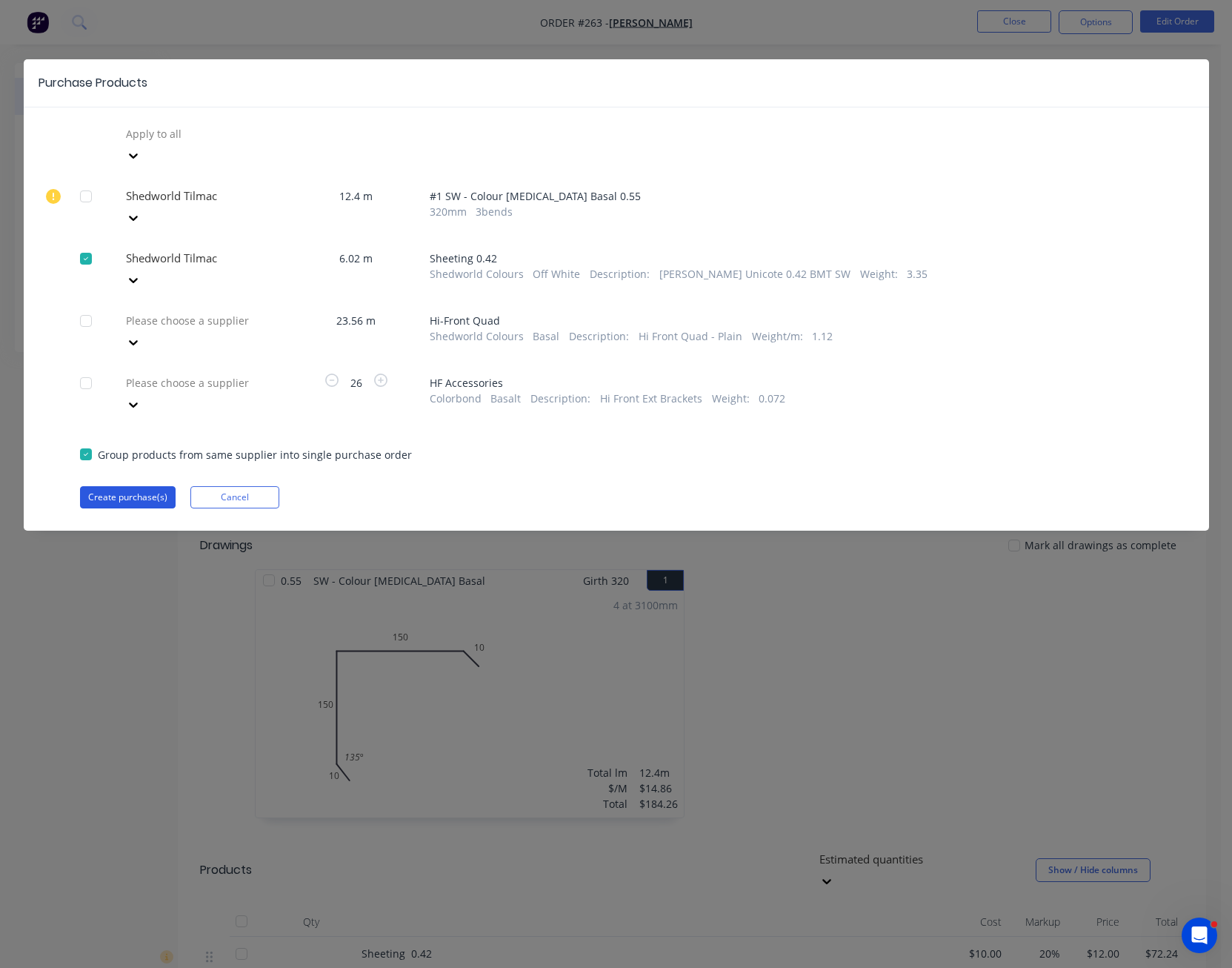
click at [140, 486] on button "Create purchase(s)" at bounding box center [127, 497] width 95 height 22
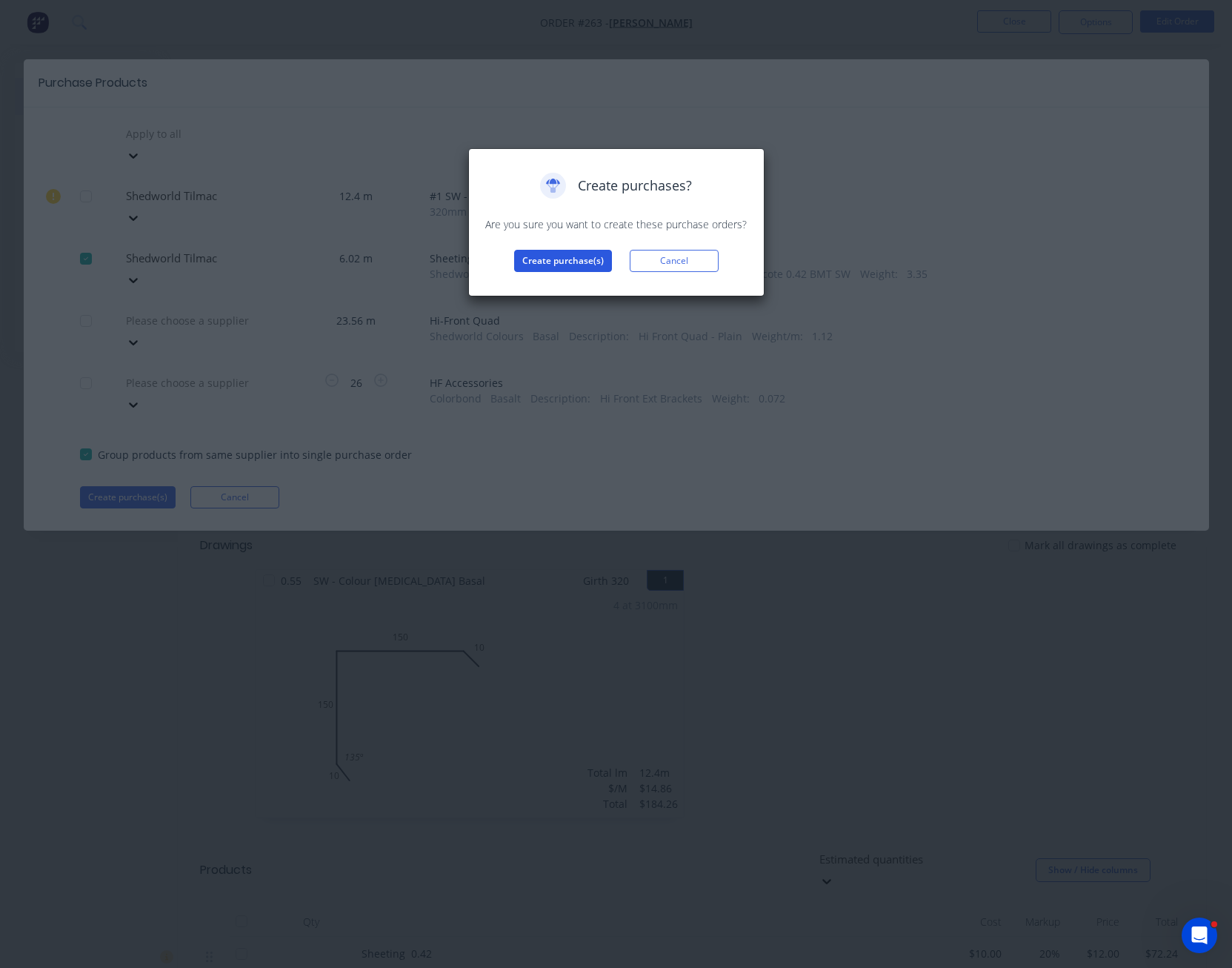
click at [565, 262] on button "Create purchase(s)" at bounding box center [563, 261] width 98 height 22
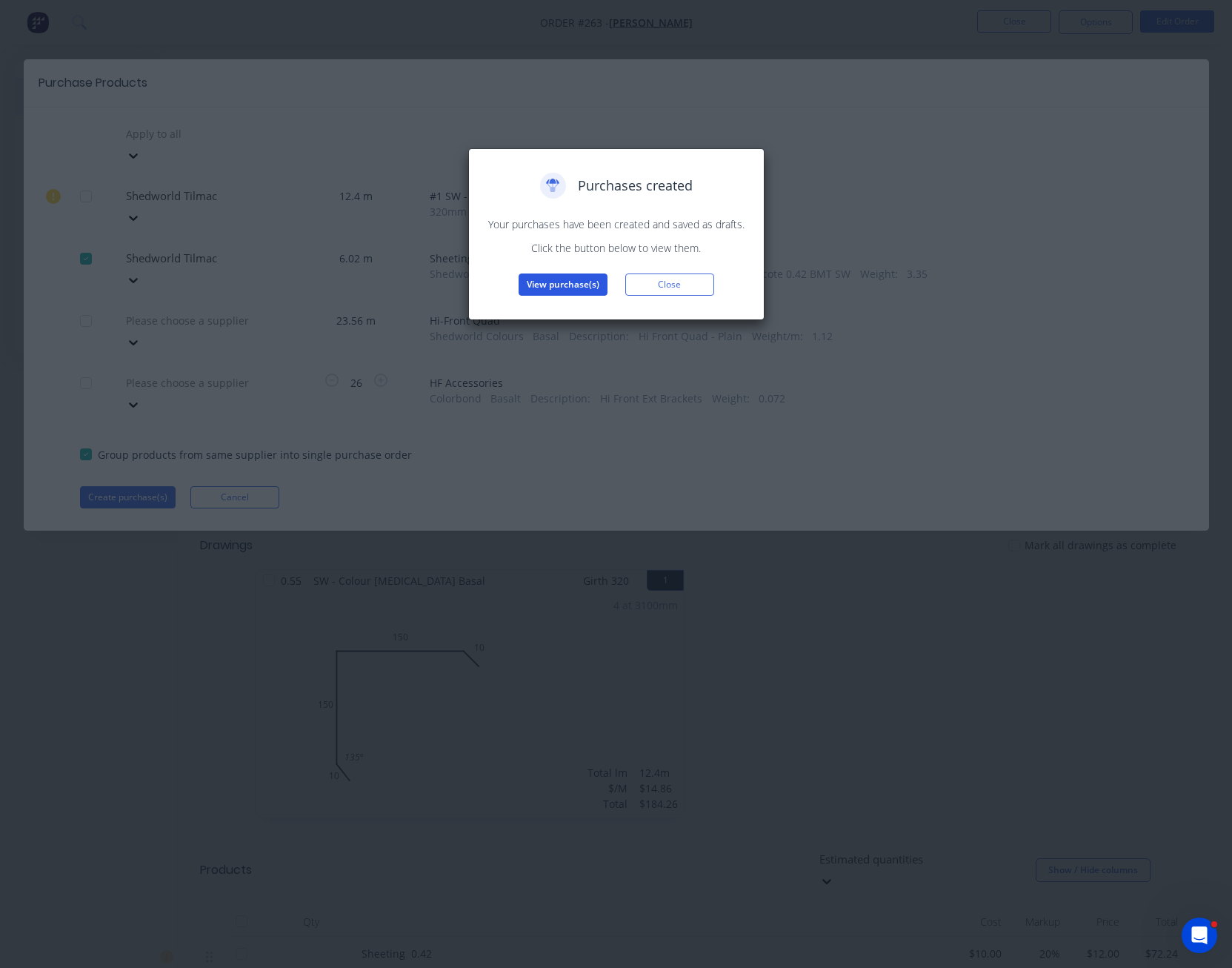
click at [565, 287] on button "View purchase(s)" at bounding box center [563, 284] width 89 height 22
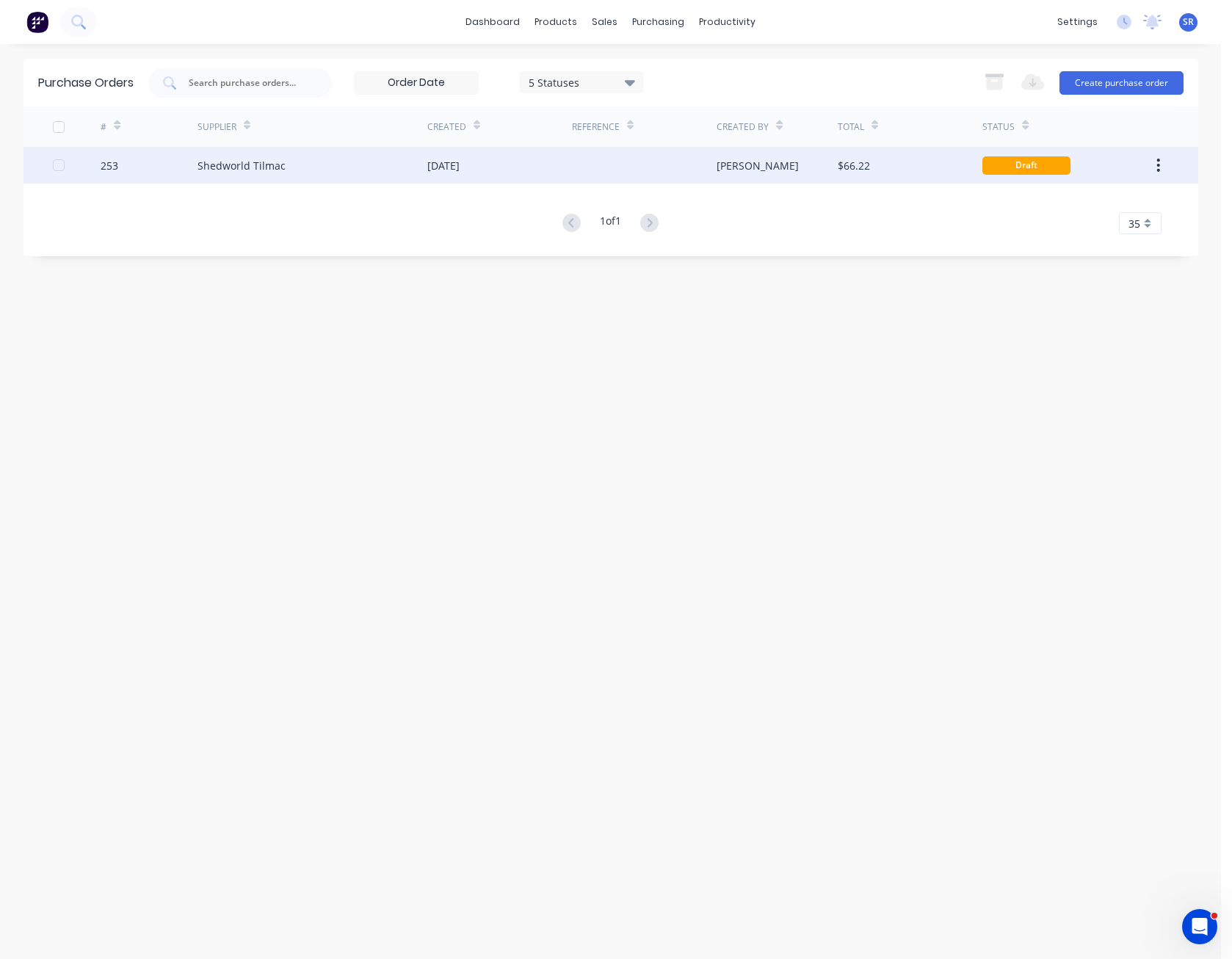
click at [885, 176] on div "$66.22" at bounding box center [909, 165] width 144 height 37
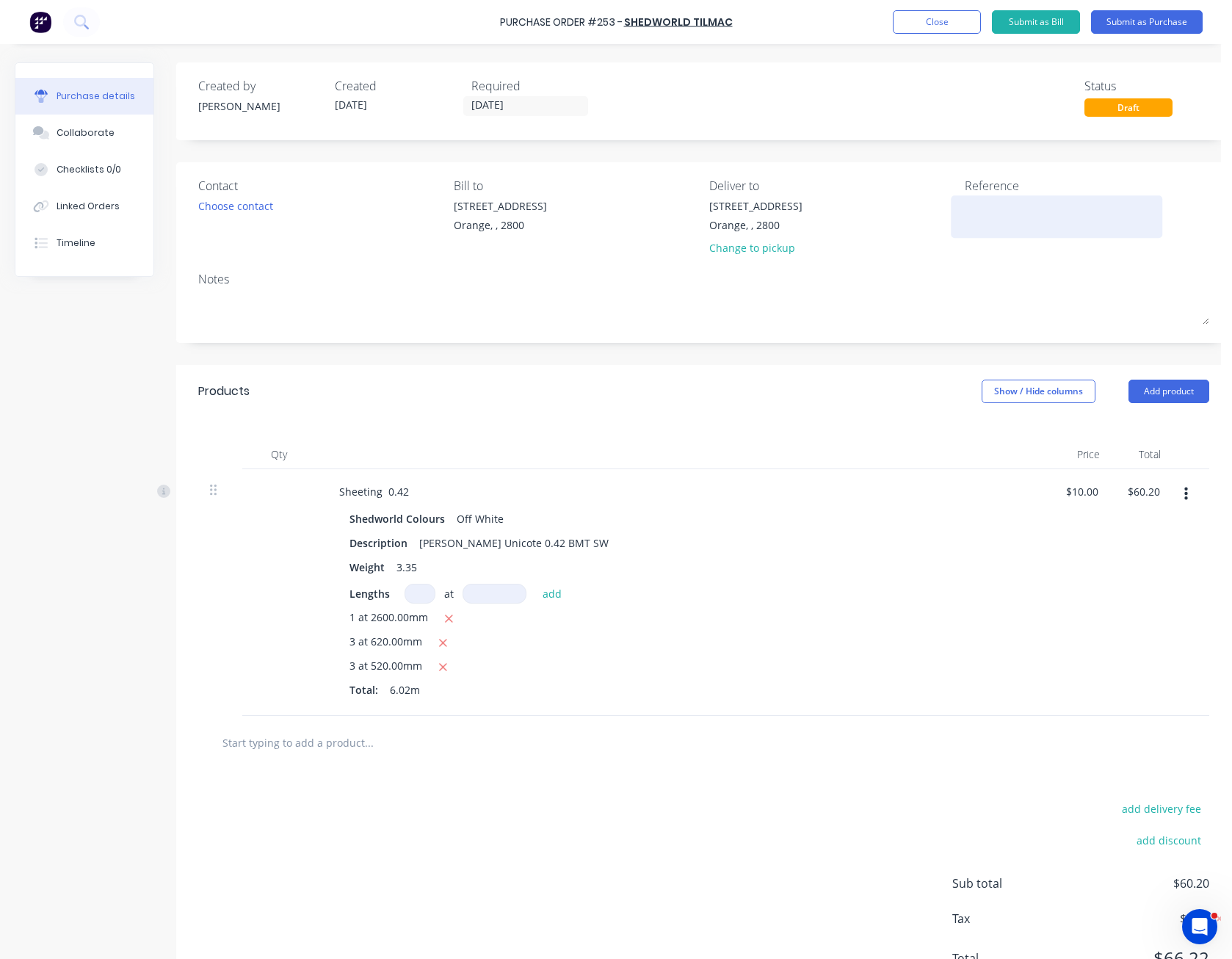
click at [969, 211] on textarea at bounding box center [1057, 215] width 184 height 33
type textarea "[PERSON_NAME] - M50583"
click at [961, 115] on div "Created by [PERSON_NAME] Created [DATE] Required [DATE] Status Draft" at bounding box center [704, 97] width 1011 height 40
click at [1169, 20] on button "Submit as Purchase" at bounding box center [1146, 22] width 111 height 23
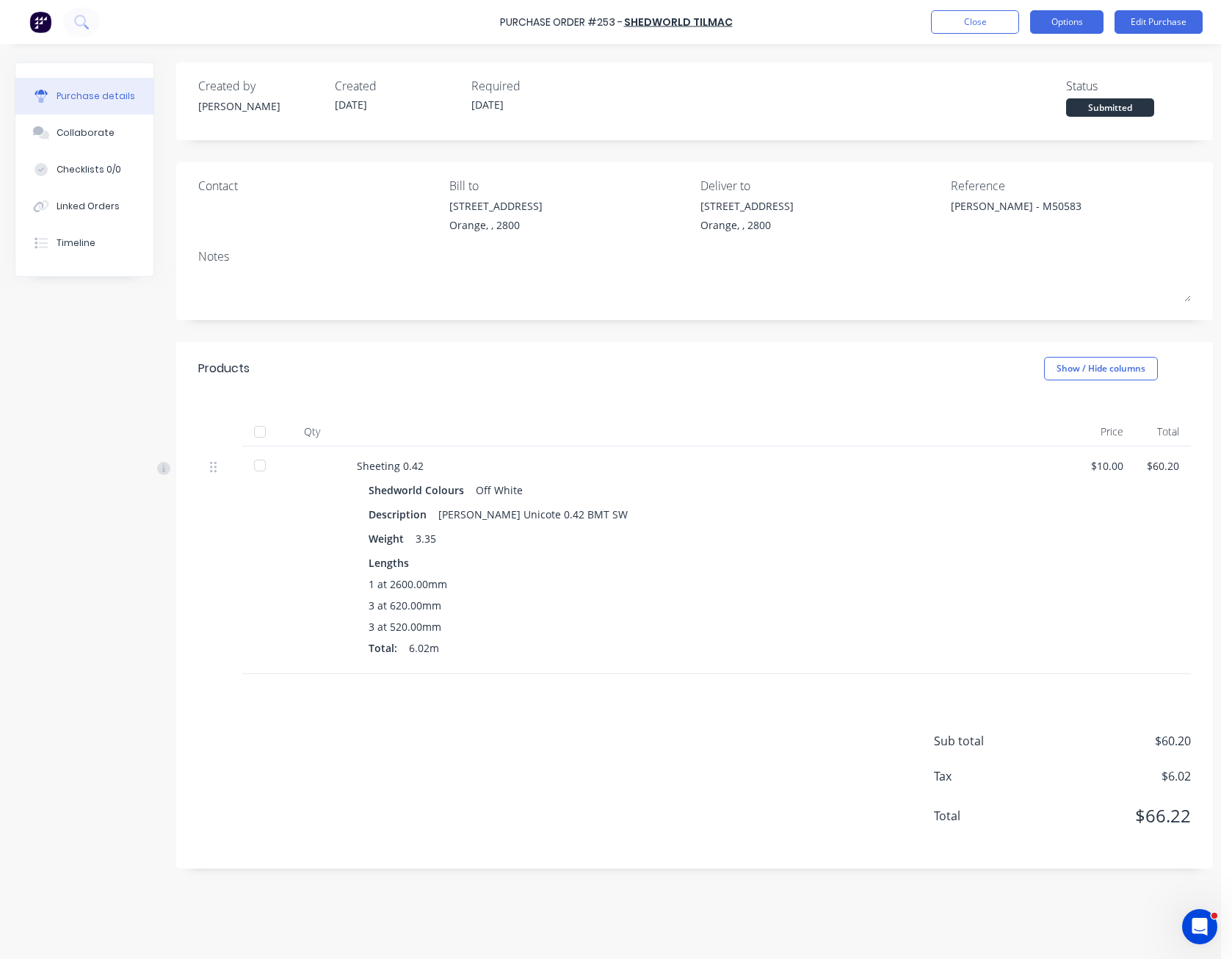
click at [1063, 27] on button "Options" at bounding box center [1067, 22] width 73 height 23
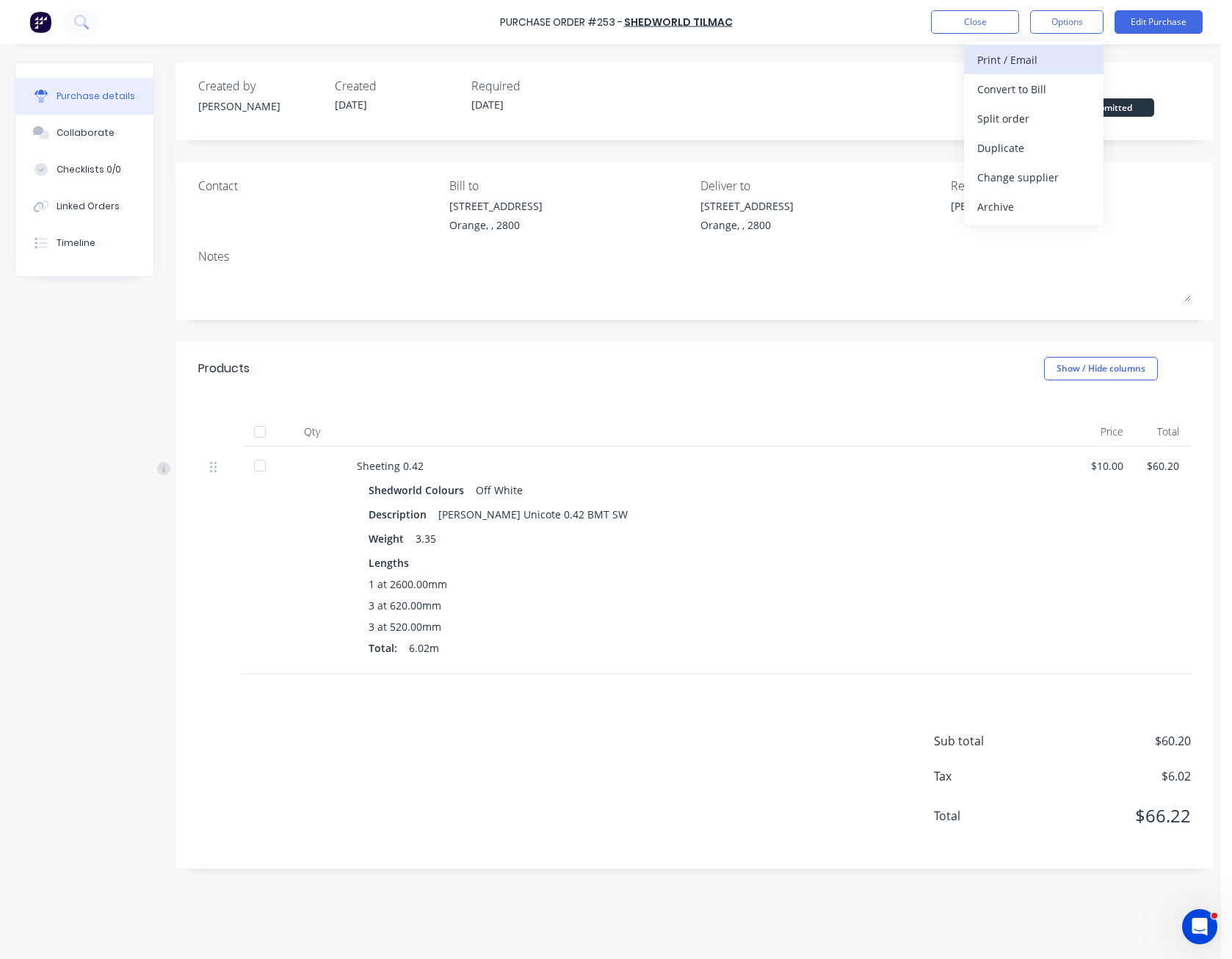
click at [1049, 53] on div "Print / Email" at bounding box center [1034, 60] width 113 height 21
click at [1046, 116] on div "Without pricing" at bounding box center [1034, 119] width 113 height 21
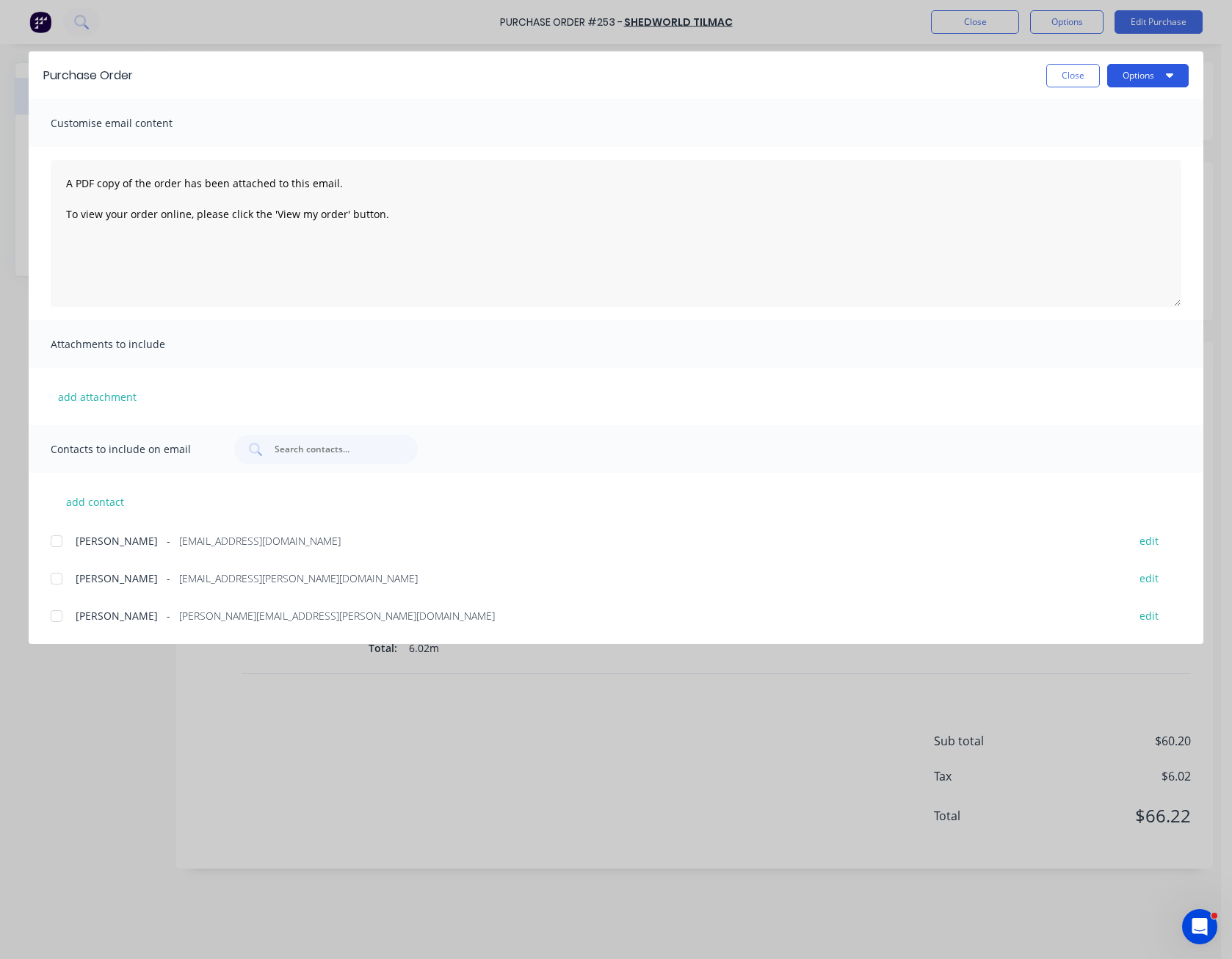
click at [1132, 75] on button "Options" at bounding box center [1147, 75] width 81 height 23
click at [1137, 104] on div "Preview" at bounding box center [1119, 113] width 113 height 21
click at [1070, 74] on button "Close" at bounding box center [1073, 75] width 53 height 23
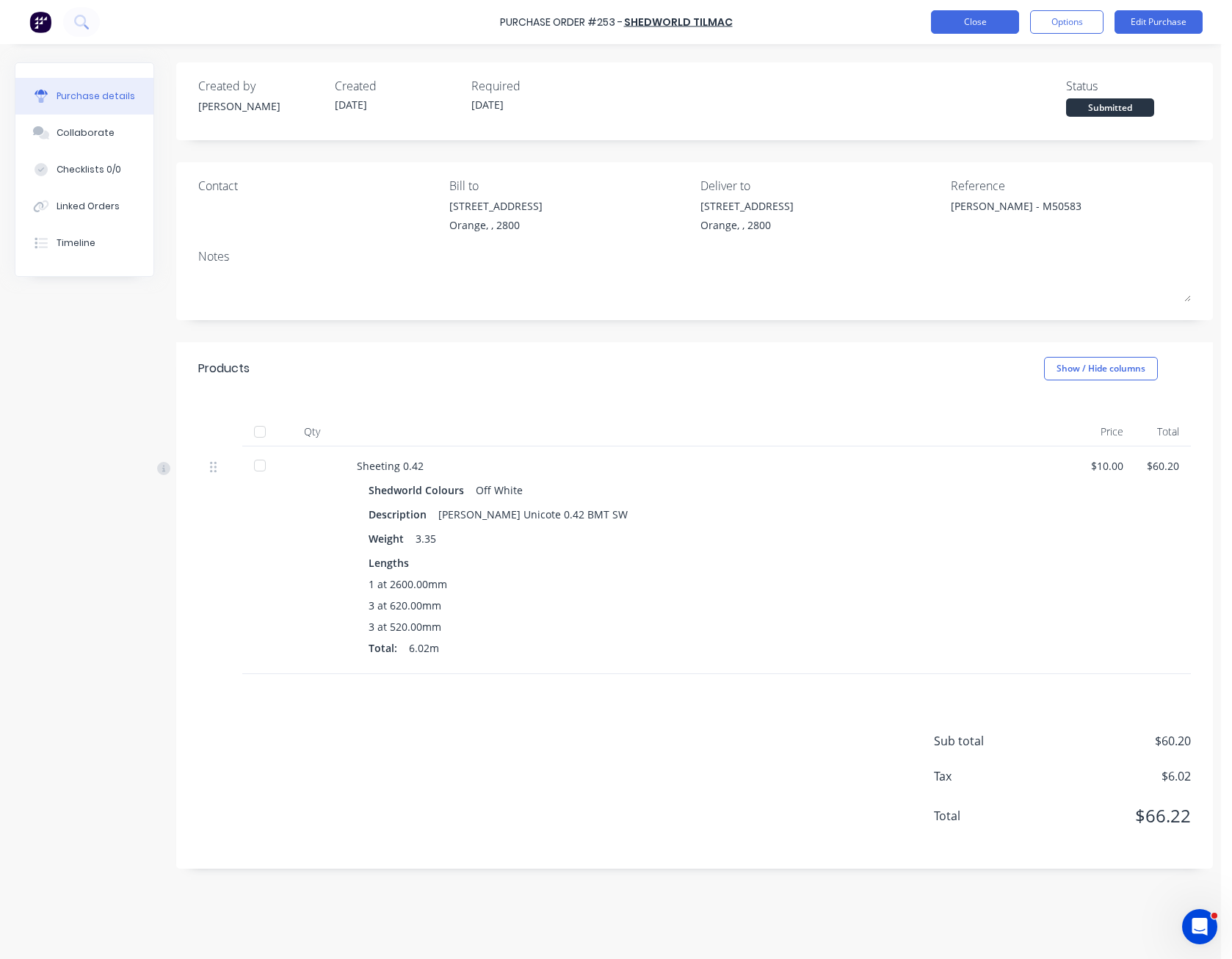
click at [997, 23] on button "Close" at bounding box center [975, 22] width 88 height 23
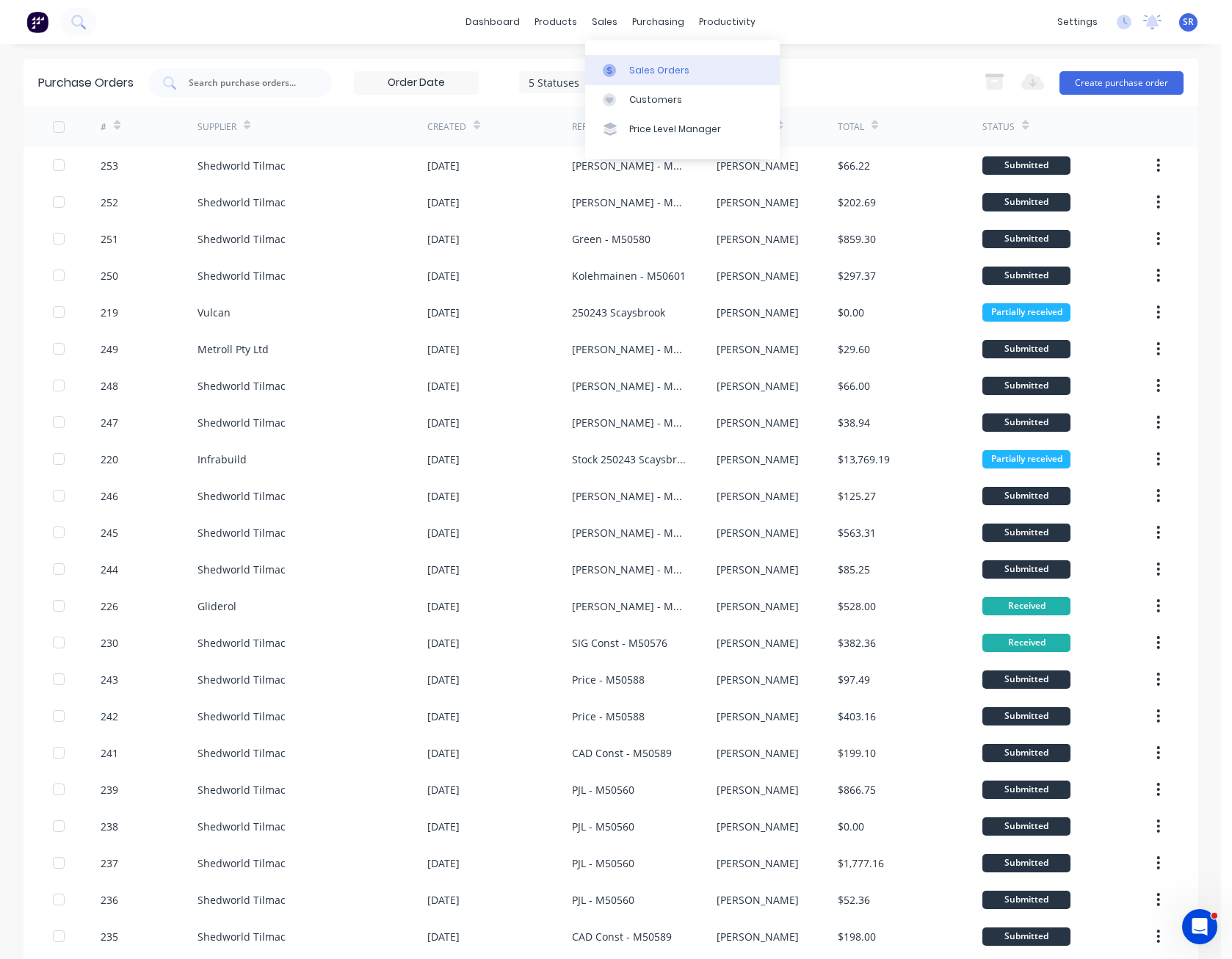
click at [628, 69] on link "Sales Orders" at bounding box center [682, 69] width 194 height 29
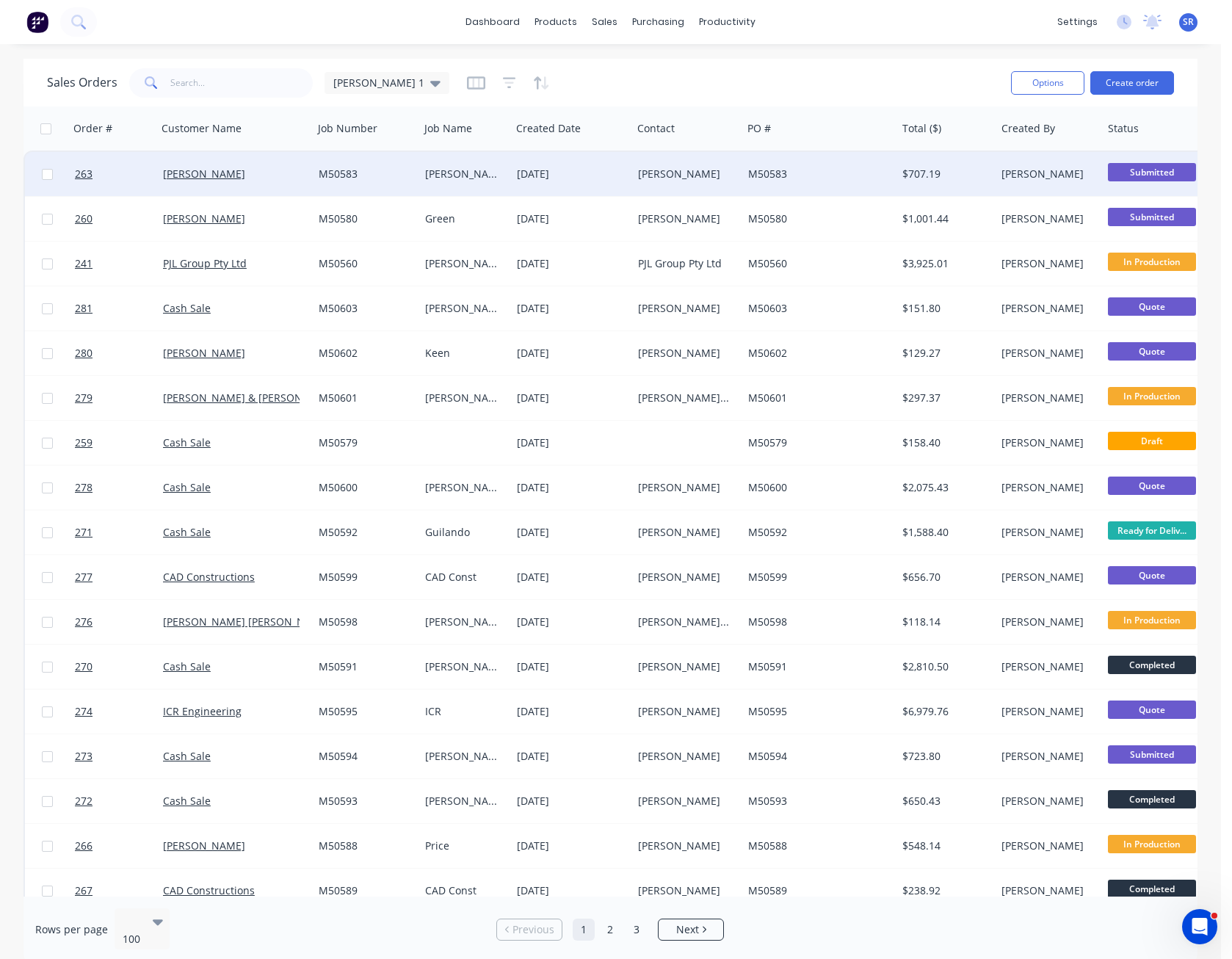
click at [616, 168] on div "[DATE]" at bounding box center [572, 174] width 110 height 15
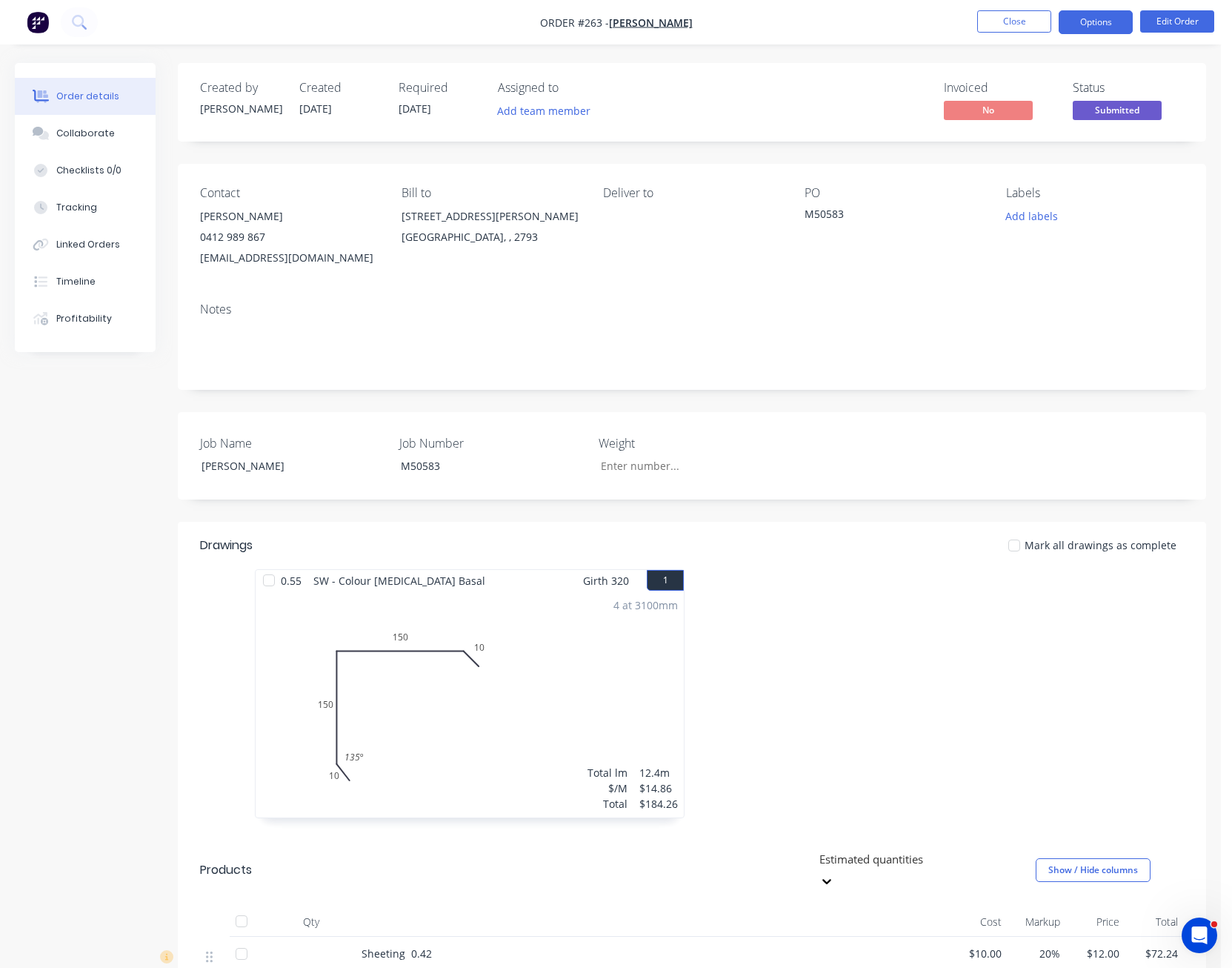
click at [1111, 27] on button "Options" at bounding box center [1095, 22] width 74 height 24
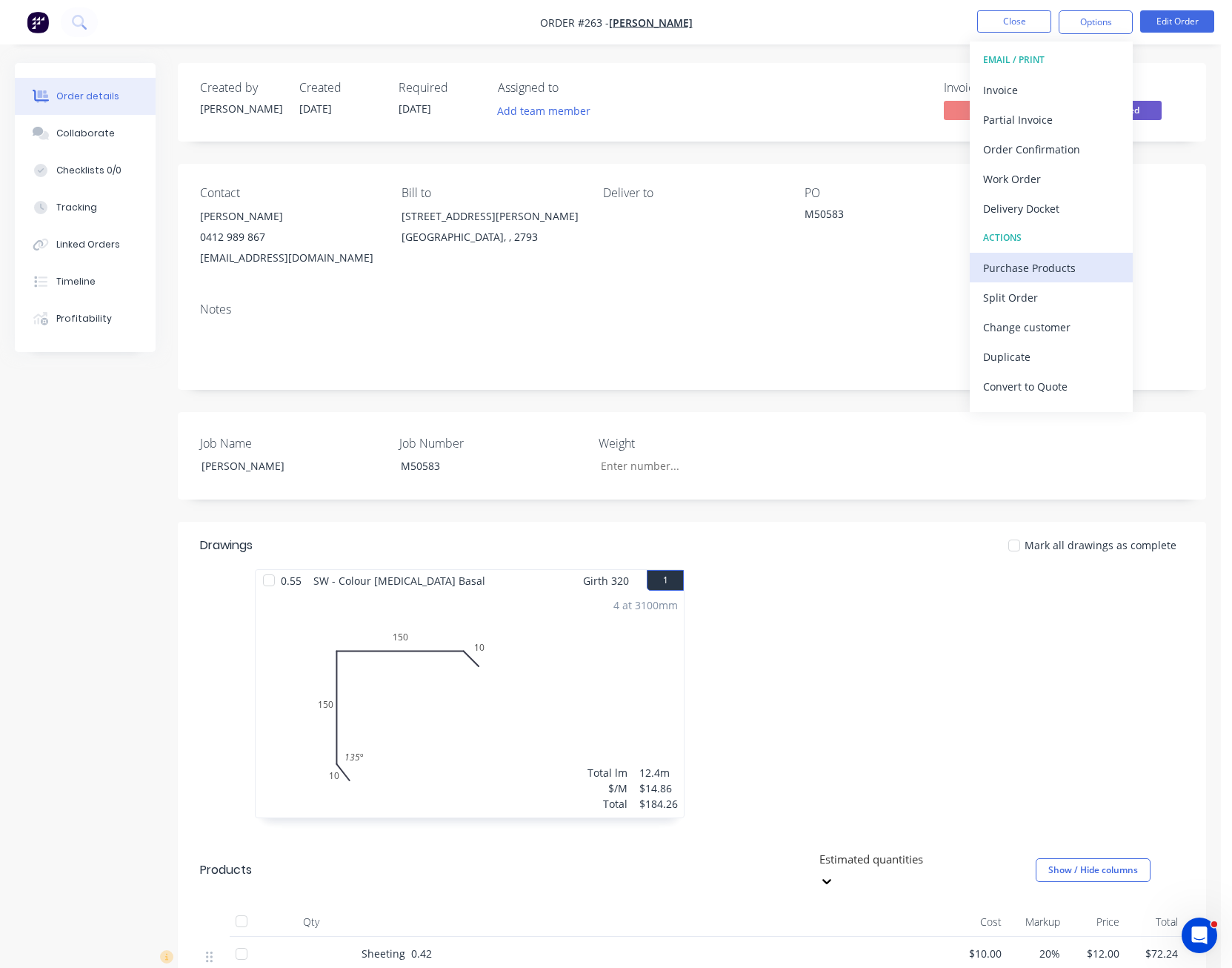
click at [1064, 268] on div "Purchase Products" at bounding box center [1051, 268] width 136 height 21
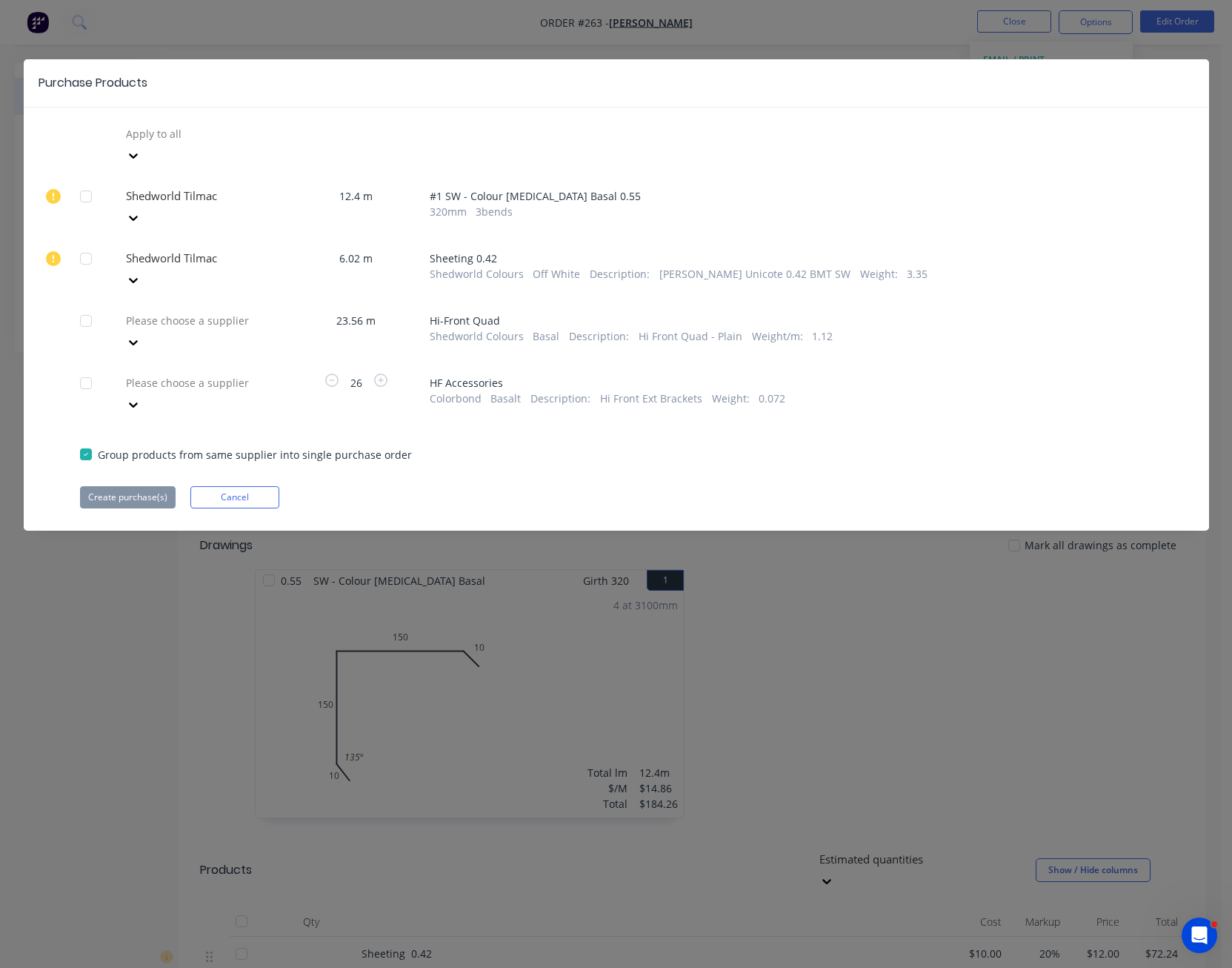
click at [141, 335] on icon at bounding box center [134, 342] width 15 height 15
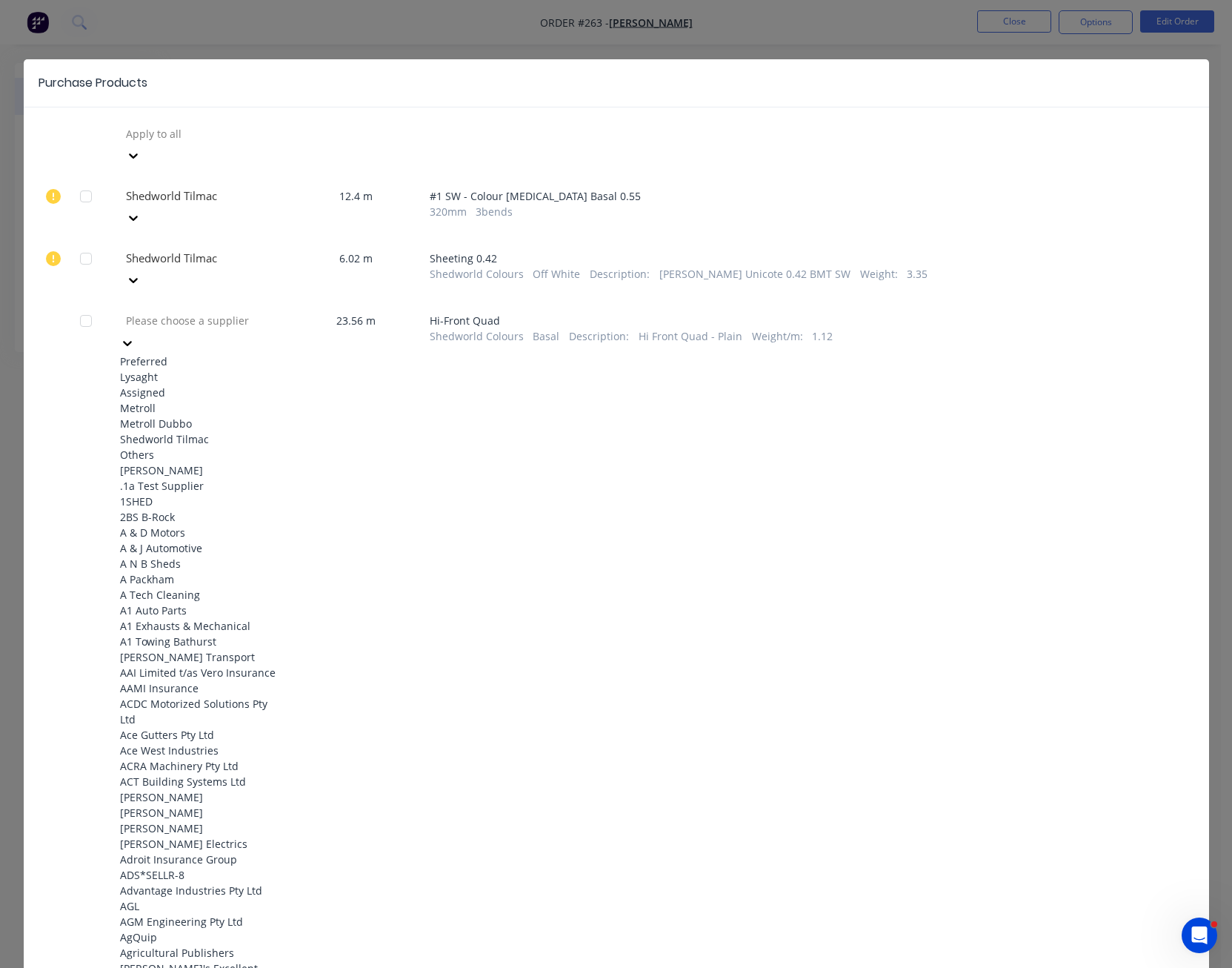
click at [220, 447] on div "Shedworld Tilmac" at bounding box center [201, 439] width 163 height 15
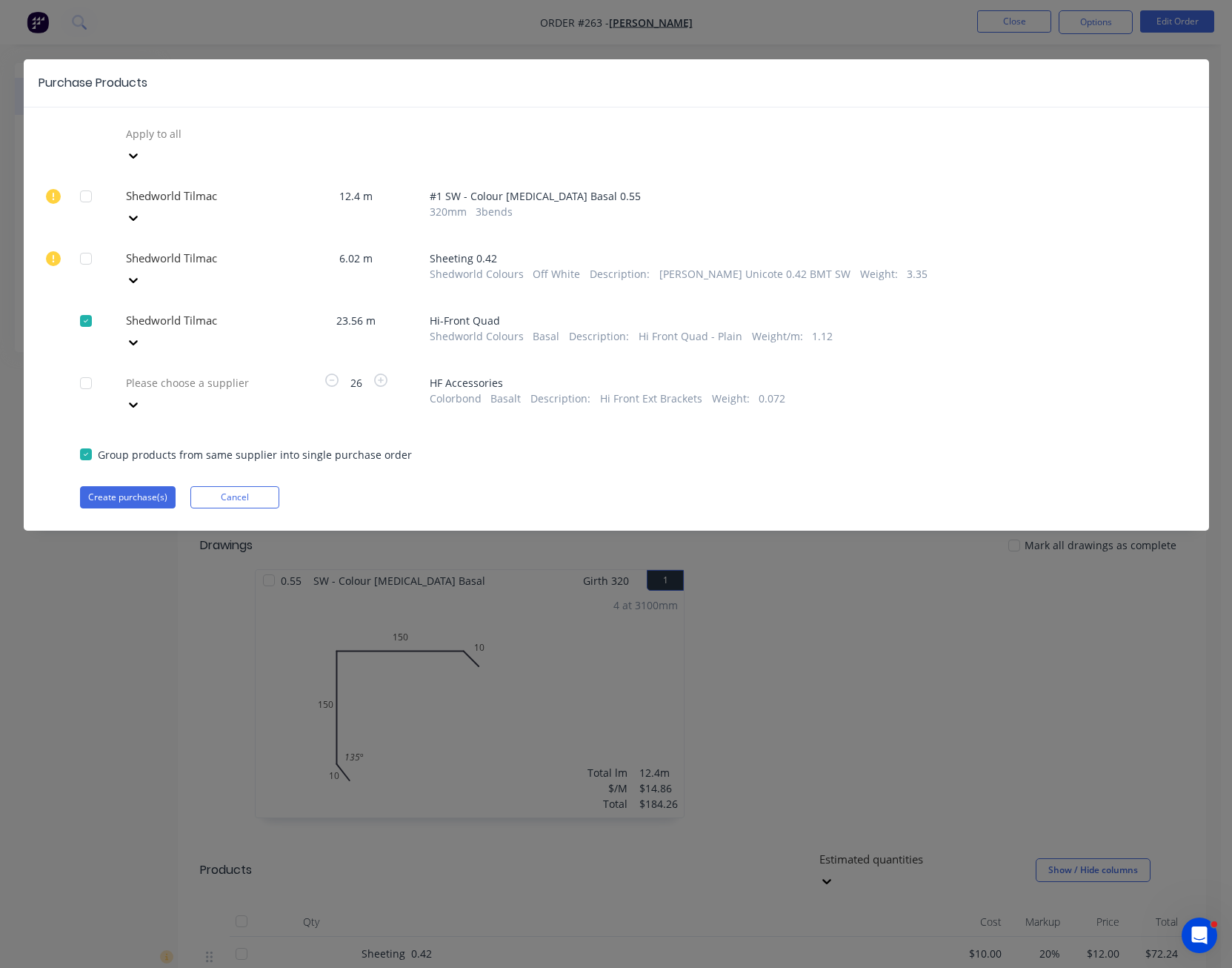
click at [138, 402] on icon at bounding box center [133, 405] width 9 height 5
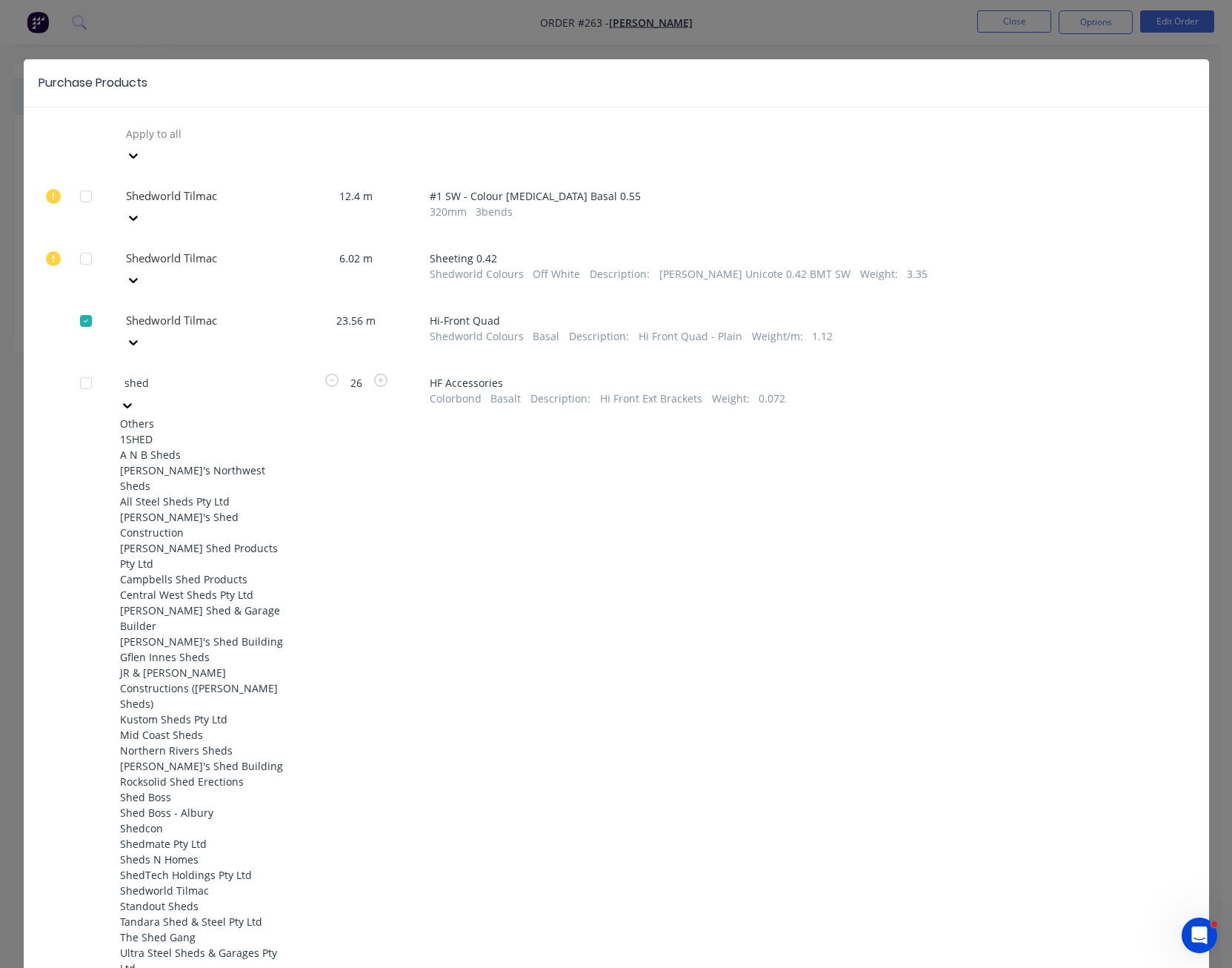
type input "shedw"
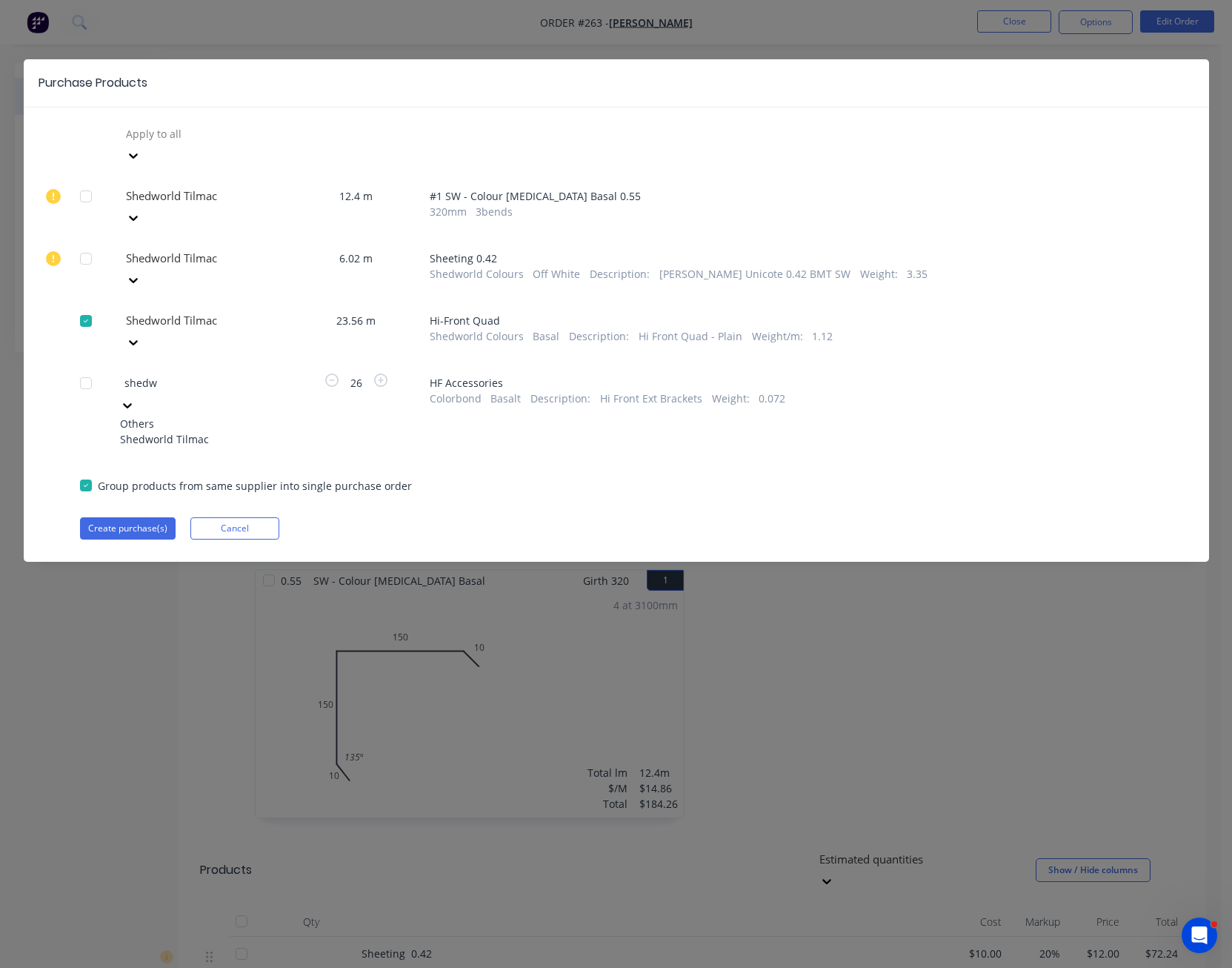
click at [226, 431] on div "Shedworld Tilmac" at bounding box center [201, 439] width 163 height 15
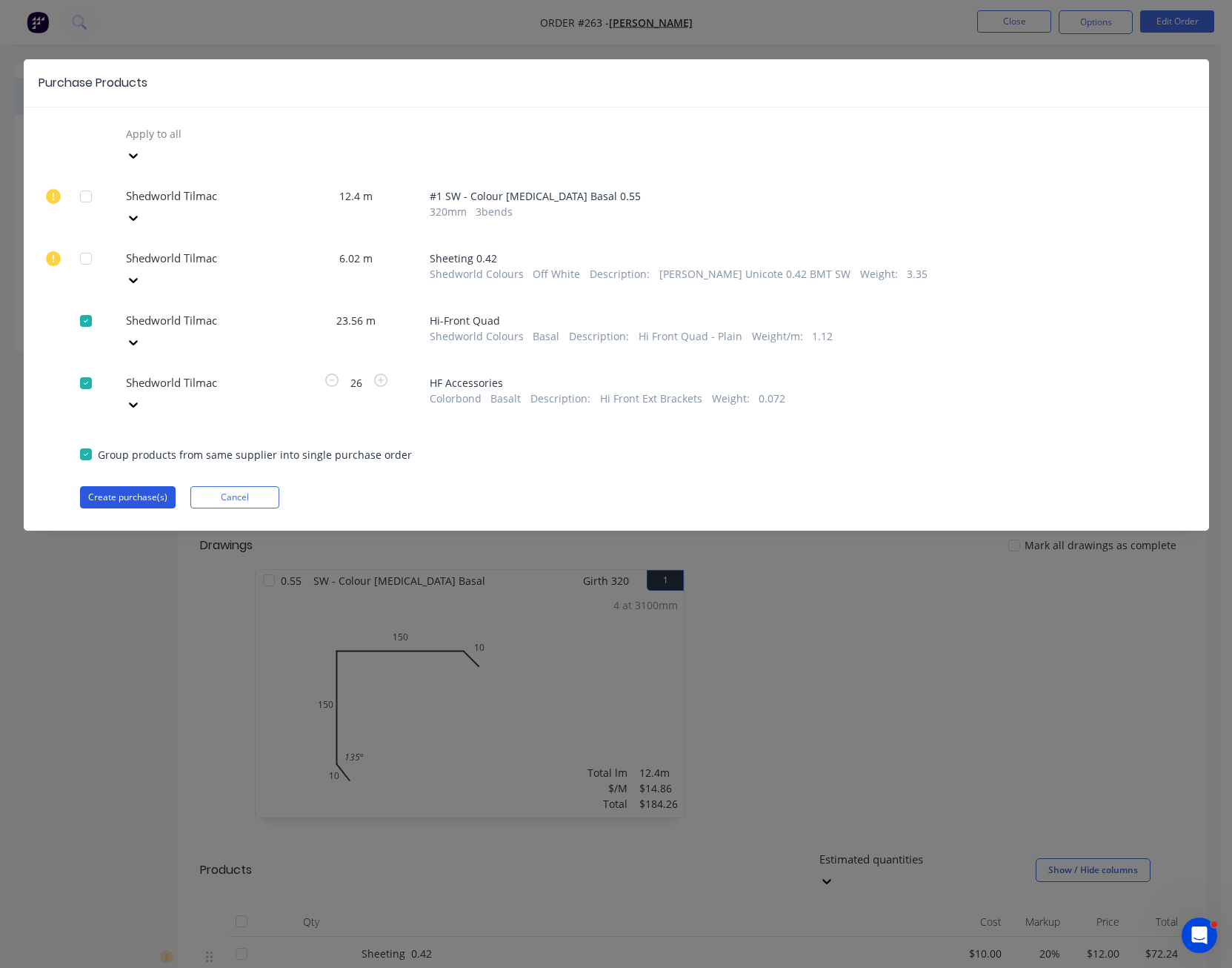
click at [160, 486] on button "Create purchase(s)" at bounding box center [127, 497] width 95 height 22
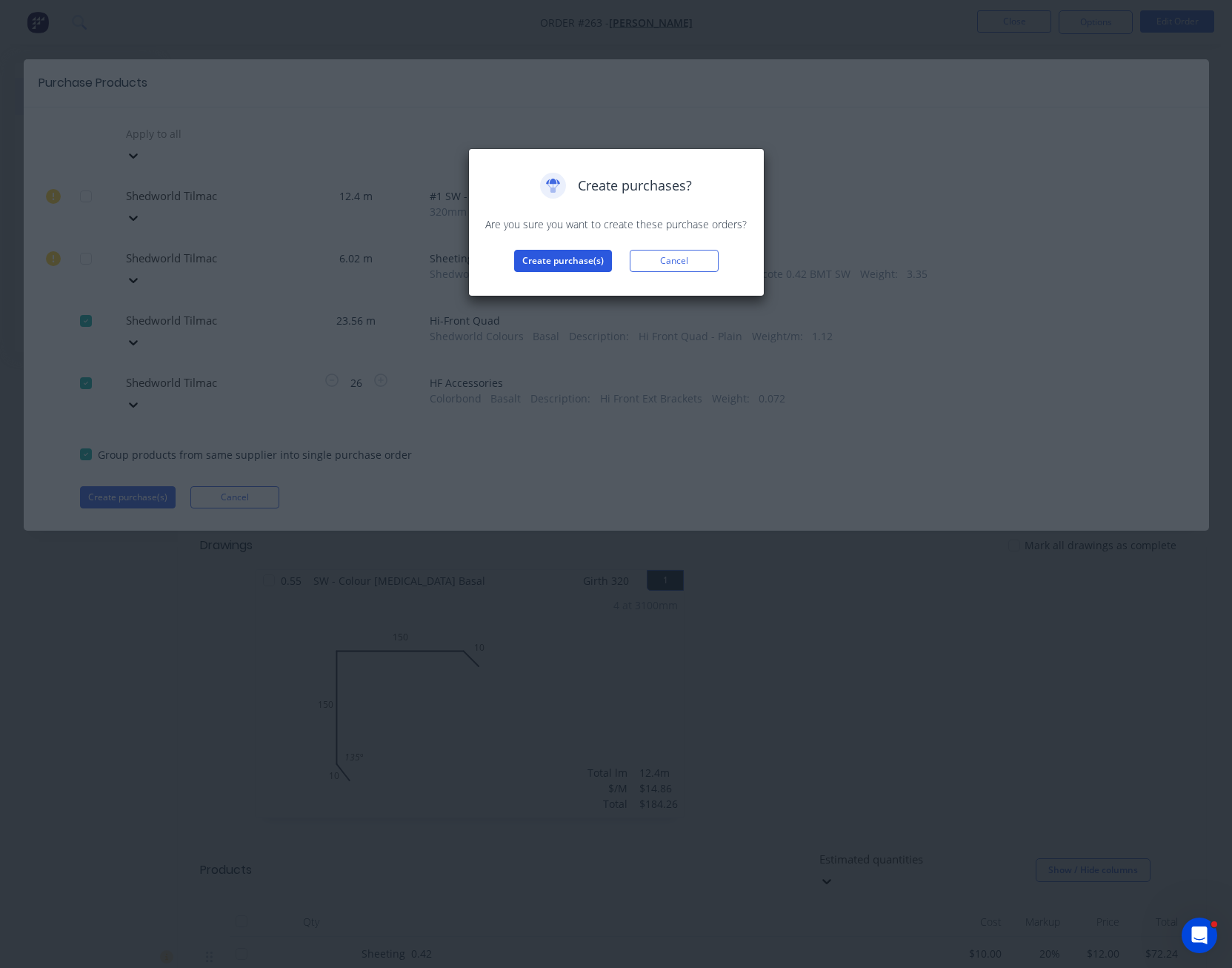
click at [573, 261] on button "Create purchase(s)" at bounding box center [563, 261] width 98 height 22
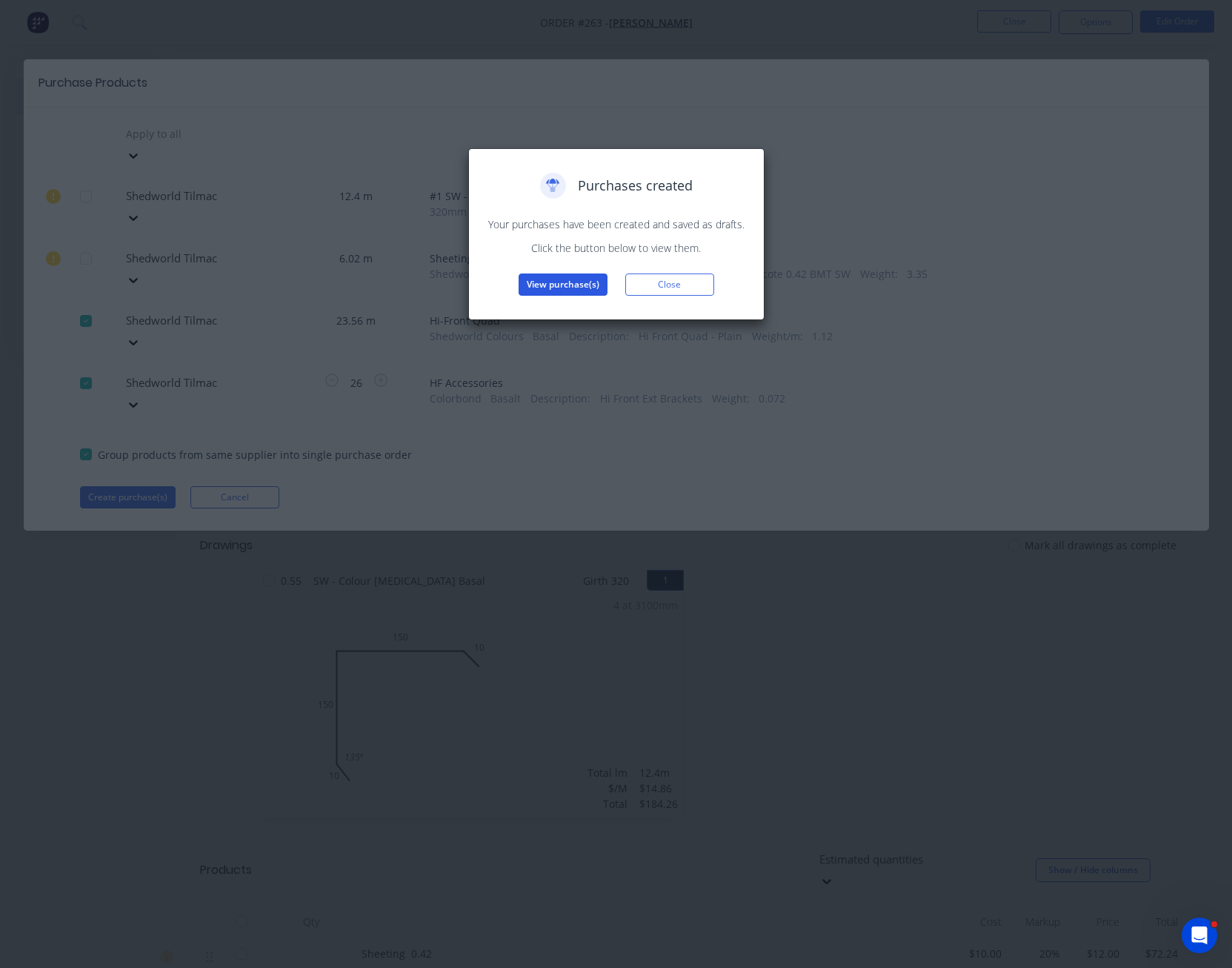
click at [590, 288] on button "View purchase(s)" at bounding box center [563, 284] width 89 height 22
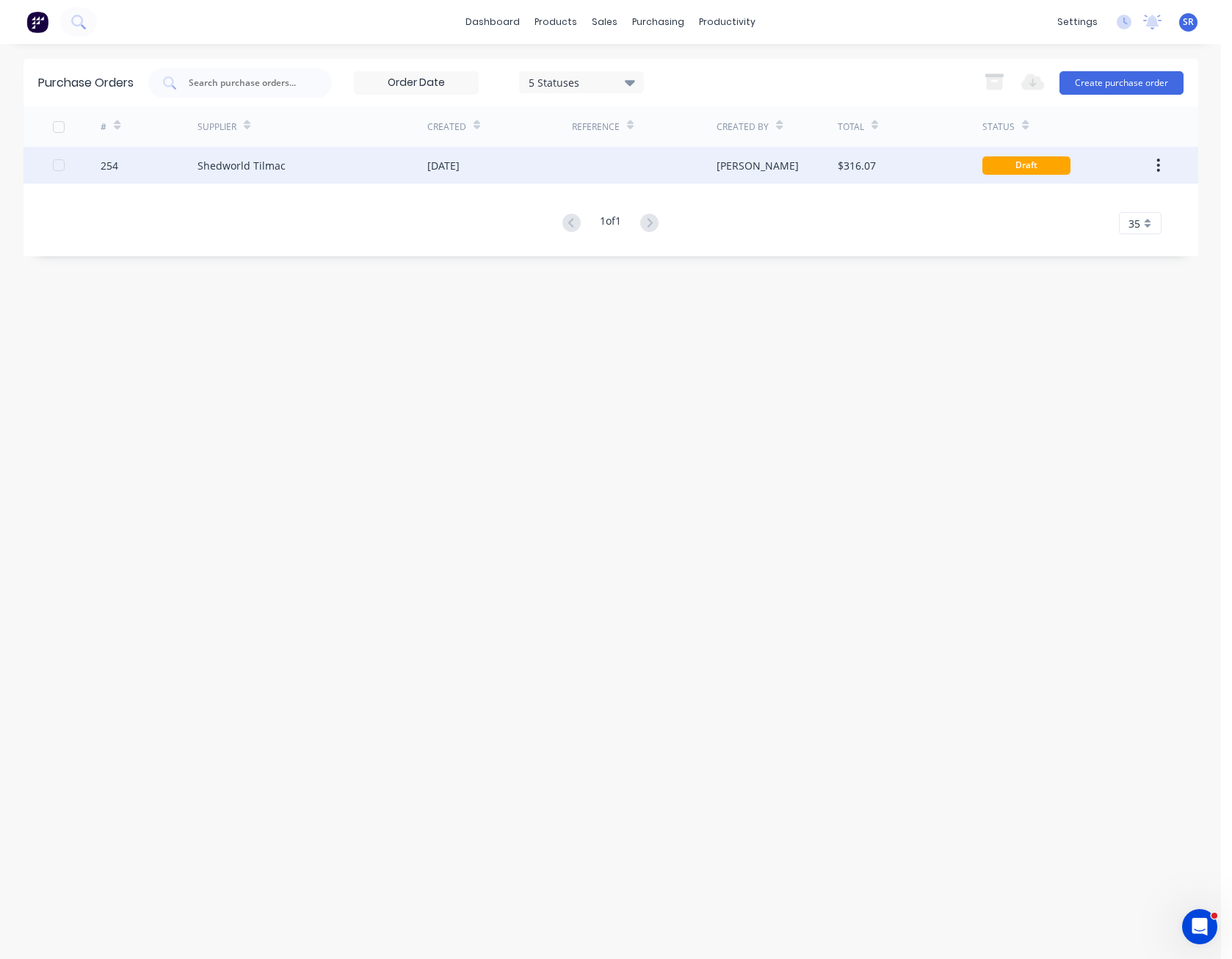
click at [842, 161] on div "$316.07" at bounding box center [856, 165] width 38 height 15
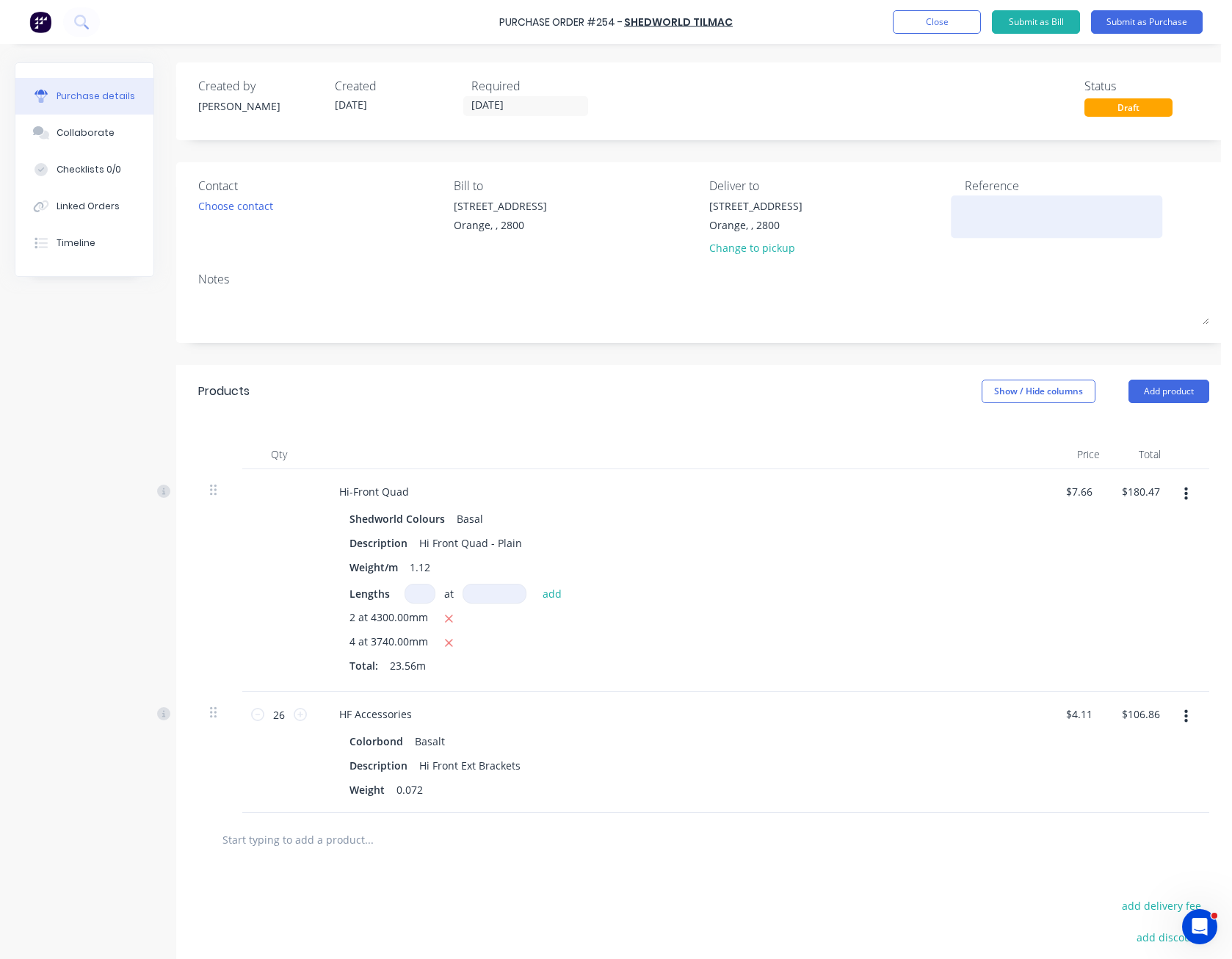
click at [978, 205] on textarea at bounding box center [1057, 215] width 184 height 33
type textarea "M"
type textarea "[PERSON_NAME] - M50583"
click at [1018, 121] on div "Created by [PERSON_NAME] Created [DATE] Required [DATE] Status Draft" at bounding box center [704, 101] width 1055 height 77
click at [1139, 23] on button "Submit as Purchase" at bounding box center [1146, 22] width 111 height 23
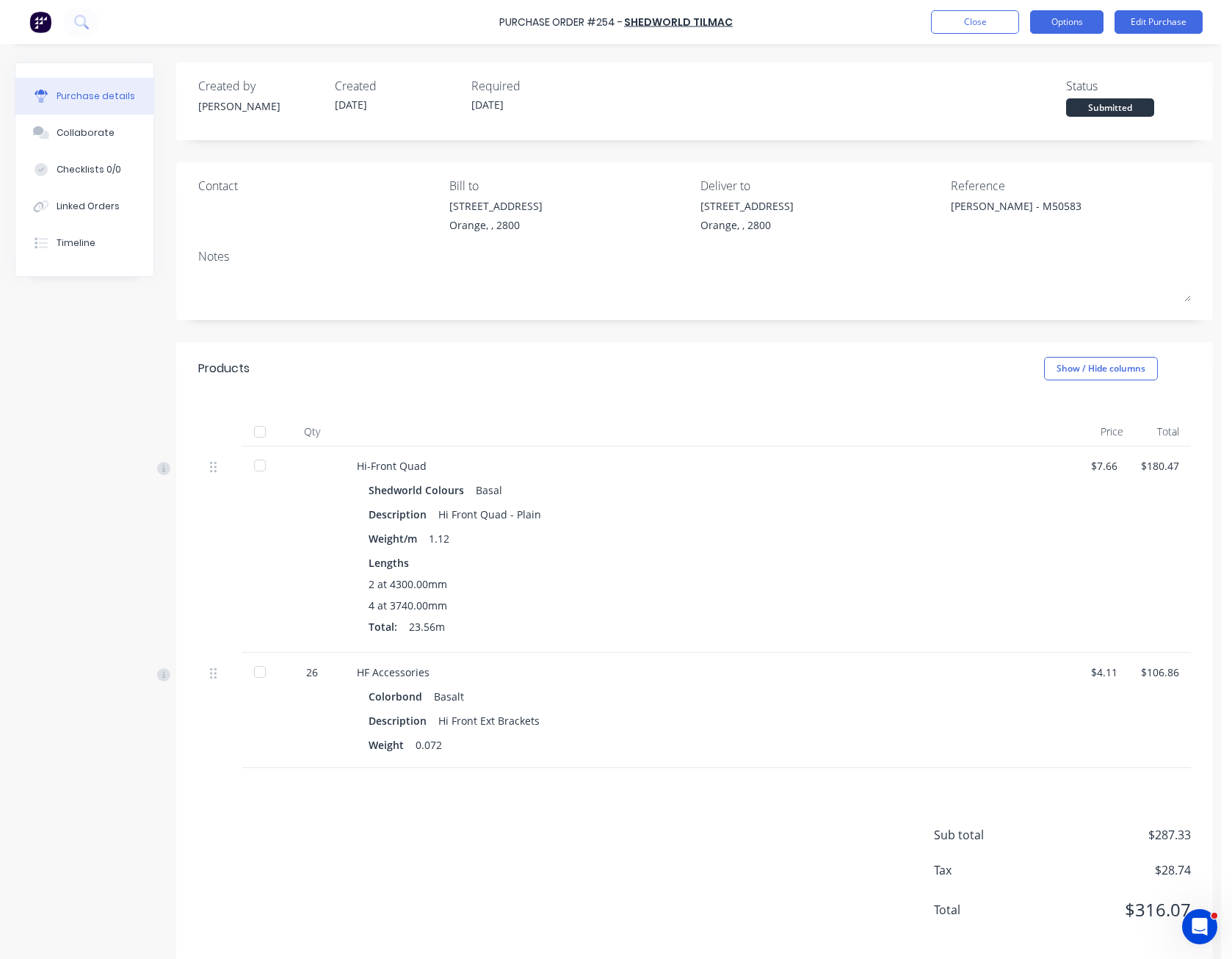
click at [1061, 21] on button "Options" at bounding box center [1067, 22] width 73 height 23
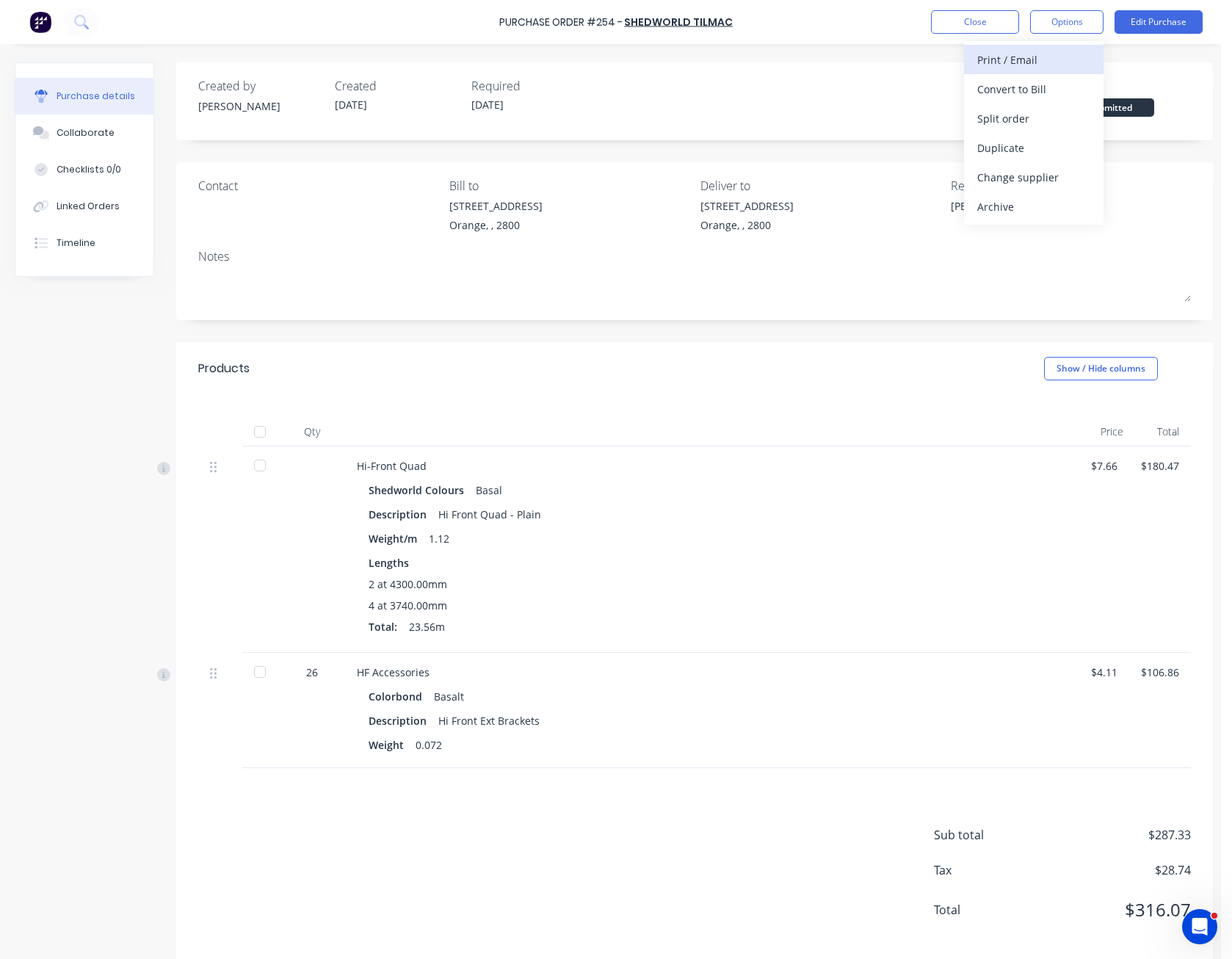
click at [1055, 48] on button "Print / Email" at bounding box center [1034, 60] width 140 height 29
click at [1050, 110] on div "Without pricing" at bounding box center [1034, 119] width 113 height 21
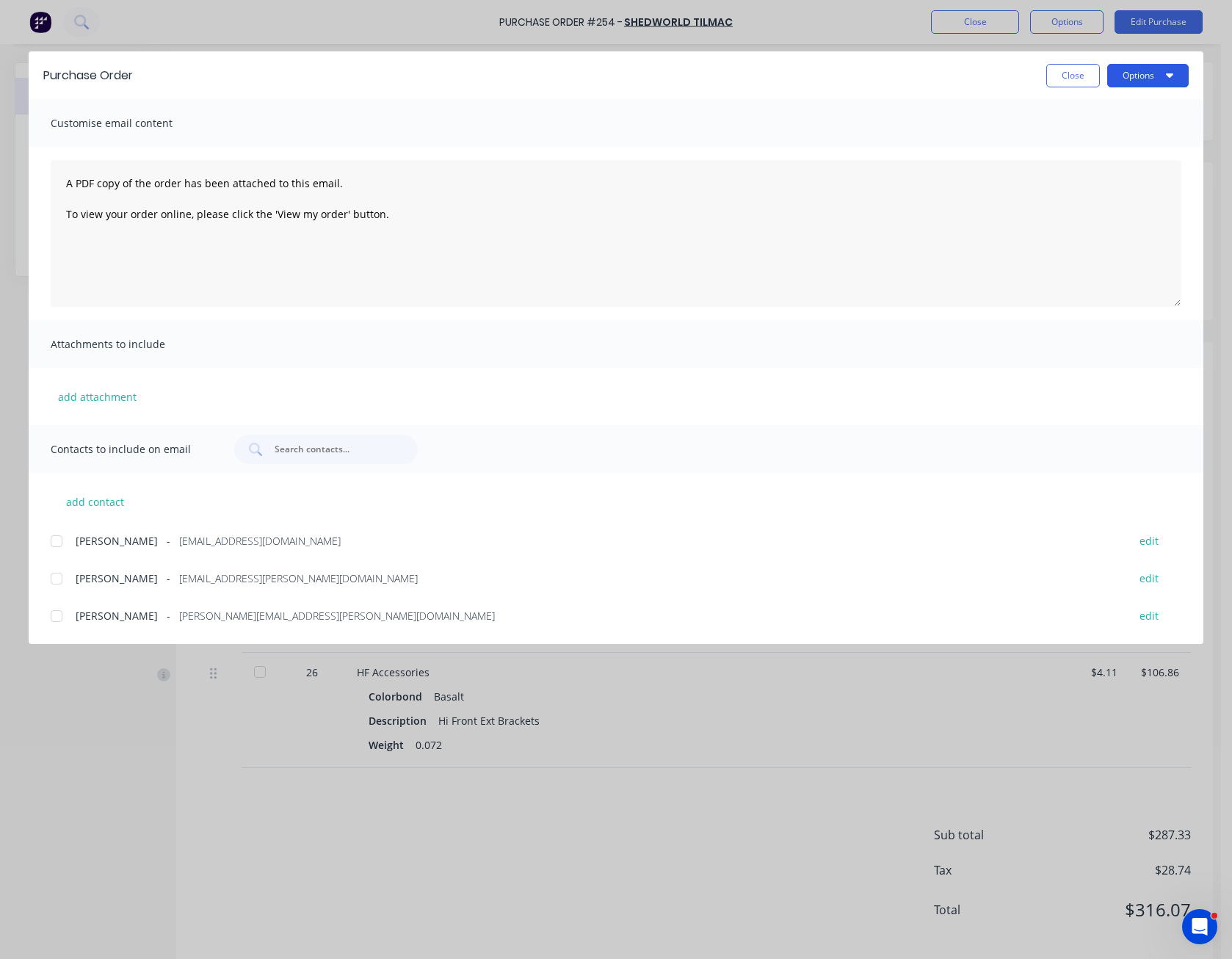
click at [1135, 85] on button "Options" at bounding box center [1147, 75] width 81 height 23
click at [1127, 128] on button "Print" at bounding box center [1118, 142] width 140 height 29
click at [1058, 73] on button "Close" at bounding box center [1073, 75] width 53 height 23
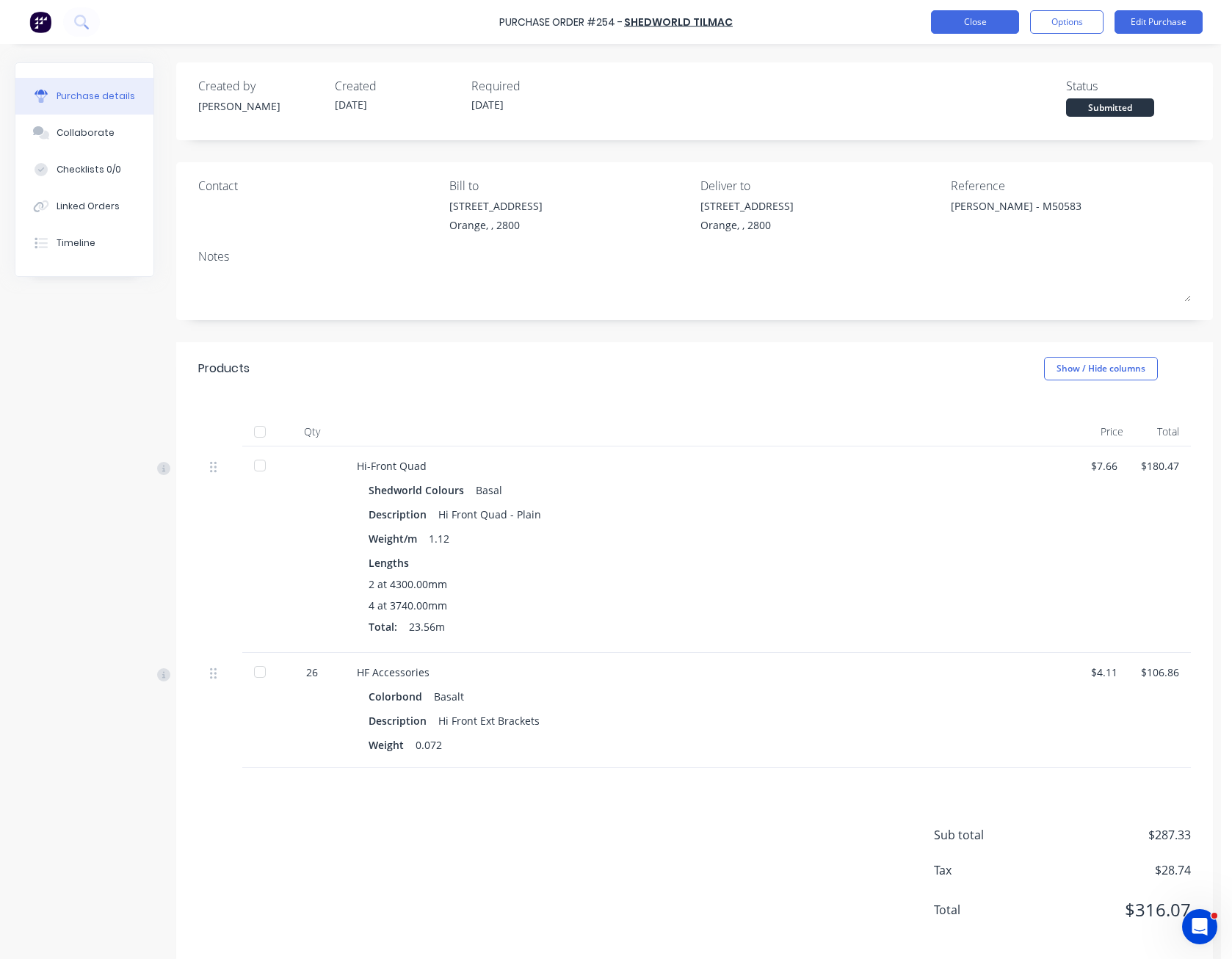
click at [992, 18] on button "Close" at bounding box center [975, 22] width 88 height 23
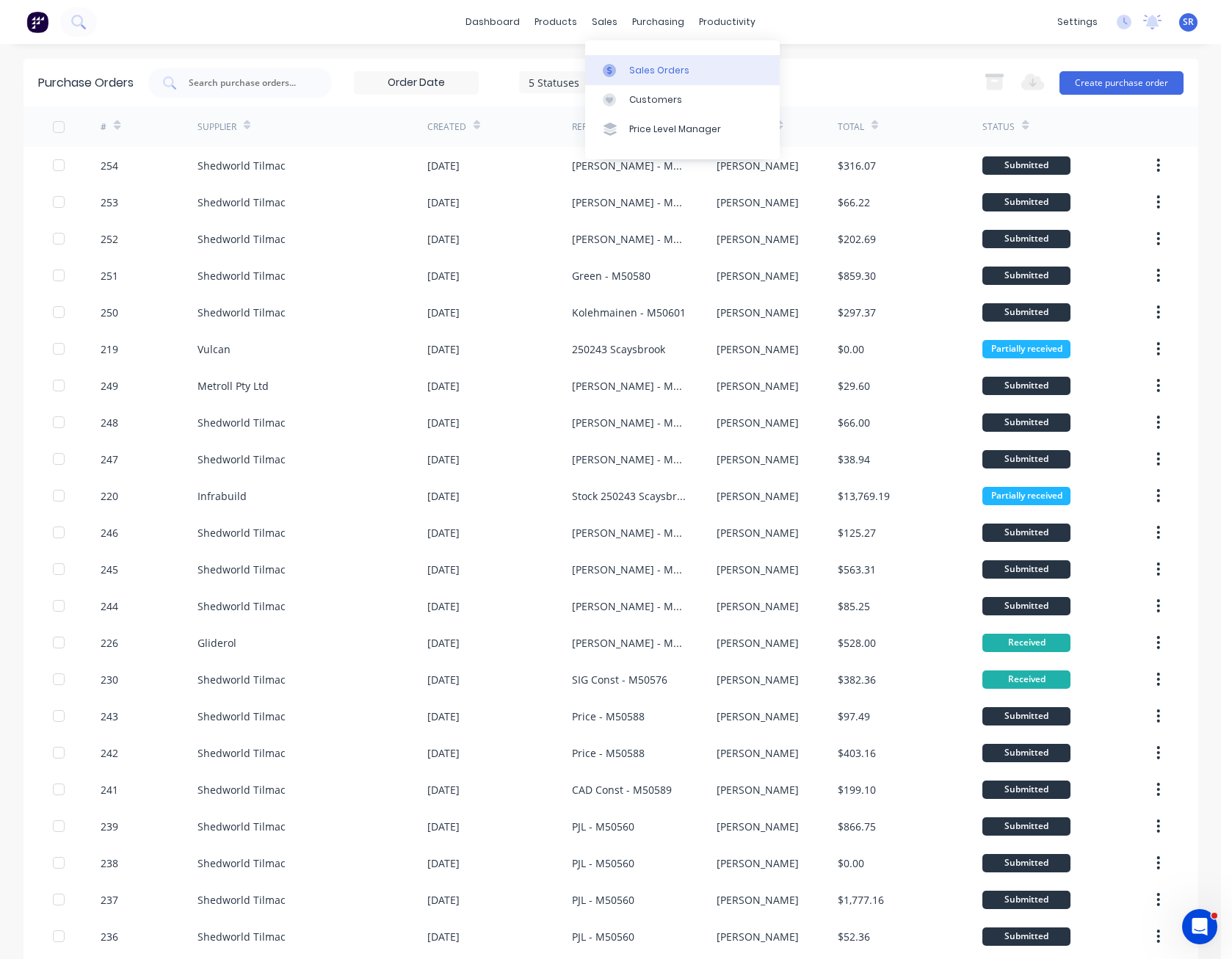
click at [631, 66] on div "Sales Orders" at bounding box center [659, 70] width 61 height 13
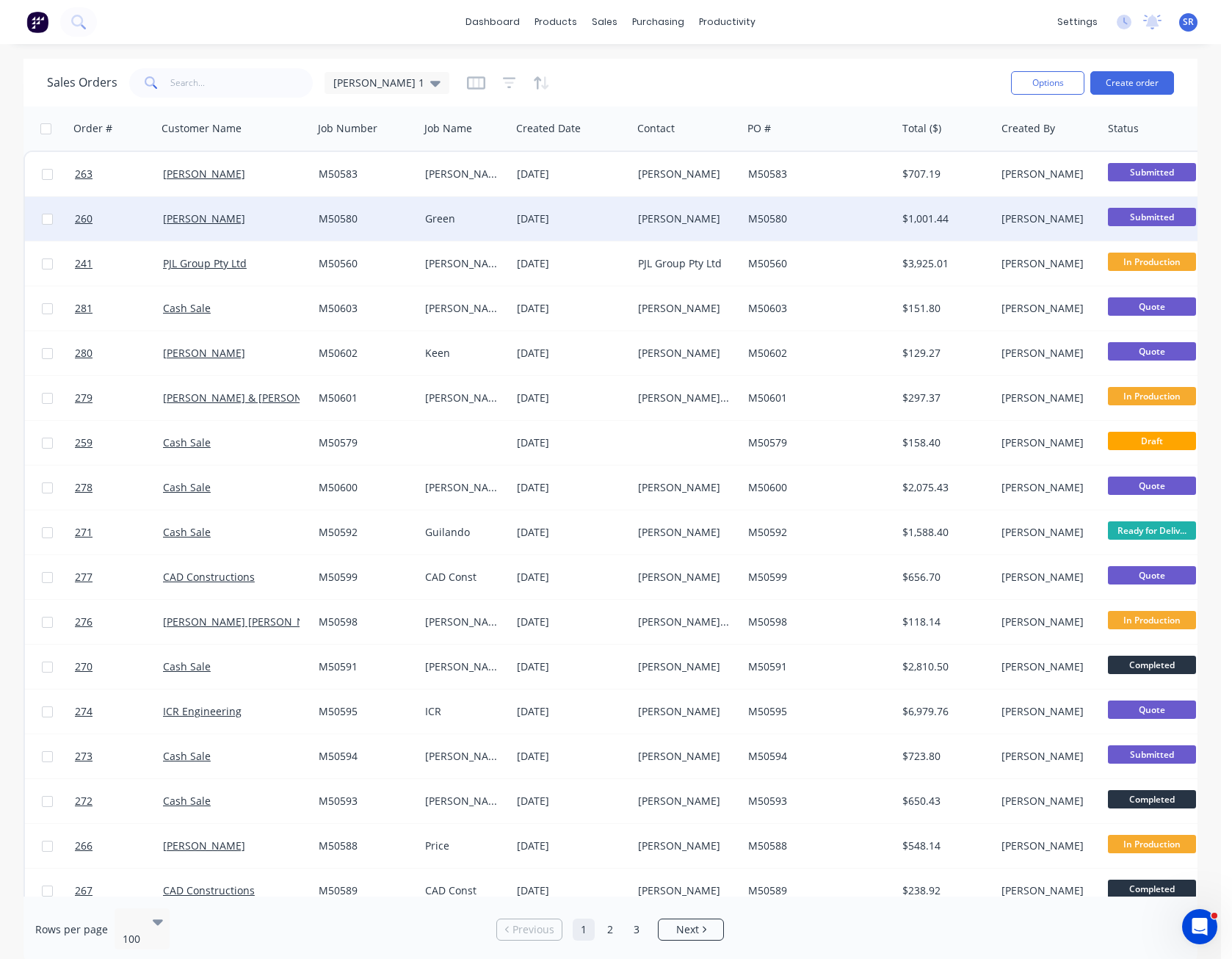
click at [771, 215] on div "M50580" at bounding box center [816, 219] width 136 height 15
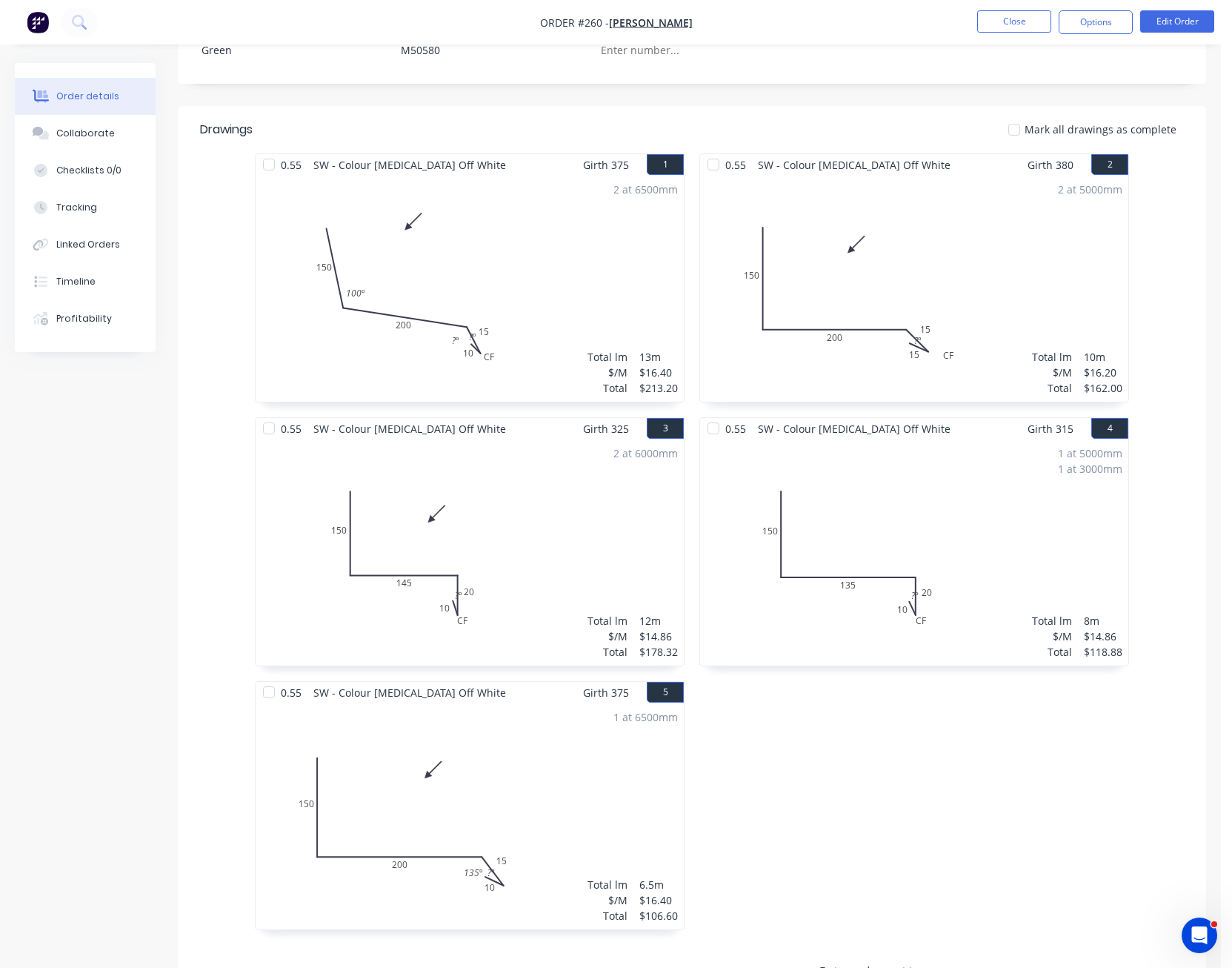
scroll to position [296, 0]
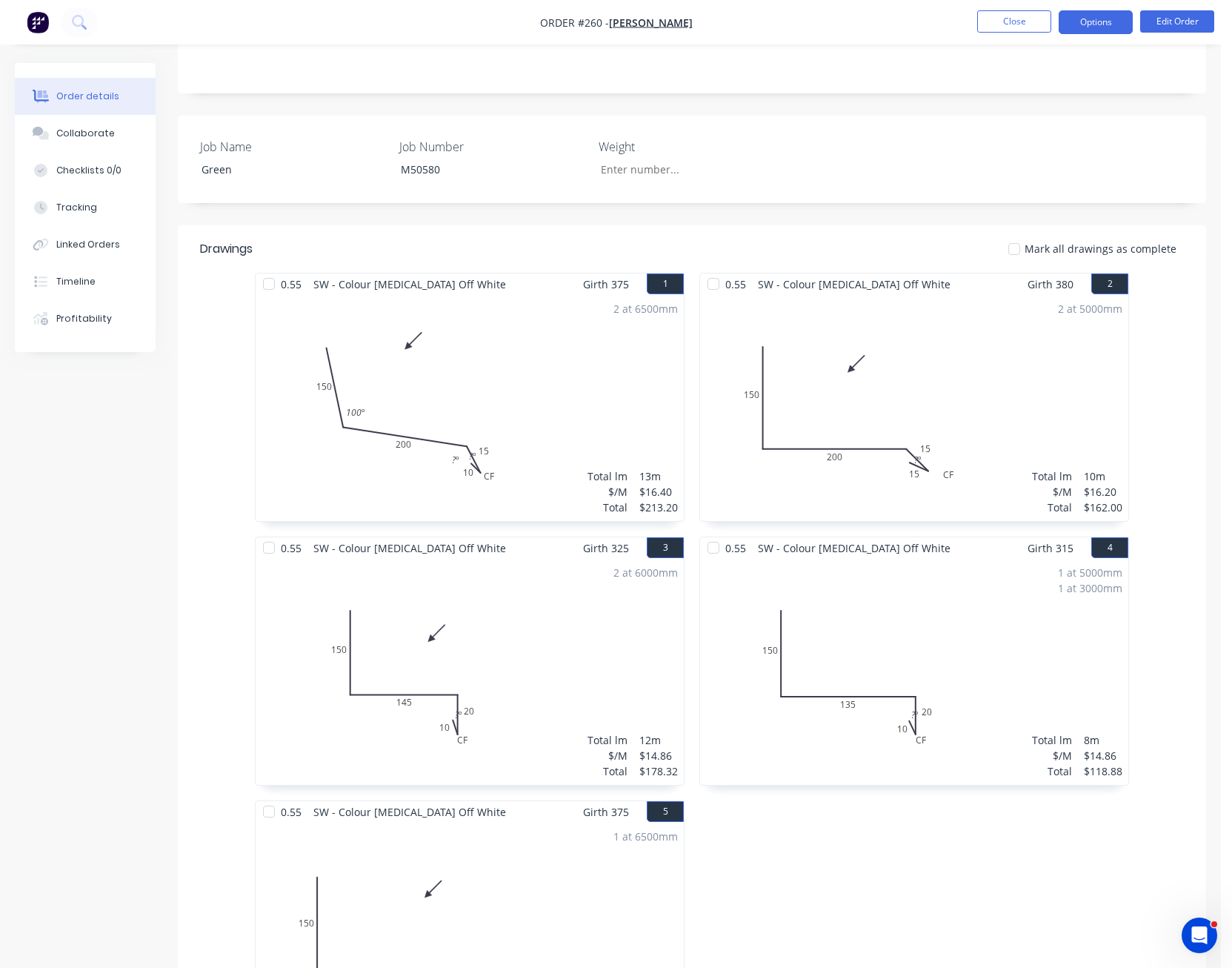
click at [1106, 28] on button "Options" at bounding box center [1095, 22] width 74 height 24
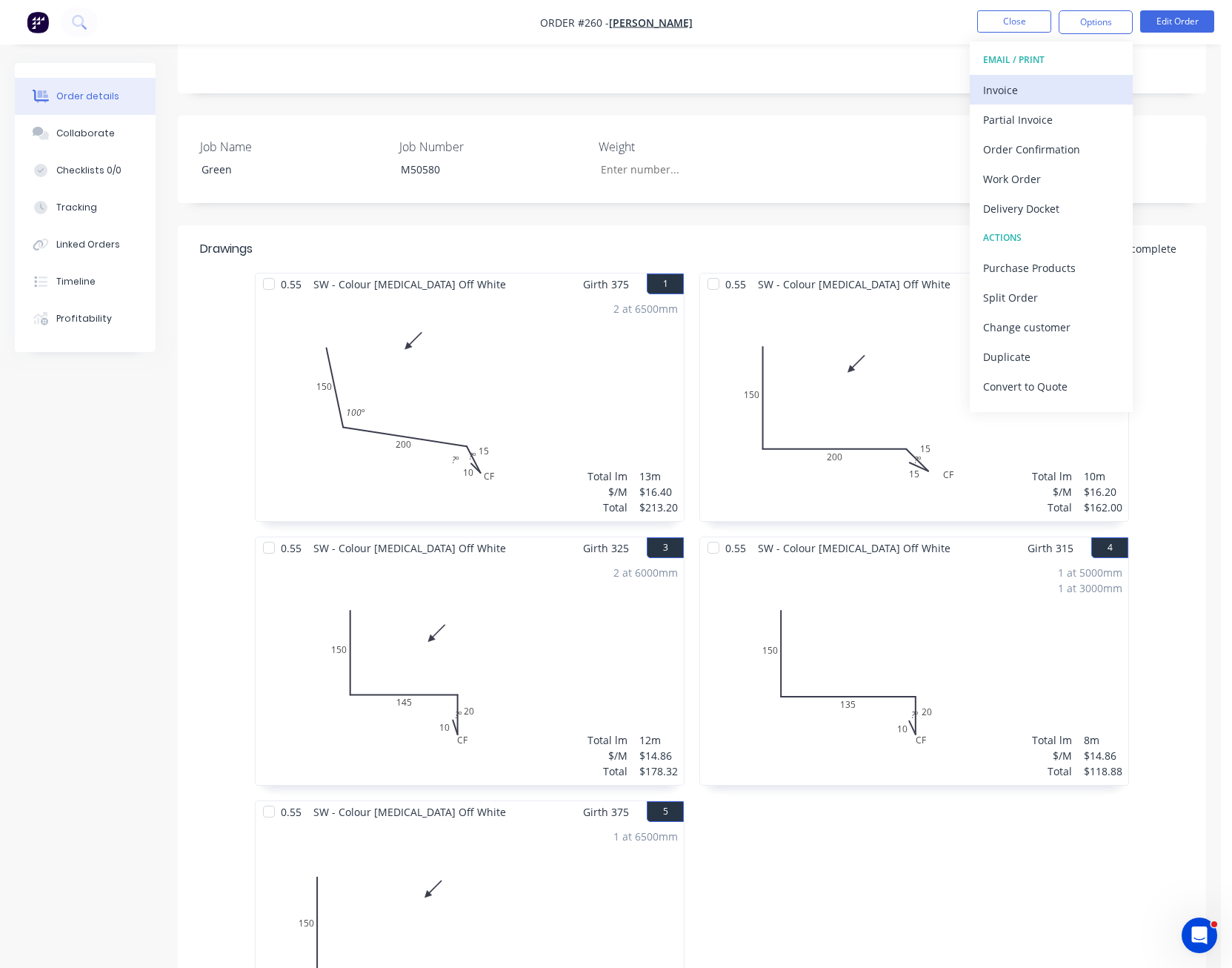
click at [1075, 94] on div "Invoice" at bounding box center [1051, 90] width 136 height 21
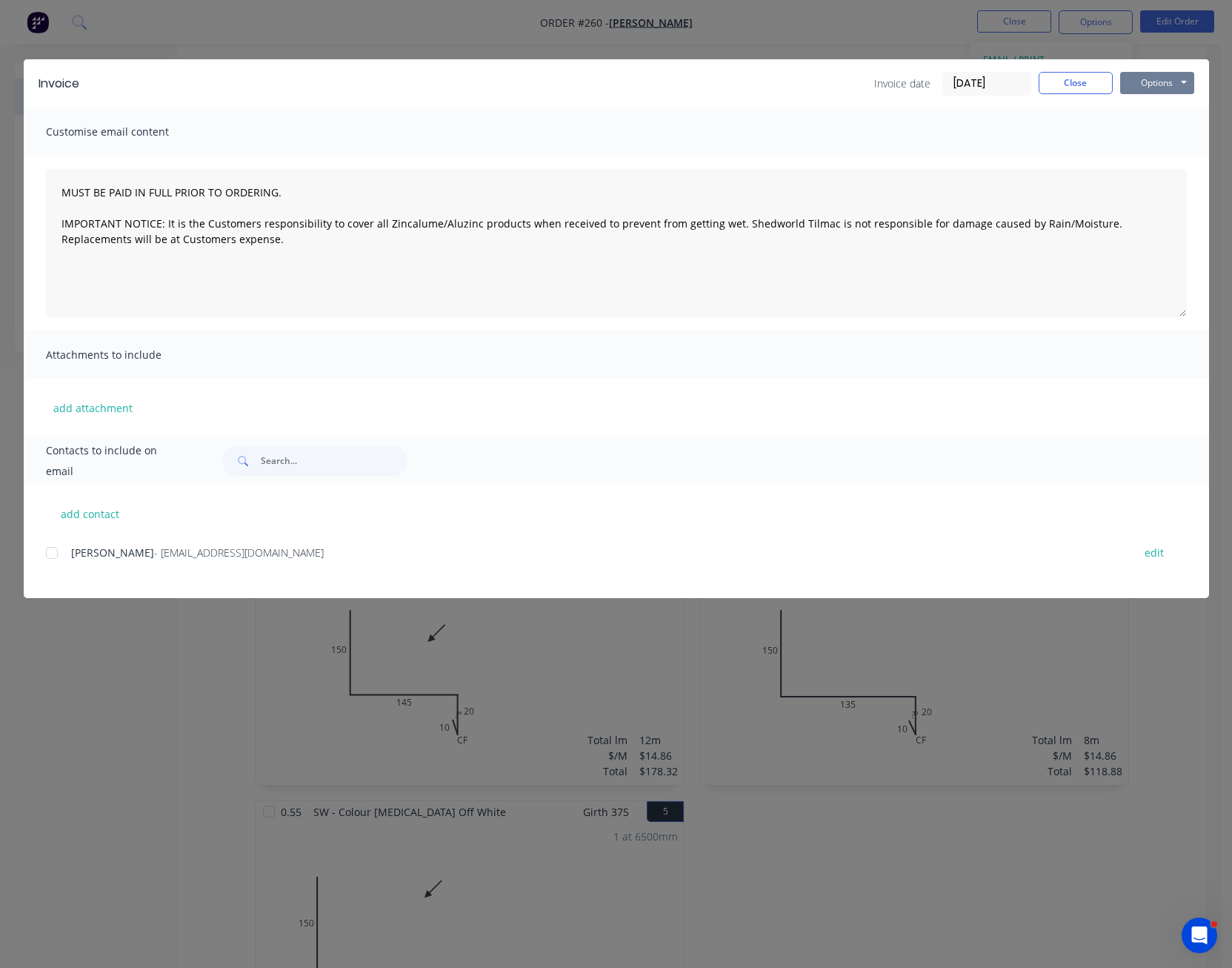
click at [1150, 86] on button "Options" at bounding box center [1157, 82] width 74 height 22
click at [1168, 102] on button "Preview" at bounding box center [1168, 109] width 94 height 24
click at [1075, 91] on button "Close" at bounding box center [1076, 82] width 74 height 22
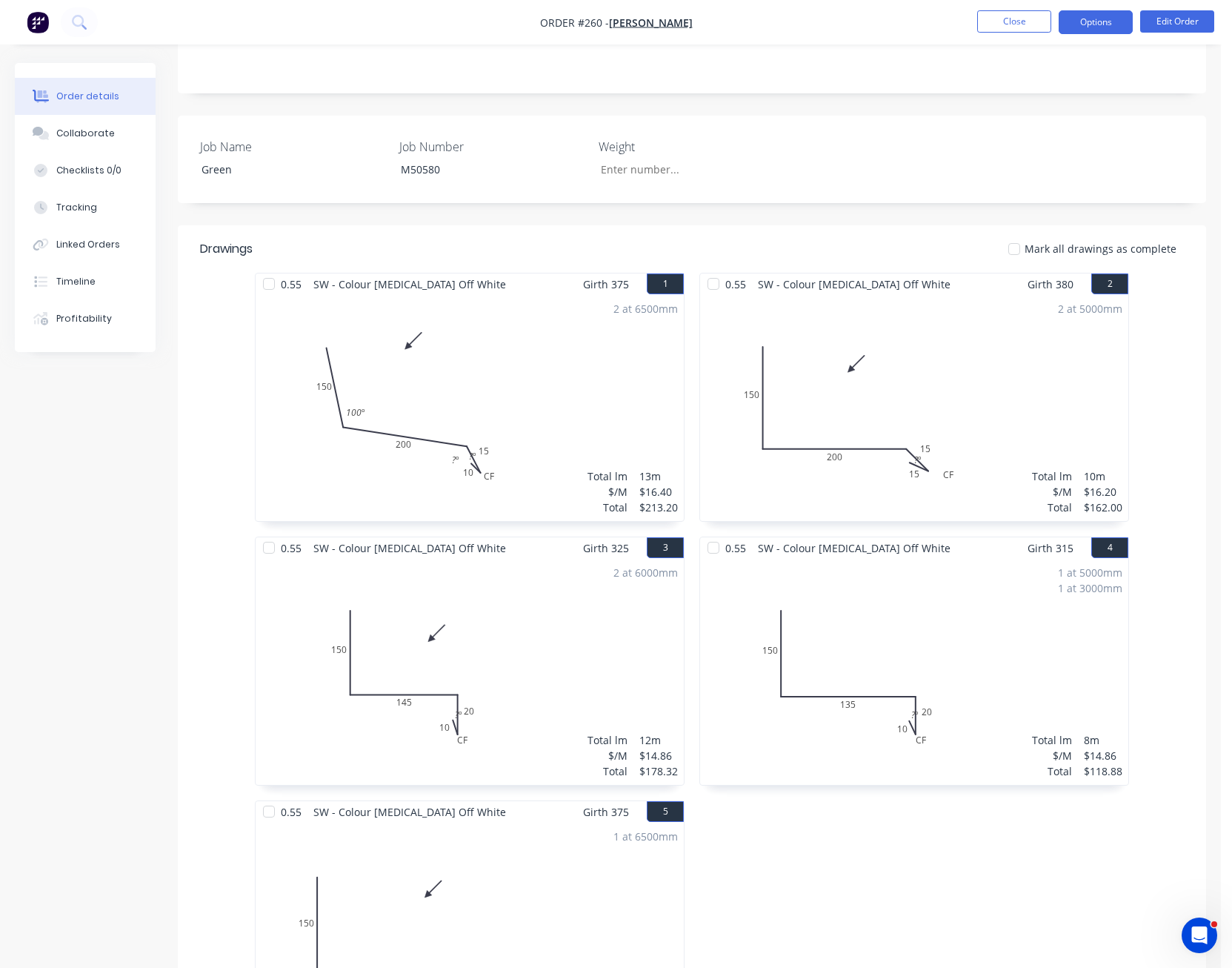
click at [1089, 30] on button "Options" at bounding box center [1095, 22] width 74 height 24
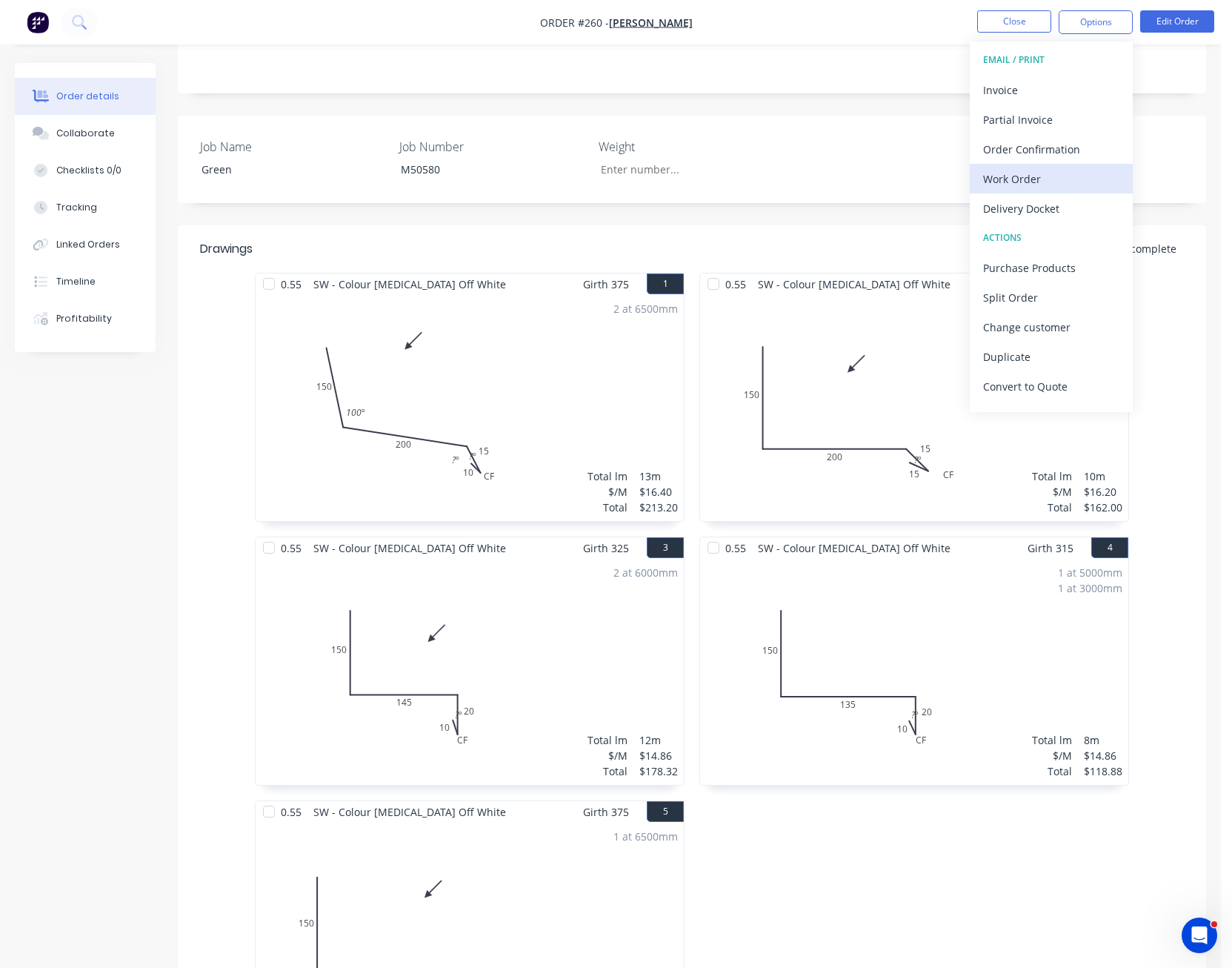
click at [1060, 183] on div "Work Order" at bounding box center [1051, 179] width 136 height 21
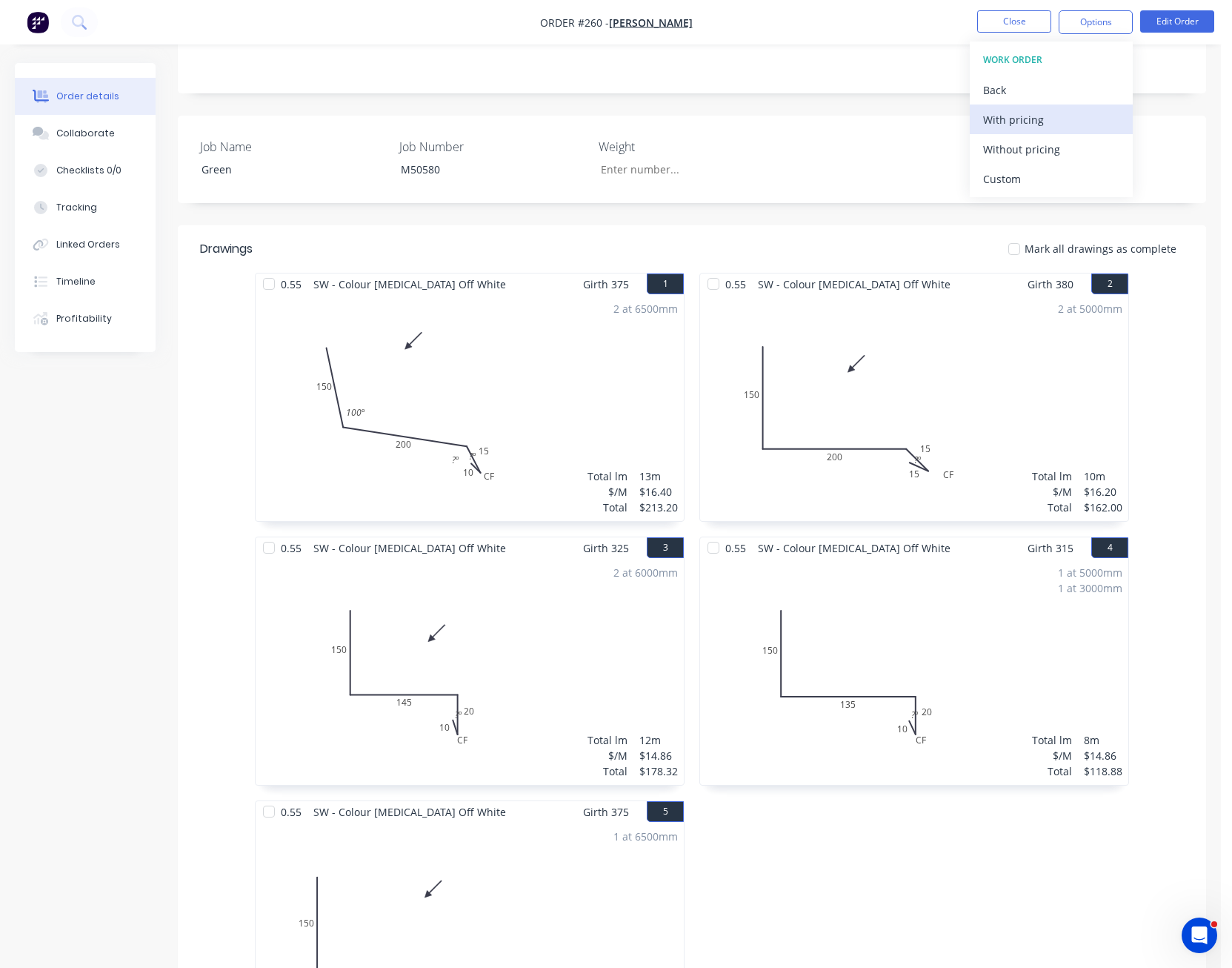
click at [1078, 121] on div "With pricing" at bounding box center [1051, 120] width 136 height 21
click at [1003, 28] on button "Close" at bounding box center [1014, 21] width 74 height 22
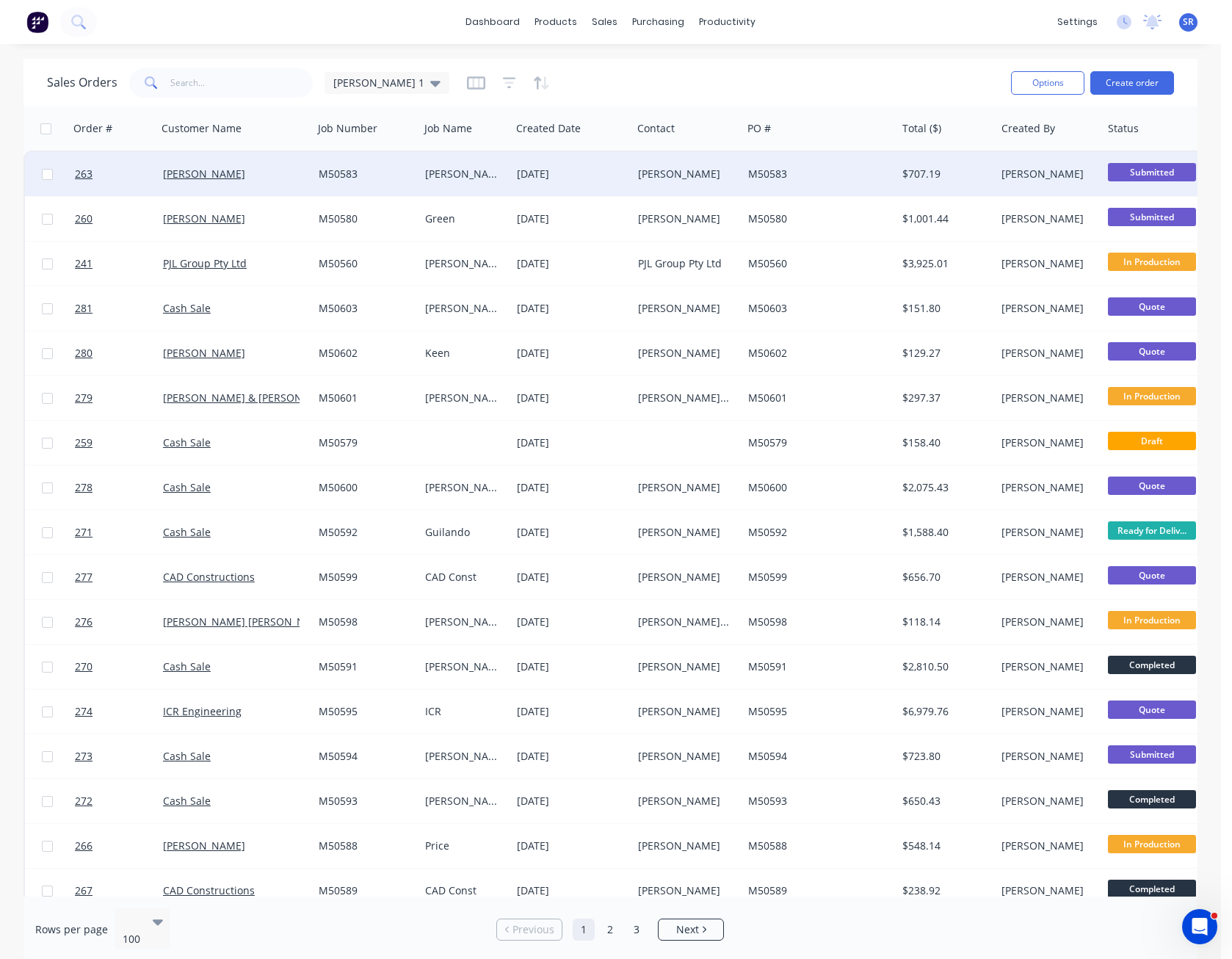
click at [883, 182] on div "M50583" at bounding box center [819, 173] width 154 height 44
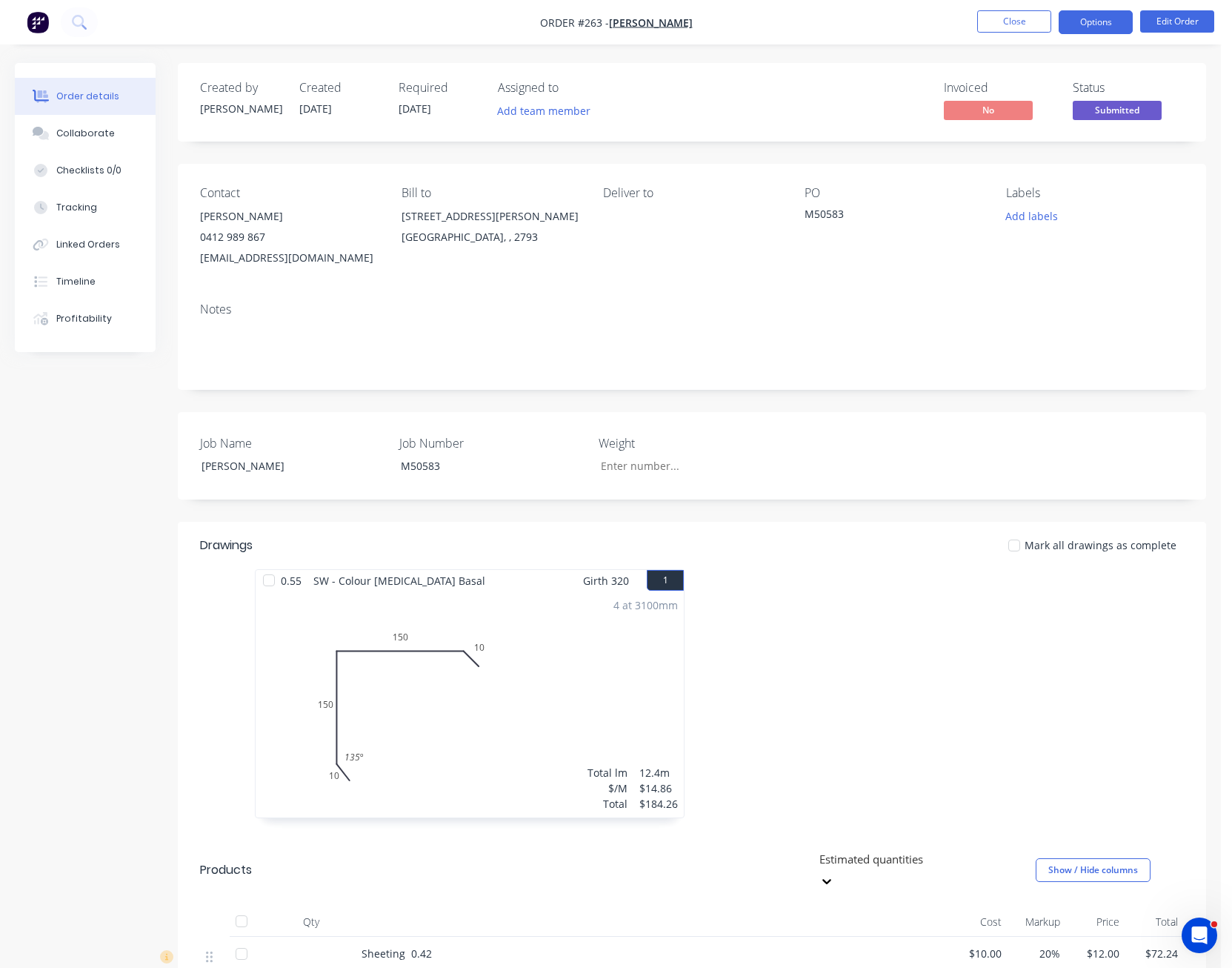
click at [1092, 12] on button "Options" at bounding box center [1095, 22] width 74 height 24
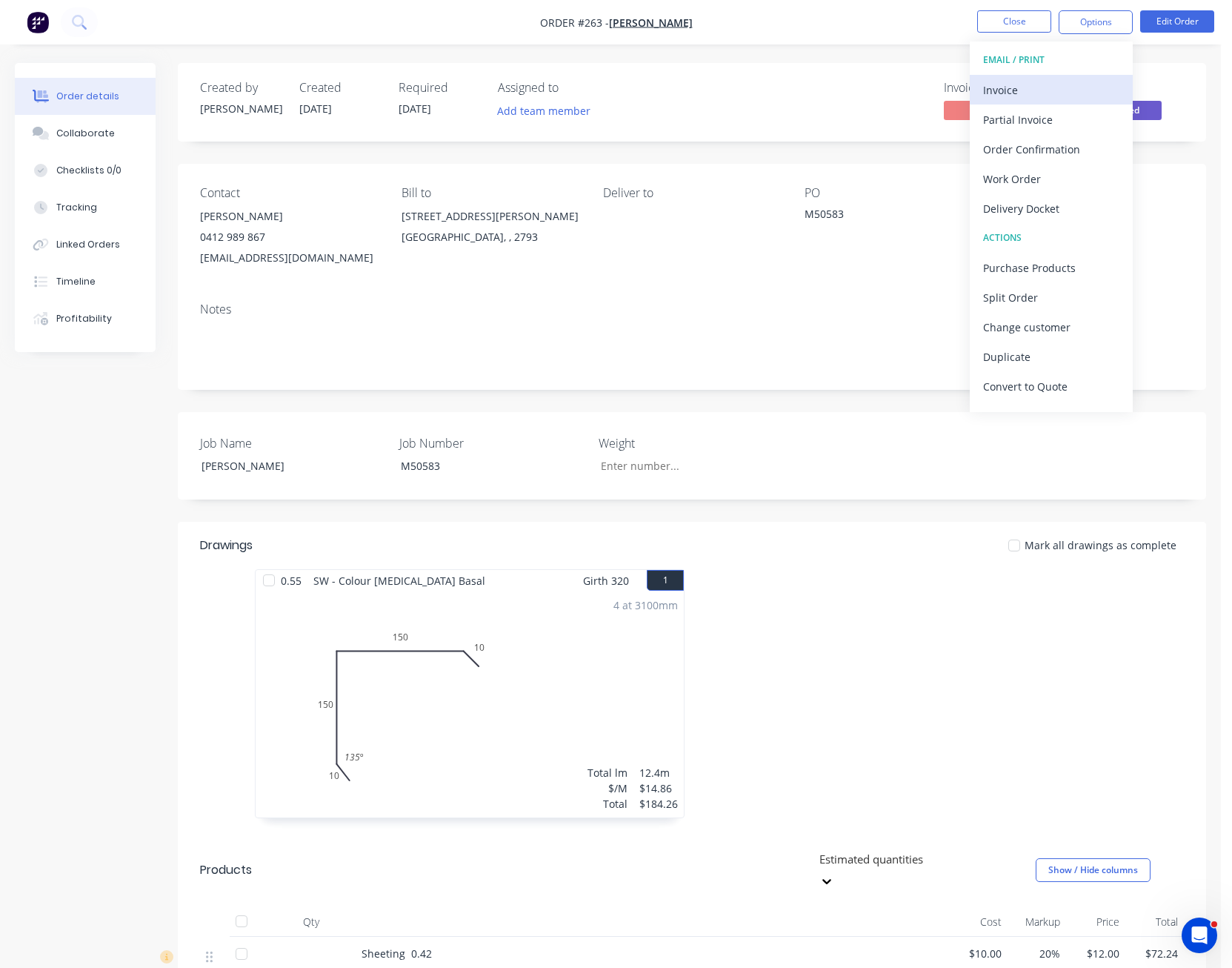
click at [1079, 86] on div "Invoice" at bounding box center [1051, 90] width 136 height 21
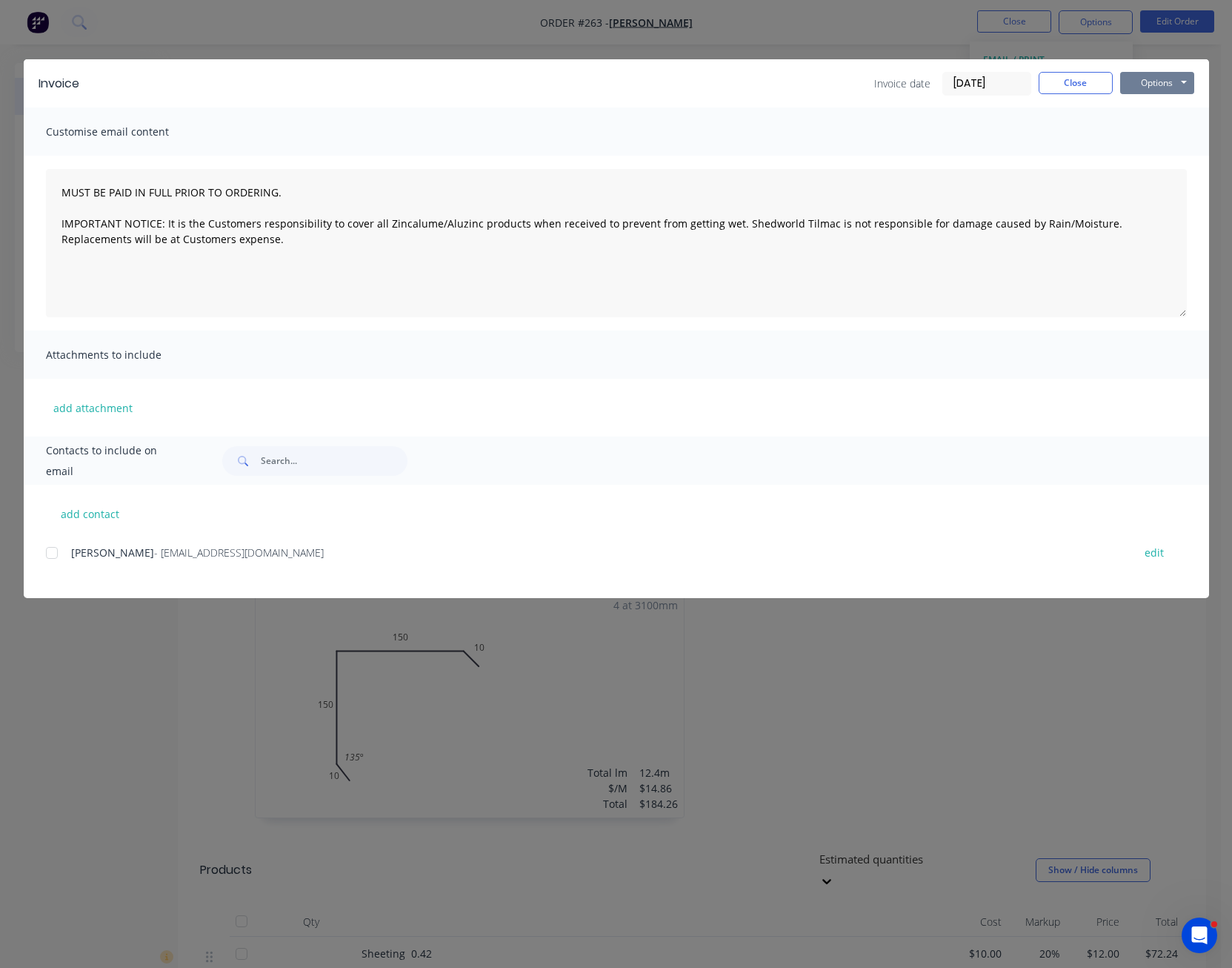
click at [1165, 85] on button "Options" at bounding box center [1157, 82] width 74 height 22
click at [1162, 103] on button "Preview" at bounding box center [1168, 109] width 94 height 24
click at [1078, 86] on button "Close" at bounding box center [1076, 82] width 74 height 22
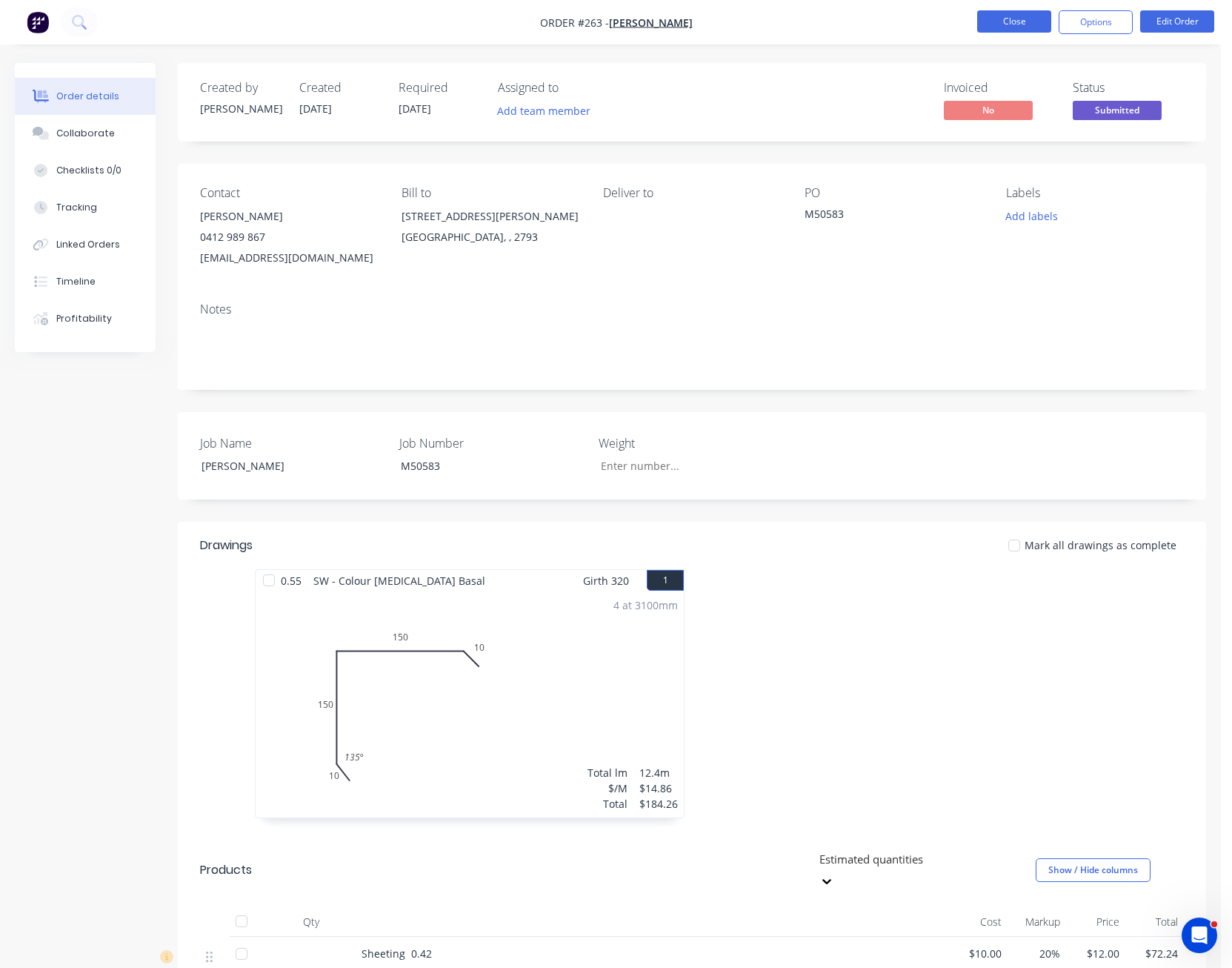
click at [1033, 23] on button "Close" at bounding box center [1014, 21] width 74 height 22
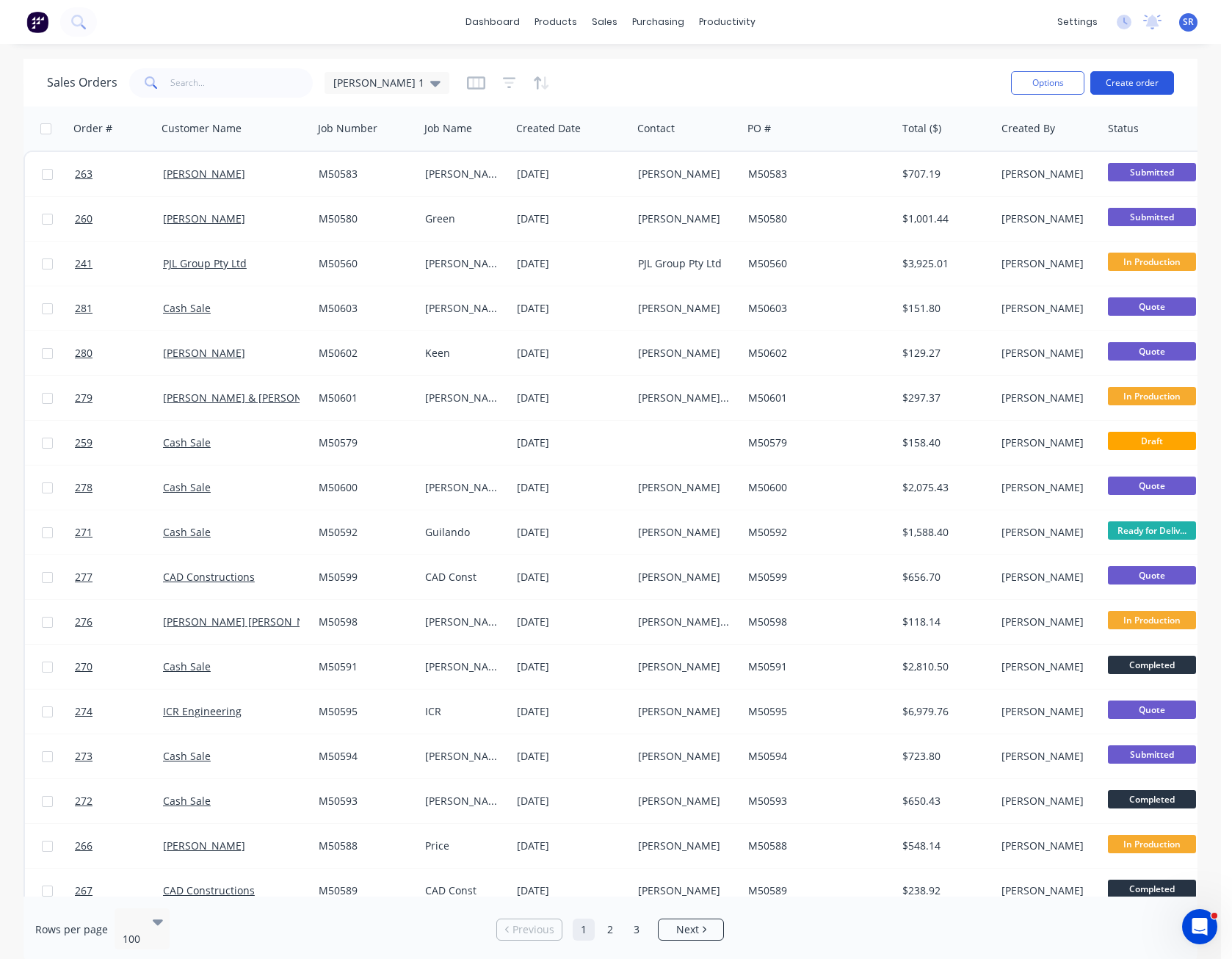
click at [1135, 88] on button "Create order" at bounding box center [1132, 82] width 84 height 23
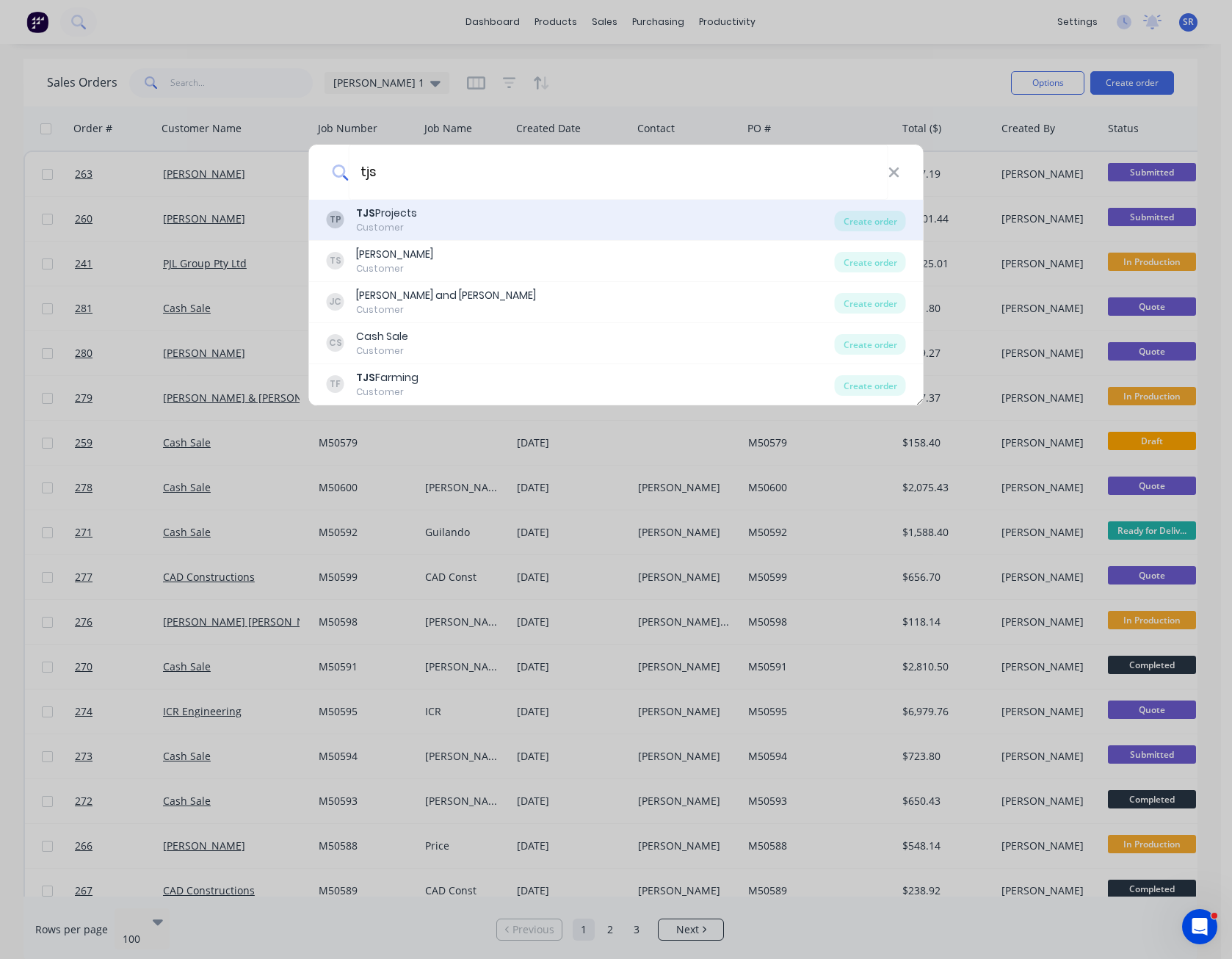
type input "tjs"
click at [419, 219] on div "TP TJS Projects Customer" at bounding box center [581, 219] width 508 height 28
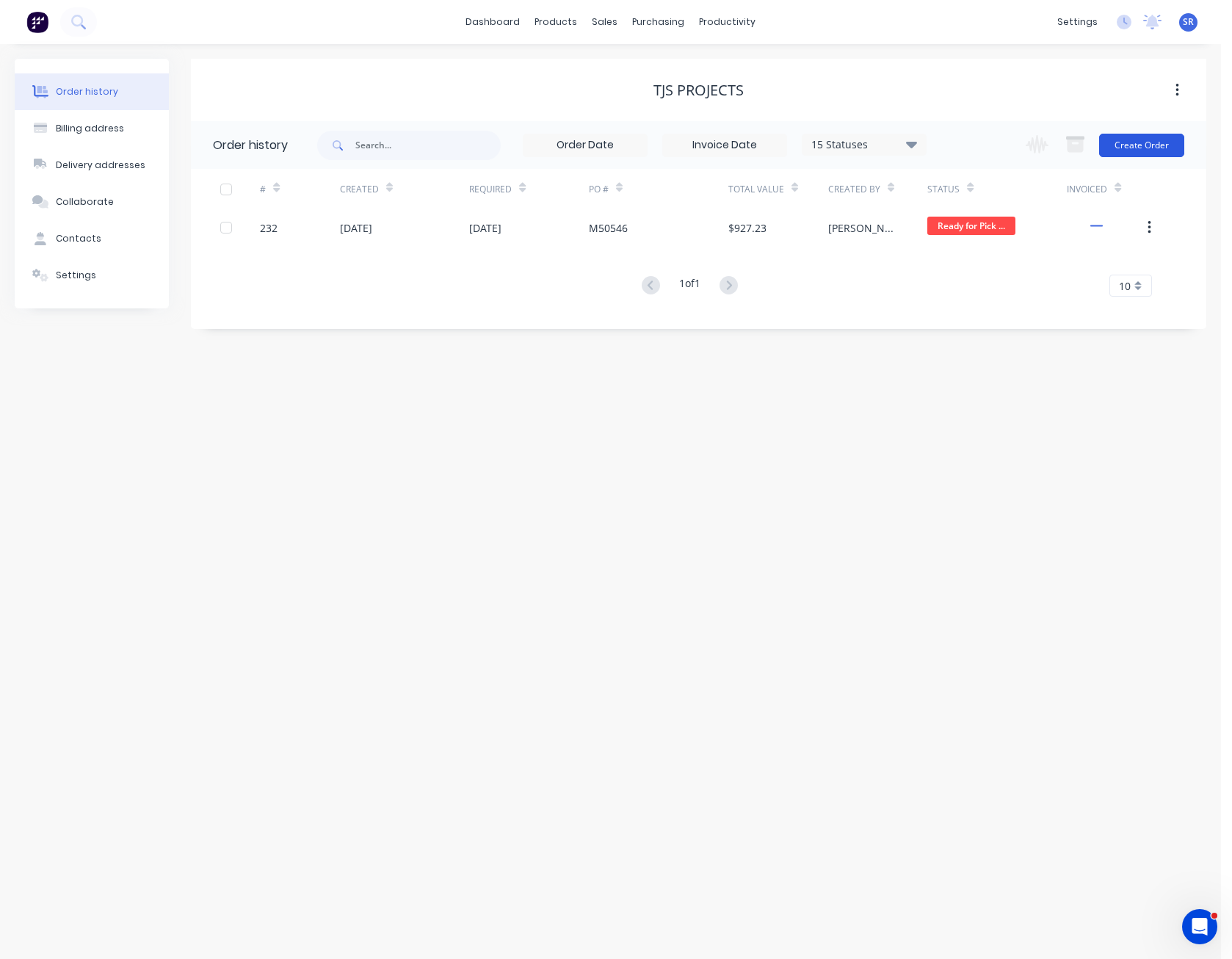
click at [1146, 148] on button "Create Order" at bounding box center [1142, 145] width 86 height 23
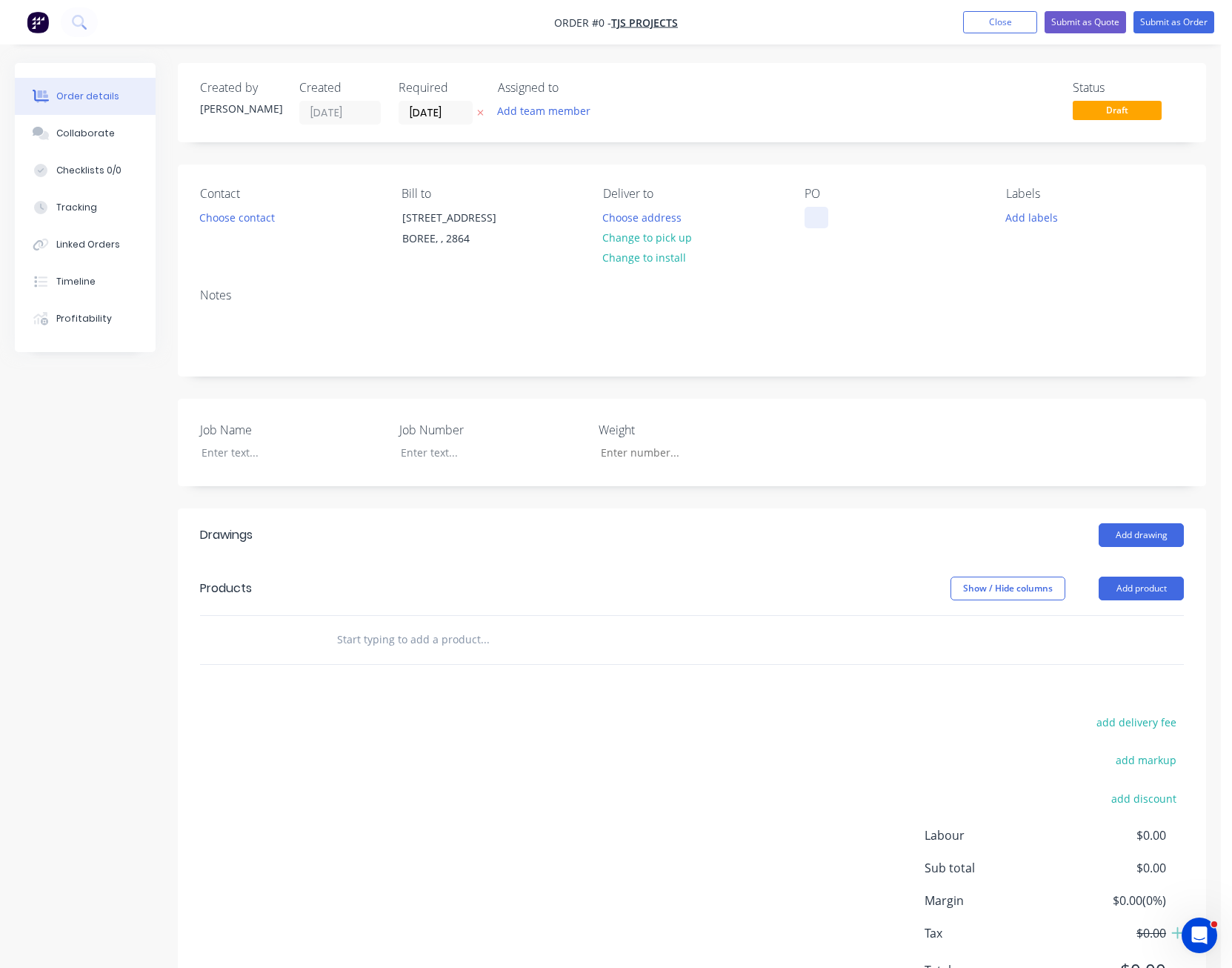
click at [812, 221] on div at bounding box center [816, 217] width 24 height 21
click at [241, 459] on div "Order details Collaborate Checklists 0/0 Tracking Linked Orders Timeline Profit…" at bounding box center [611, 552] width 1221 height 979
click at [1158, 587] on button "Add product" at bounding box center [1142, 588] width 85 height 24
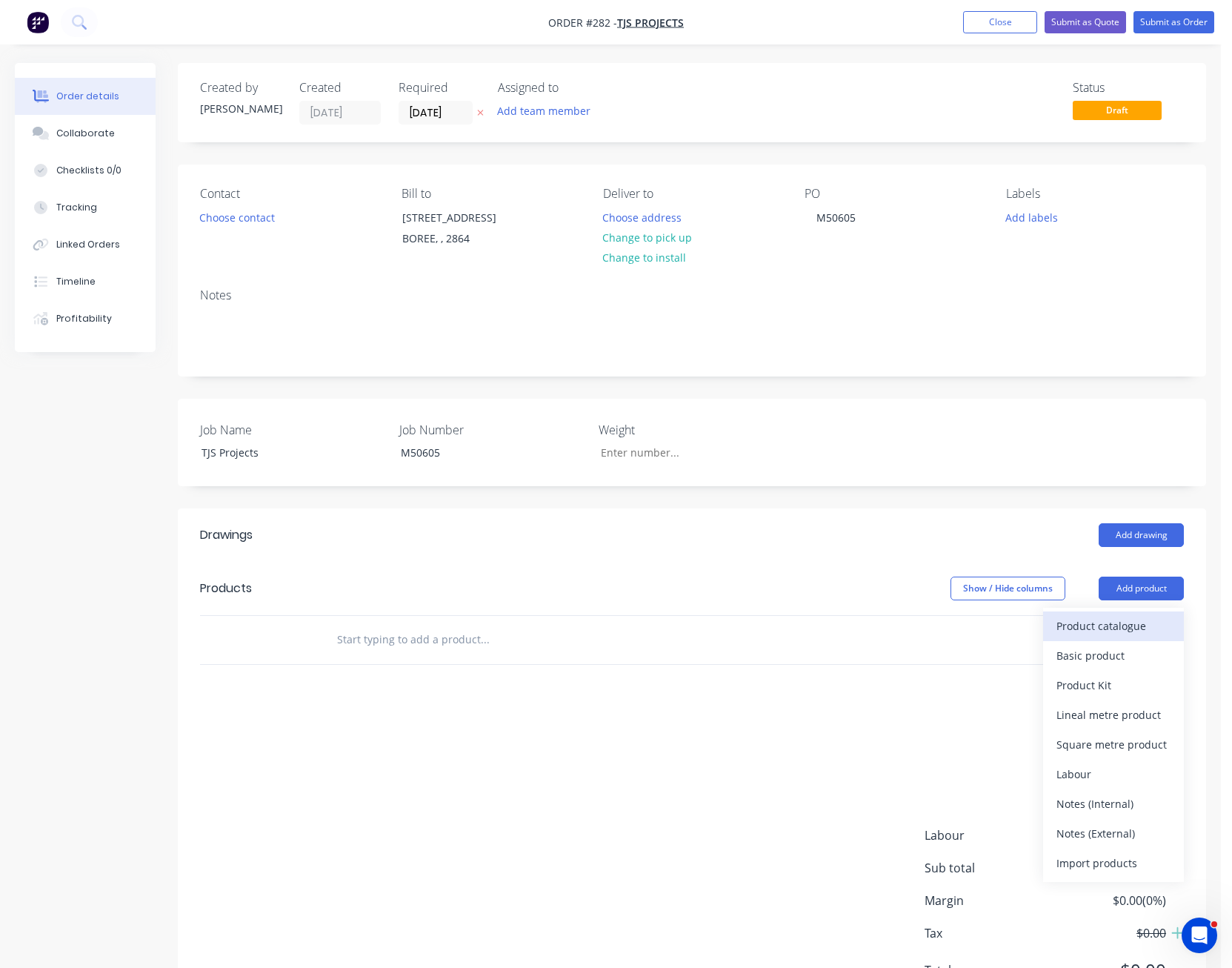
click at [1133, 620] on div "Product catalogue" at bounding box center [1114, 625] width 114 height 21
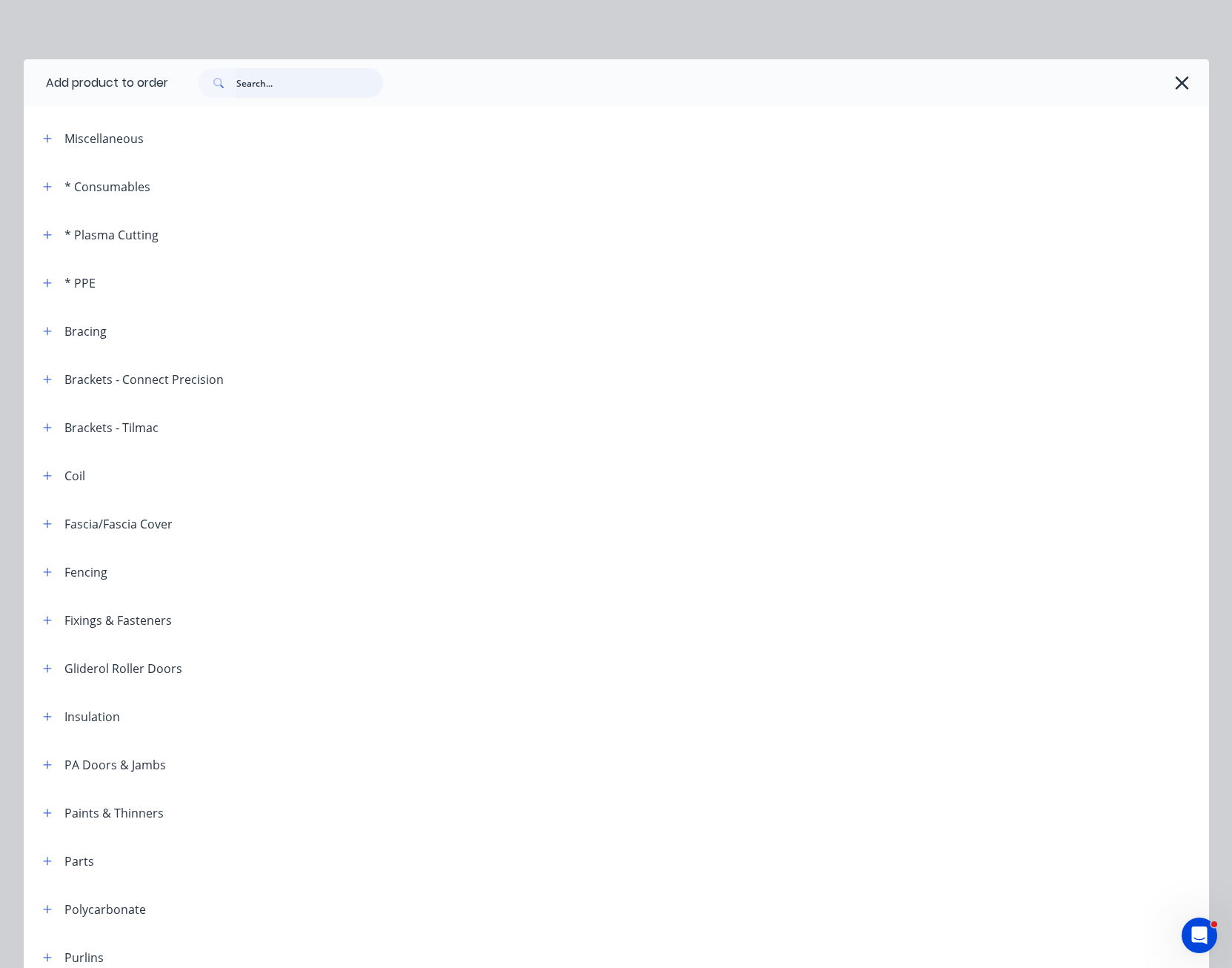
click at [285, 80] on input "text" at bounding box center [309, 83] width 147 height 29
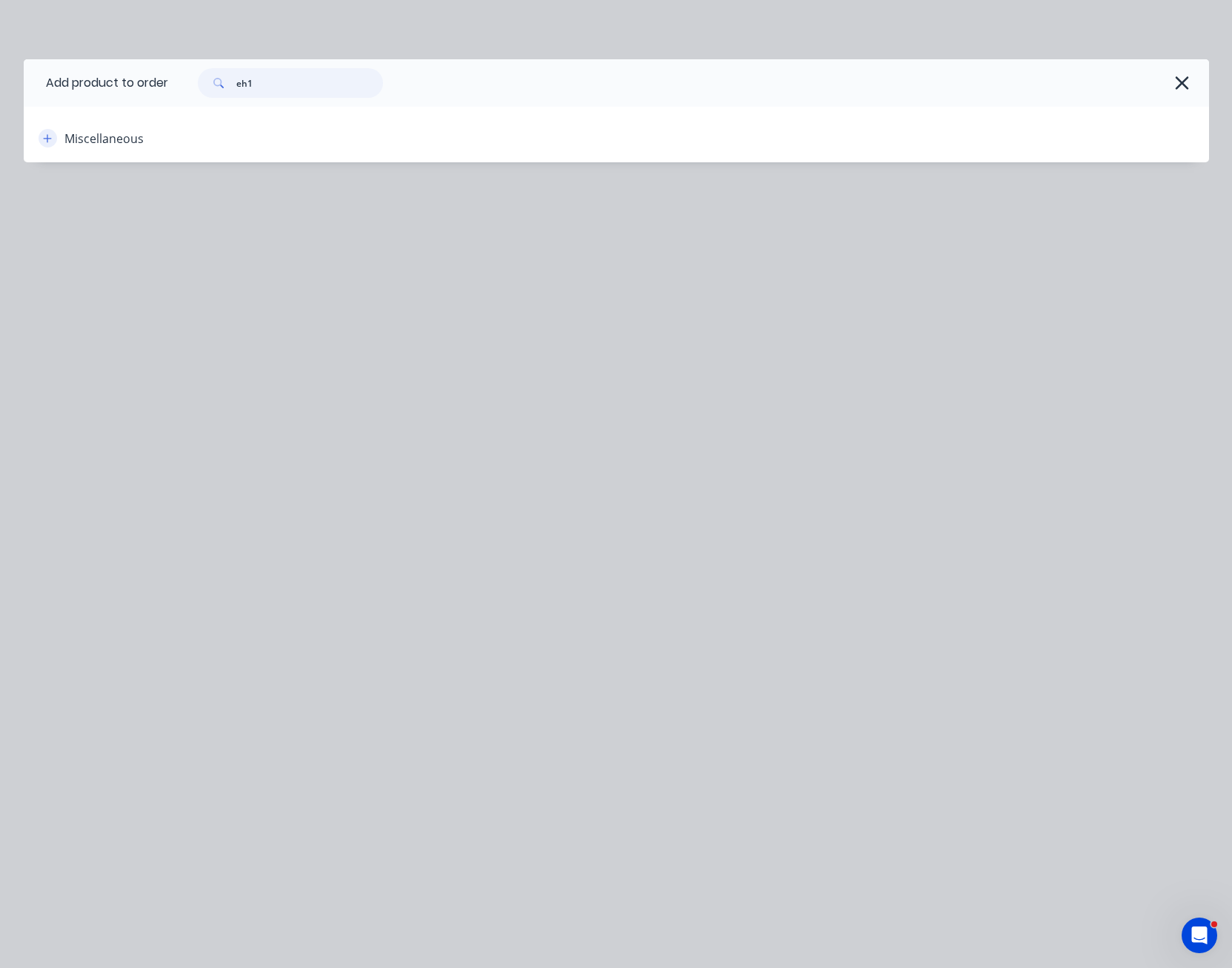
type input "eh1"
click at [54, 140] on button "button" at bounding box center [47, 138] width 19 height 19
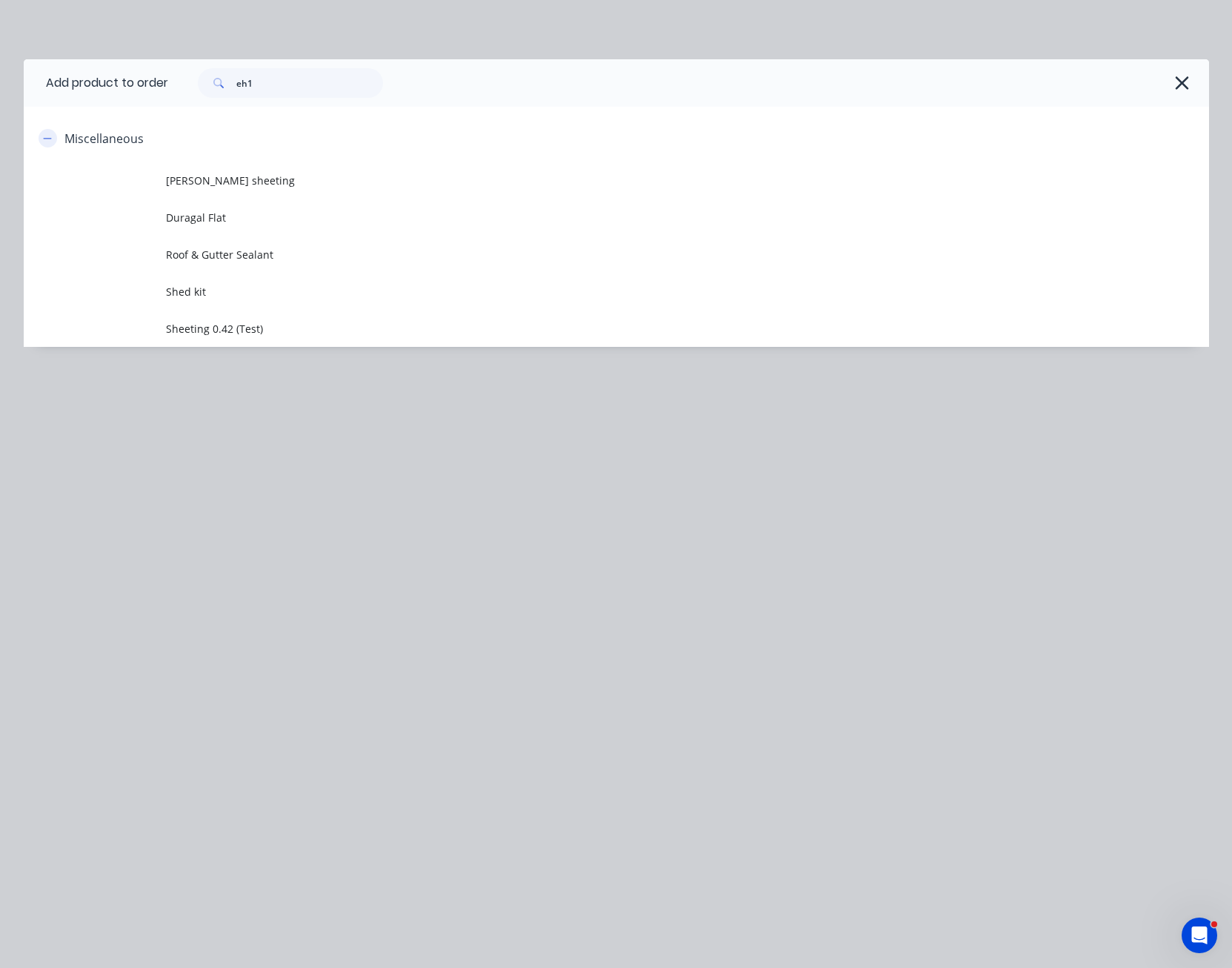
click at [54, 140] on button "button" at bounding box center [47, 138] width 19 height 19
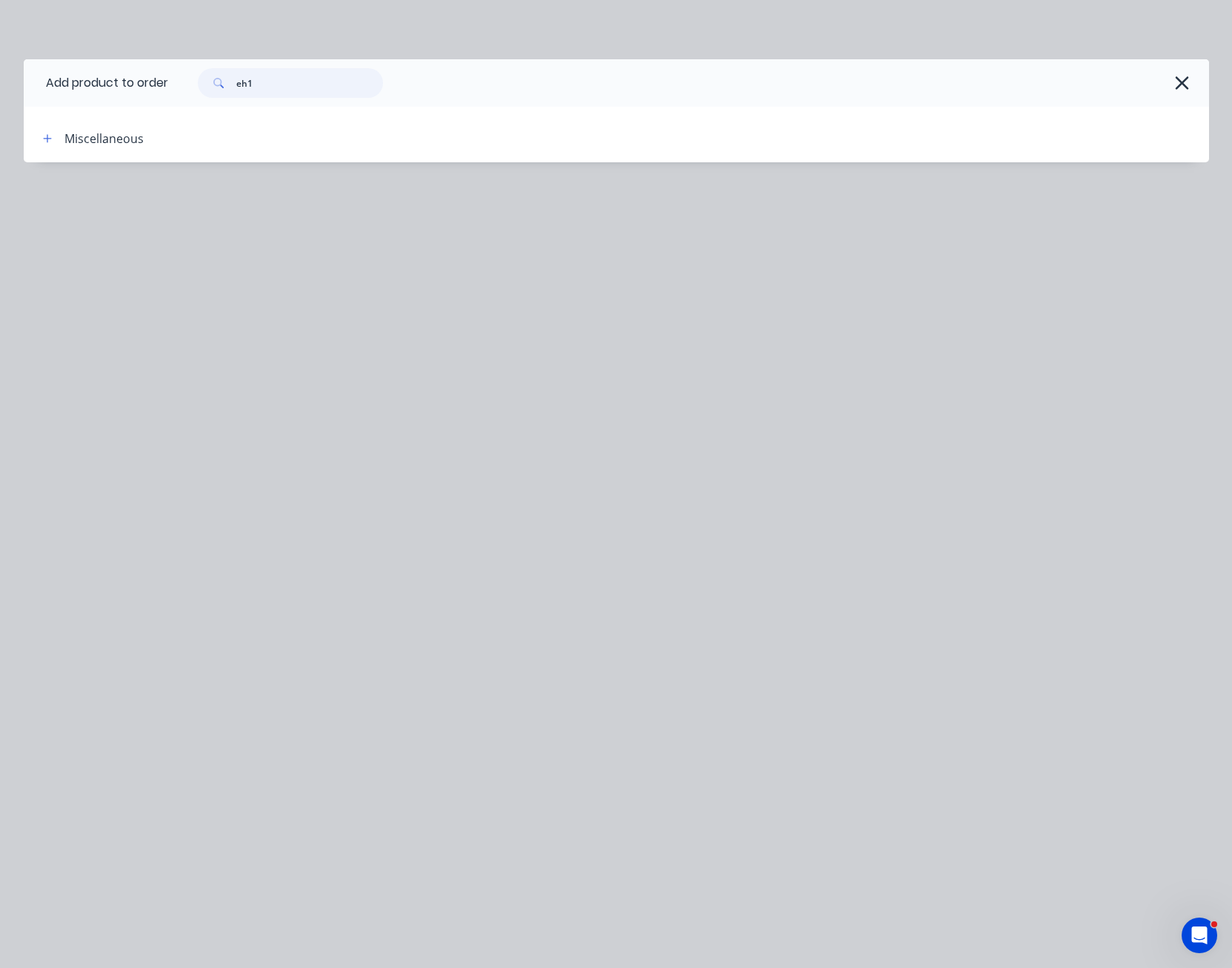
drag, startPoint x: 262, startPoint y: 82, endPoint x: 175, endPoint y: 82, distance: 87.0
click at [175, 82] on div "eh1" at bounding box center [682, 83] width 1026 height 29
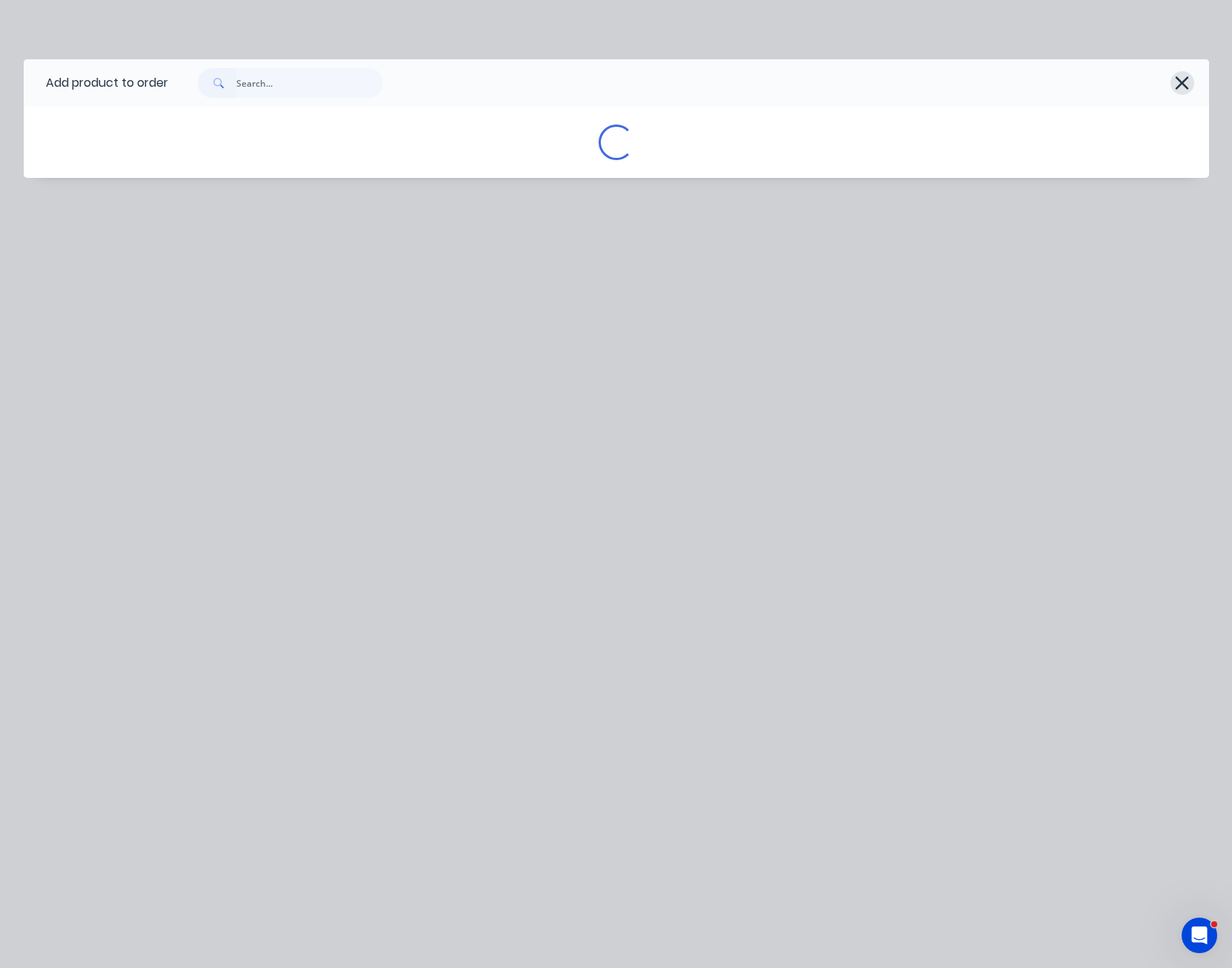
click at [1175, 80] on icon "button" at bounding box center [1182, 82] width 15 height 20
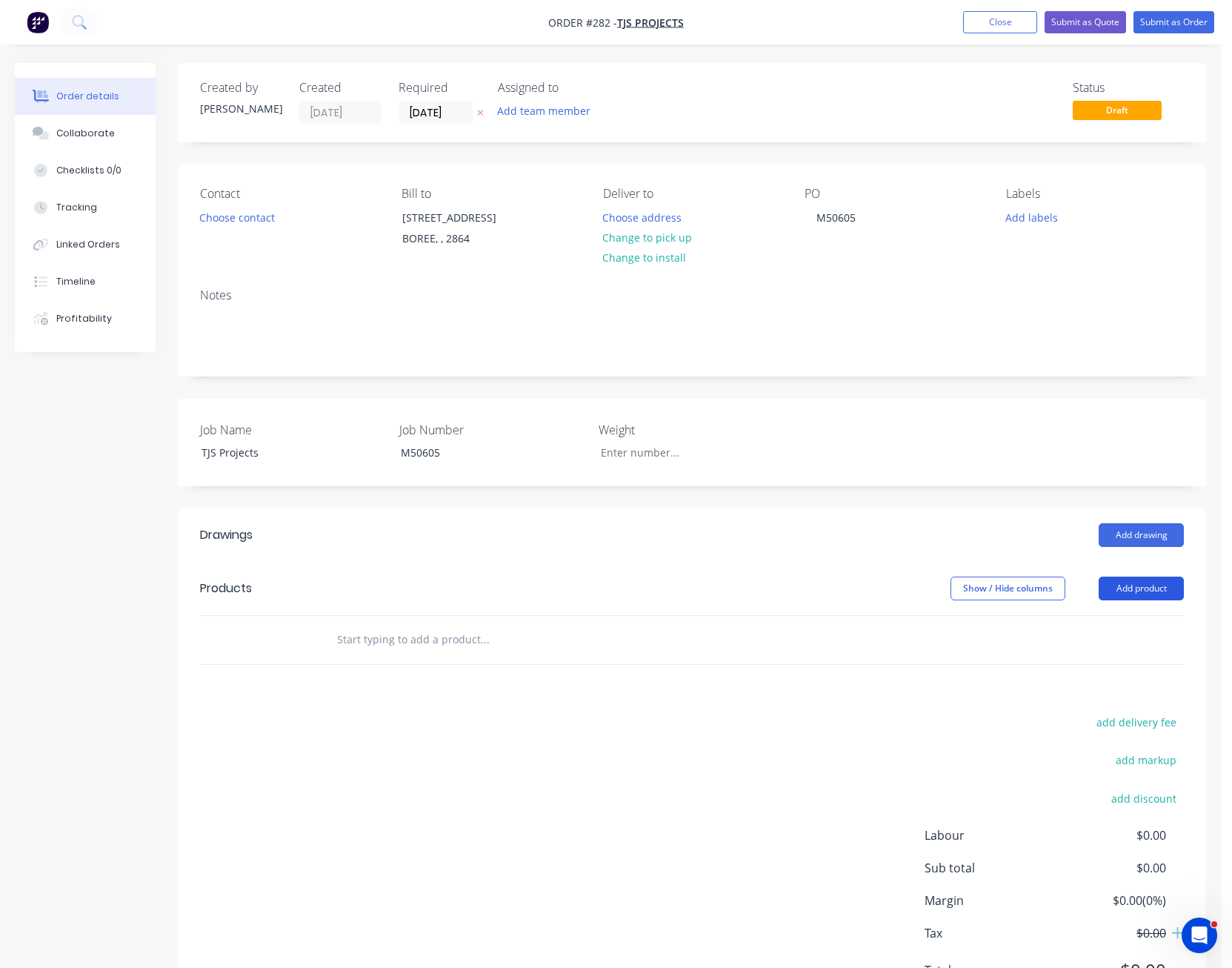
click at [1140, 582] on button "Add product" at bounding box center [1142, 588] width 85 height 24
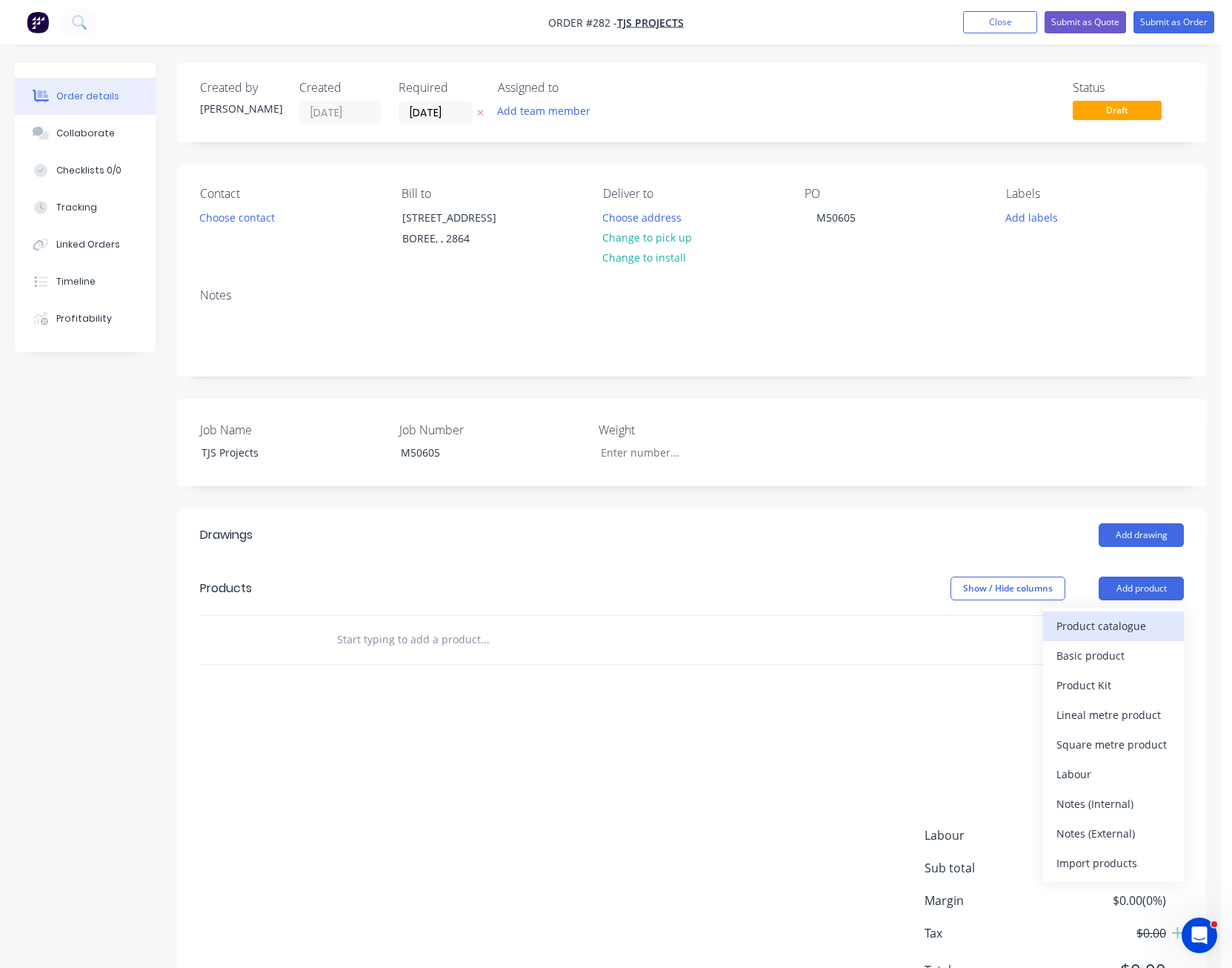
click at [1142, 631] on div "Product catalogue" at bounding box center [1114, 625] width 114 height 21
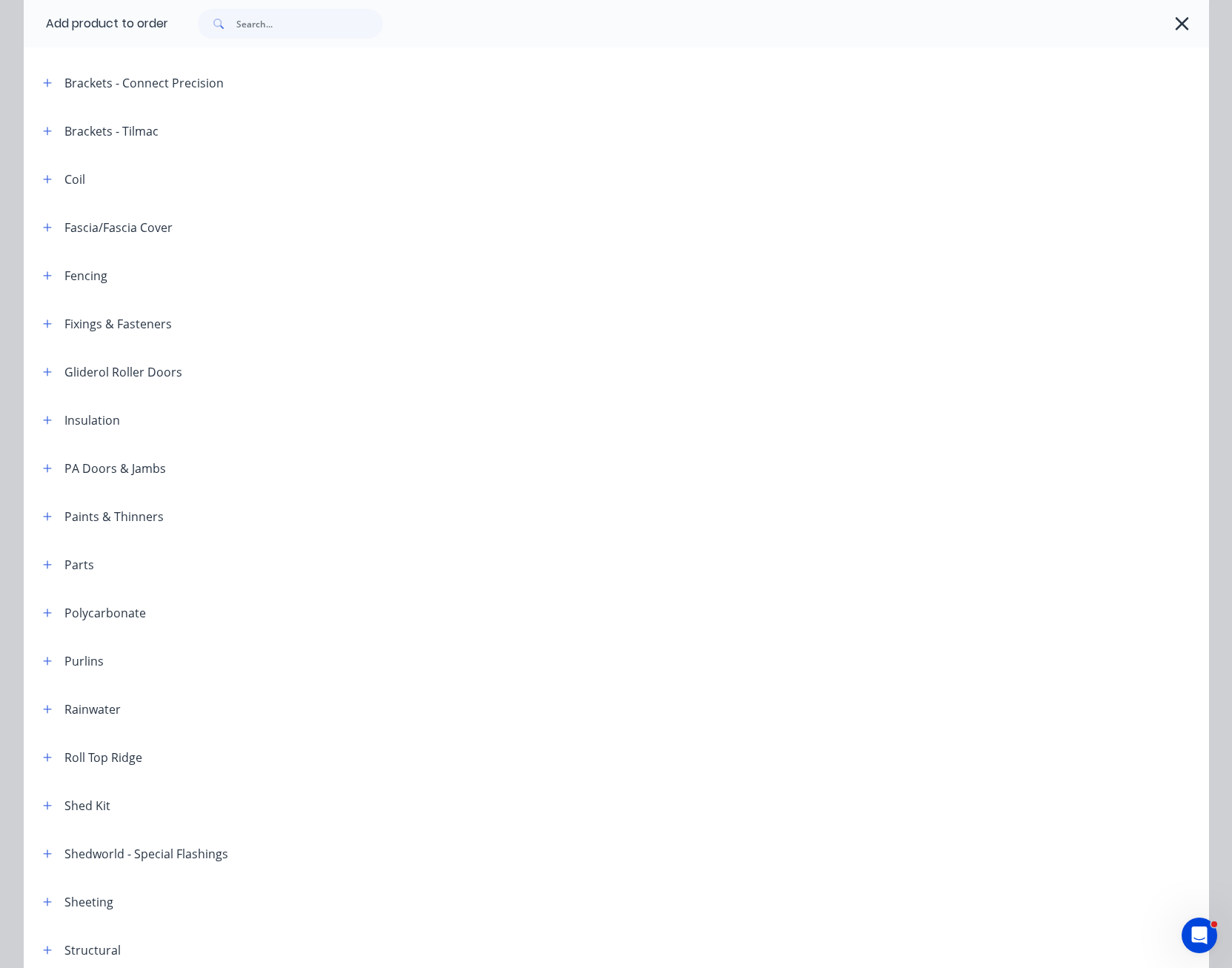
scroll to position [560, 0]
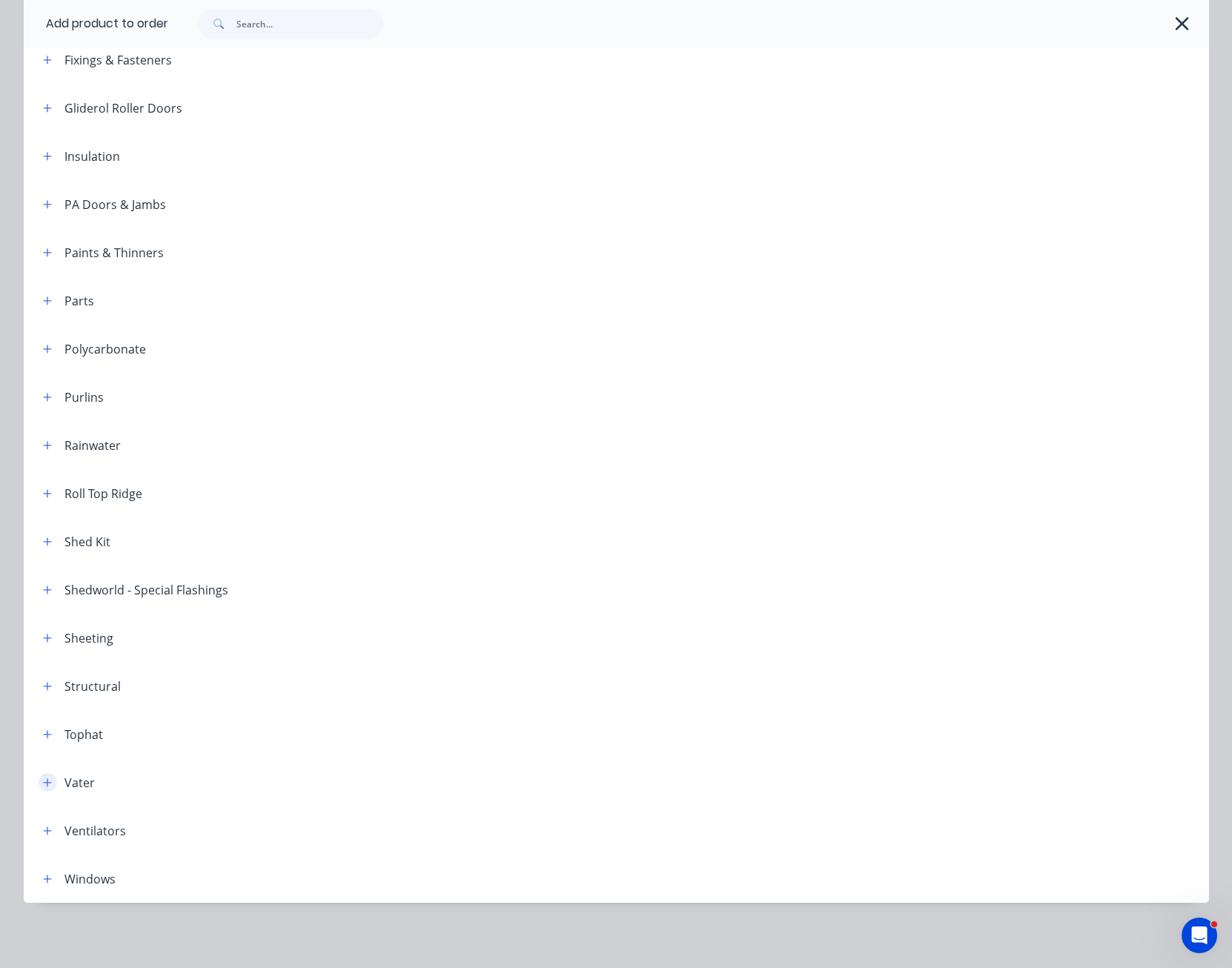
click at [43, 782] on icon "button" at bounding box center [47, 782] width 8 height 8
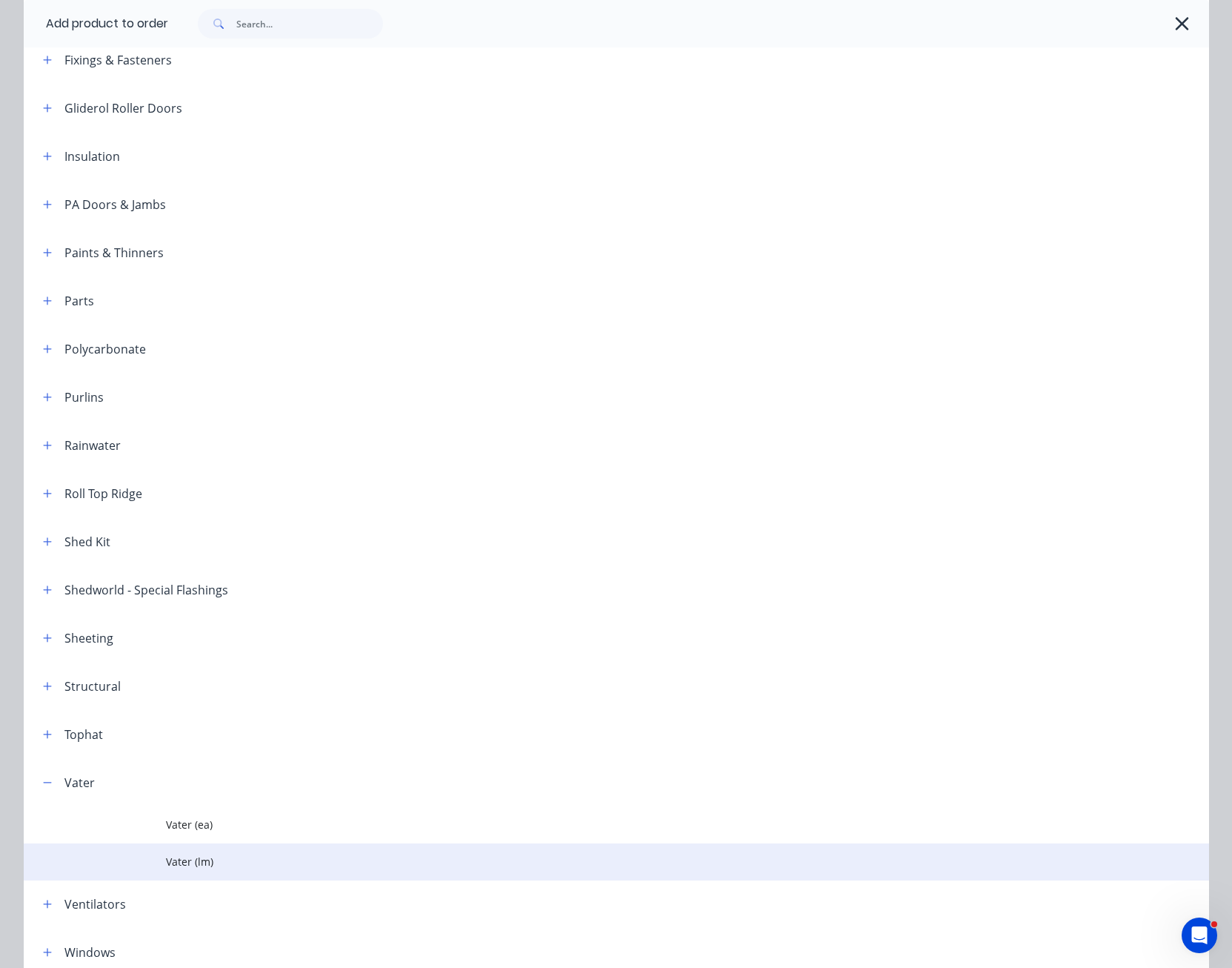
click at [177, 856] on span "Vater (lm)" at bounding box center [583, 861] width 835 height 15
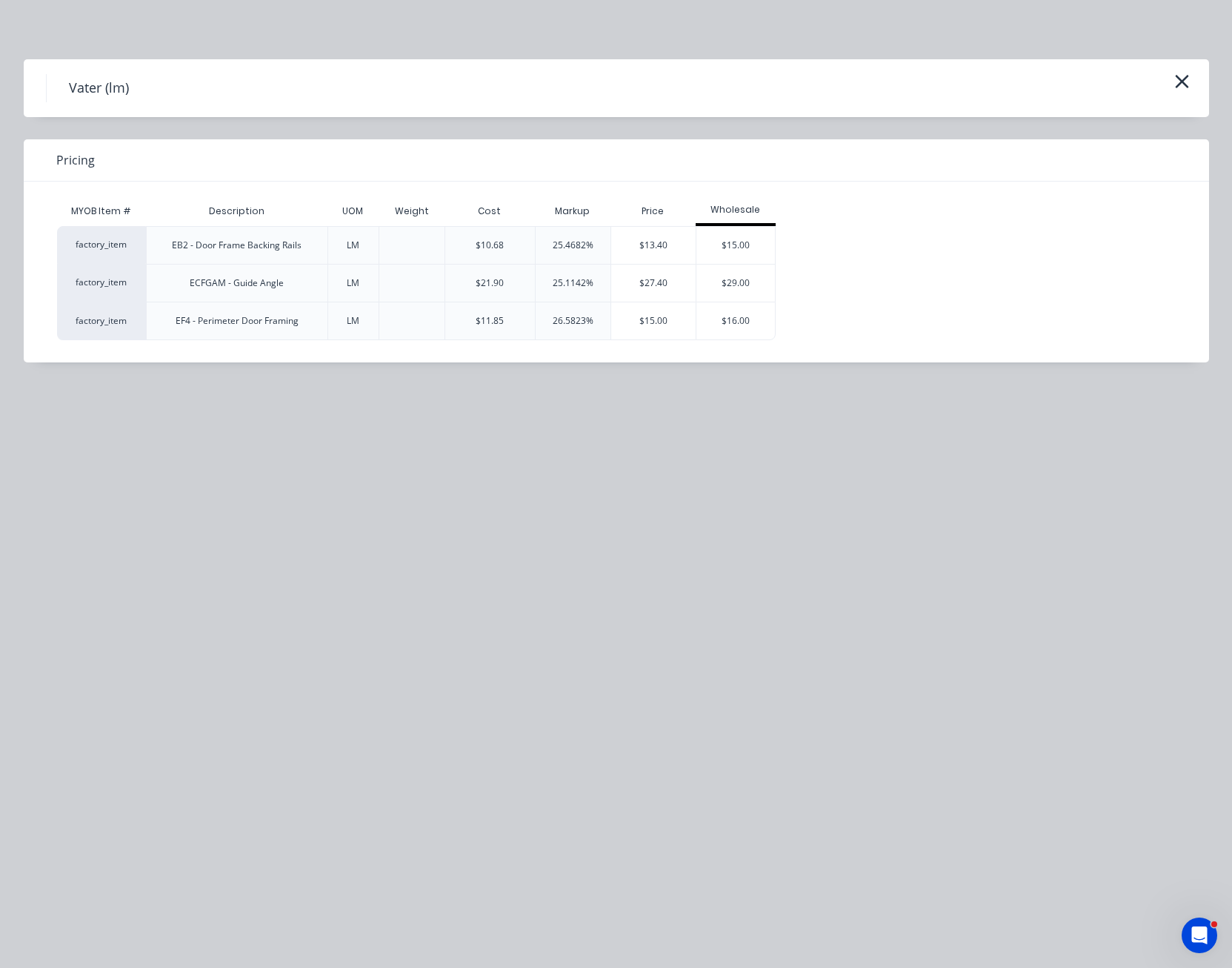
scroll to position [95, 0]
click at [1186, 78] on icon "button" at bounding box center [1182, 81] width 13 height 13
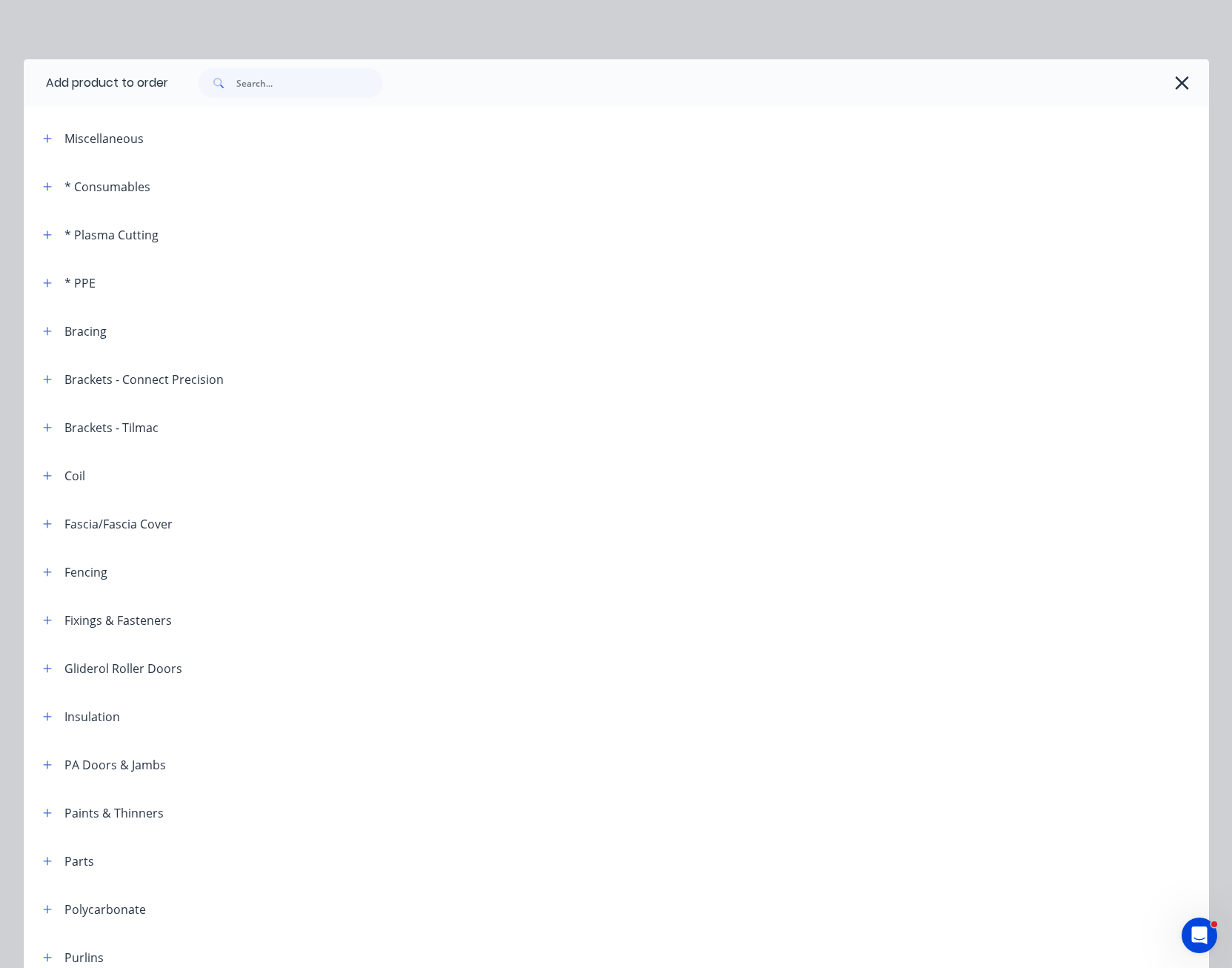
scroll to position [634, 0]
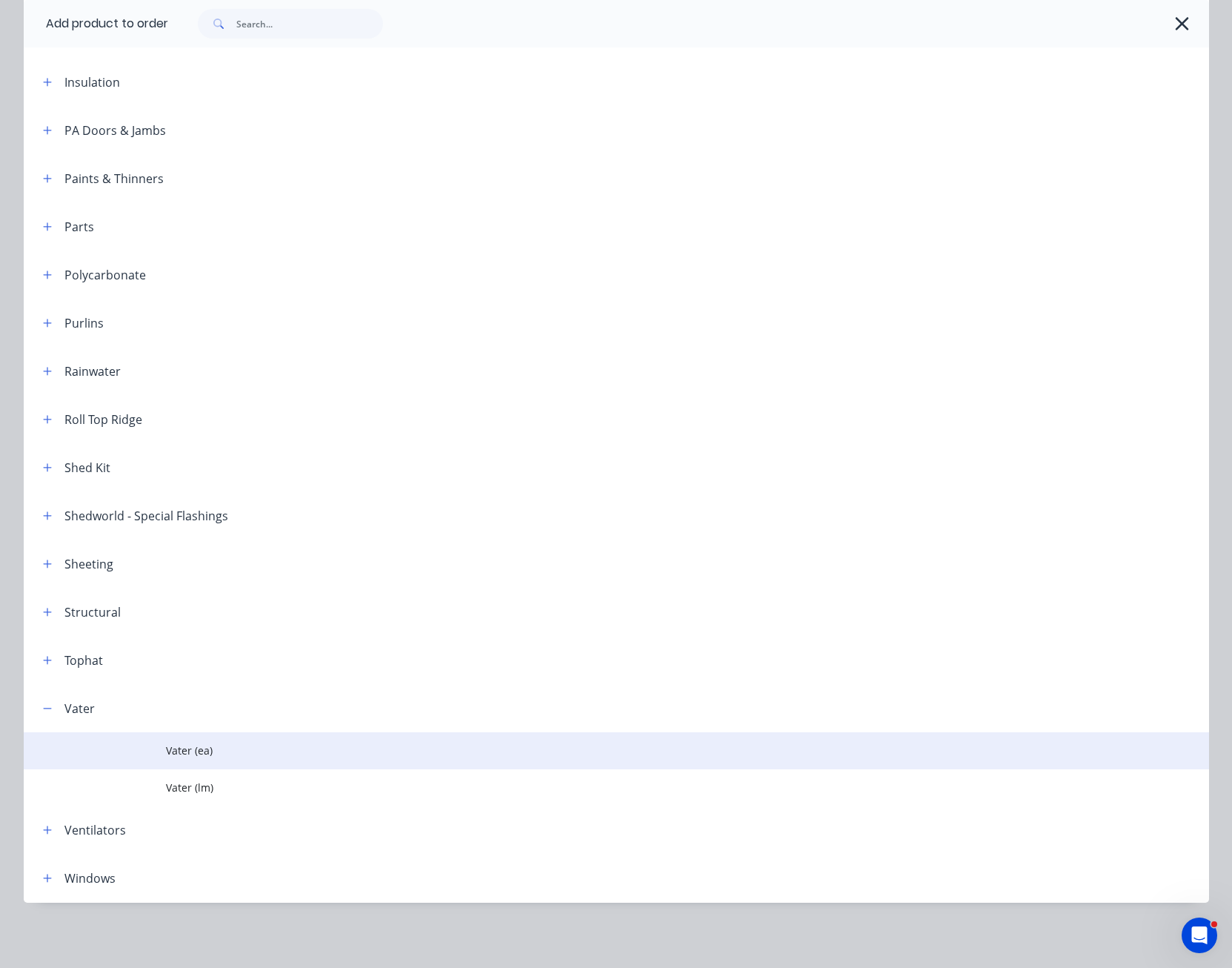
click at [202, 754] on span "Vater (ea)" at bounding box center [583, 750] width 835 height 15
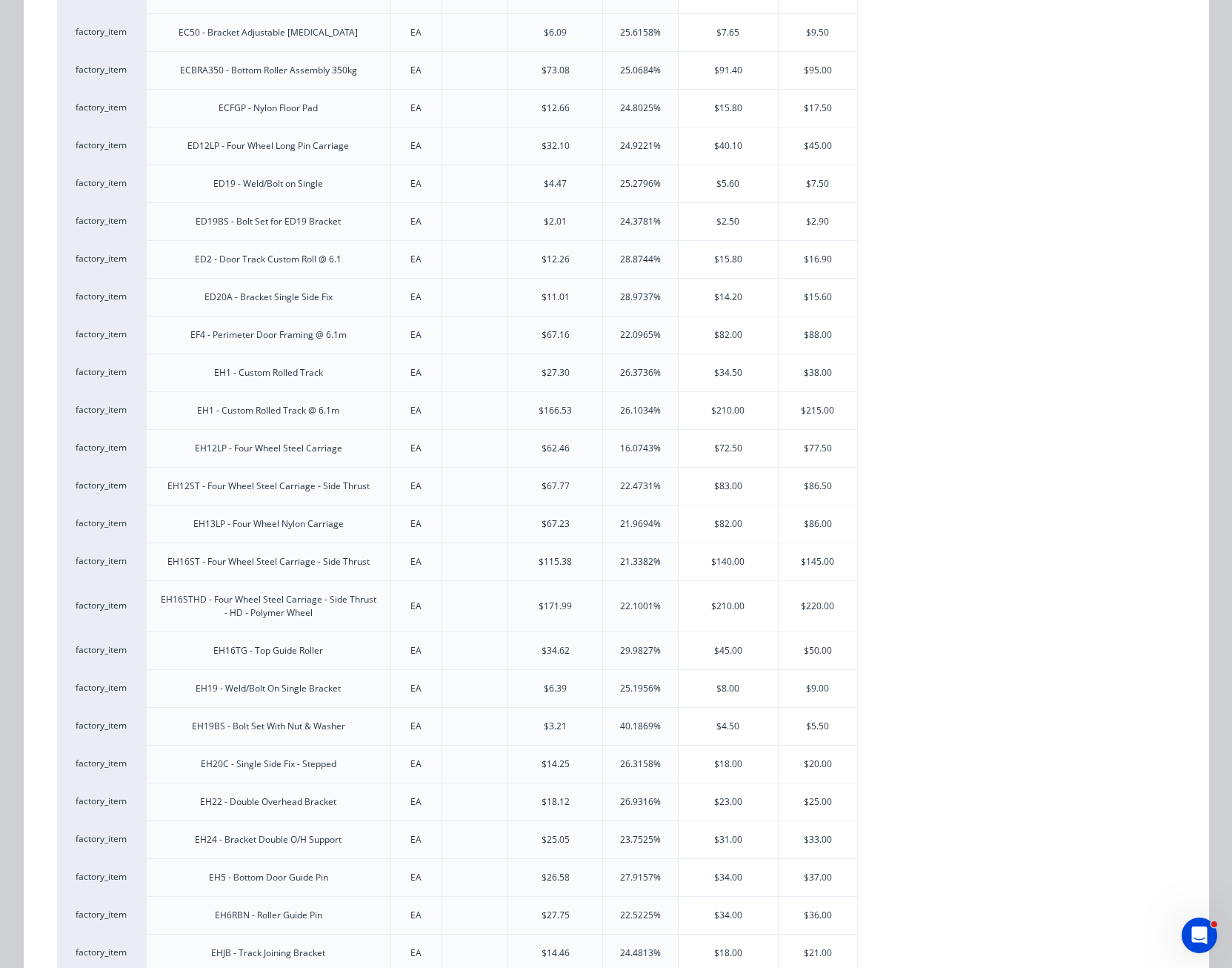
scroll to position [445, 0]
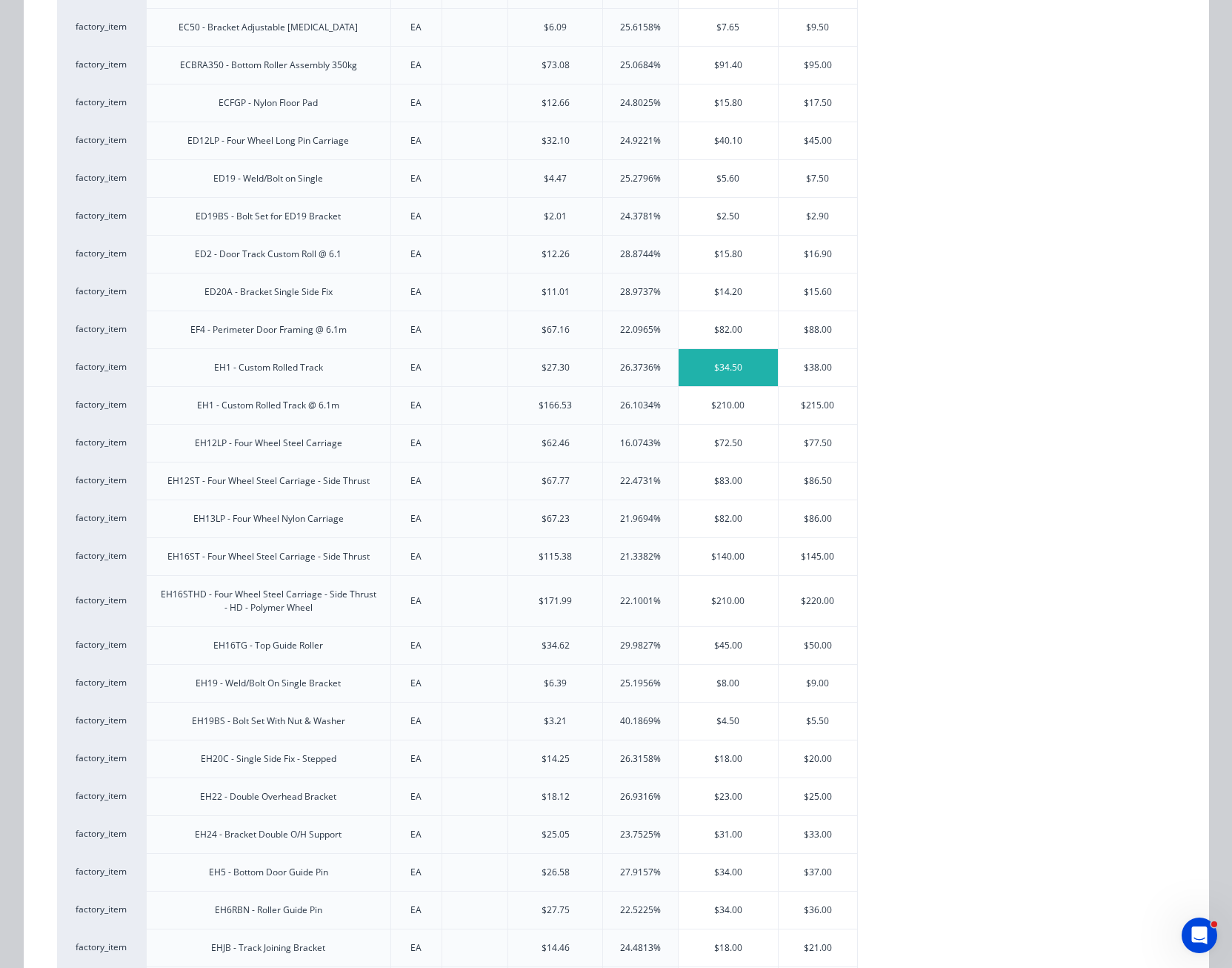
click at [730, 370] on div "$34.50" at bounding box center [729, 368] width 99 height 37
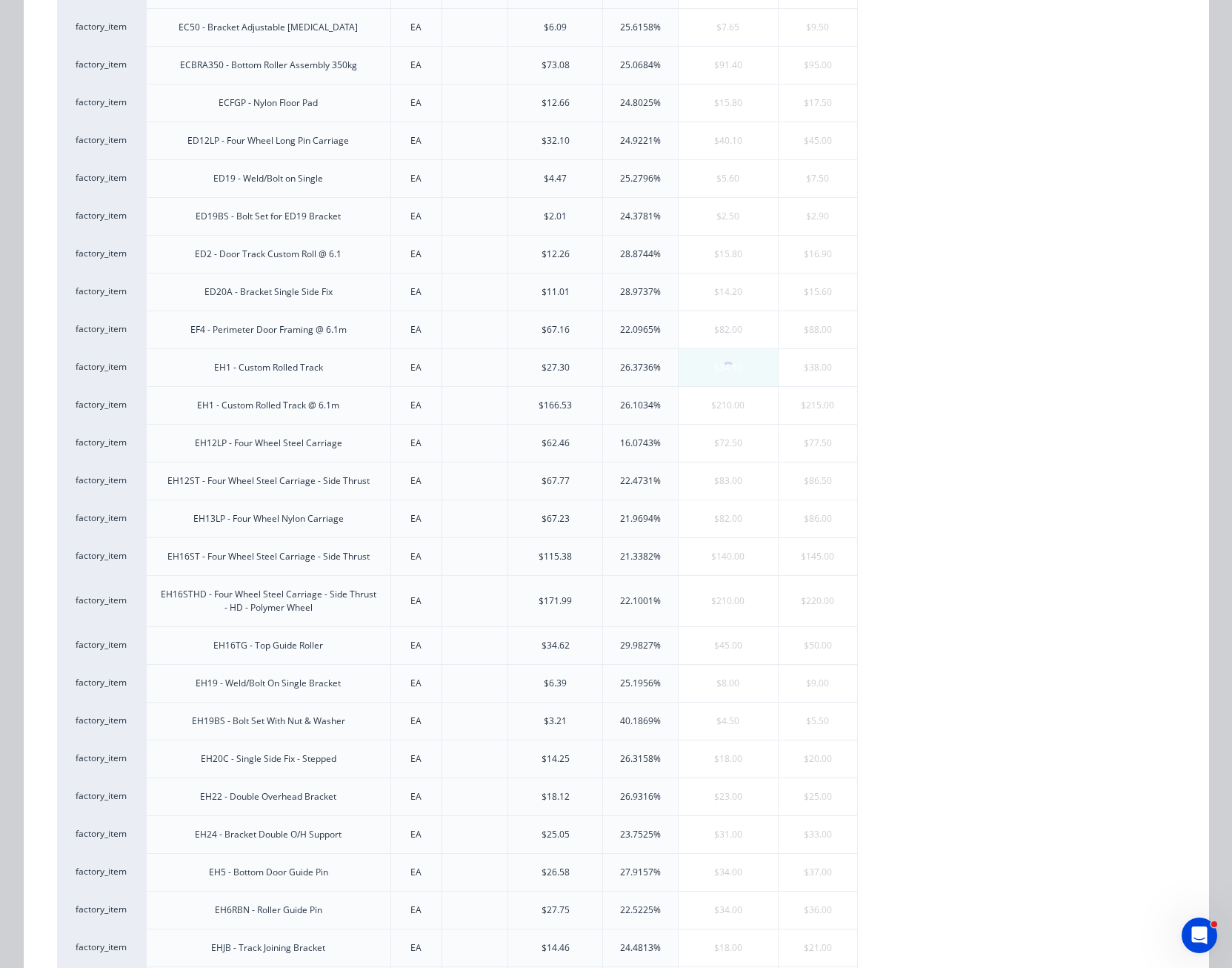
scroll to position [0, 0]
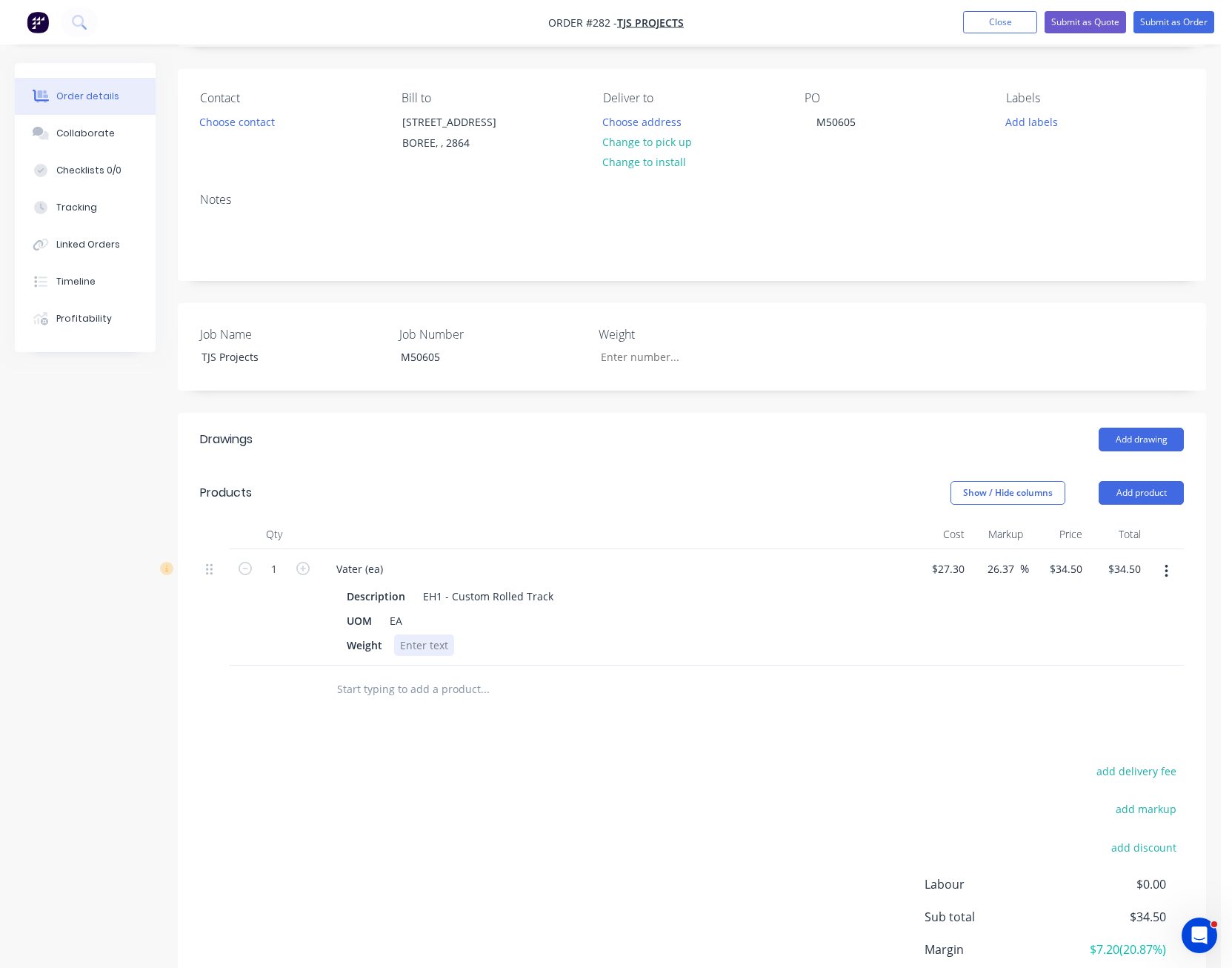
click at [425, 643] on div at bounding box center [424, 645] width 60 height 21
click at [548, 591] on div "EH1 - Custom Rolled Track" at bounding box center [488, 596] width 142 height 21
click at [641, 614] on div "UOM EA" at bounding box center [612, 620] width 542 height 21
click at [618, 750] on div "Drawings Add drawing Products Show / Hide columns Add product Qty Cost Markup P…" at bounding box center [691, 741] width 1028 height 656
click at [308, 567] on icon "button" at bounding box center [303, 568] width 13 height 13
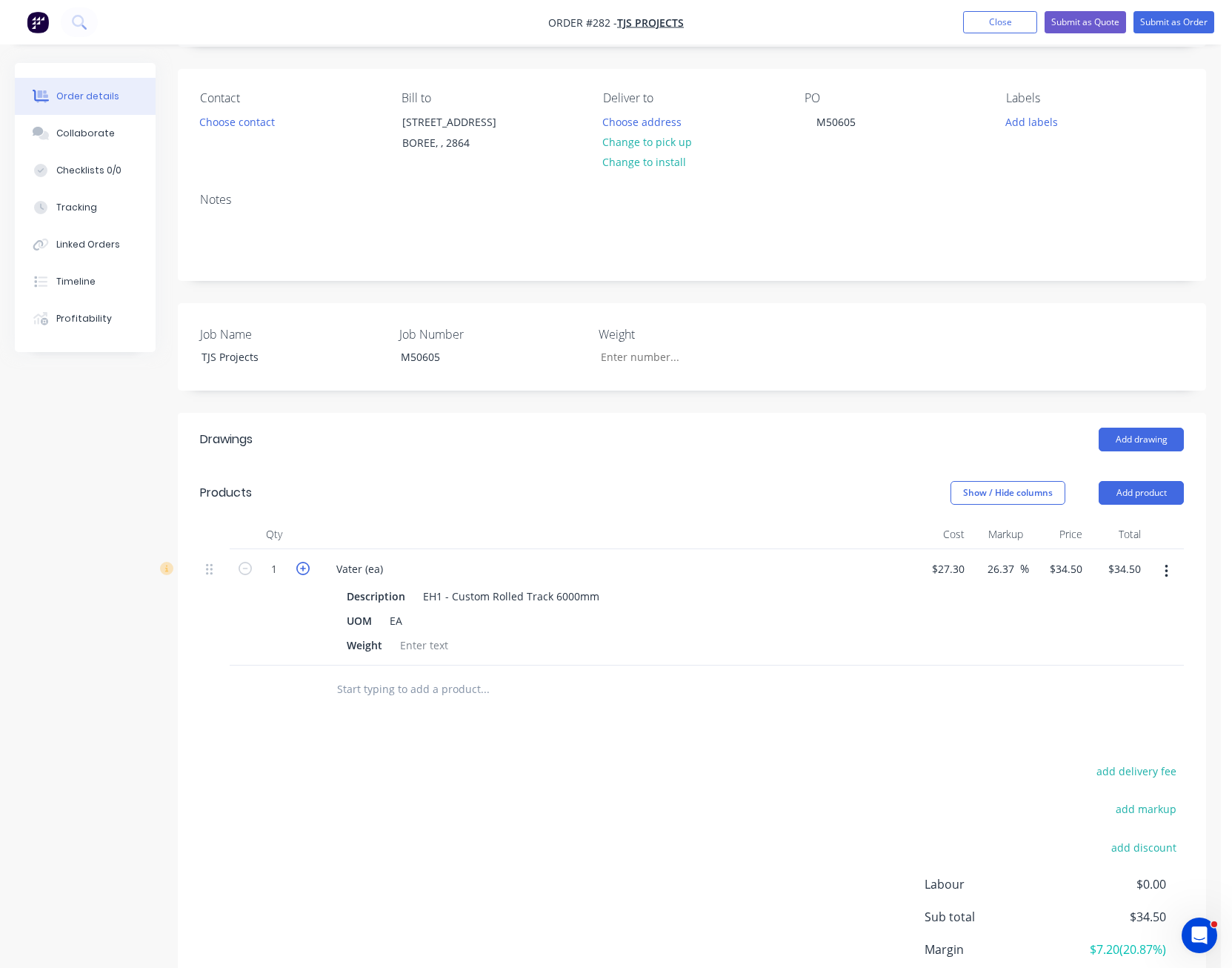
type input "2"
type input "$69.00"
click at [308, 567] on icon "button" at bounding box center [303, 568] width 13 height 13
type input "3"
type input "$103.50"
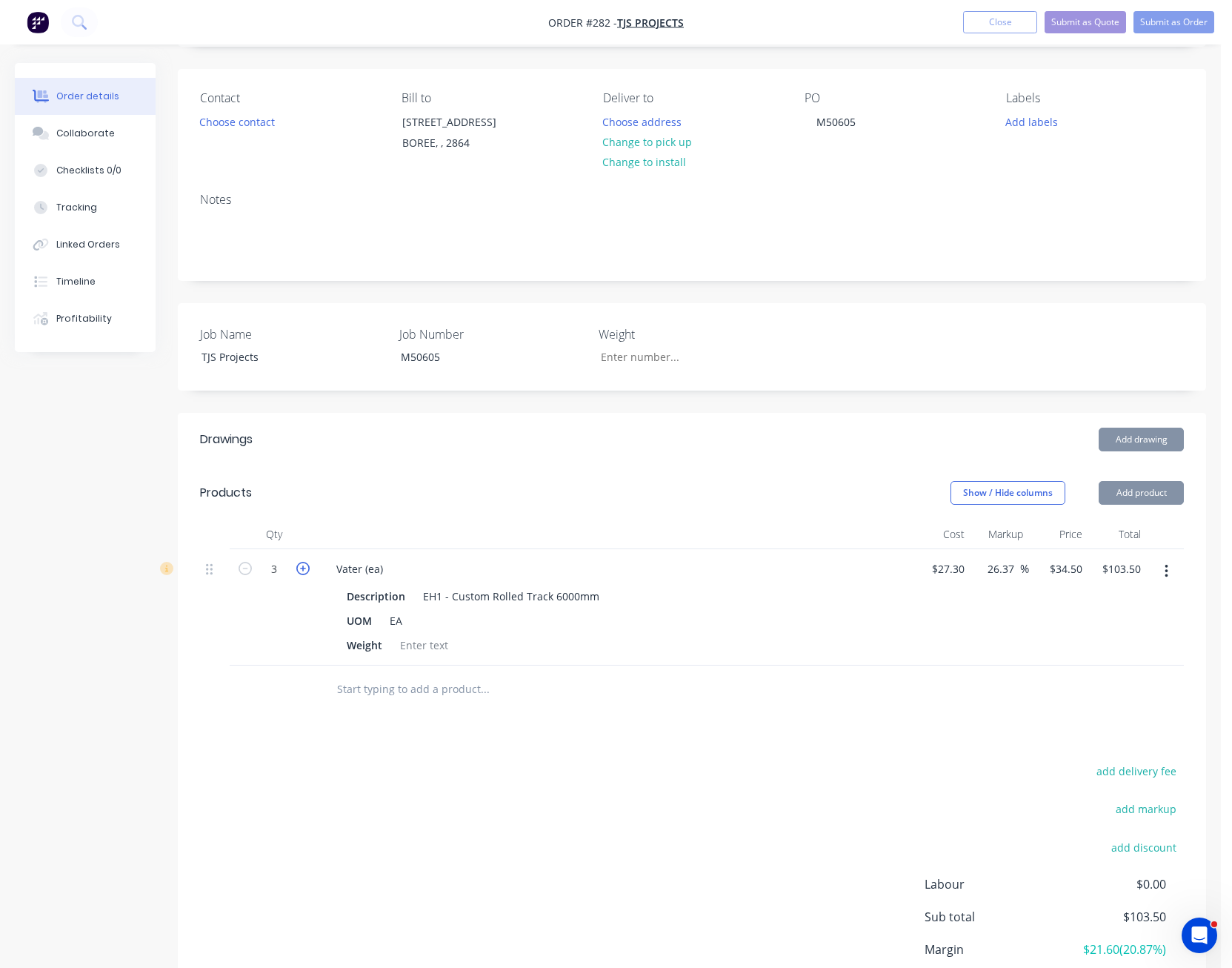
click at [308, 567] on icon "button" at bounding box center [303, 568] width 13 height 13
type input "4"
type input "$138.00"
click at [308, 567] on icon "button" at bounding box center [303, 568] width 13 height 13
type input "5"
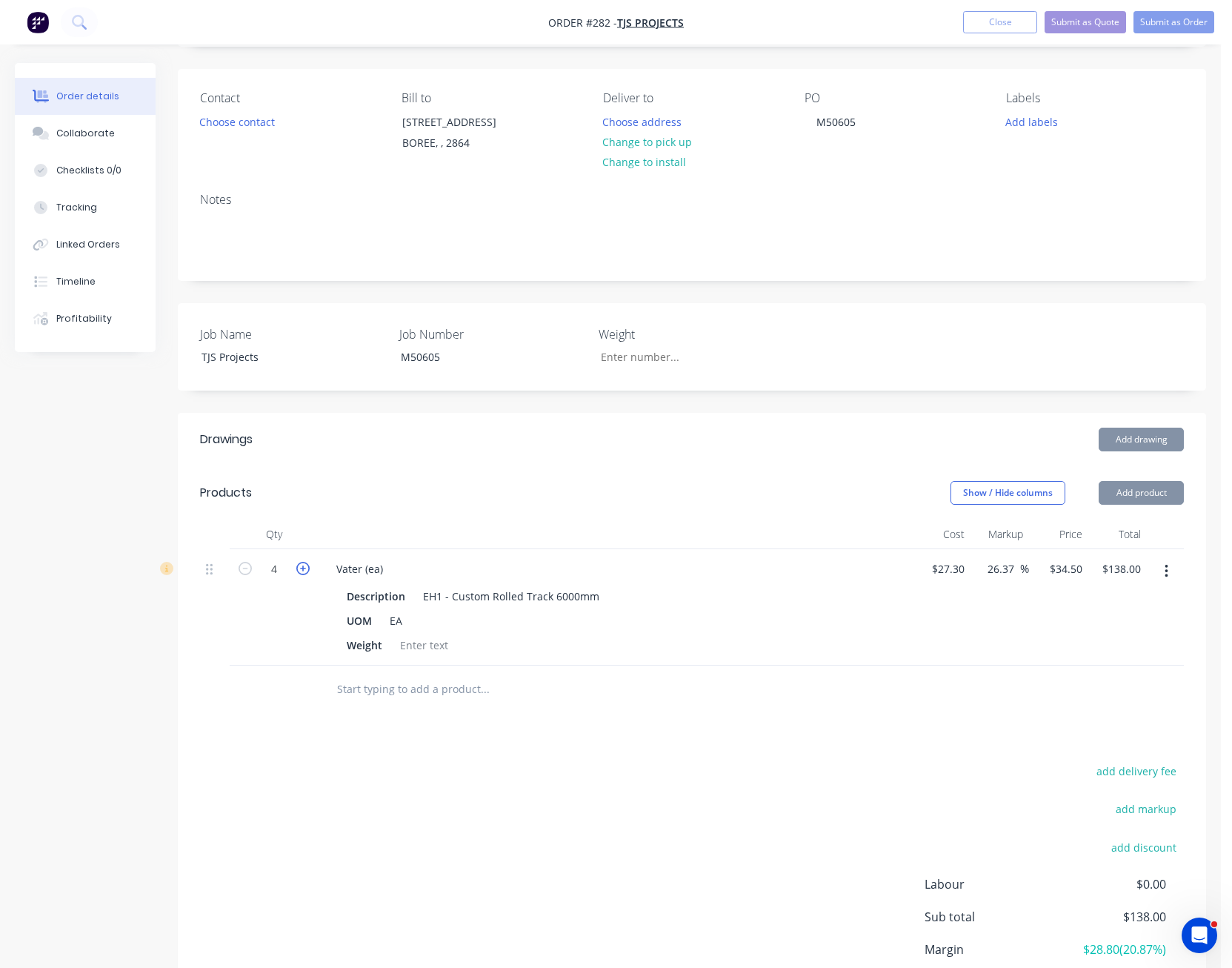
type input "$172.50"
click at [308, 567] on icon "button" at bounding box center [303, 568] width 13 height 13
type input "6"
type input "$207.00"
click at [308, 567] on icon "button" at bounding box center [303, 568] width 13 height 13
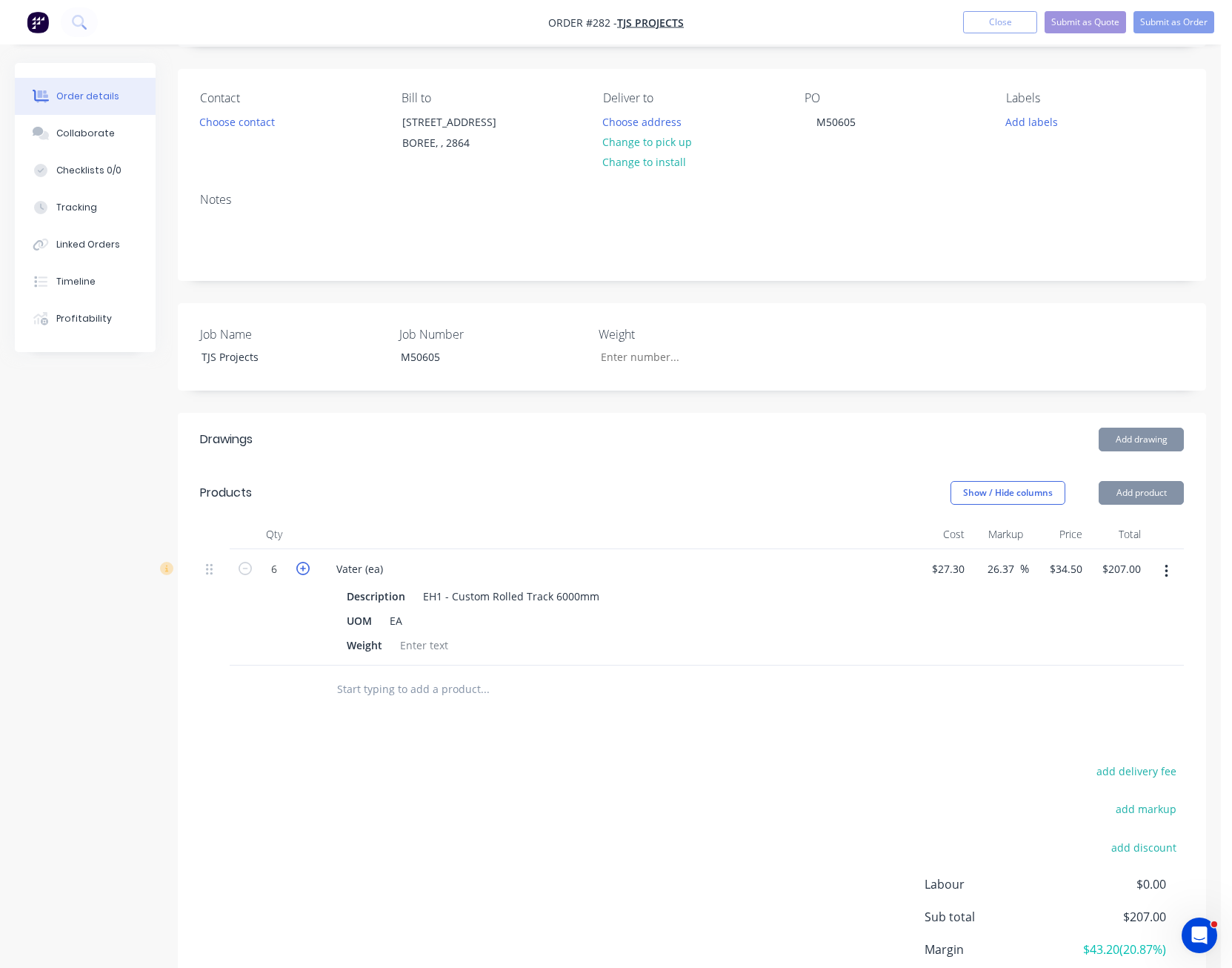
type input "7"
type input "$241.50"
click at [308, 567] on icon "button" at bounding box center [303, 568] width 13 height 13
type input "8"
type input "$276.00"
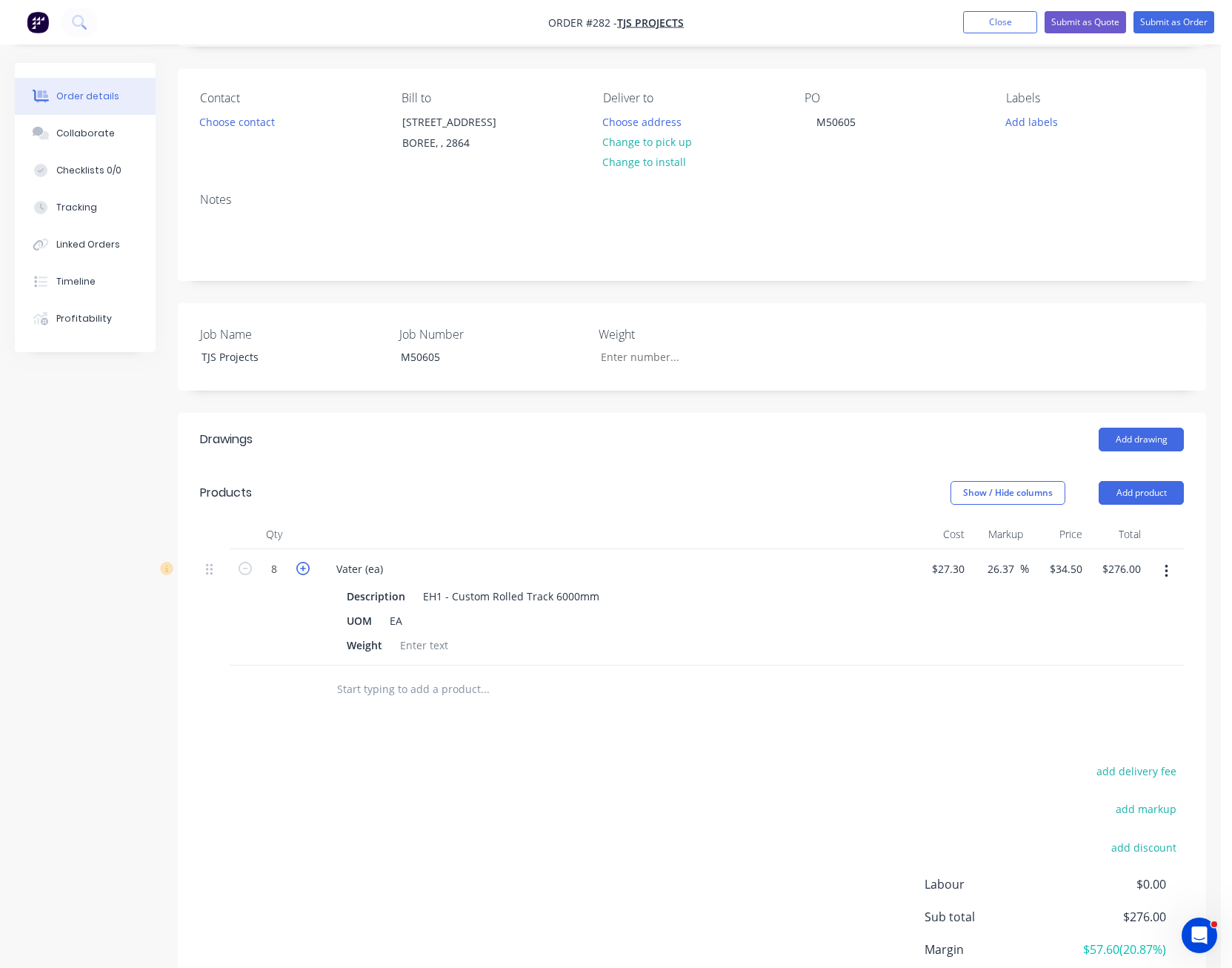
click at [308, 567] on icon "button" at bounding box center [303, 568] width 13 height 13
type input "9"
type input "$310.50"
click at [308, 567] on icon "button" at bounding box center [303, 568] width 13 height 13
type input "10"
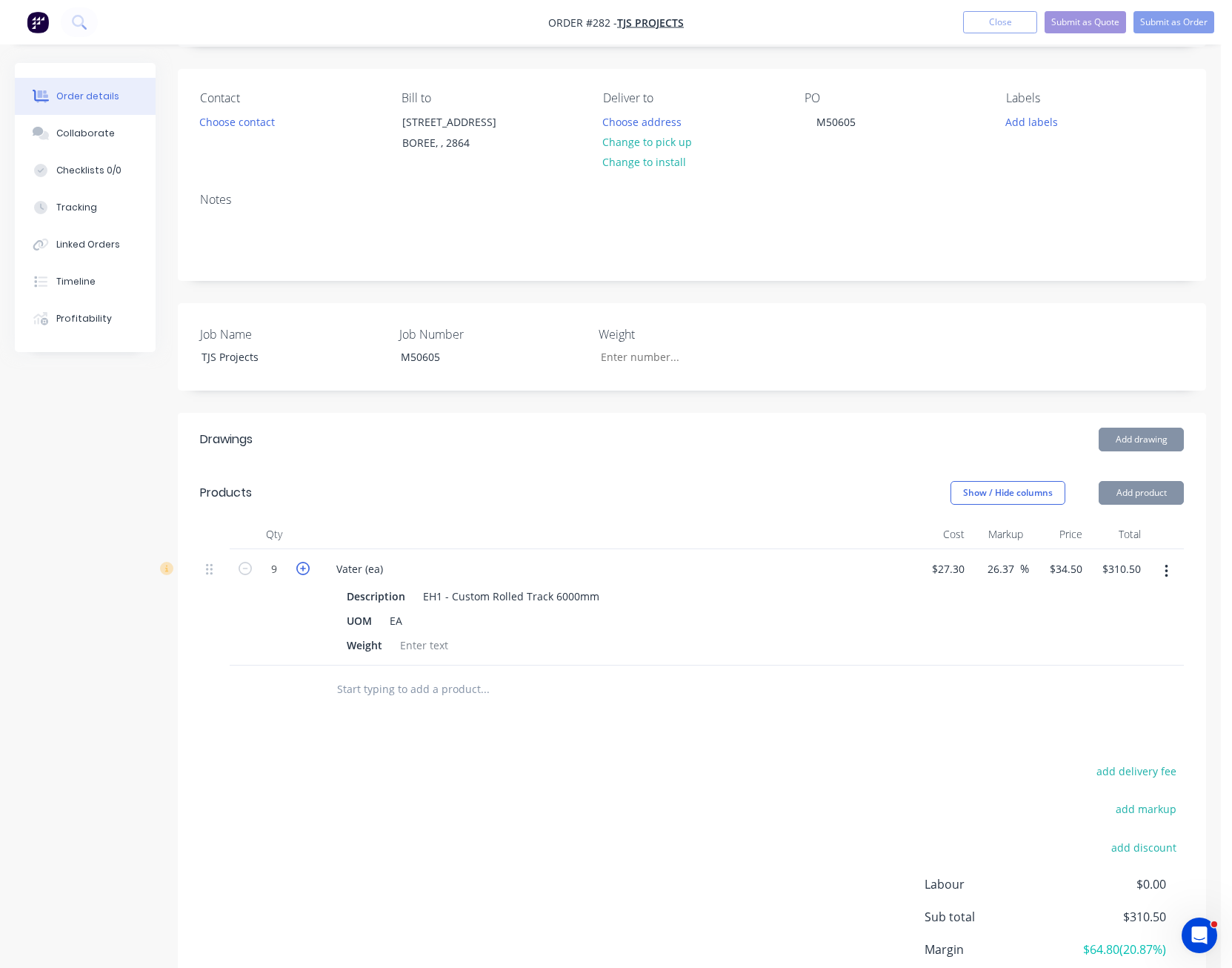
type input "$345.00"
click at [308, 567] on icon "button" at bounding box center [303, 568] width 13 height 13
type input "11"
type input "$379.50"
click at [308, 567] on icon "button" at bounding box center [303, 568] width 13 height 13
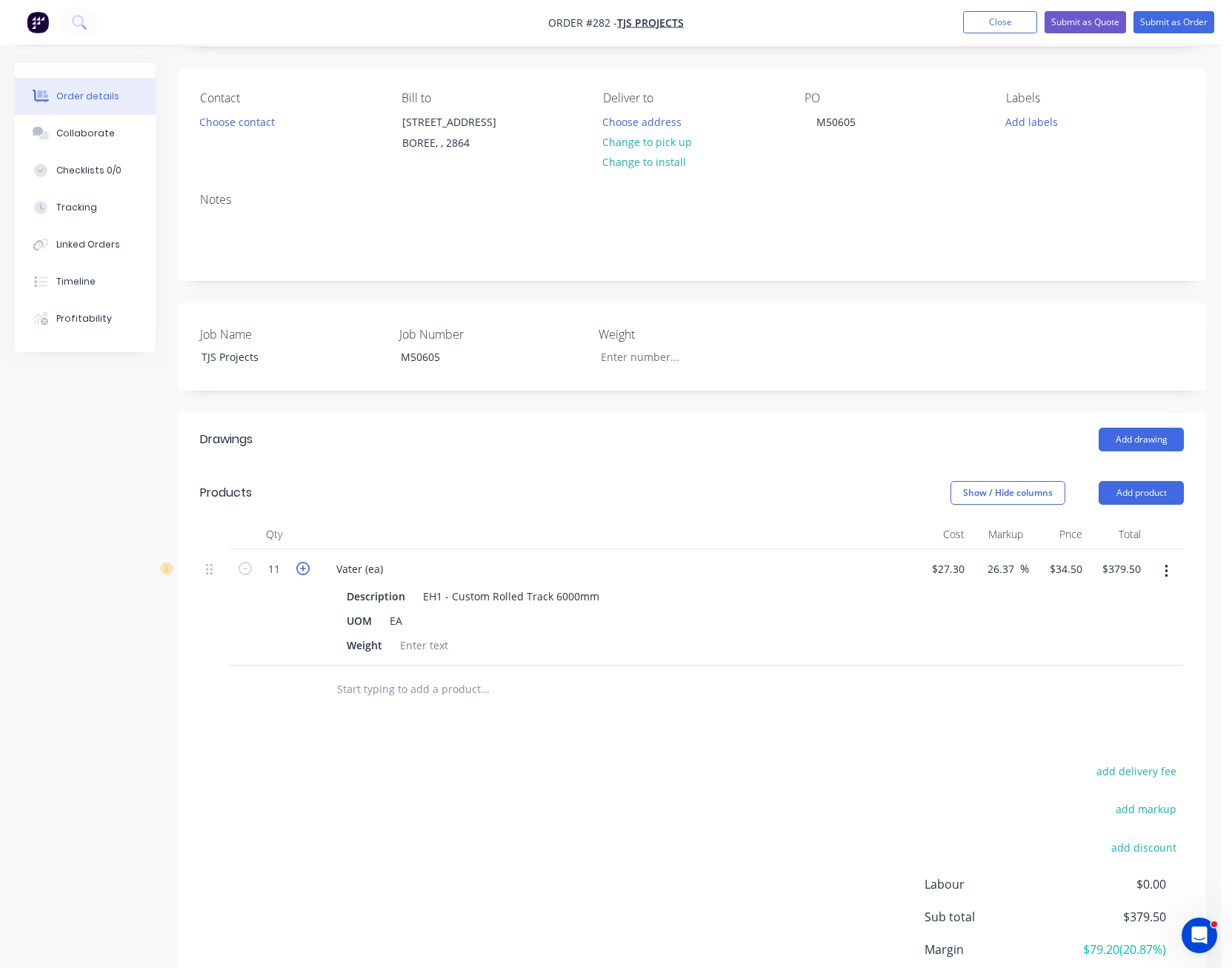
type input "12"
type input "$414.00"
click at [1133, 491] on button "Add product" at bounding box center [1142, 493] width 85 height 24
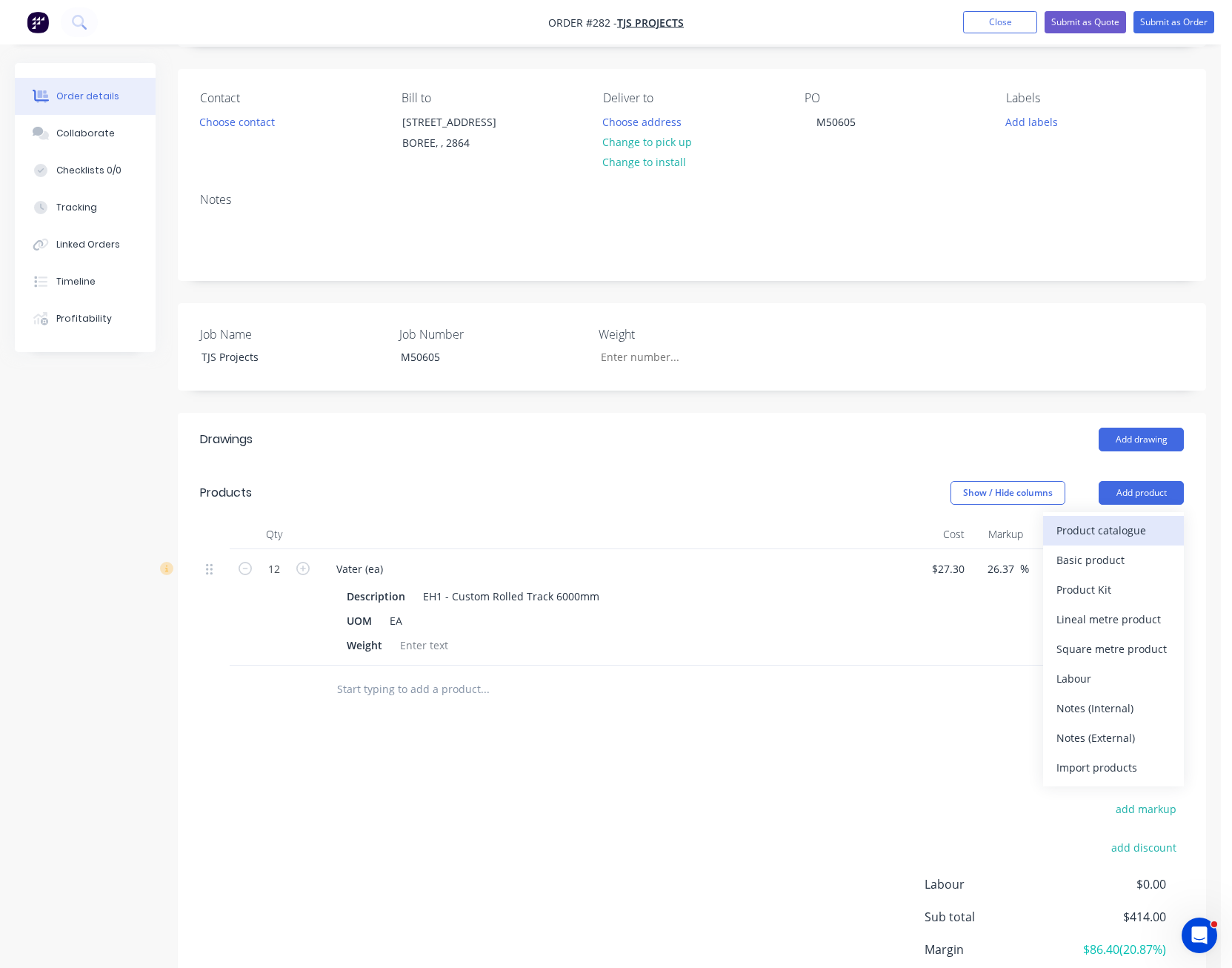
click at [1125, 521] on div "Product catalogue" at bounding box center [1114, 530] width 114 height 21
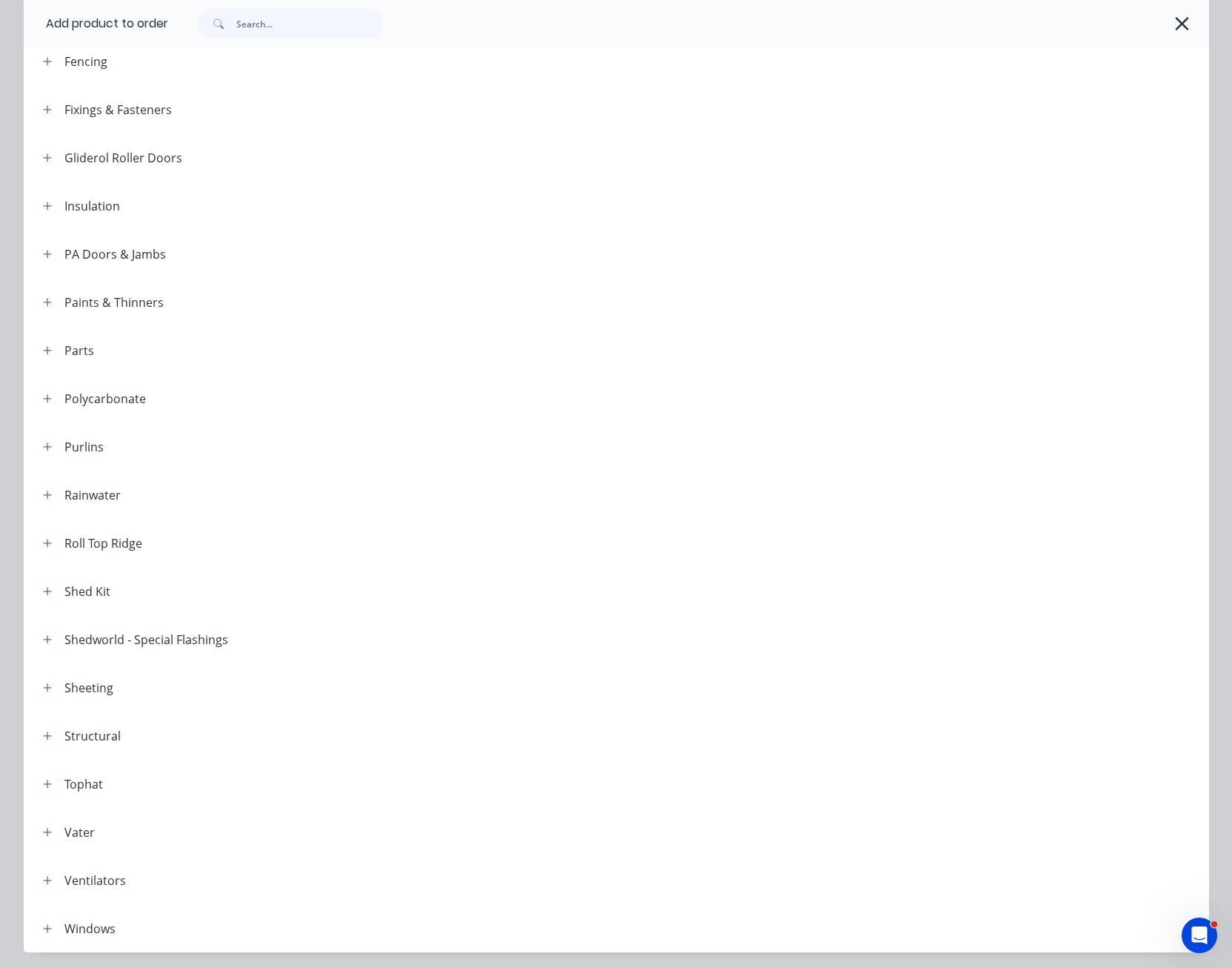
scroll to position [560, 0]
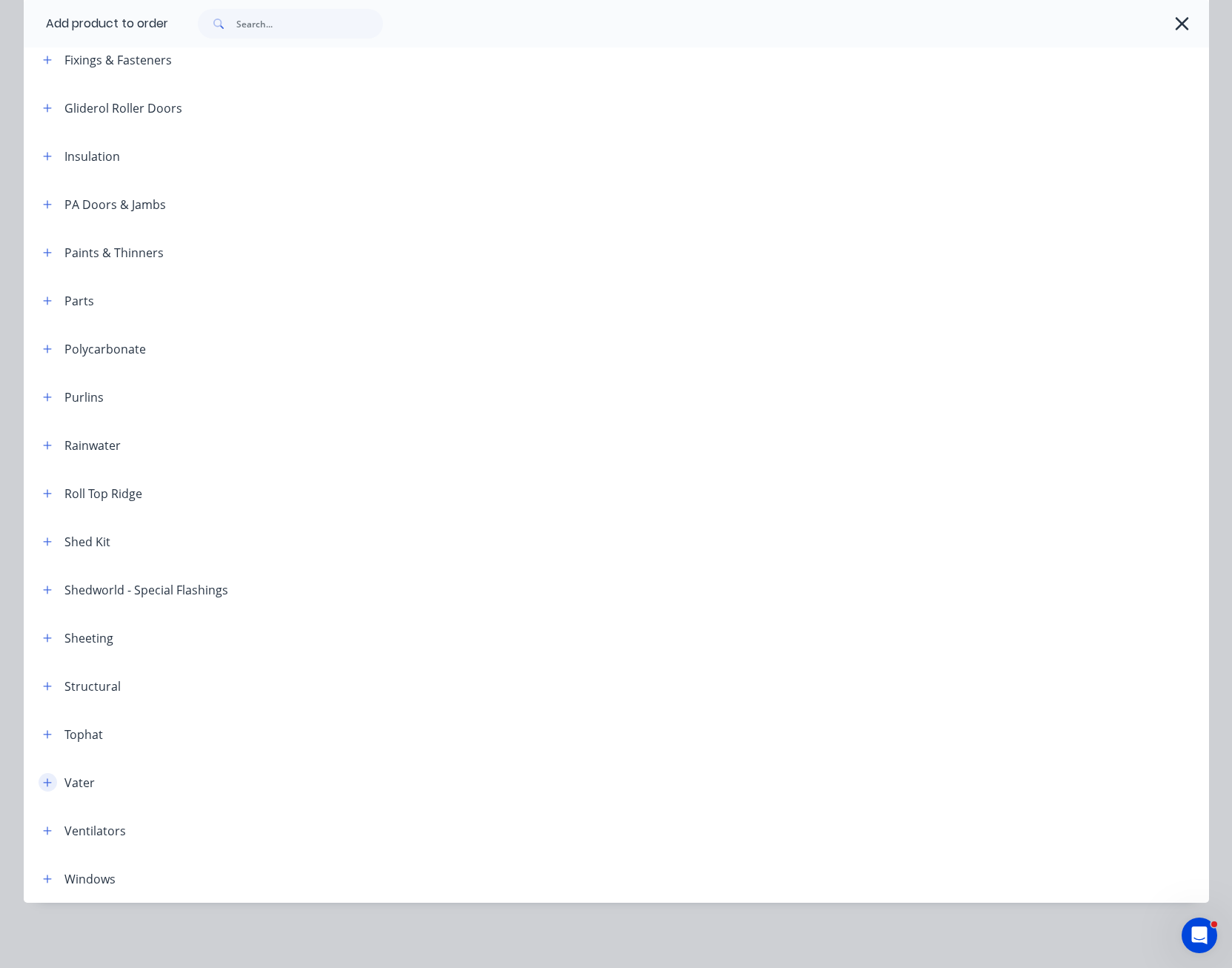
click at [43, 782] on icon "button" at bounding box center [47, 782] width 8 height 8
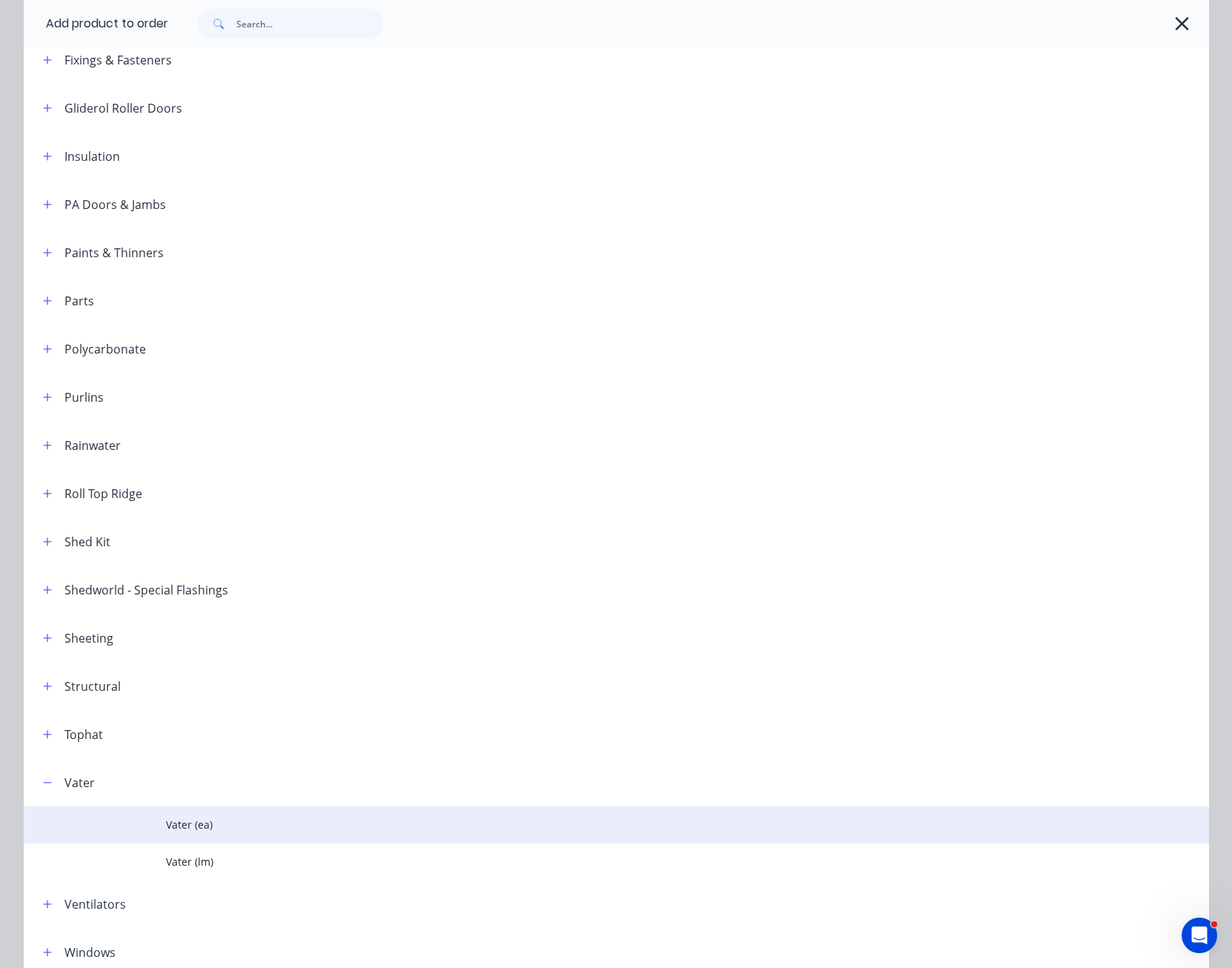
click at [190, 820] on span "Vater (ea)" at bounding box center [583, 824] width 835 height 15
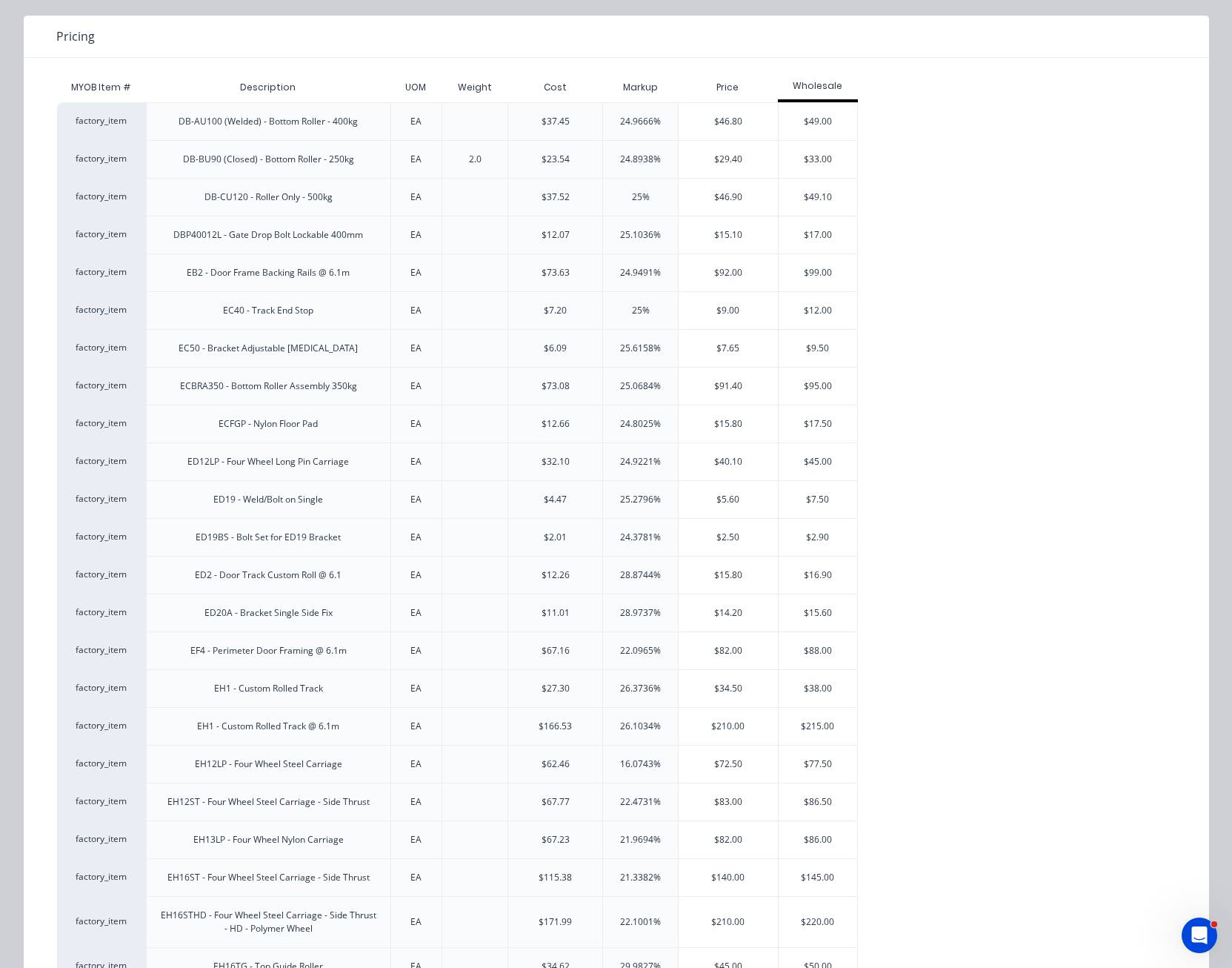
scroll to position [50, 0]
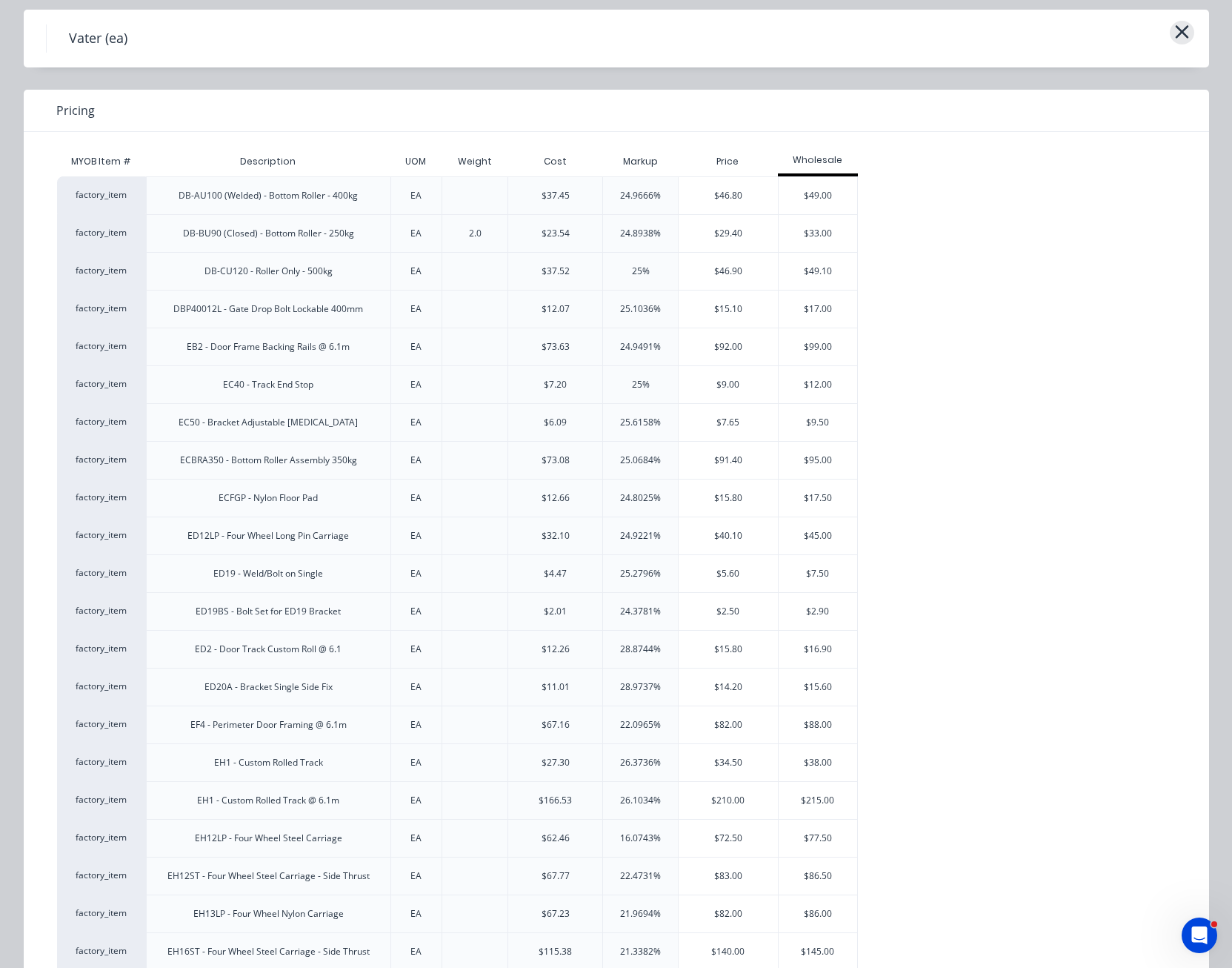
click at [1186, 28] on button "button" at bounding box center [1182, 32] width 24 height 24
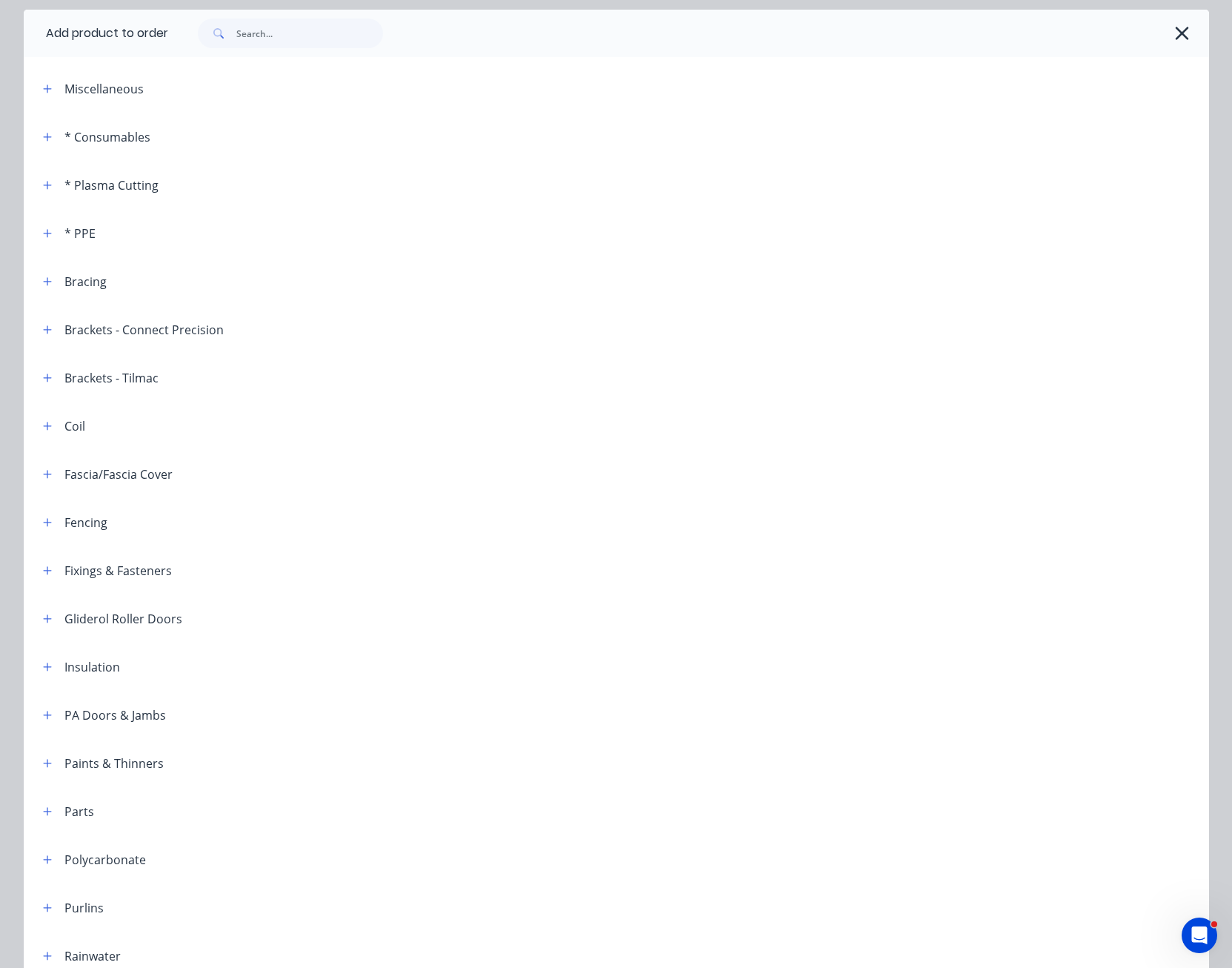
scroll to position [634, 0]
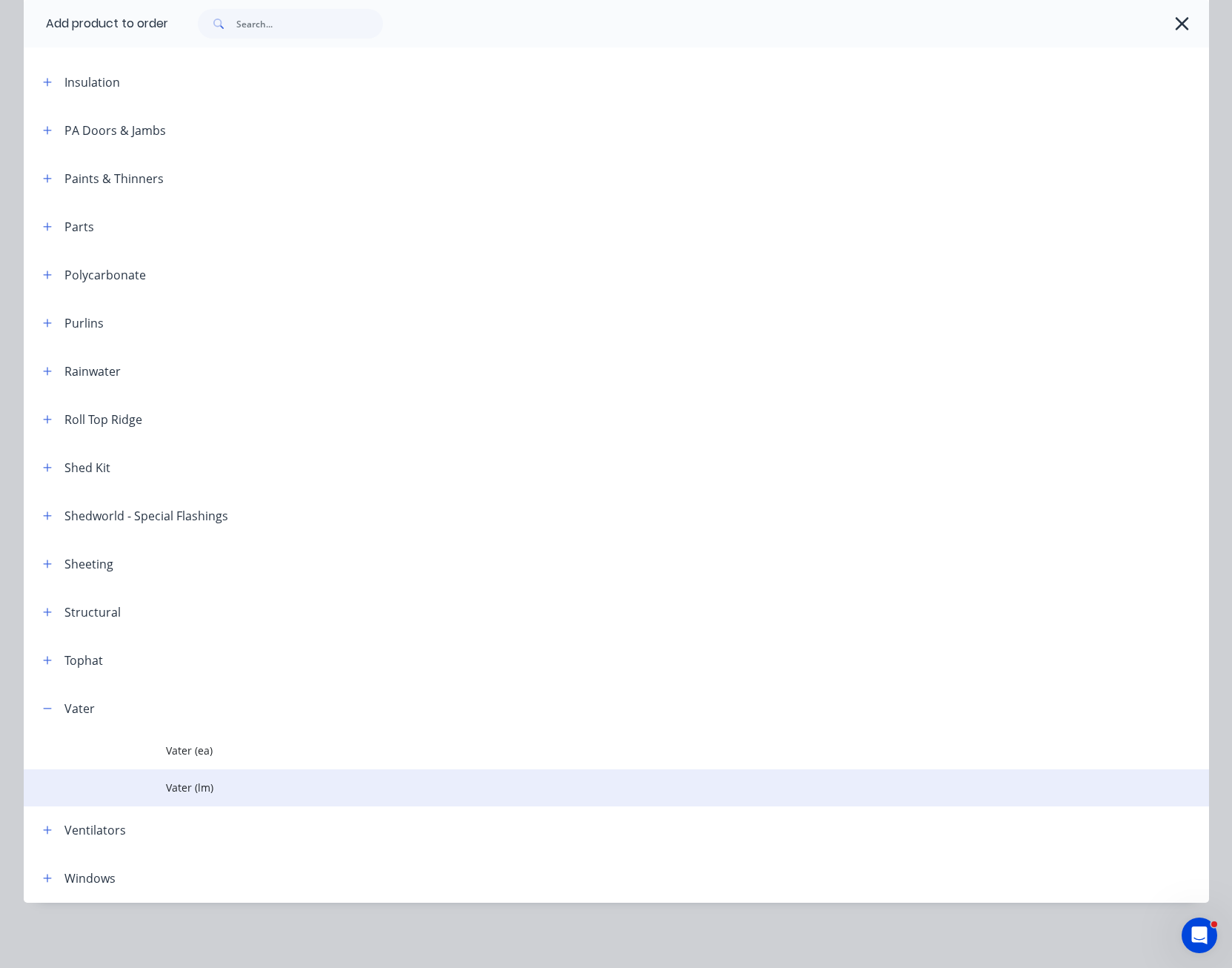
click at [199, 788] on span "Vater (lm)" at bounding box center [583, 786] width 835 height 15
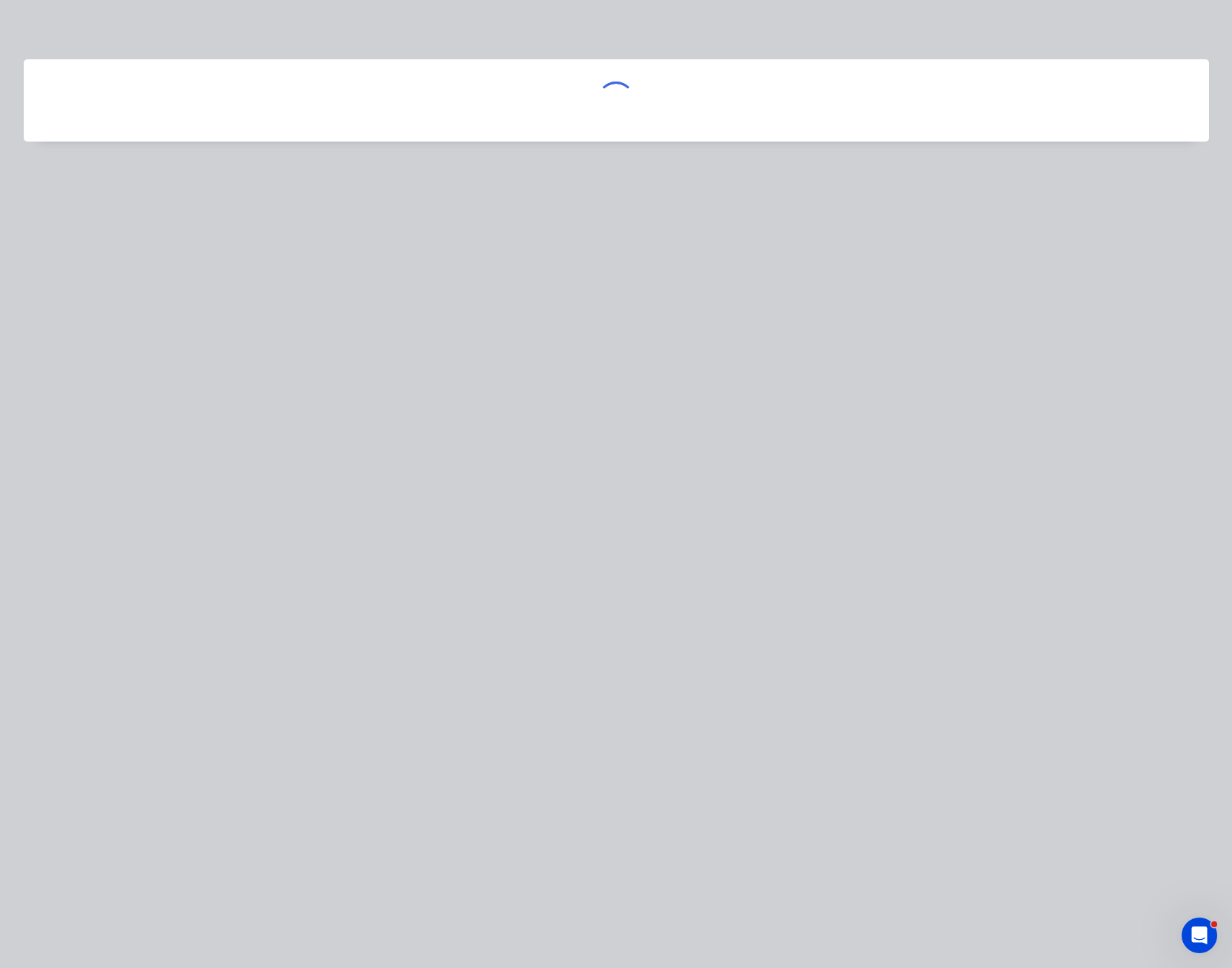
scroll to position [0, 0]
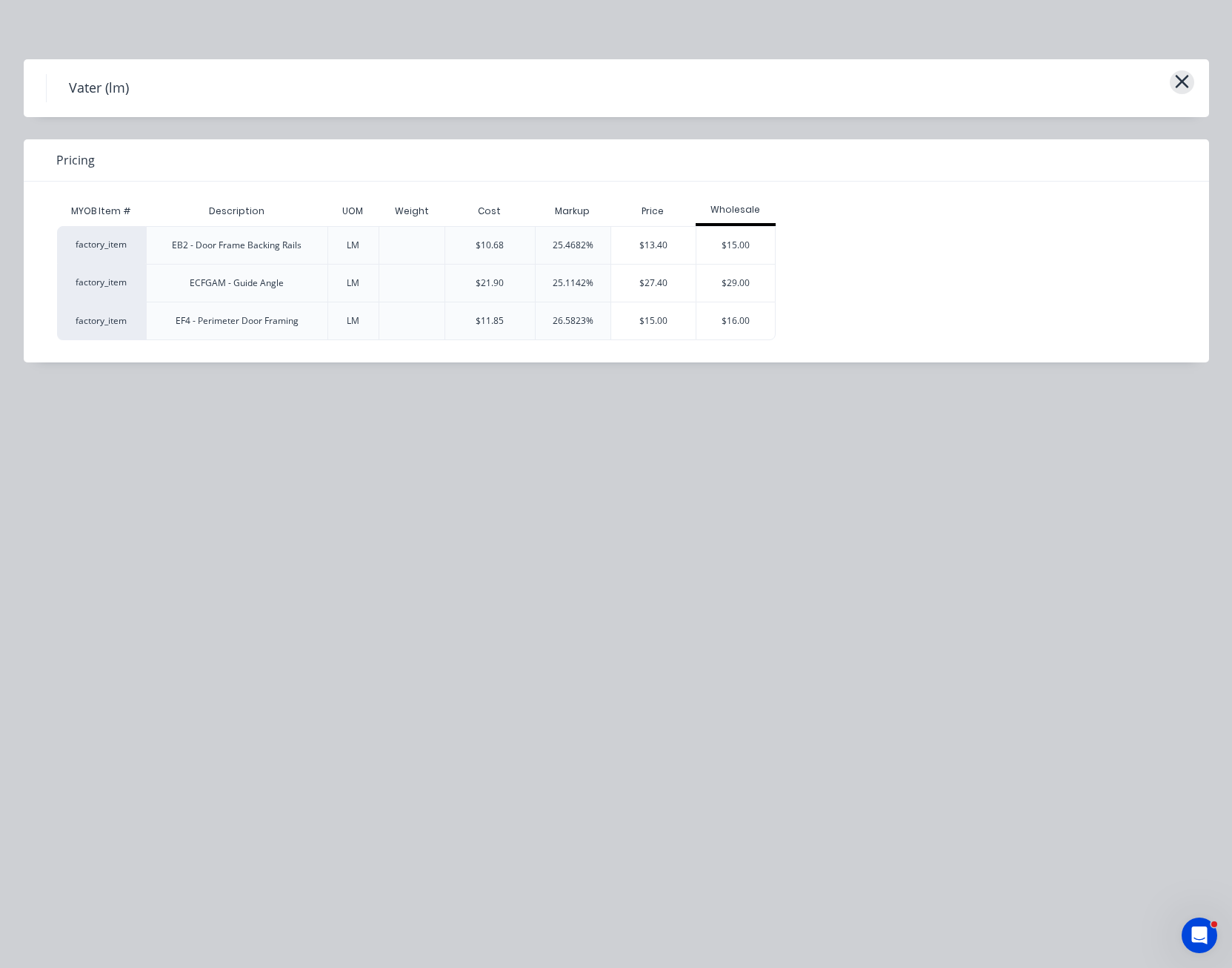
click at [1174, 84] on icon "button" at bounding box center [1182, 81] width 15 height 20
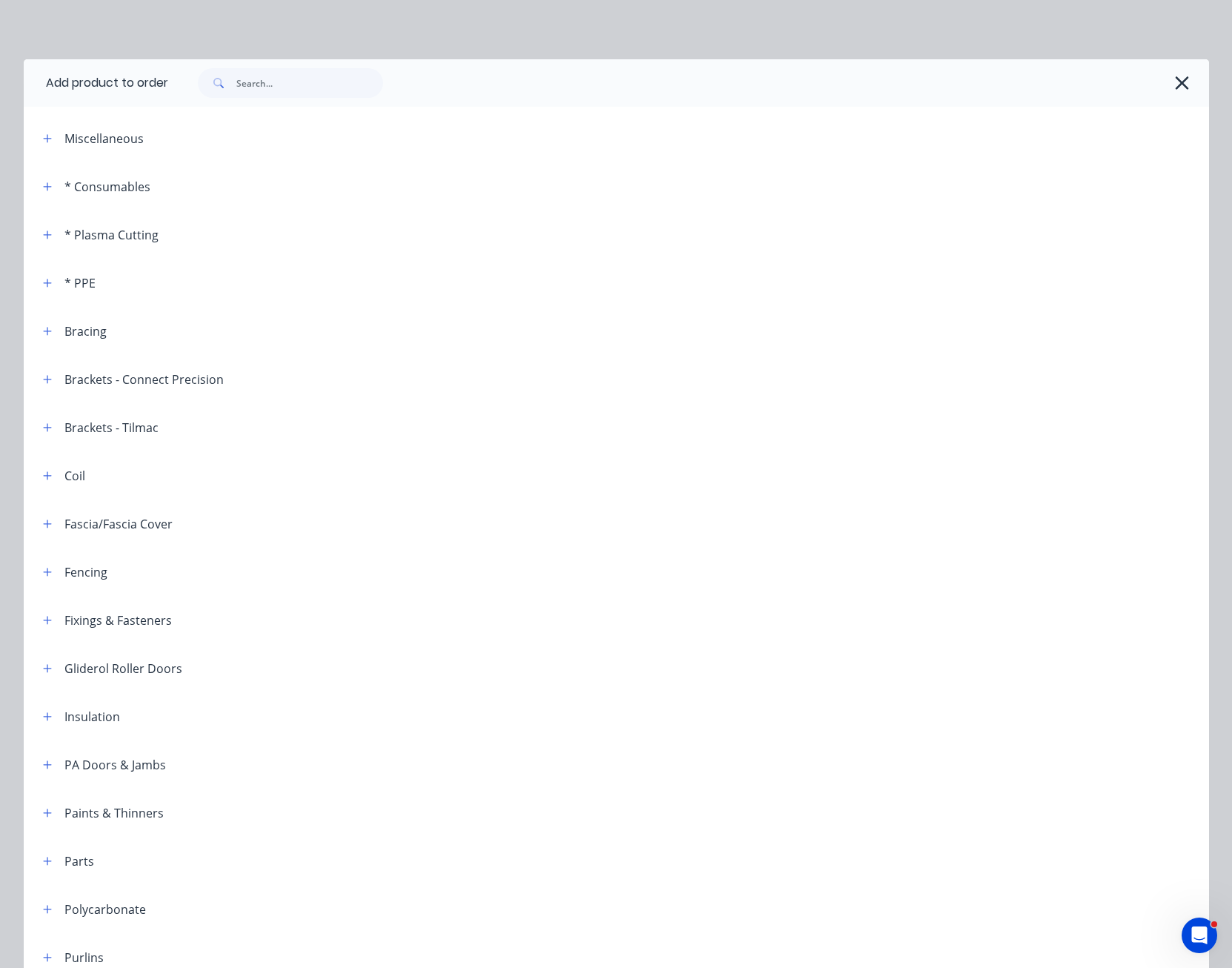
scroll to position [634, 0]
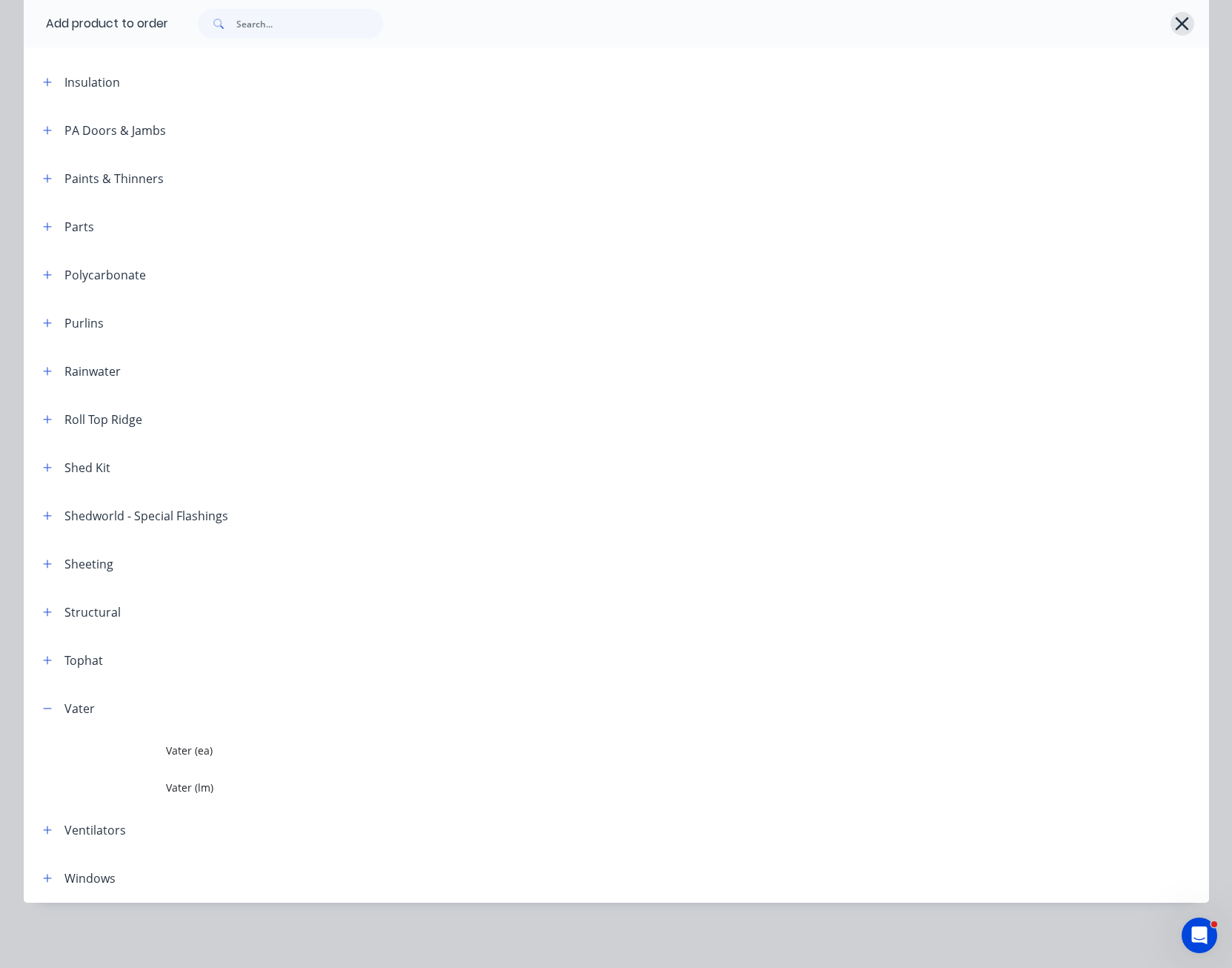
click at [1182, 20] on icon "button" at bounding box center [1182, 23] width 15 height 20
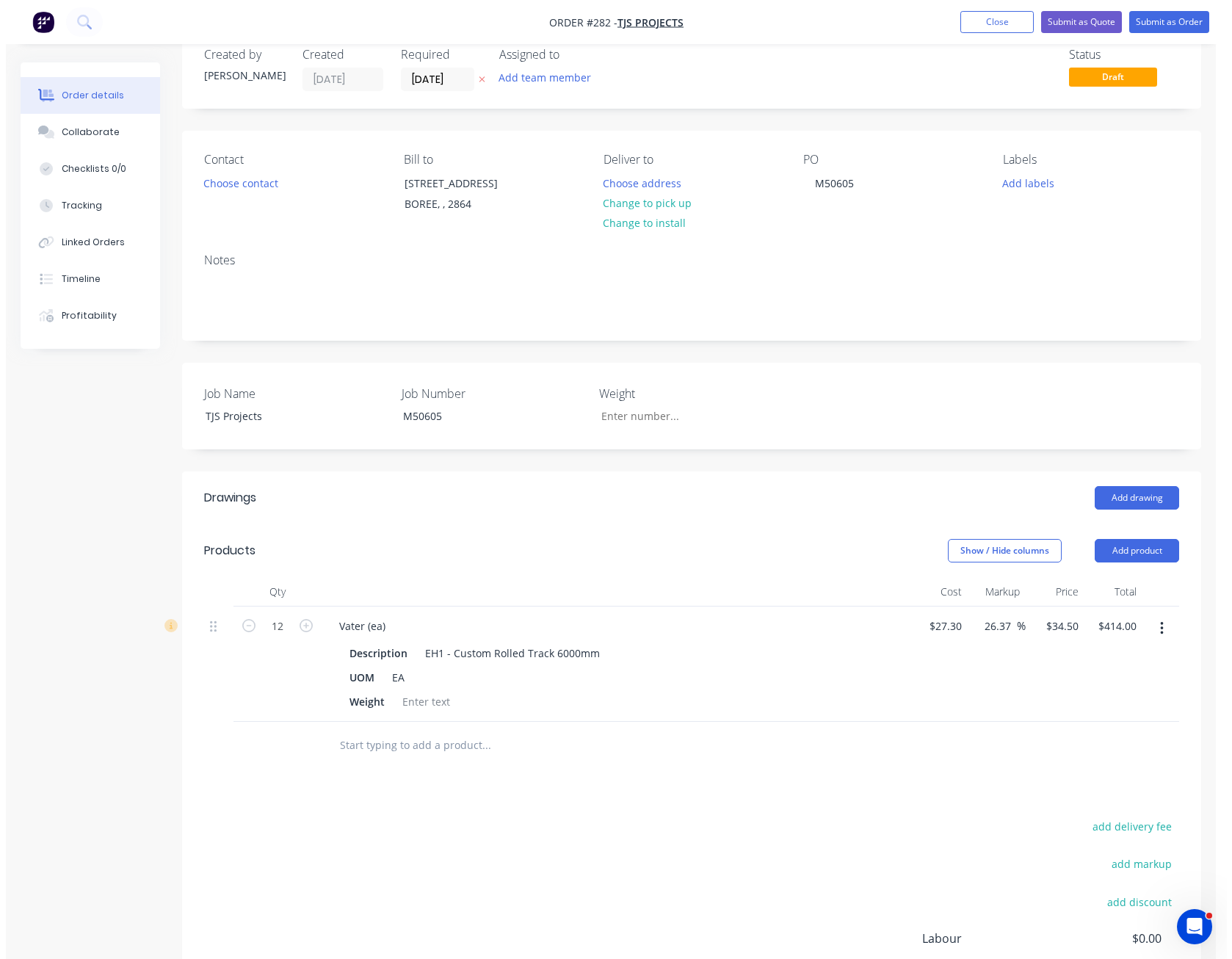
scroll to position [0, 0]
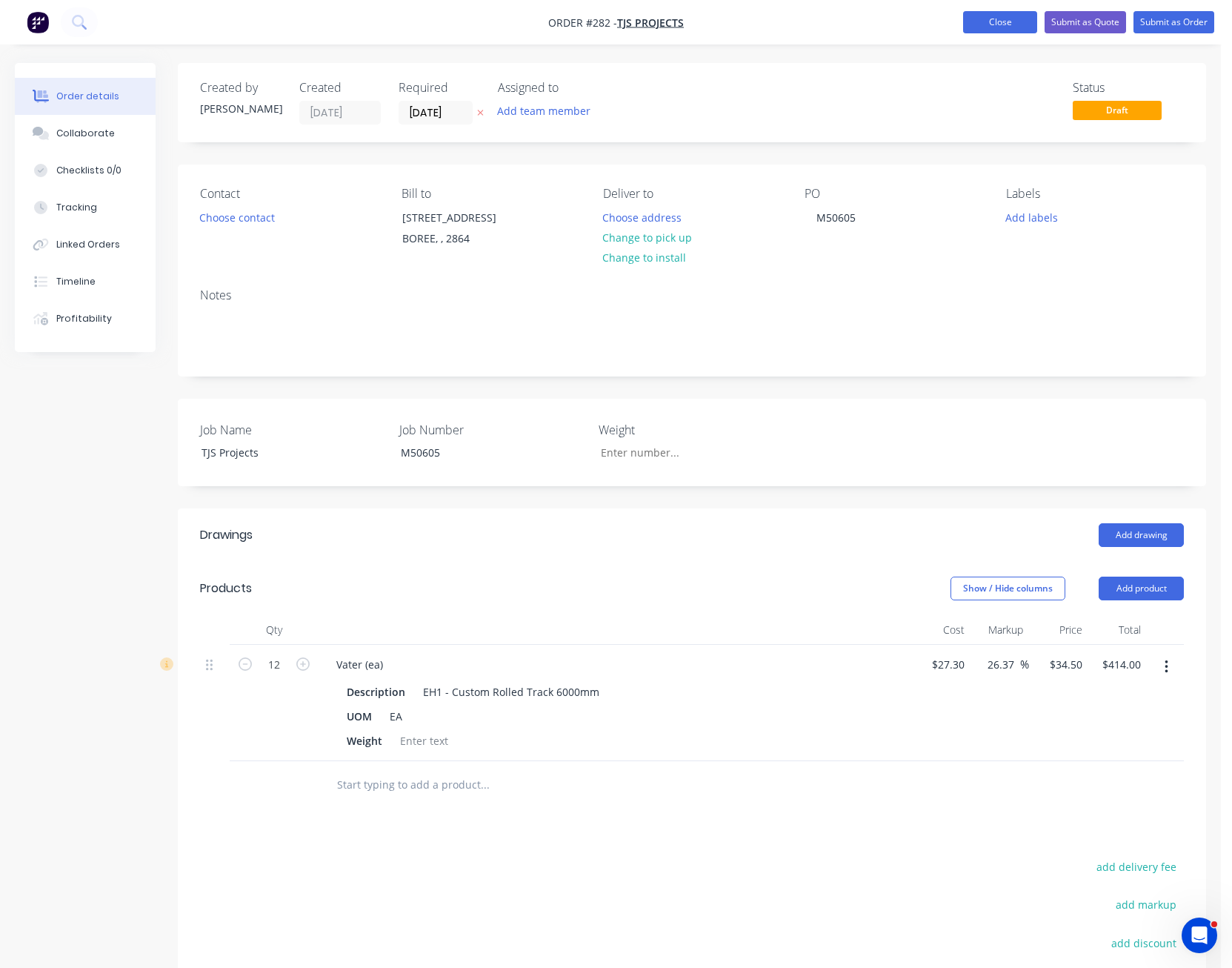
click at [1011, 19] on button "Close" at bounding box center [1000, 22] width 74 height 22
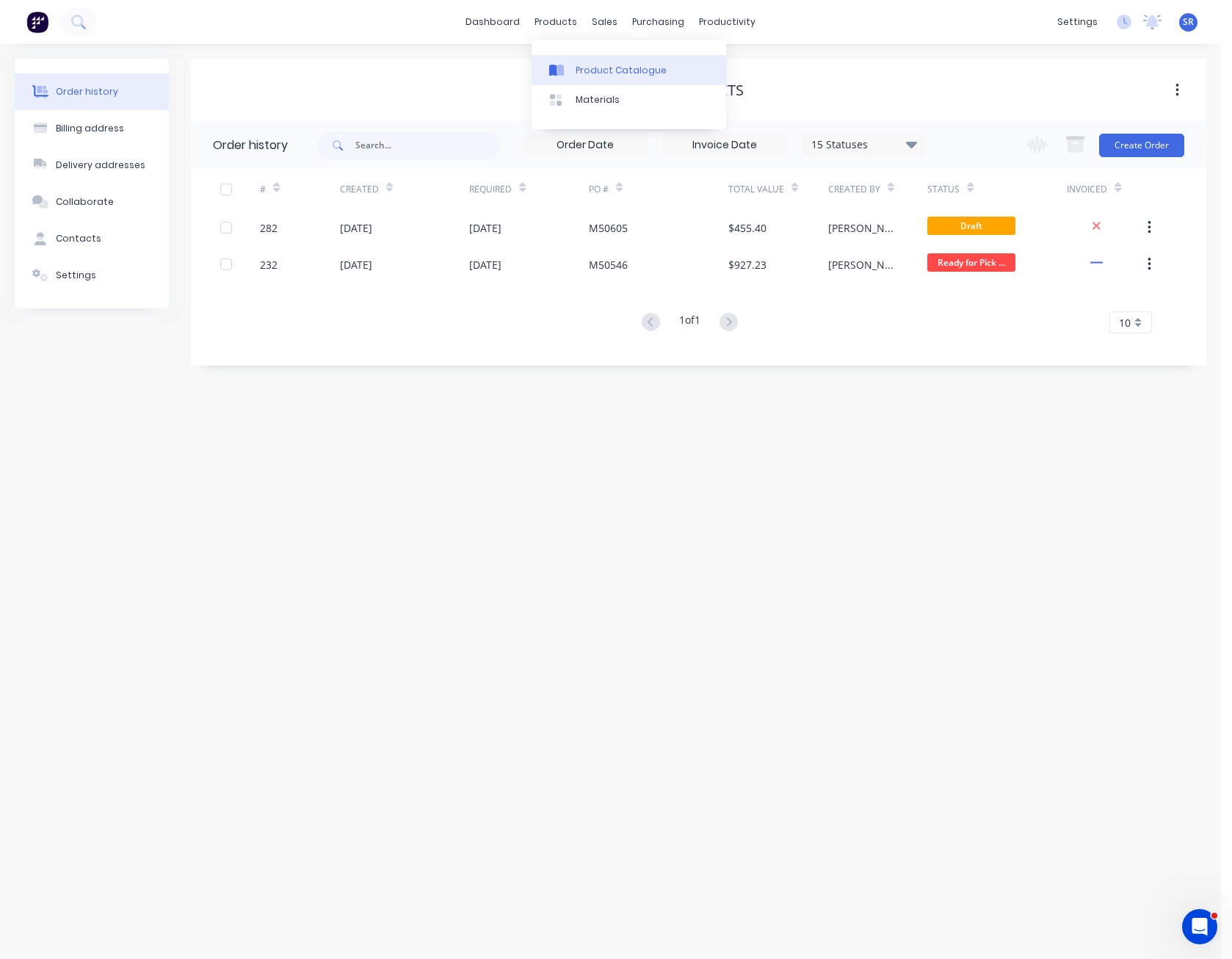
click at [602, 73] on div "Product Catalogue" at bounding box center [620, 70] width 91 height 13
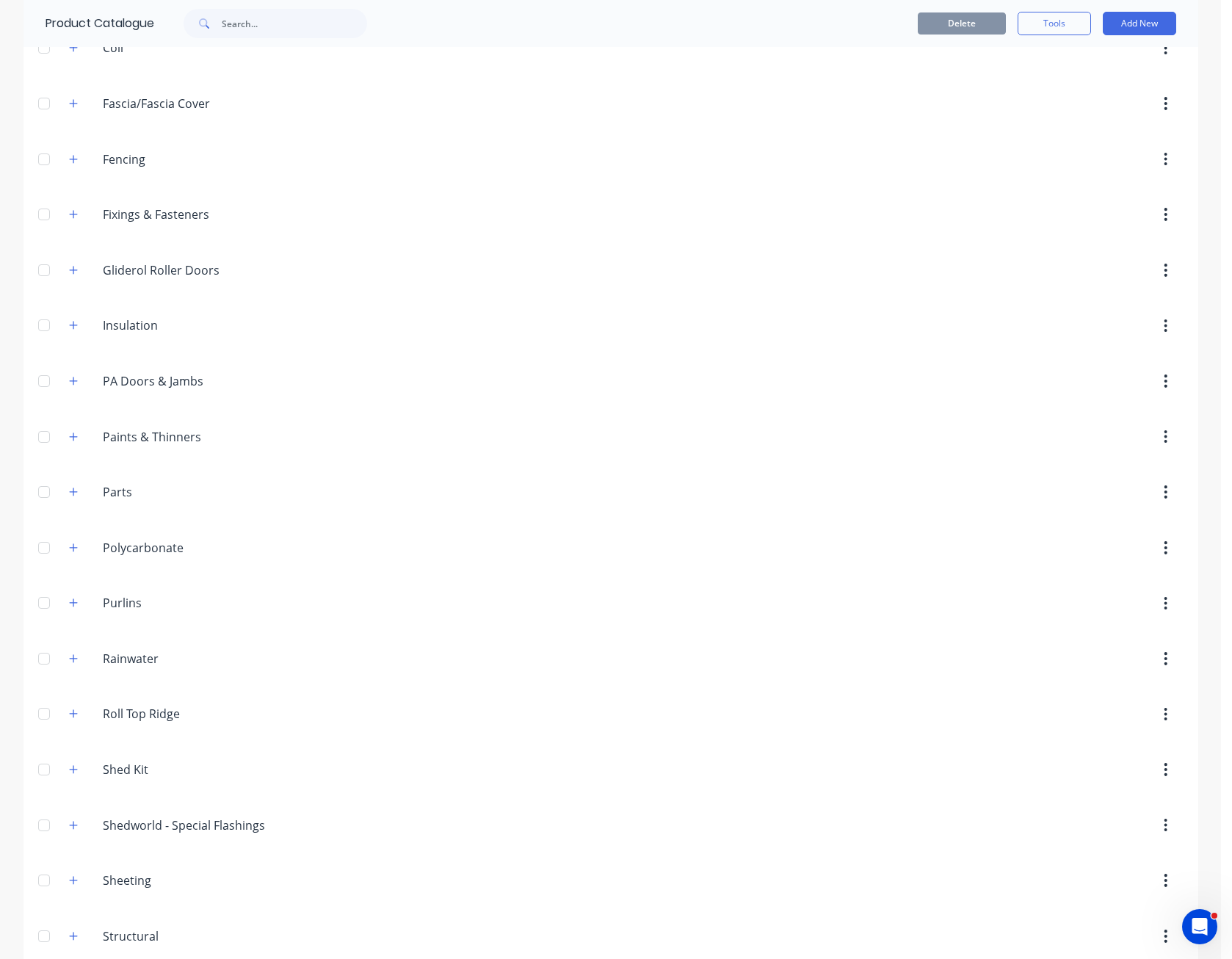
scroll to position [755, 0]
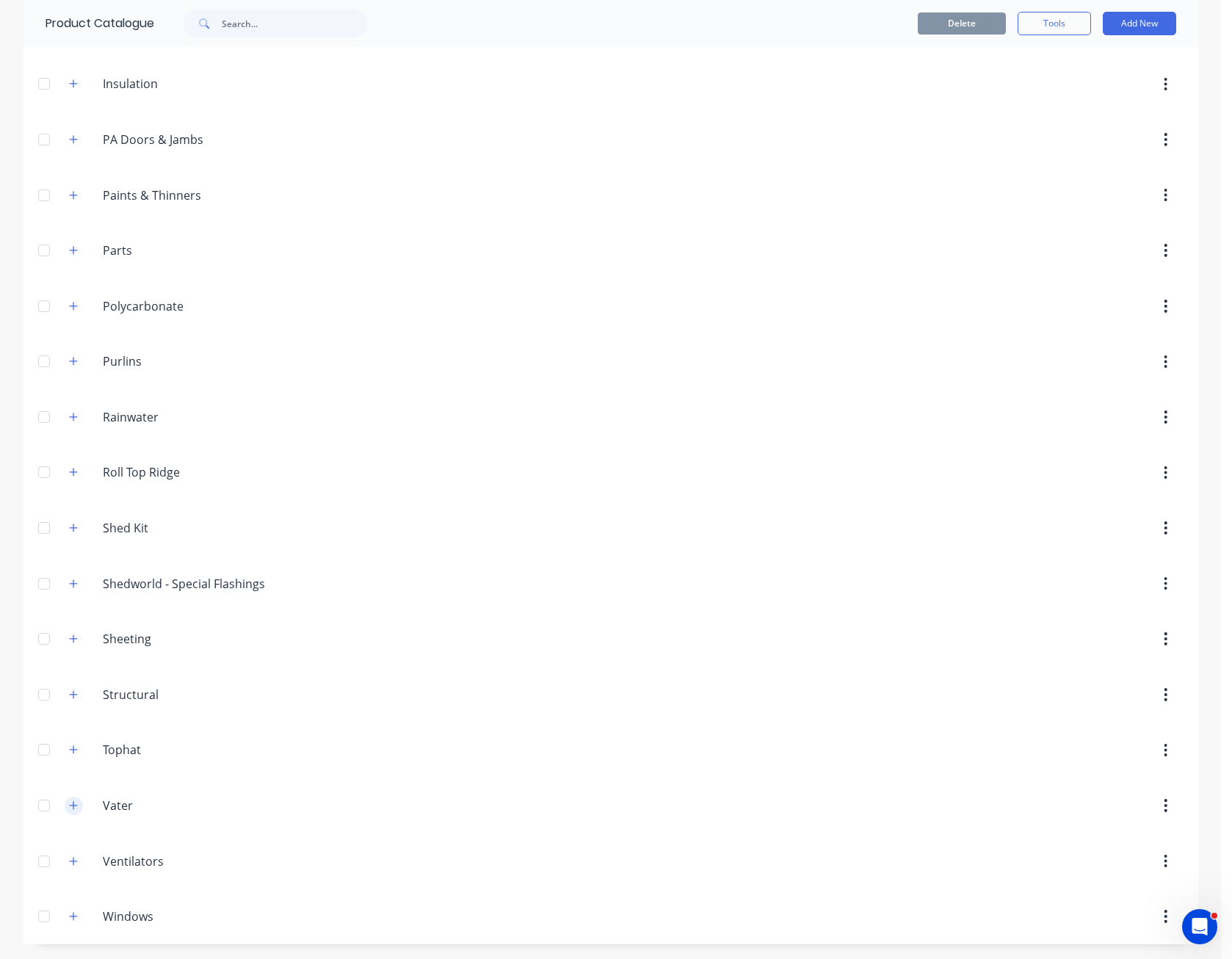
click at [69, 806] on icon "button" at bounding box center [73, 805] width 9 height 10
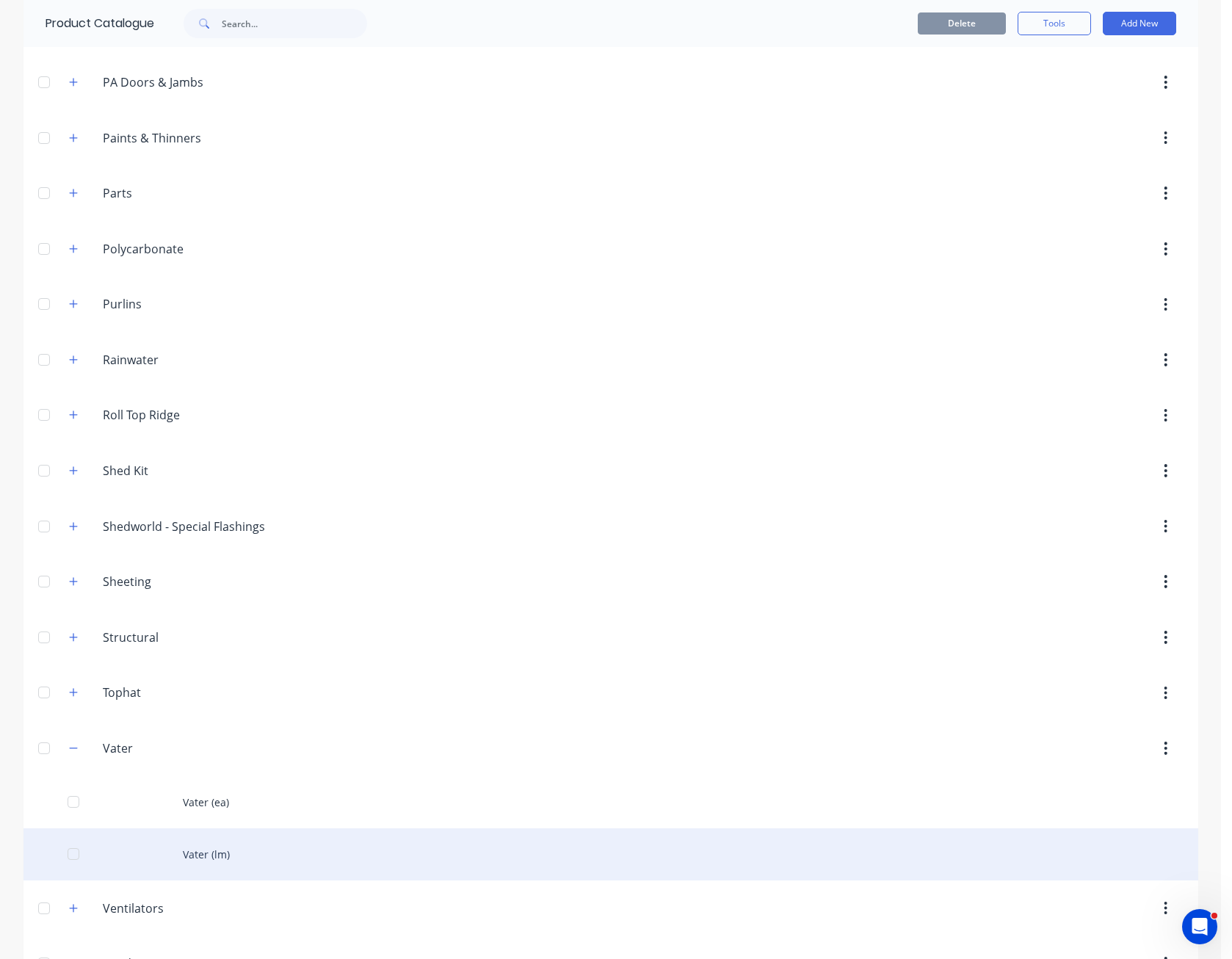
scroll to position [860, 0]
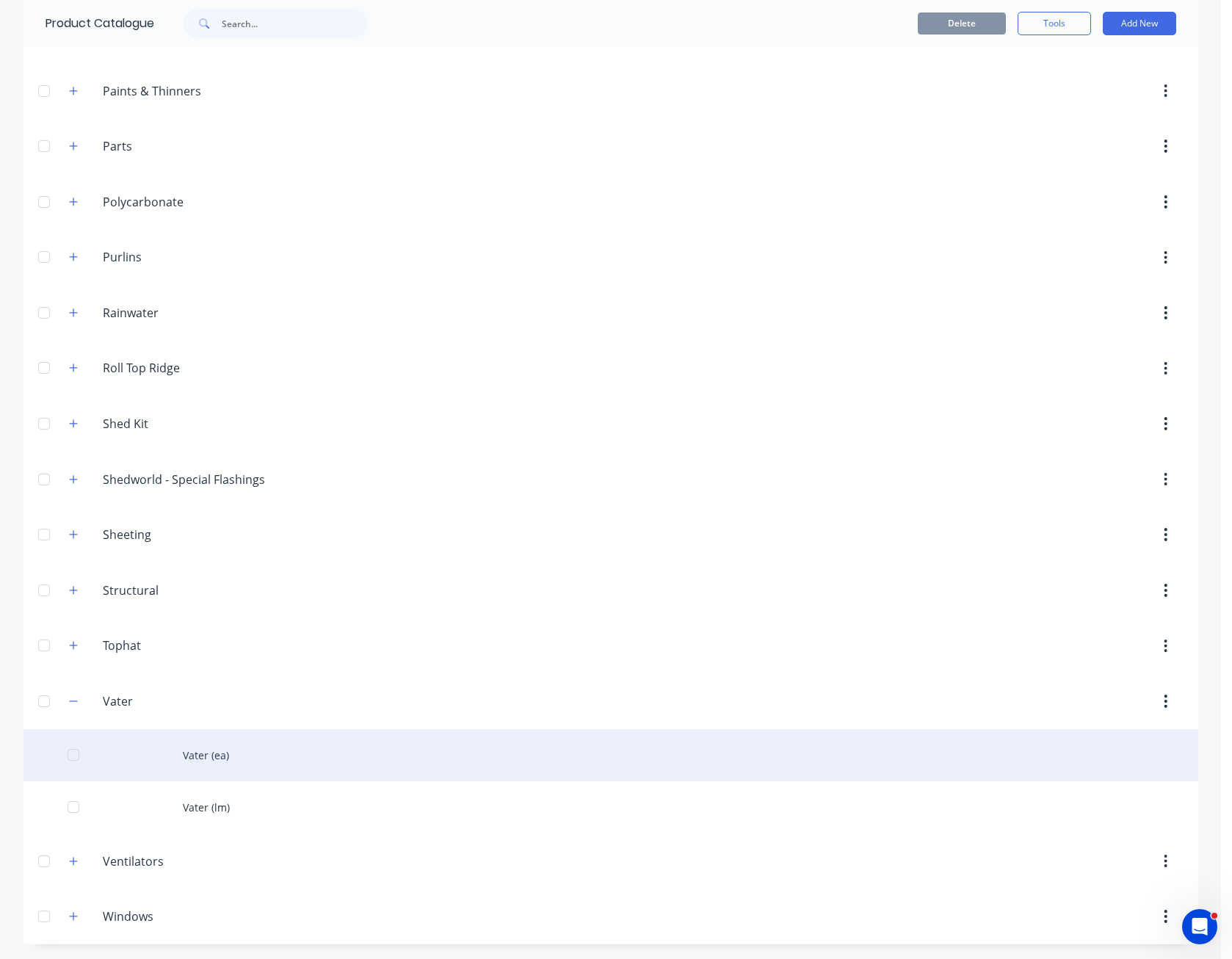
click at [198, 757] on div "Vater (ea)" at bounding box center [611, 755] width 1175 height 52
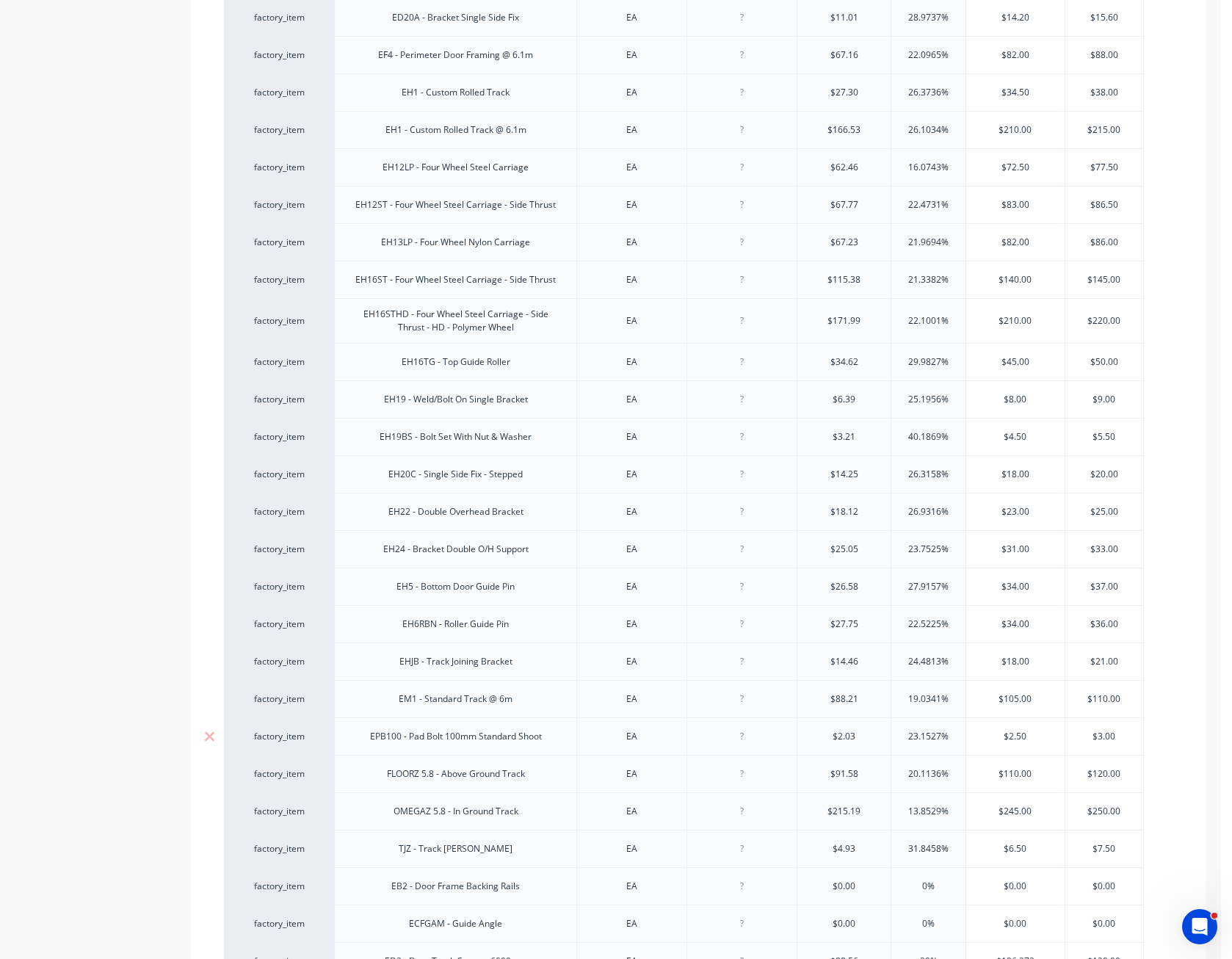
scroll to position [1123, 0]
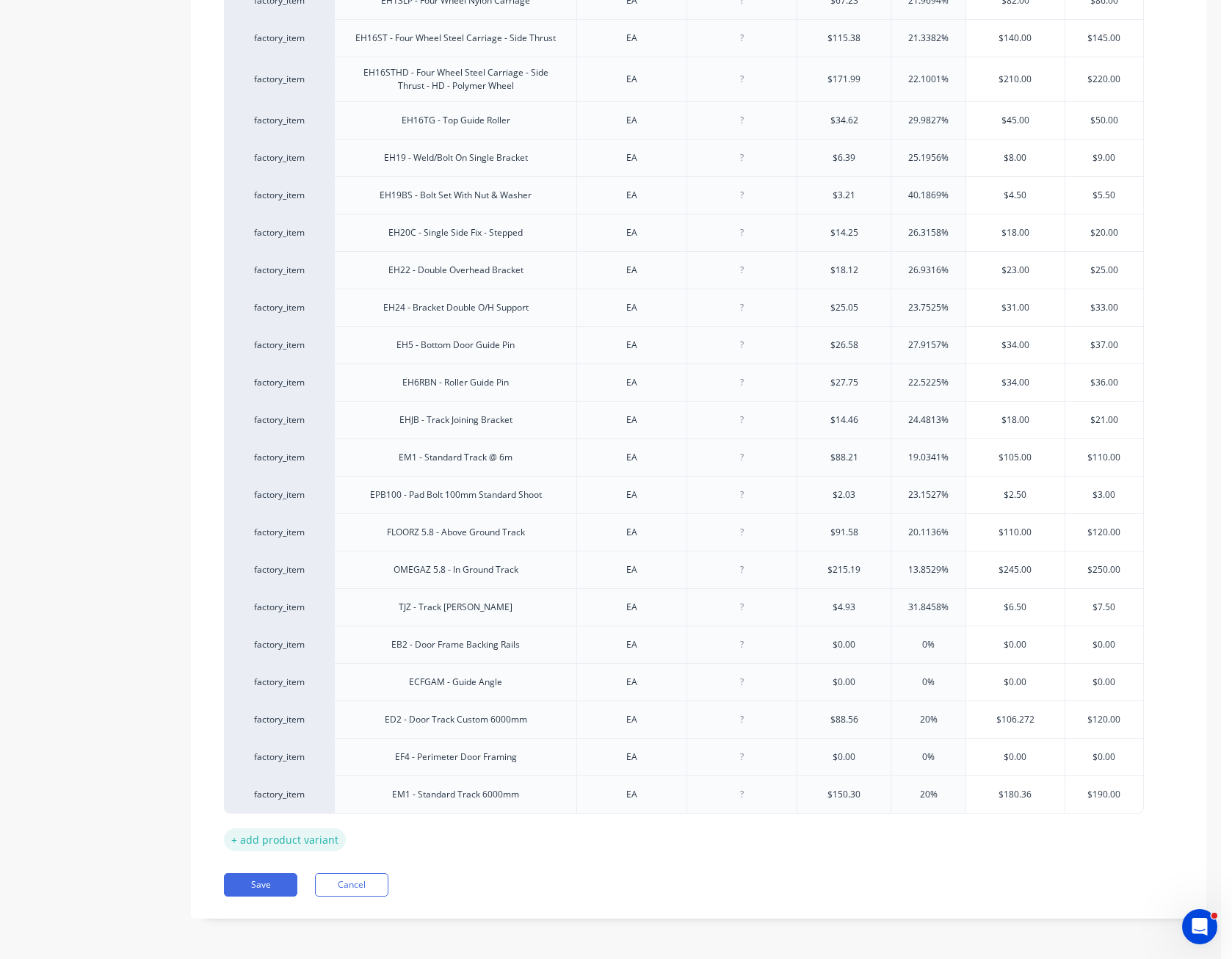
click at [299, 843] on div "+ add product variant" at bounding box center [285, 840] width 122 height 23
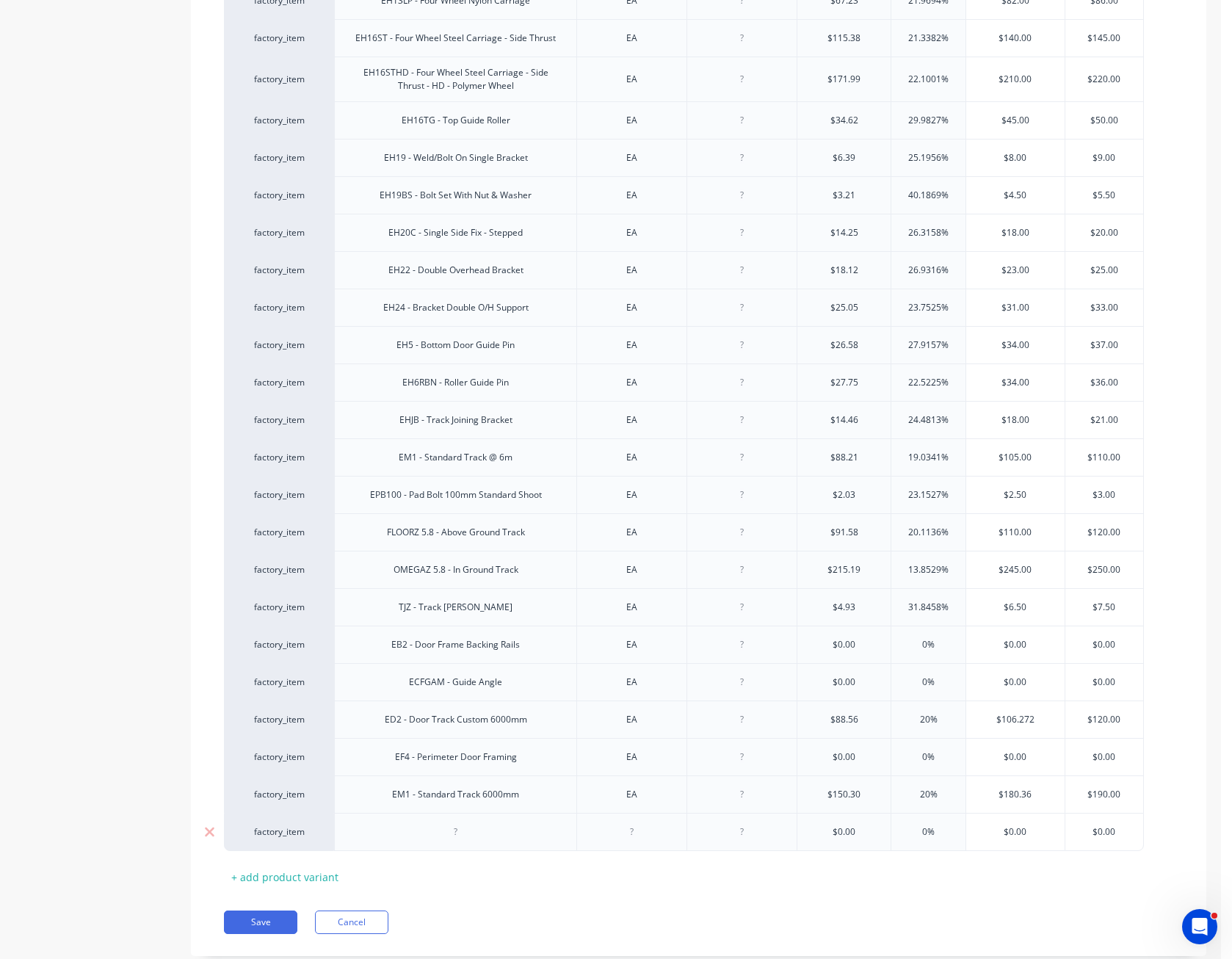
click at [452, 831] on div at bounding box center [456, 832] width 73 height 19
click at [522, 835] on div "EH14LP - Four Wheel Carriage" at bounding box center [456, 832] width 147 height 19
click at [482, 834] on div "EH14LP - Four Wheel Carriage" at bounding box center [456, 832] width 147 height 19
type input "$0.0035.40"
type input "0%"
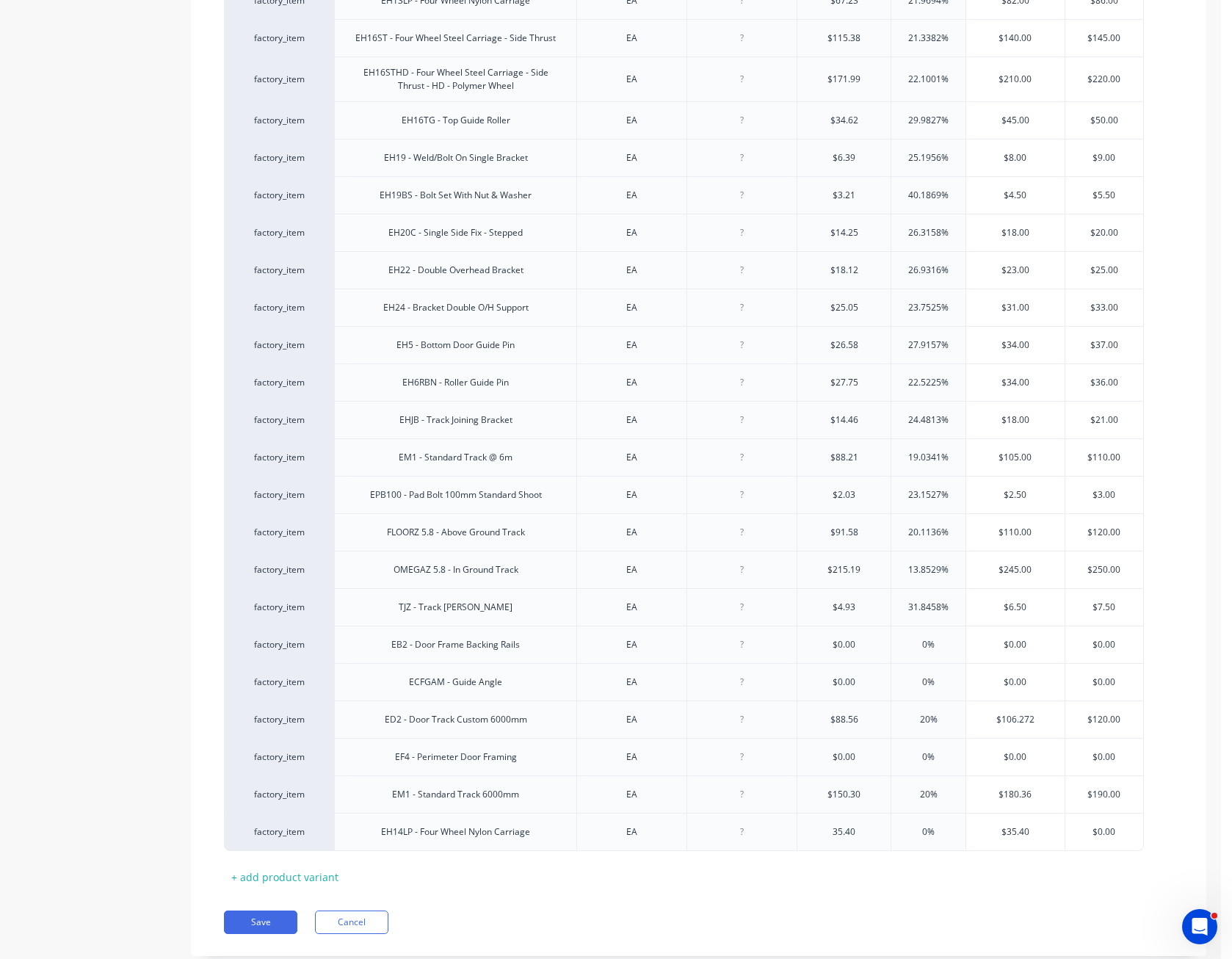
type input "35.40"
type input "20"
type input "$42.48"
type input "$0.0050"
type input "50"
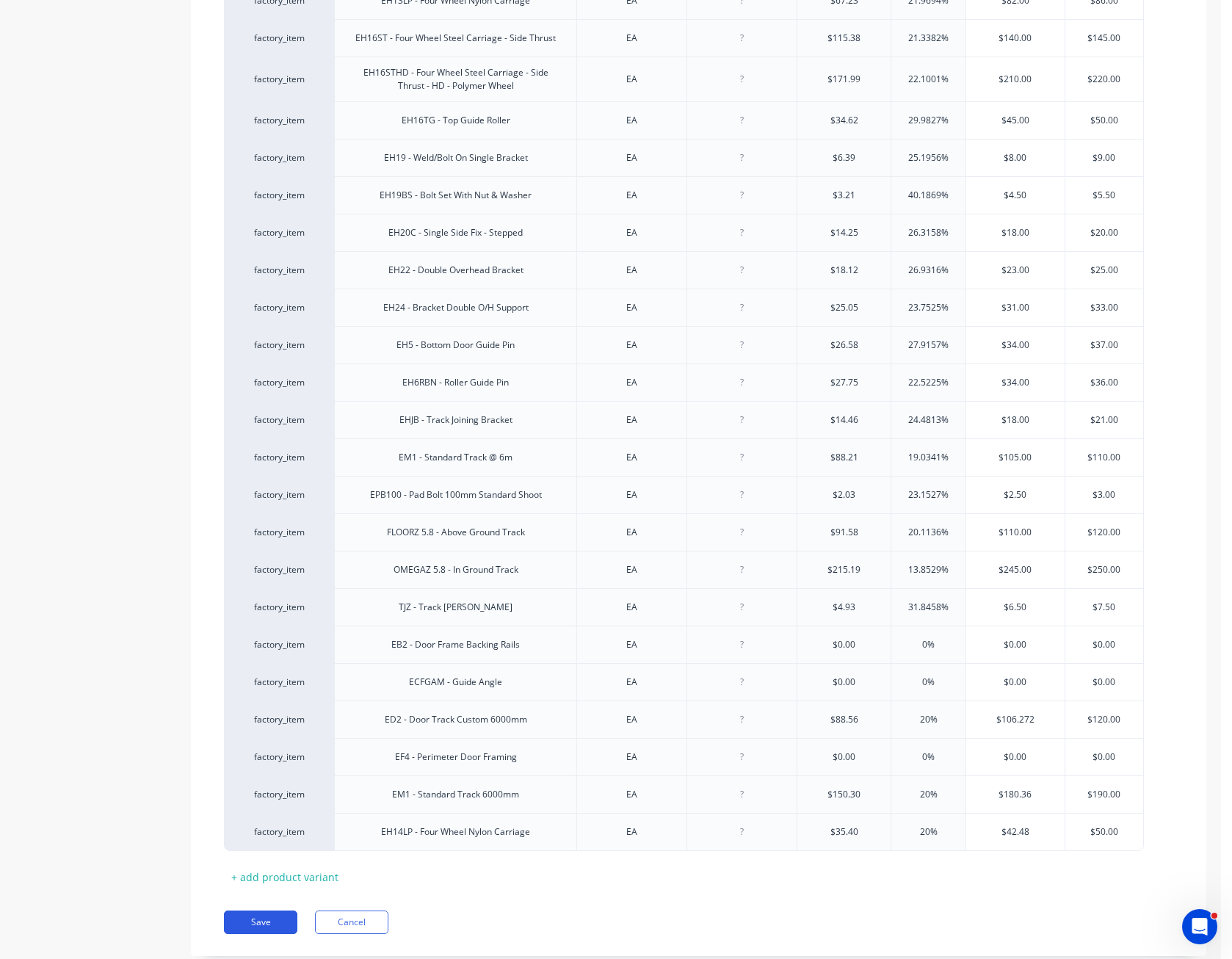
click at [246, 927] on button "Save" at bounding box center [261, 921] width 73 height 23
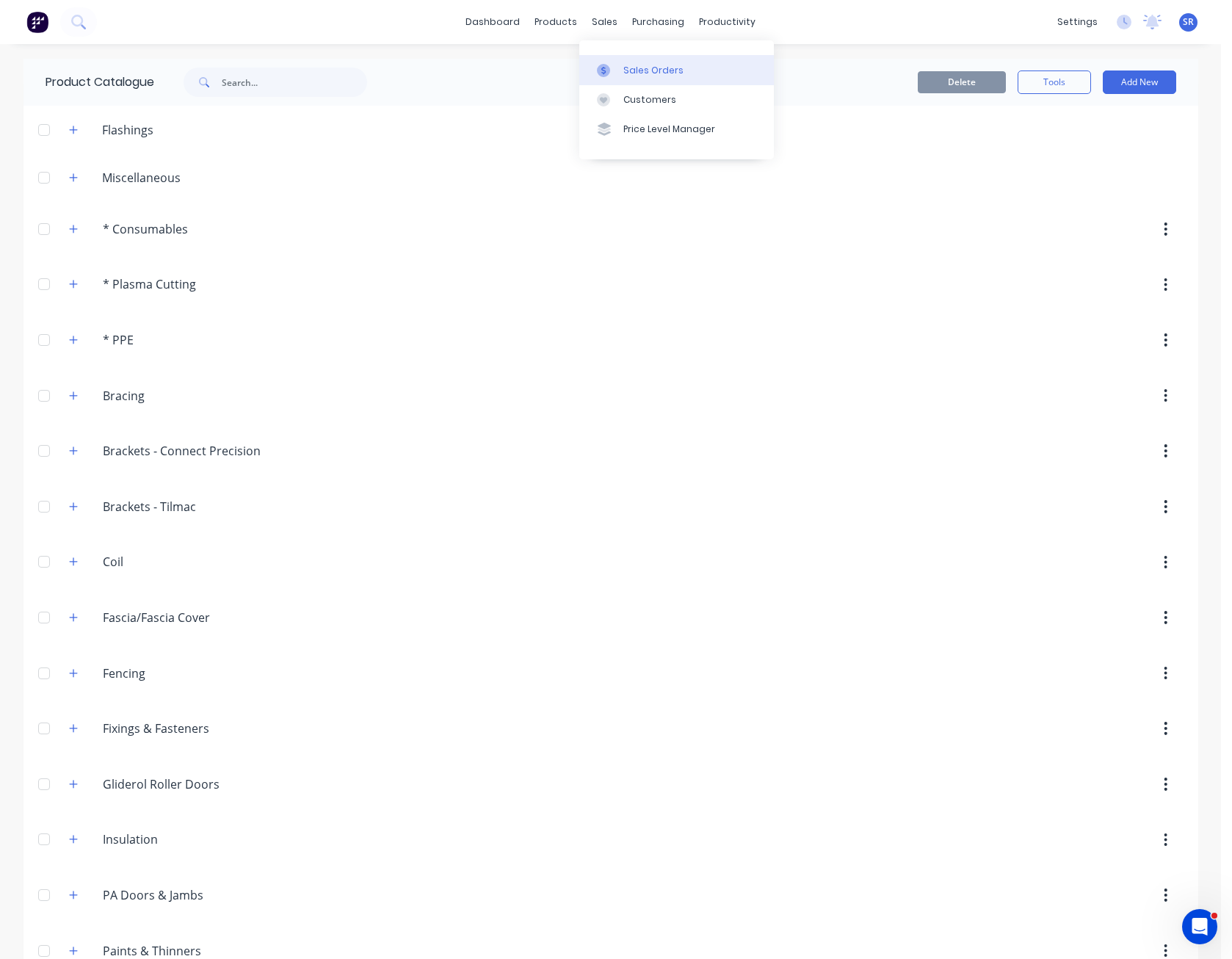
click at [625, 73] on div "Sales Orders" at bounding box center [654, 70] width 61 height 13
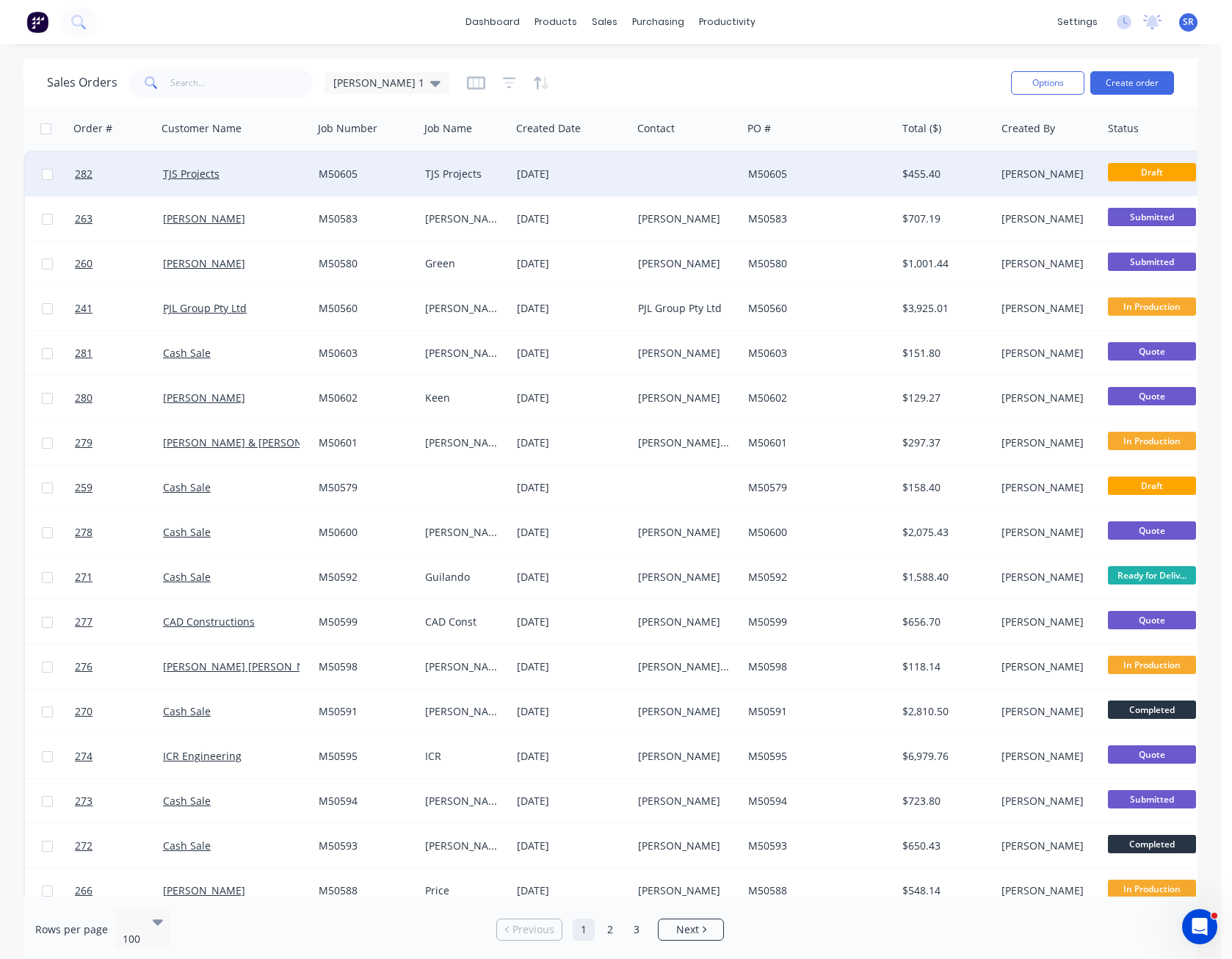
click at [622, 165] on div "[DATE]" at bounding box center [571, 173] width 121 height 44
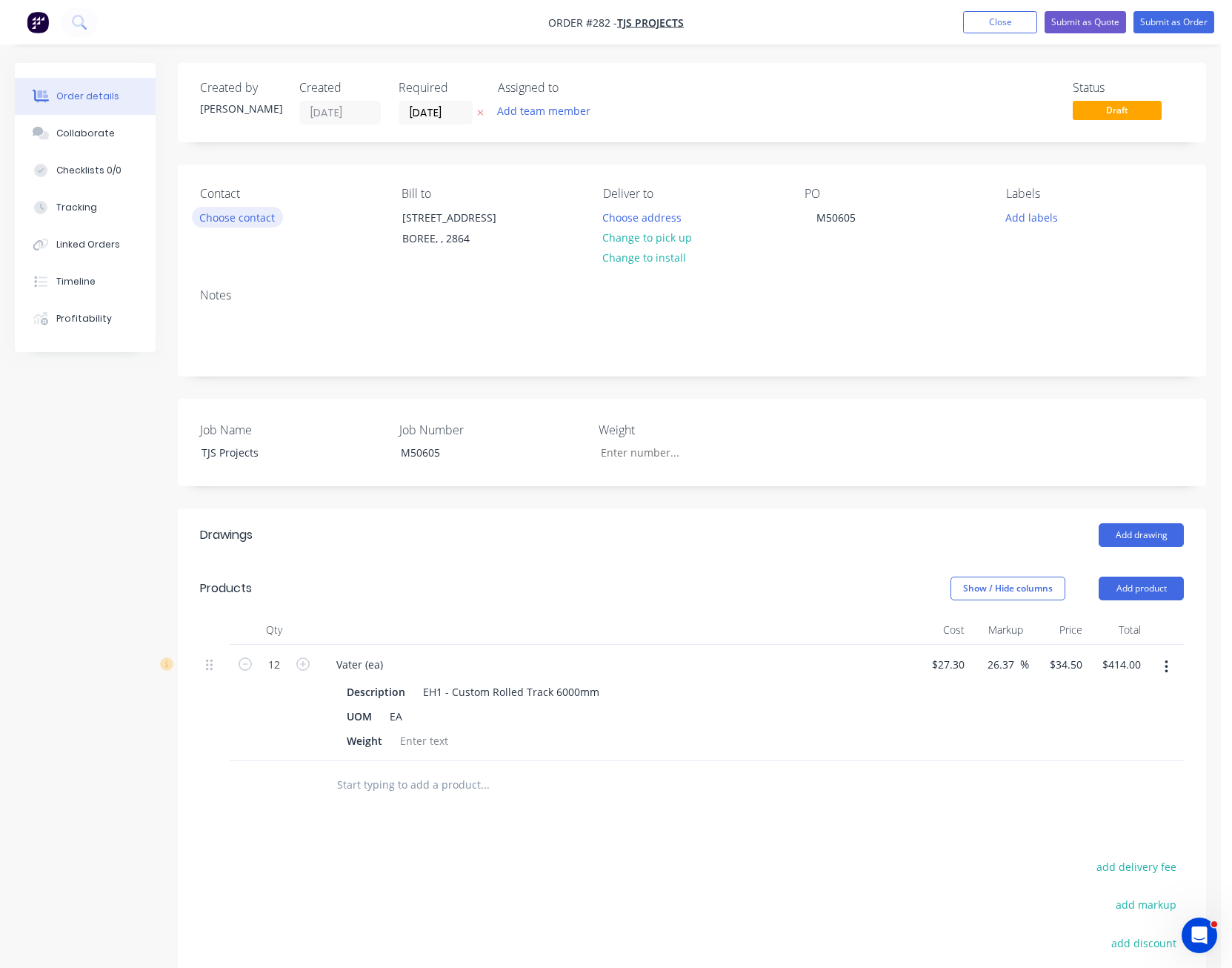
click at [239, 219] on button "Choose contact" at bounding box center [238, 217] width 91 height 20
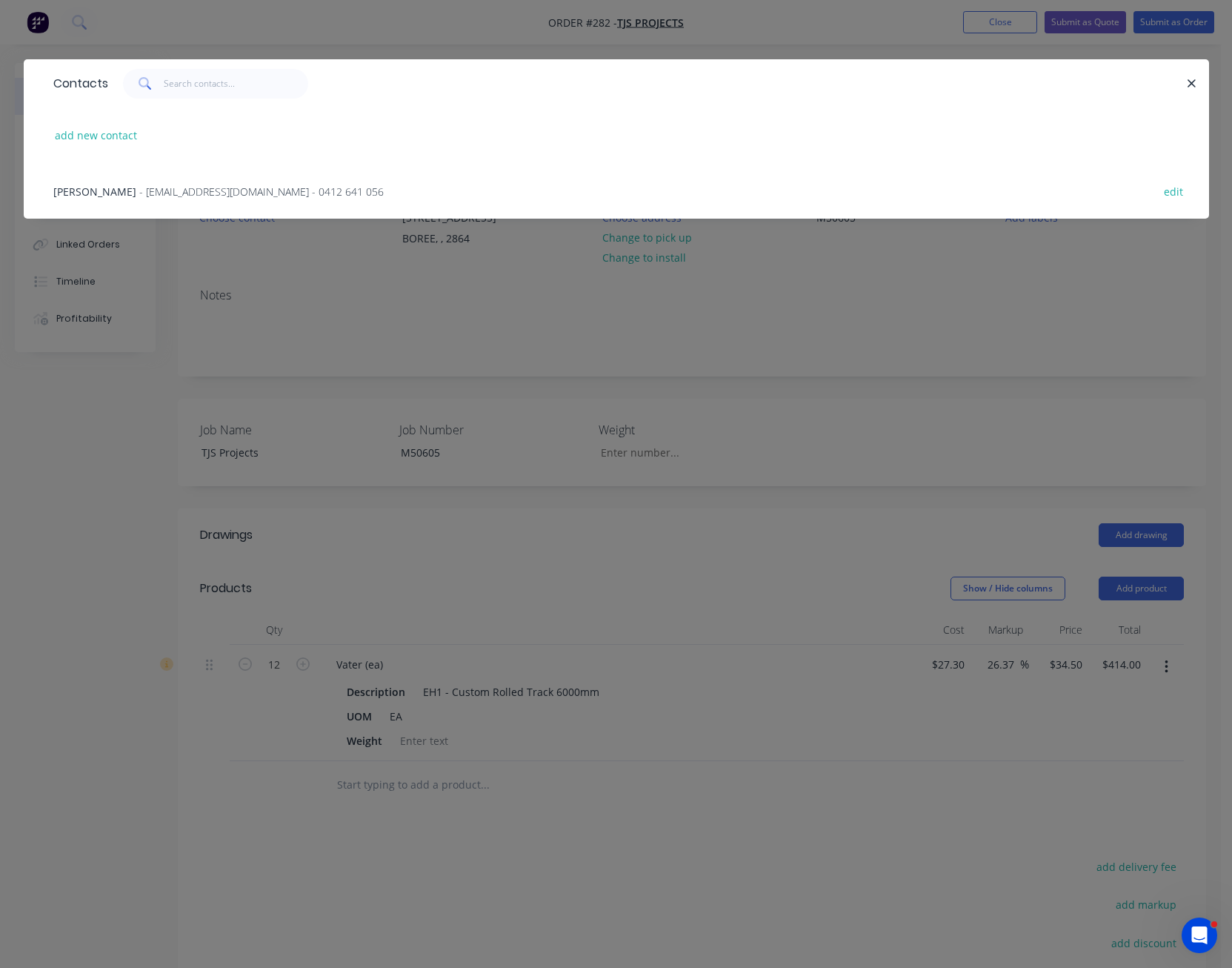
click at [179, 192] on span "- [EMAIL_ADDRESS][DOMAIN_NAME] - 0412 641 056" at bounding box center [261, 191] width 244 height 14
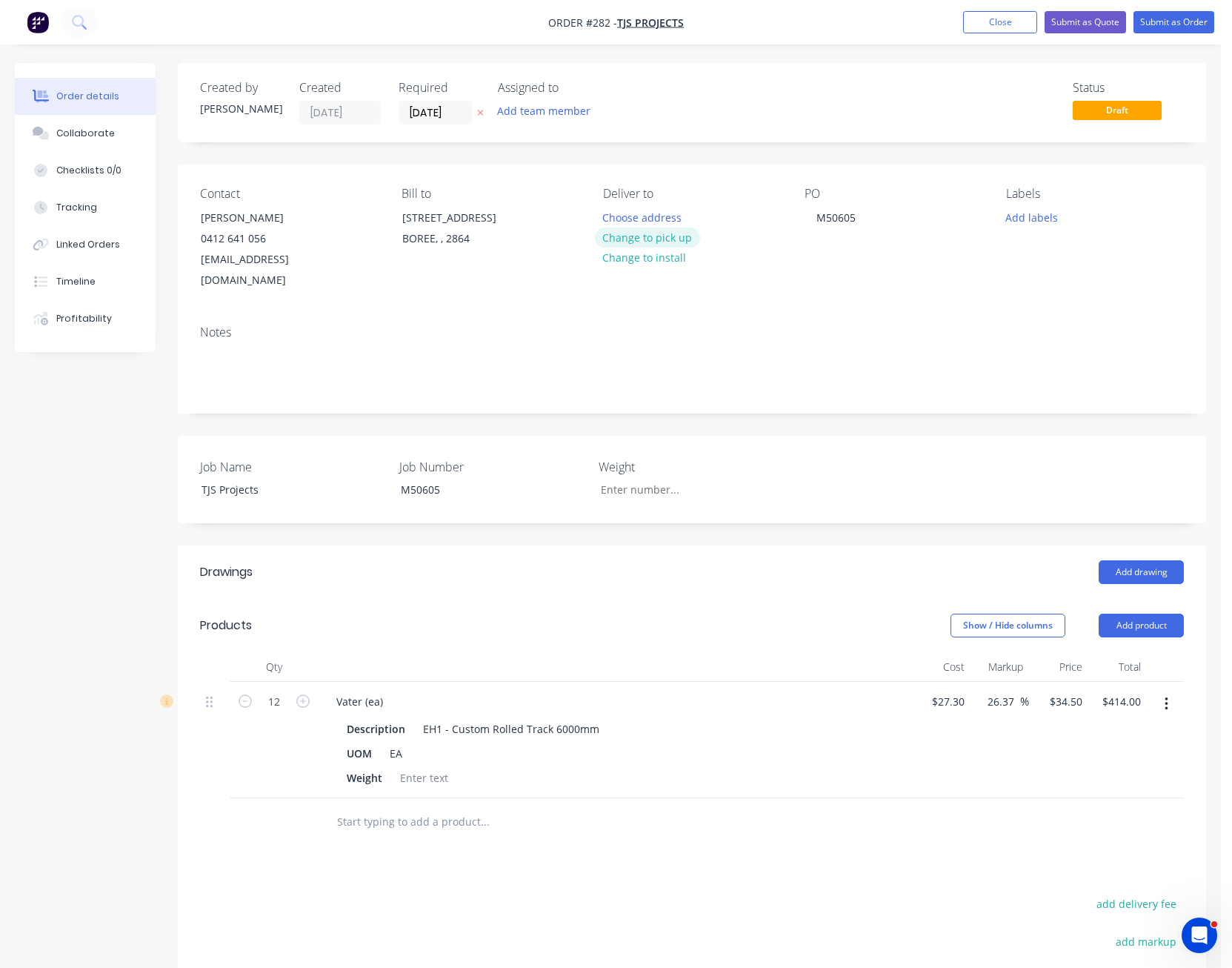
click at [665, 235] on button "Change to pick up" at bounding box center [647, 237] width 105 height 20
click at [1151, 614] on button "Add product" at bounding box center [1142, 625] width 85 height 24
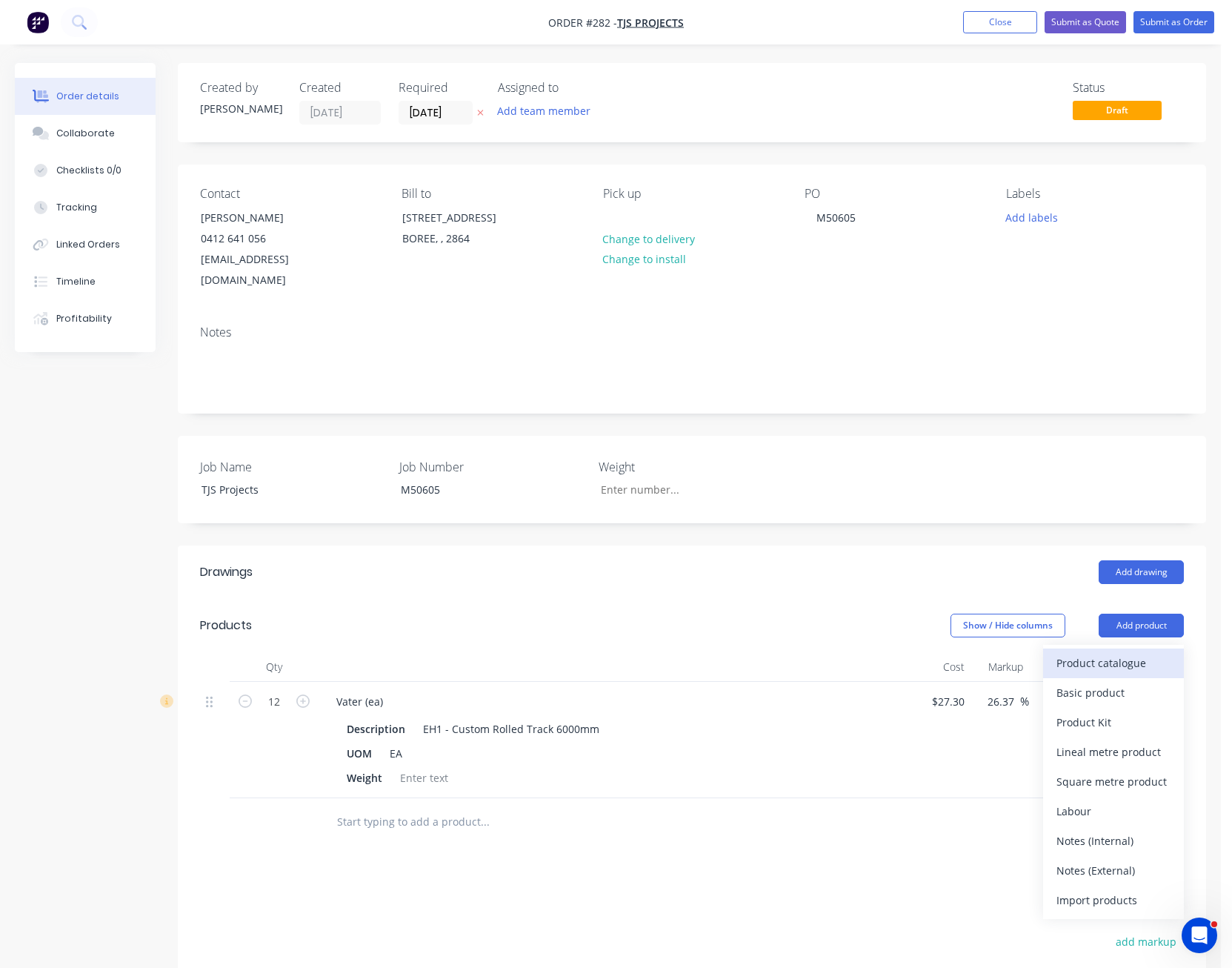
click at [1138, 652] on div "Product catalogue" at bounding box center [1114, 663] width 114 height 21
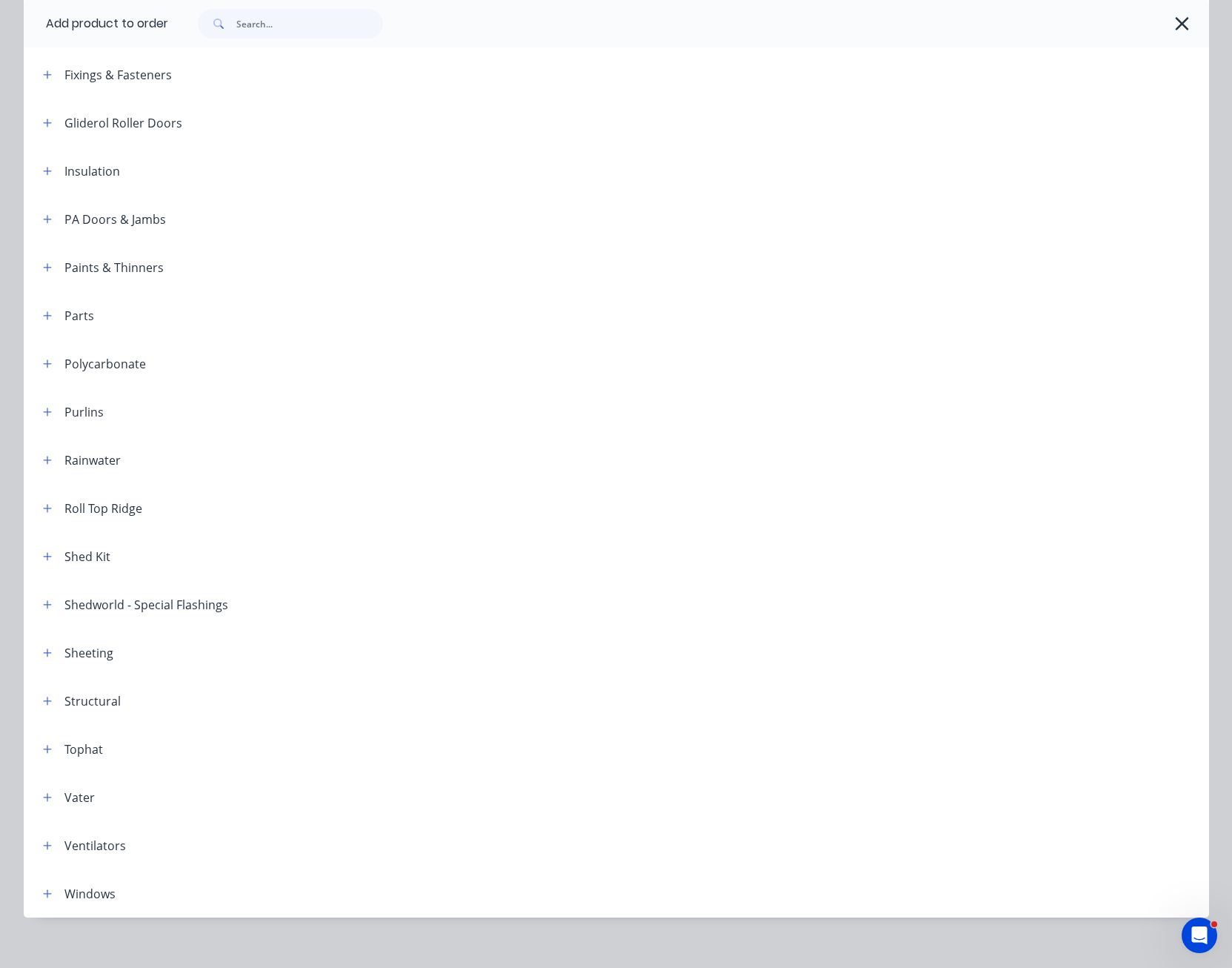
scroll to position [560, 0]
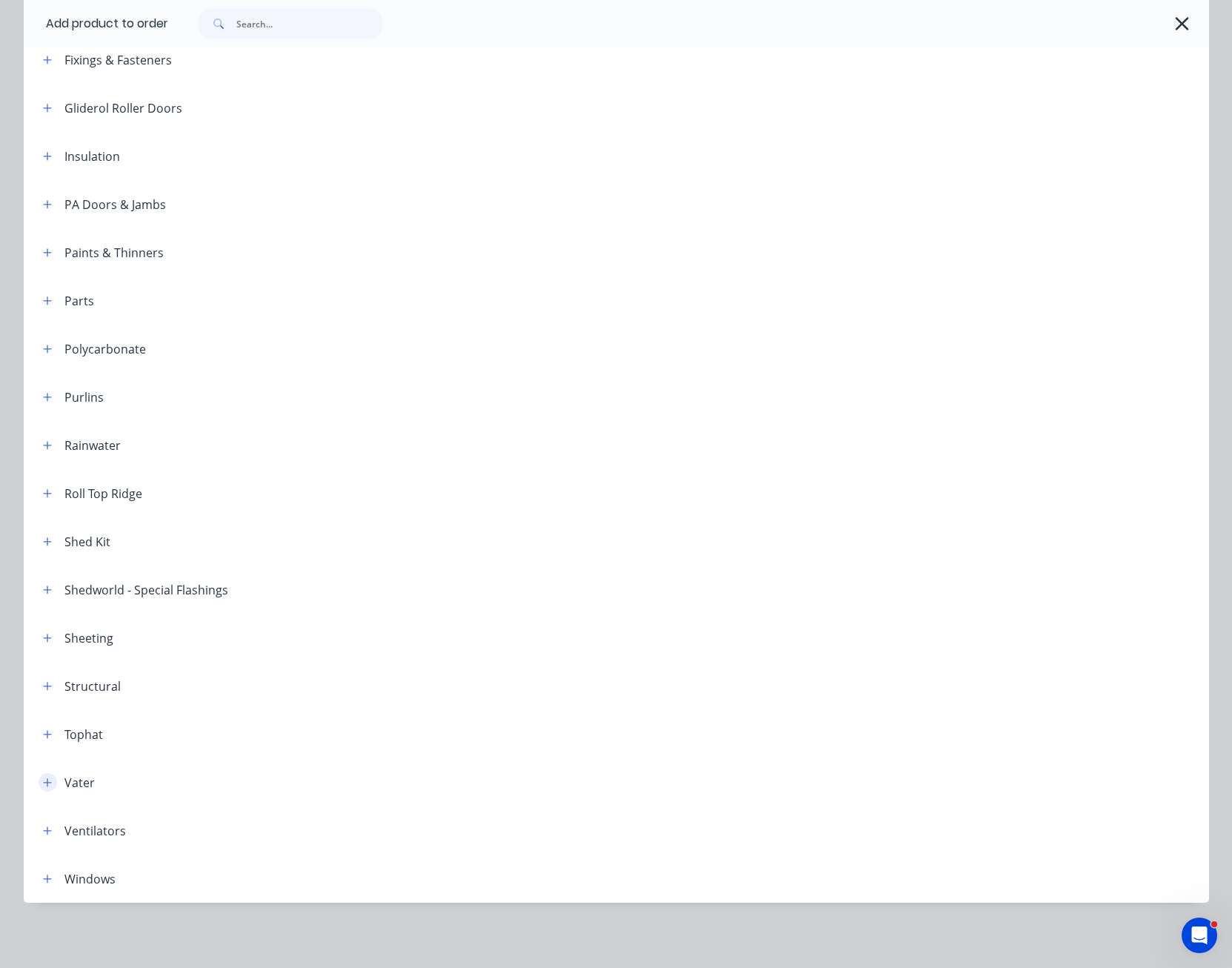
click at [43, 778] on icon "button" at bounding box center [47, 782] width 9 height 11
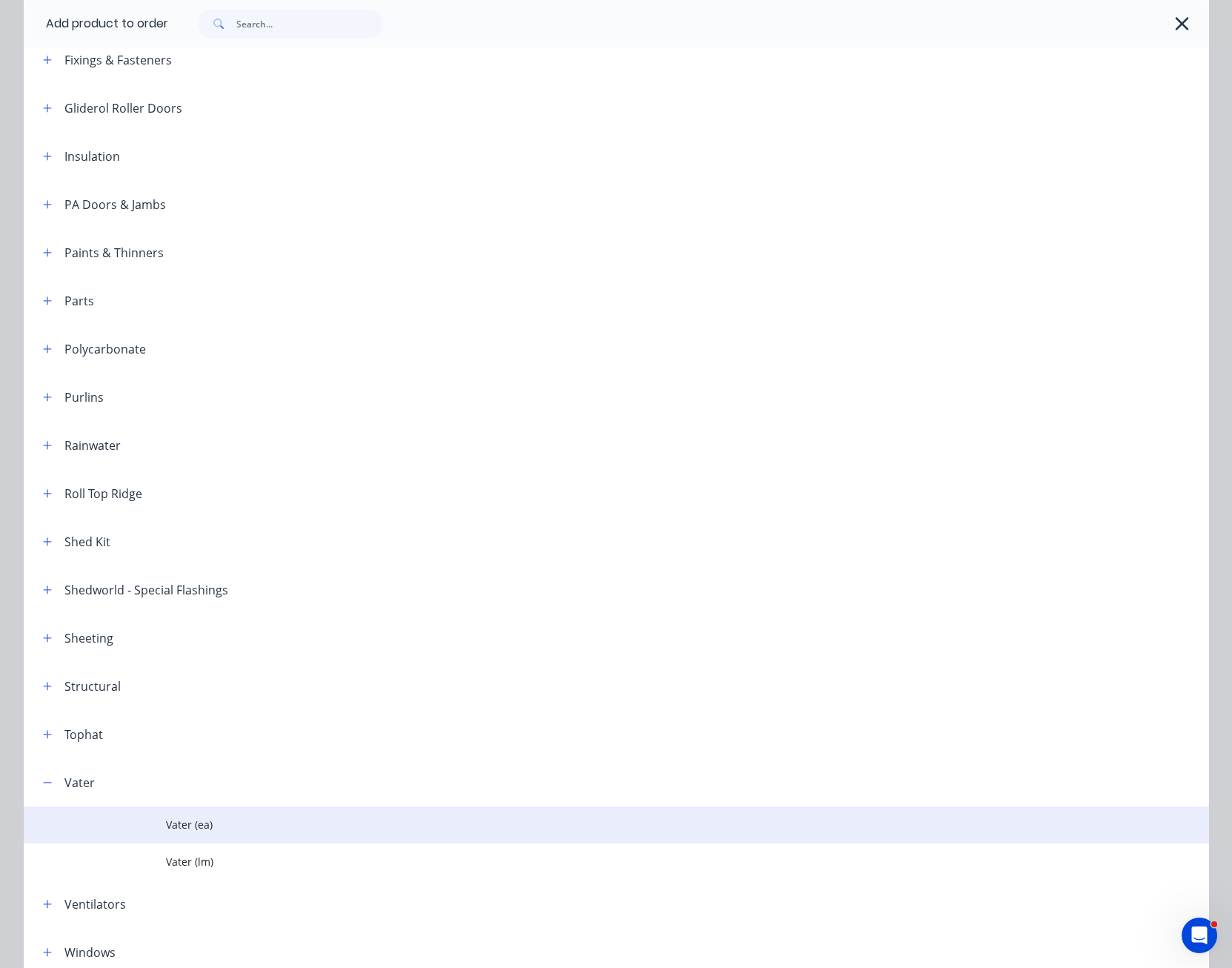
click at [178, 831] on span "Vater (ea)" at bounding box center [583, 824] width 835 height 15
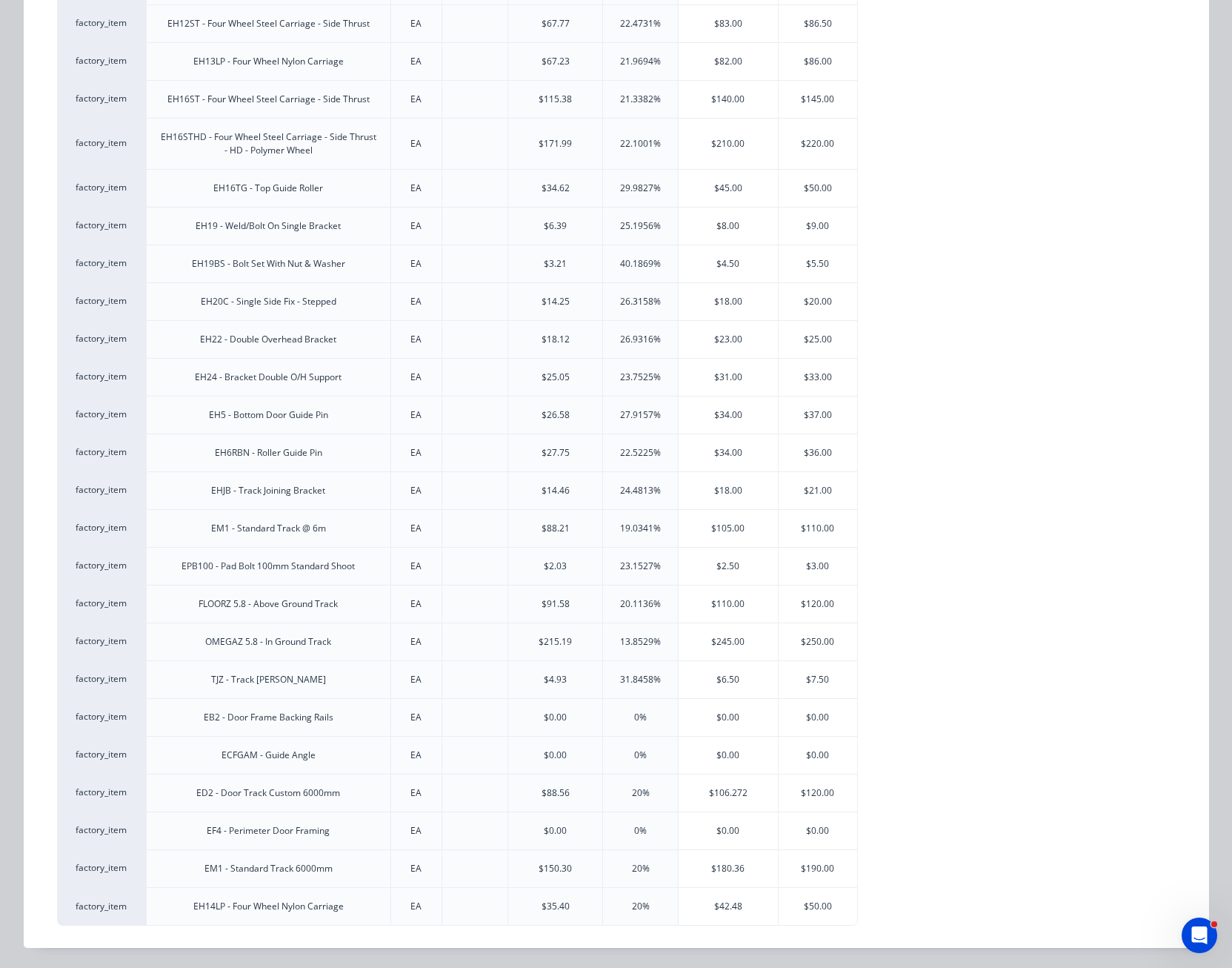
scroll to position [902, 0]
click at [329, 908] on div "EH14LP - Four Wheel Nylon Carriage" at bounding box center [269, 905] width 151 height 13
click at [745, 910] on div "$42.48" at bounding box center [729, 905] width 99 height 37
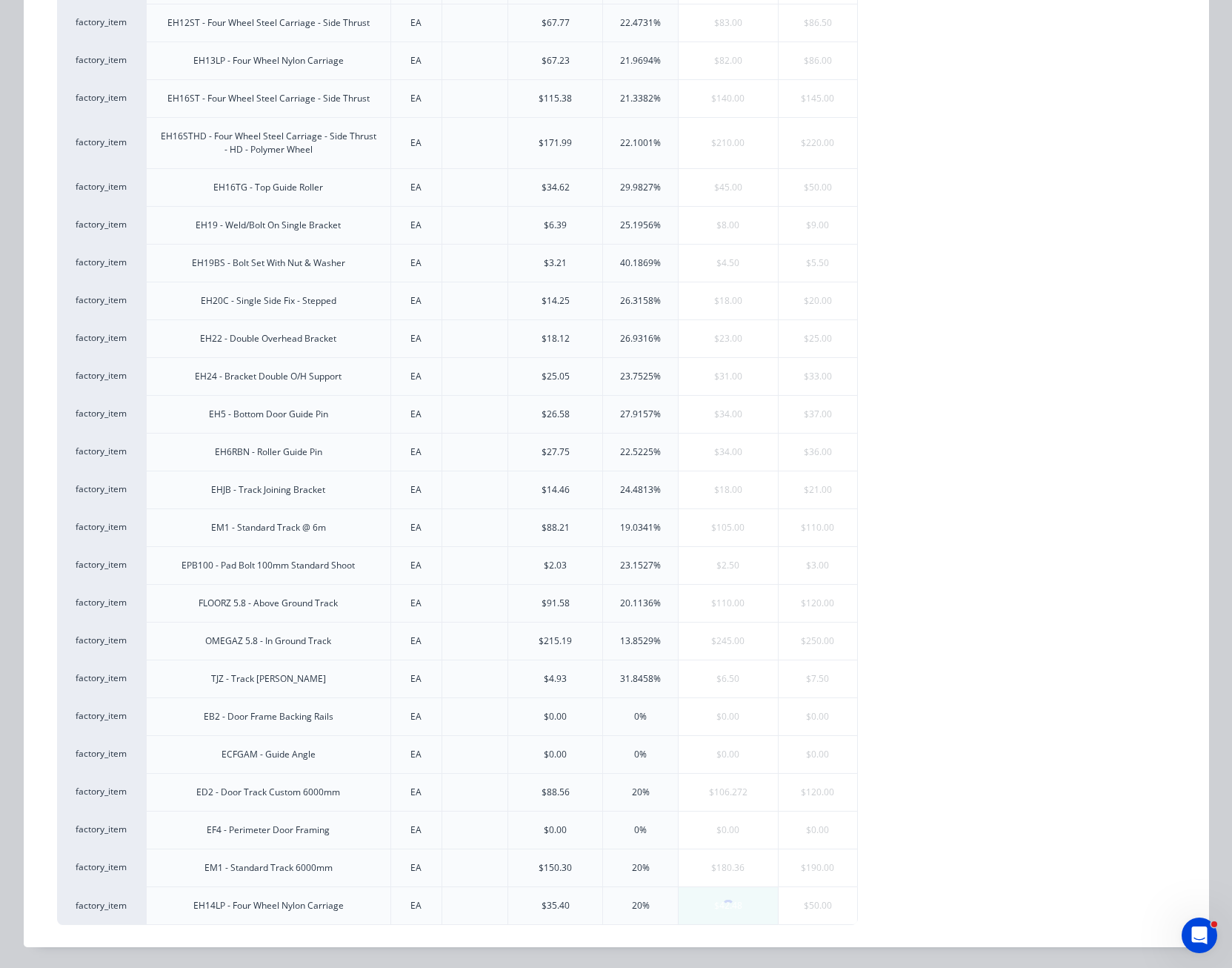
scroll to position [0, 0]
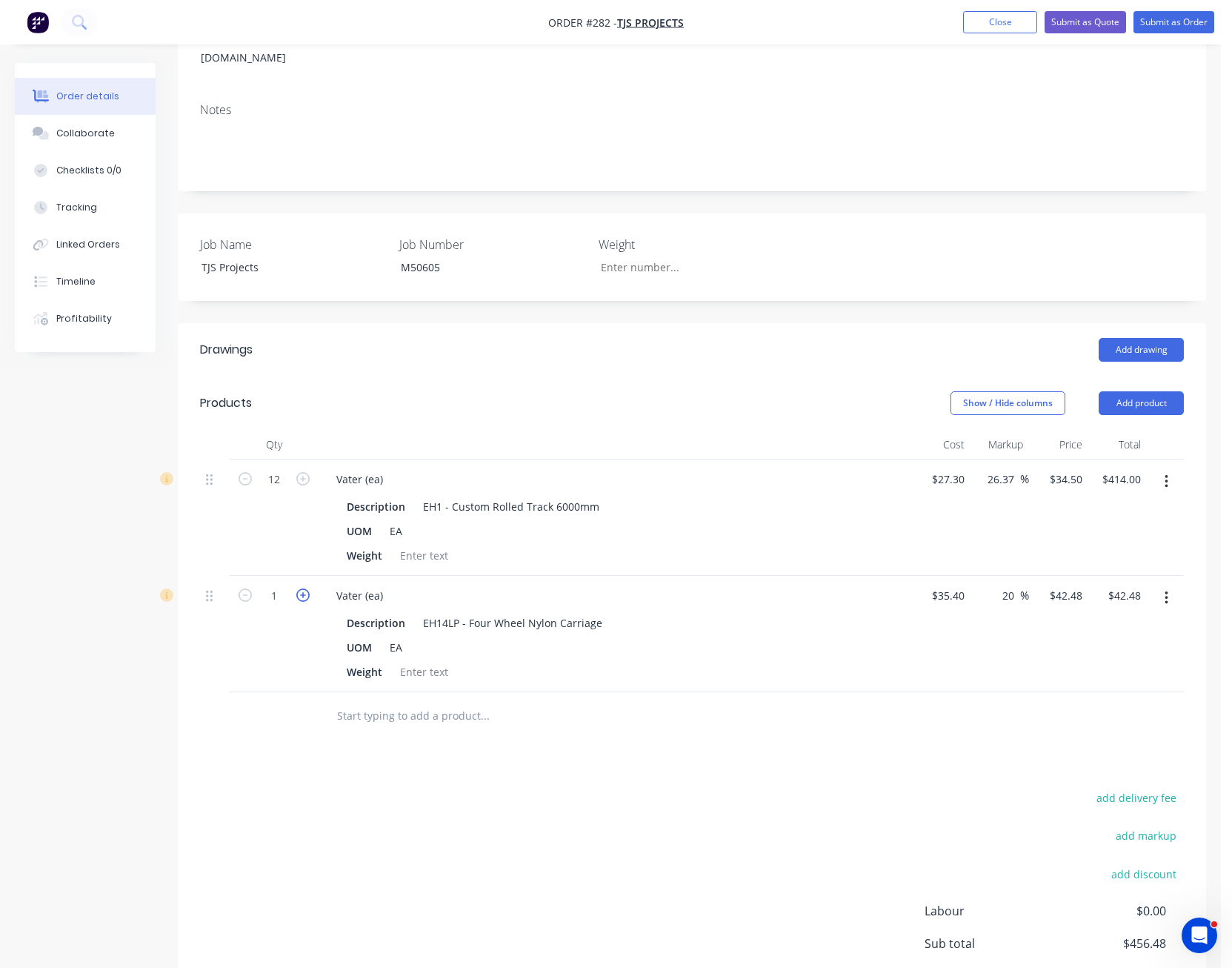
click at [300, 589] on icon "button" at bounding box center [303, 595] width 13 height 13
type input "2"
type input "$84.96"
click at [300, 589] on icon "button" at bounding box center [303, 595] width 13 height 13
type input "3"
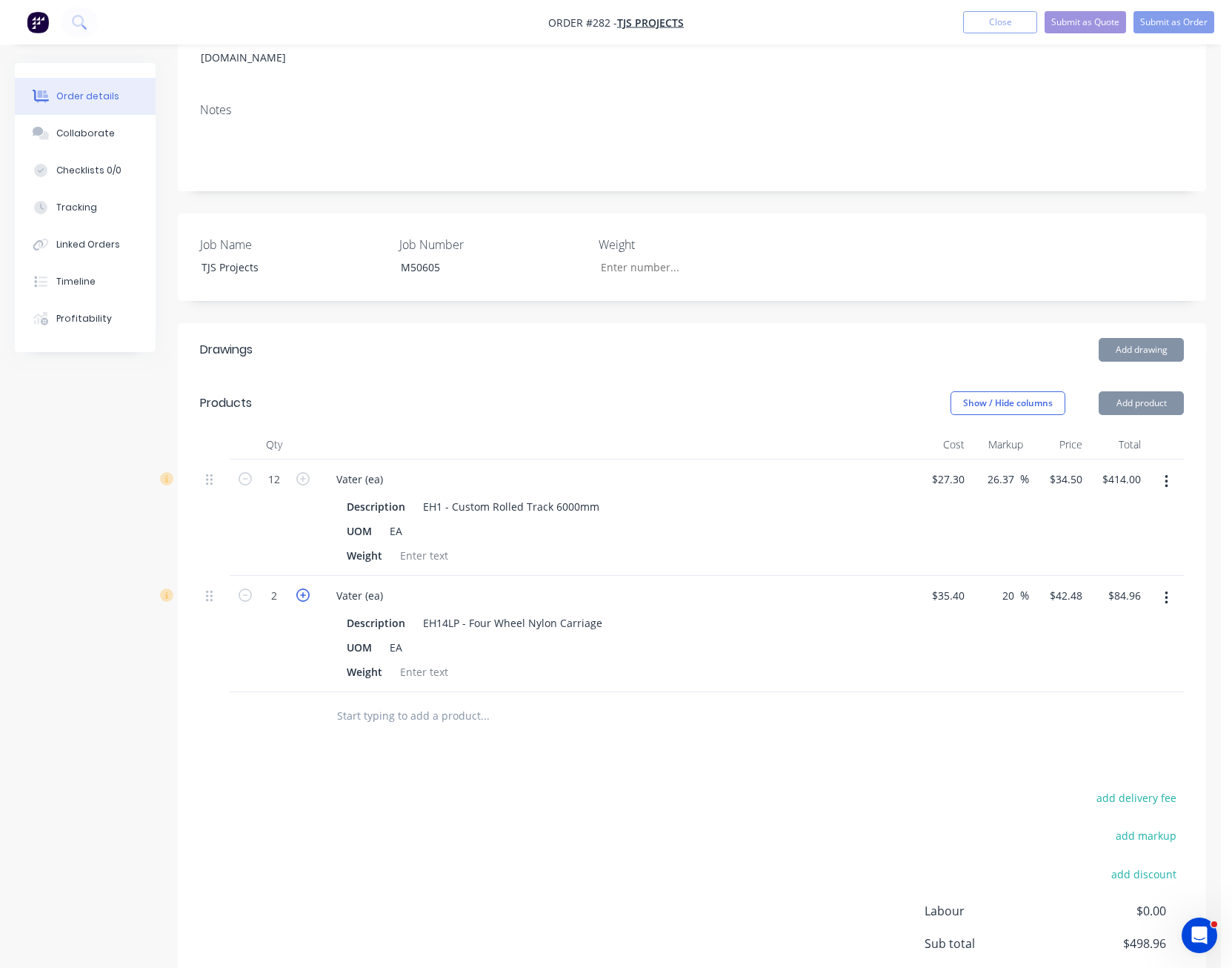
type input "$127.44"
click at [300, 589] on icon "button" at bounding box center [303, 595] width 13 height 13
type input "4"
type input "$169.92"
click at [300, 589] on icon "button" at bounding box center [303, 595] width 13 height 13
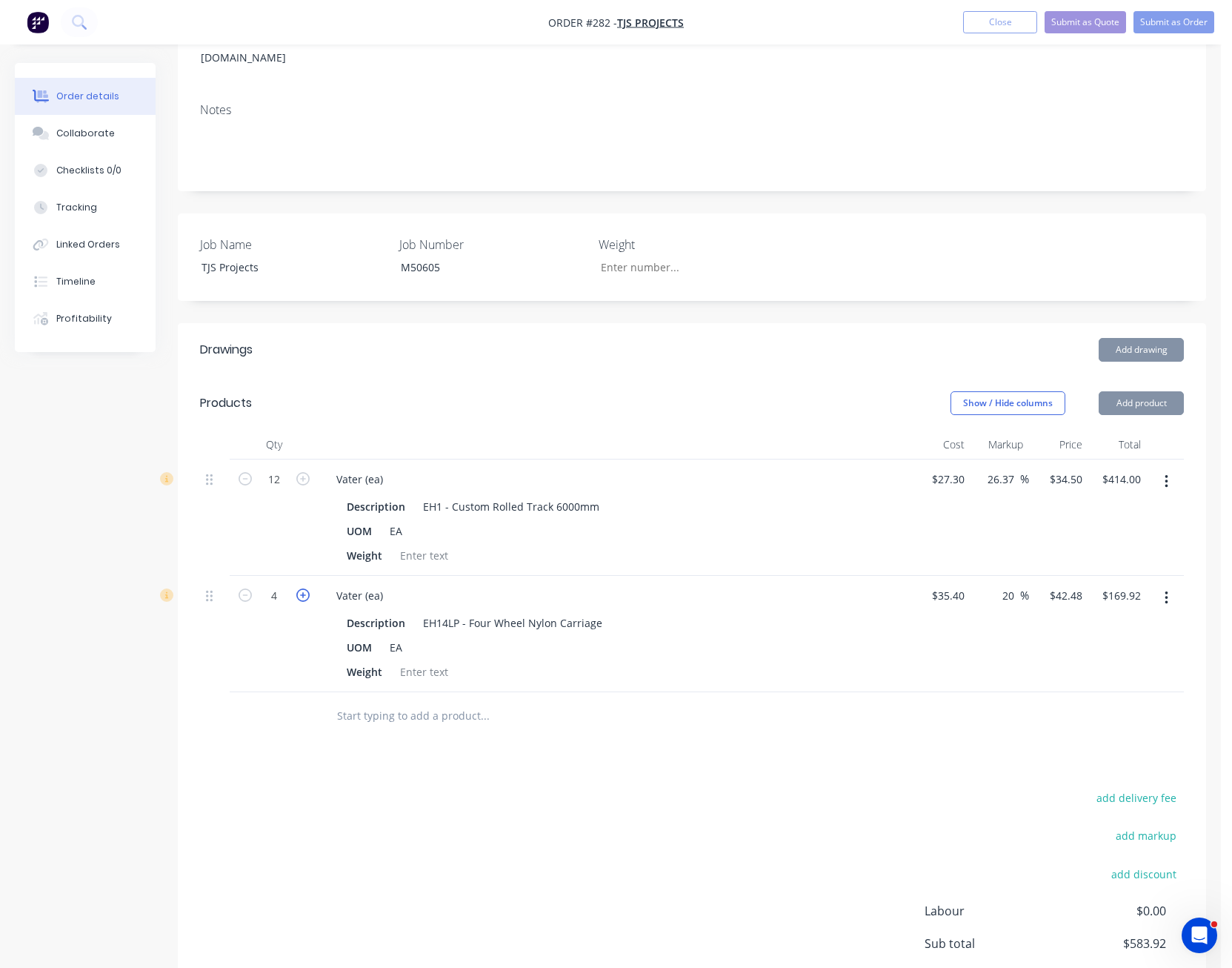
type input "5"
type input "$212.40"
click at [300, 589] on icon "button" at bounding box center [303, 595] width 13 height 13
type input "6"
type input "$254.88"
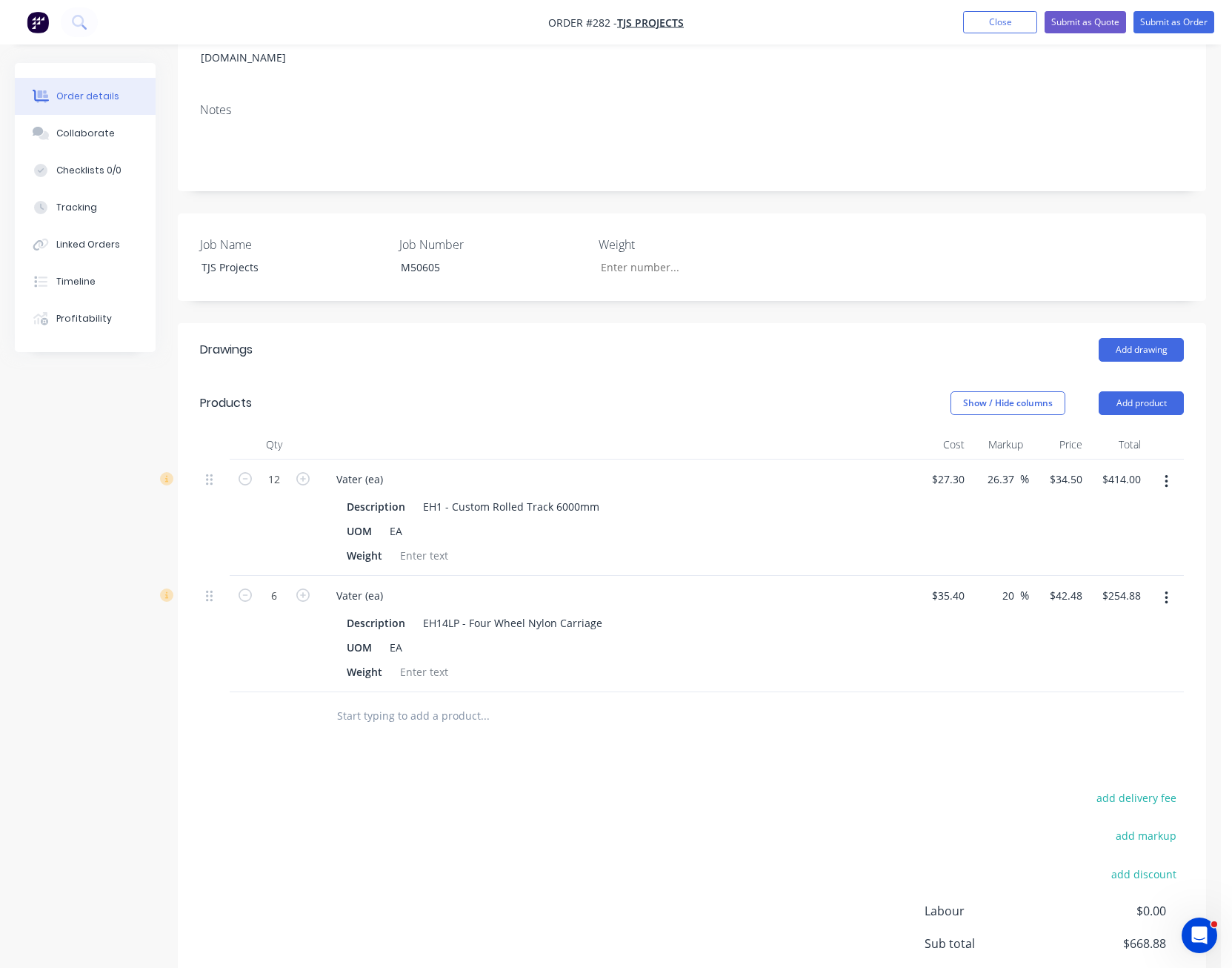
click at [1165, 589] on icon "button" at bounding box center [1167, 598] width 4 height 16
click at [1087, 715] on div "Delete" at bounding box center [1114, 725] width 114 height 21
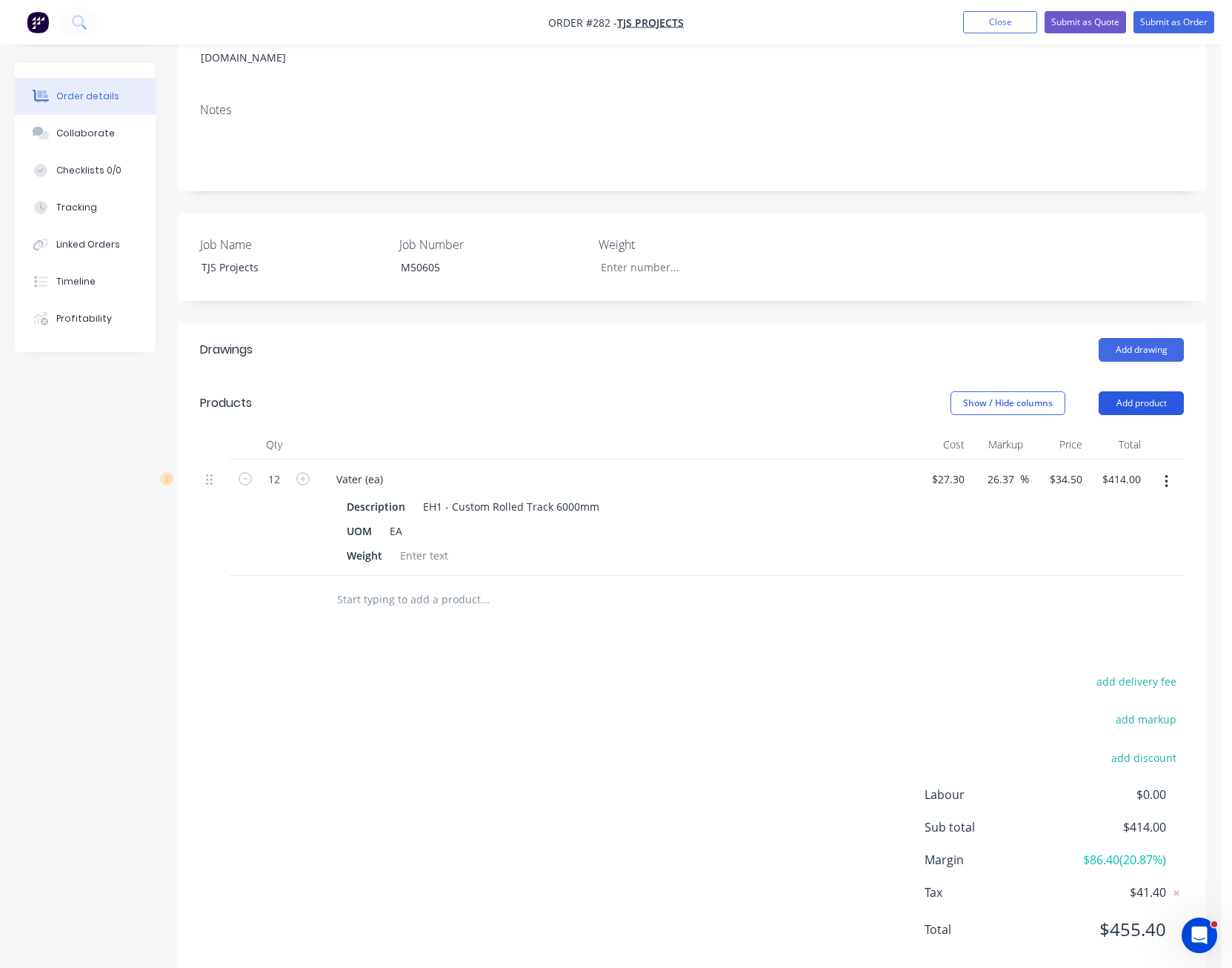
click at [1150, 392] on button "Add product" at bounding box center [1142, 403] width 85 height 24
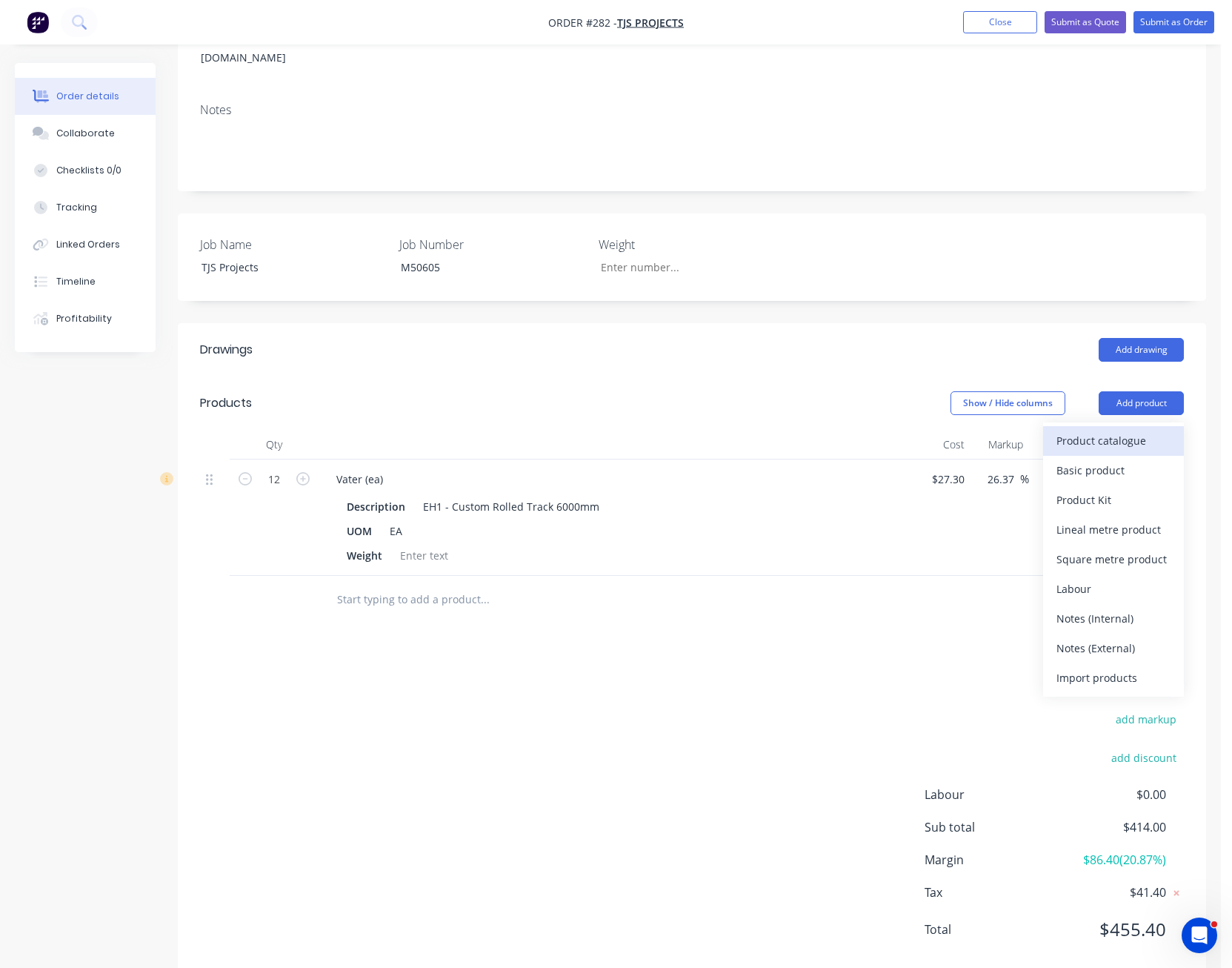
click at [1133, 430] on div "Product catalogue" at bounding box center [1114, 440] width 114 height 21
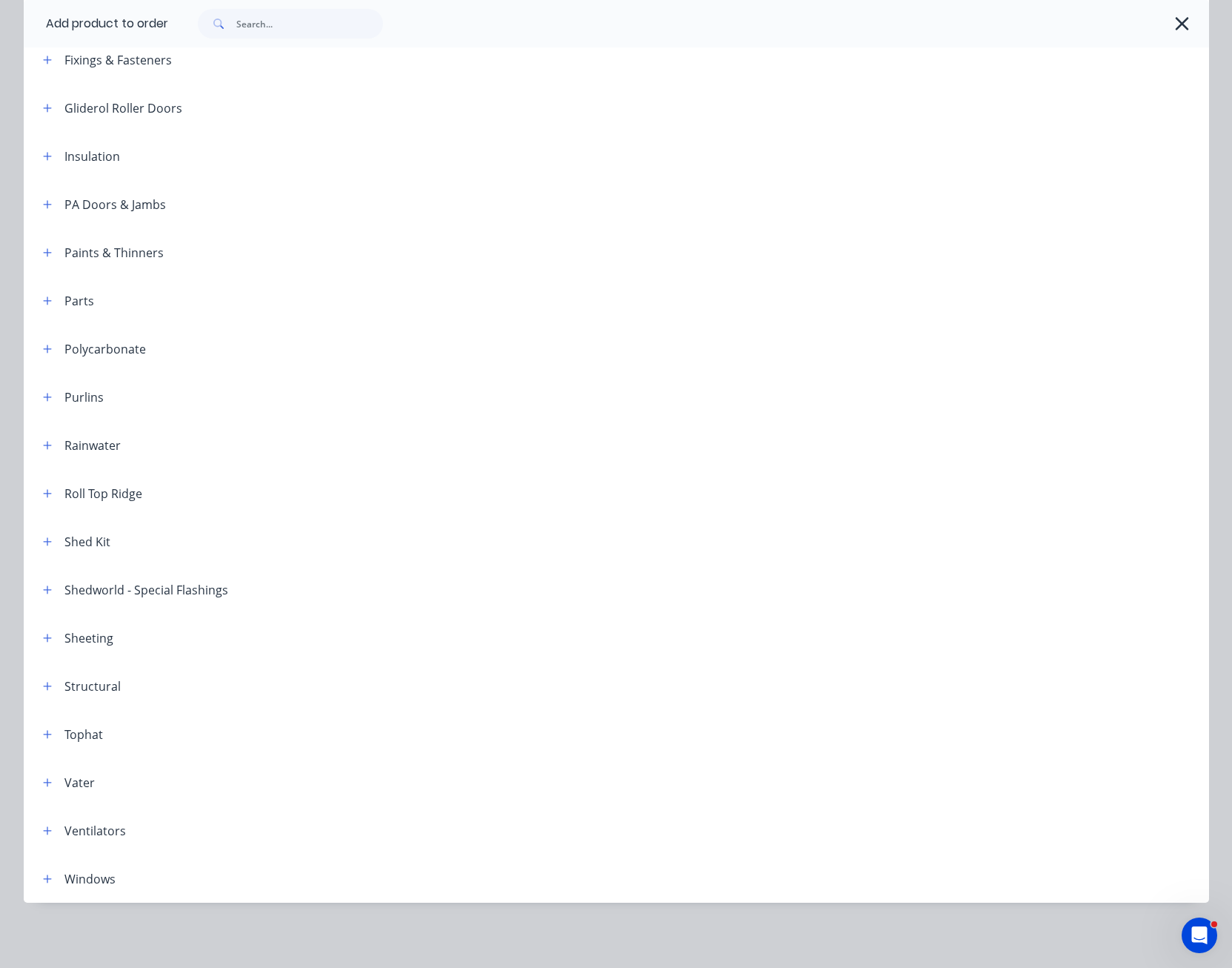
scroll to position [256, 0]
click at [43, 782] on icon "button" at bounding box center [47, 782] width 8 height 8
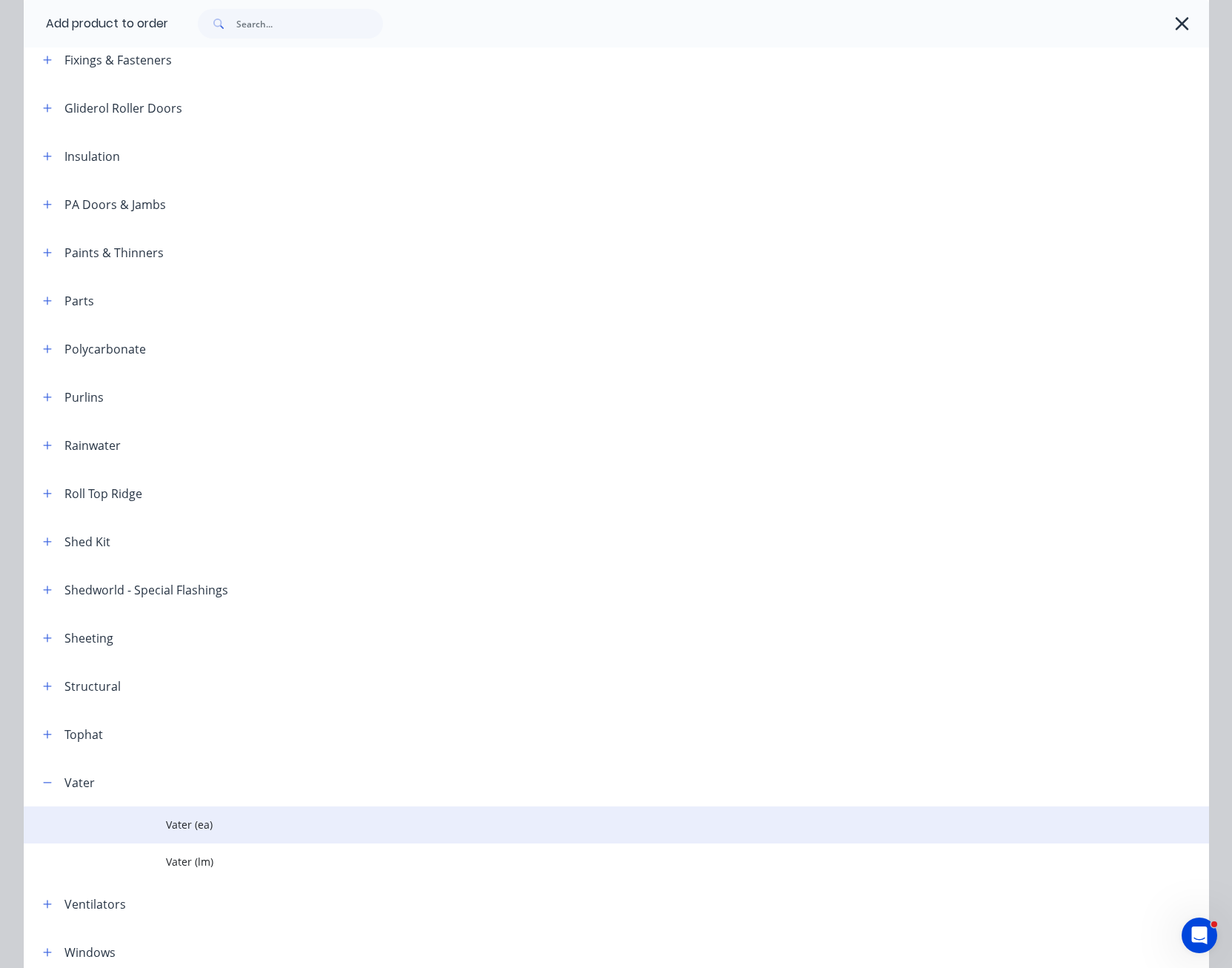
click at [202, 826] on span "Vater (ea)" at bounding box center [583, 824] width 835 height 15
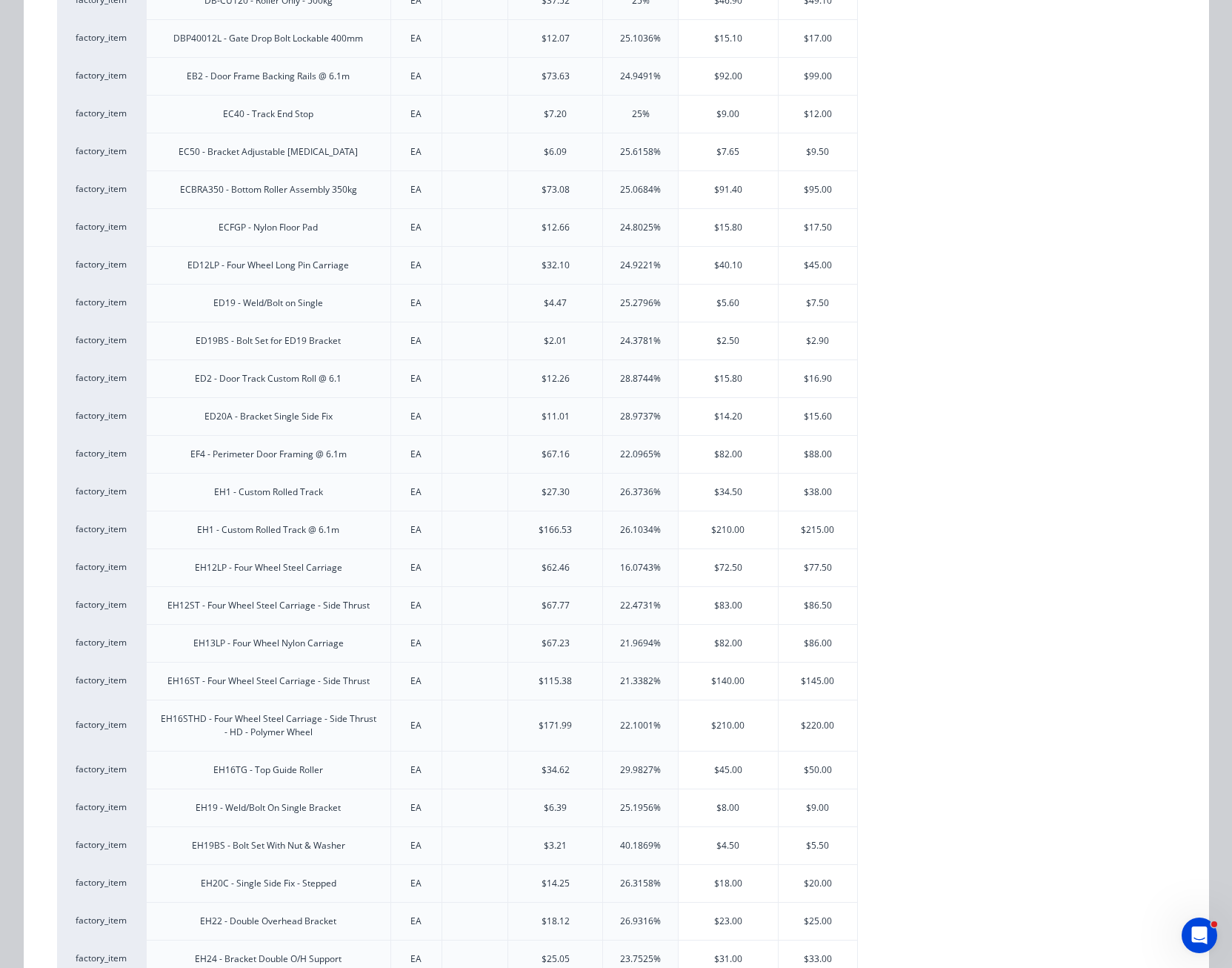
scroll to position [445, 0]
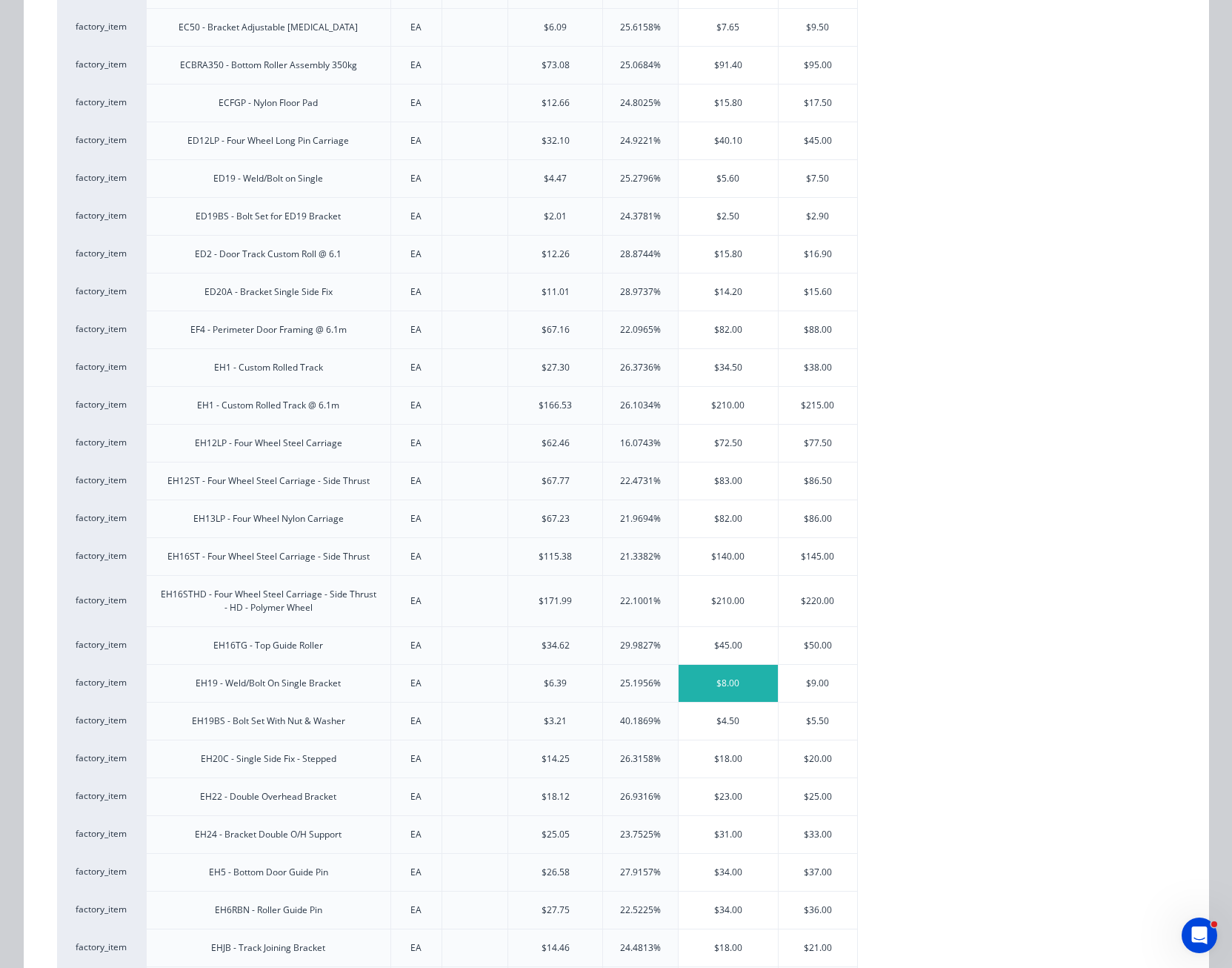
click at [734, 683] on div "$8.00" at bounding box center [729, 683] width 99 height 37
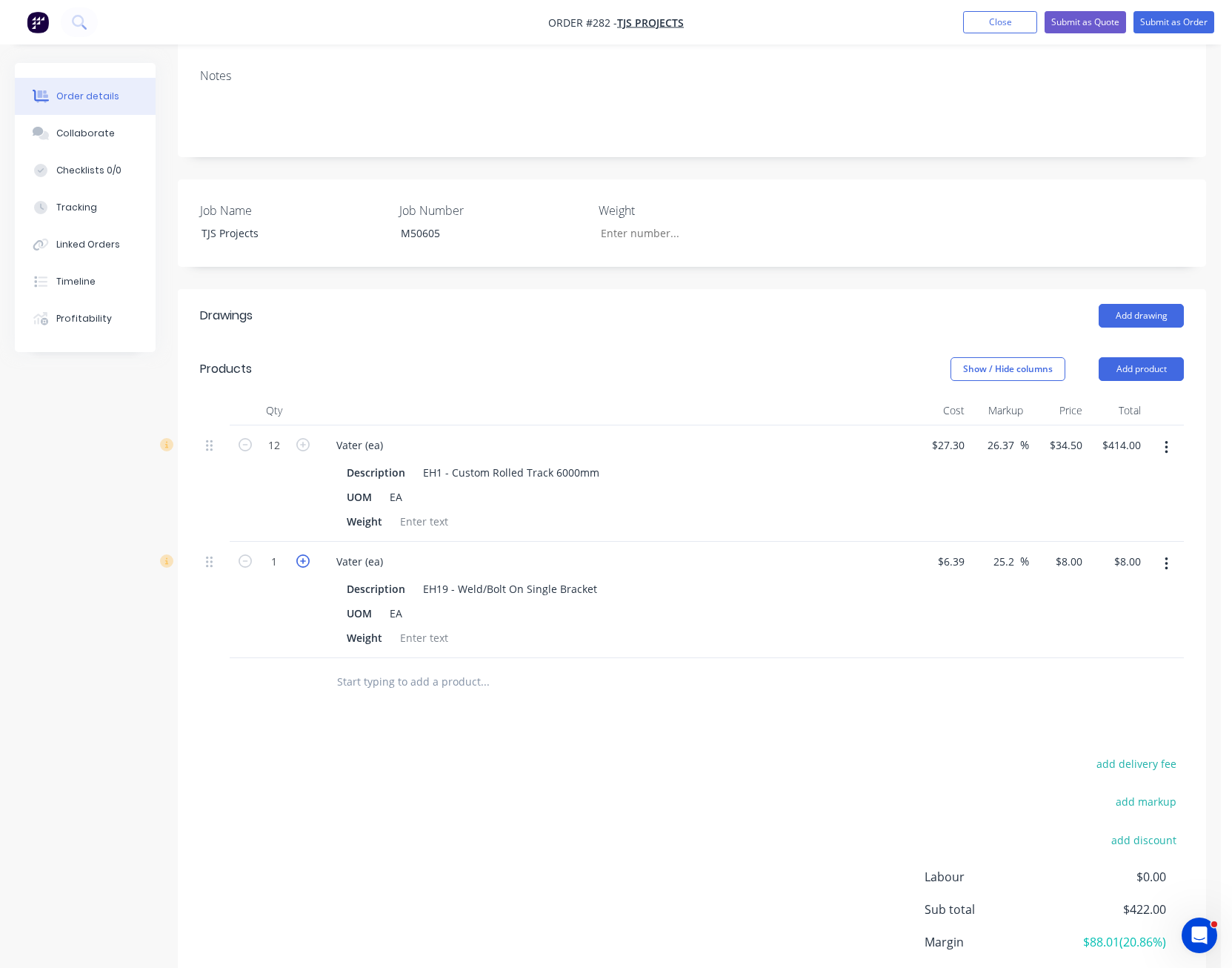
click at [300, 554] on icon "button" at bounding box center [303, 561] width 13 height 13
type input "2"
type input "$16.00"
click at [300, 554] on icon "button" at bounding box center [303, 561] width 13 height 13
type input "3"
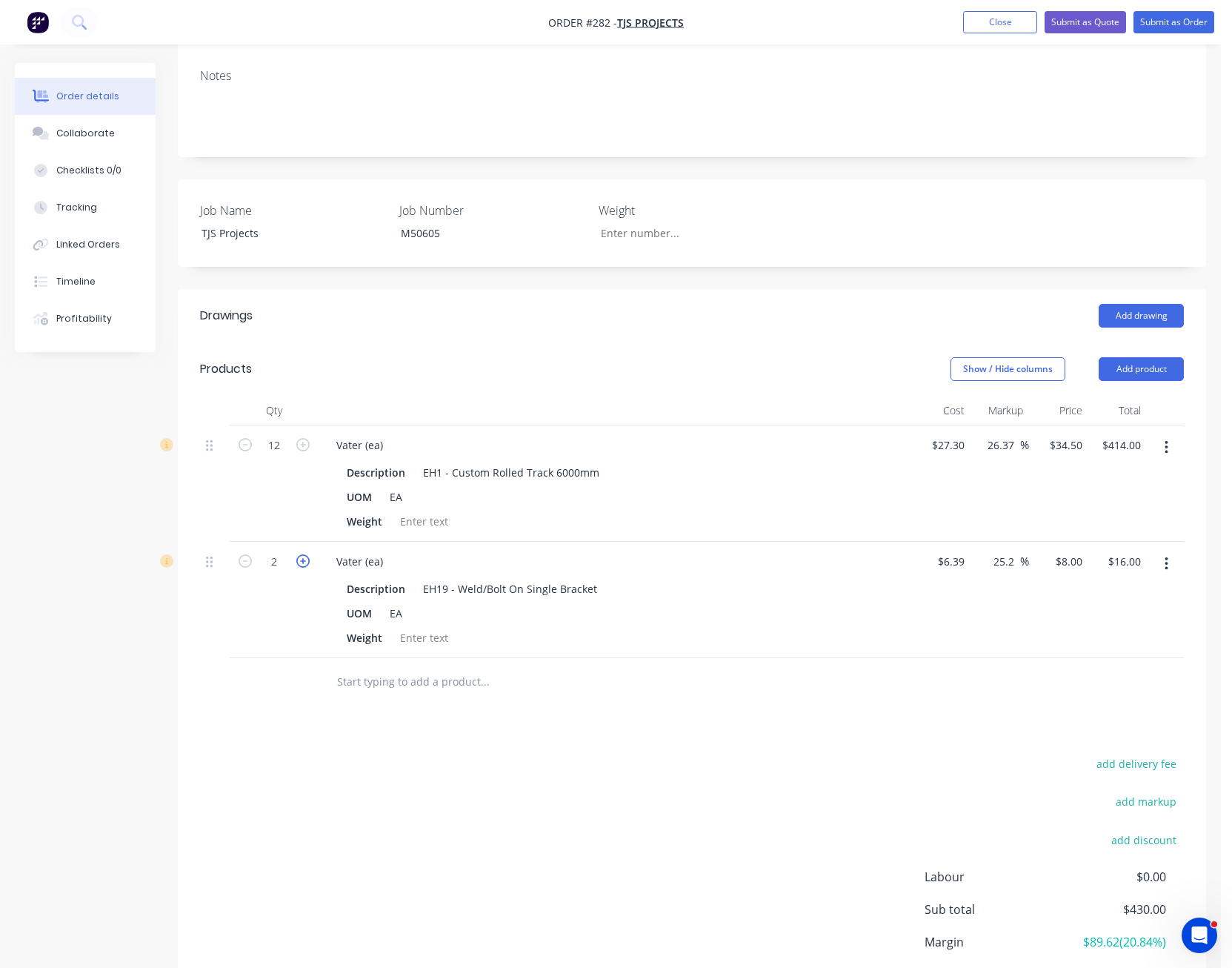
type input "$24.00"
click at [300, 554] on icon "button" at bounding box center [303, 561] width 13 height 13
type input "4"
type input "$32.00"
click at [300, 554] on icon "button" at bounding box center [303, 561] width 13 height 13
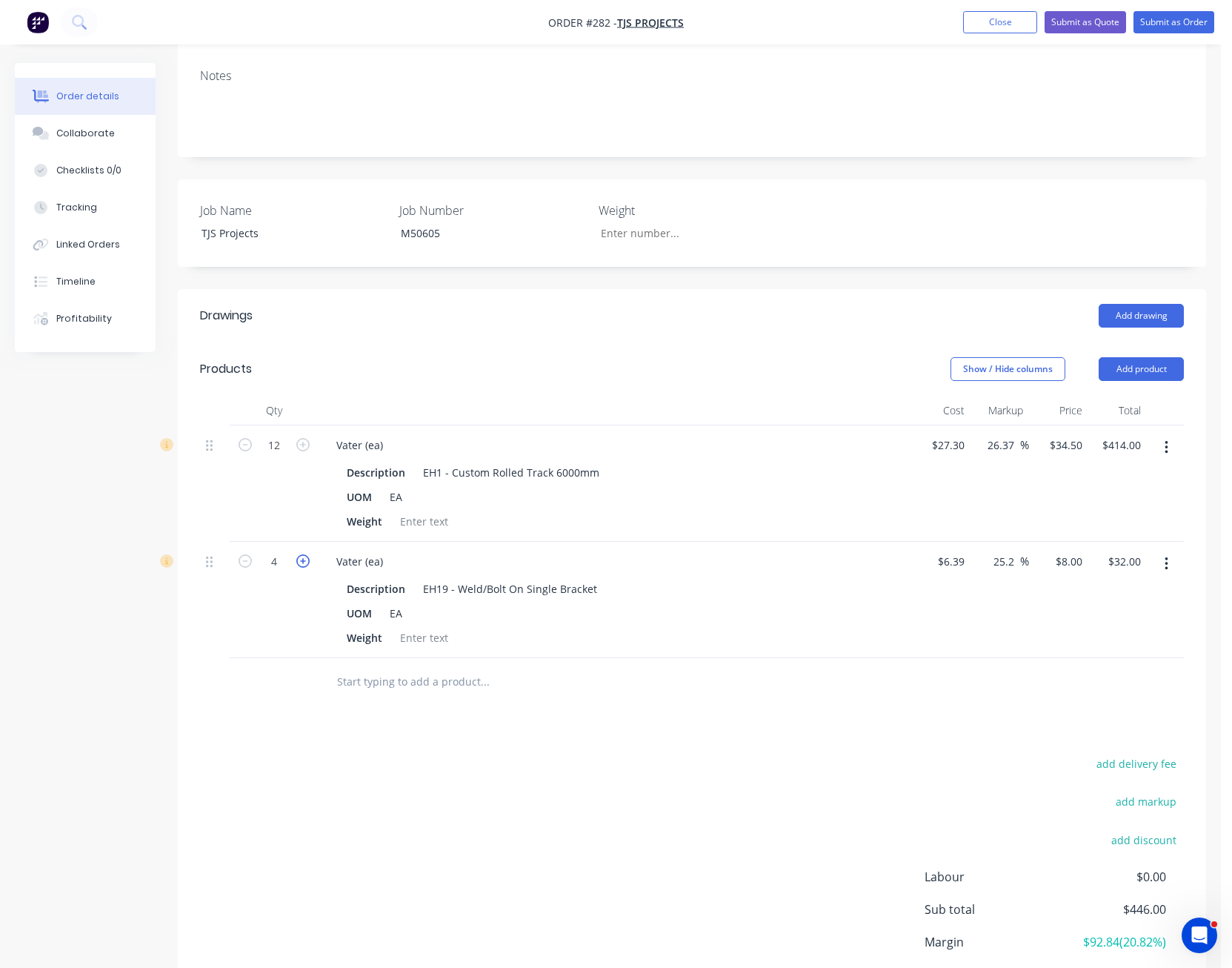
type input "5"
type input "$40.00"
click at [300, 554] on icon "button" at bounding box center [303, 561] width 13 height 13
type input "6"
type input "$48.00"
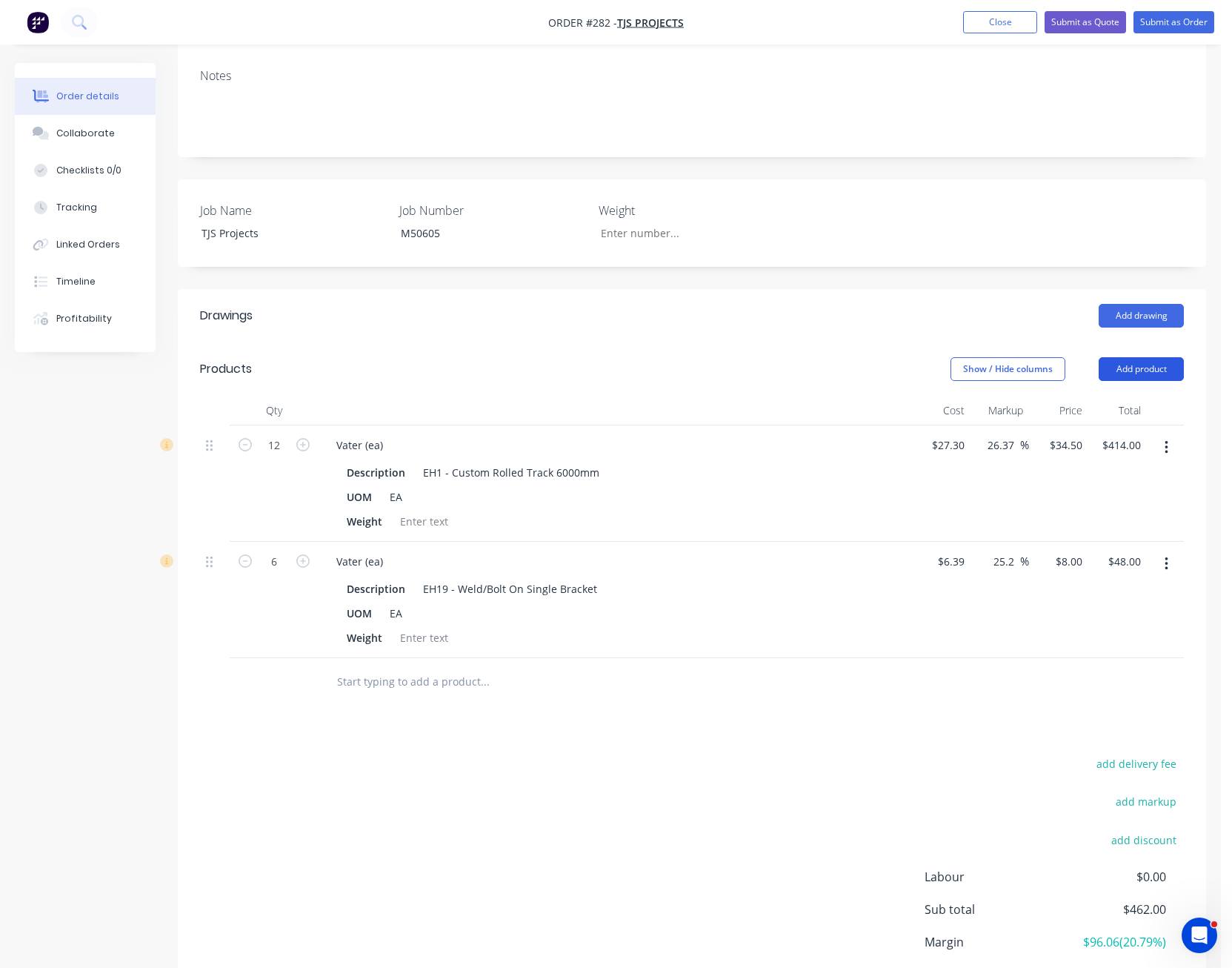
click at [1142, 357] on button "Add product" at bounding box center [1142, 369] width 85 height 24
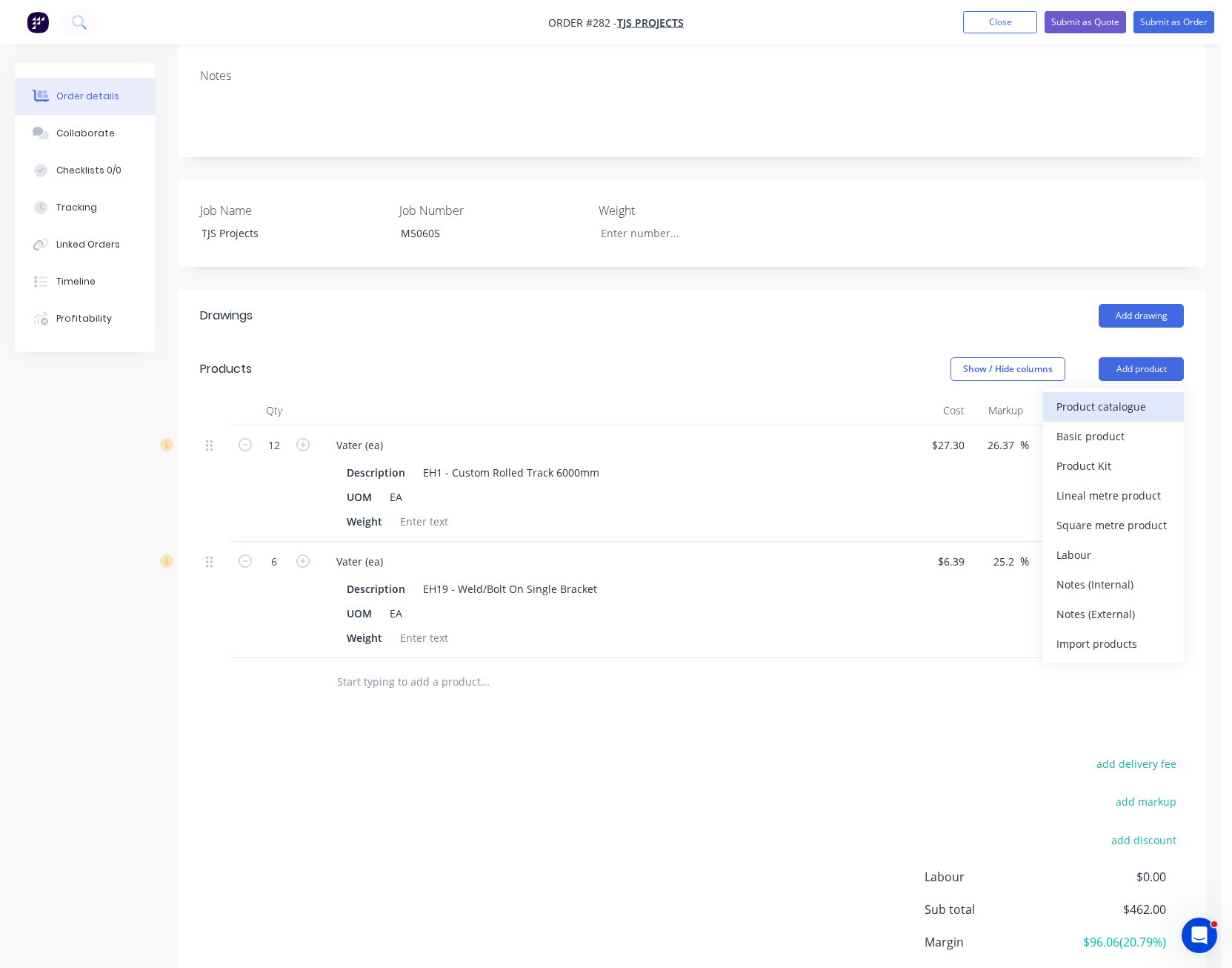
click at [1124, 396] on div "Product catalogue" at bounding box center [1114, 406] width 114 height 21
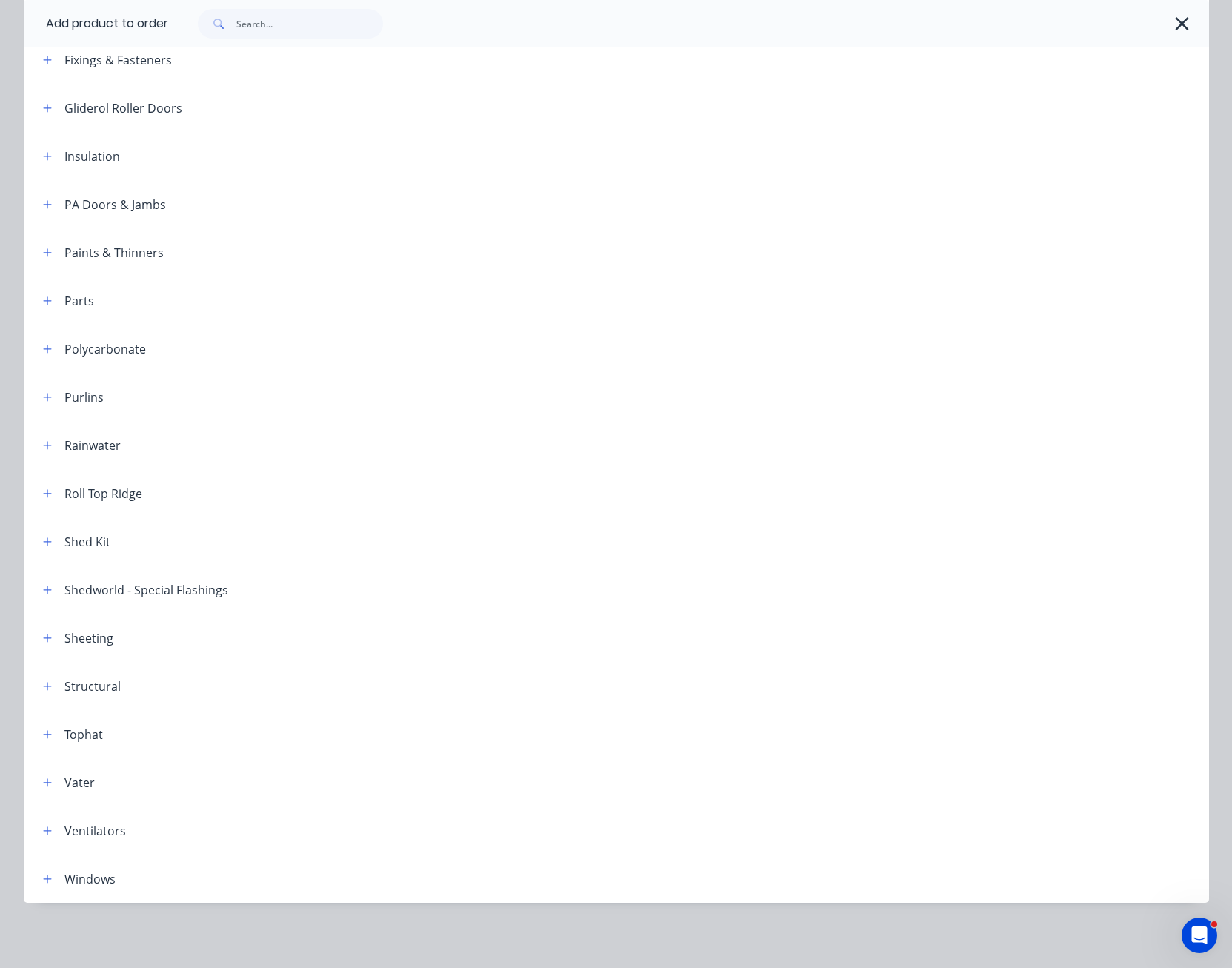
scroll to position [373, 0]
click at [43, 782] on icon "button" at bounding box center [47, 782] width 9 height 11
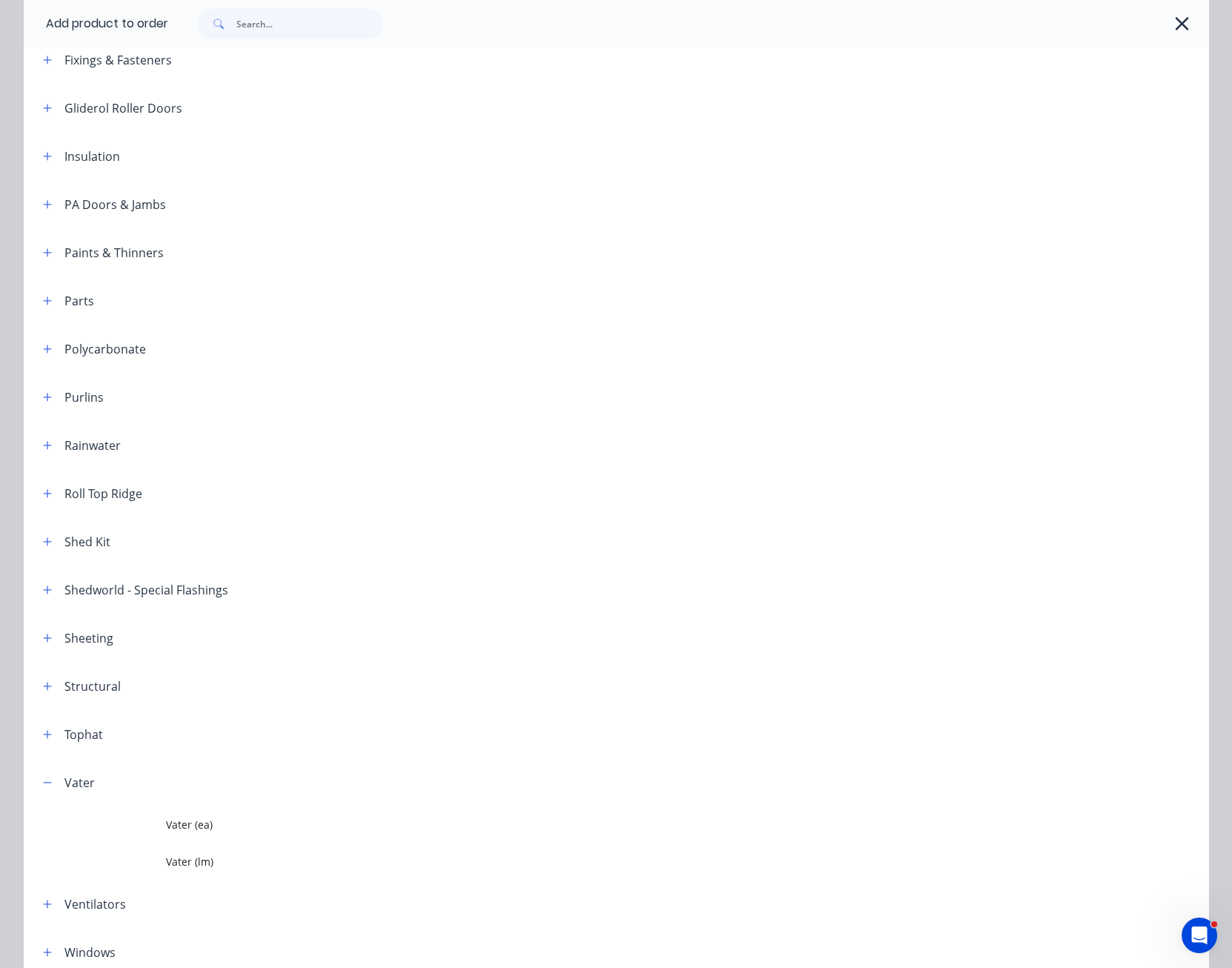
click at [194, 820] on span "Vater (ea)" at bounding box center [583, 824] width 835 height 15
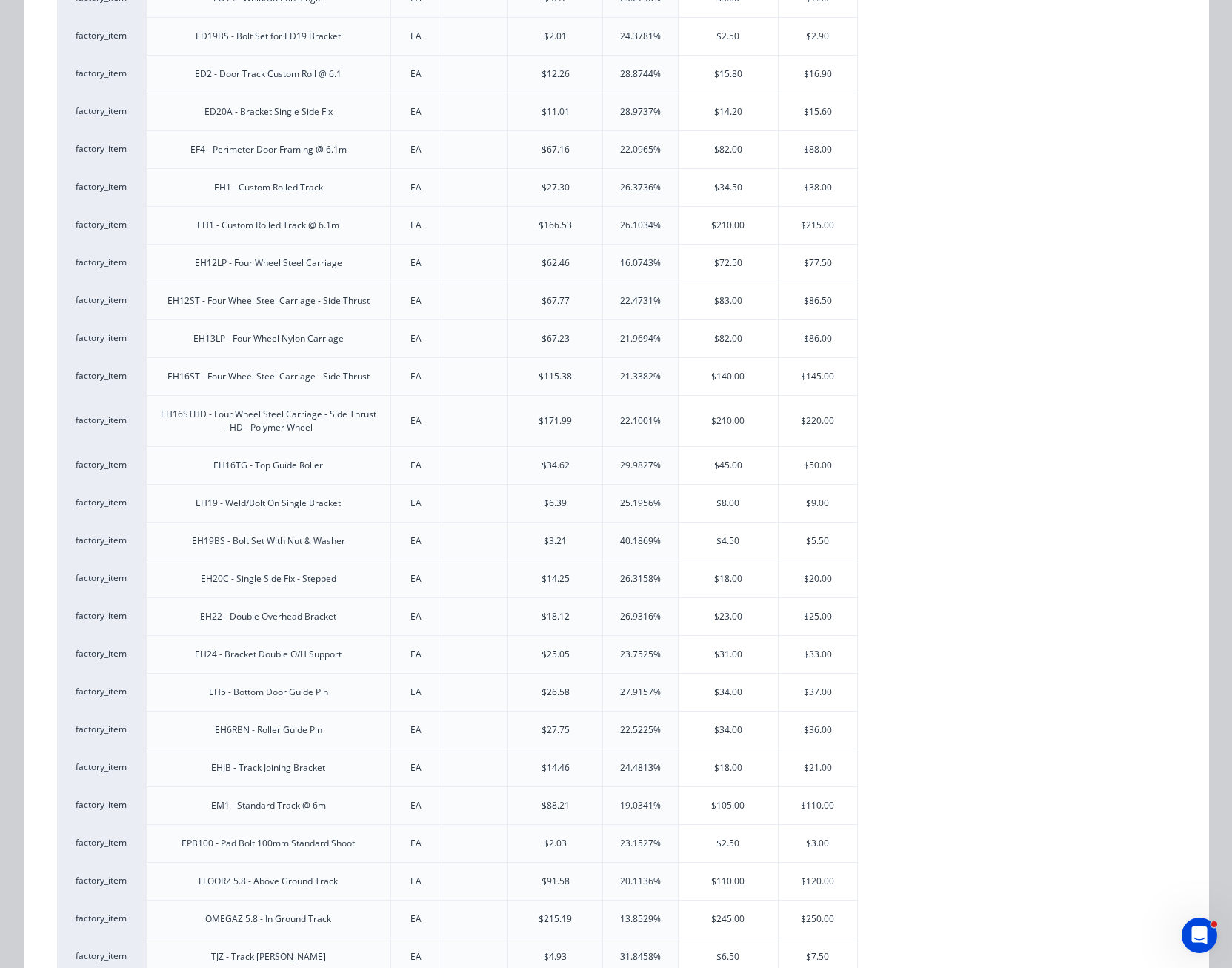
scroll to position [741, 0]
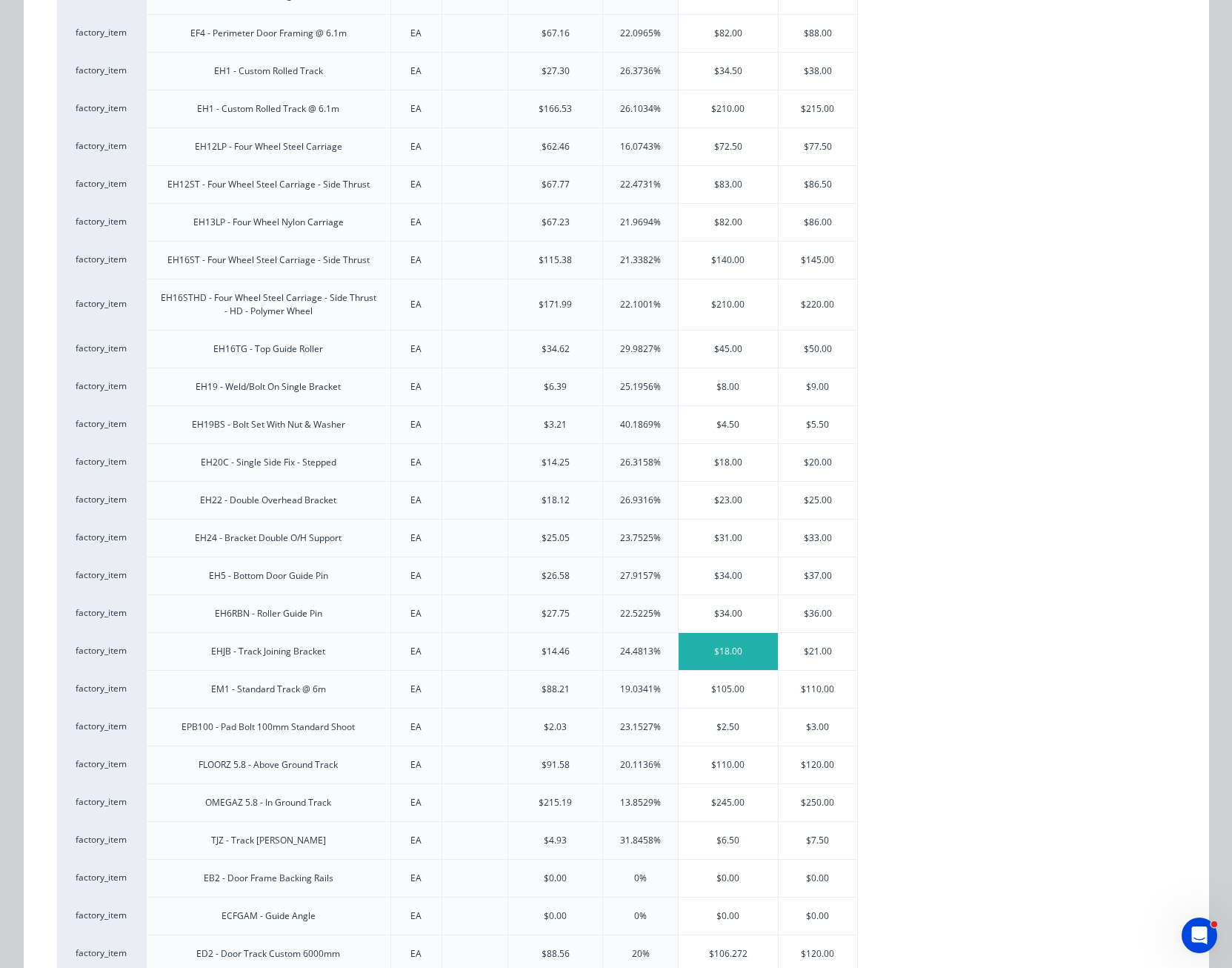
click at [712, 655] on div "$18.00" at bounding box center [729, 651] width 99 height 37
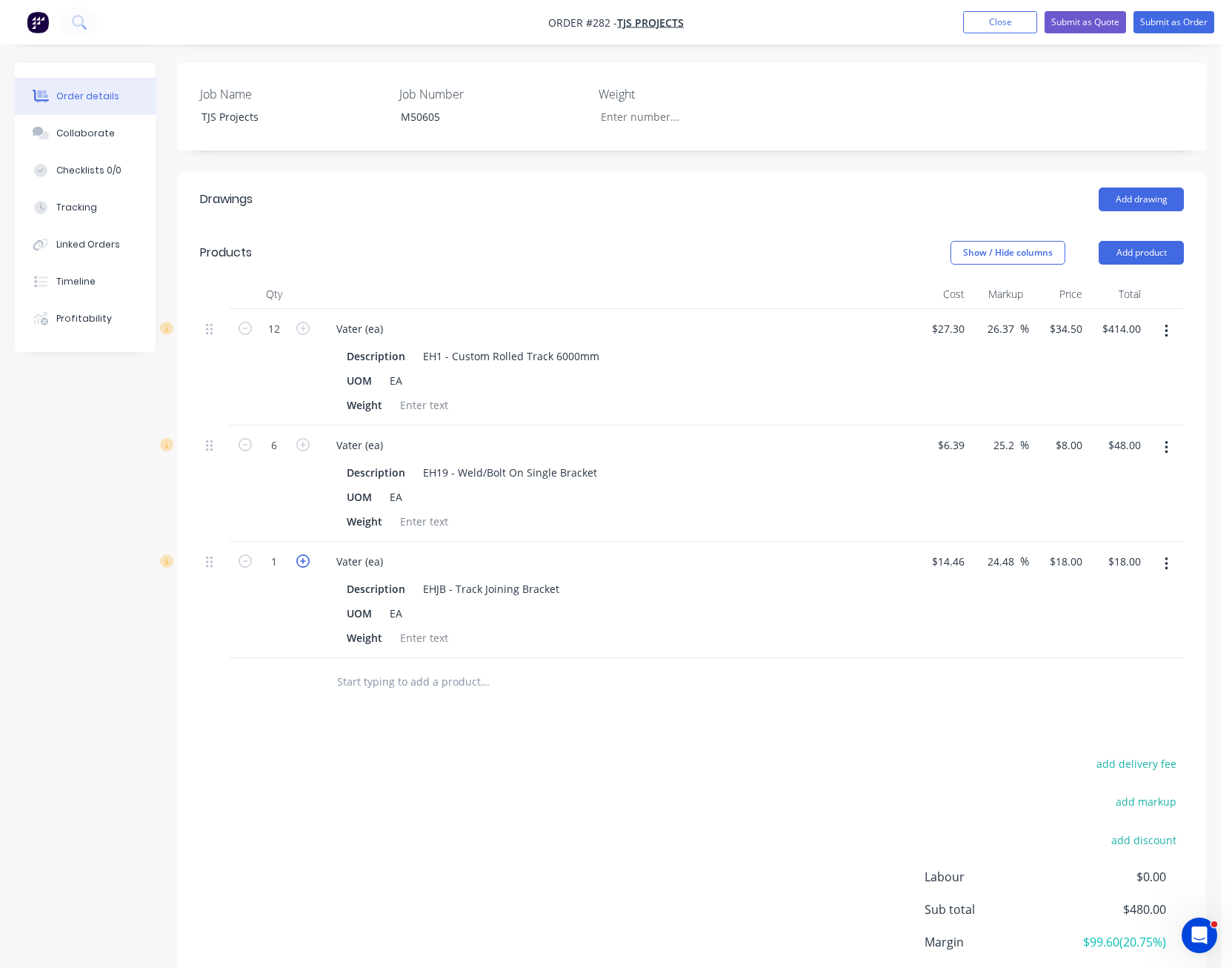
click at [300, 554] on icon "button" at bounding box center [303, 561] width 13 height 13
type input "2"
type input "$36.00"
click at [962, 550] on input "14.46" at bounding box center [954, 561] width 34 height 21
type input "$15.45"
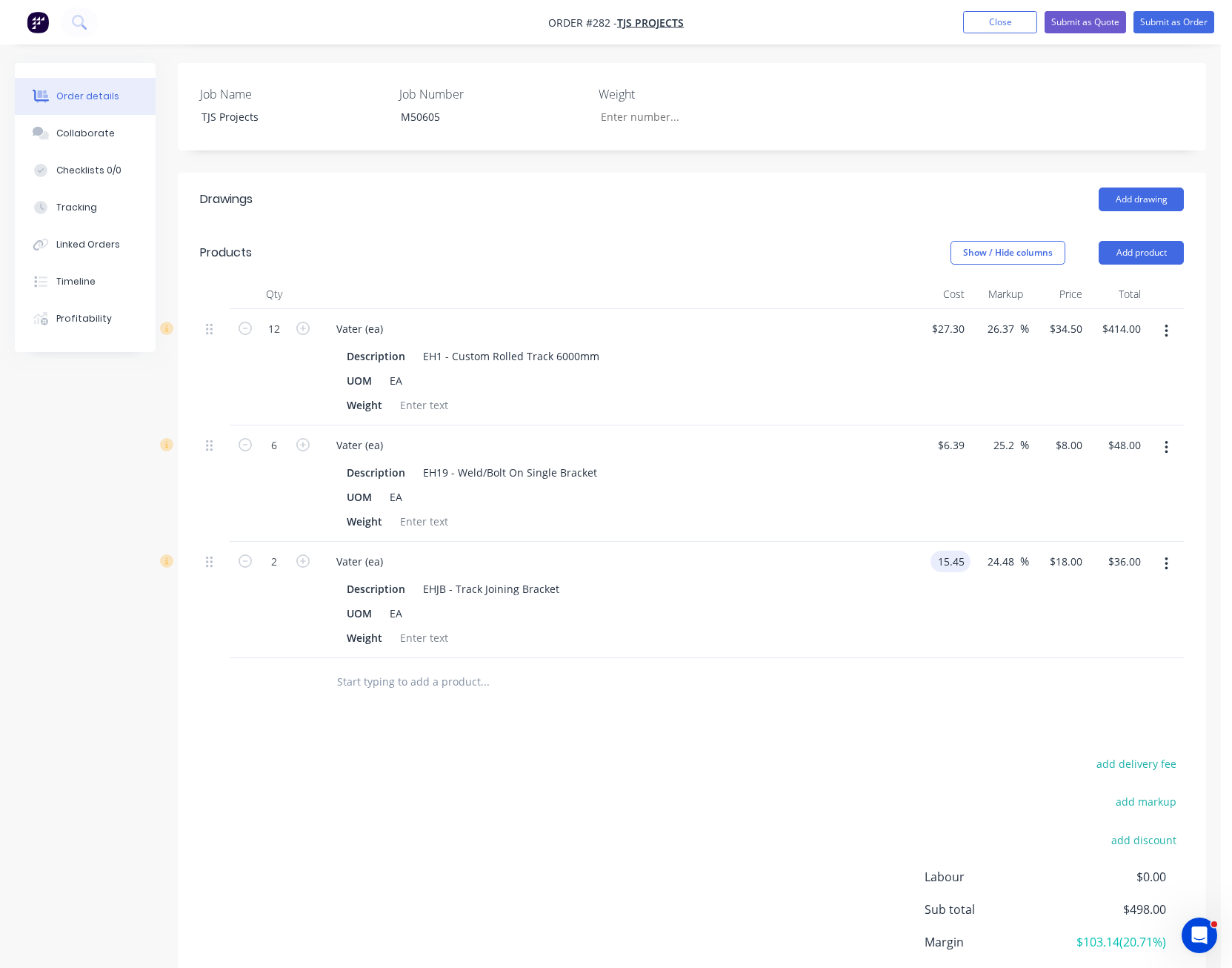
type input "$19.2324"
type input "$38.46"
type input "19.40"
type input "25.57"
type input "$19.40"
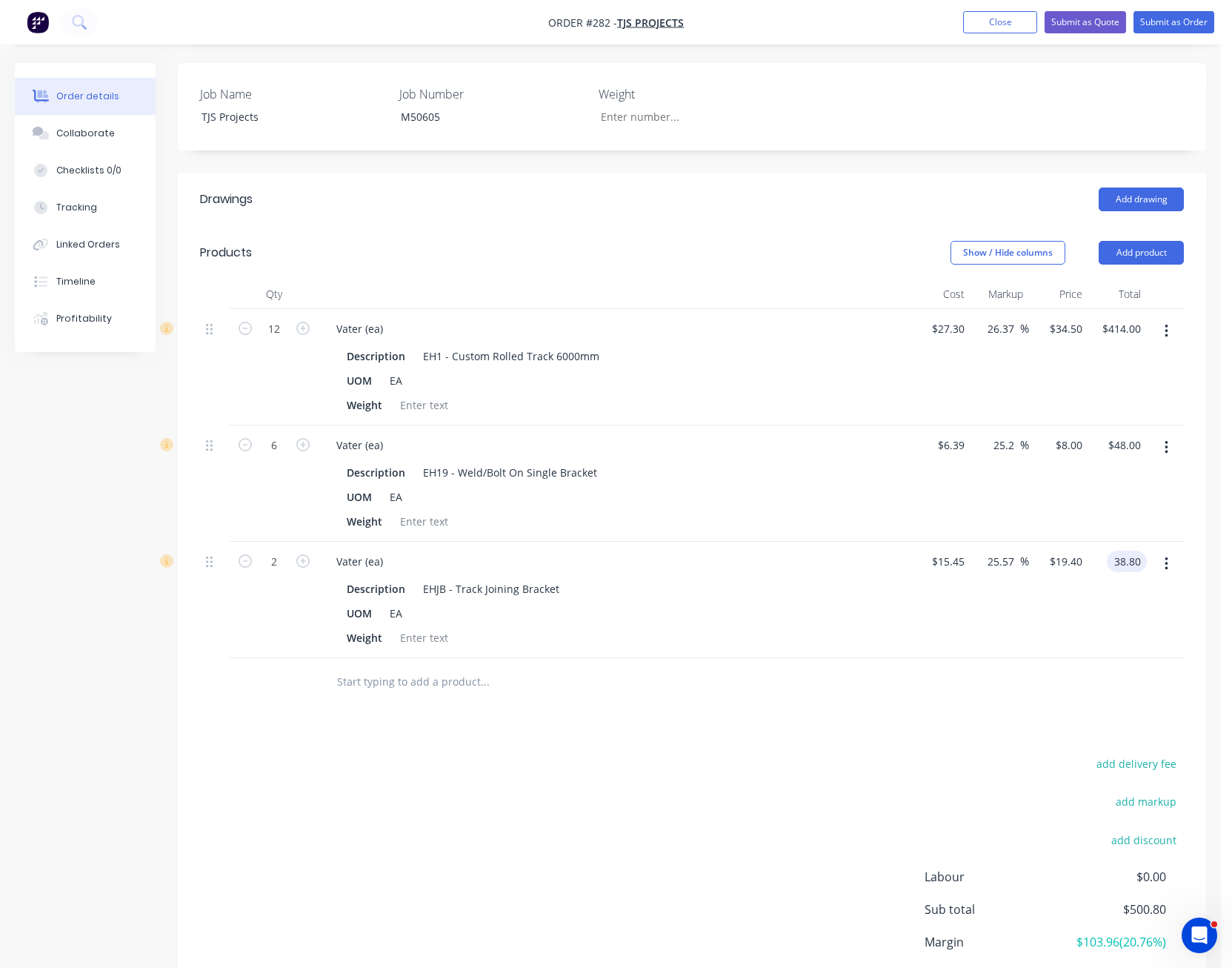
type input "$38.80"
click at [999, 658] on div at bounding box center [692, 681] width 984 height 48
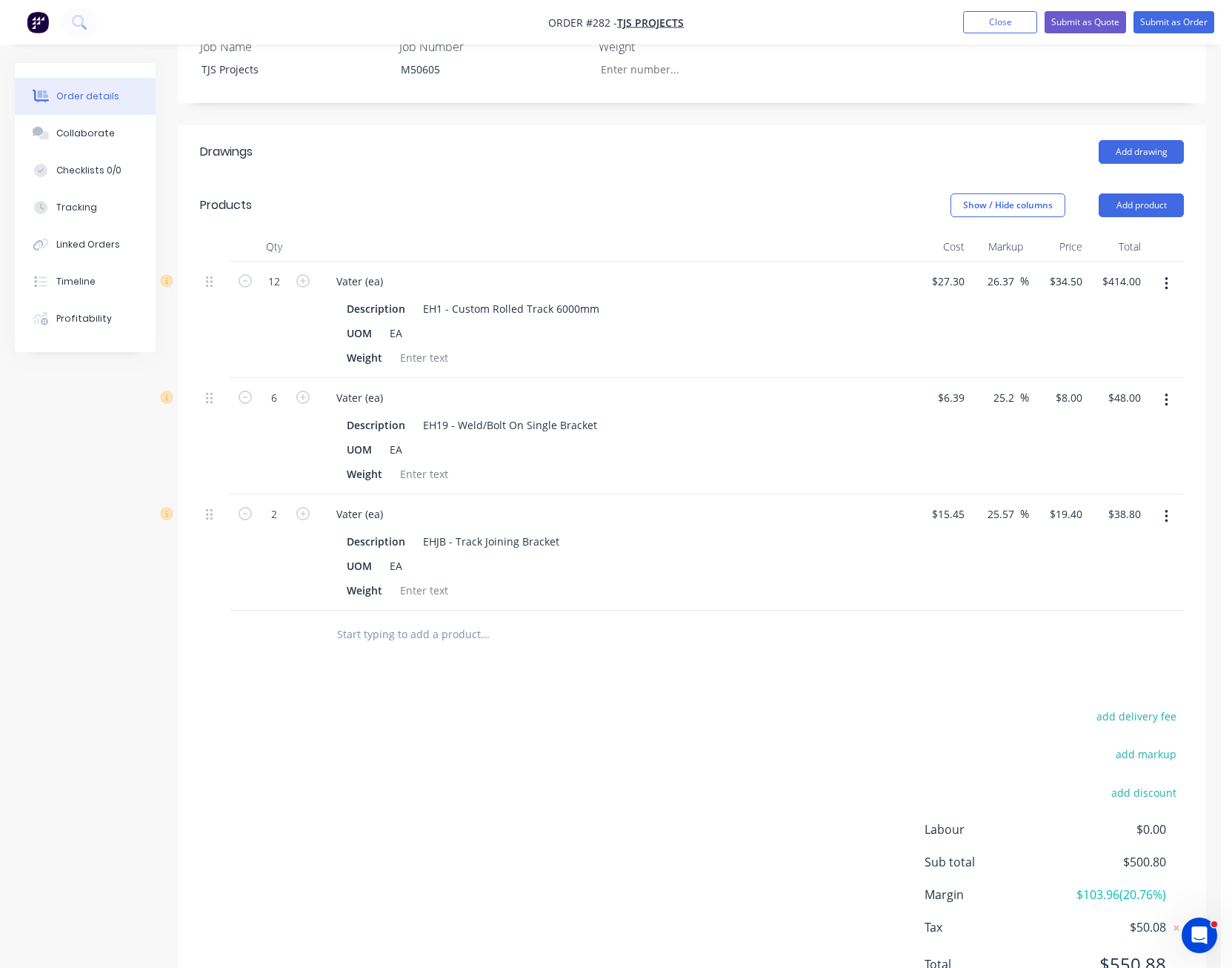
scroll to position [394, 0]
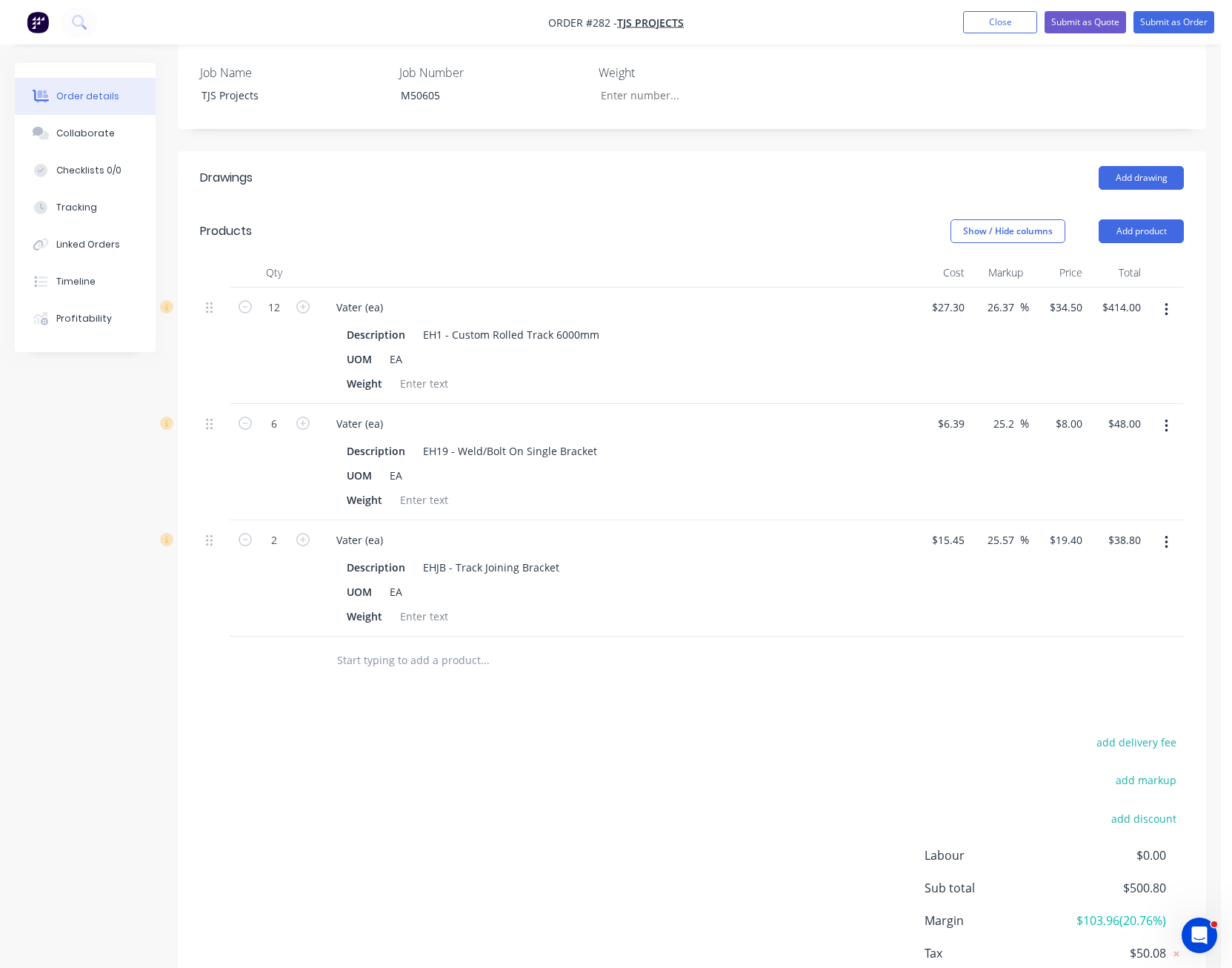
click at [1166, 301] on icon "button" at bounding box center [1167, 309] width 4 height 16
click at [1125, 338] on div "Edit" at bounding box center [1114, 348] width 114 height 21
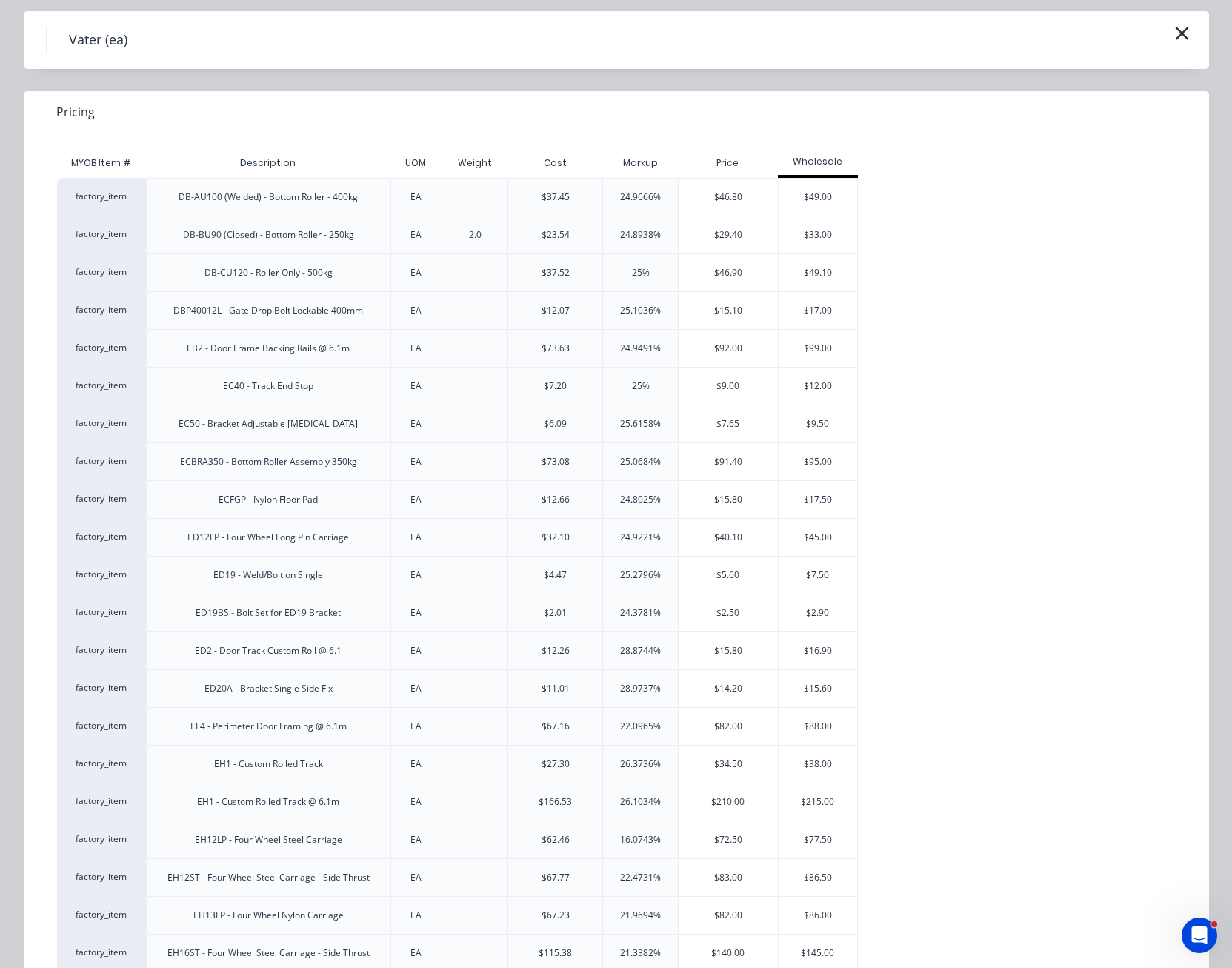
scroll to position [74, 0]
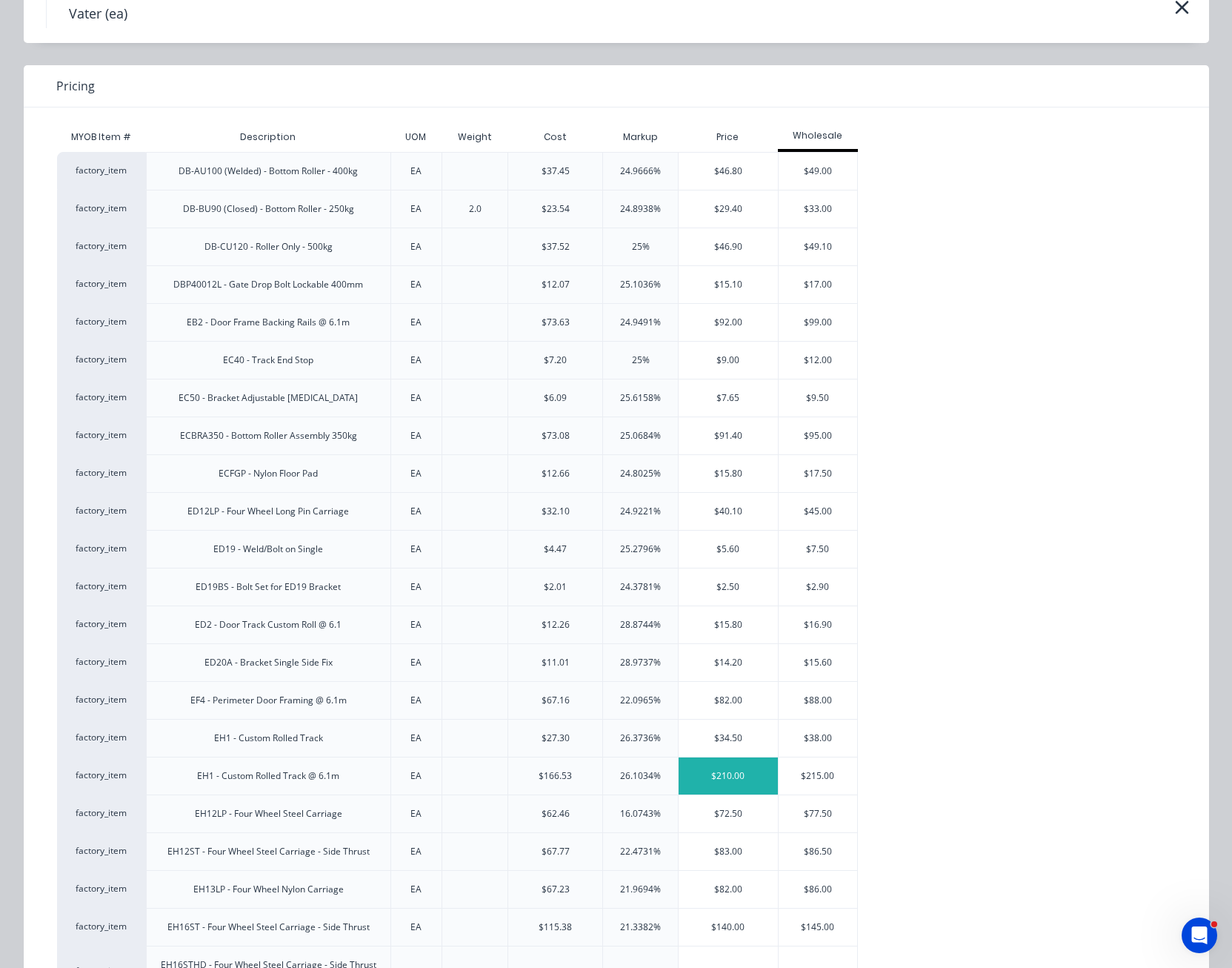
click at [699, 771] on div "$210.00" at bounding box center [729, 776] width 99 height 37
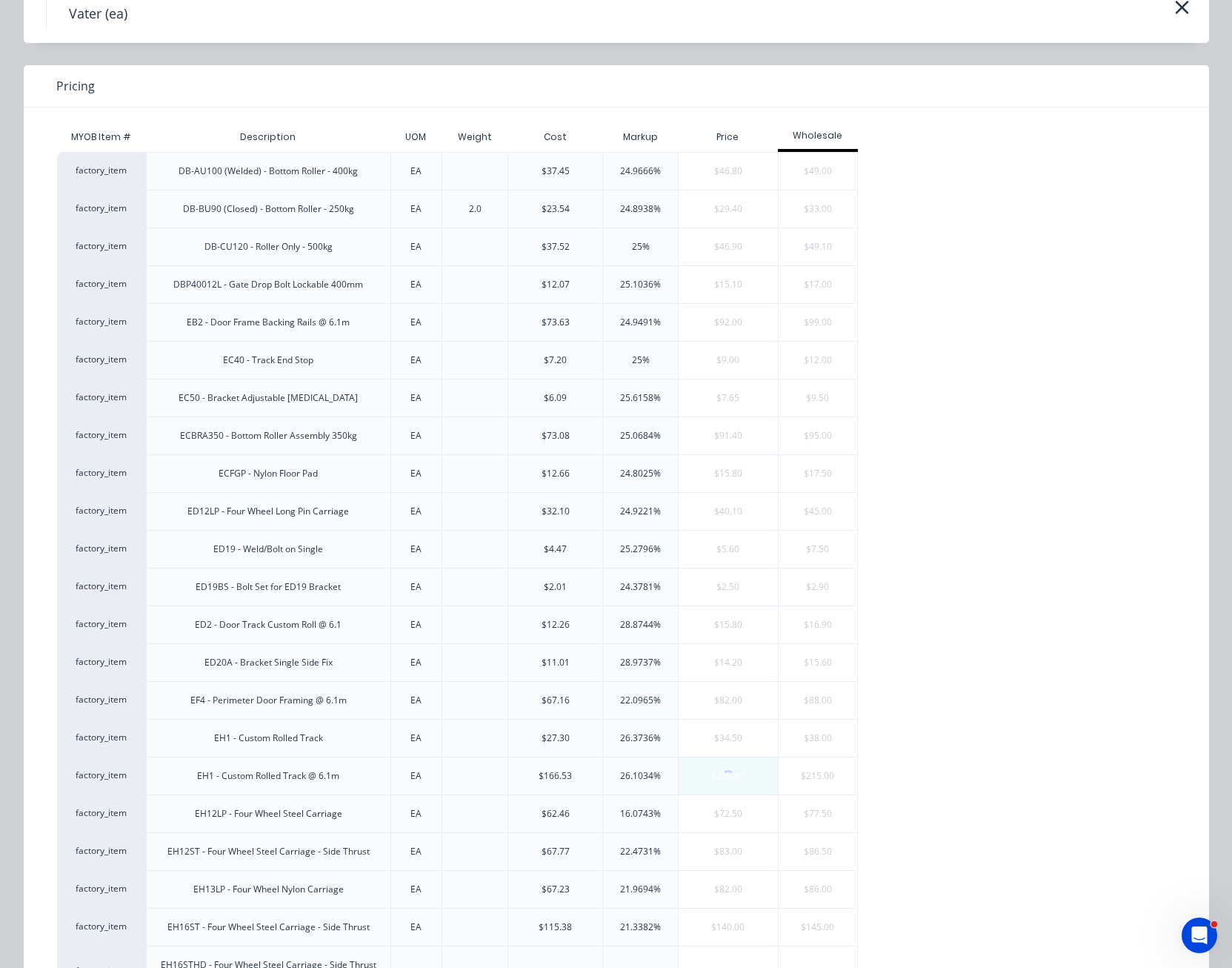
type input "669.23"
type input "$210.00"
type input "$2,520.00"
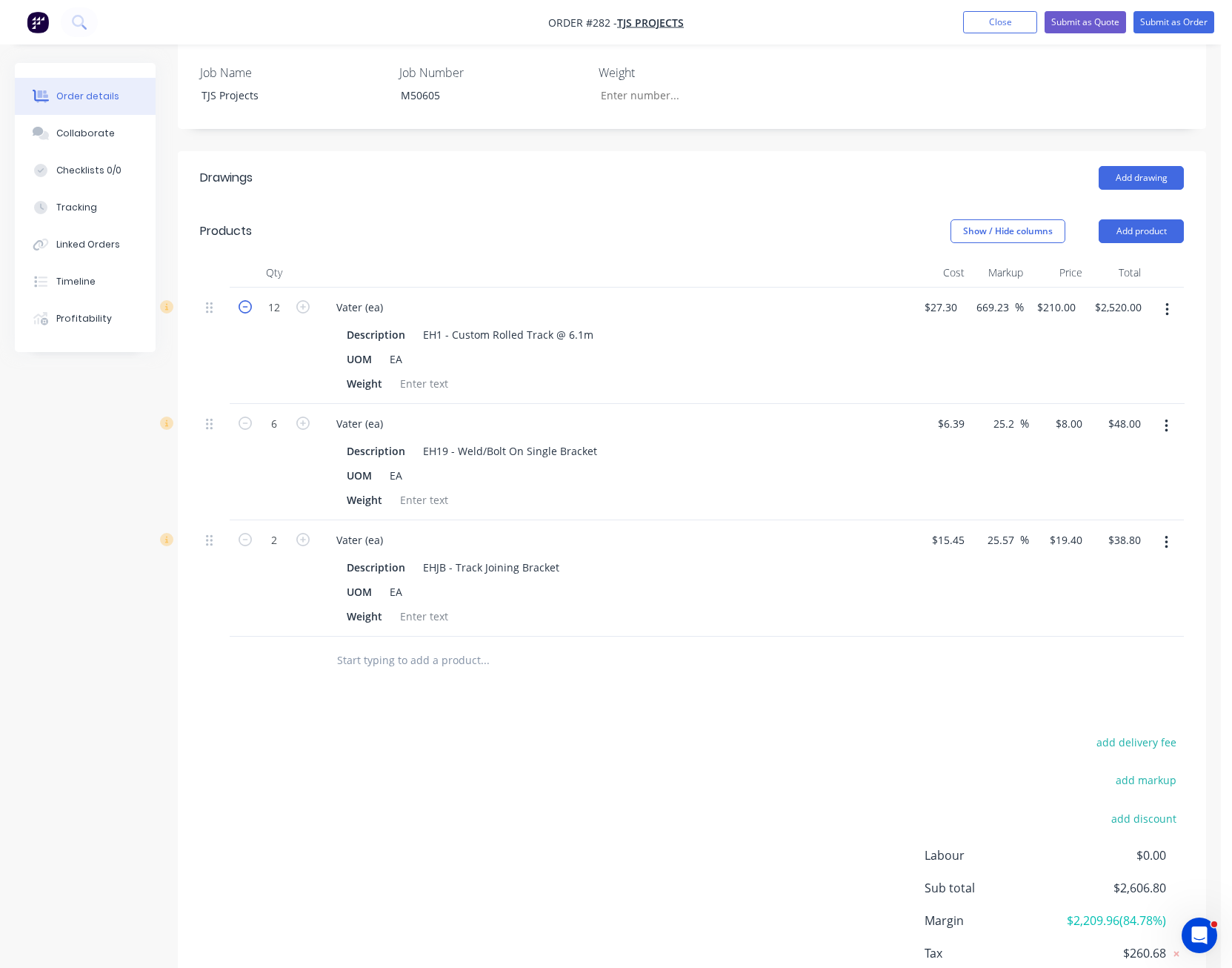
click at [242, 300] on icon "button" at bounding box center [245, 307] width 13 height 13
type input "11"
type input "$2,310.00"
click at [242, 300] on icon "button" at bounding box center [245, 307] width 13 height 13
type input "10"
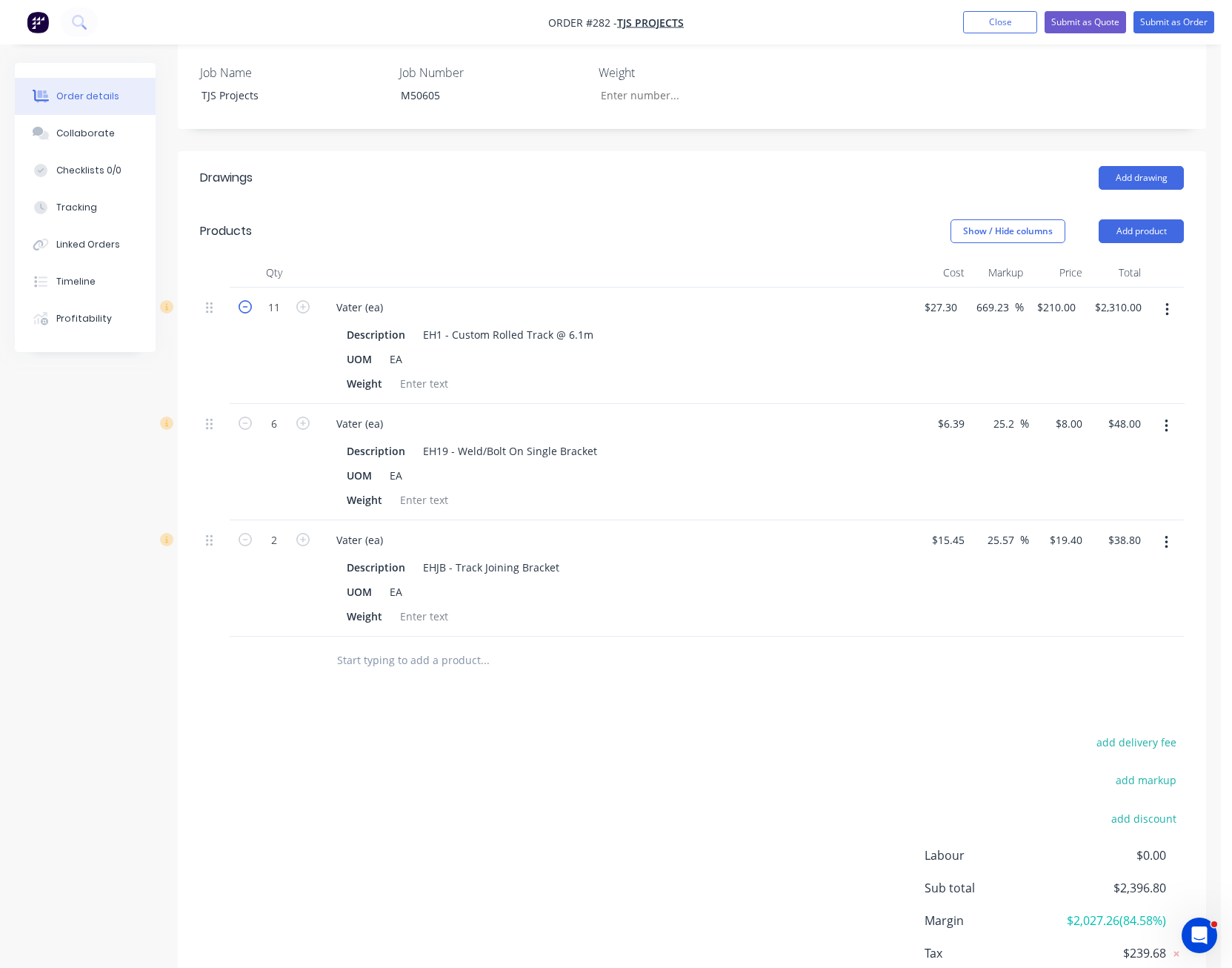
type input "$2,100.00"
click at [242, 300] on icon "button" at bounding box center [245, 307] width 13 height 13
type input "9"
type input "$1,890.00"
click at [242, 300] on icon "button" at bounding box center [245, 307] width 13 height 13
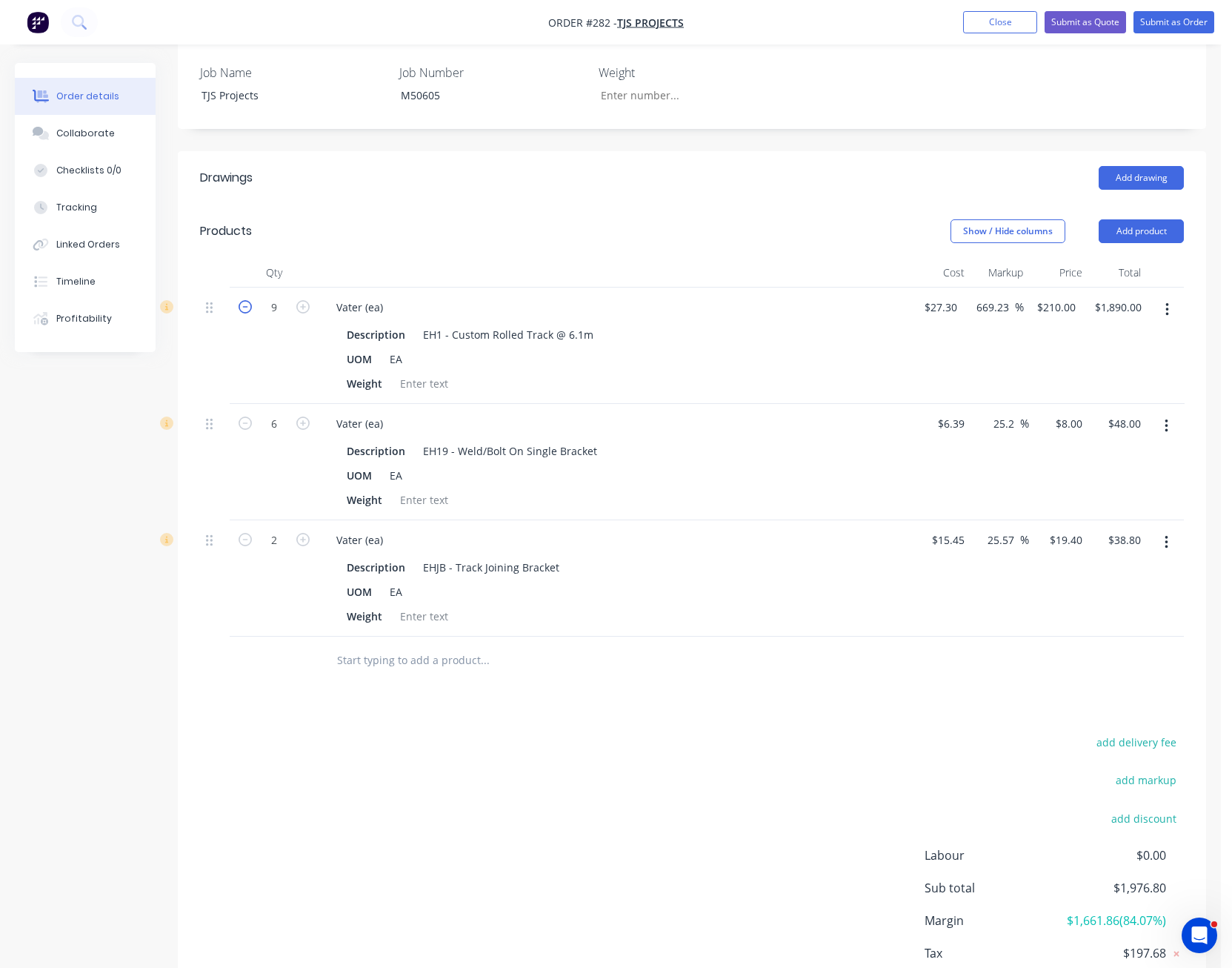
type input "8"
type input "$1,680.00"
click at [242, 300] on icon "button" at bounding box center [245, 307] width 13 height 13
type input "7"
type input "$1,470.00"
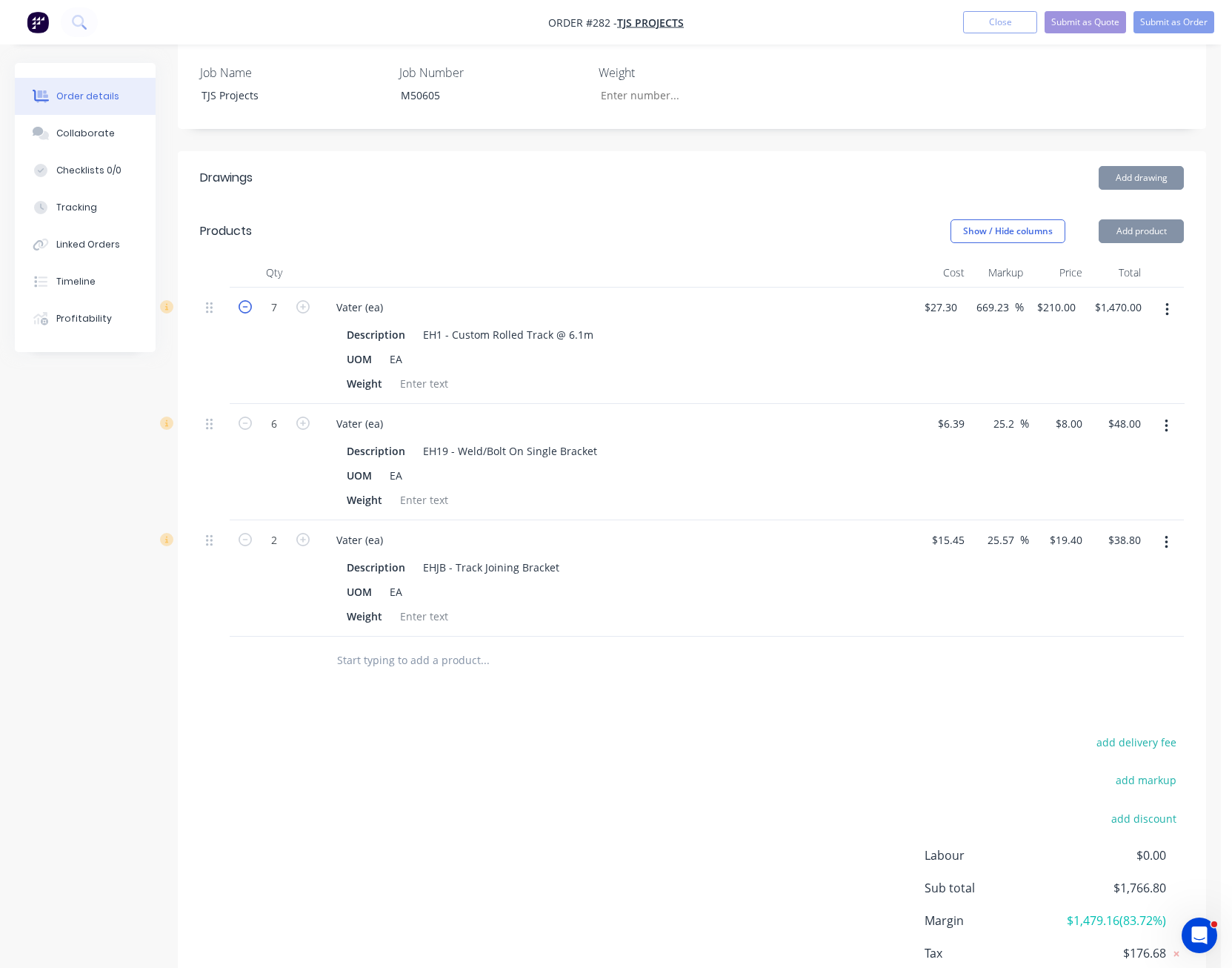
click at [242, 300] on icon "button" at bounding box center [245, 307] width 13 height 13
type input "6"
type input "$1,260.00"
click at [242, 300] on icon "button" at bounding box center [245, 307] width 13 height 13
type input "5"
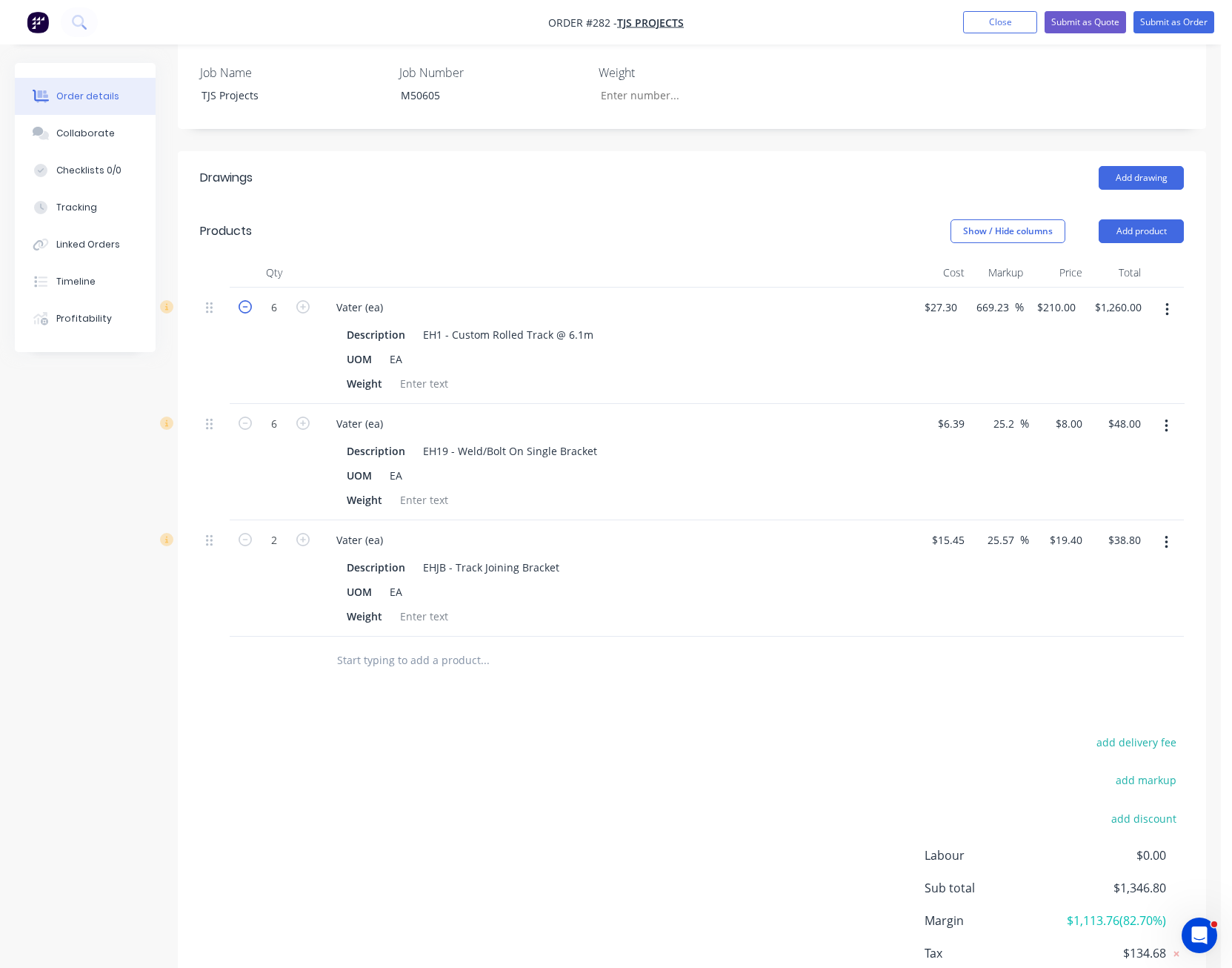
type input "$1,050.00"
click at [242, 300] on icon "button" at bounding box center [245, 307] width 13 height 13
type input "4"
type input "$840.00"
click at [242, 300] on icon "button" at bounding box center [245, 307] width 13 height 13
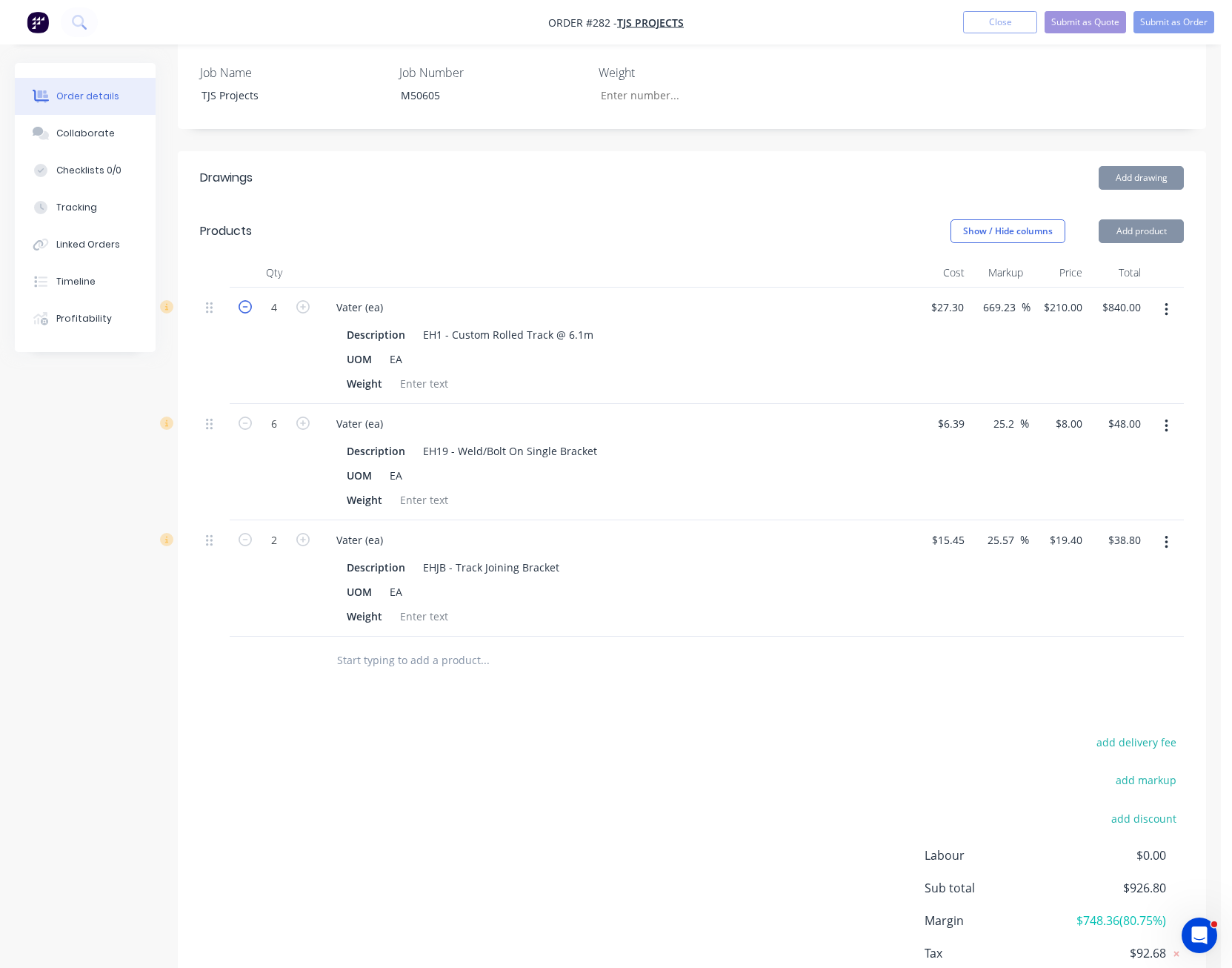
type input "3"
type input "$630.00"
click at [242, 300] on icon "button" at bounding box center [245, 307] width 13 height 13
type input "2"
type input "$420.00"
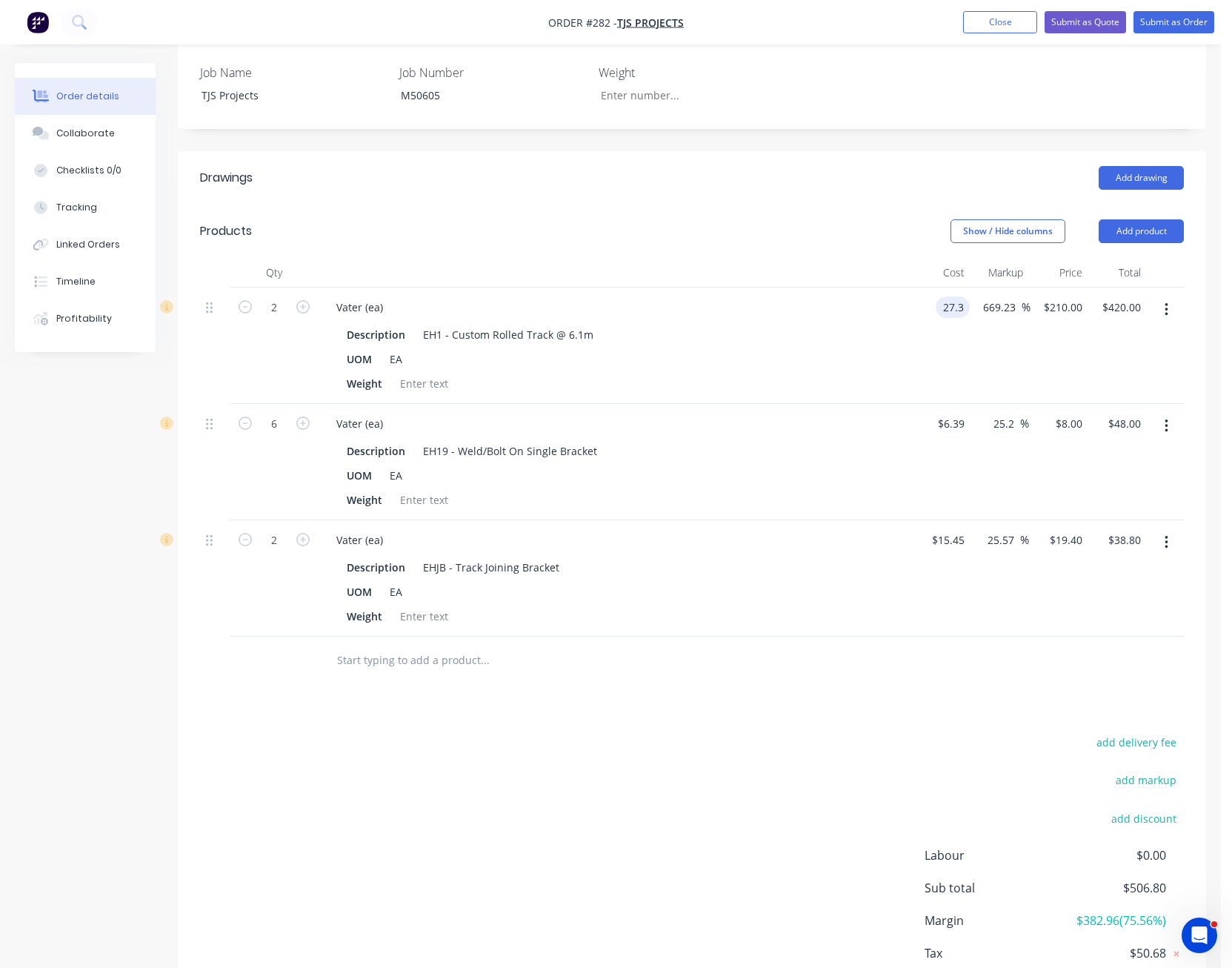
click at [944, 296] on input "27.3" at bounding box center [956, 307] width 28 height 21
type input "$152.50"
type input "$1,173.0769"
type input "$2,346.15"
type input "210"
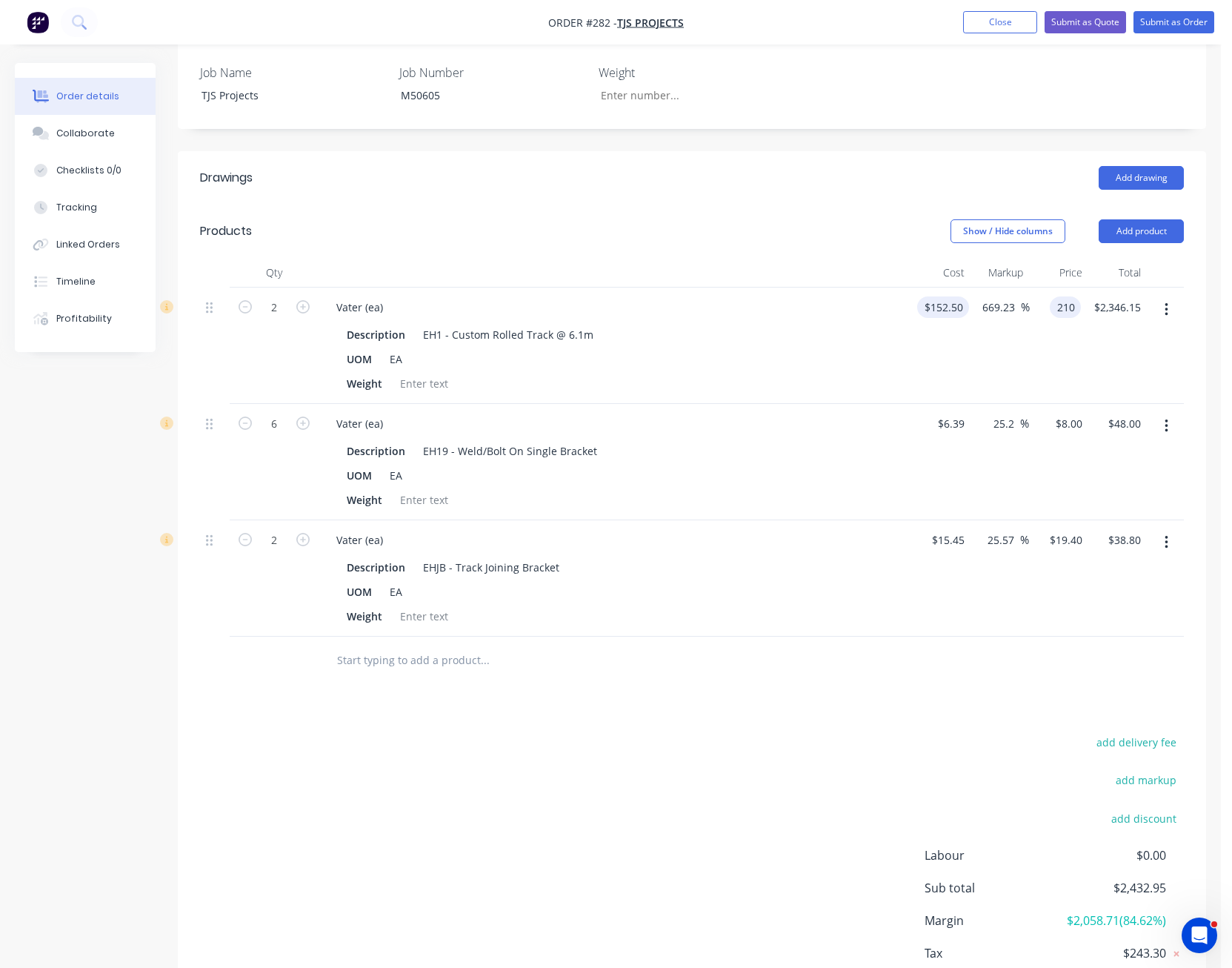
type input "37.7"
type input "$210.00"
type input "$420.00"
click at [734, 820] on div "add delivery fee add markup add discount Labour $0.00 Sub total $506.80 Margin …" at bounding box center [692, 874] width 984 height 286
click at [1070, 296] on input "210" at bounding box center [1065, 307] width 46 height 21
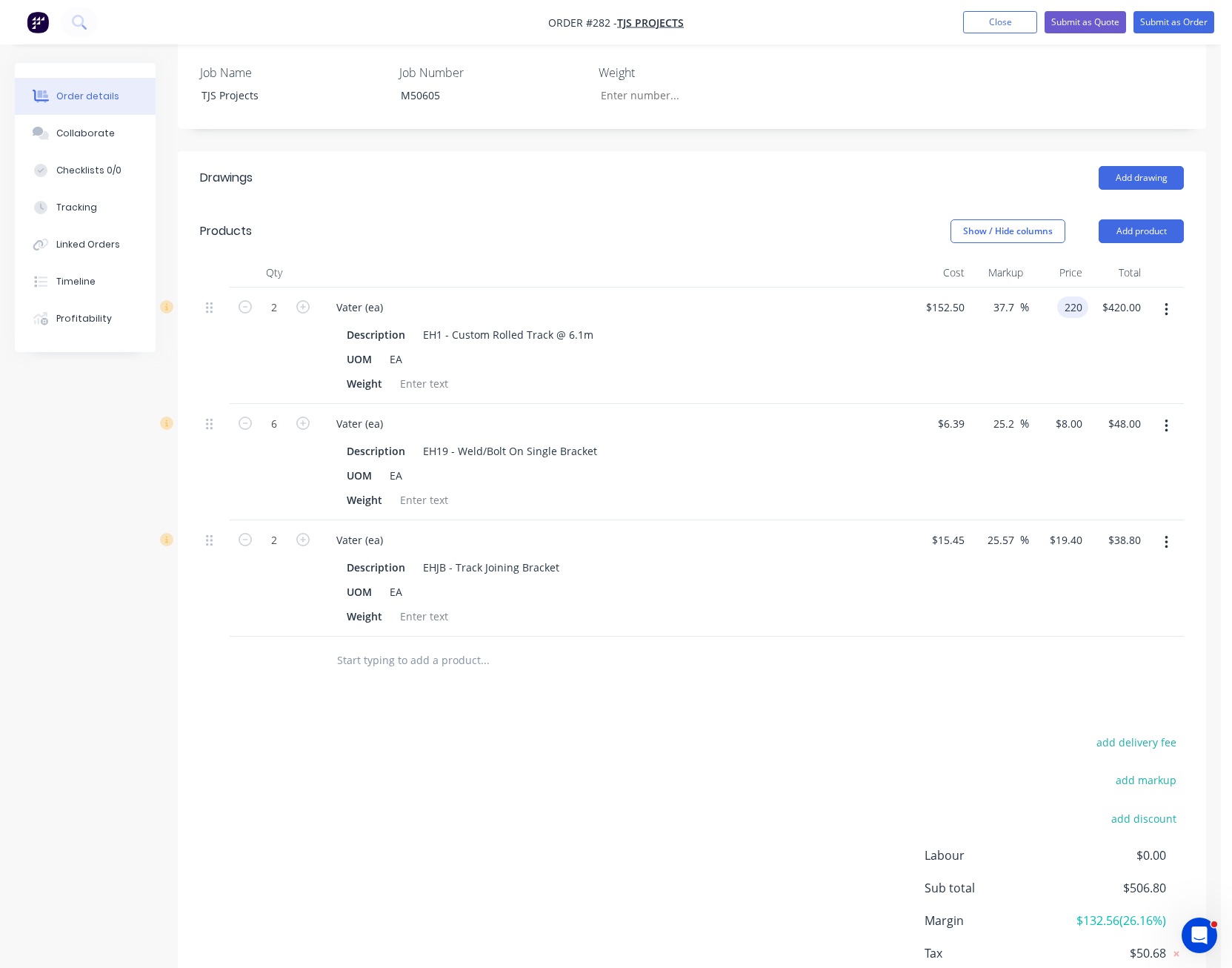
type input "220"
type input "44.26"
type input "$220.00"
type input "$440.00"
click at [822, 732] on div "add delivery fee add markup add discount Labour $0.00 Sub total $526.80 Margin …" at bounding box center [692, 874] width 984 height 286
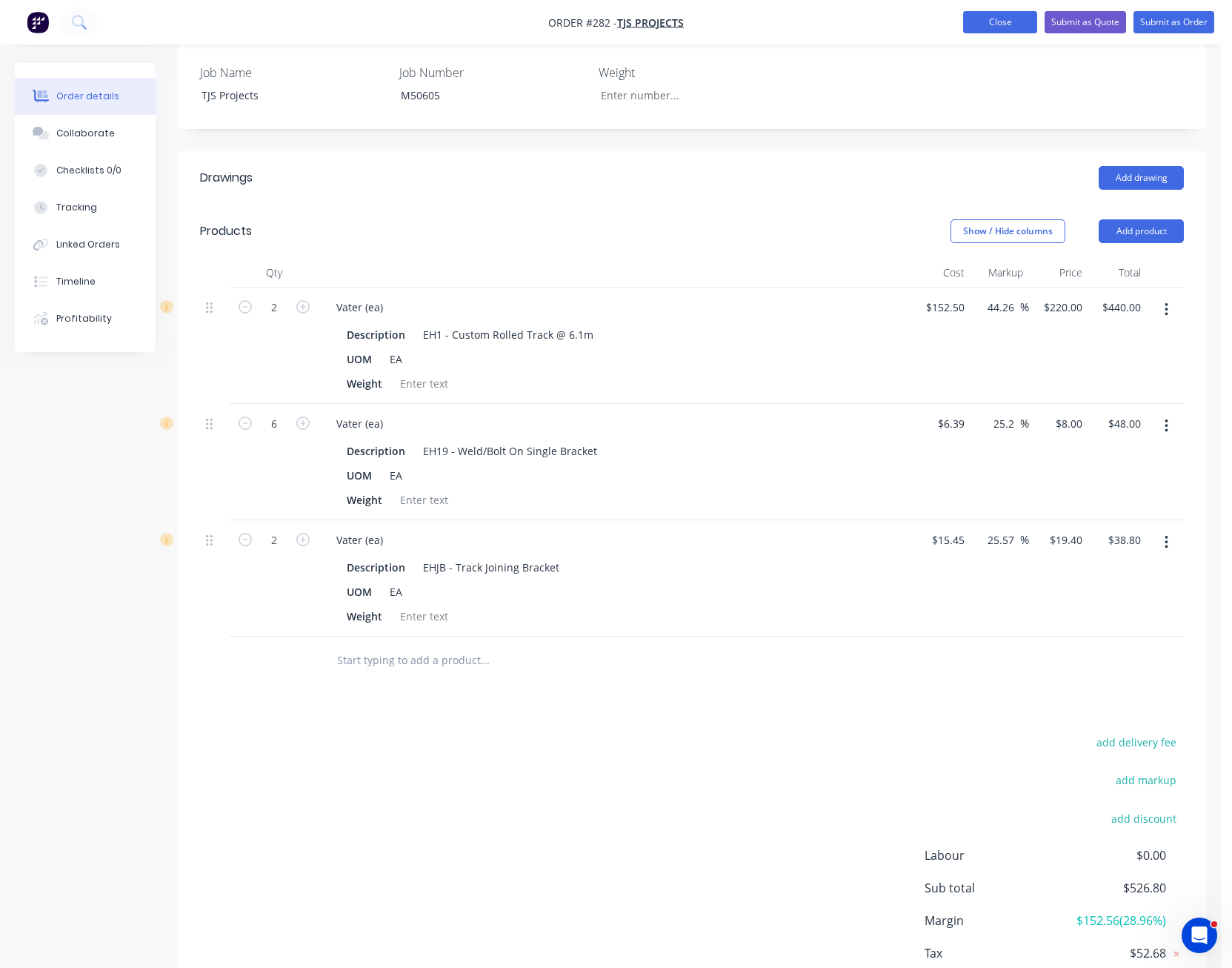
click at [1018, 20] on button "Close" at bounding box center [1000, 22] width 74 height 22
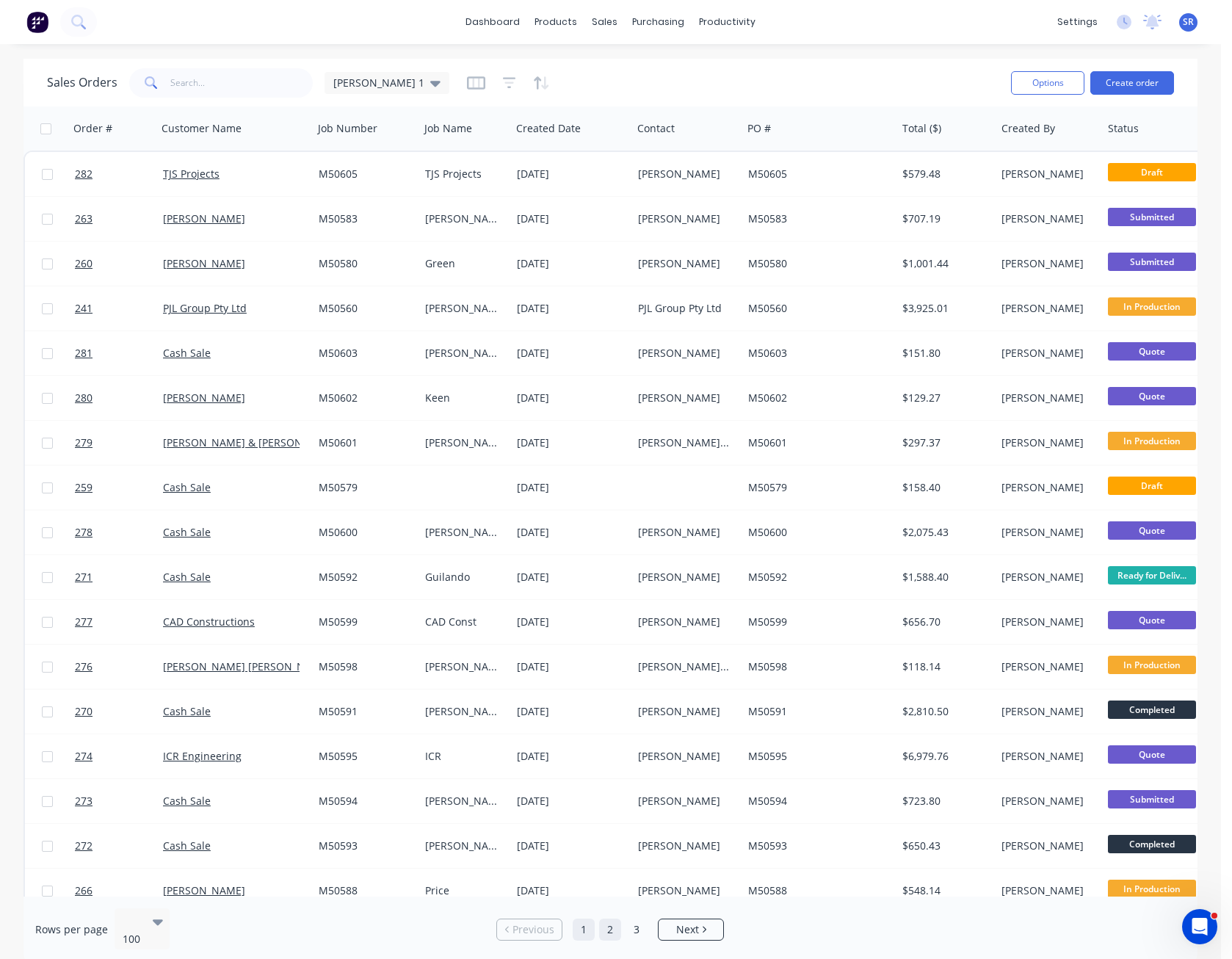
click at [617, 923] on link "2" at bounding box center [610, 929] width 22 height 22
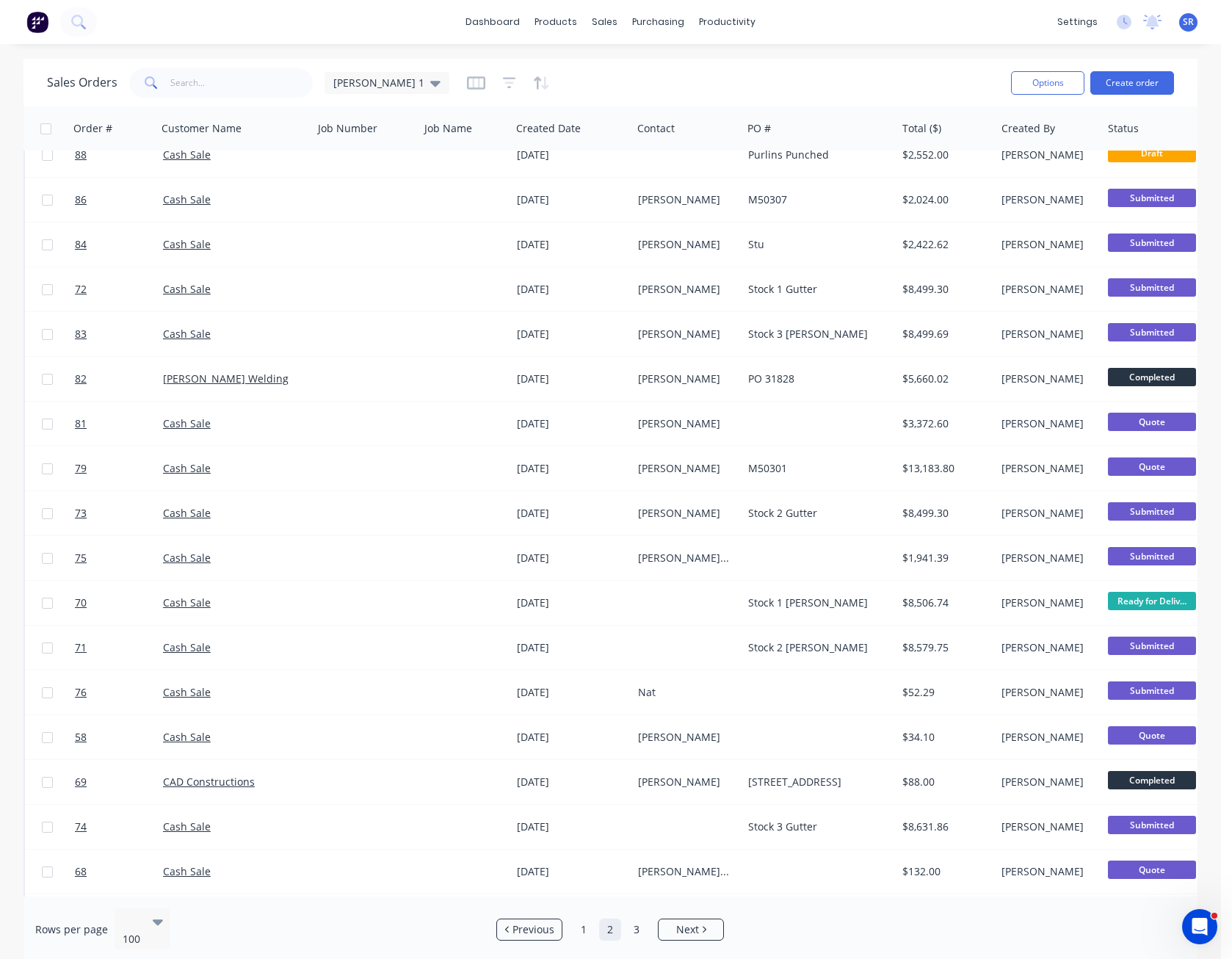
scroll to position [3739, 0]
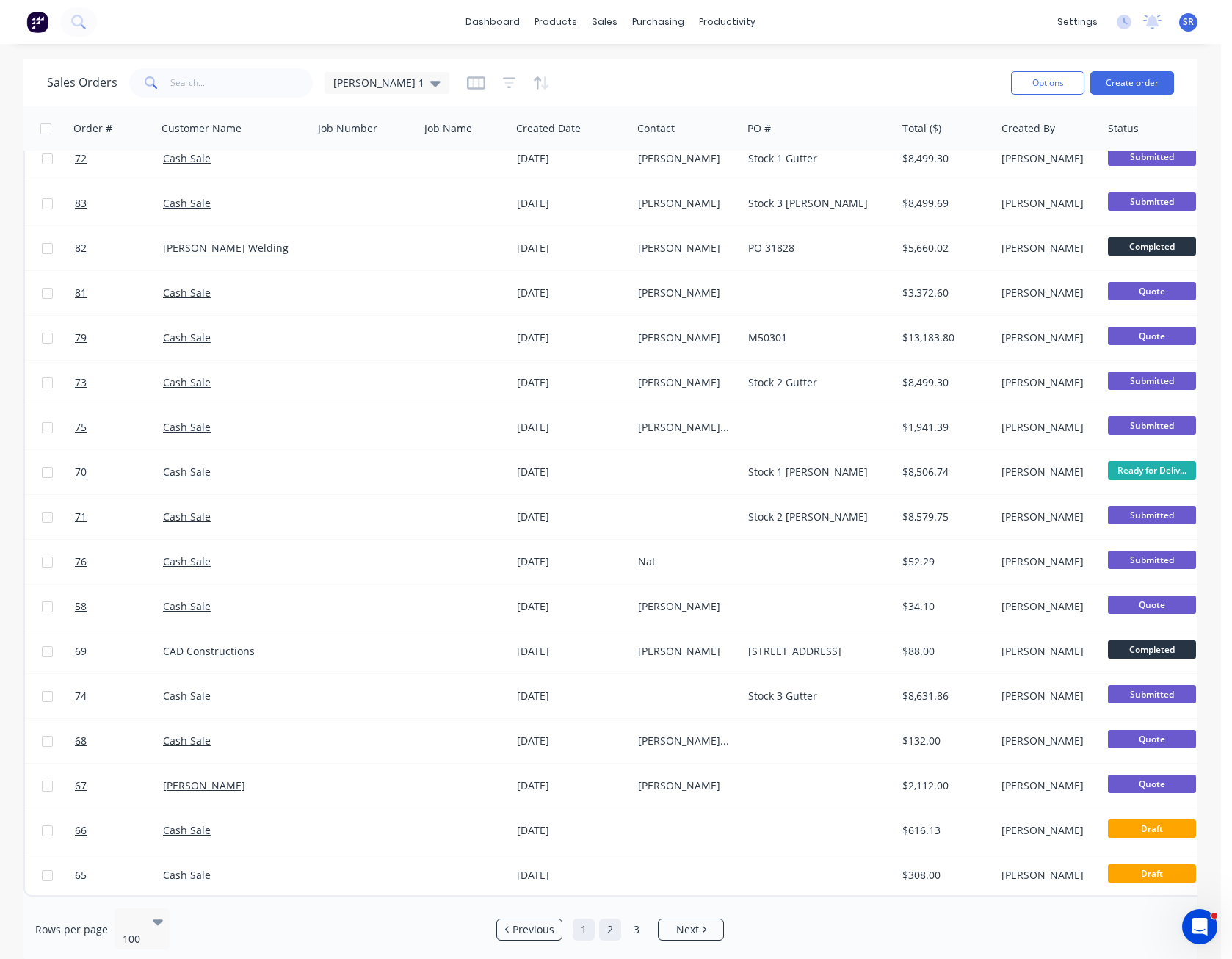
click at [585, 919] on link "1" at bounding box center [583, 929] width 22 height 22
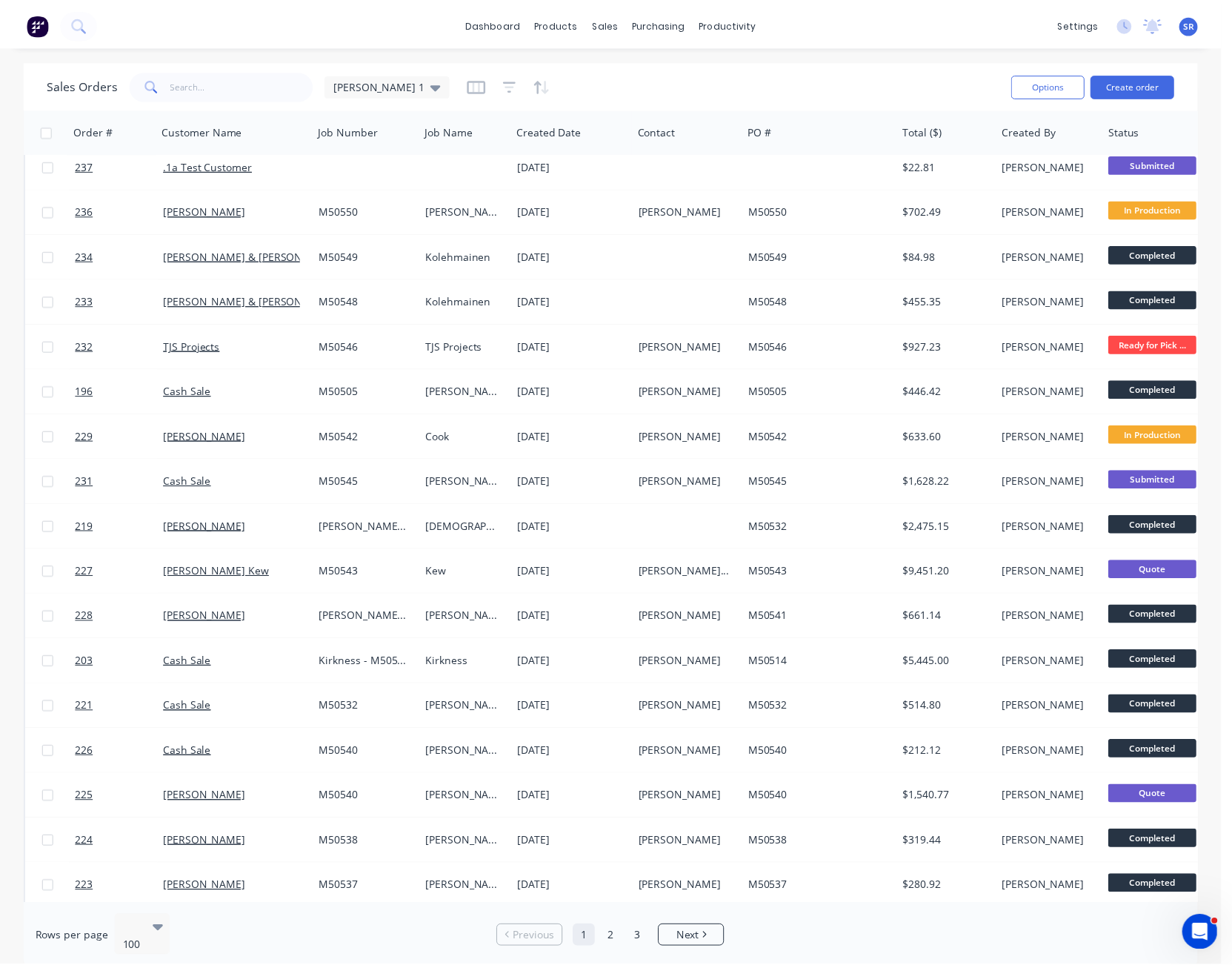
scroll to position [1626, 0]
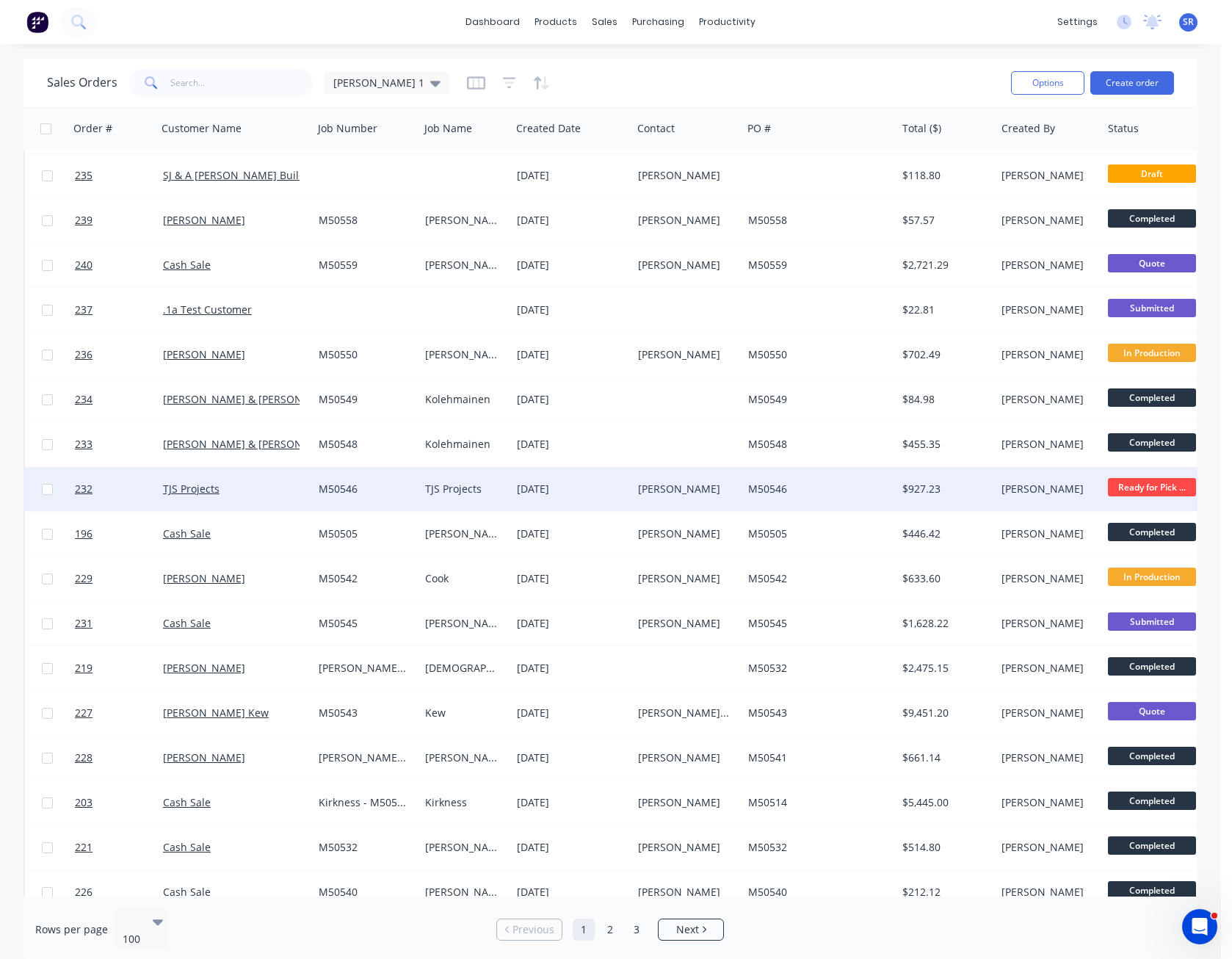
click at [720, 486] on div "[PERSON_NAME]" at bounding box center [685, 489] width 94 height 15
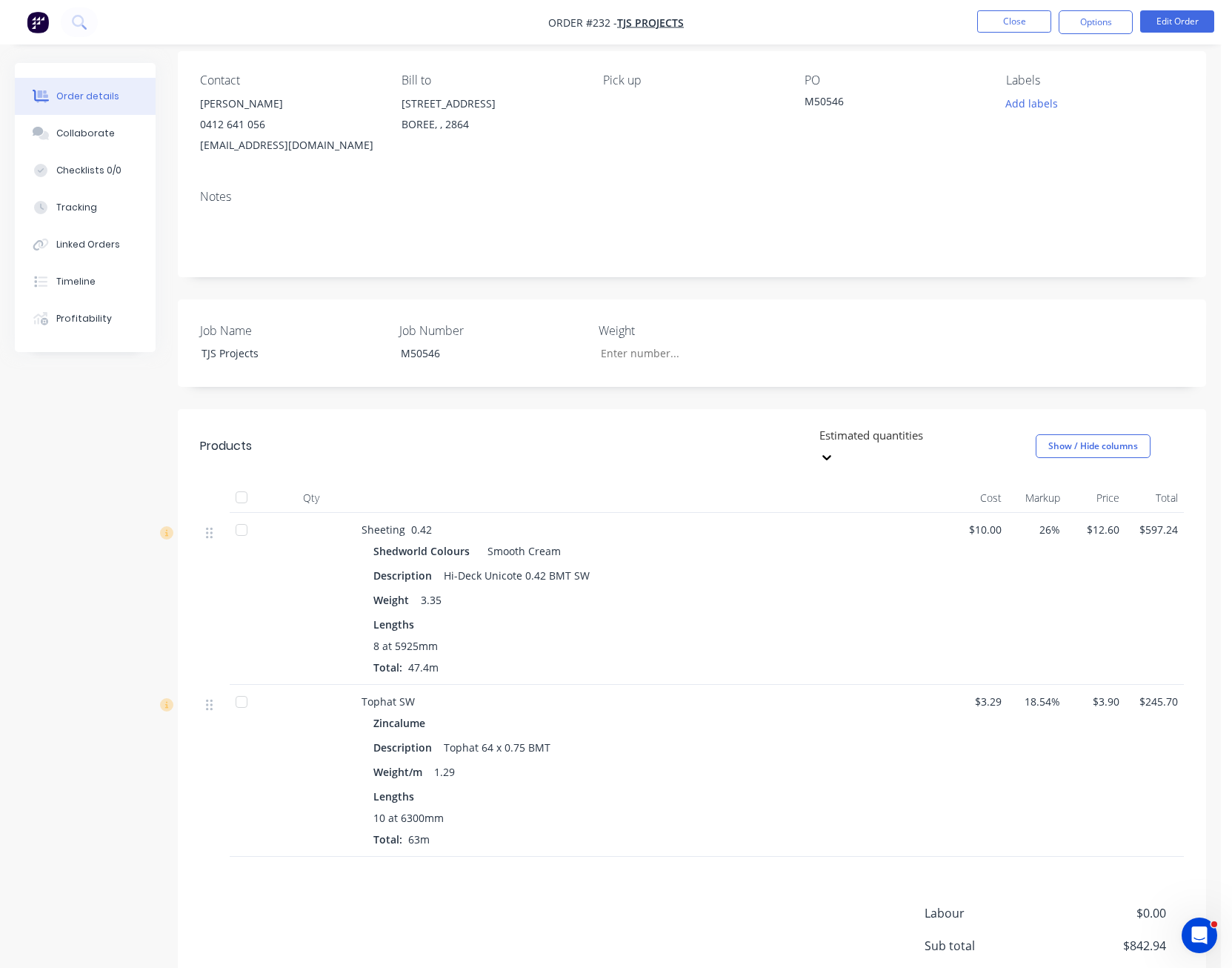
scroll to position [148, 0]
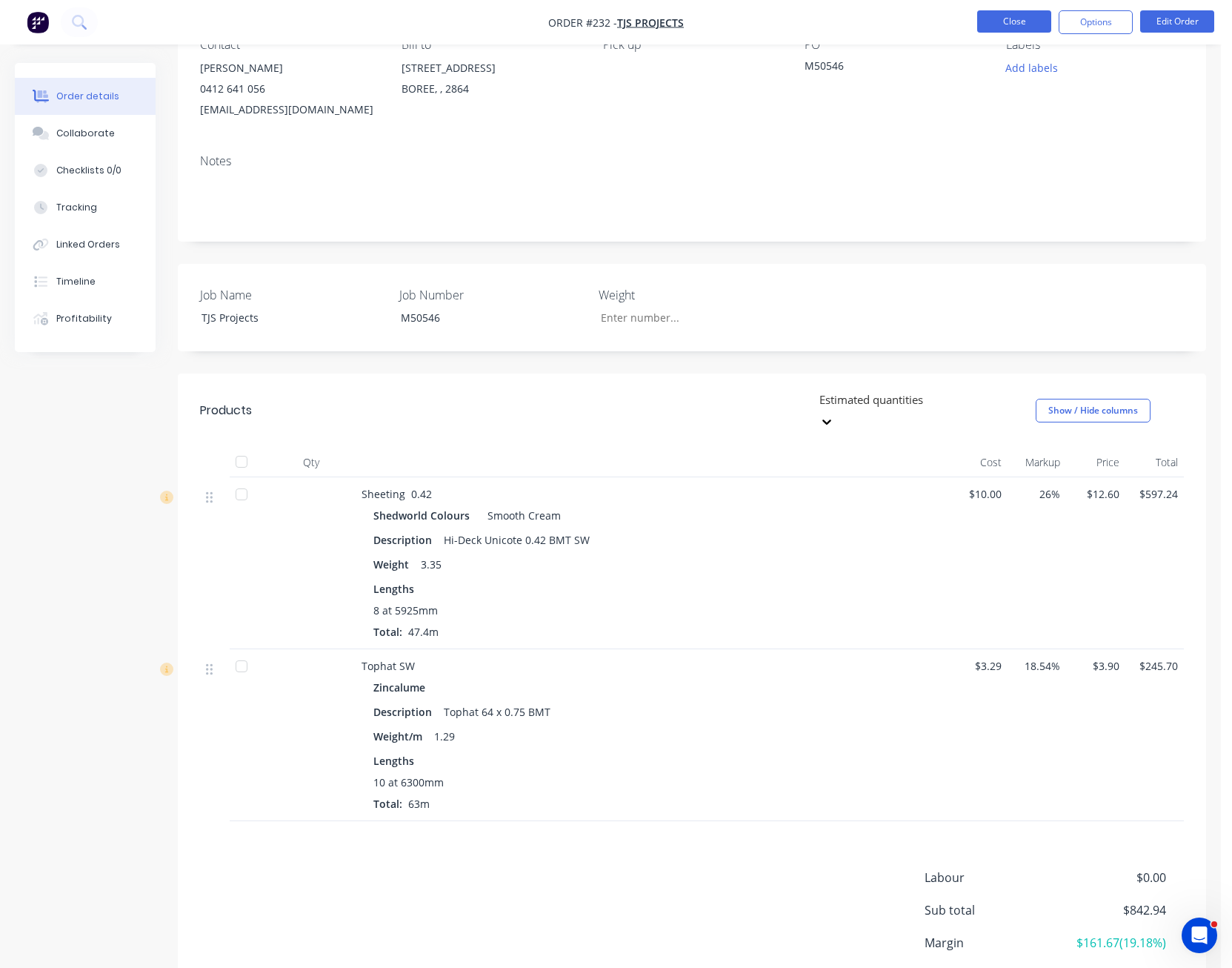
click at [1019, 21] on button "Close" at bounding box center [1014, 21] width 74 height 22
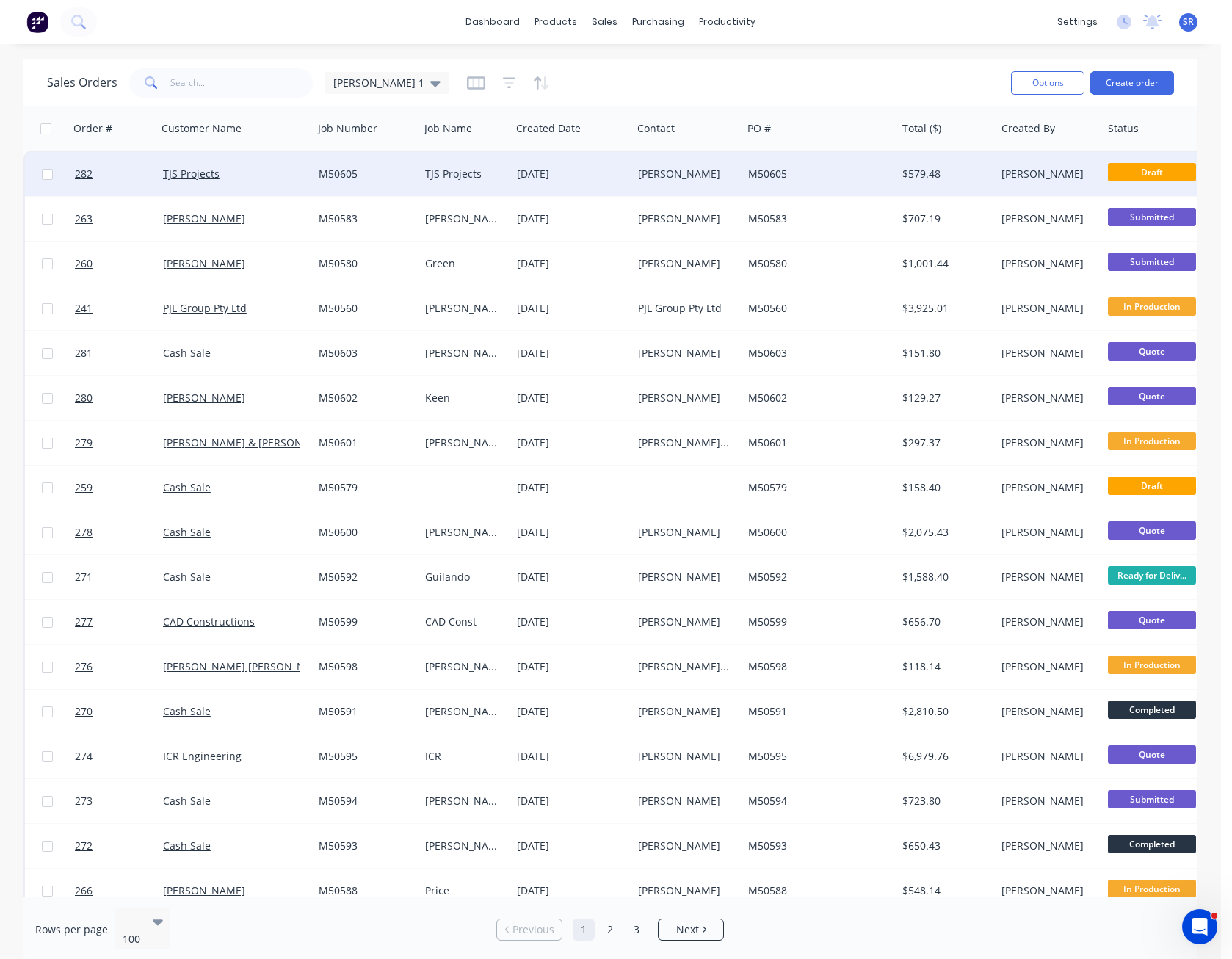
click at [718, 177] on div "[PERSON_NAME]" at bounding box center [685, 174] width 94 height 15
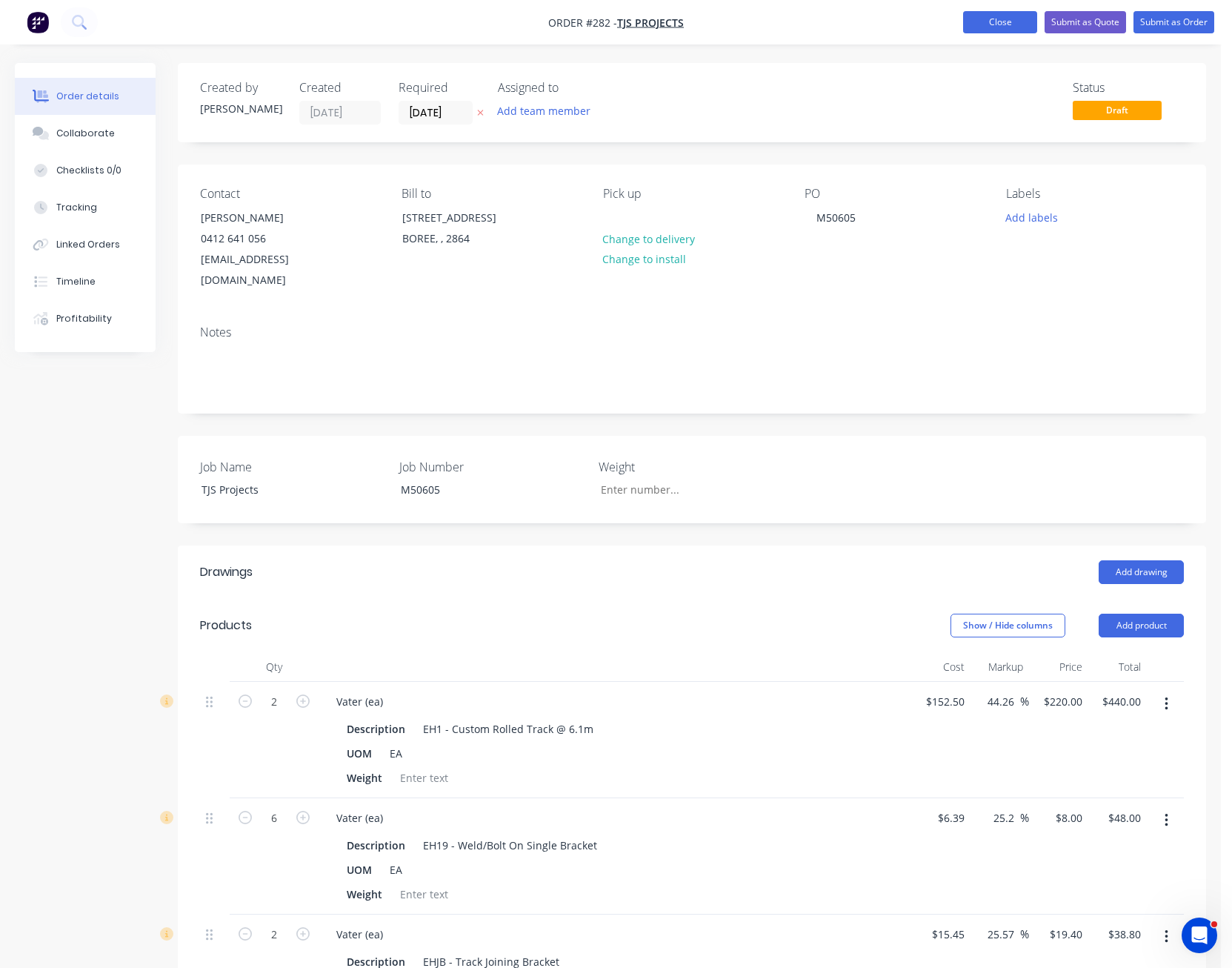
click at [995, 23] on button "Close" at bounding box center [1000, 22] width 74 height 22
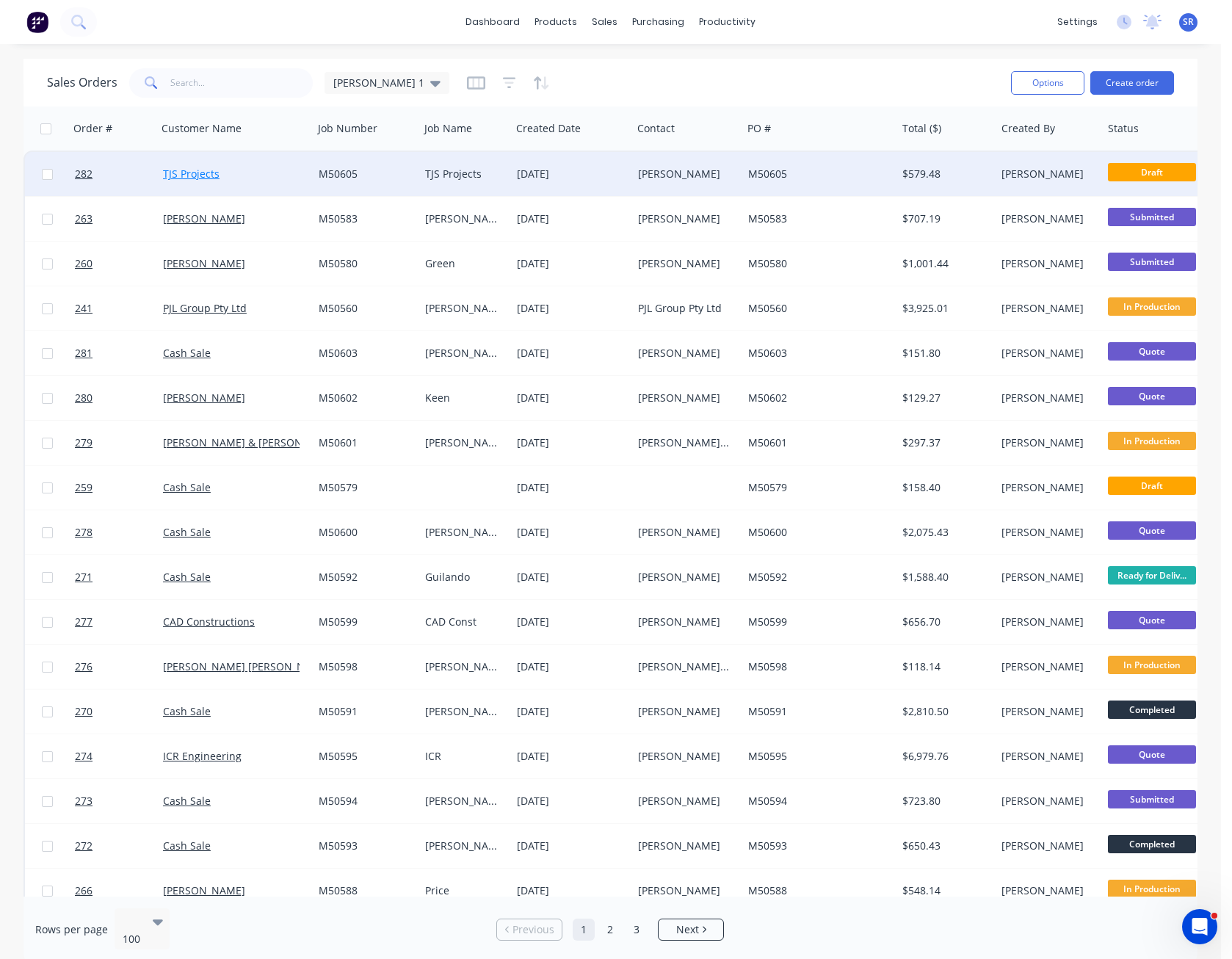
click at [195, 169] on link "TJS Projects" at bounding box center [191, 173] width 56 height 14
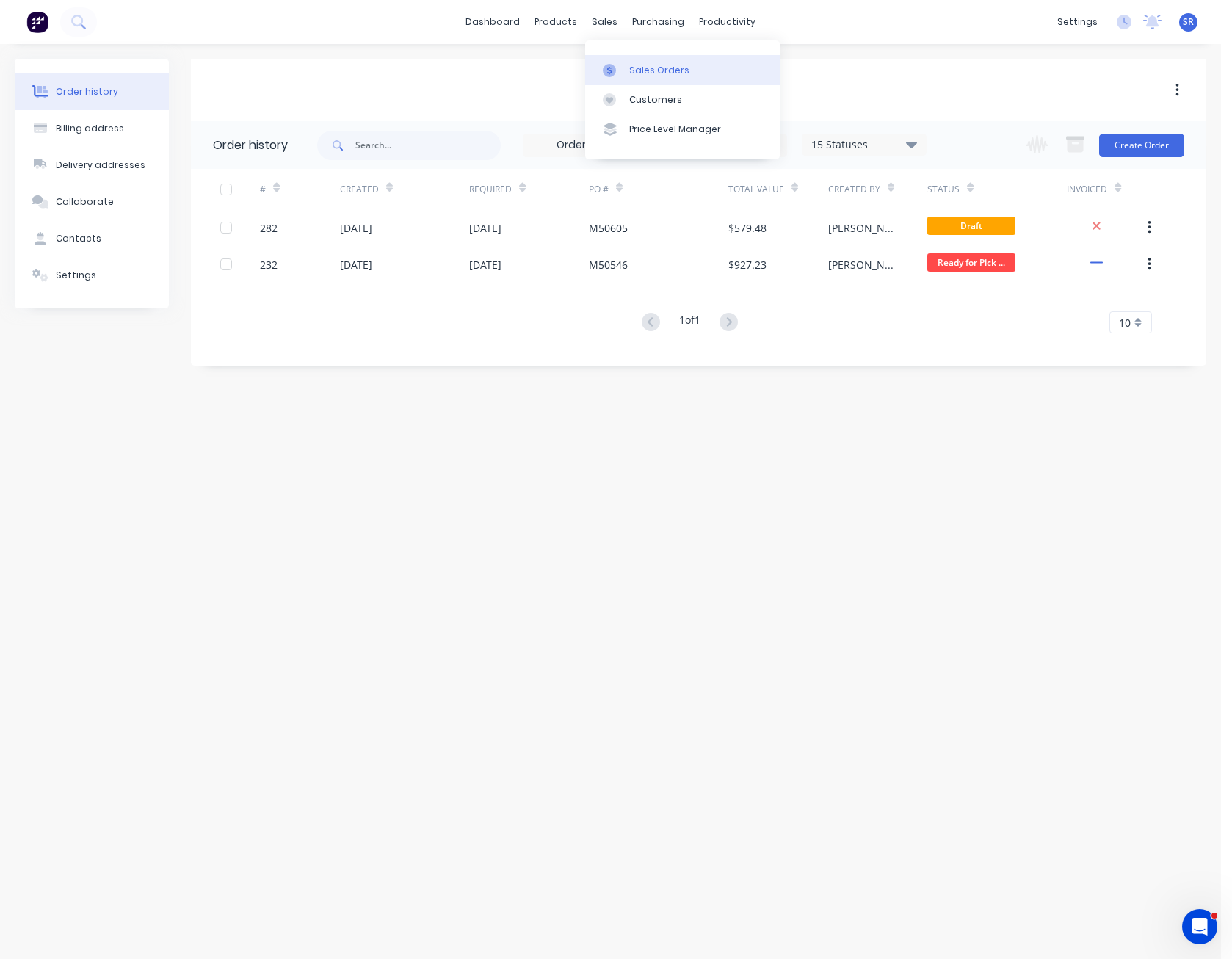
click at [633, 60] on link "Sales Orders" at bounding box center [682, 69] width 194 height 29
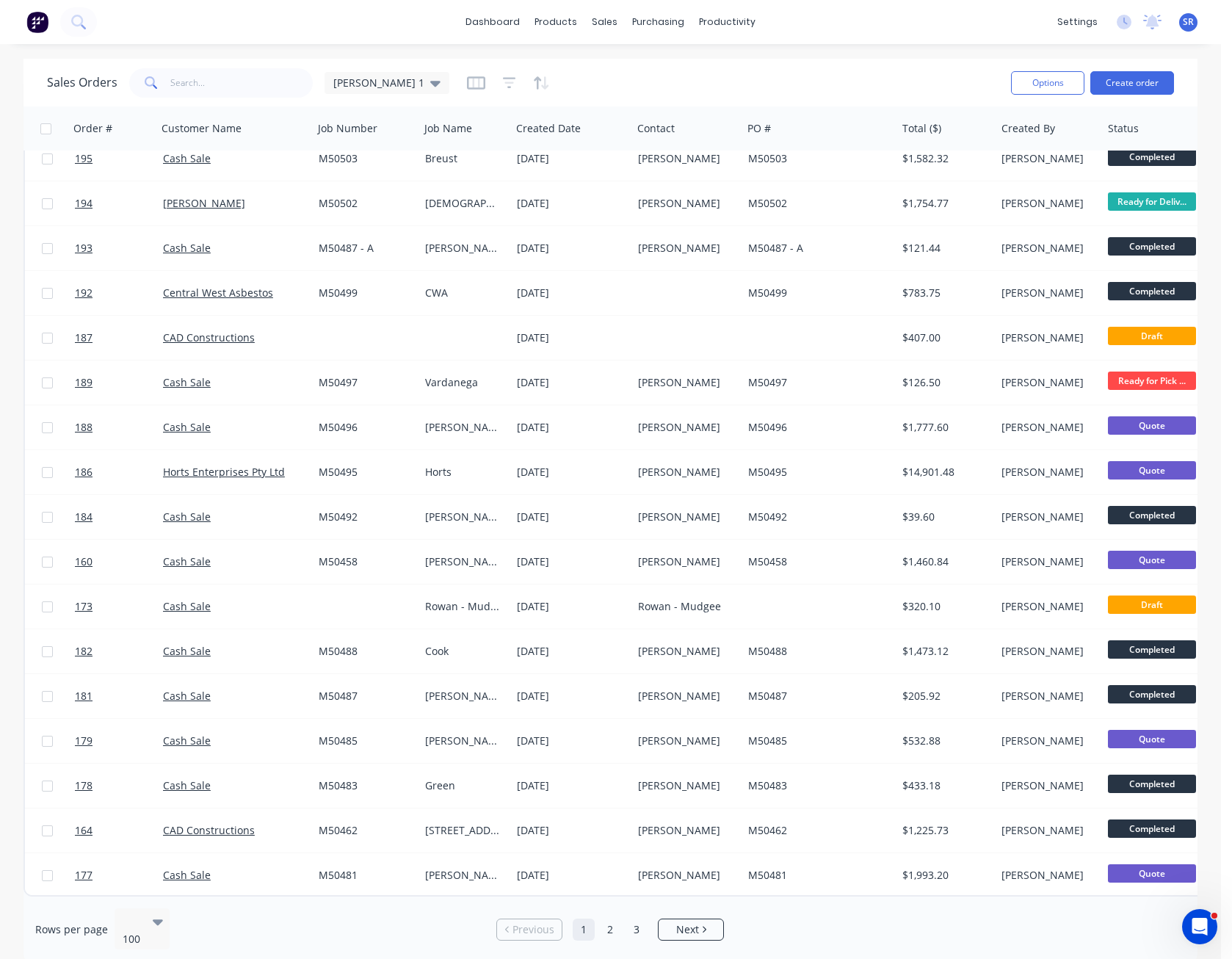
scroll to position [3739, 0]
click at [616, 919] on link "2" at bounding box center [610, 929] width 22 height 22
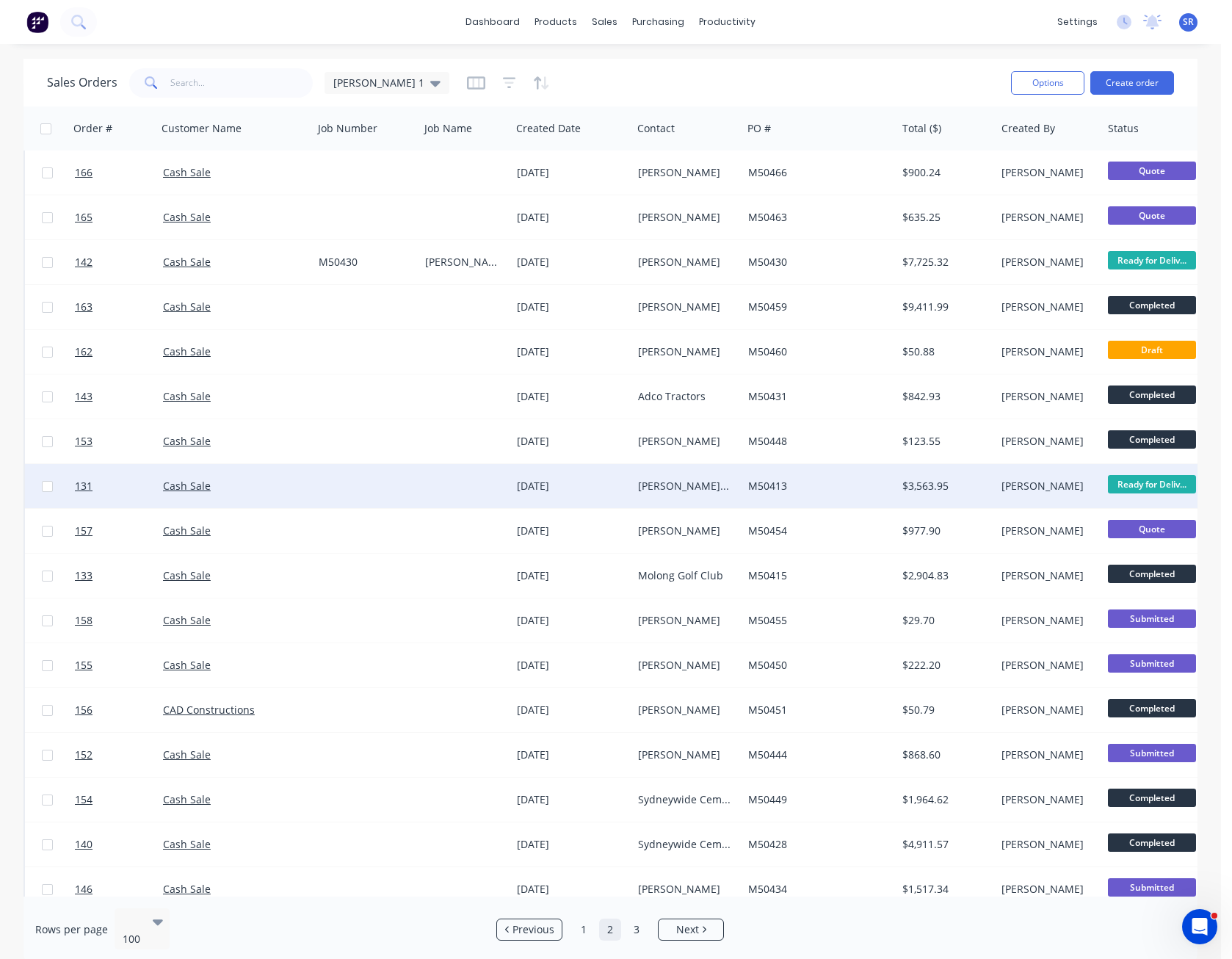
scroll to position [440, 0]
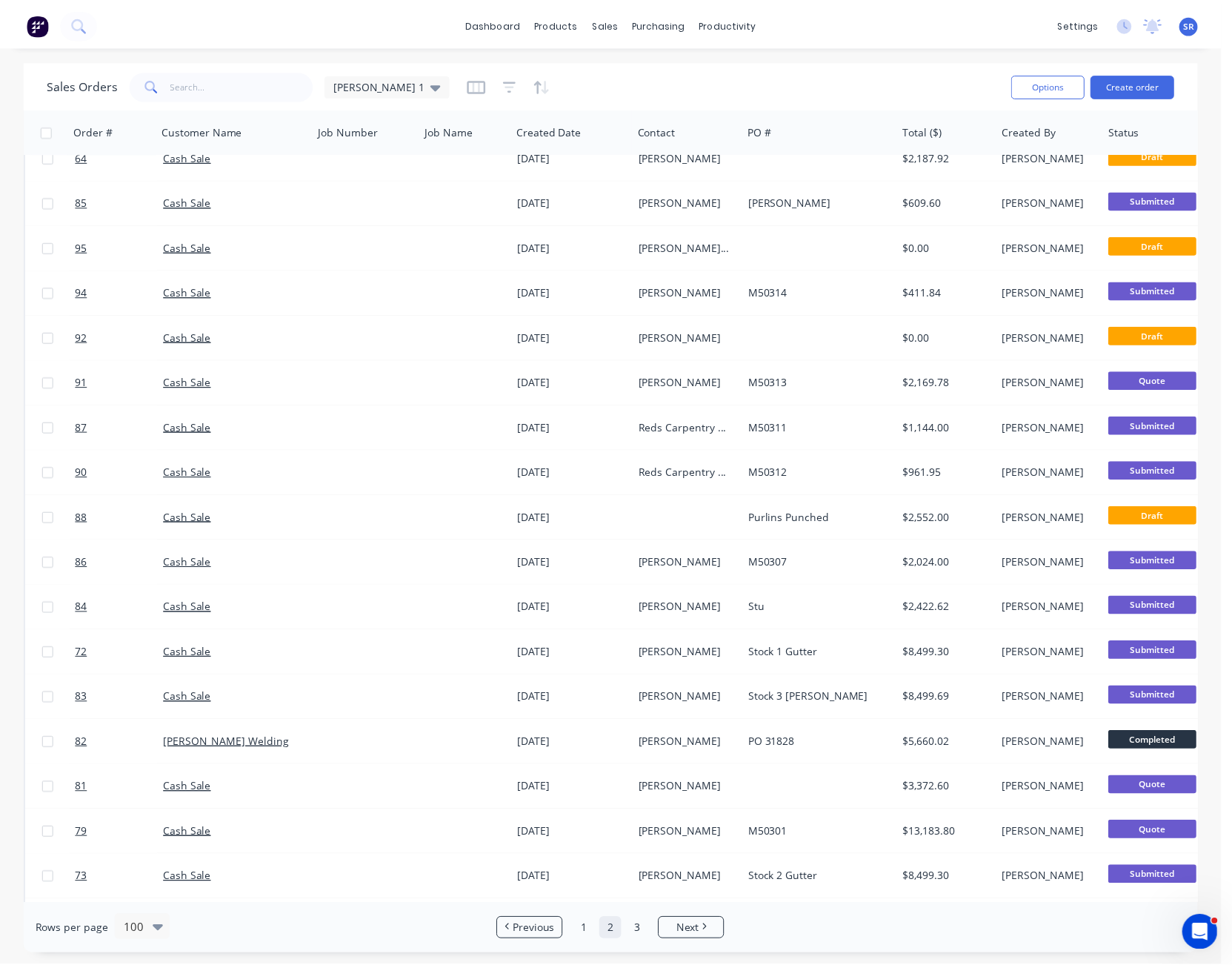
scroll to position [3334, 0]
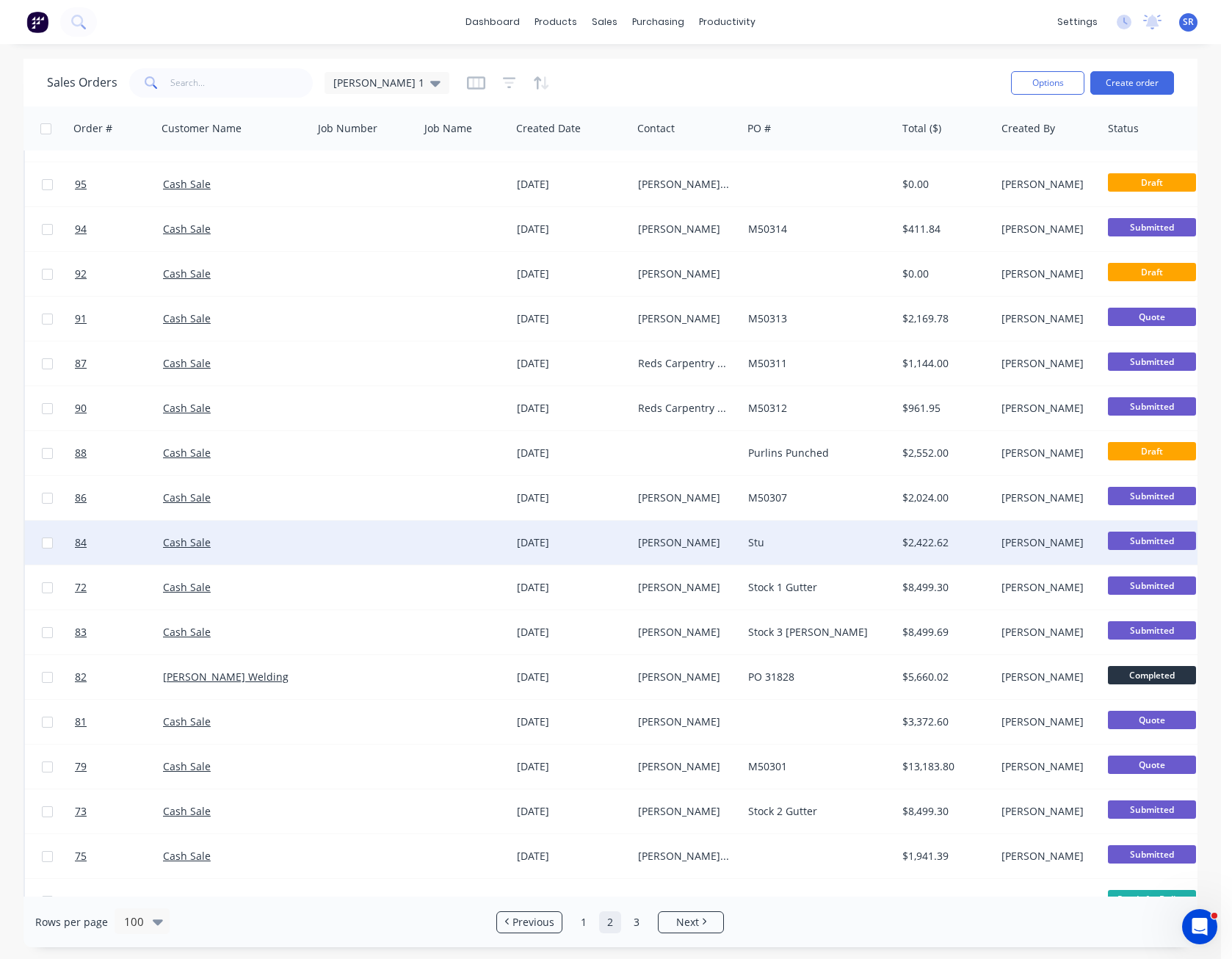
click at [700, 538] on div "[PERSON_NAME]" at bounding box center [685, 542] width 94 height 15
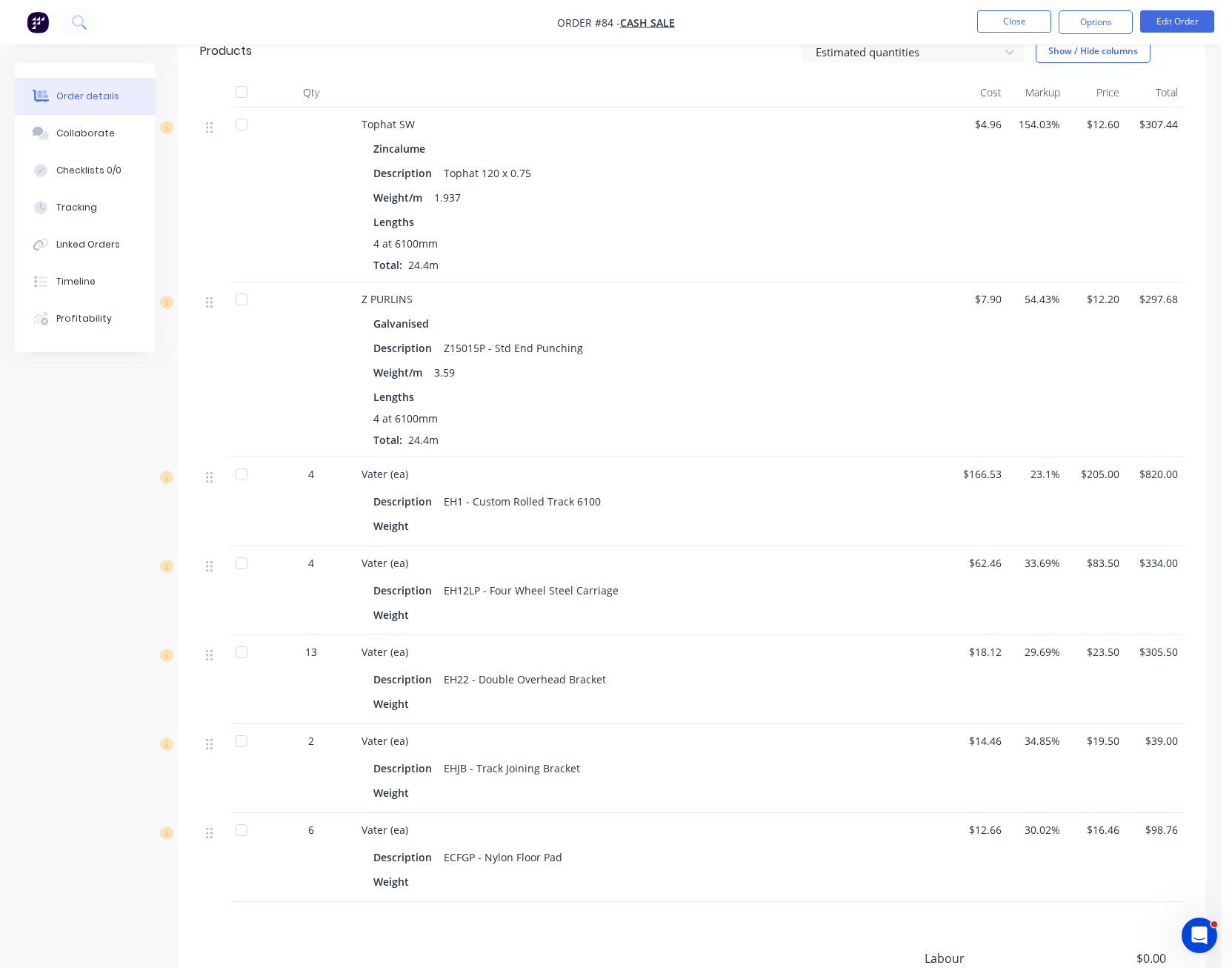
scroll to position [519, 0]
click at [986, 28] on button "Close" at bounding box center [1014, 21] width 74 height 22
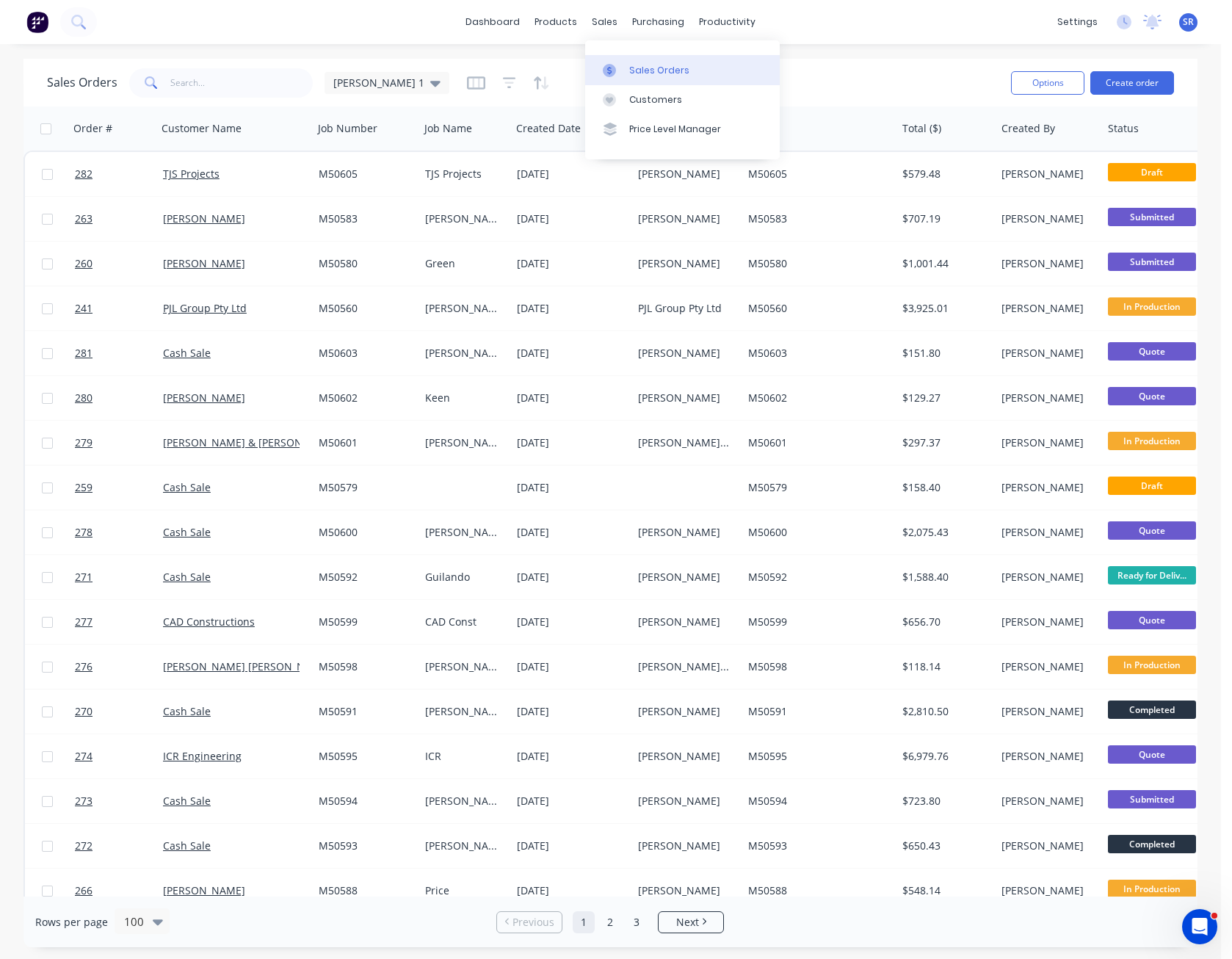
click at [639, 64] on div "Sales Orders" at bounding box center [659, 70] width 61 height 13
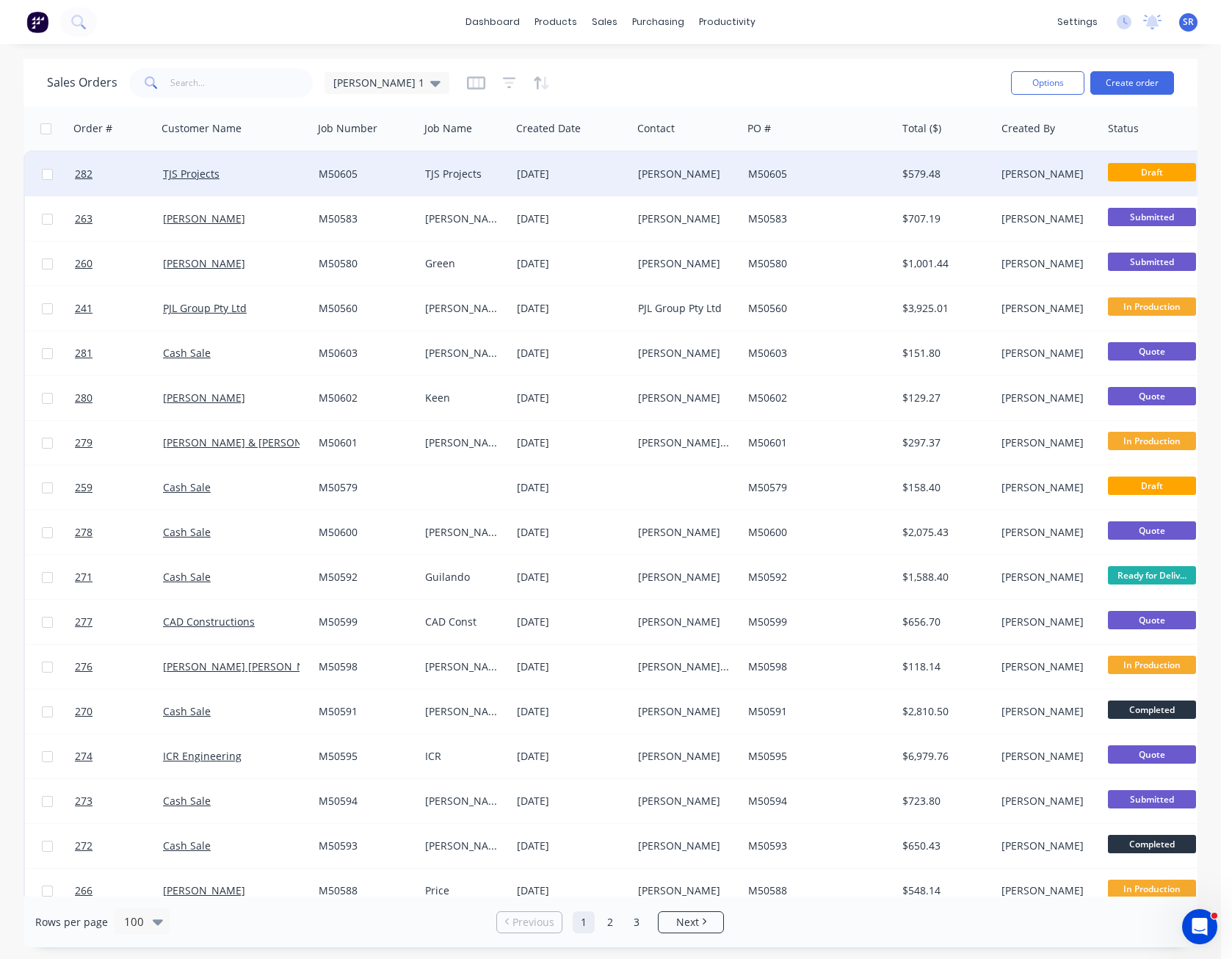
click at [775, 159] on div "M50605" at bounding box center [819, 173] width 154 height 44
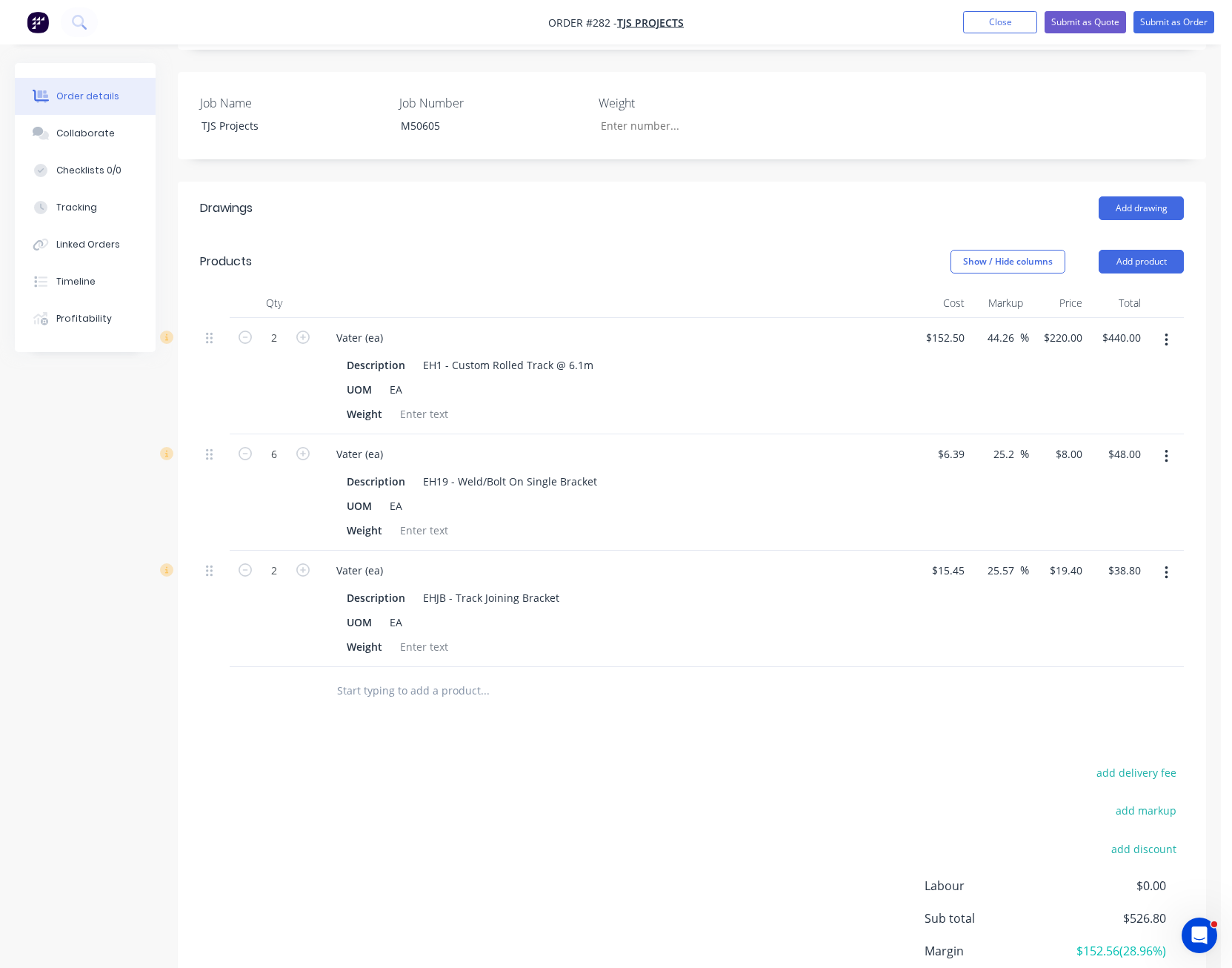
scroll to position [370, 0]
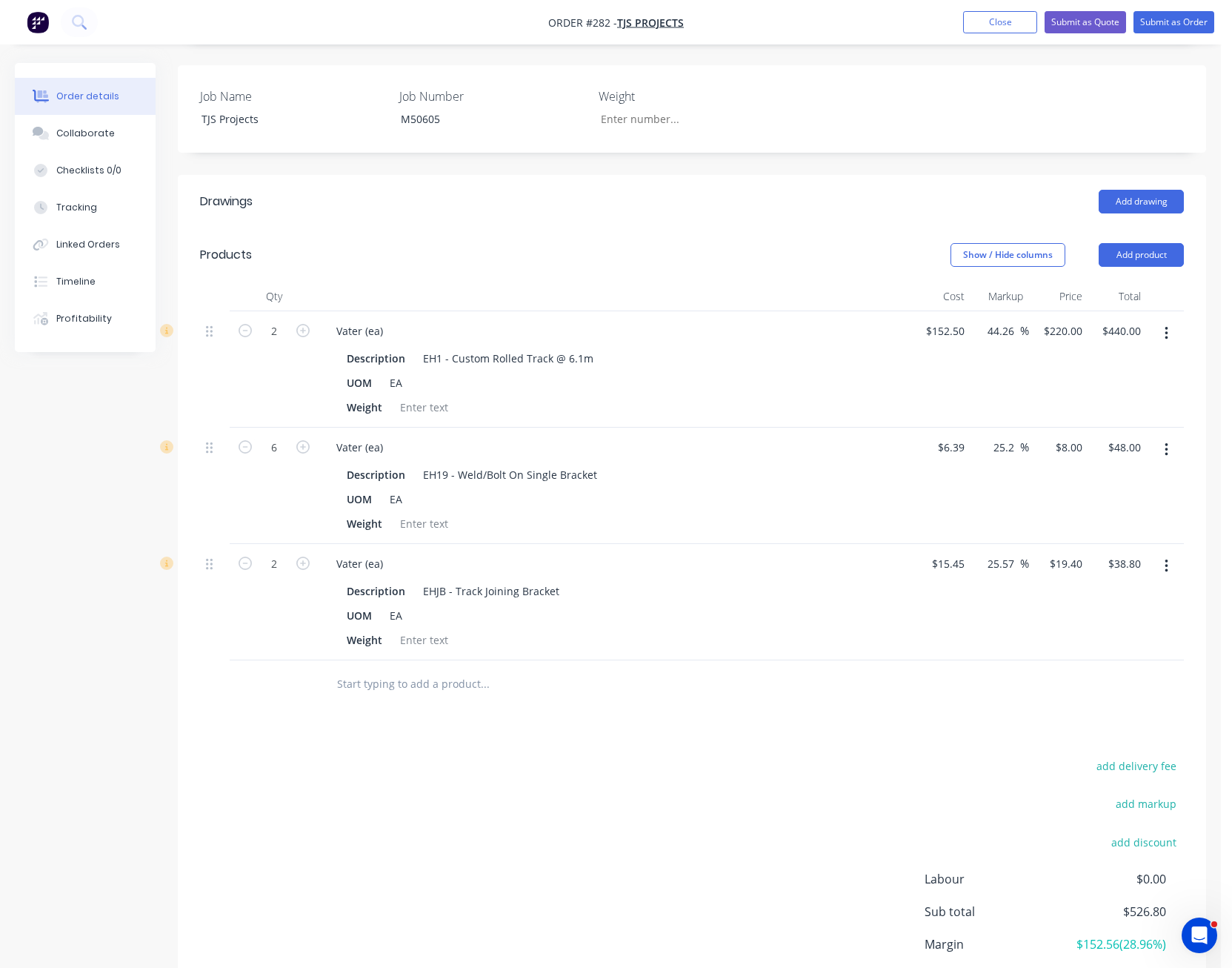
click at [1165, 441] on icon "button" at bounding box center [1167, 449] width 4 height 16
click at [1148, 478] on div "Edit" at bounding box center [1114, 488] width 114 height 21
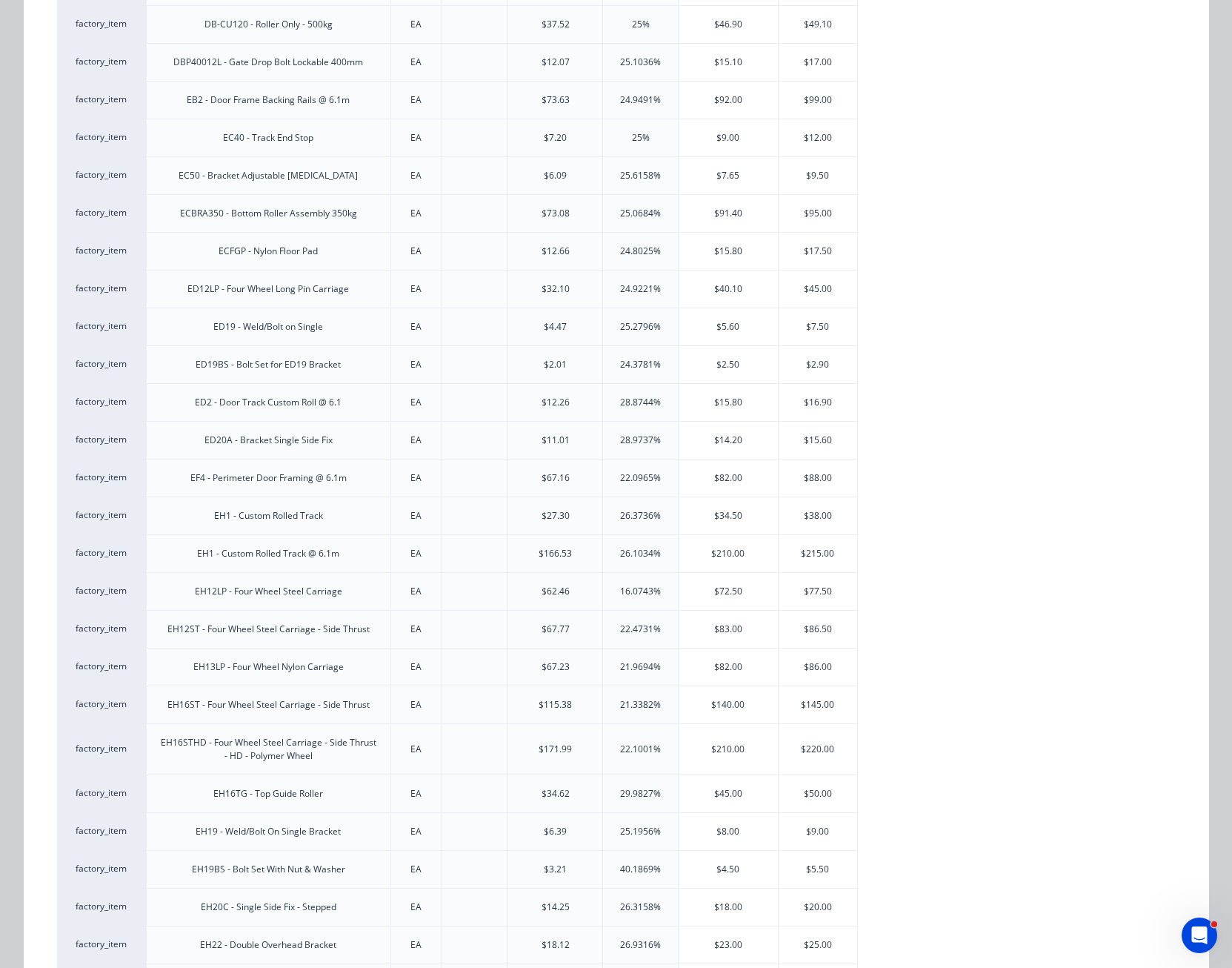
scroll to position [445, 0]
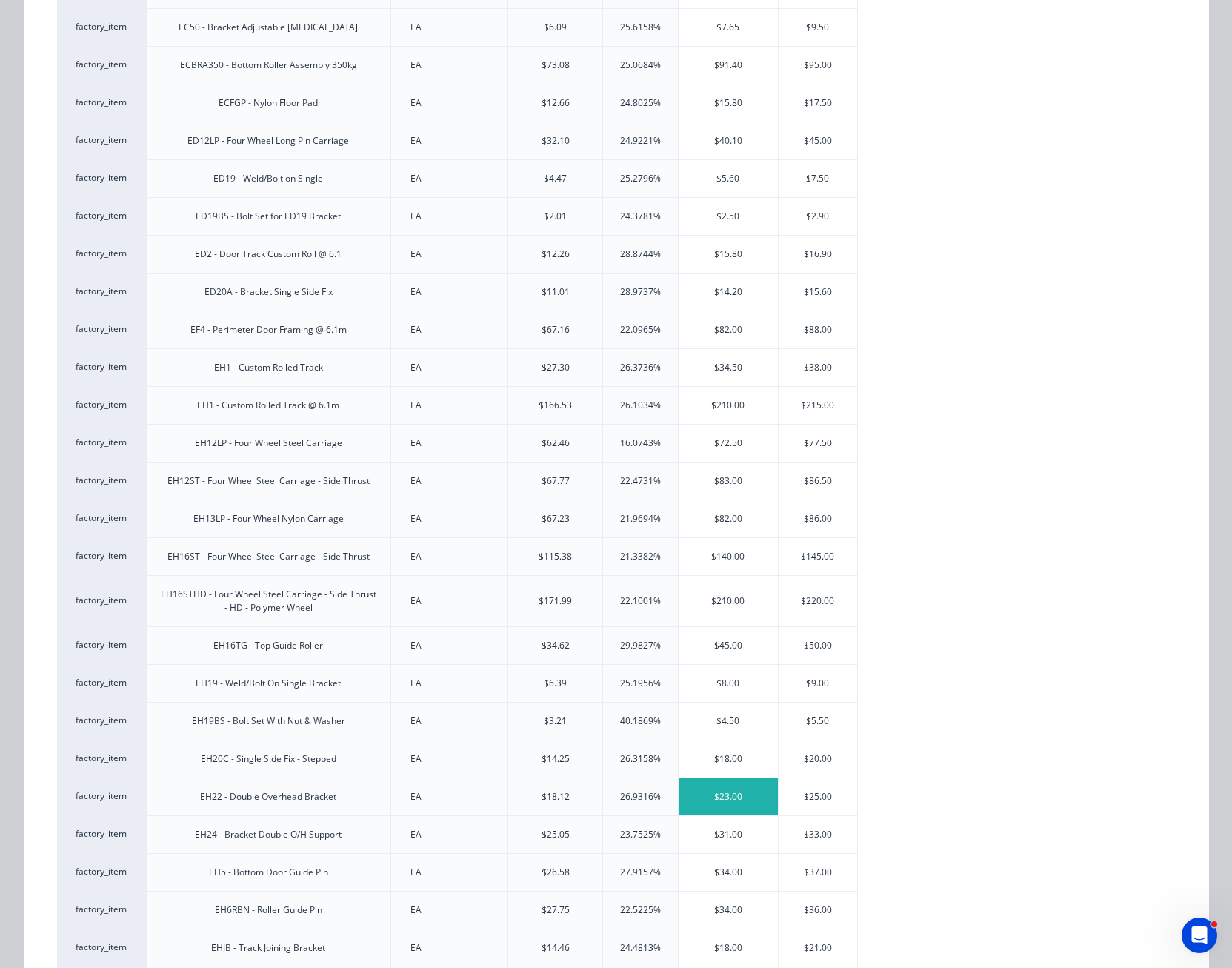
click at [723, 795] on div "$23.00" at bounding box center [729, 797] width 99 height 37
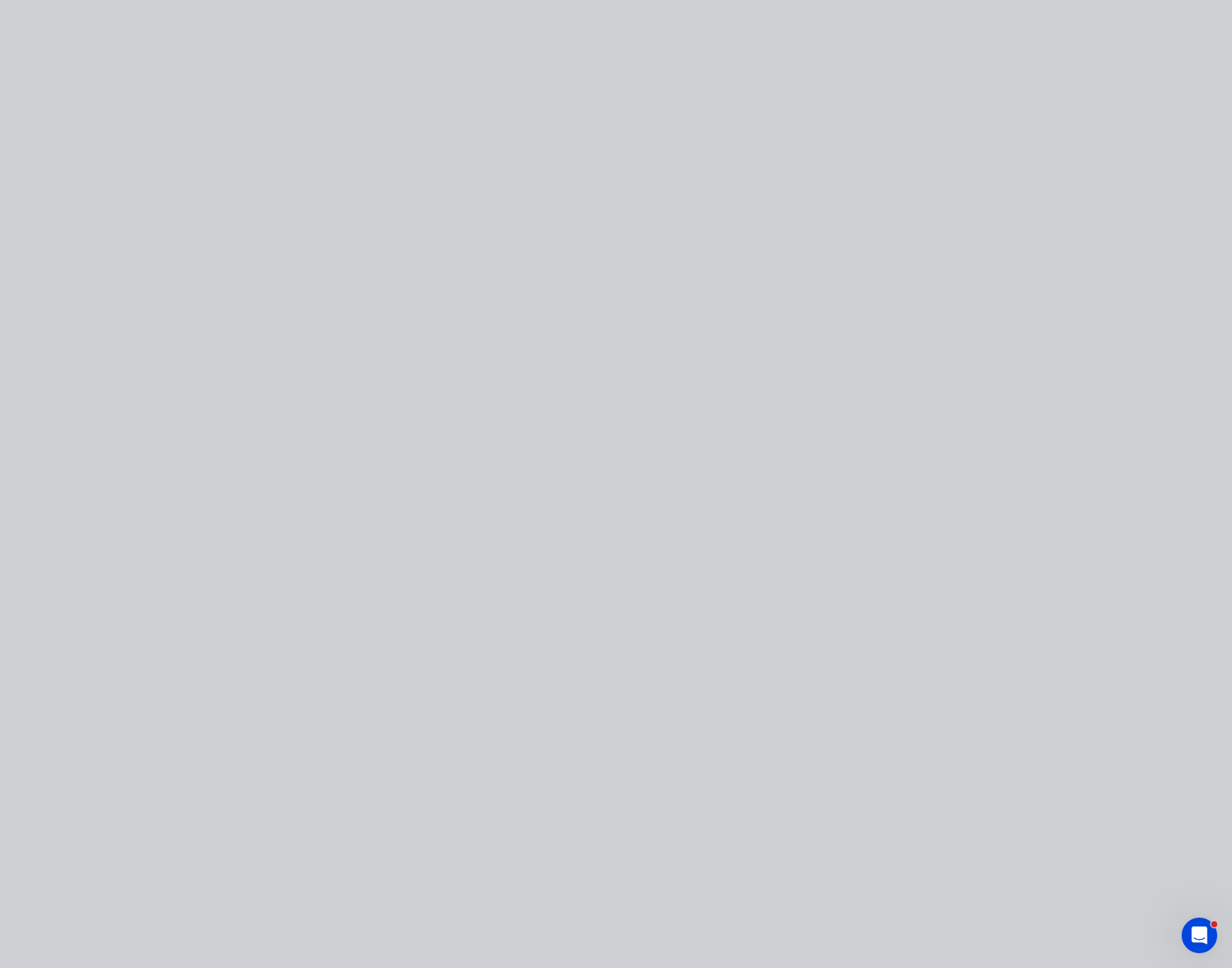
type input "259.94"
type input "$23.00"
type input "$138.00"
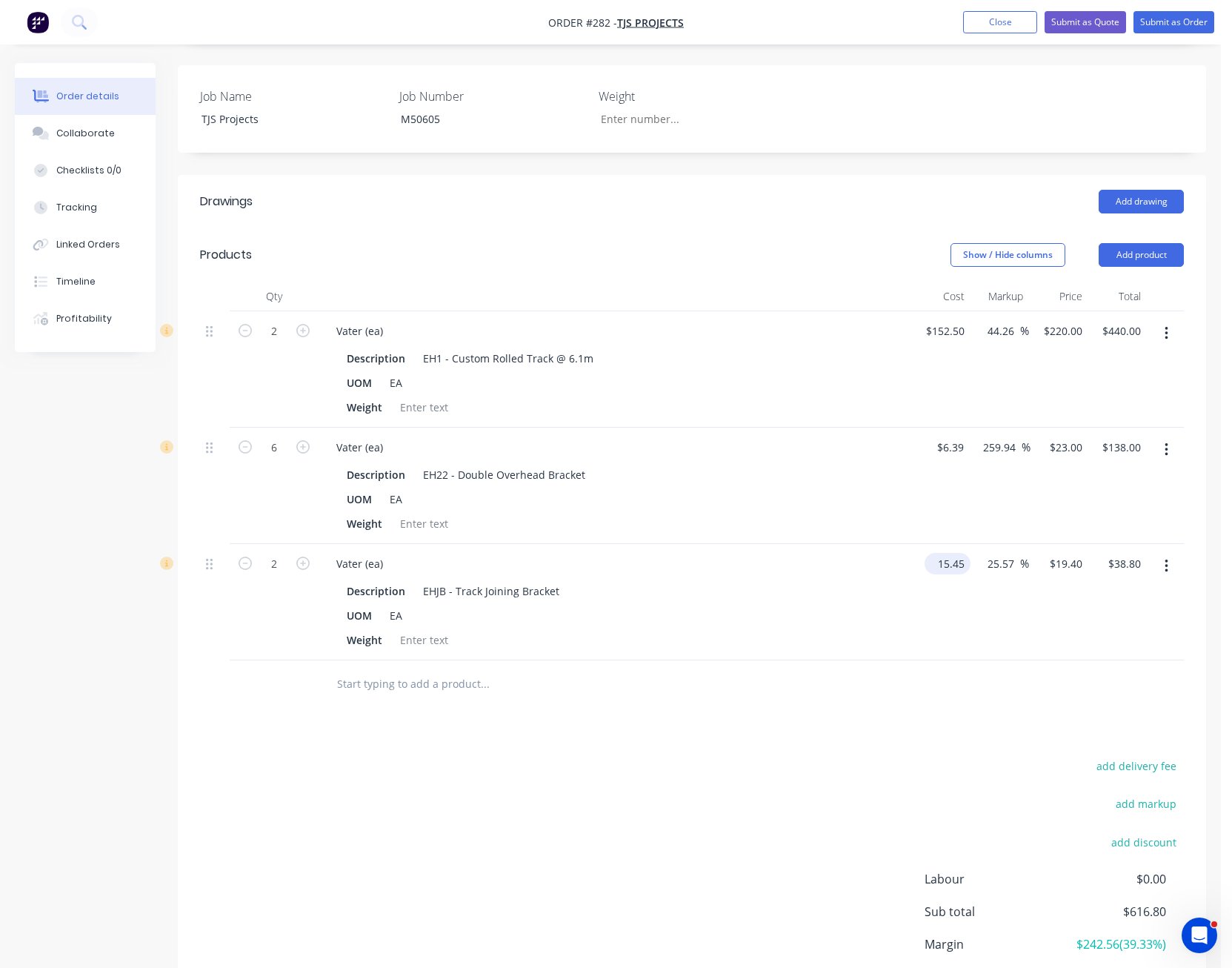
click at [942, 553] on input "15.45" at bounding box center [950, 563] width 40 height 21
type input "$18.12"
type input "$22.7526"
type input "$45.51"
type input "24.25"
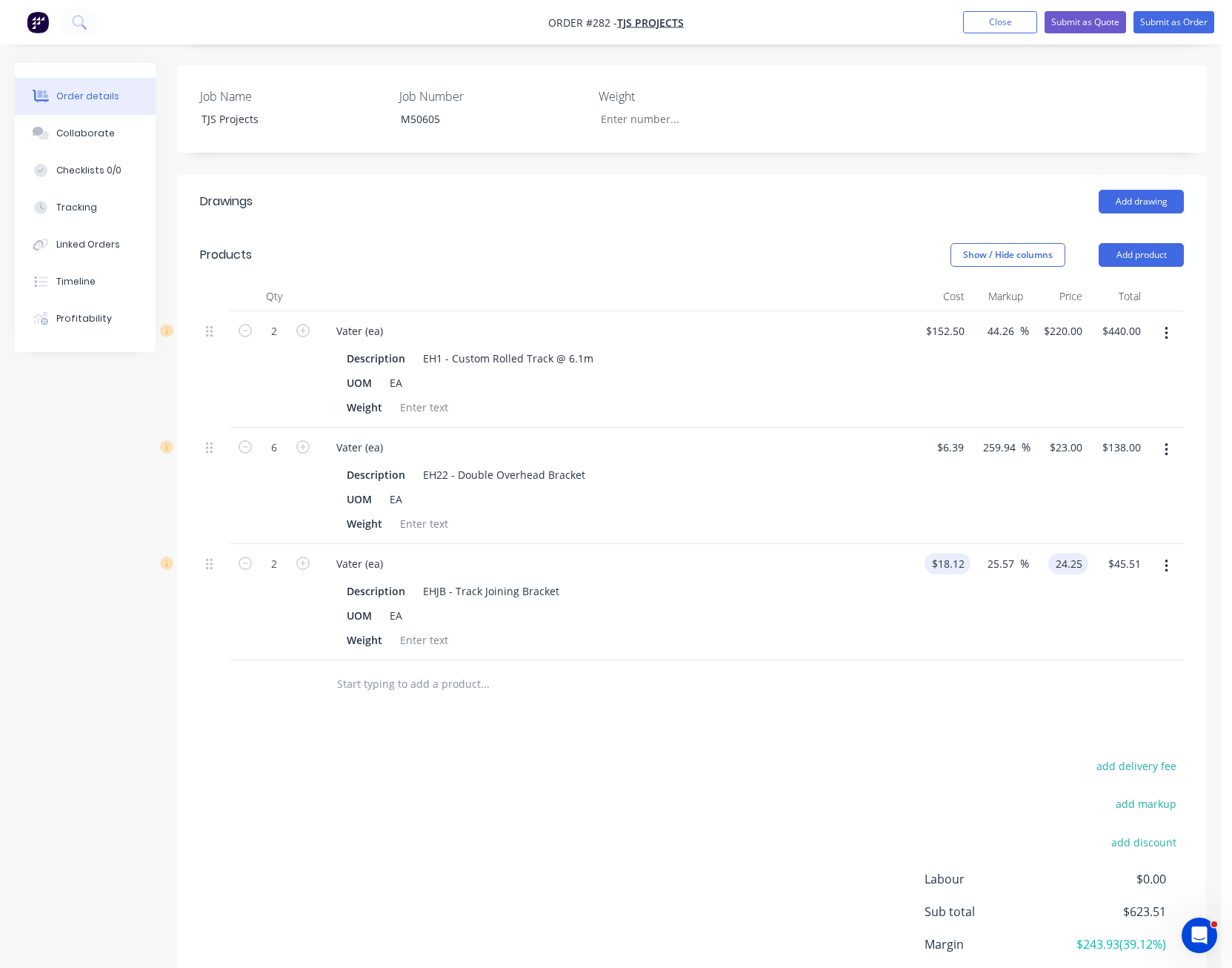
type input "33.83"
type input "$24.25"
type input "$48.50"
click at [844, 689] on div "Drawings Add drawing Products Show / Hide columns Add product Qty Cost Markup P…" at bounding box center [691, 620] width 1028 height 889
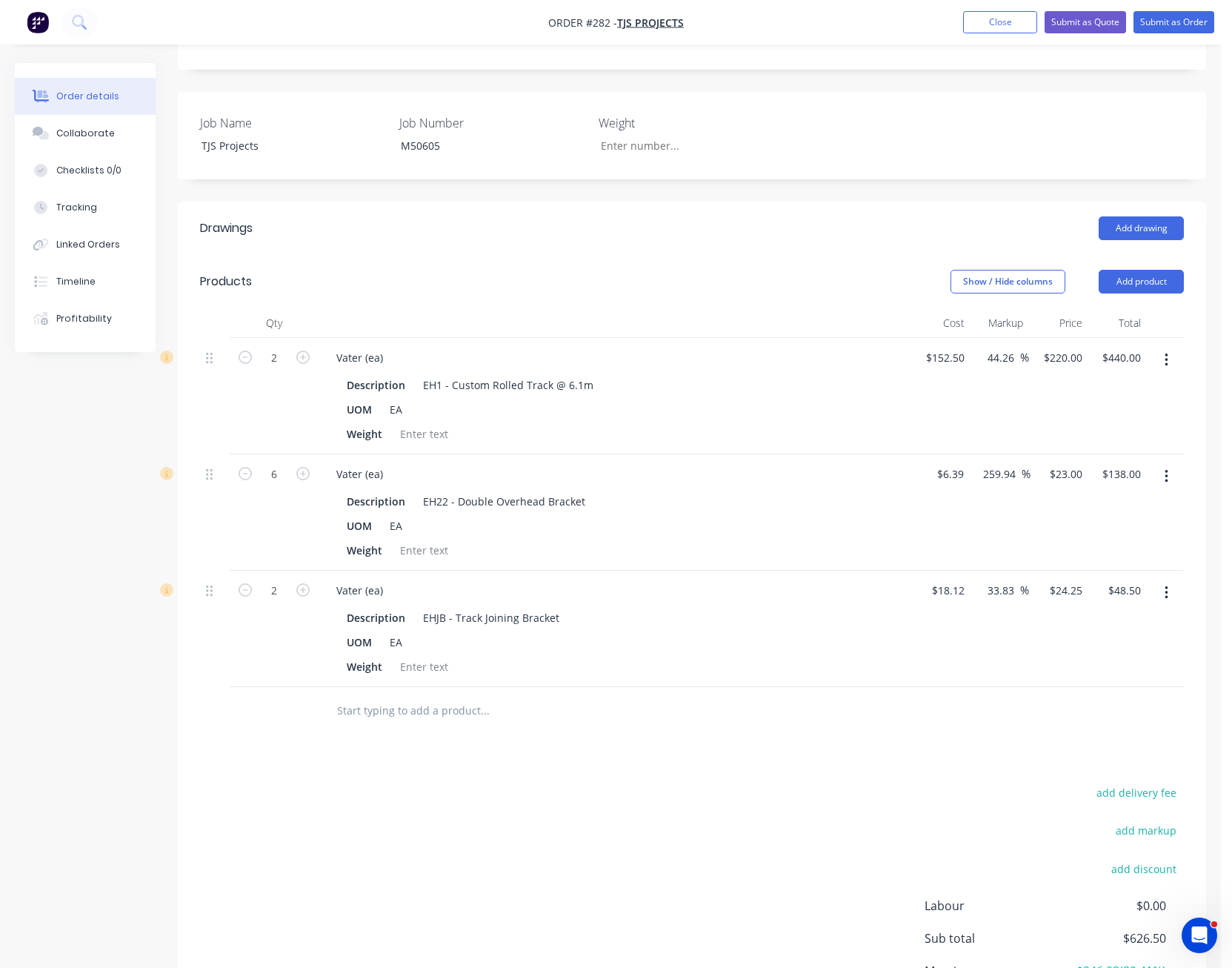
scroll to position [394, 0]
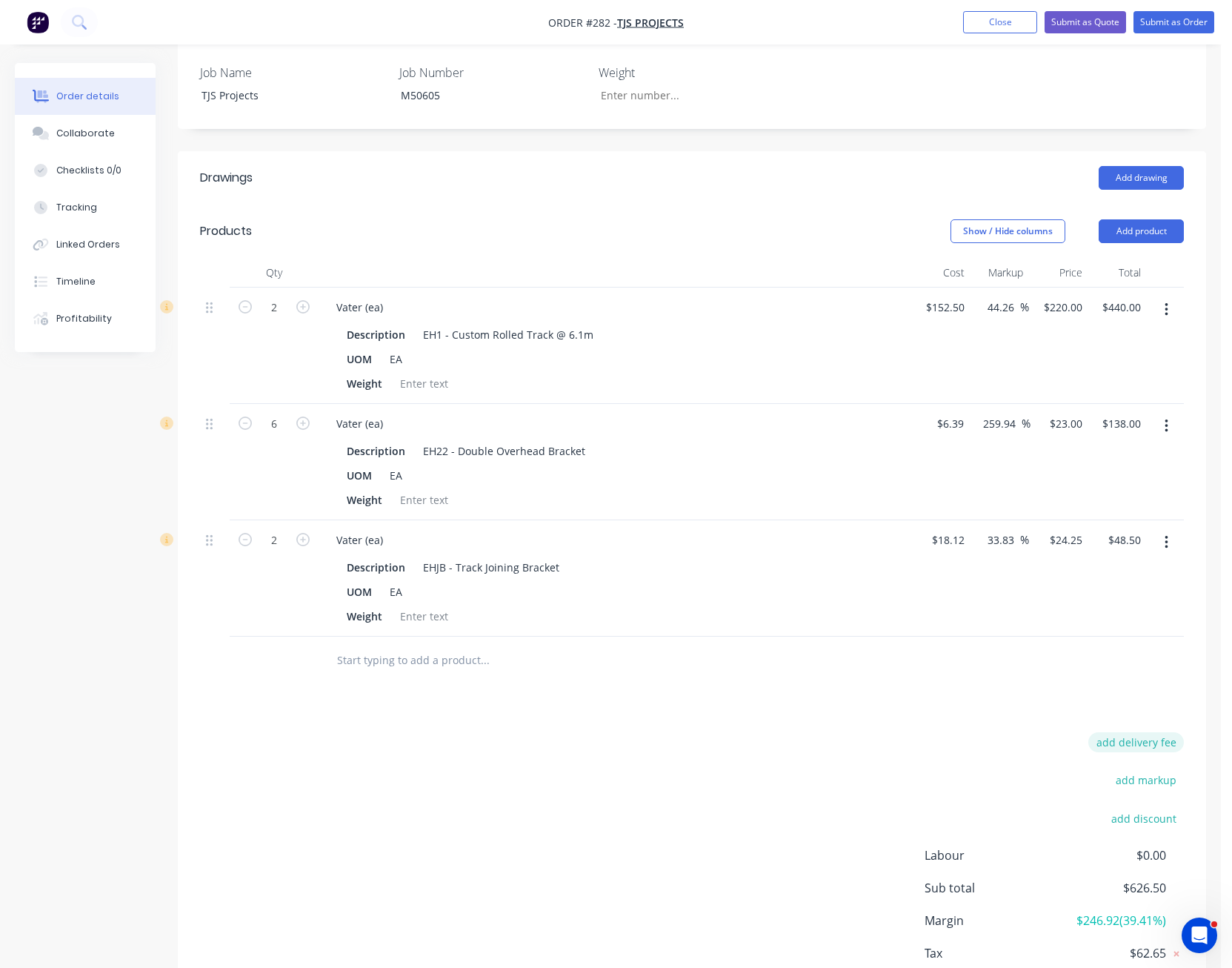
click at [1148, 732] on button "add delivery fee" at bounding box center [1136, 742] width 95 height 20
type input "20"
click input "submit" at bounding box center [0, 0] width 0 height 0
click at [796, 699] on div "Drawings Add drawing Products Show / Hide columns Add product Qty Cost Markup P…" at bounding box center [691, 592] width 1028 height 882
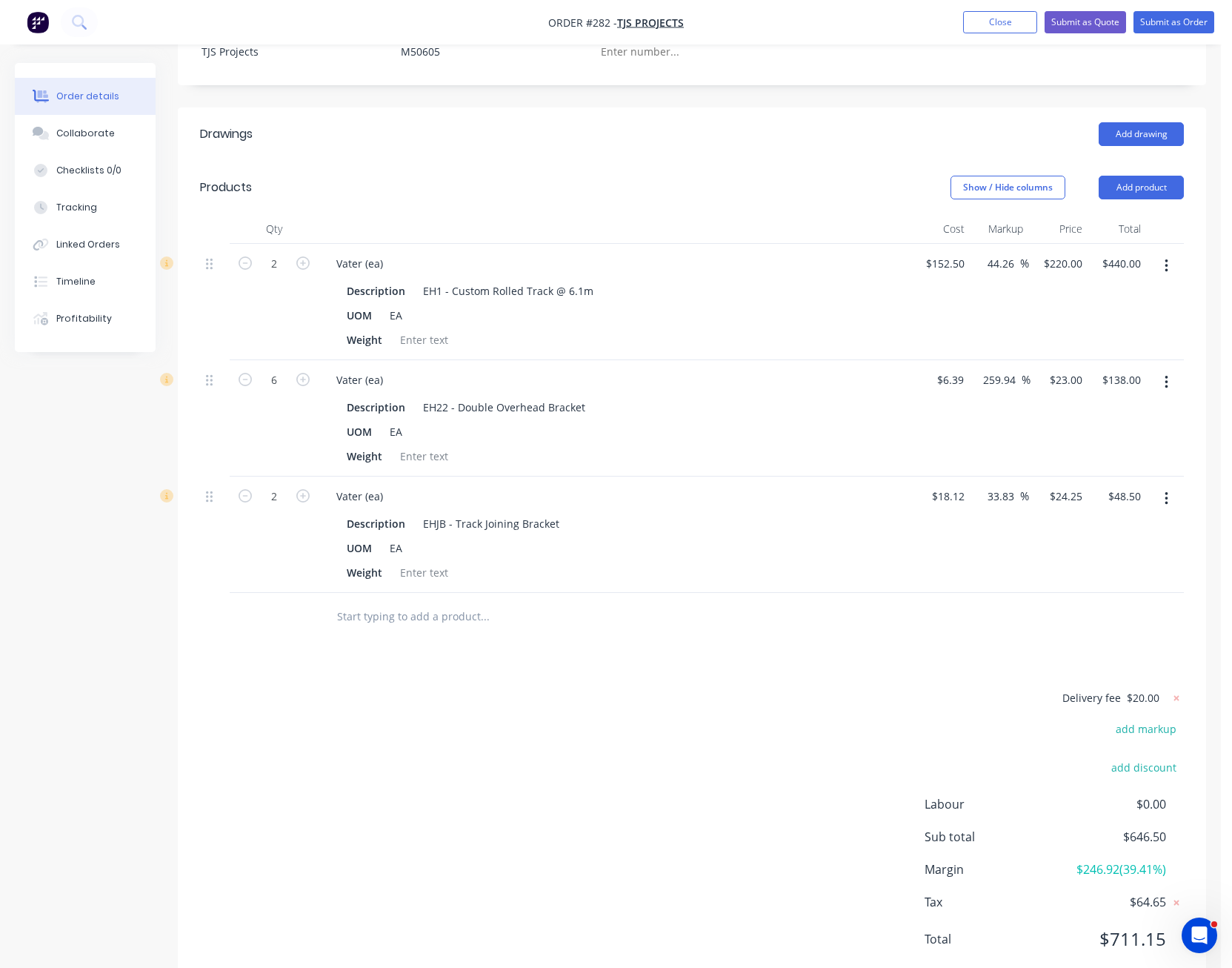
scroll to position [461, 0]
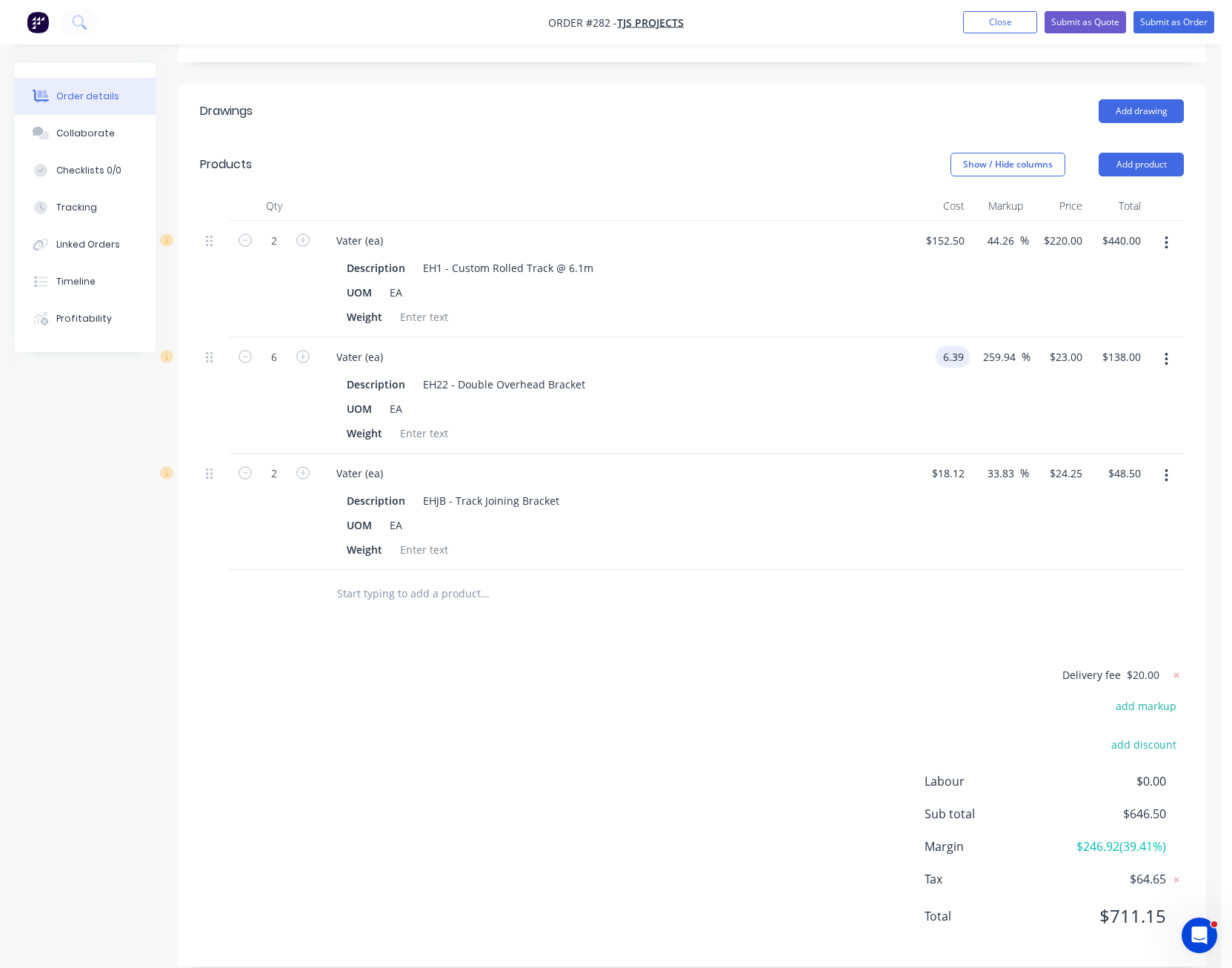
click at [950, 346] on input "6.39" at bounding box center [956, 357] width 28 height 21
type input "$18.12"
type input "$65.2207"
type input "$391.32"
type input "30"
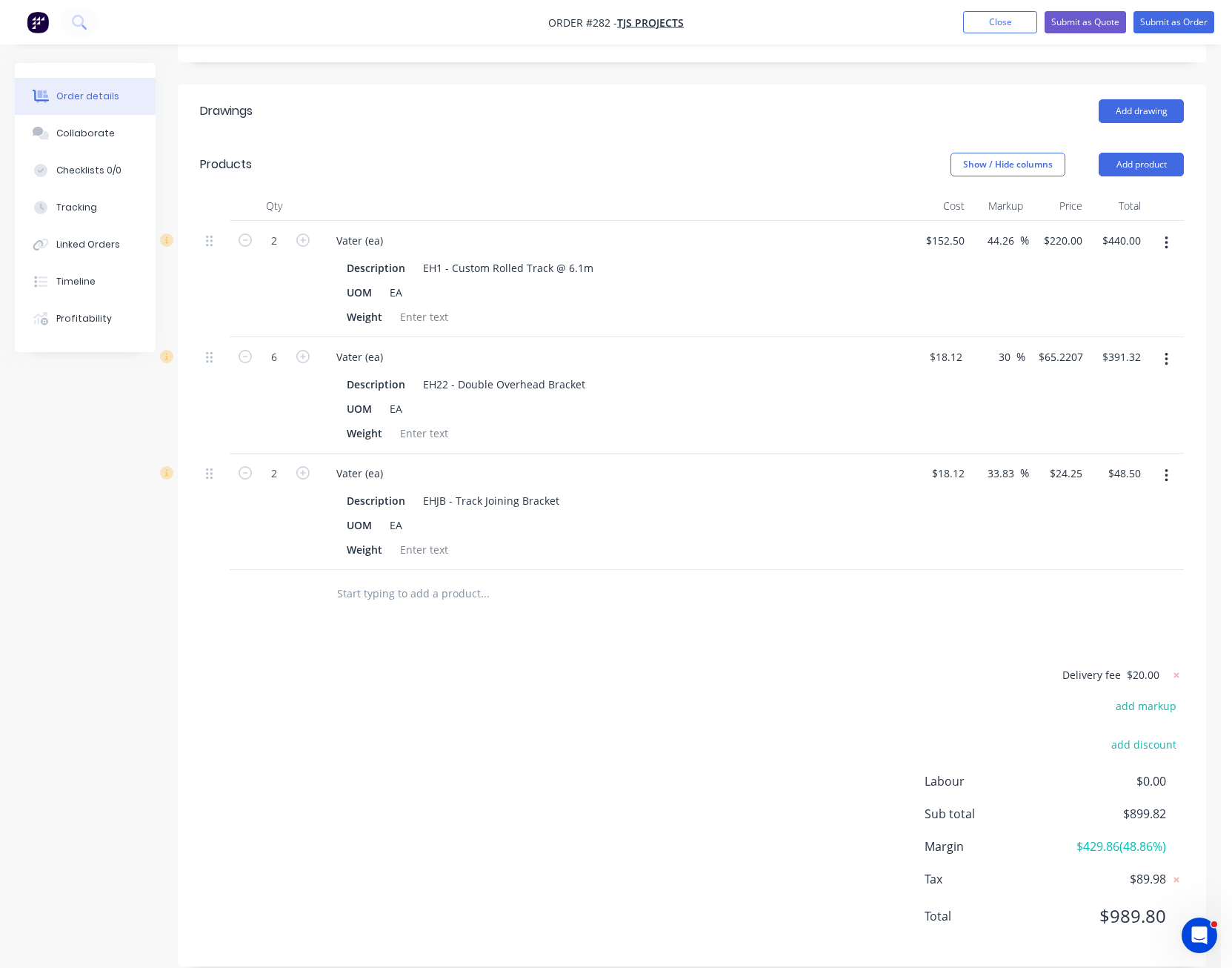
type input "23.556"
type input "$141.34"
type input "23.50"
type input "29.69"
type input "$23.50"
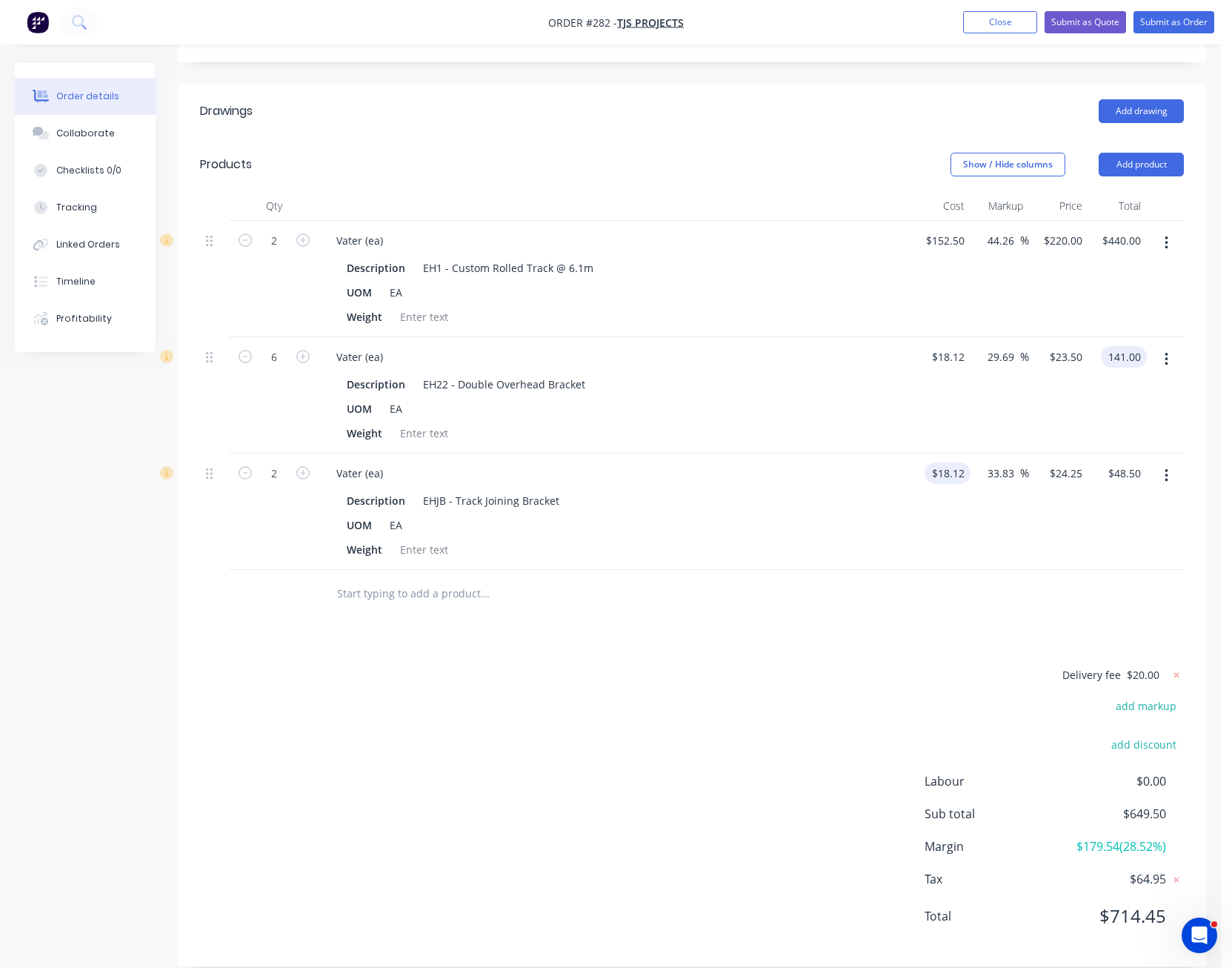
type input "$141.00"
click at [960, 462] on input "18.12" at bounding box center [950, 473] width 40 height 21
type input "$15.00"
type input "$20.0745"
type input "$40.15"
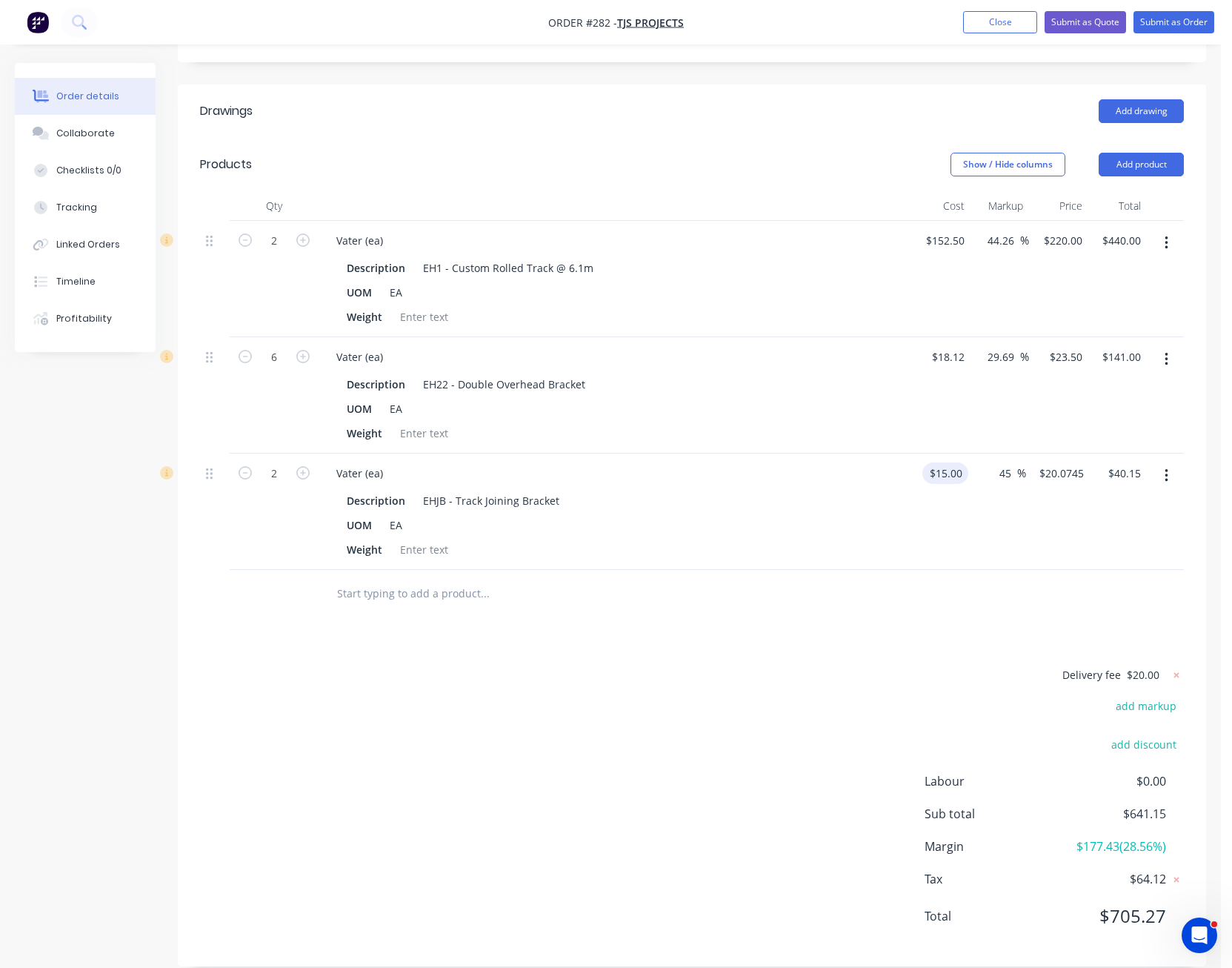
type input "45"
type input "15"
type input "$21.75"
type input "$43.50"
type input "$15.45"
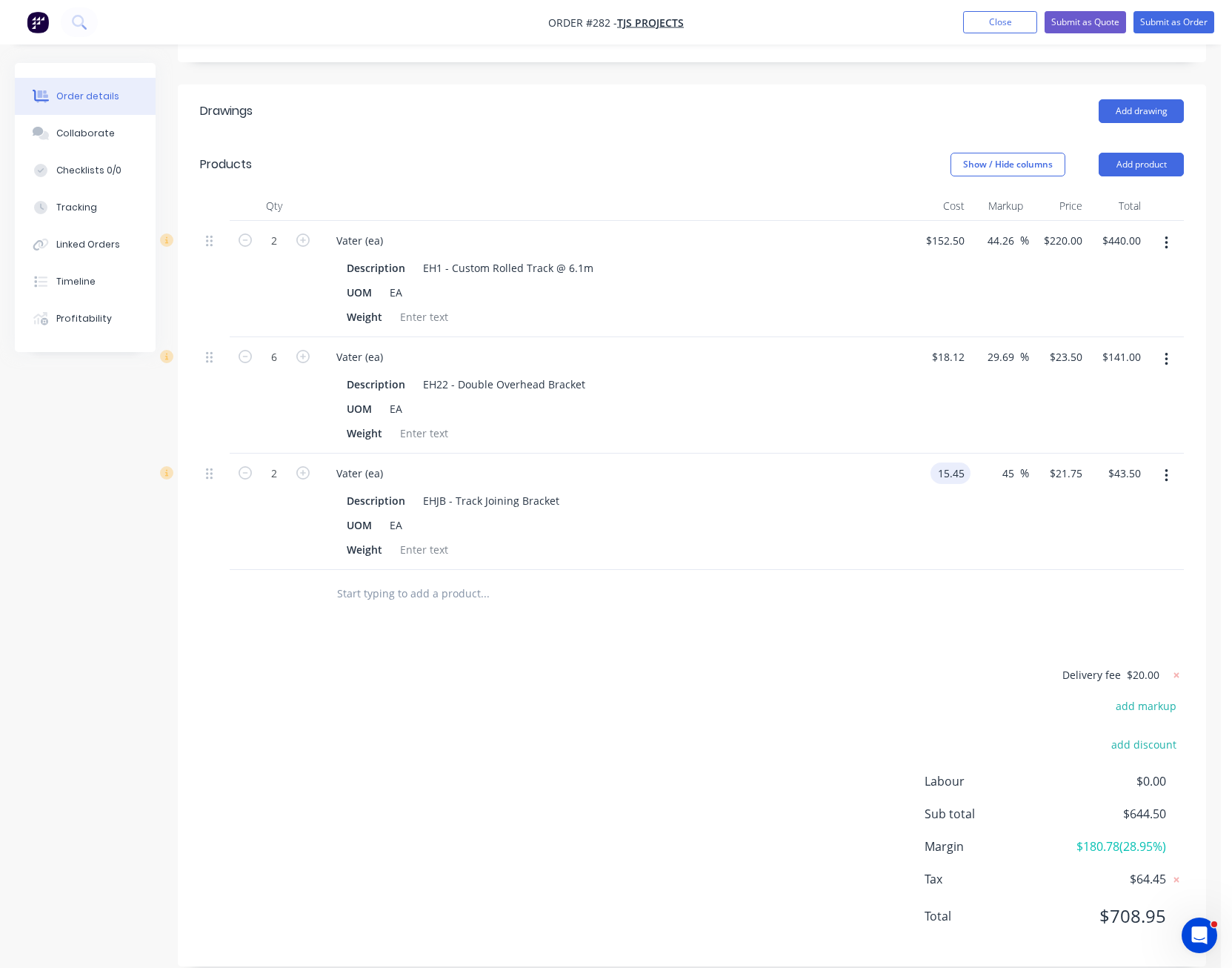
type input "$22.4025"
type input "$44.81"
type input "30"
type input "20.085"
type input "$40.17"
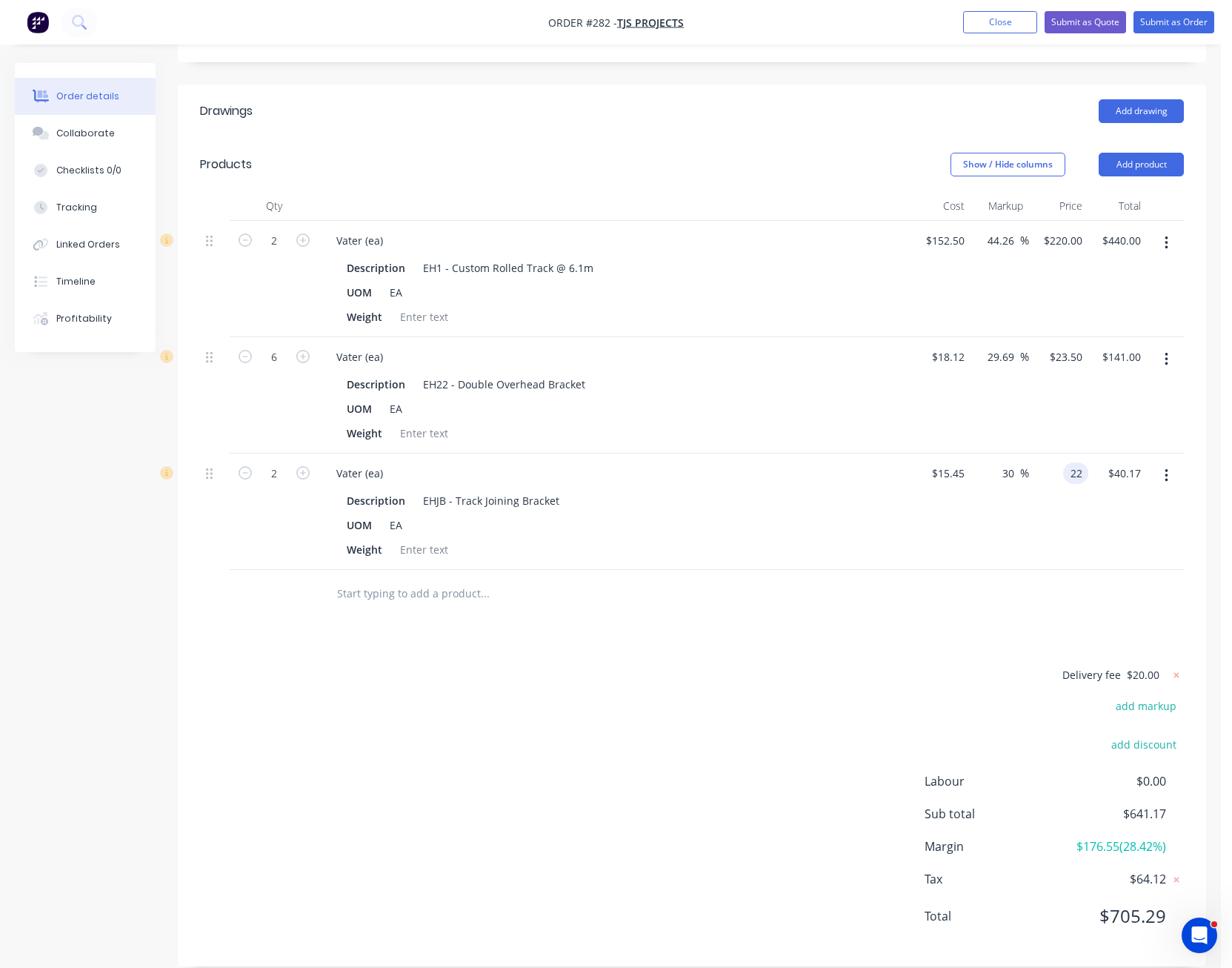
type input "22"
type input "42.39"
type input "$22.00"
type input "$44.00"
click at [856, 600] on div "Drawings Add drawing Products Show / Hide columns Add product Qty Cost Markup P…" at bounding box center [691, 525] width 1028 height 882
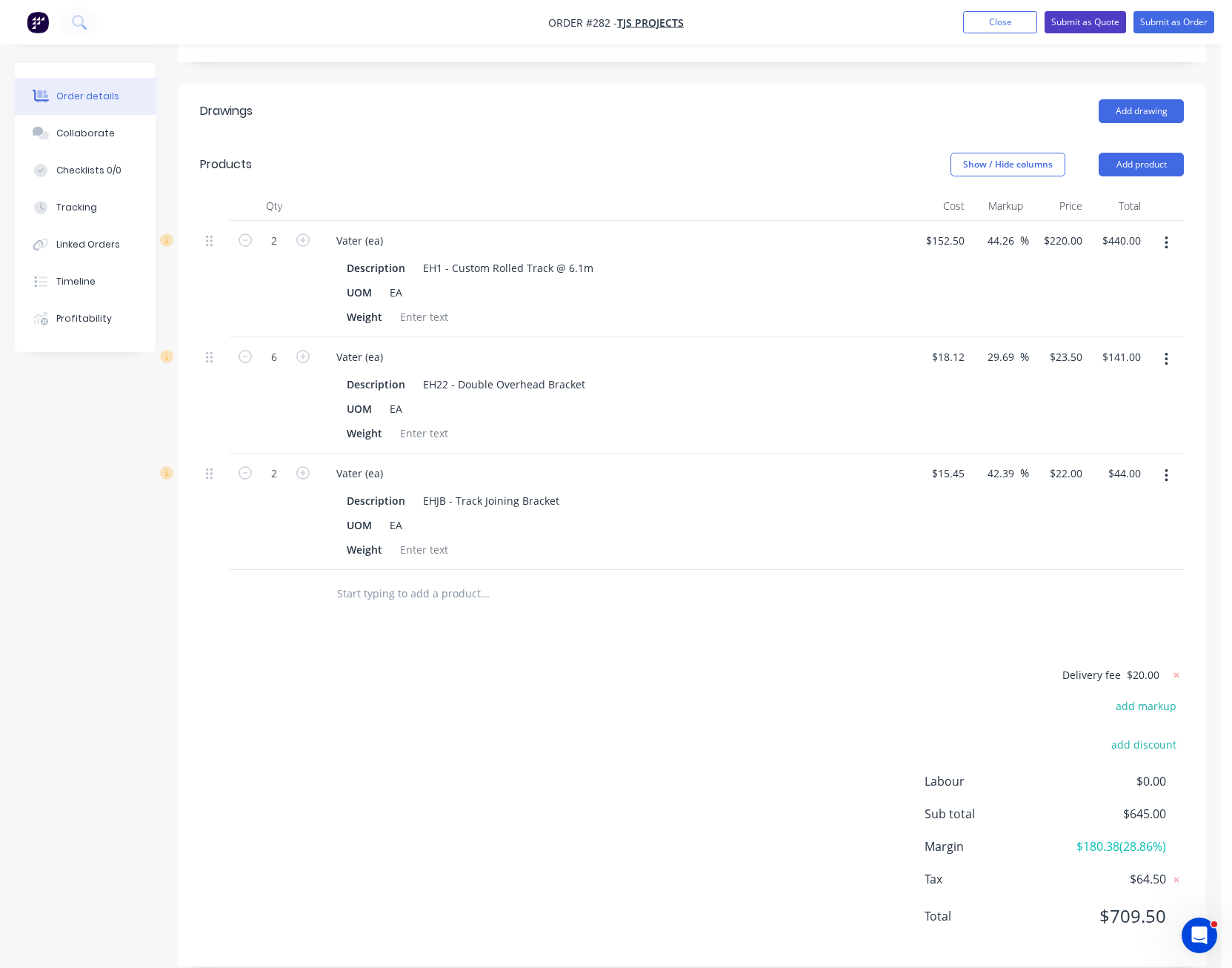
click at [1085, 21] on button "Submit as Quote" at bounding box center [1085, 22] width 81 height 22
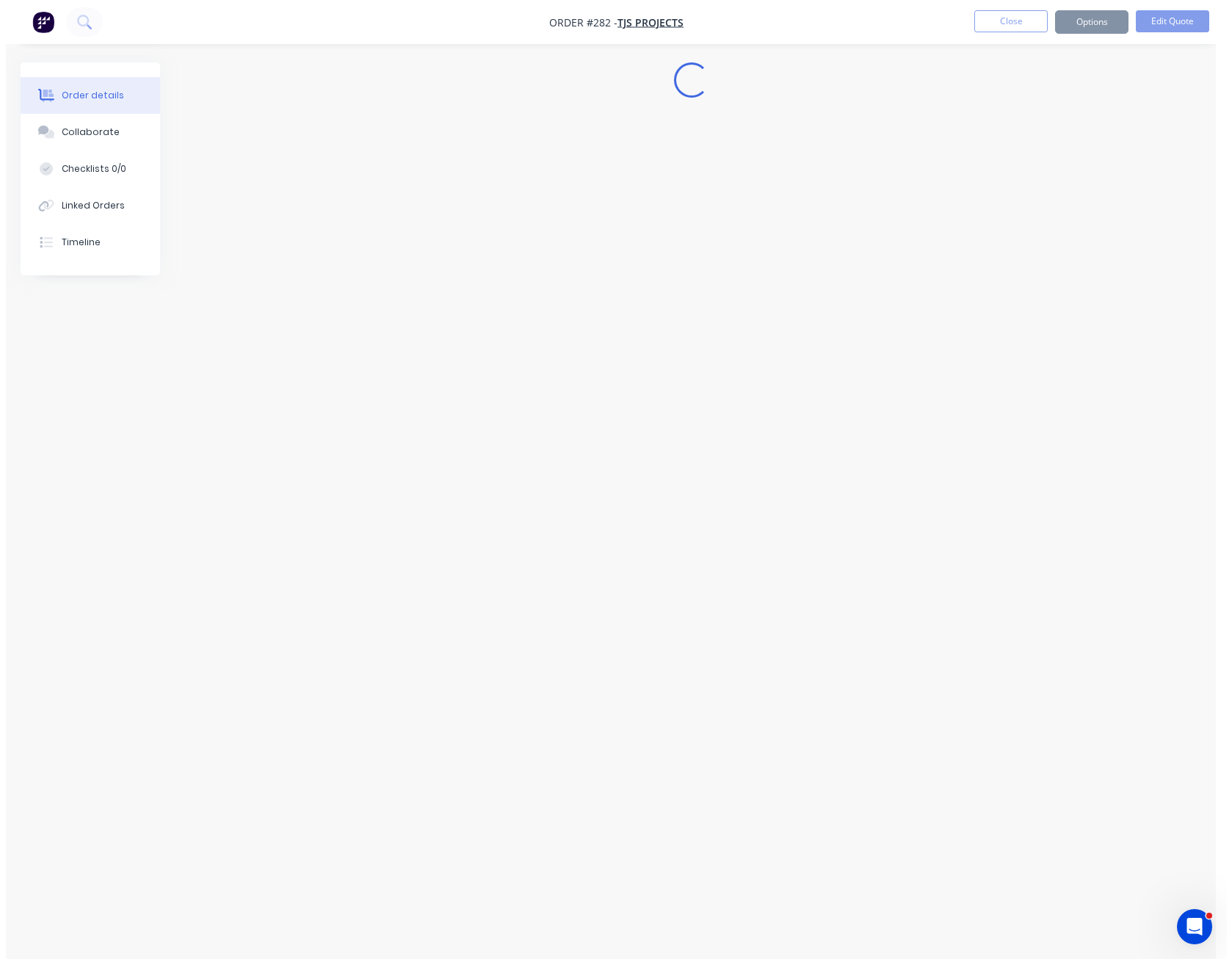
scroll to position [0, 0]
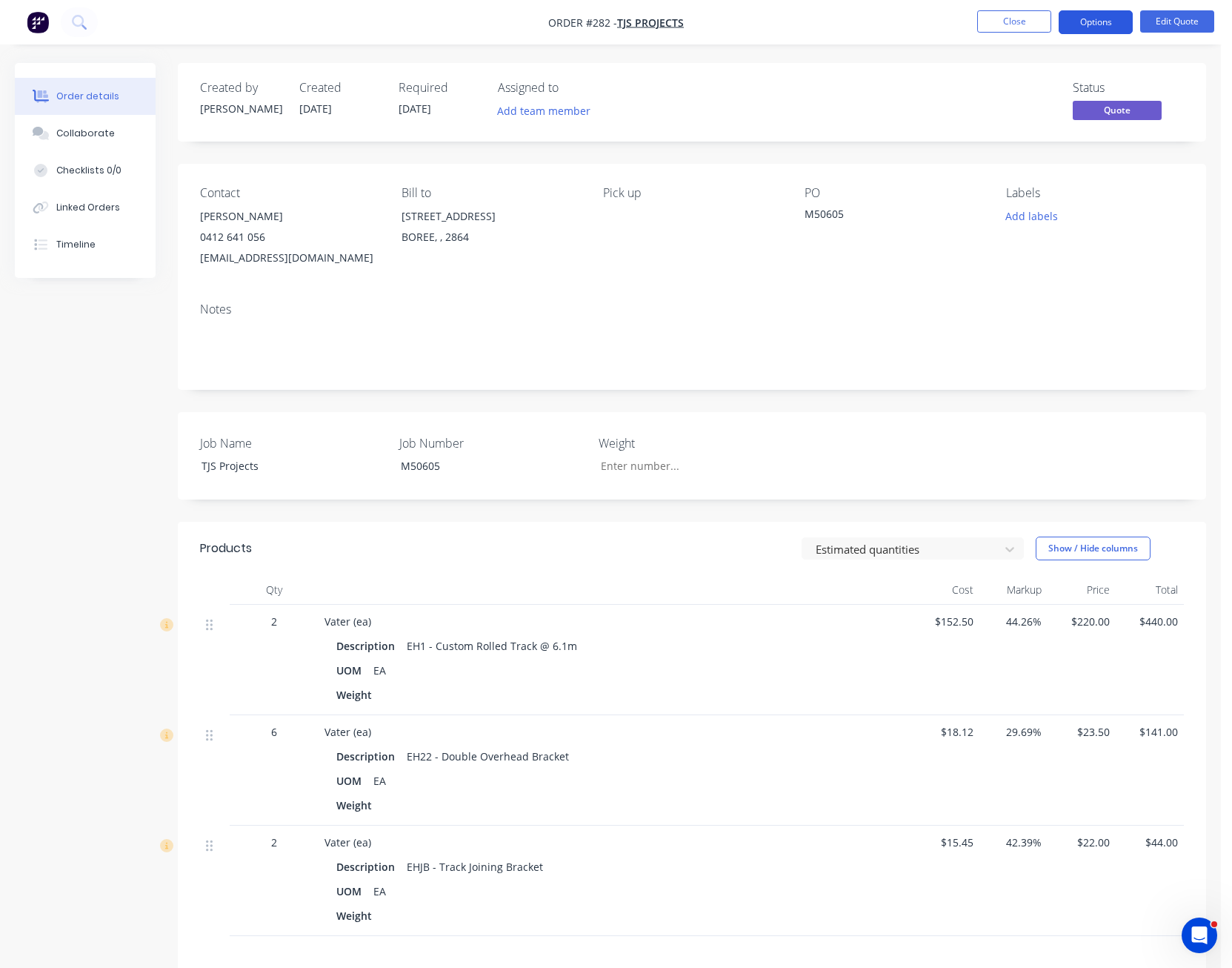
click at [1109, 21] on button "Options" at bounding box center [1095, 22] width 74 height 24
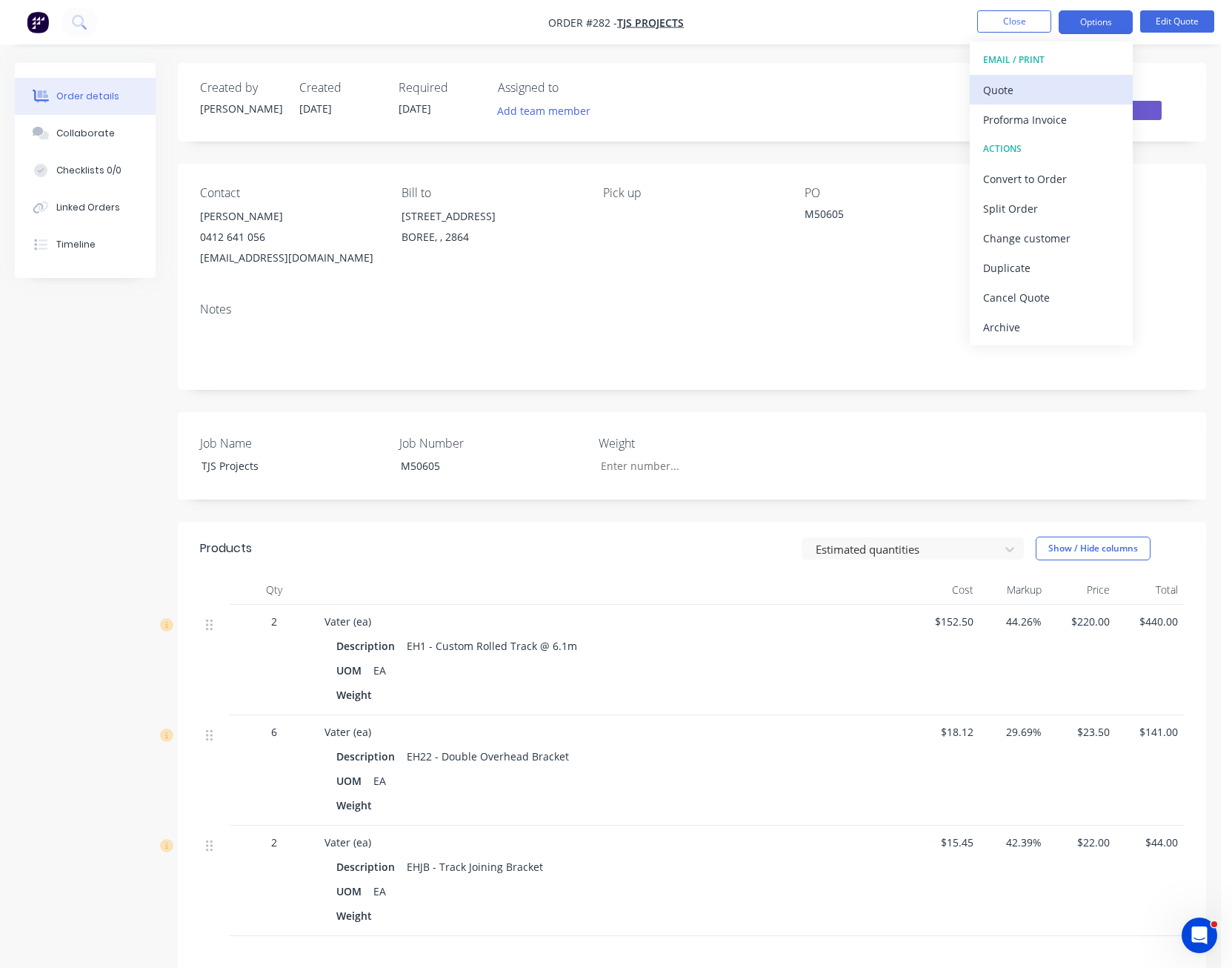
click at [1058, 85] on div "Quote" at bounding box center [1051, 90] width 136 height 21
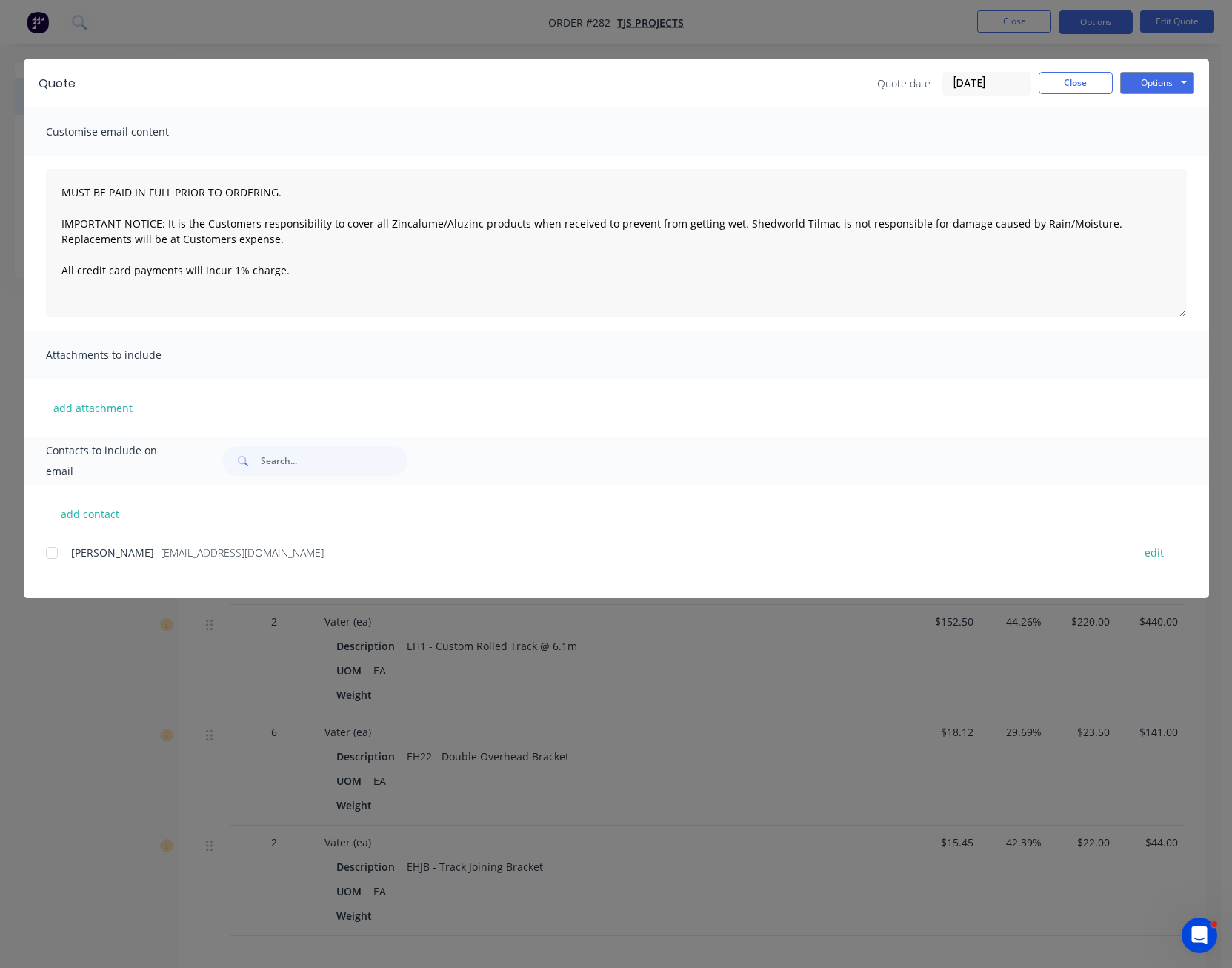
click at [1117, 76] on div "Quote date 14/10/25 Close Options Preview Print Email" at bounding box center [1037, 83] width 318 height 24
click at [1131, 77] on button "Options" at bounding box center [1157, 82] width 74 height 22
click at [1173, 128] on button "Print" at bounding box center [1168, 134] width 94 height 24
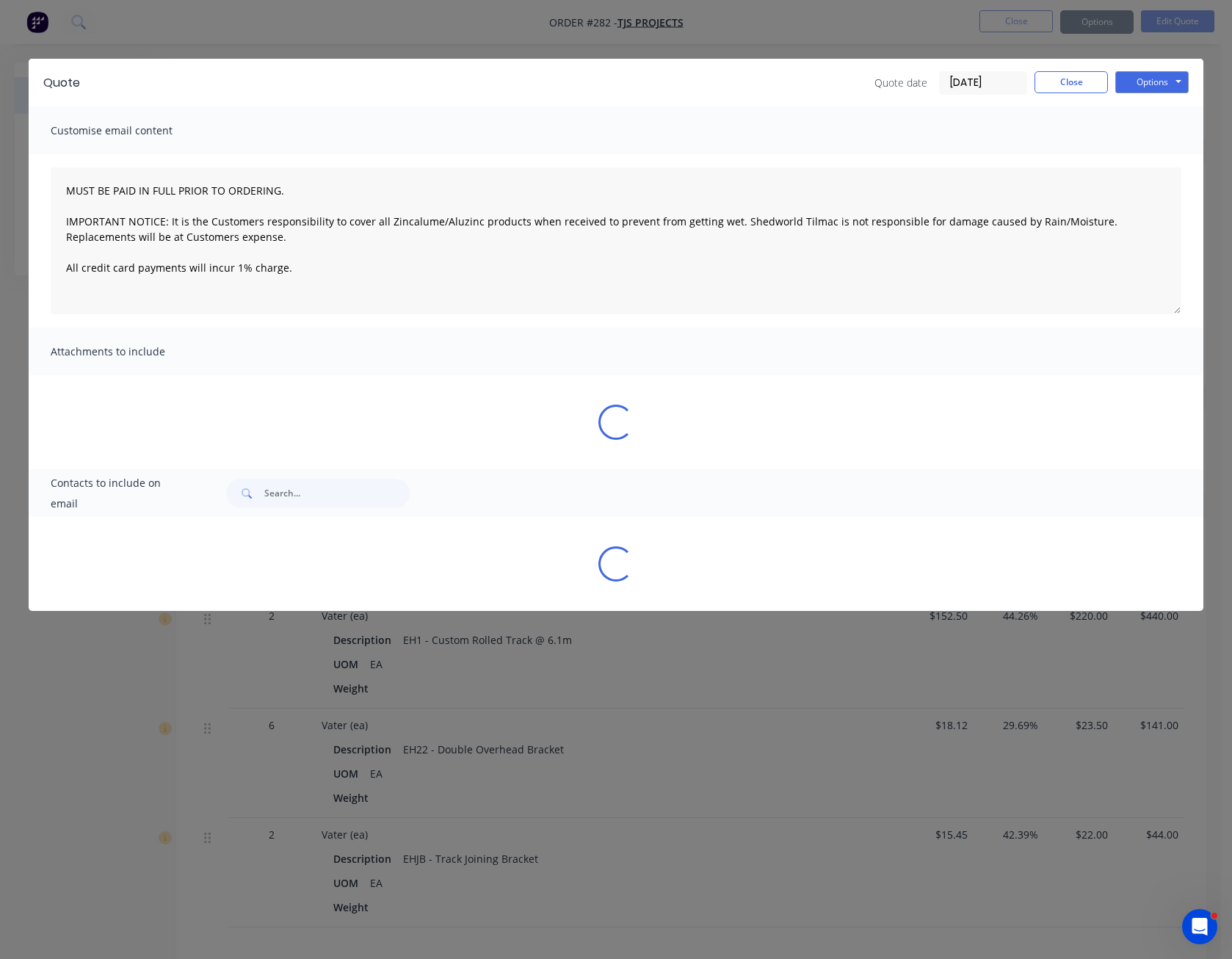
type textarea "MUST BE PAID IN FULL PRIOR TO ORDERING. IMPORTANT NOTICE: It is the Customers r…"
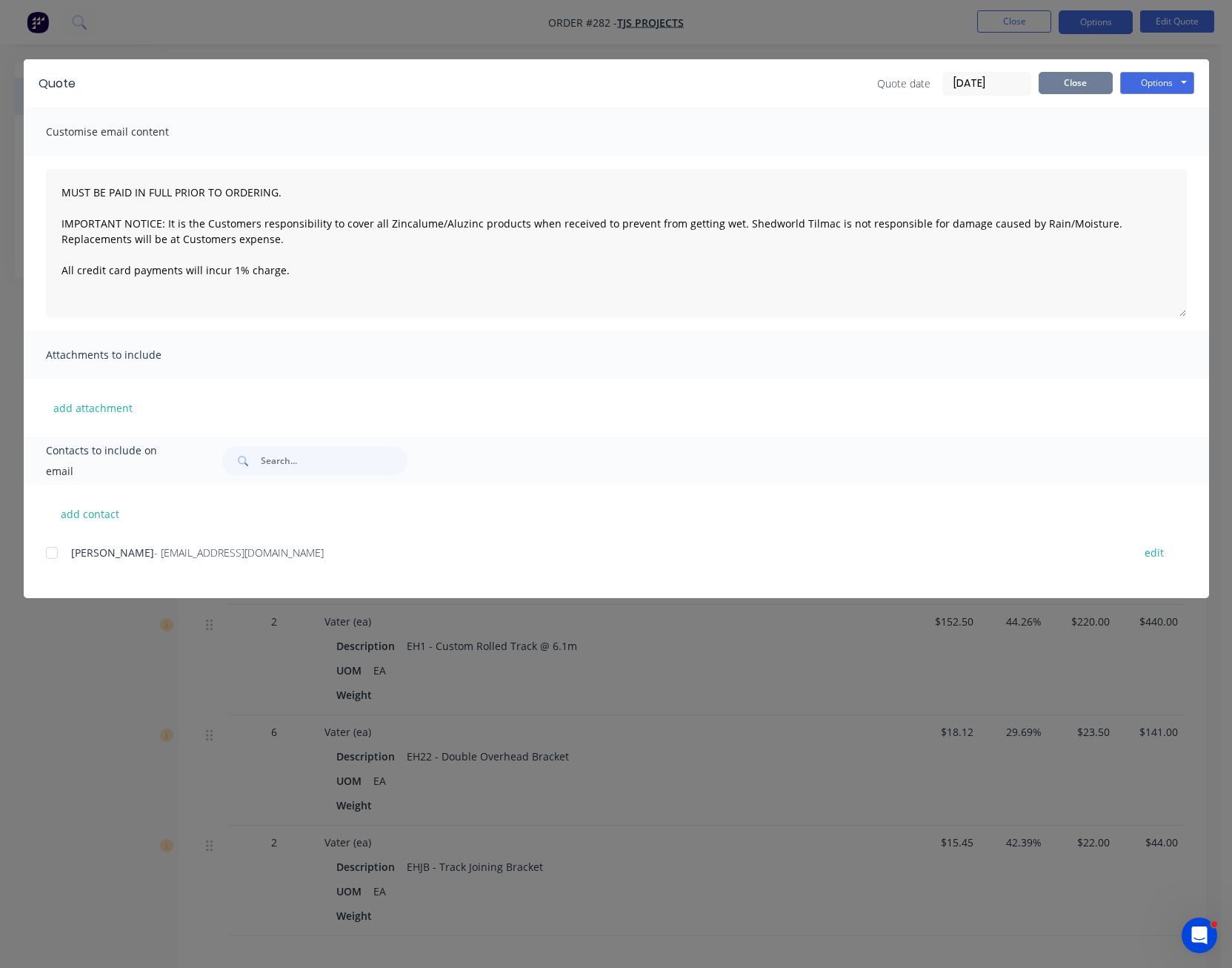
click at [1080, 87] on button "Close" at bounding box center [1076, 82] width 74 height 22
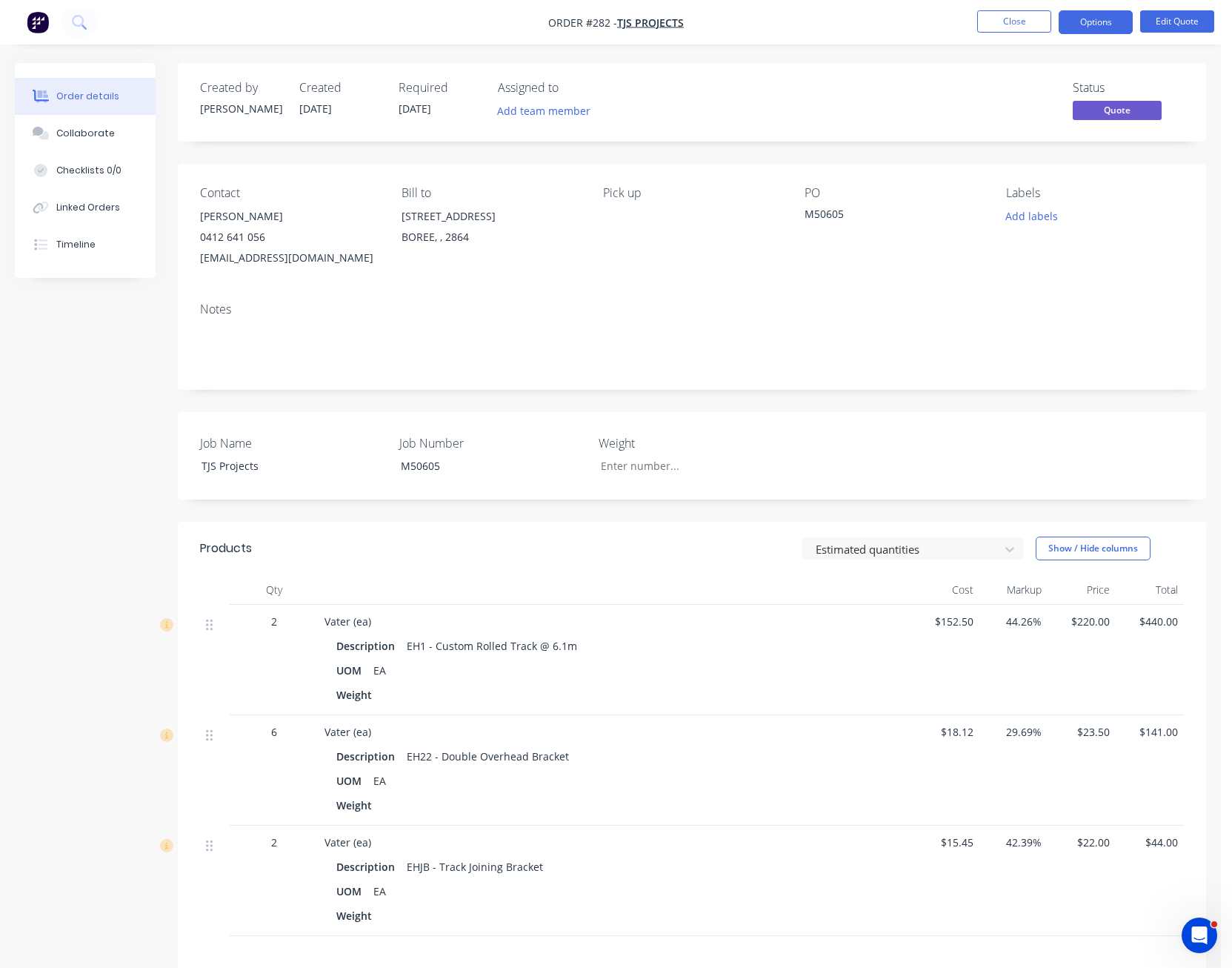
click at [1008, 7] on nav "Order #282 - TJS Projects Close Options Edit Quote" at bounding box center [616, 22] width 1232 height 45
click at [1026, 28] on button "Close" at bounding box center [1014, 21] width 74 height 22
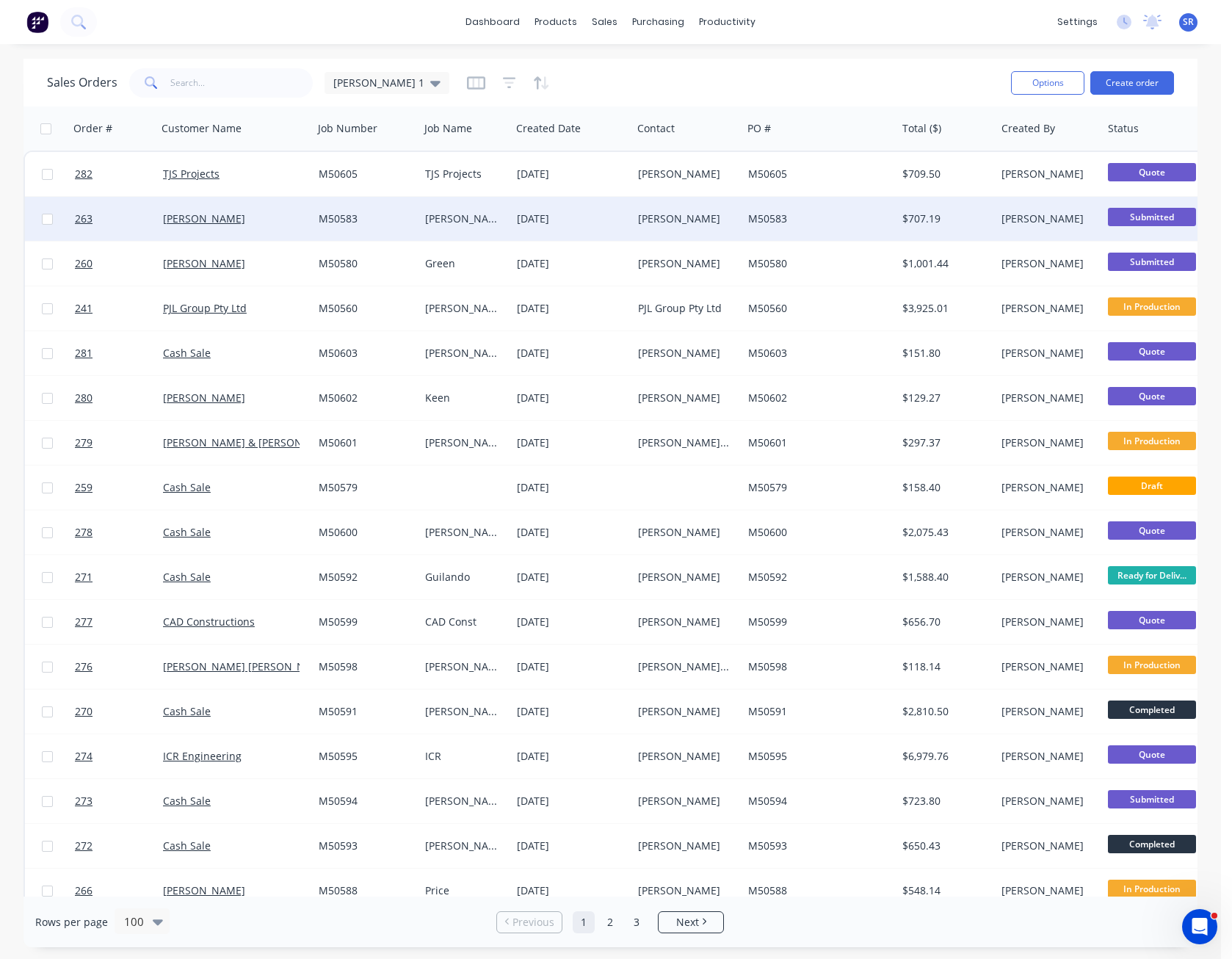
click at [1139, 217] on span "Submitted" at bounding box center [1151, 217] width 88 height 19
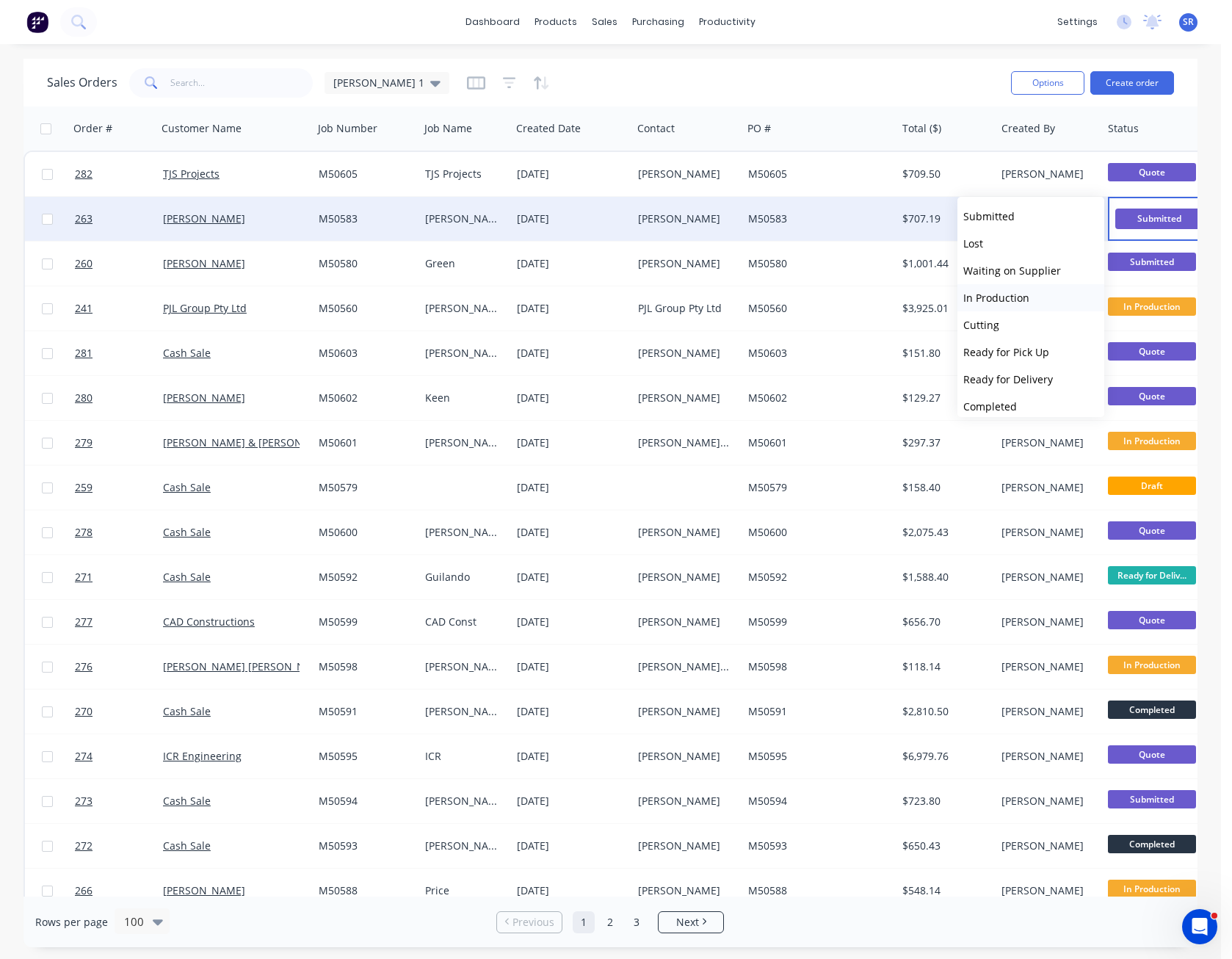
click at [1031, 296] on button "In Production" at bounding box center [1031, 298] width 147 height 27
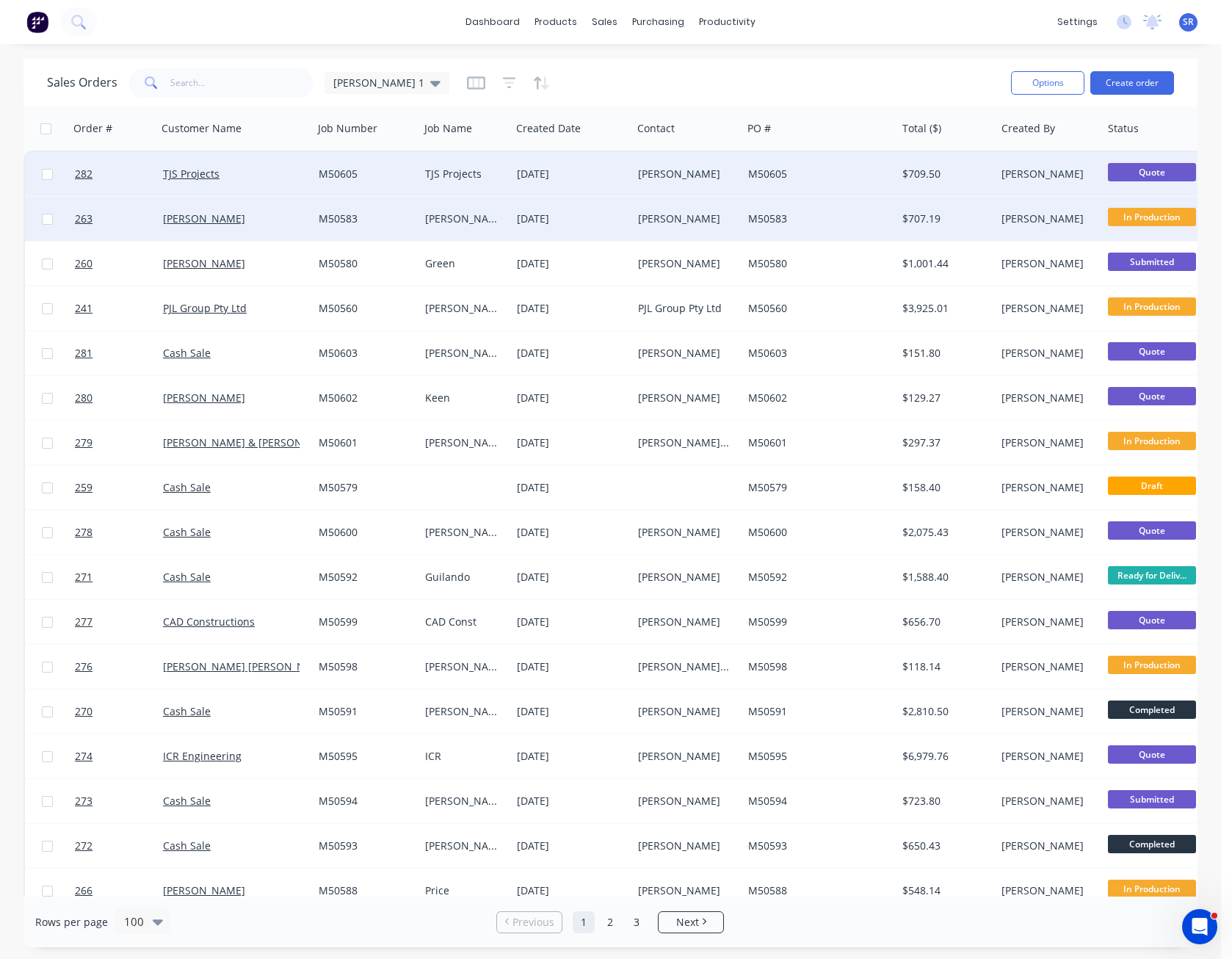
click at [781, 184] on div "M50605" at bounding box center [819, 173] width 154 height 44
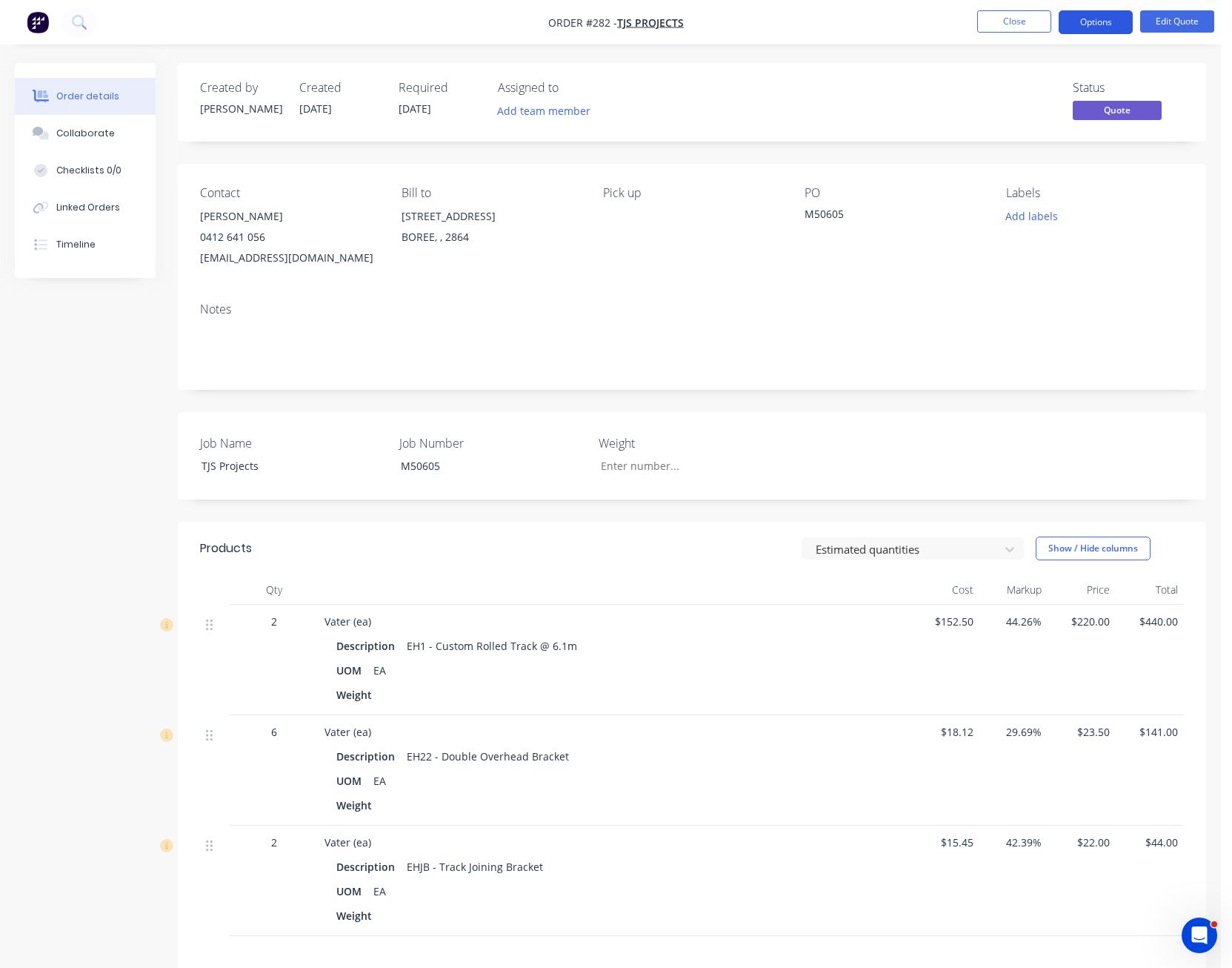
click at [1109, 22] on button "Options" at bounding box center [1095, 22] width 74 height 24
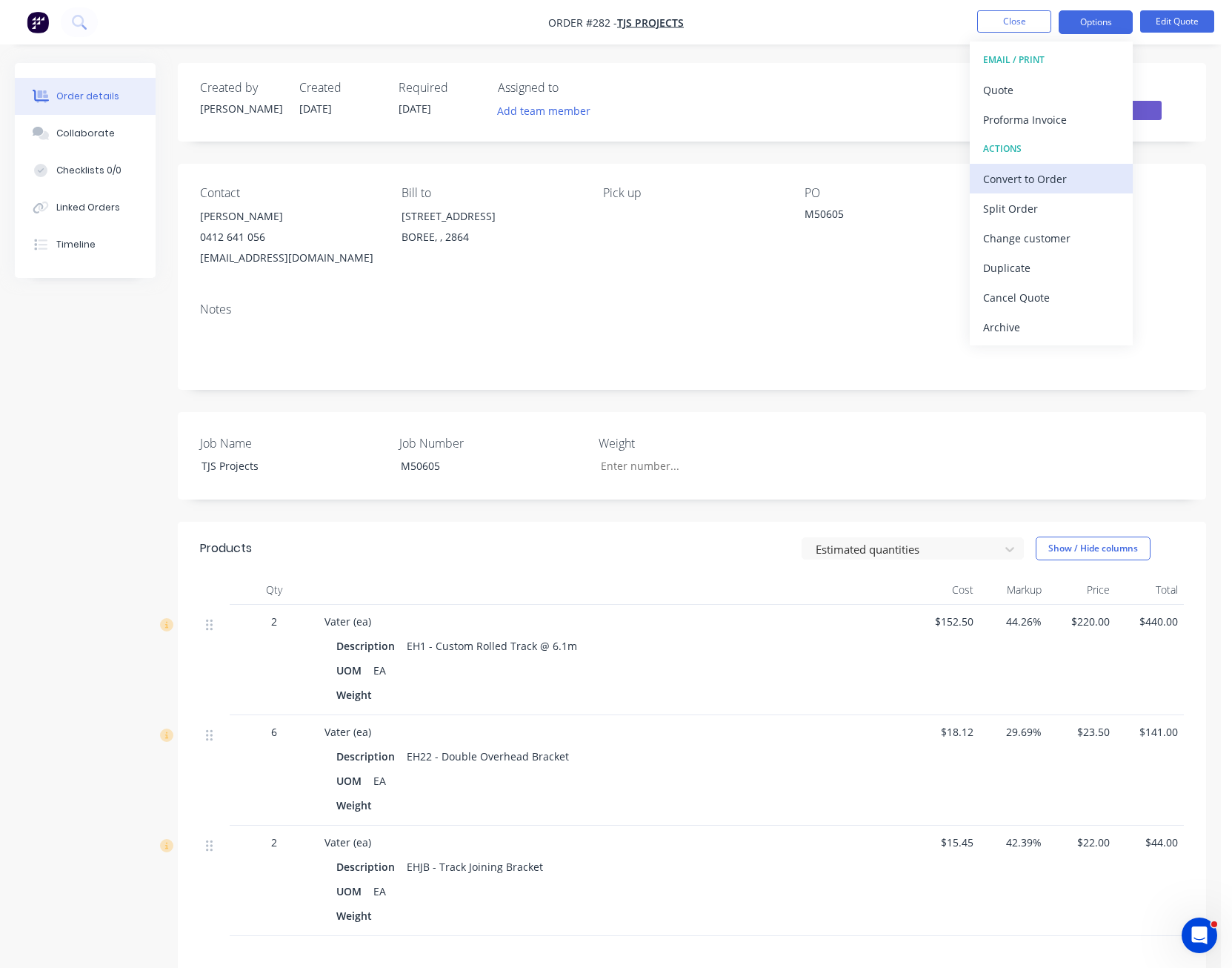
click at [1058, 169] on div "Convert to Order" at bounding box center [1051, 179] width 136 height 21
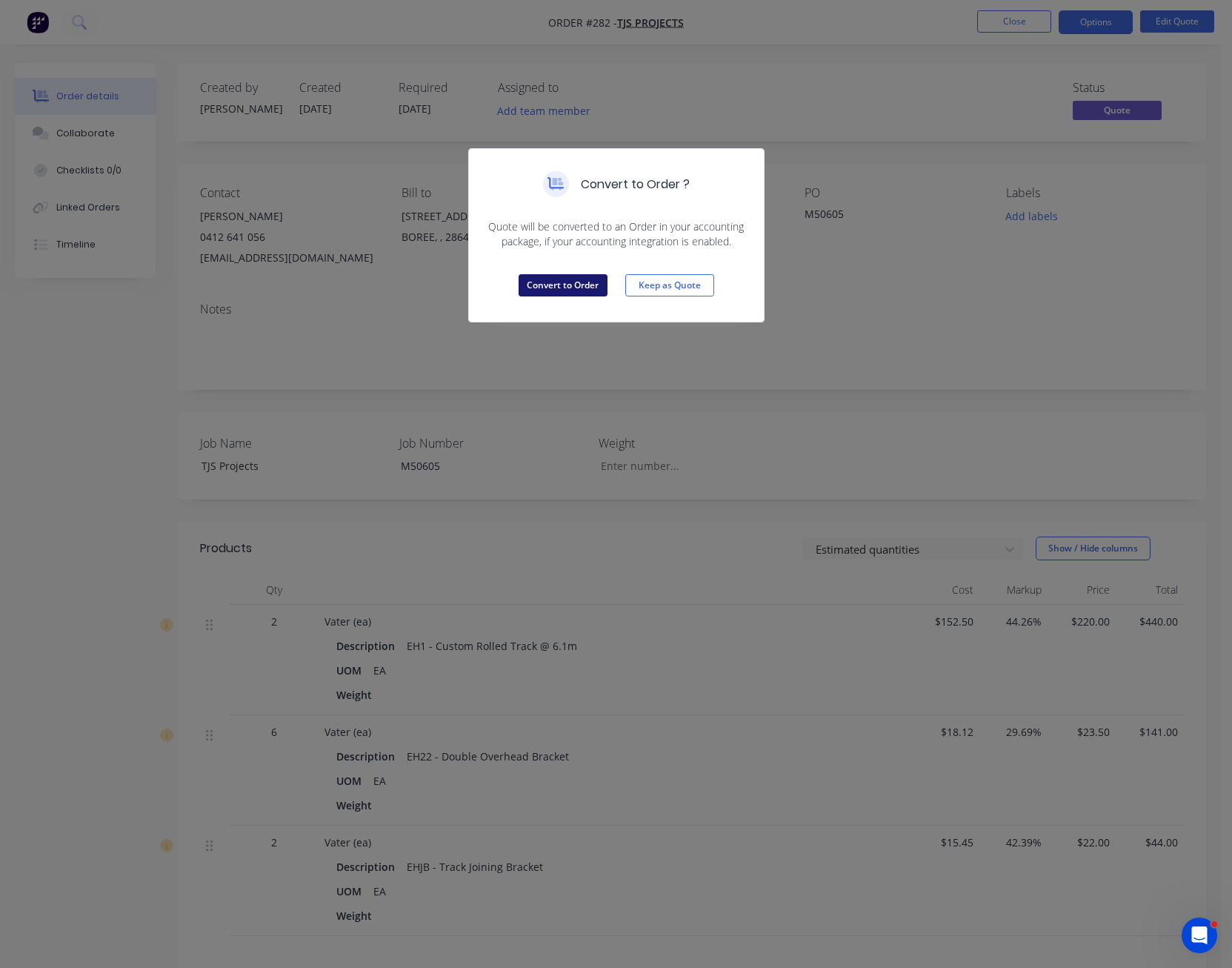
click at [555, 281] on button "Convert to Order" at bounding box center [563, 285] width 89 height 22
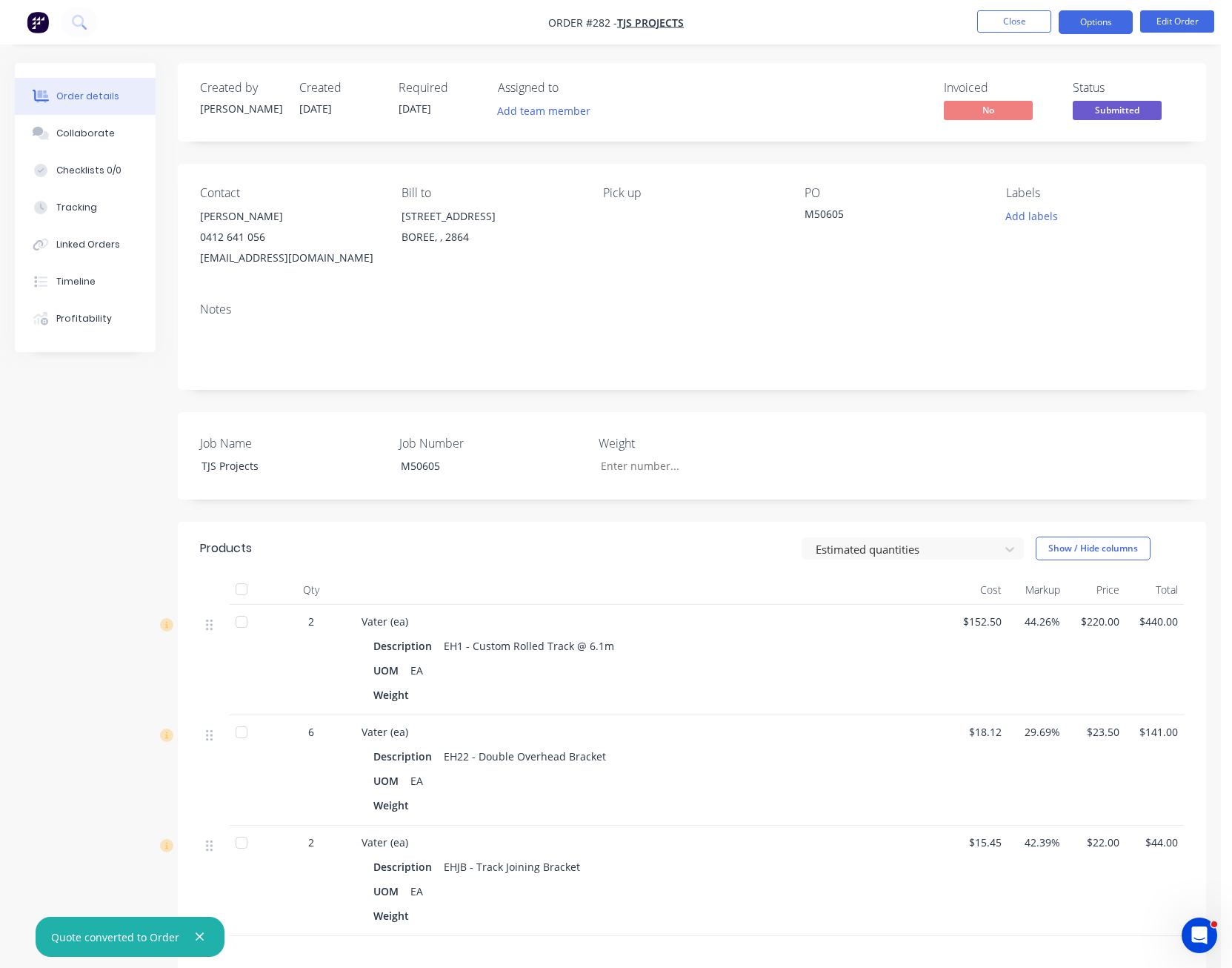
click at [1104, 27] on button "Options" at bounding box center [1095, 22] width 74 height 24
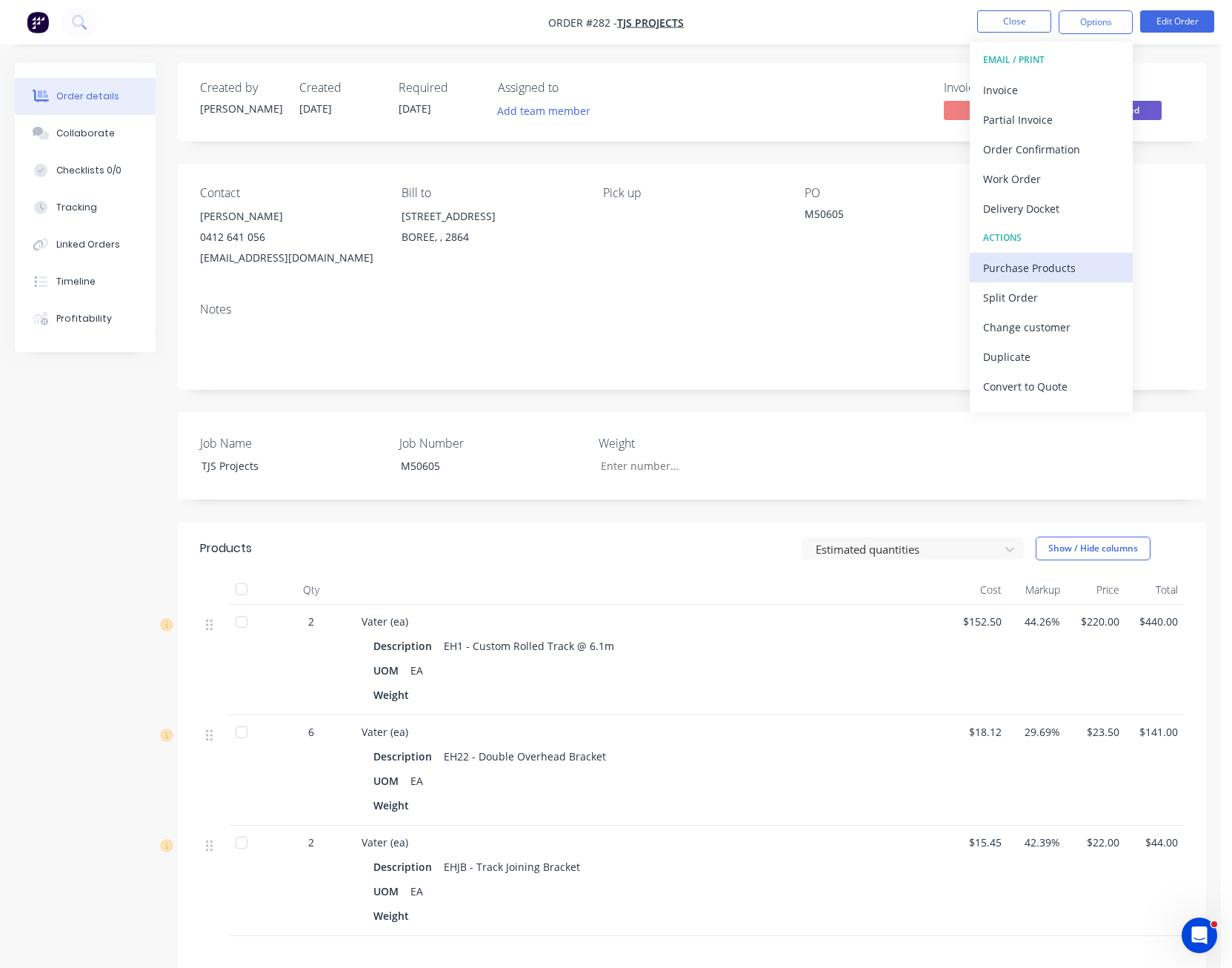
click at [1041, 268] on div "Purchase Products" at bounding box center [1051, 268] width 136 height 21
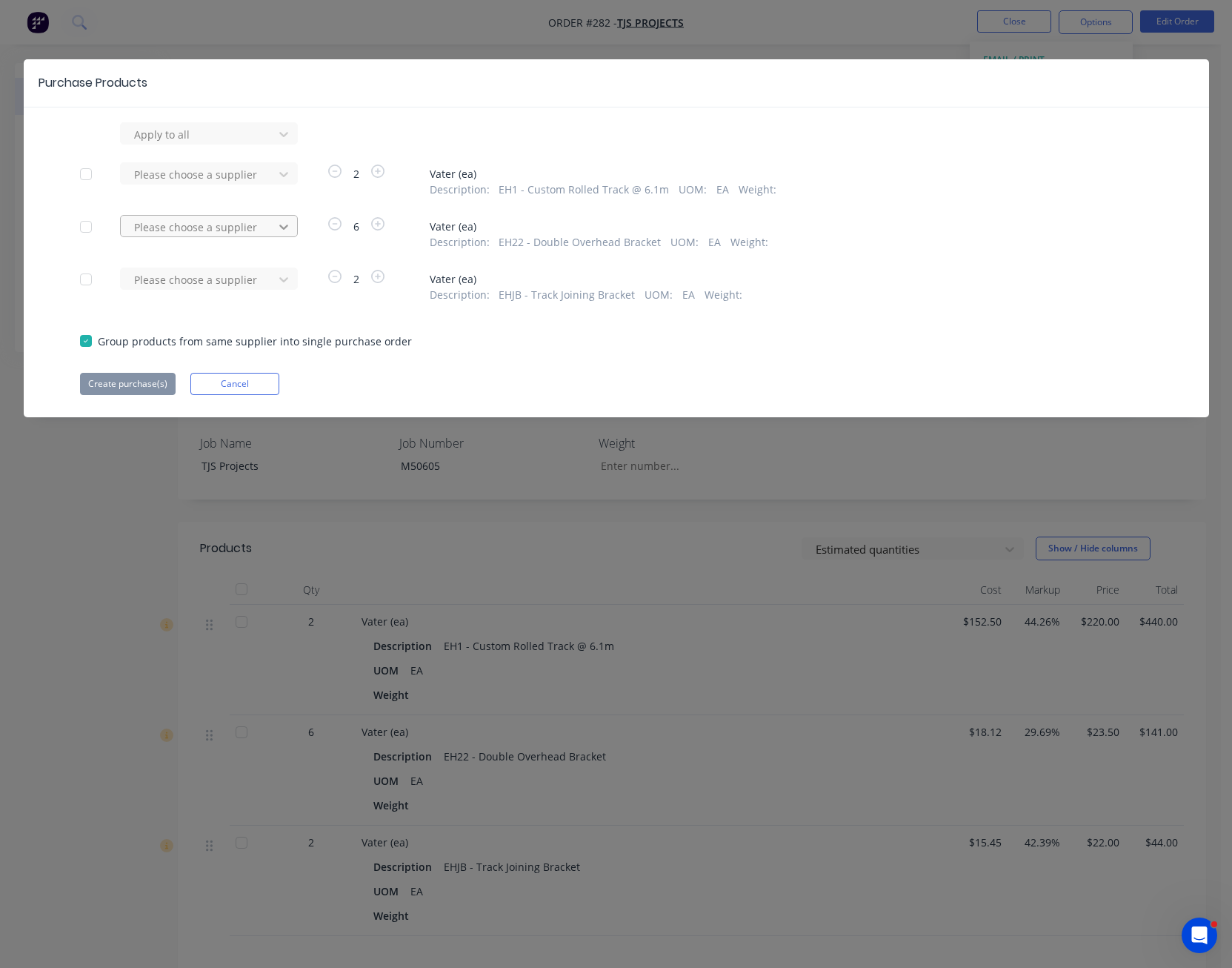
click at [289, 226] on icon at bounding box center [283, 226] width 15 height 15
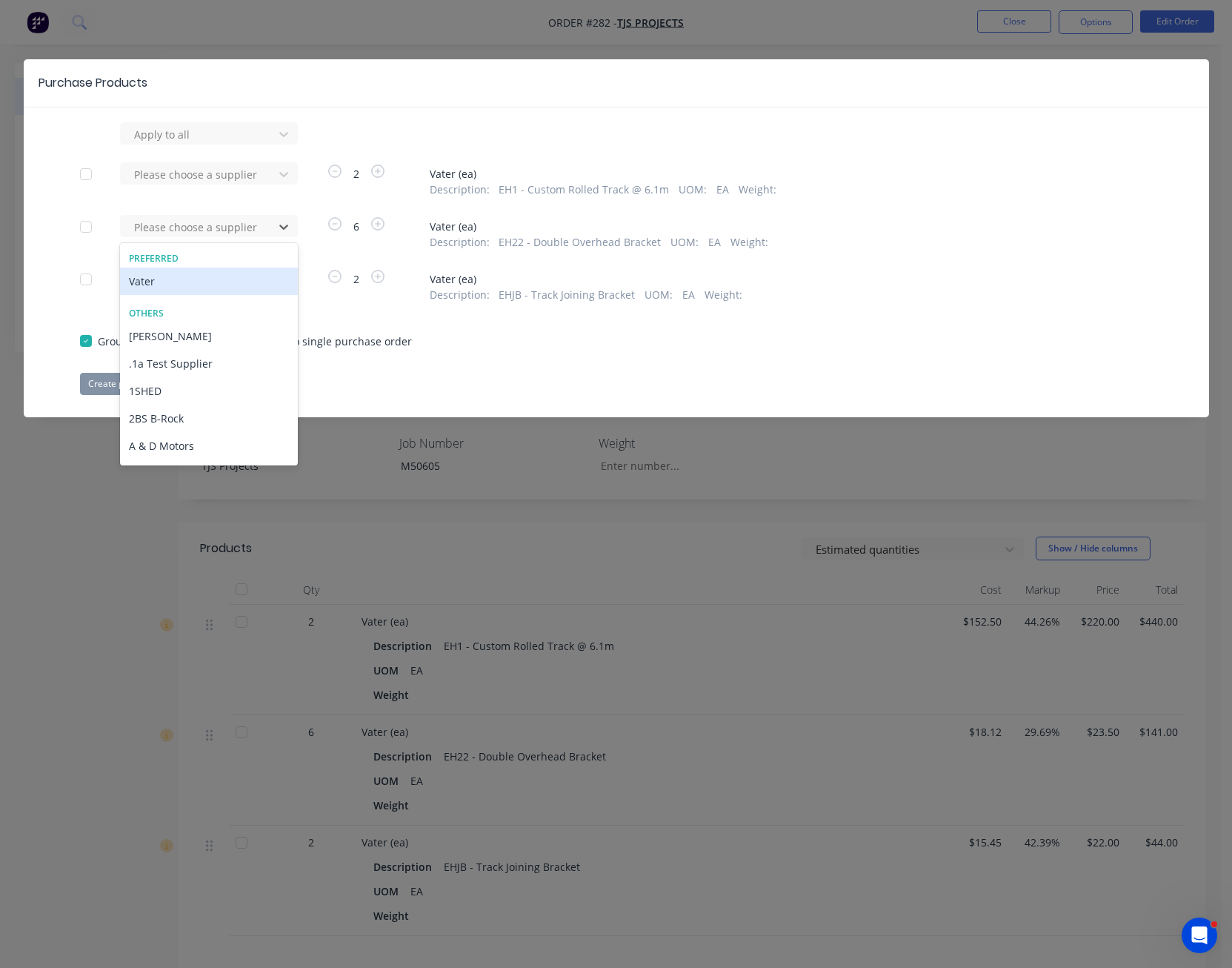
click at [229, 278] on div "Vater" at bounding box center [208, 282] width 178 height 28
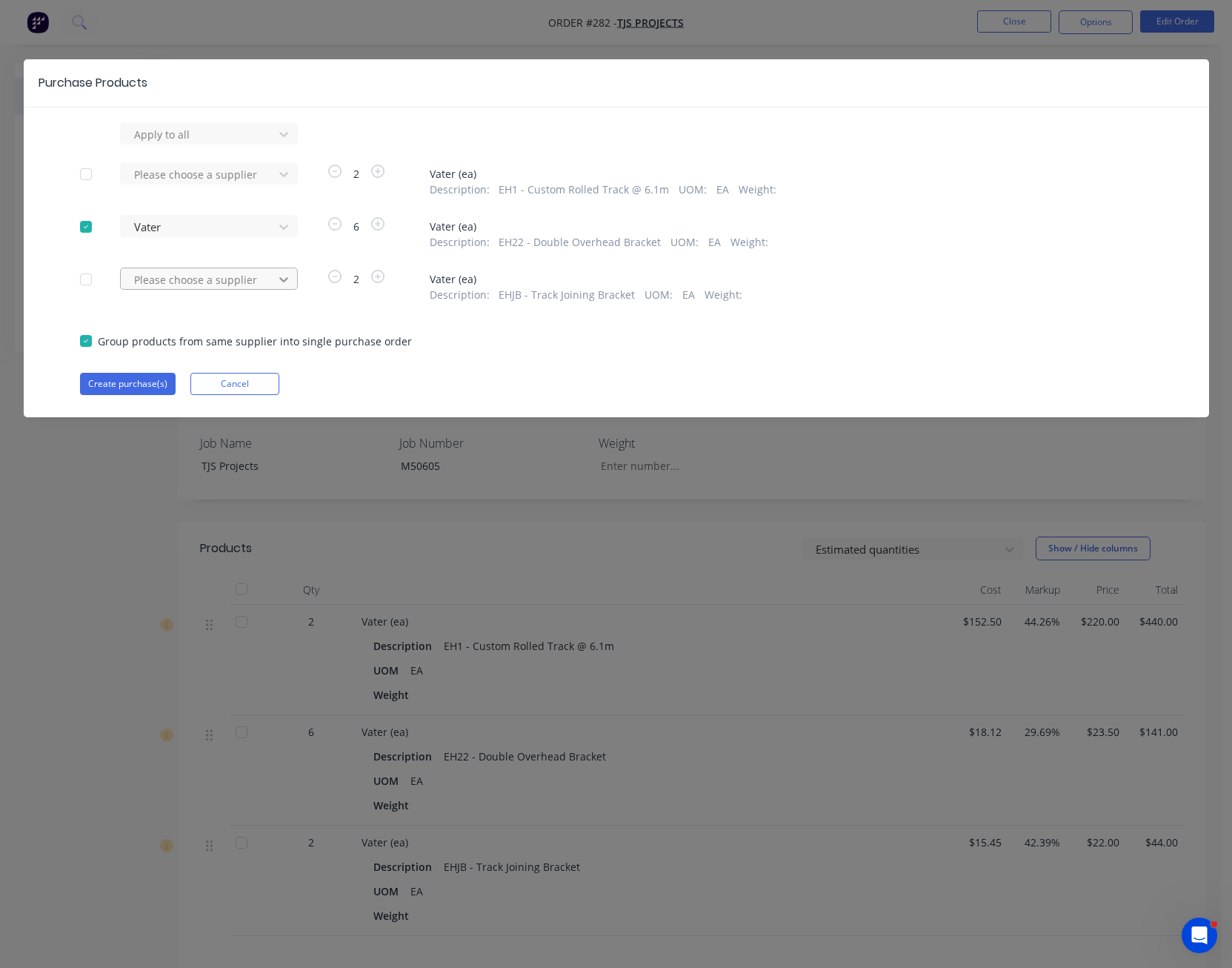
click at [292, 279] on div at bounding box center [283, 279] width 27 height 24
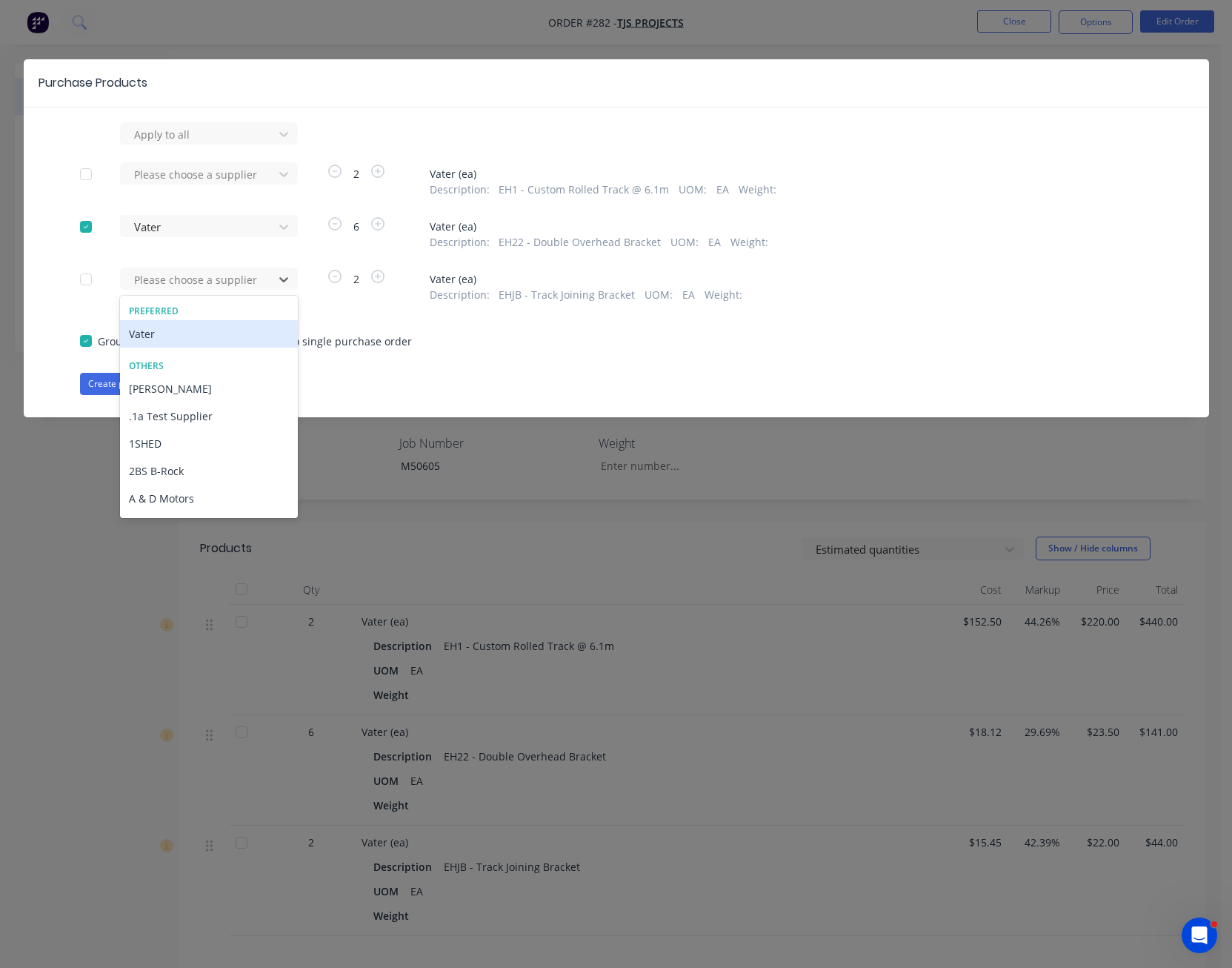
click at [236, 333] on div "Vater" at bounding box center [208, 334] width 178 height 28
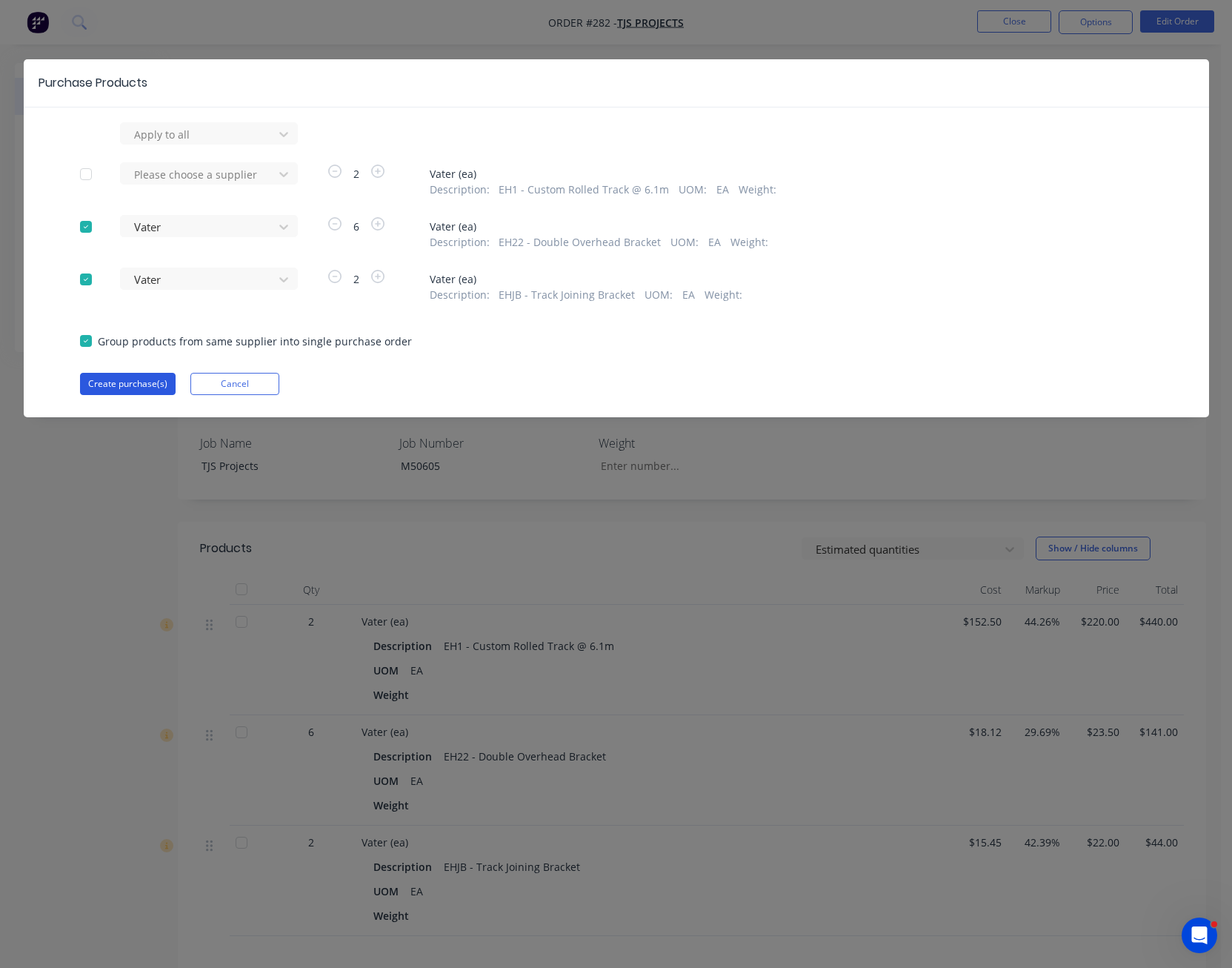
click at [138, 381] on button "Create purchase(s)" at bounding box center [127, 383] width 95 height 22
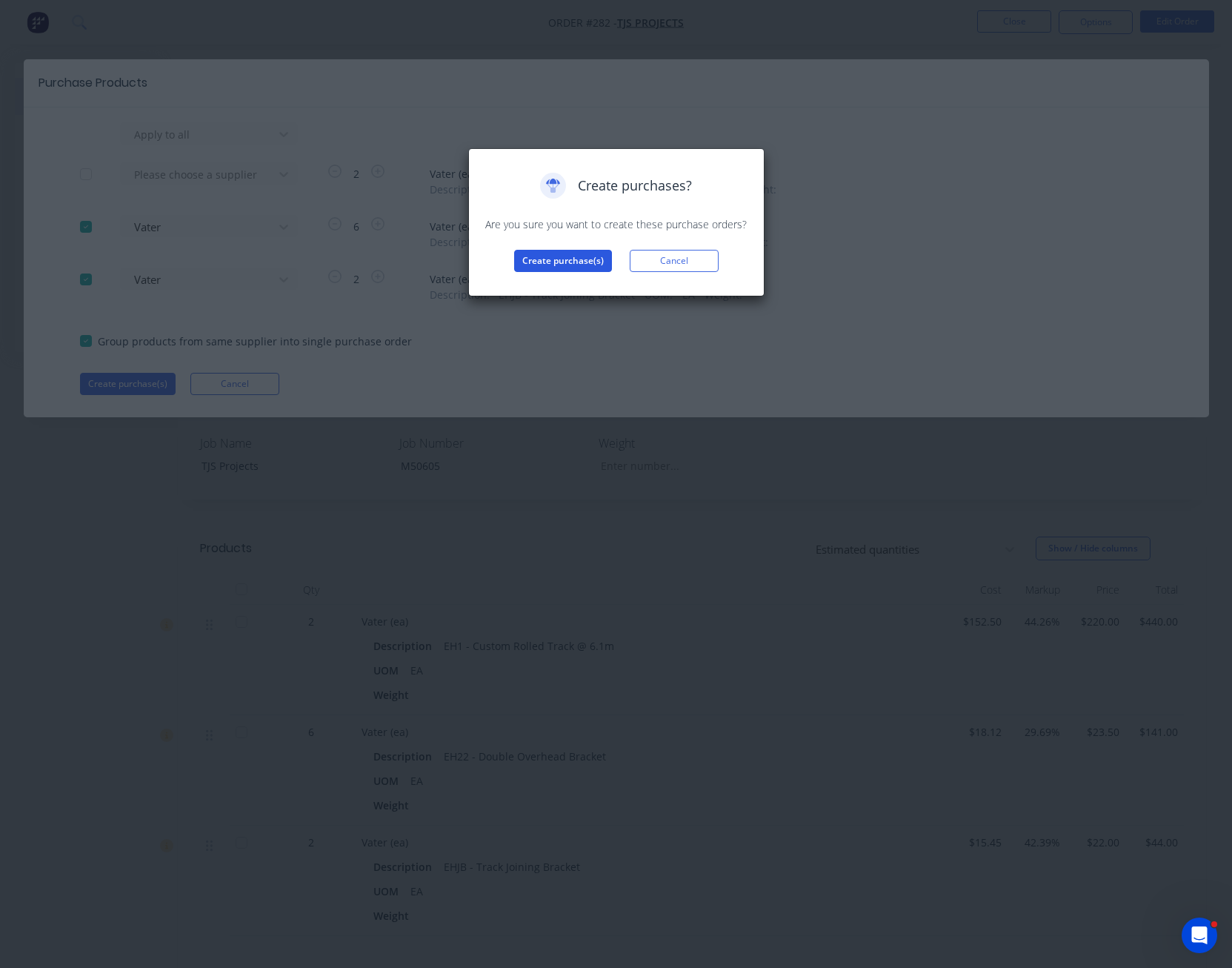
click at [571, 263] on button "Create purchase(s)" at bounding box center [563, 261] width 98 height 22
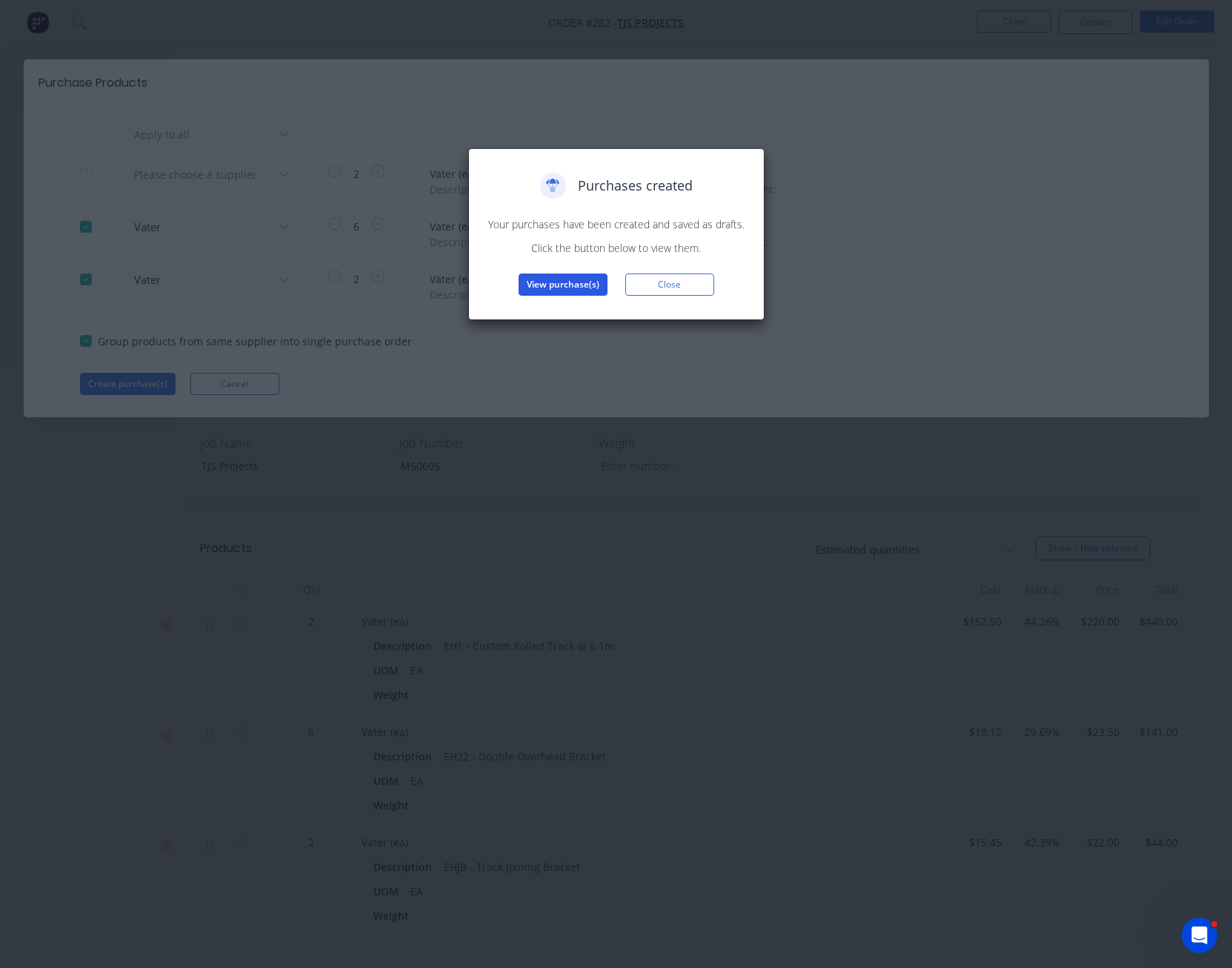
click at [559, 278] on button "View purchase(s)" at bounding box center [563, 284] width 89 height 22
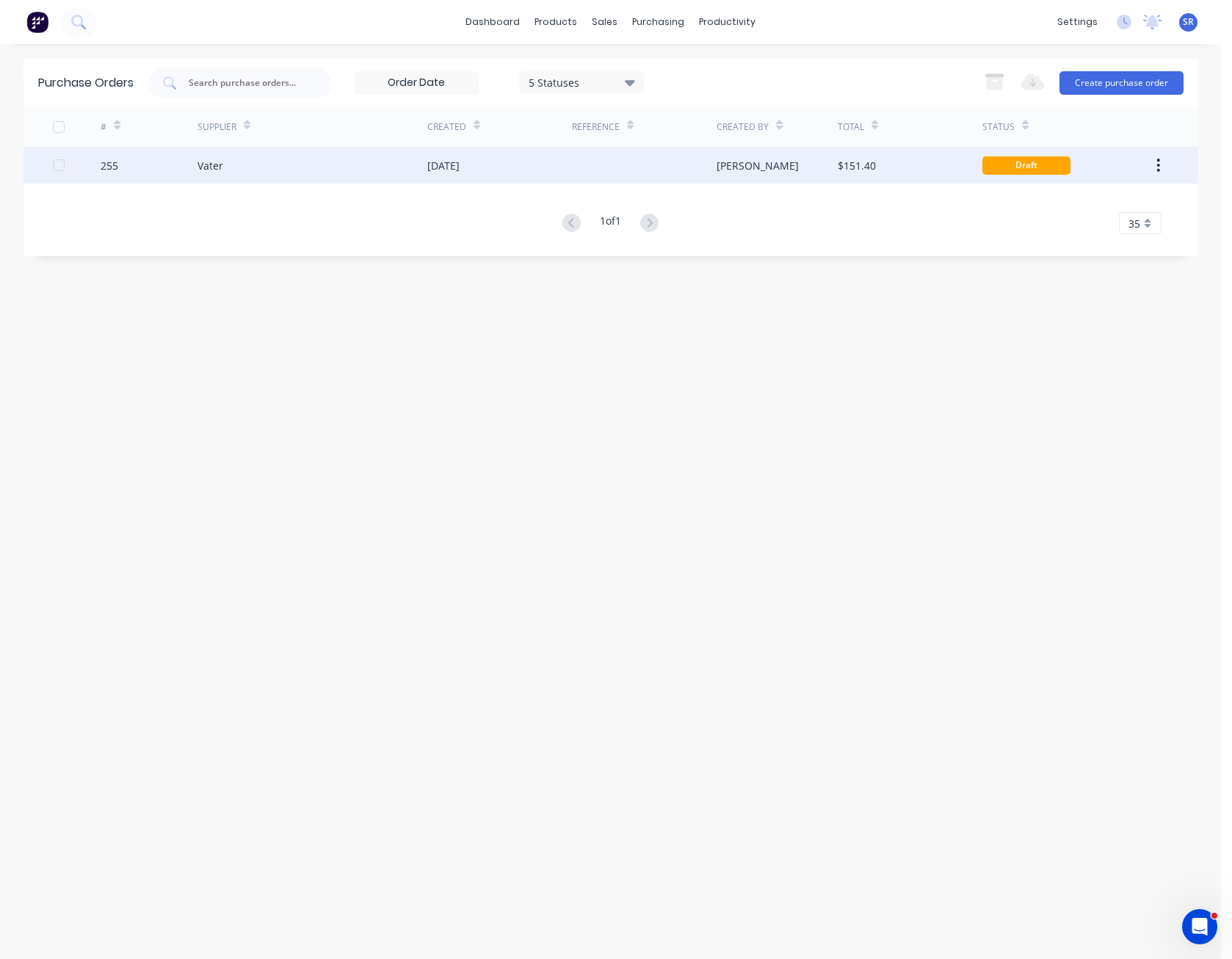
click at [913, 172] on div "$151.40" at bounding box center [909, 165] width 144 height 37
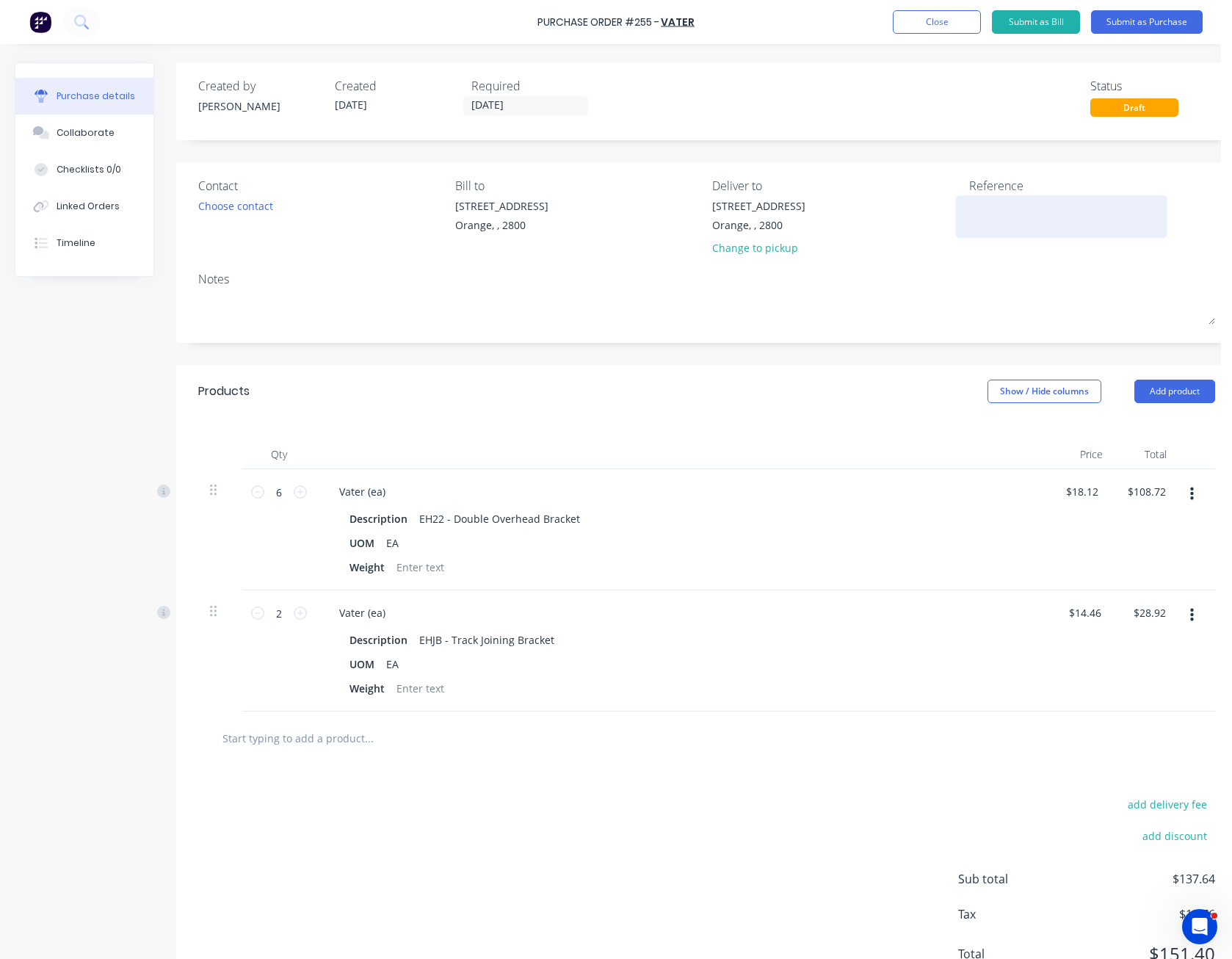
click at [984, 213] on textarea at bounding box center [1061, 215] width 184 height 33
type textarea "H"
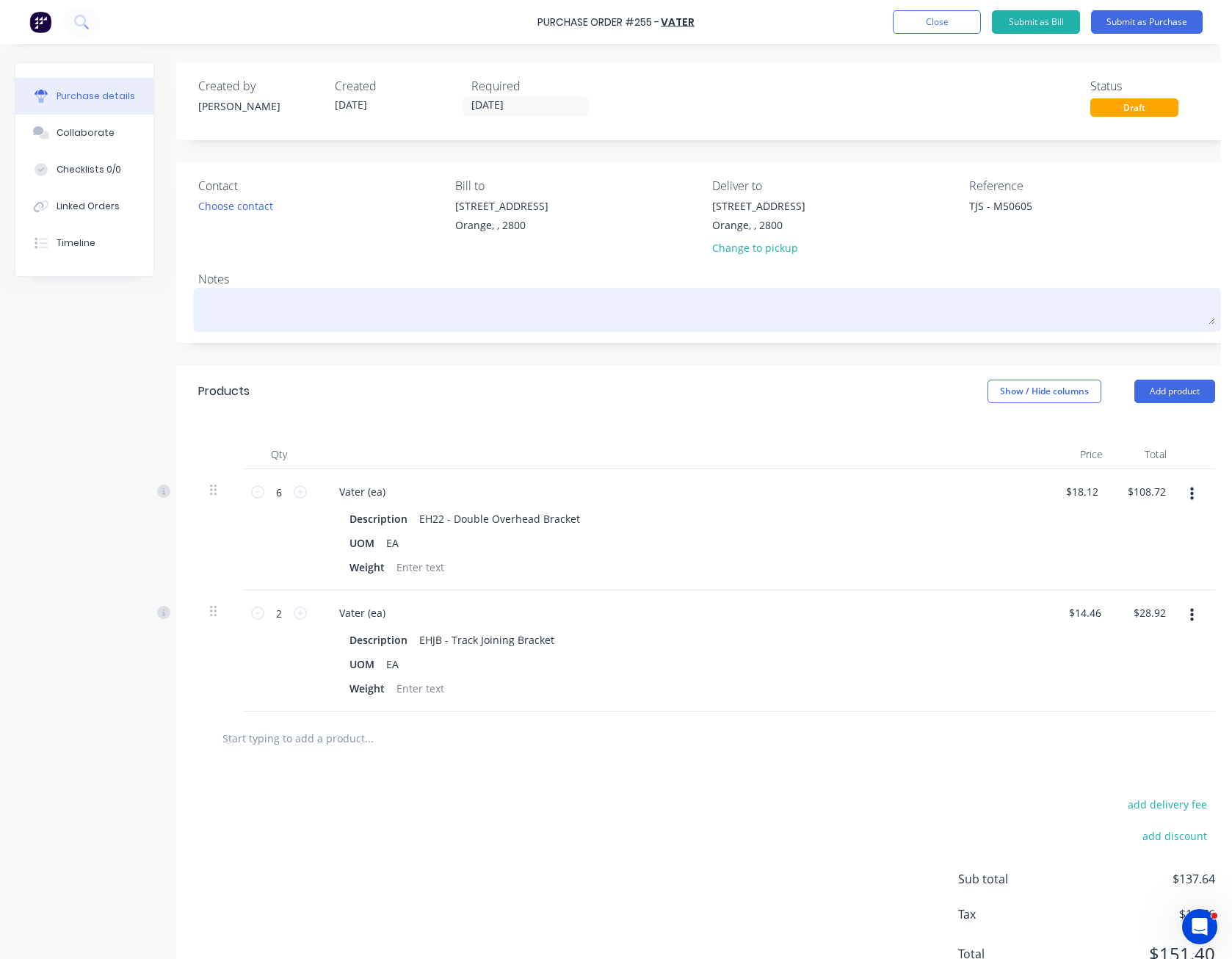
type textarea "TJS - M50605"
type textarea "x"
type textarea "TJS - M50605"
click at [1005, 305] on textarea at bounding box center [707, 307] width 1017 height 33
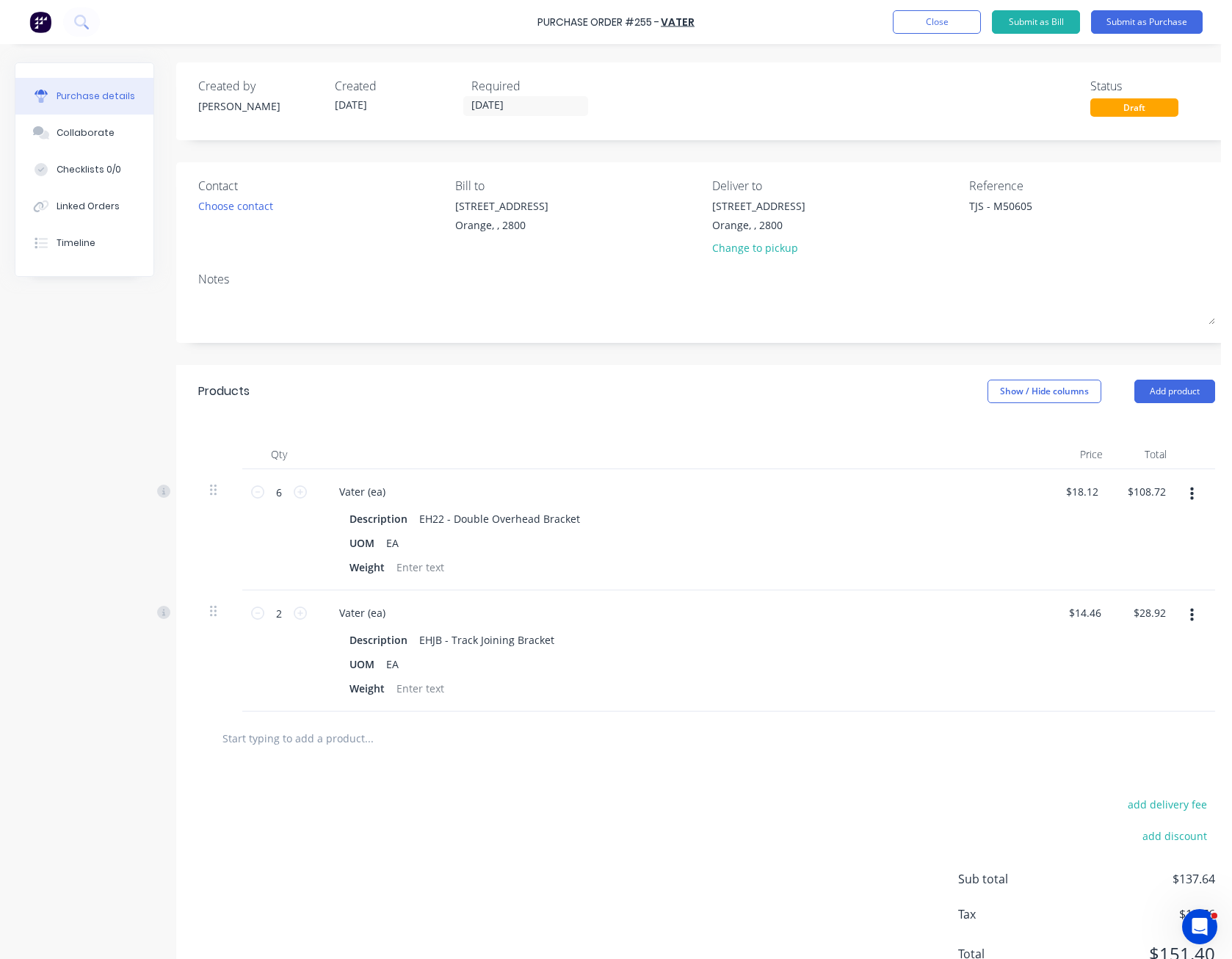
click at [1025, 251] on div "Reference TJS - M50605" at bounding box center [1092, 219] width 246 height 85
click at [1163, 27] on button "Submit as Purchase" at bounding box center [1146, 22] width 111 height 23
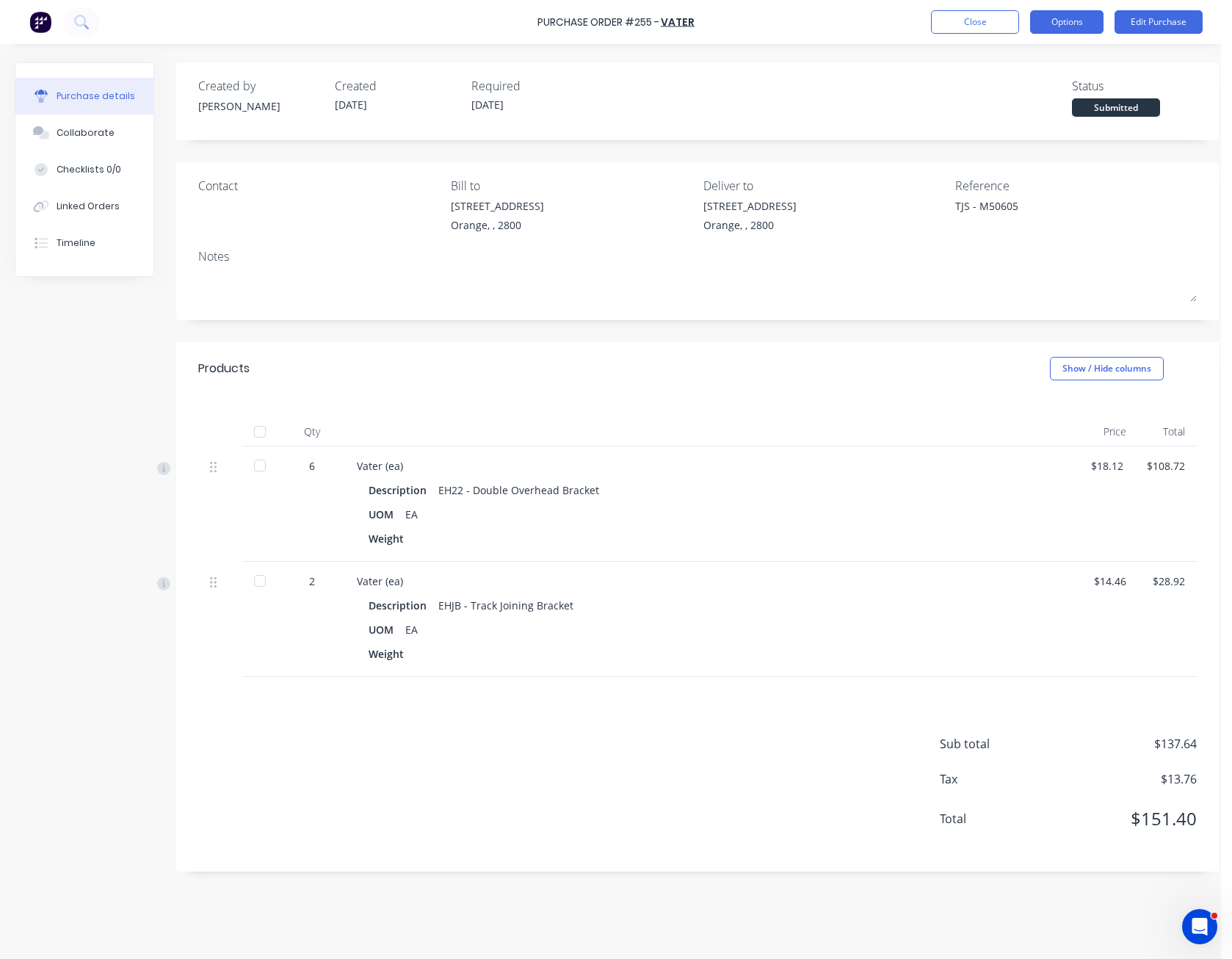
click at [1092, 19] on button "Options" at bounding box center [1067, 22] width 73 height 23
click at [1064, 61] on div "Print / Email" at bounding box center [1034, 60] width 113 height 21
click at [1059, 78] on div "With pricing" at bounding box center [1034, 89] width 113 height 21
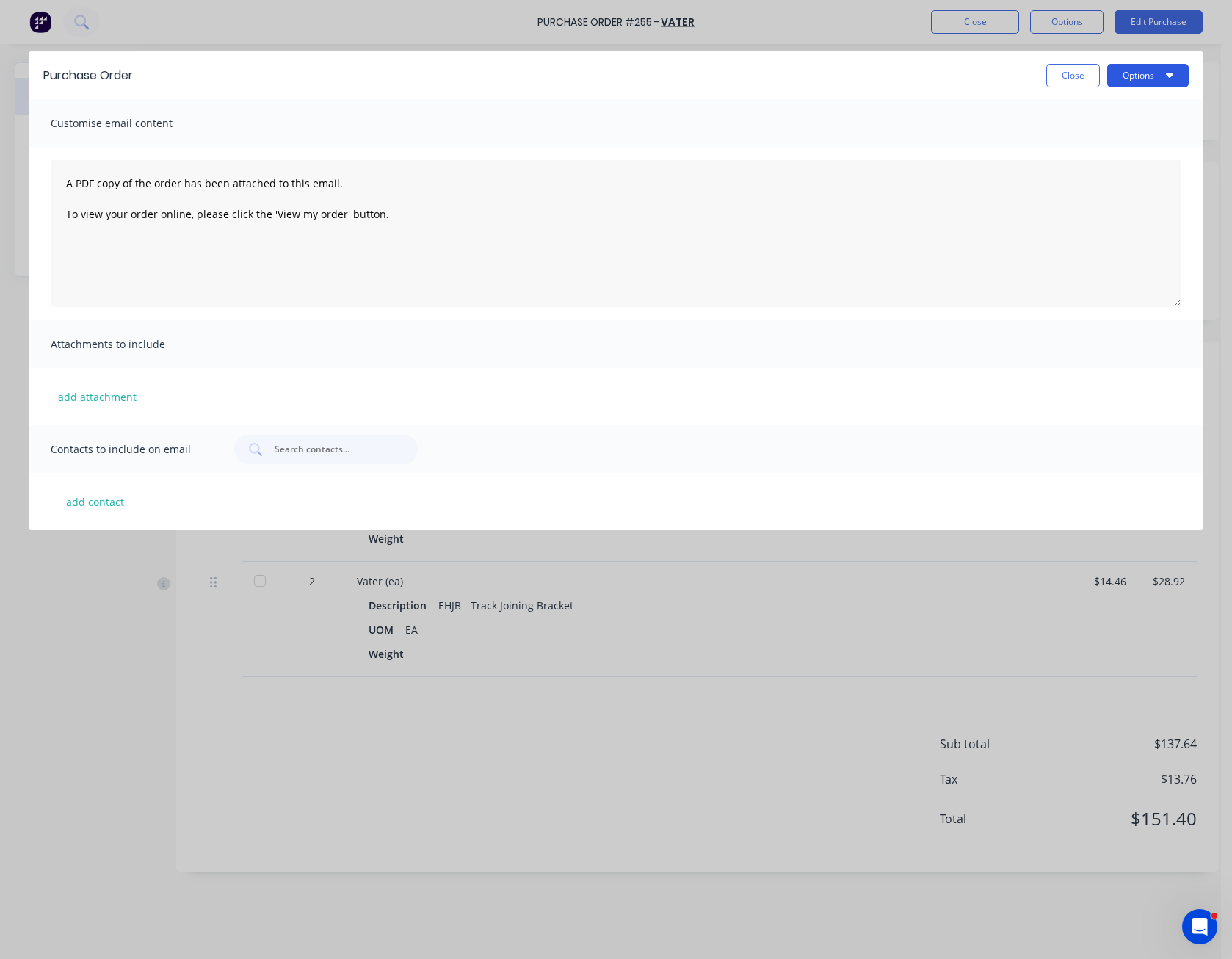
click at [1136, 69] on button "Options" at bounding box center [1147, 75] width 81 height 23
click at [1090, 115] on div "Preview" at bounding box center [1119, 113] width 113 height 21
click at [1062, 79] on button "Close" at bounding box center [1073, 75] width 53 height 23
type textarea "x"
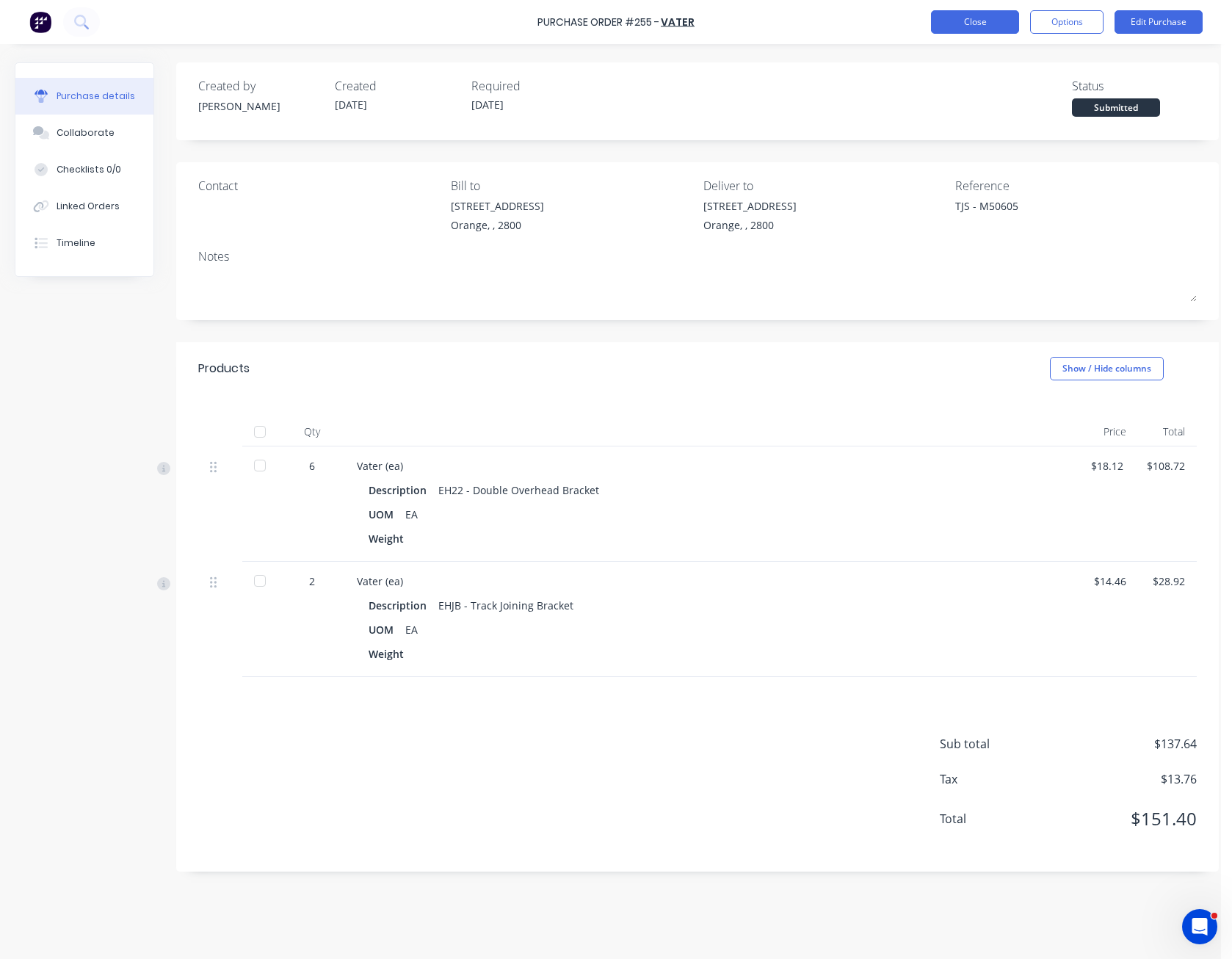
click at [981, 18] on button "Close" at bounding box center [975, 22] width 88 height 23
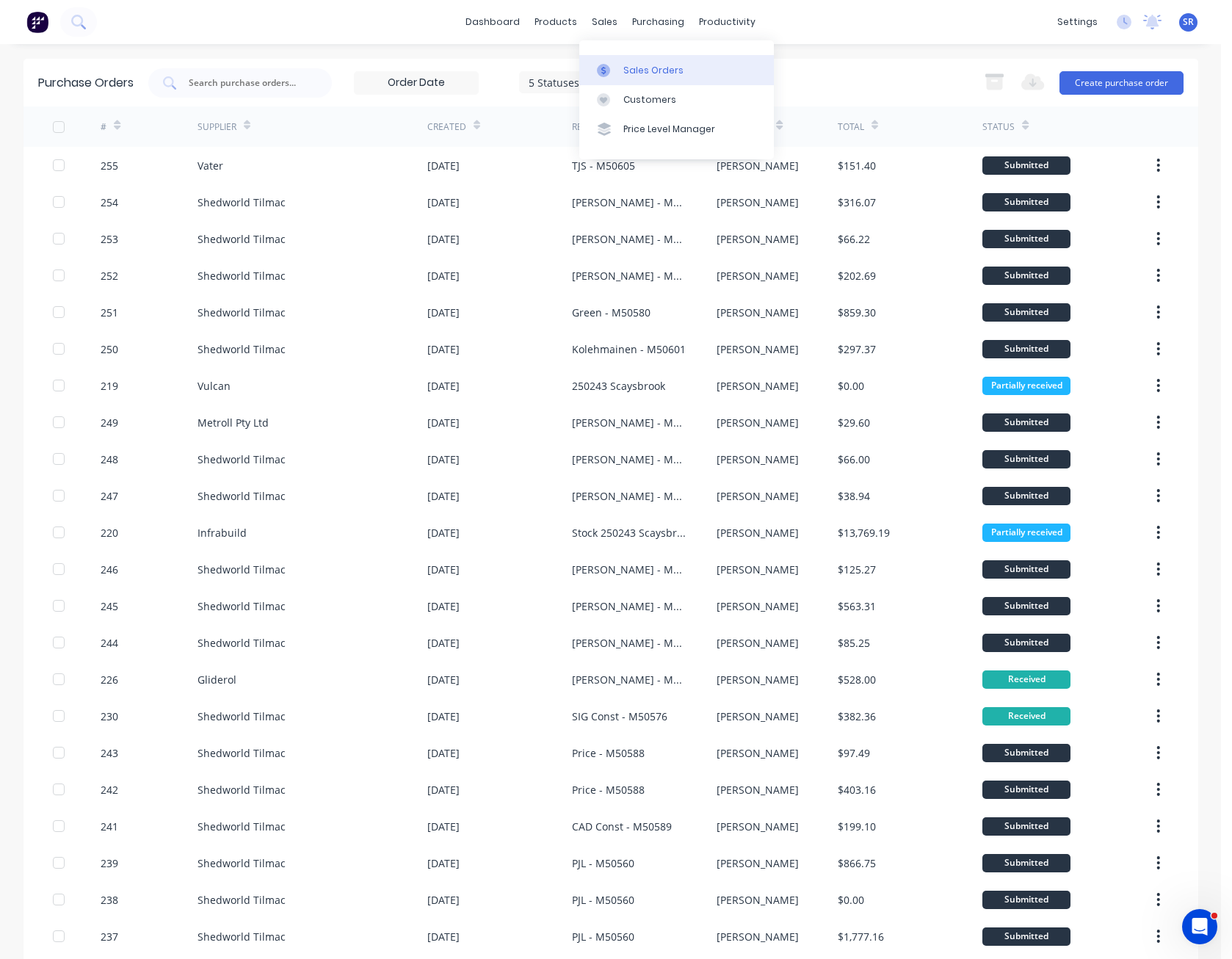
click at [624, 70] on div "Sales Orders" at bounding box center [654, 70] width 61 height 13
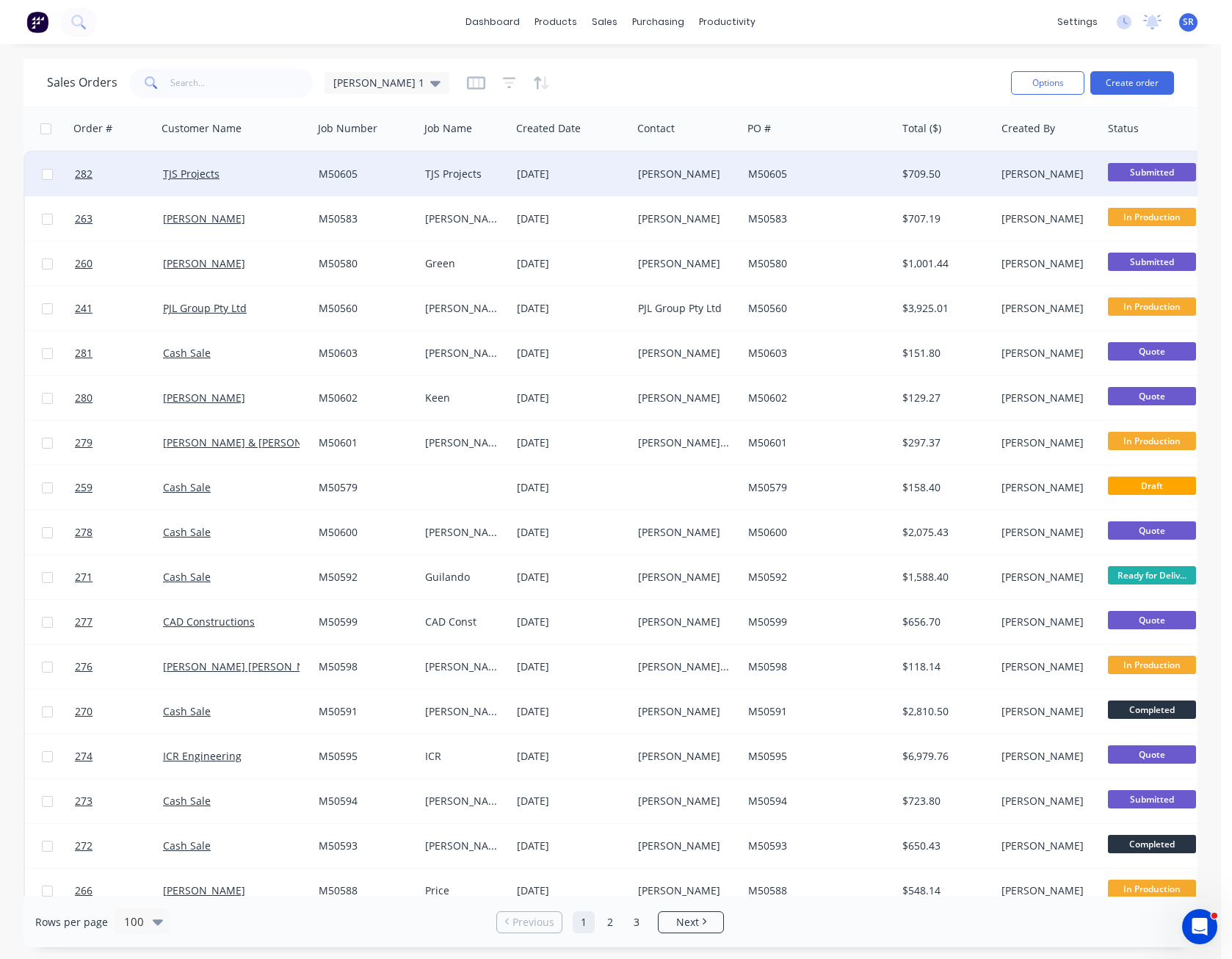
click at [811, 176] on div "M50605" at bounding box center [816, 174] width 136 height 15
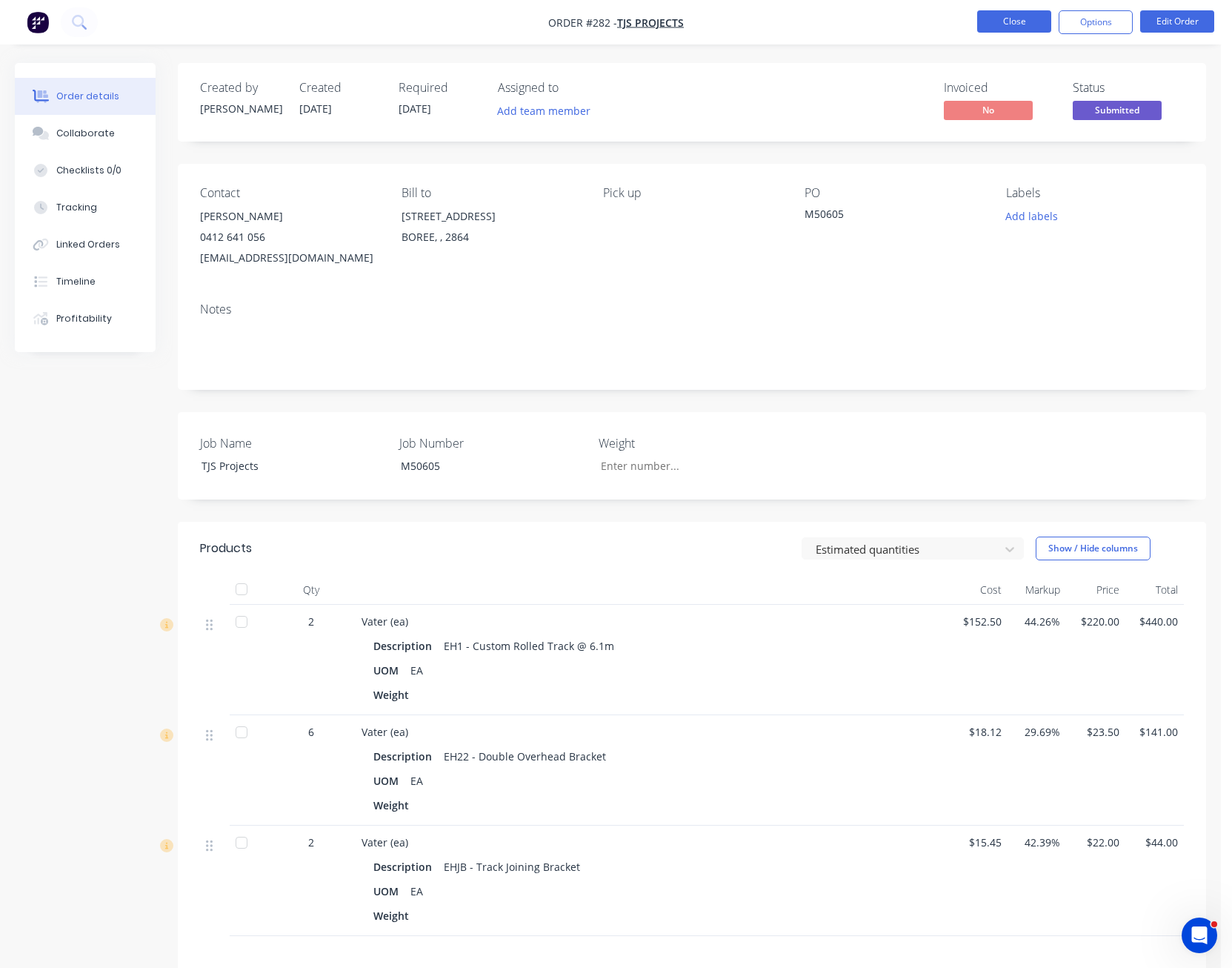
click at [1024, 28] on button "Close" at bounding box center [1014, 21] width 74 height 22
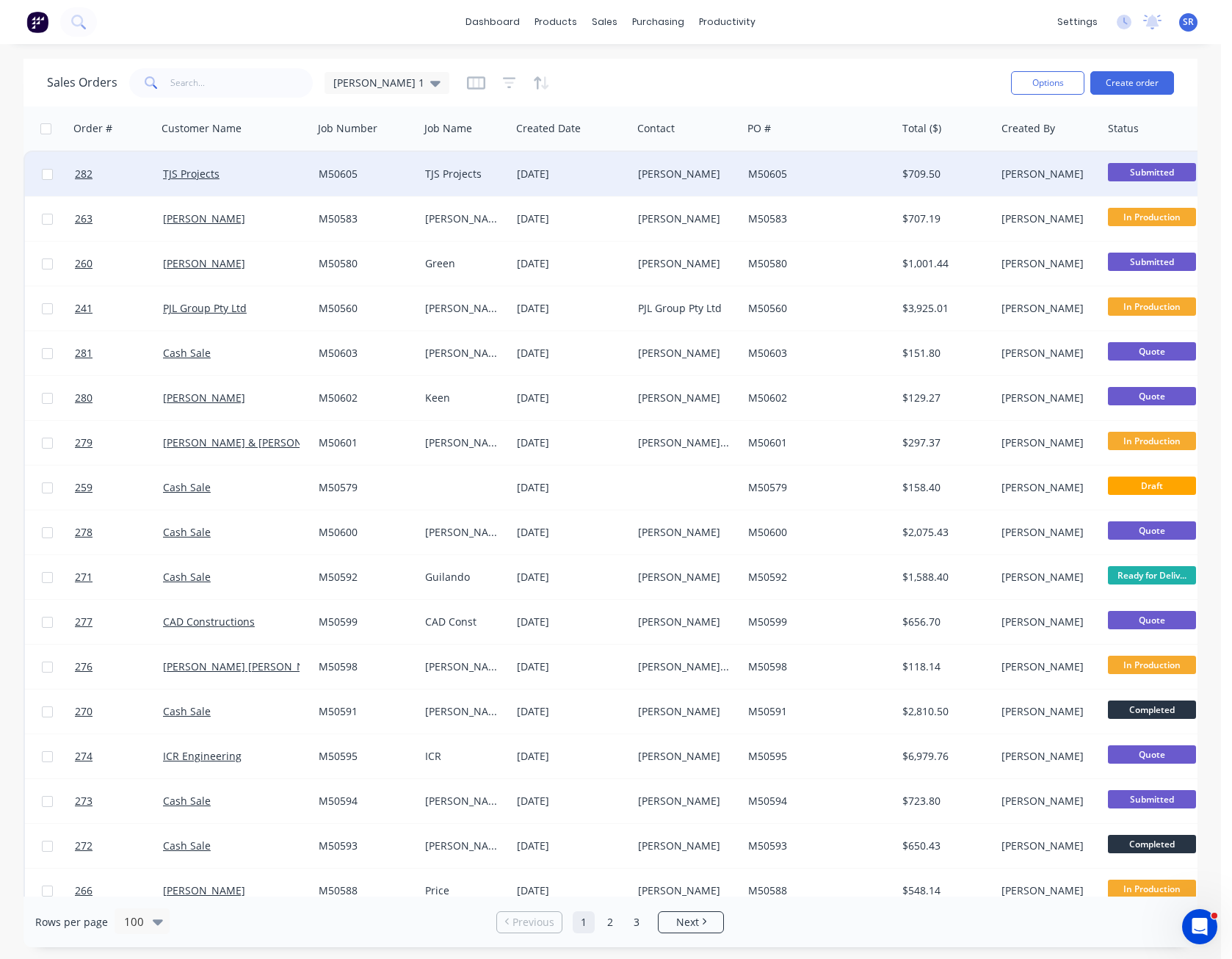
click at [1147, 171] on span "Submitted" at bounding box center [1151, 172] width 88 height 19
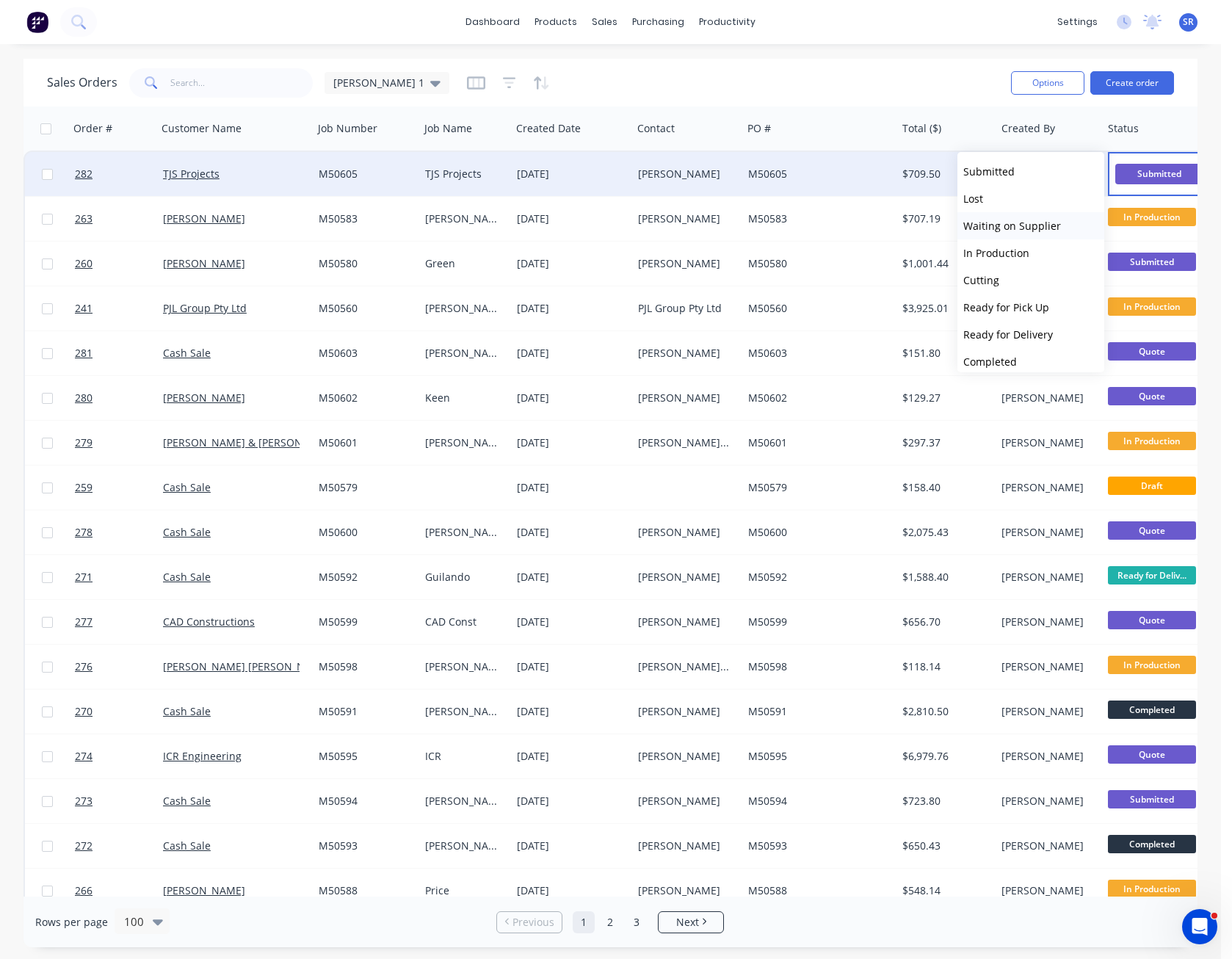
click at [1025, 238] on button "Waiting on Supplier" at bounding box center [1031, 226] width 147 height 27
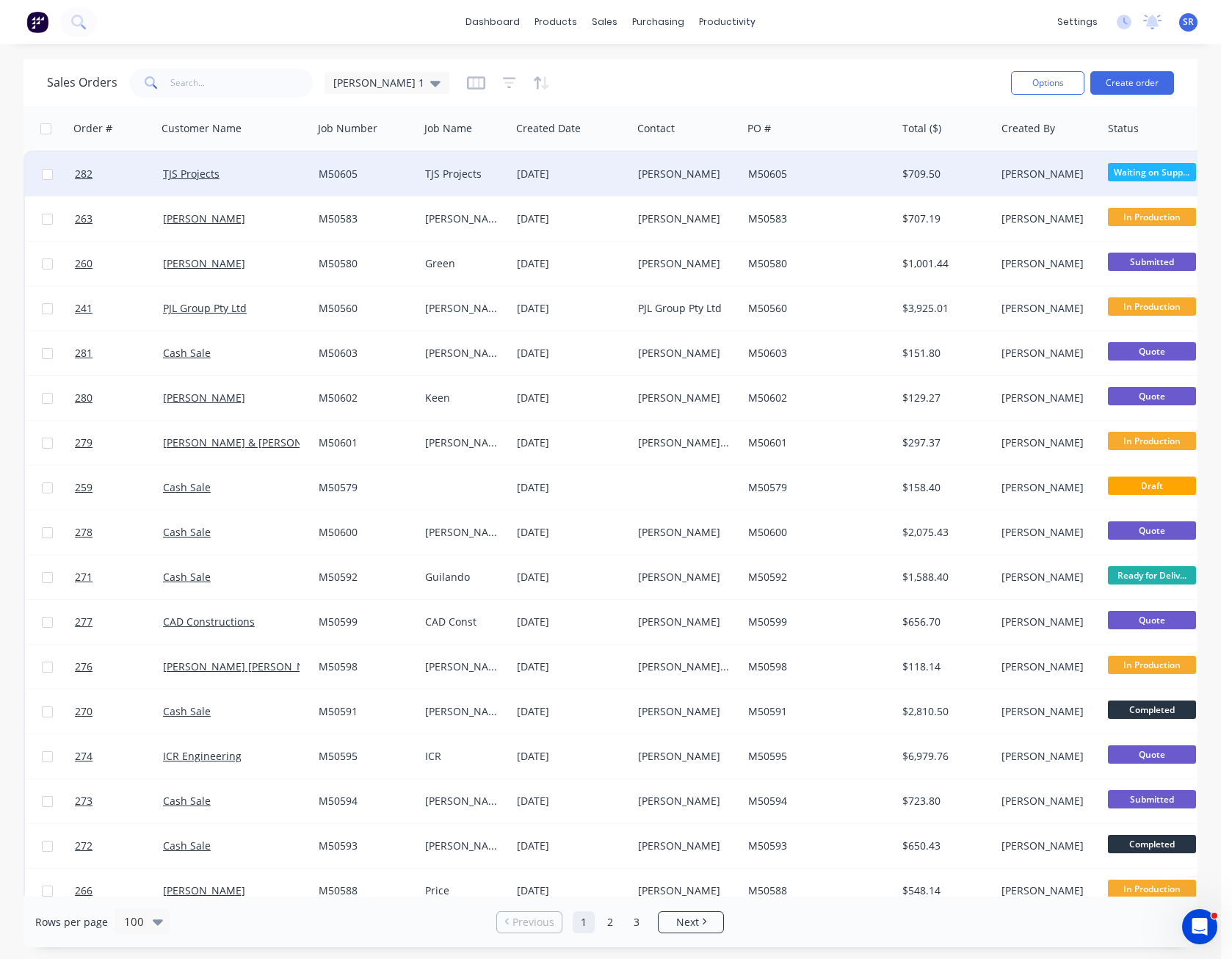
click at [755, 169] on div "M50605" at bounding box center [816, 174] width 136 height 15
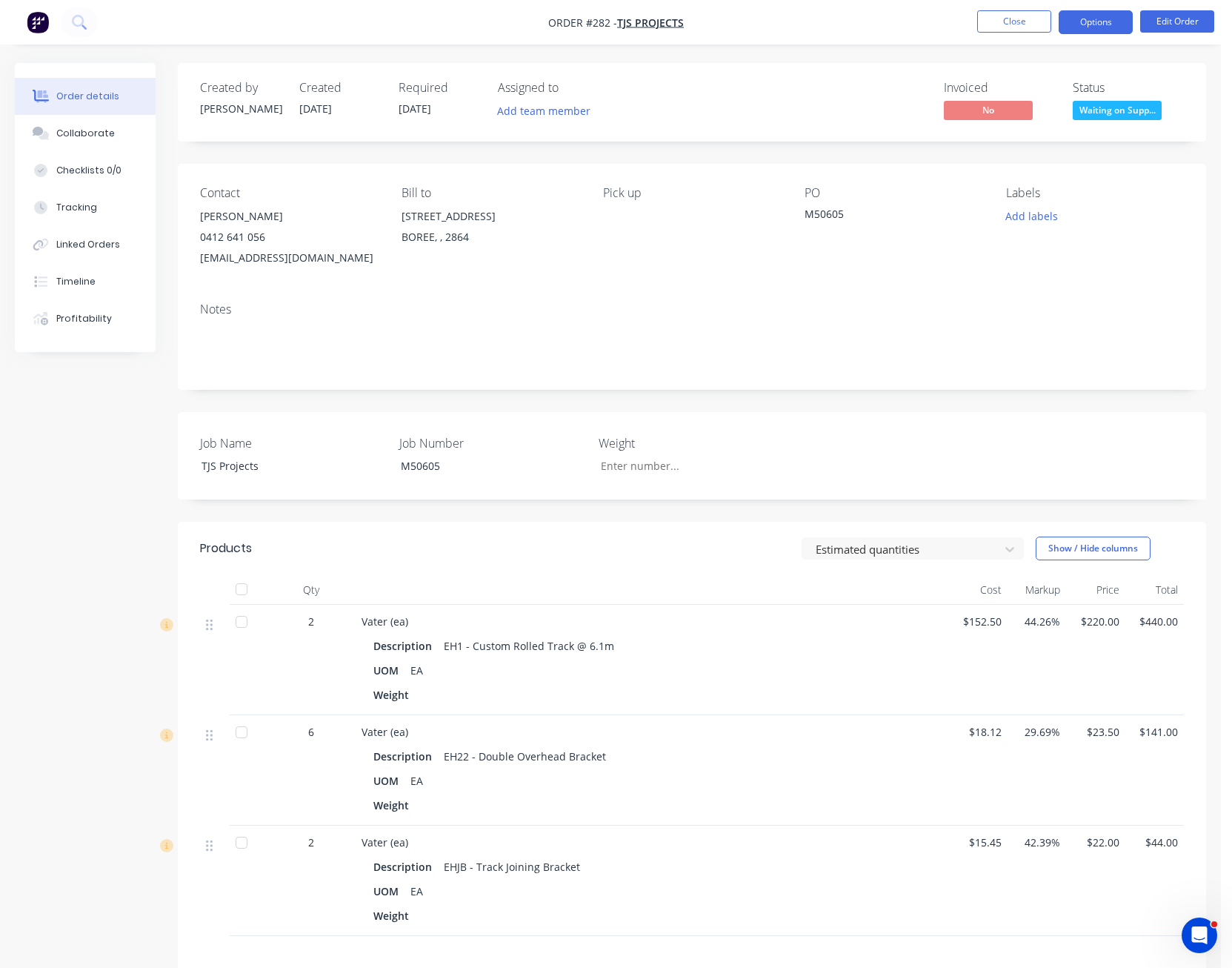
click at [1101, 19] on button "Options" at bounding box center [1095, 22] width 74 height 24
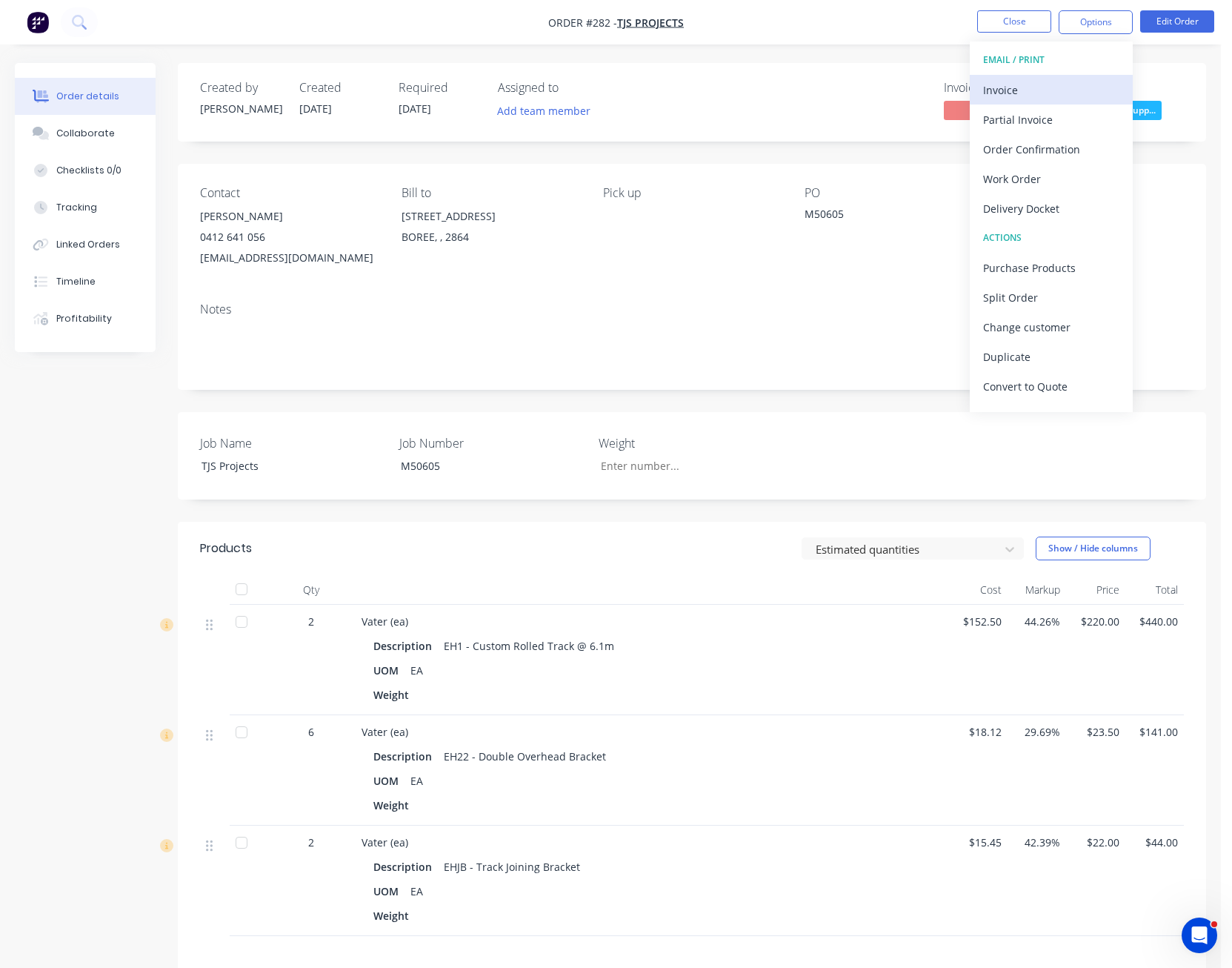
click at [1084, 75] on button "Invoice" at bounding box center [1051, 90] width 163 height 29
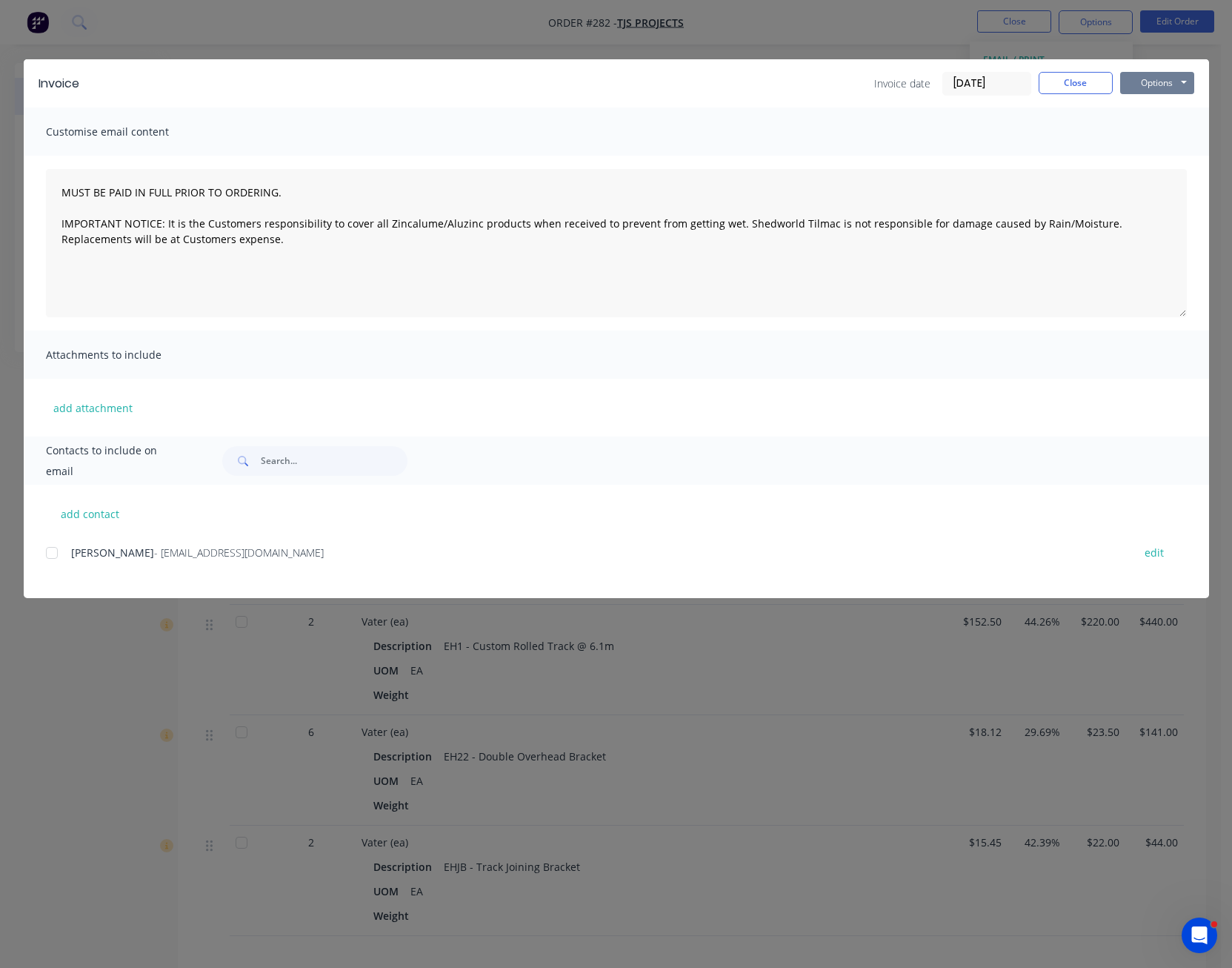
click at [1126, 79] on button "Options" at bounding box center [1157, 82] width 74 height 22
click at [1164, 108] on button "Preview" at bounding box center [1168, 109] width 94 height 24
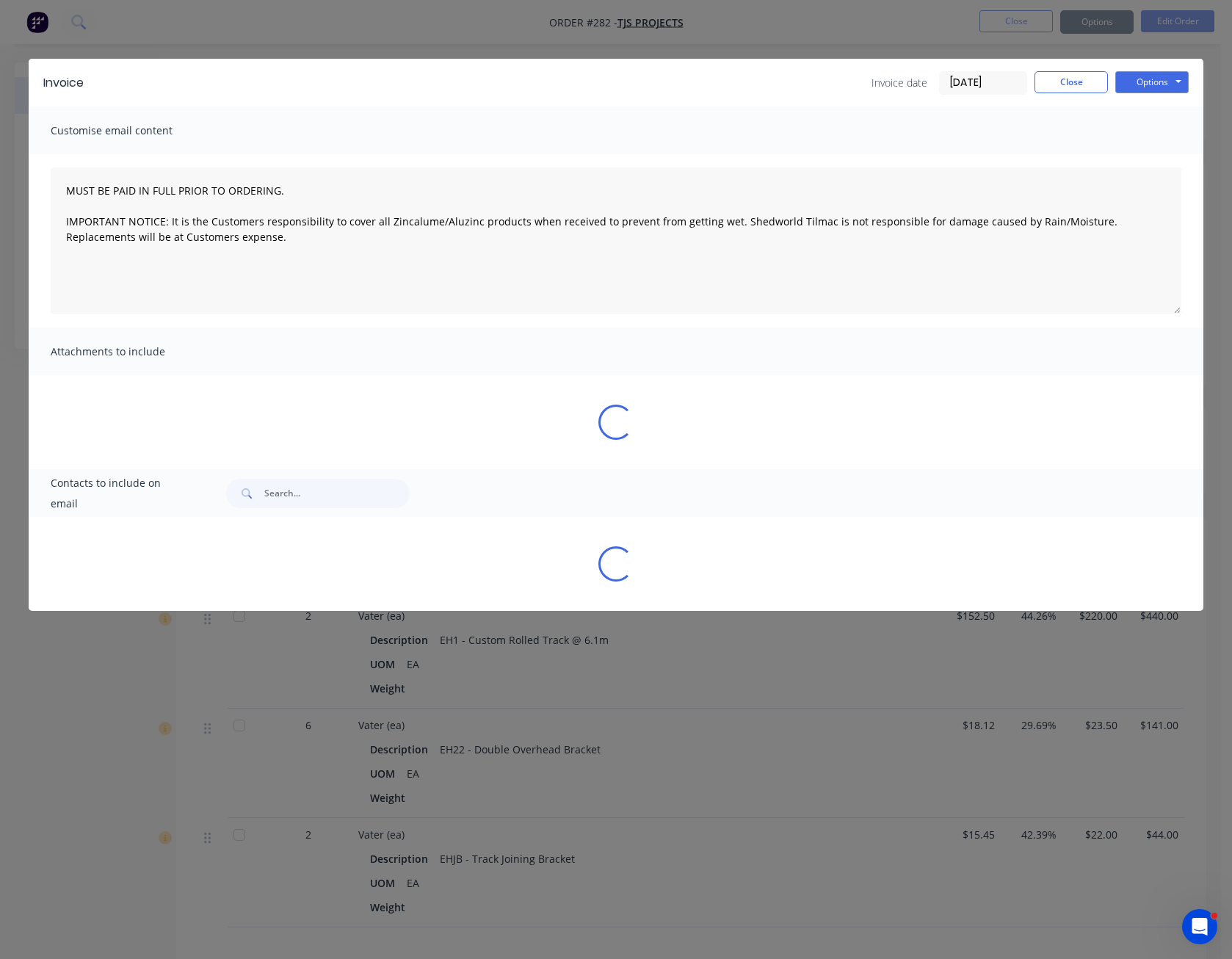
type textarea "MUST BE PAID IN FULL PRIOR TO ORDERING. IMPORTANT NOTICE: It is the Customers r…"
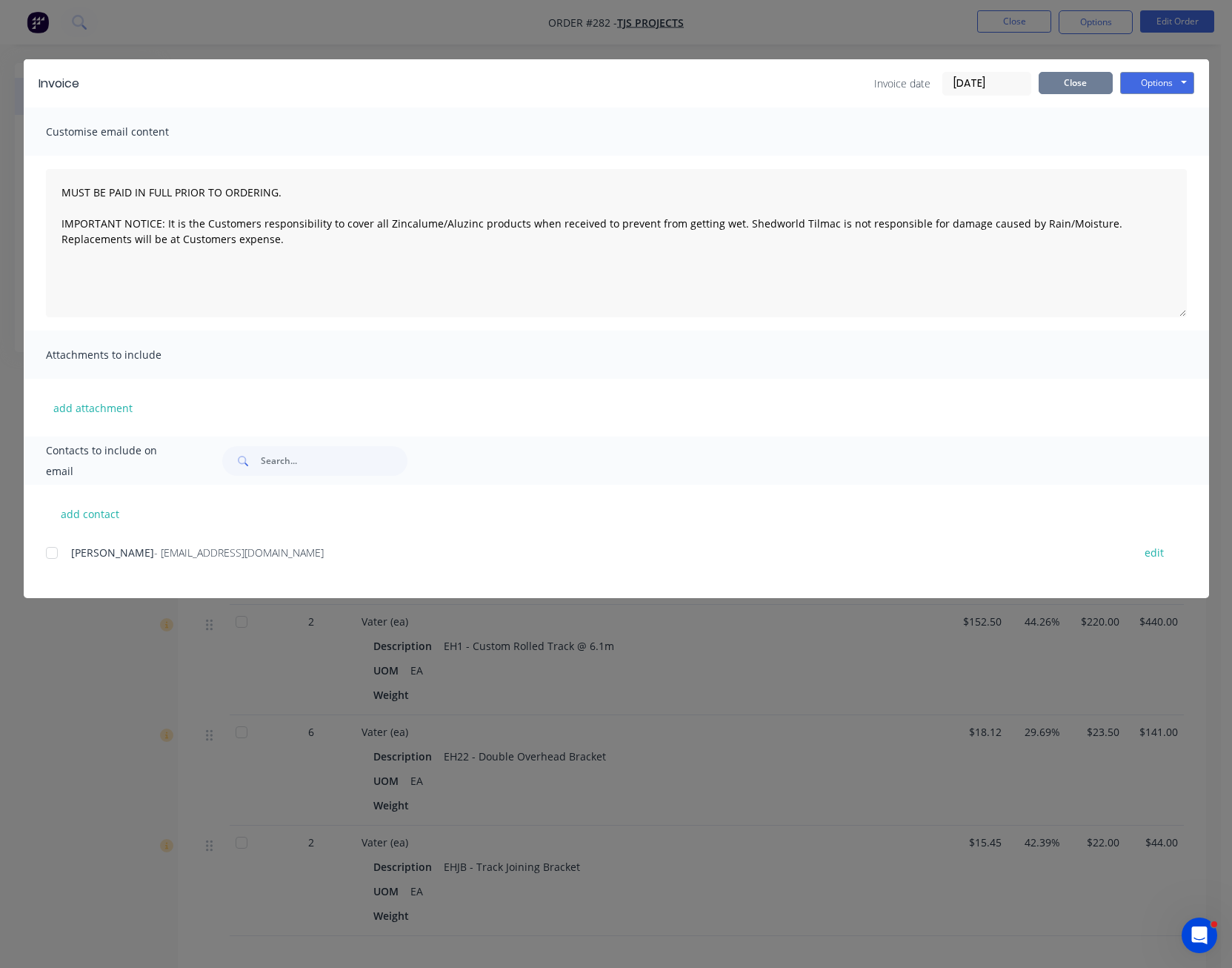
click at [1072, 78] on button "Close" at bounding box center [1076, 82] width 74 height 22
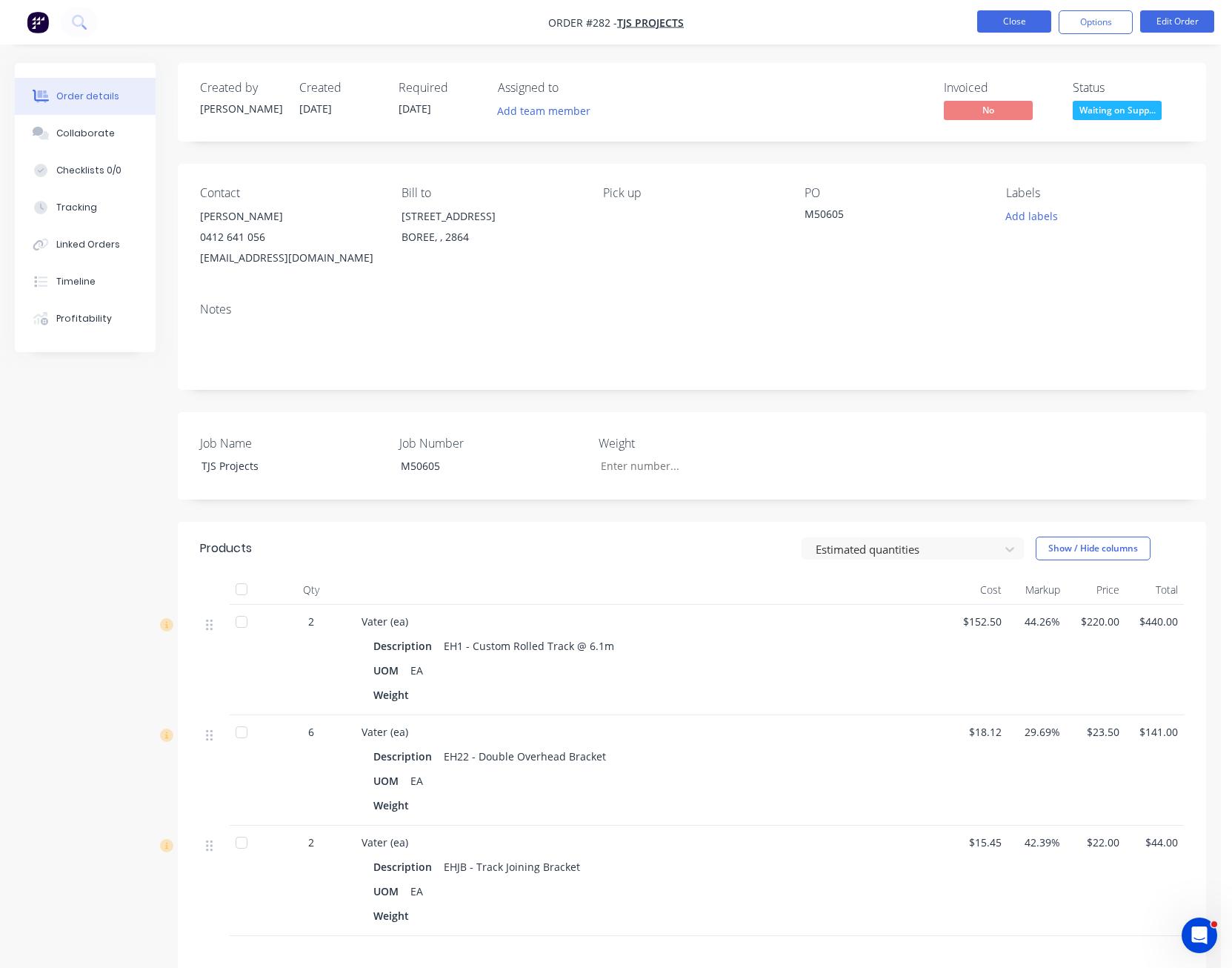
click at [1017, 20] on button "Close" at bounding box center [1014, 21] width 74 height 22
